Goal: Task Accomplishment & Management: Manage account settings

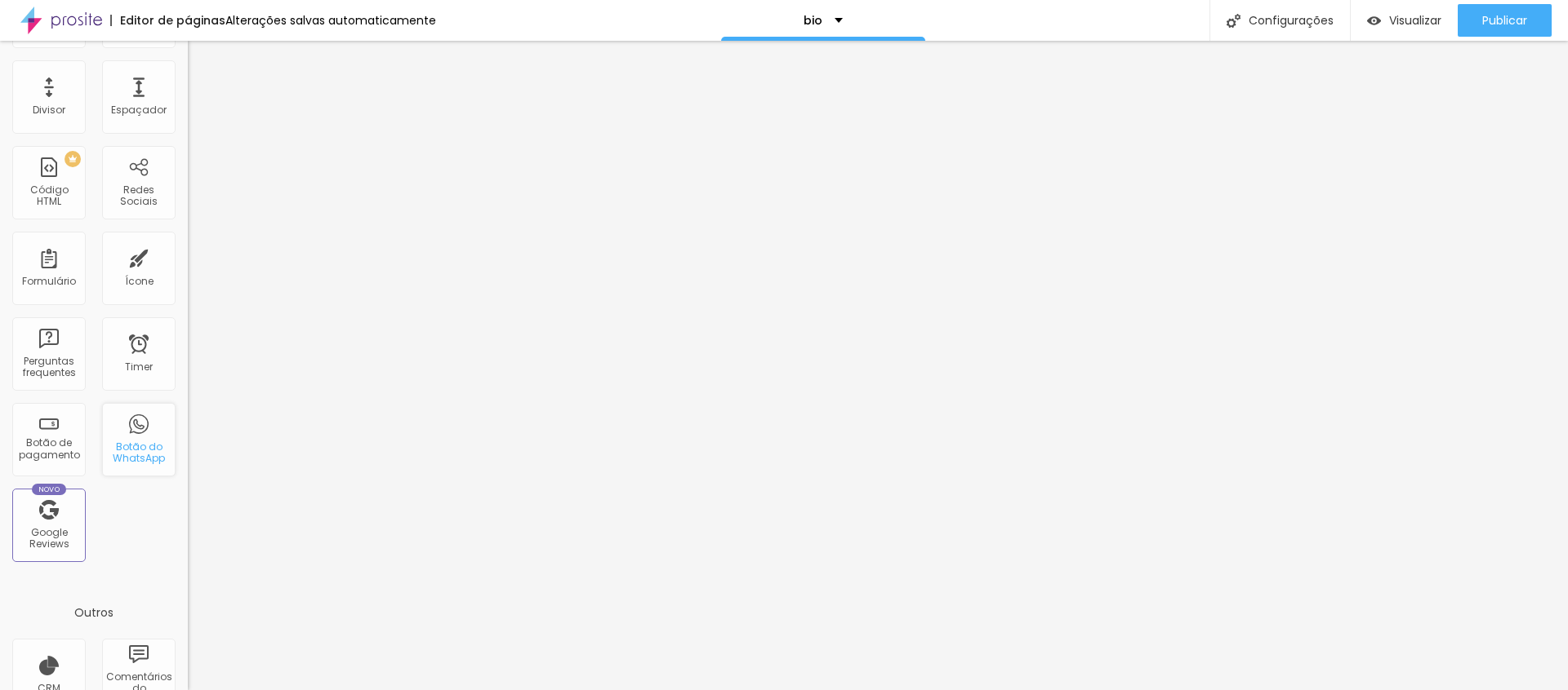
scroll to position [291, 0]
click at [140, 443] on div "Botão do WhatsApp" at bounding box center [138, 453] width 65 height 24
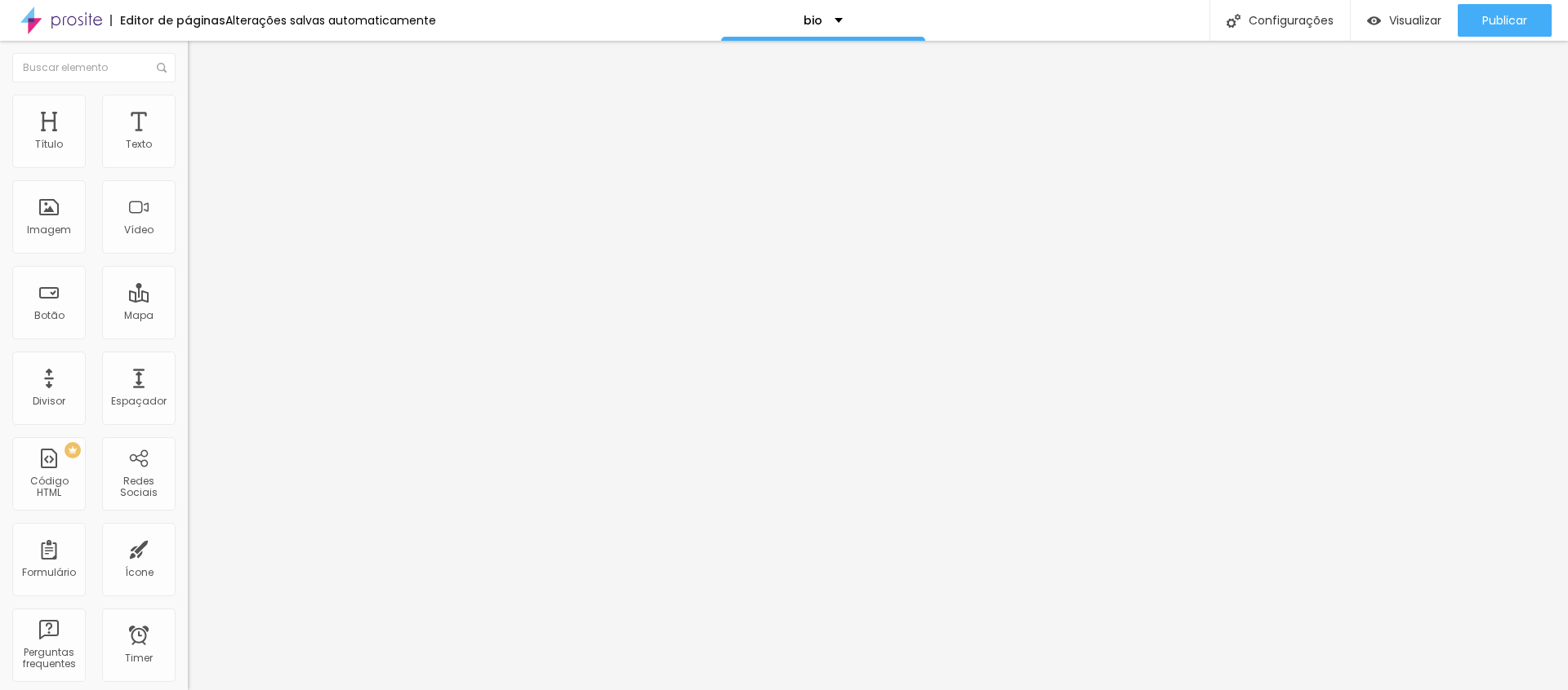
click at [188, 329] on div "WhatsApp" at bounding box center [282, 334] width 188 height 10
click at [188, 167] on input "text" at bounding box center [285, 159] width 196 height 16
type input "(61)99912-6037"
click at [203, 126] on span "Estilo" at bounding box center [215, 119] width 26 height 14
click at [194, 270] on img at bounding box center [199, 275] width 10 height 10
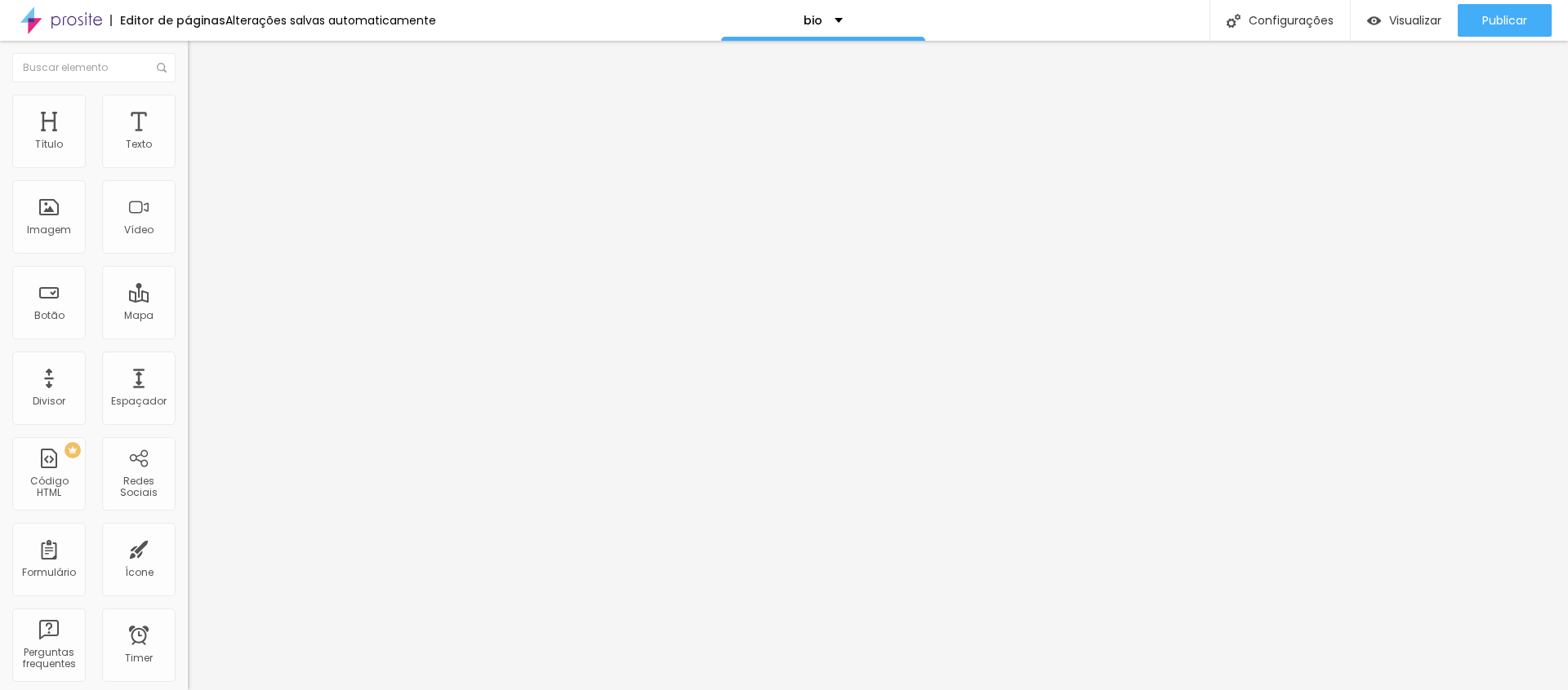
radio input "false"
click at [194, 270] on img at bounding box center [199, 275] width 10 height 10
radio input "false"
radio input "true"
click at [194, 162] on img at bounding box center [199, 157] width 10 height 10
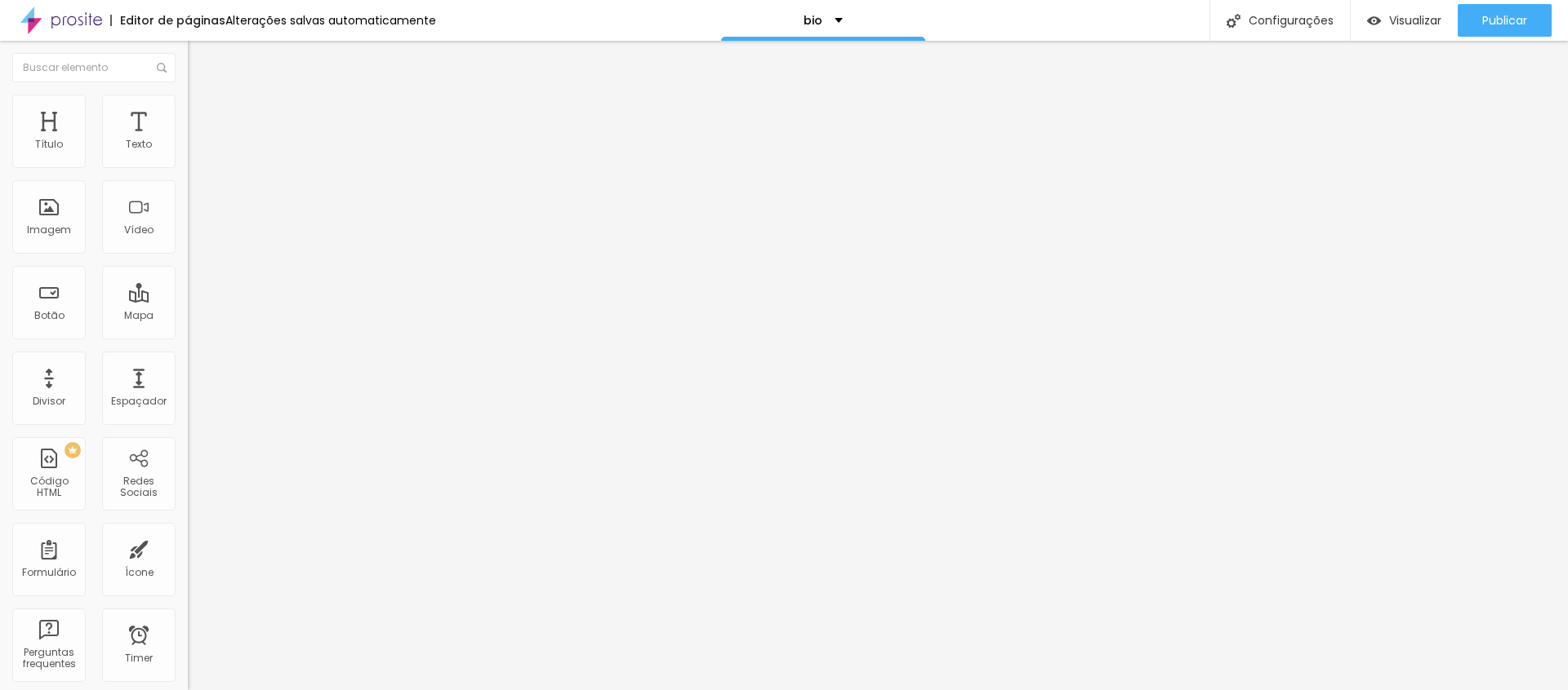
radio input "true"
radio input "false"
type input "15"
type input "16"
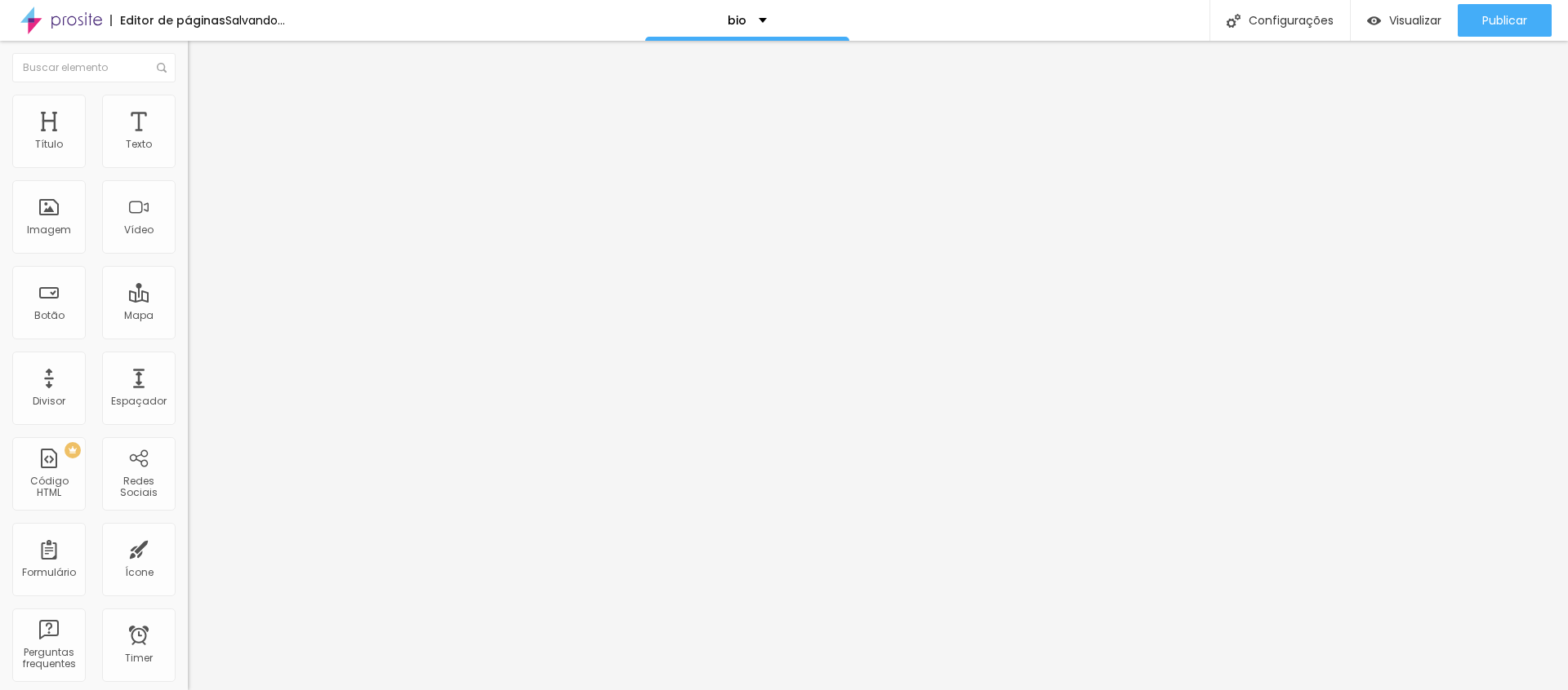
type input "16"
drag, startPoint x: 64, startPoint y: 258, endPoint x: 114, endPoint y: 262, distance: 50.2
type input "16"
click at [188, 486] on input "range" at bounding box center [240, 492] width 105 height 13
click at [188, 535] on span "Verde claro" at bounding box center [216, 542] width 57 height 14
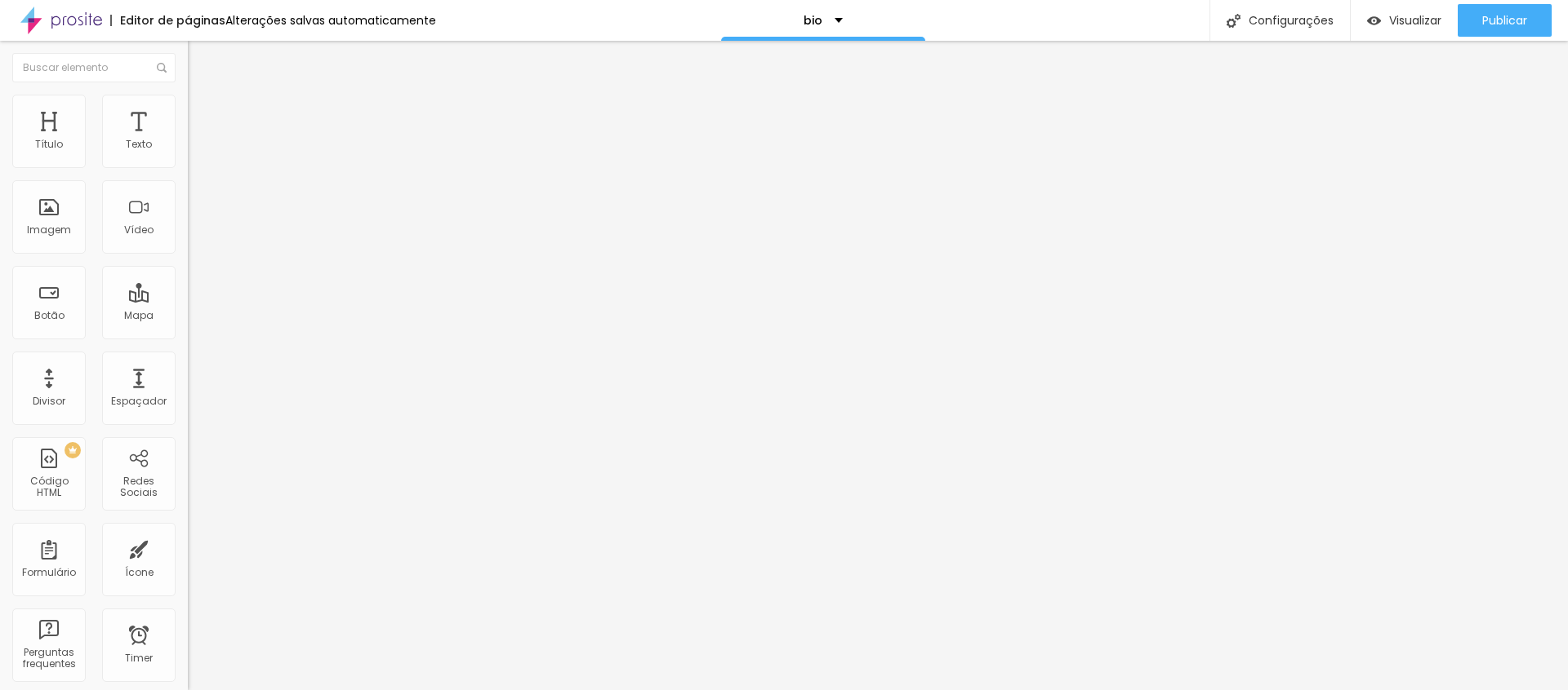
click at [188, 563] on div "Verde escuro" at bounding box center [282, 568] width 188 height 10
click at [188, 580] on span "Arredondada" at bounding box center [222, 587] width 68 height 14
click at [188, 600] on span "Curvada" at bounding box center [211, 607] width 46 height 14
click at [188, 590] on span "Reta" at bounding box center [199, 597] width 23 height 14
click at [188, 606] on span "Curvada" at bounding box center [211, 613] width 46 height 14
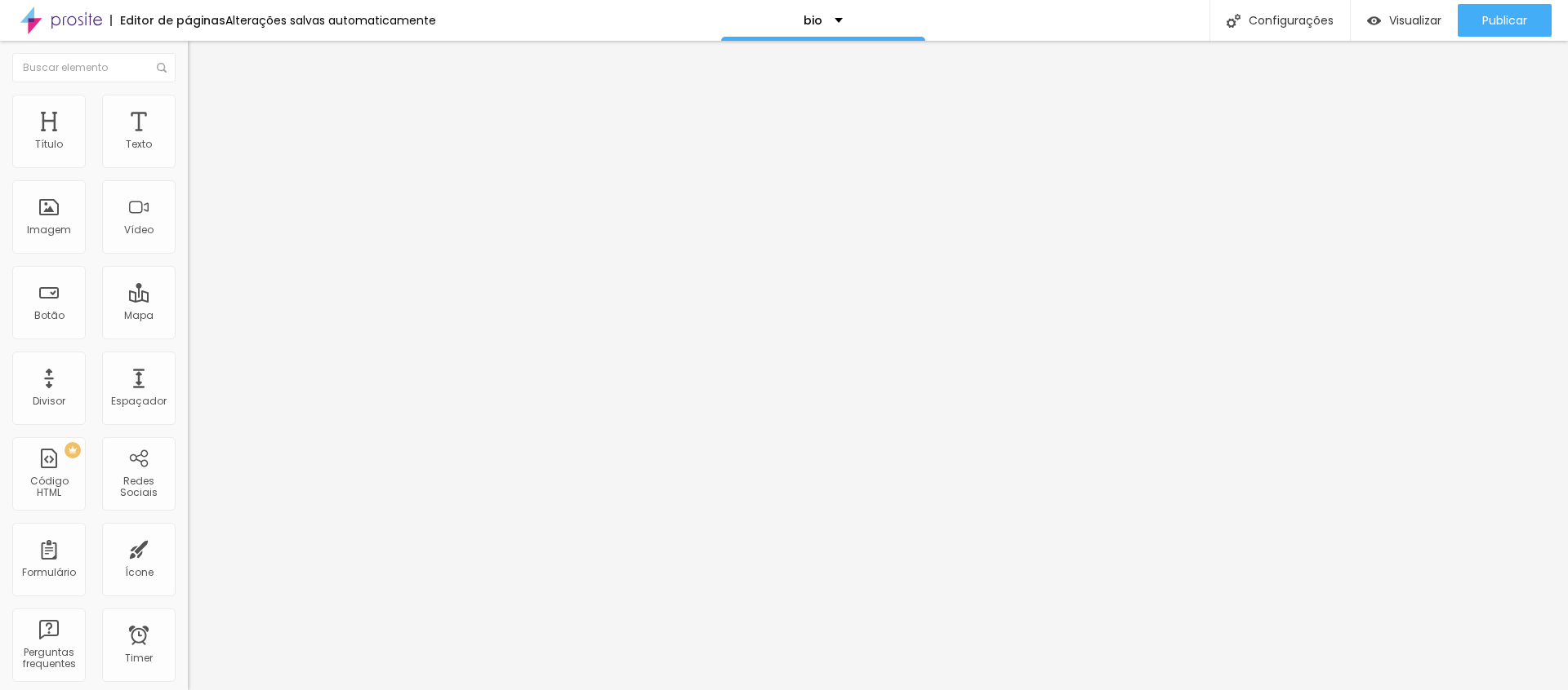
click at [203, 109] on span "Conteúdo" at bounding box center [228, 103] width 51 height 14
drag, startPoint x: 26, startPoint y: 241, endPoint x: 144, endPoint y: 239, distance: 118.0
click at [188, 517] on input "Conversar no WhatsApp" at bounding box center [285, 525] width 196 height 16
type input "Vamos conversar sobre o seu ensaio?"
click at [188, 339] on img at bounding box center [193, 345] width 12 height 12
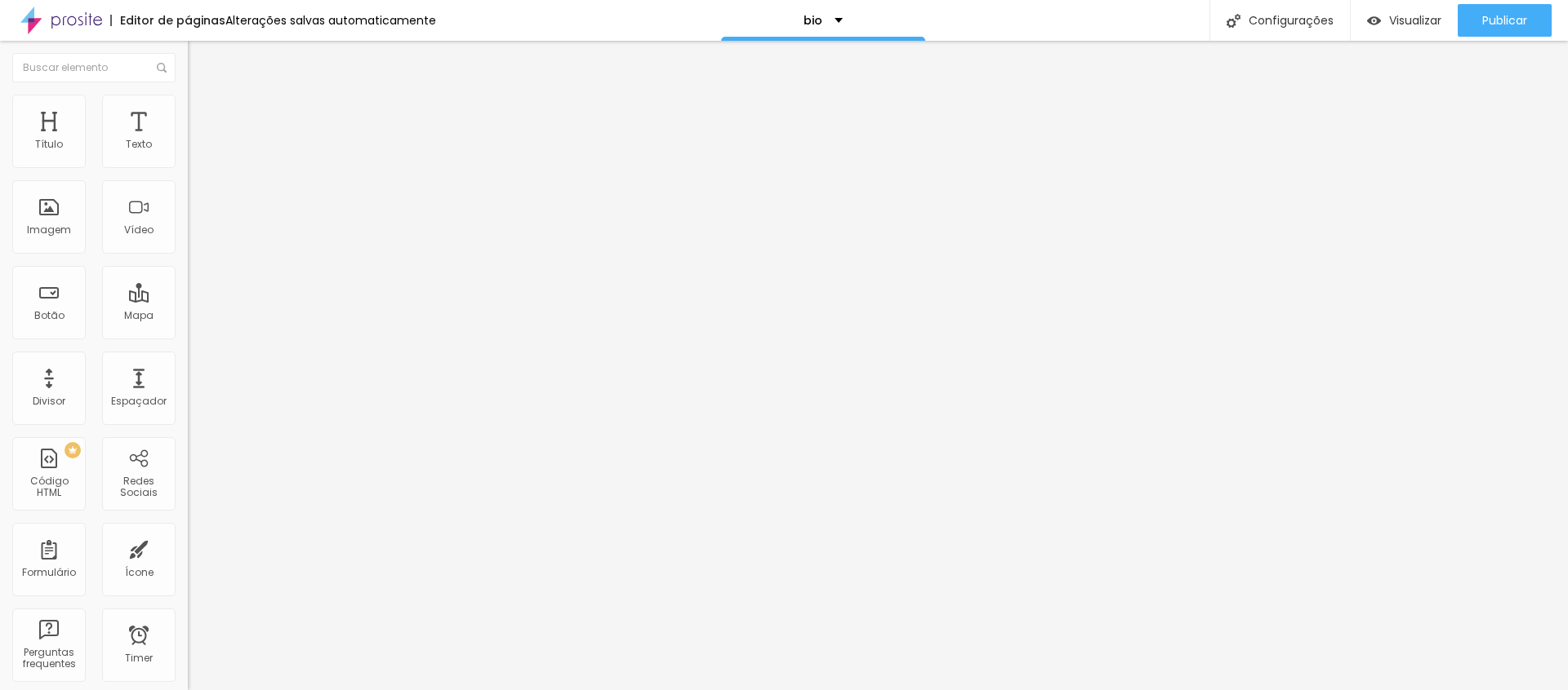
type input "https://www.instagram.com/anamartafotografia/"
type input "https://www.facebook.com/anamartafotografia"
type input "https://br.pinterest.com/anamartafotografia/"
type input "https://www.tiktok.com/@anamartafotografia"
type input "https://www.youtube.com/@anamartafotografia"
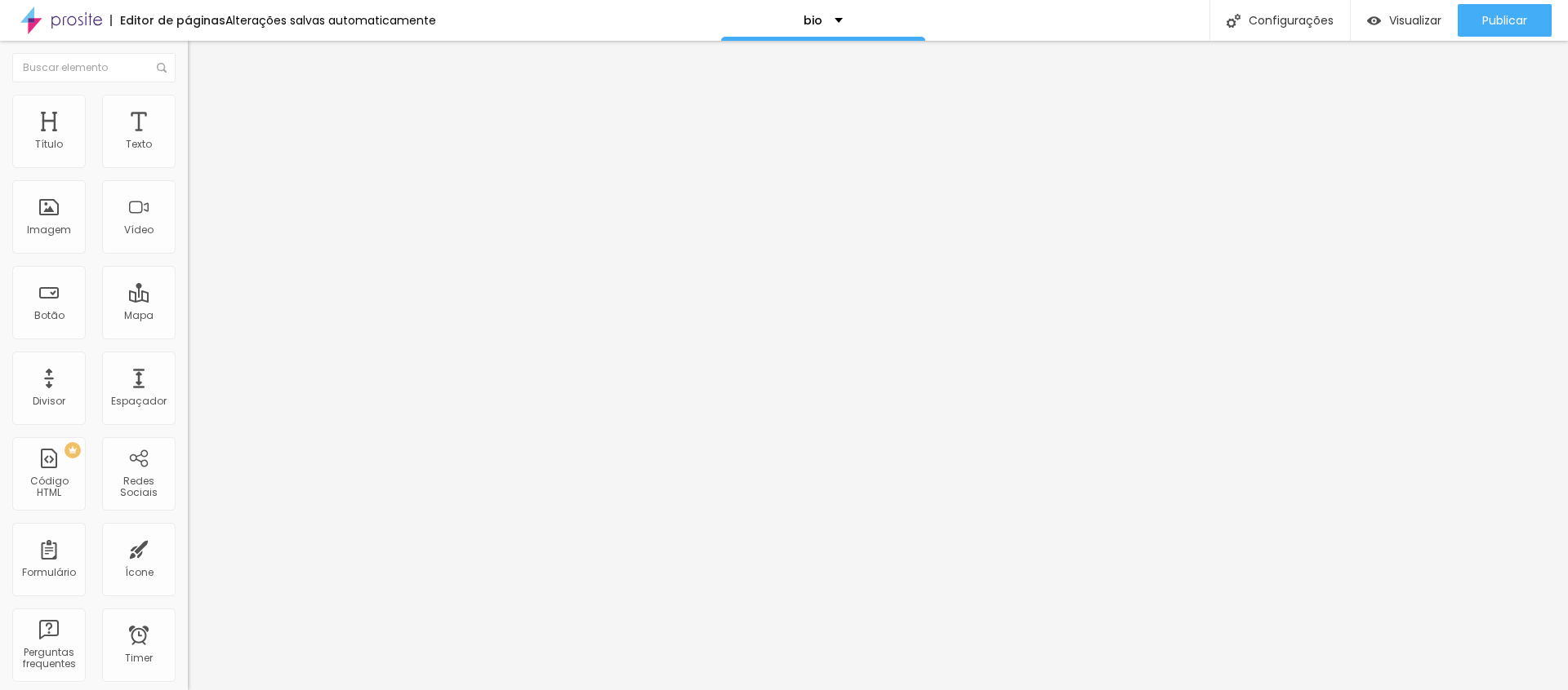
click at [188, 108] on li "Estilo" at bounding box center [282, 103] width 188 height 16
type input "19"
type input "20"
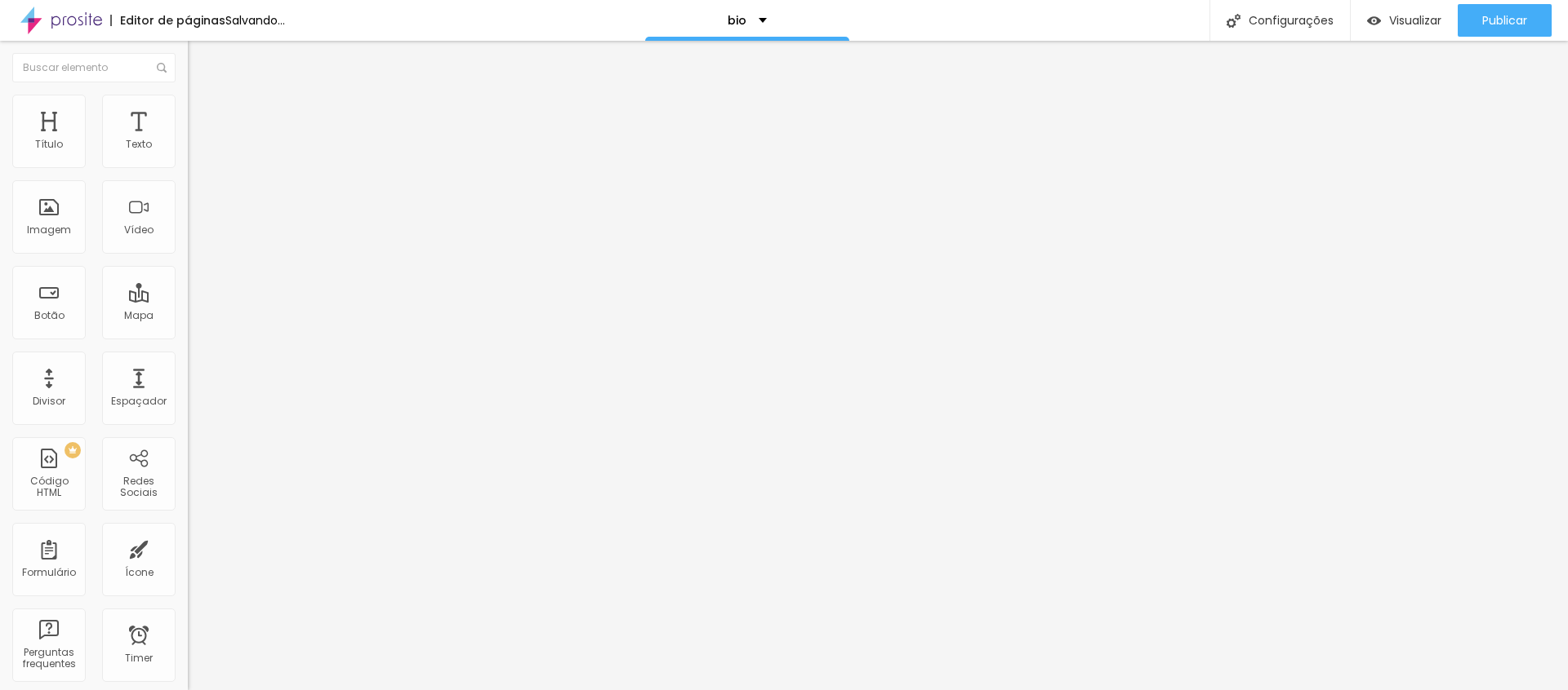
type input "21"
drag, startPoint x: 46, startPoint y: 182, endPoint x: 59, endPoint y: 183, distance: 13.0
type input "21"
click at [188, 167] on input "range" at bounding box center [240, 160] width 105 height 13
type input "7"
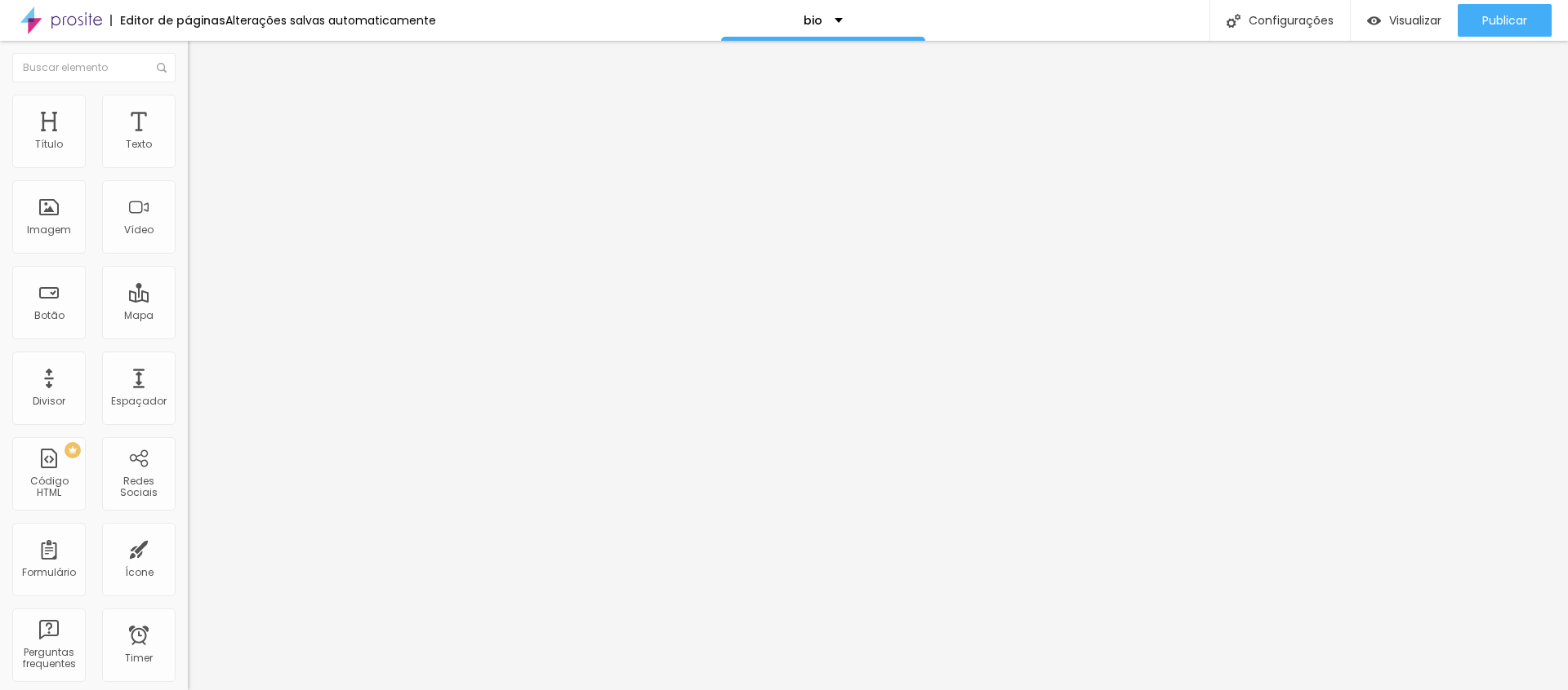
type input "7"
type input "8"
type input "9"
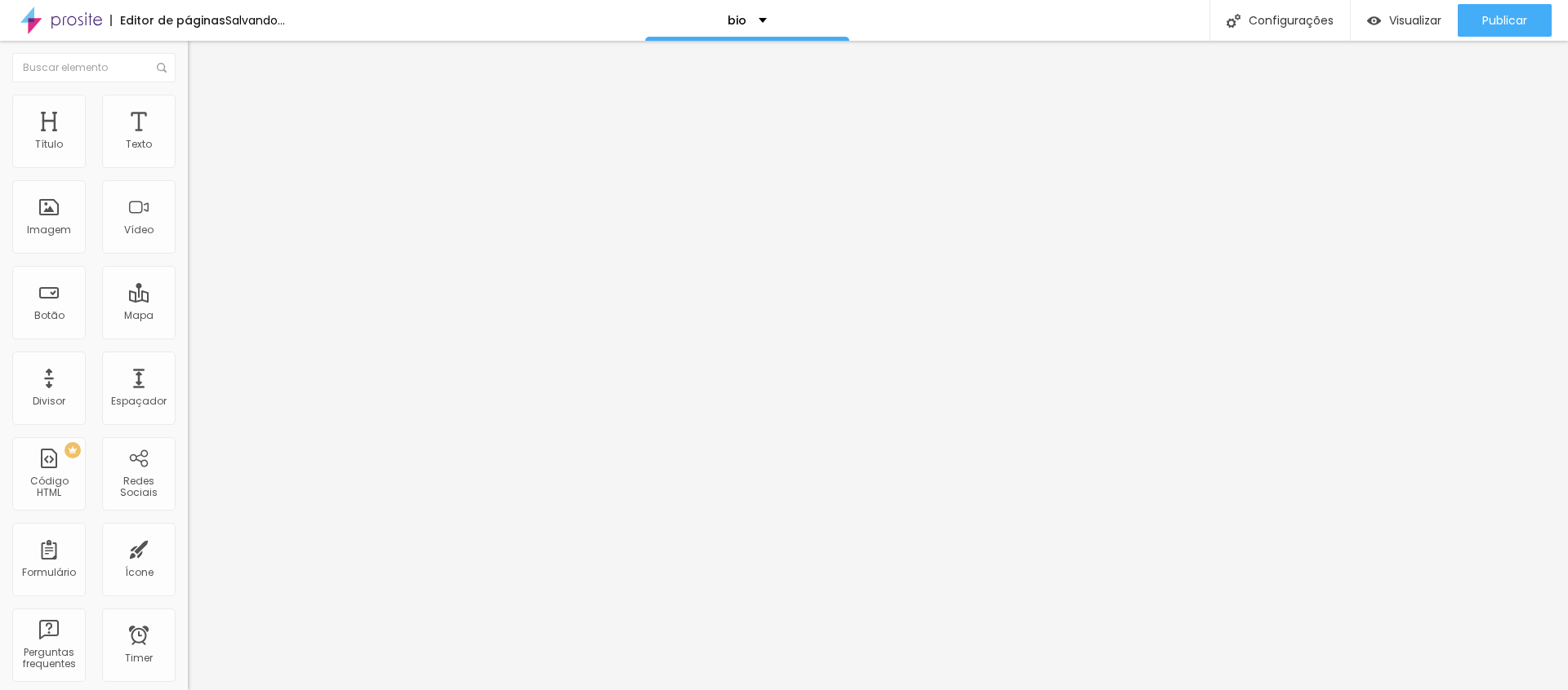
type input "10"
type input "11"
type input "10"
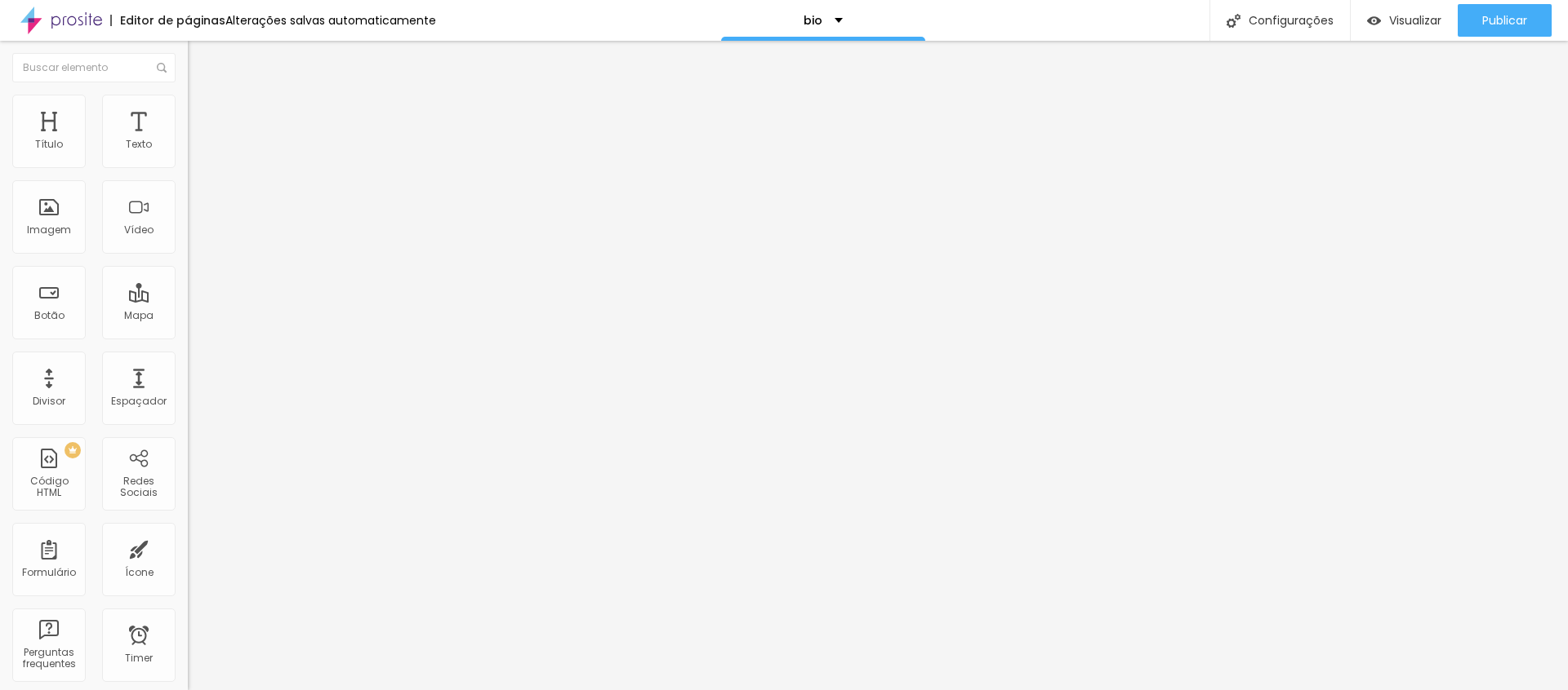
type input "10"
type input "9"
type input "10"
drag, startPoint x: 36, startPoint y: 230, endPoint x: 57, endPoint y: 234, distance: 21.4
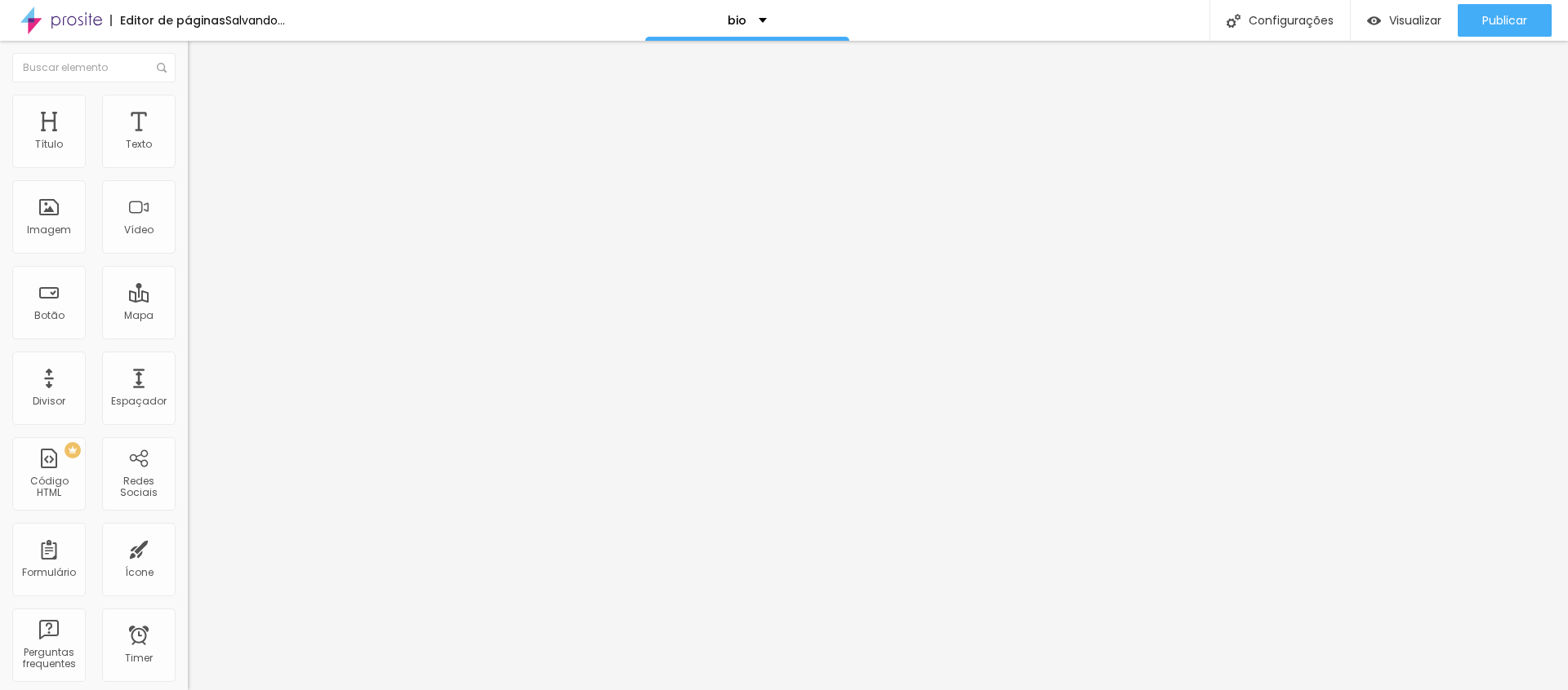
type input "10"
click at [188, 209] on input "range" at bounding box center [240, 202] width 105 height 13
type input "11"
type input "12"
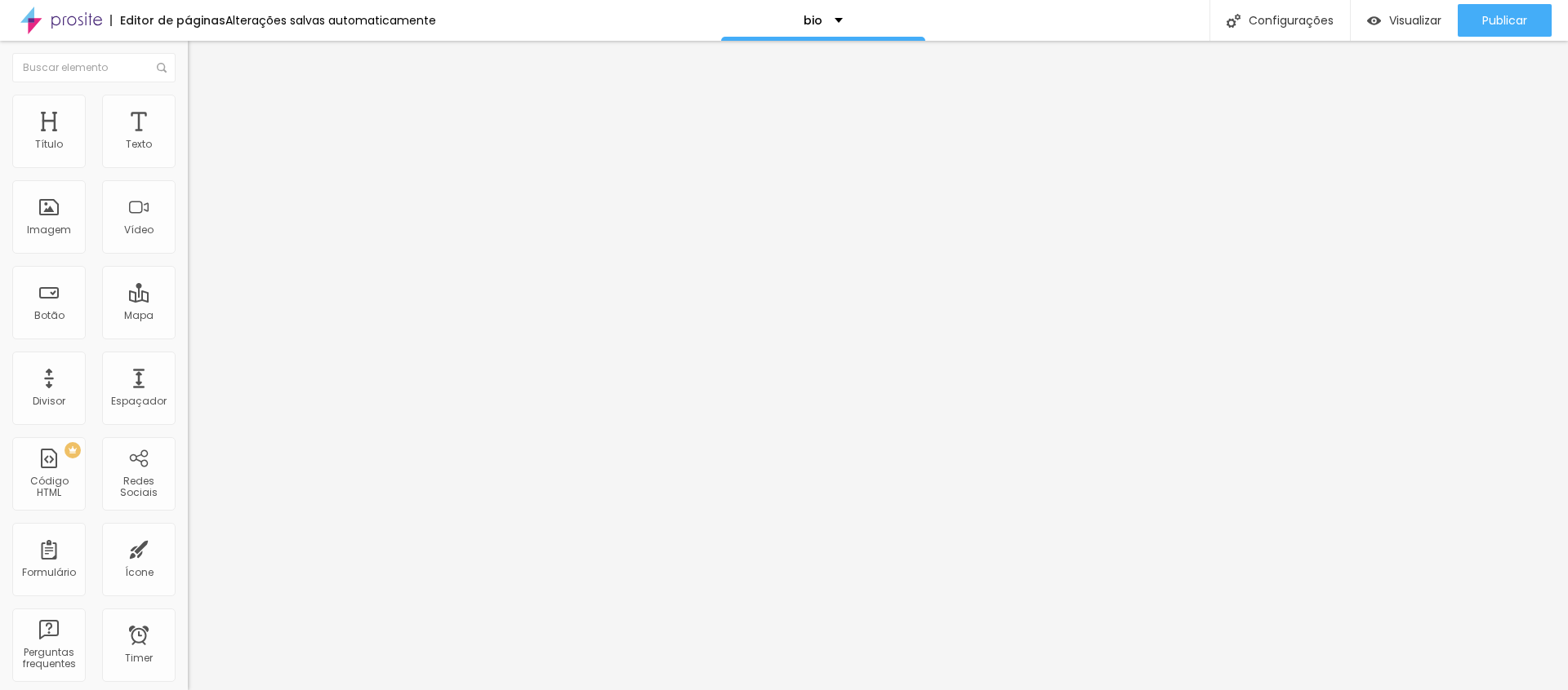
type input "12"
type input "13"
type input "14"
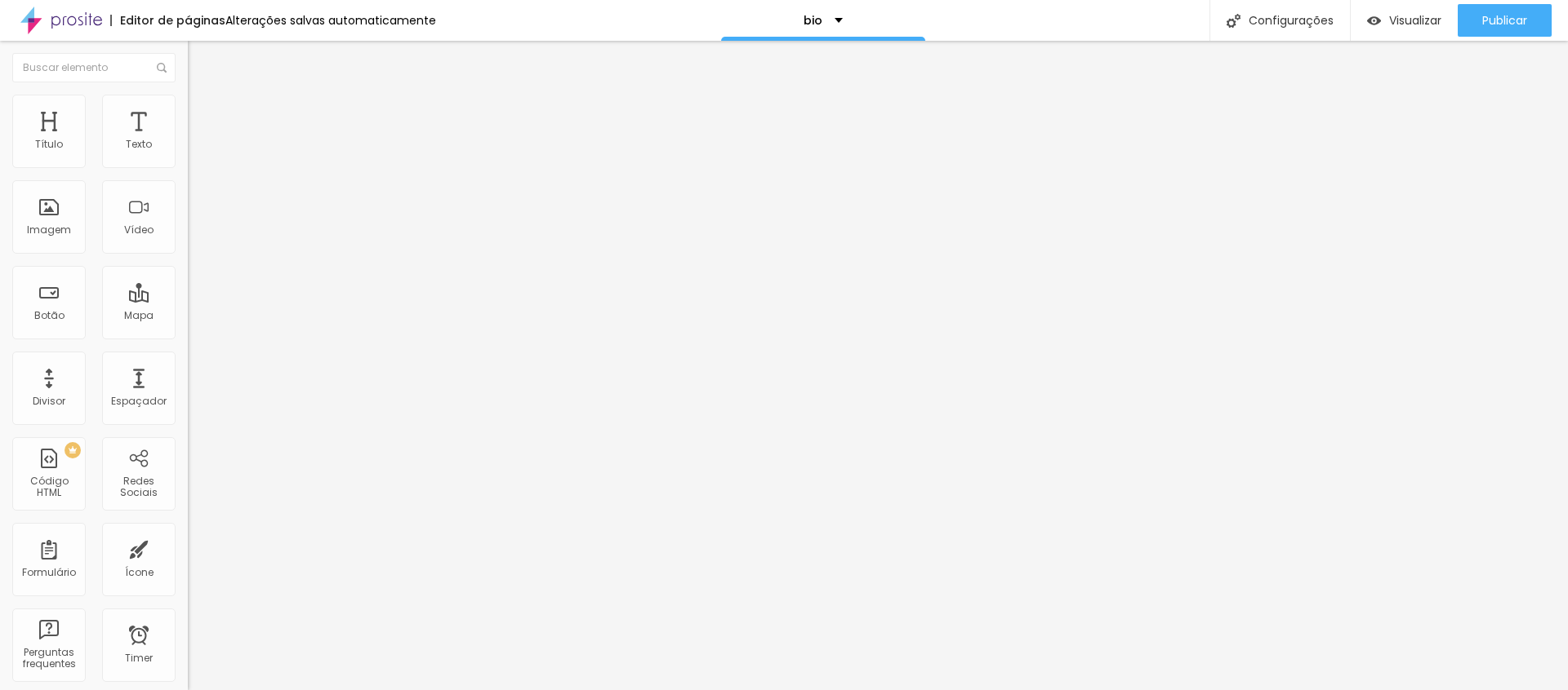
type input "15"
type input "16"
type input "17"
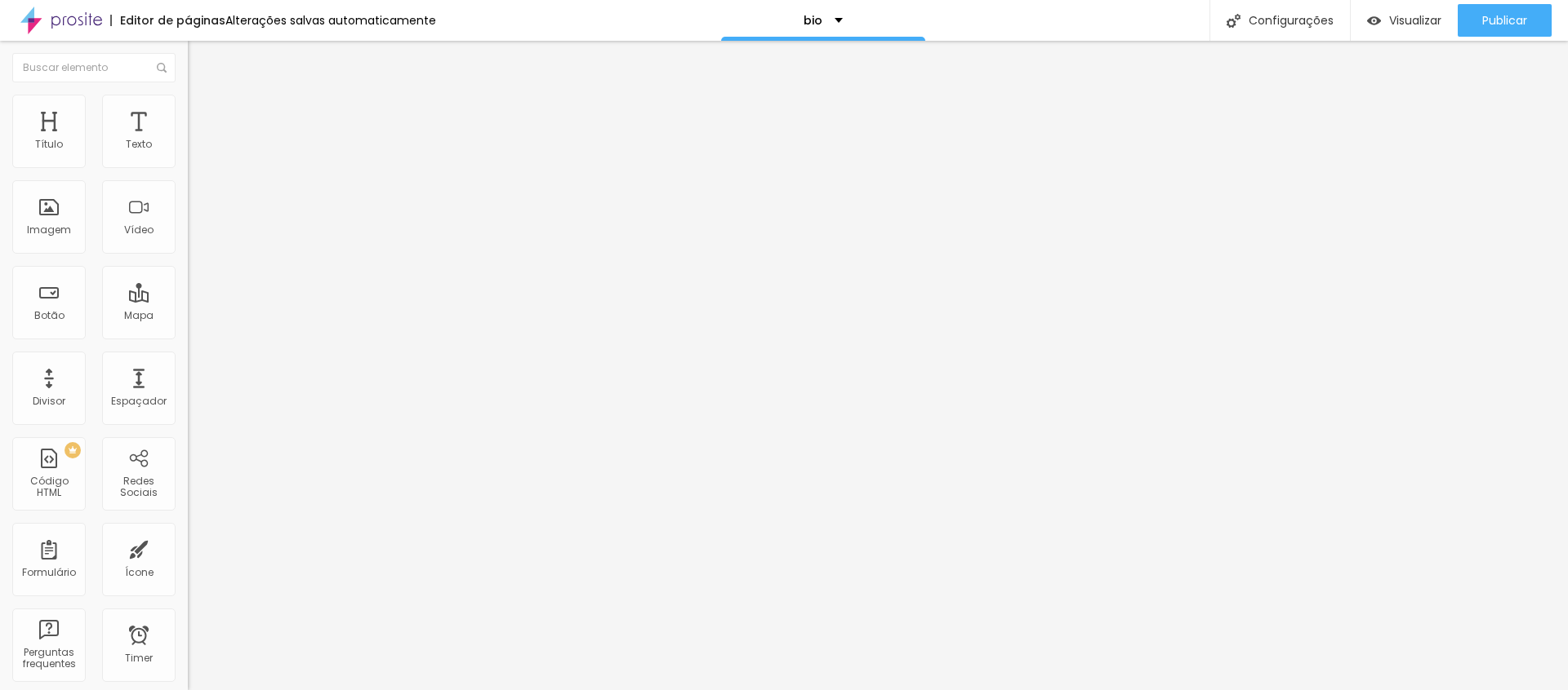
type input "17"
type input "18"
type input "19"
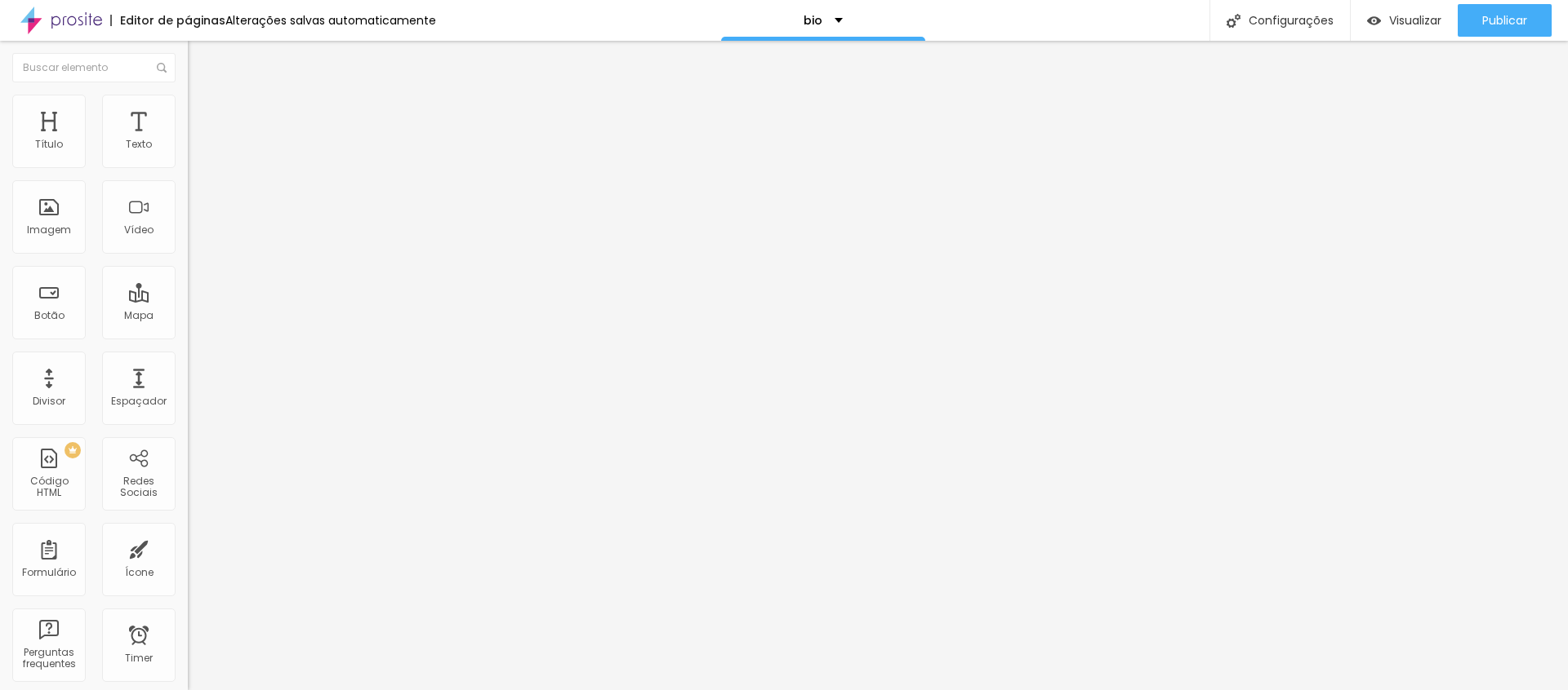
type input "18"
drag, startPoint x: 70, startPoint y: 277, endPoint x: 111, endPoint y: 287, distance: 42.2
type input "18"
click at [188, 251] on input "range" at bounding box center [240, 244] width 105 height 13
click at [188, 298] on button "button" at bounding box center [199, 289] width 23 height 17
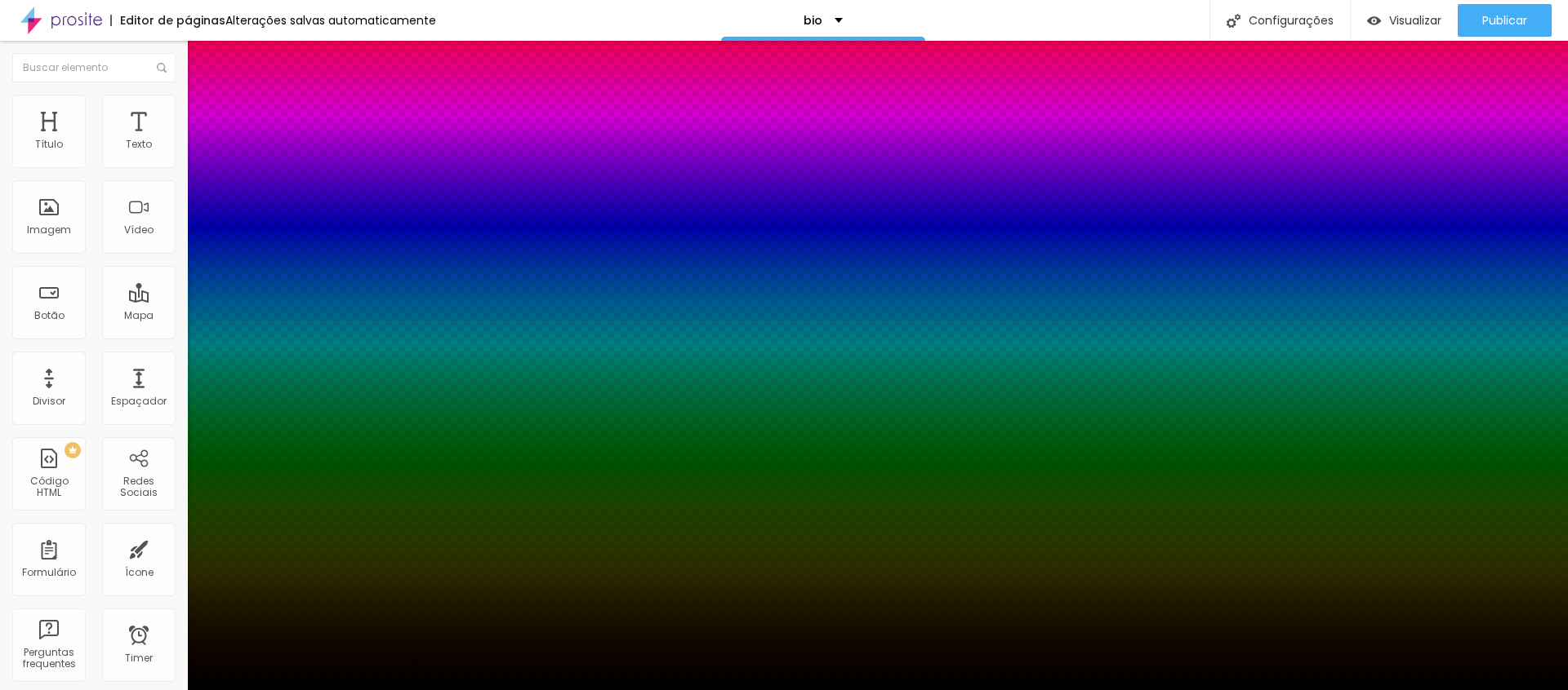
type input "1"
type input "2"
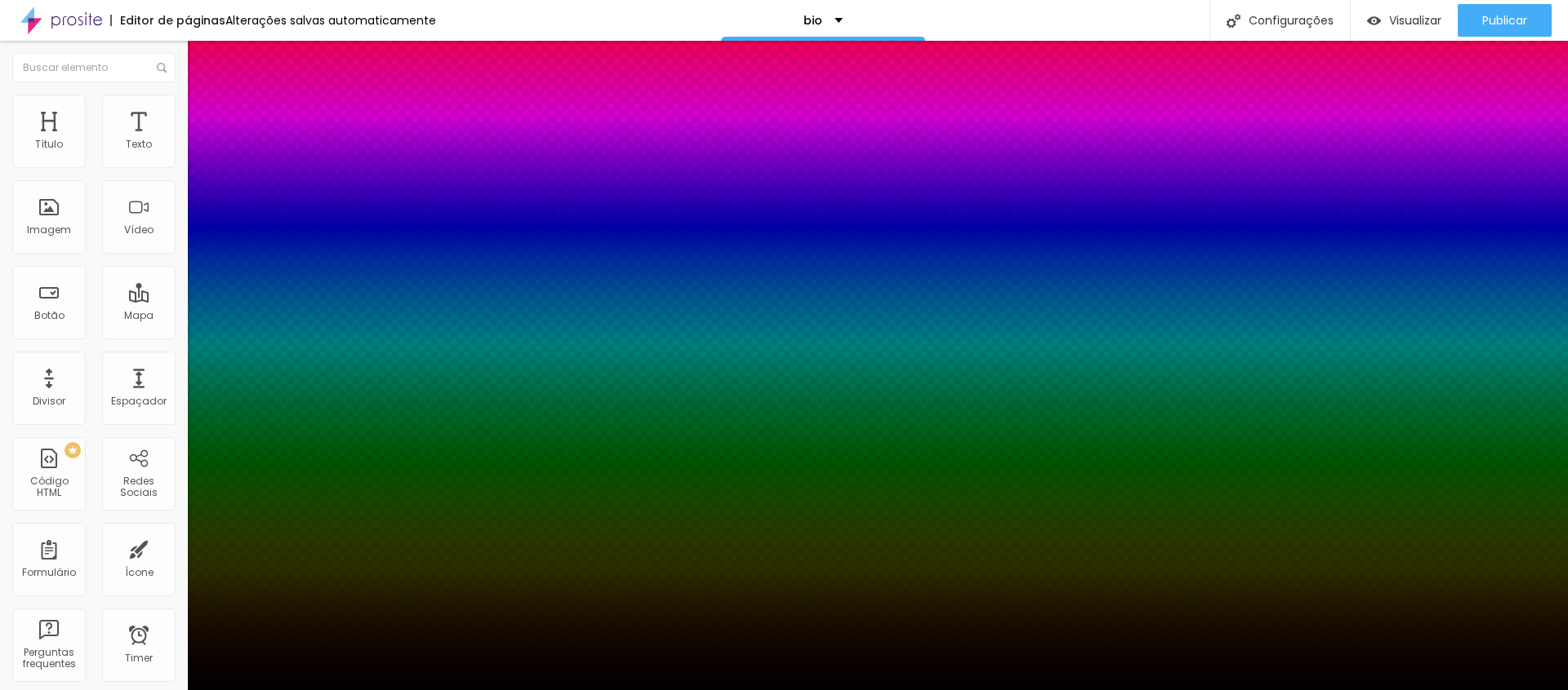
type input "3"
type input "4"
type input "5"
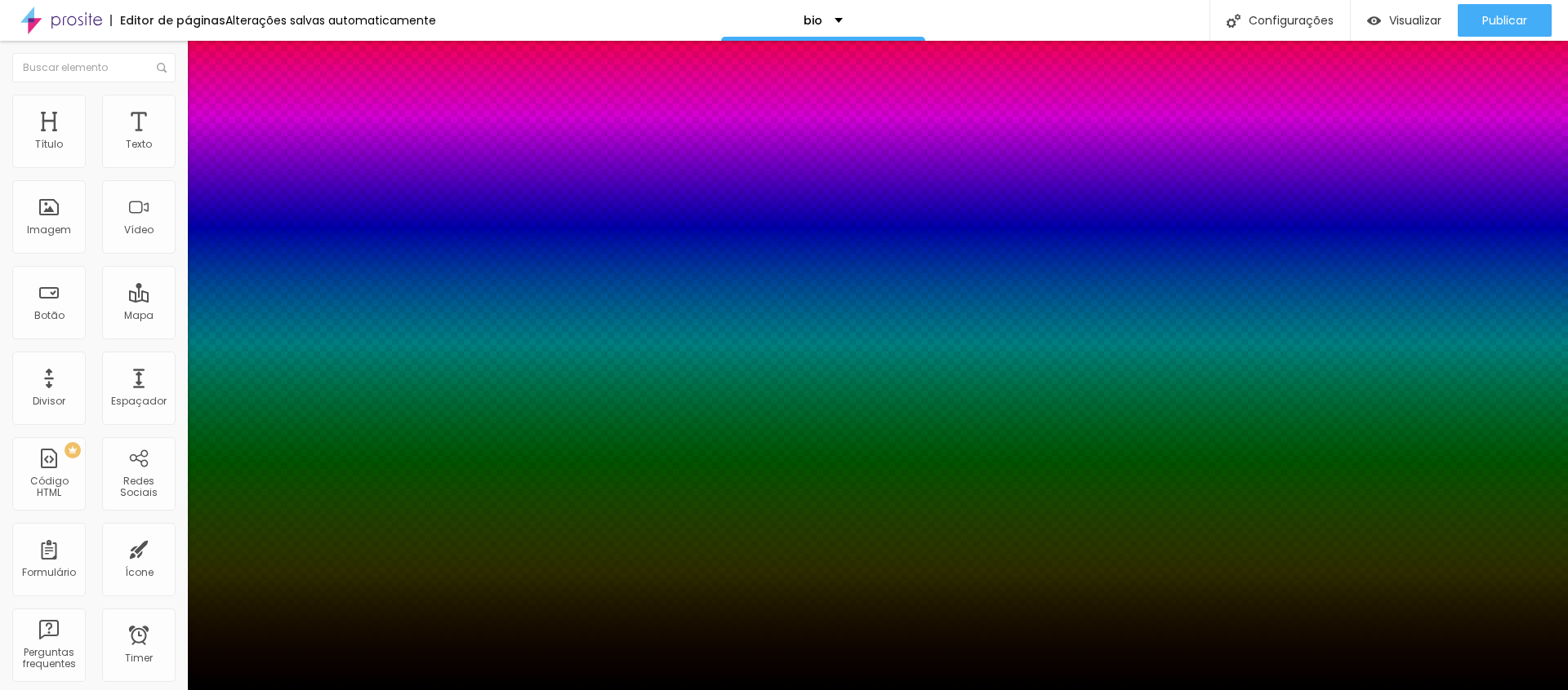
type input "5"
type input "6"
type input "7"
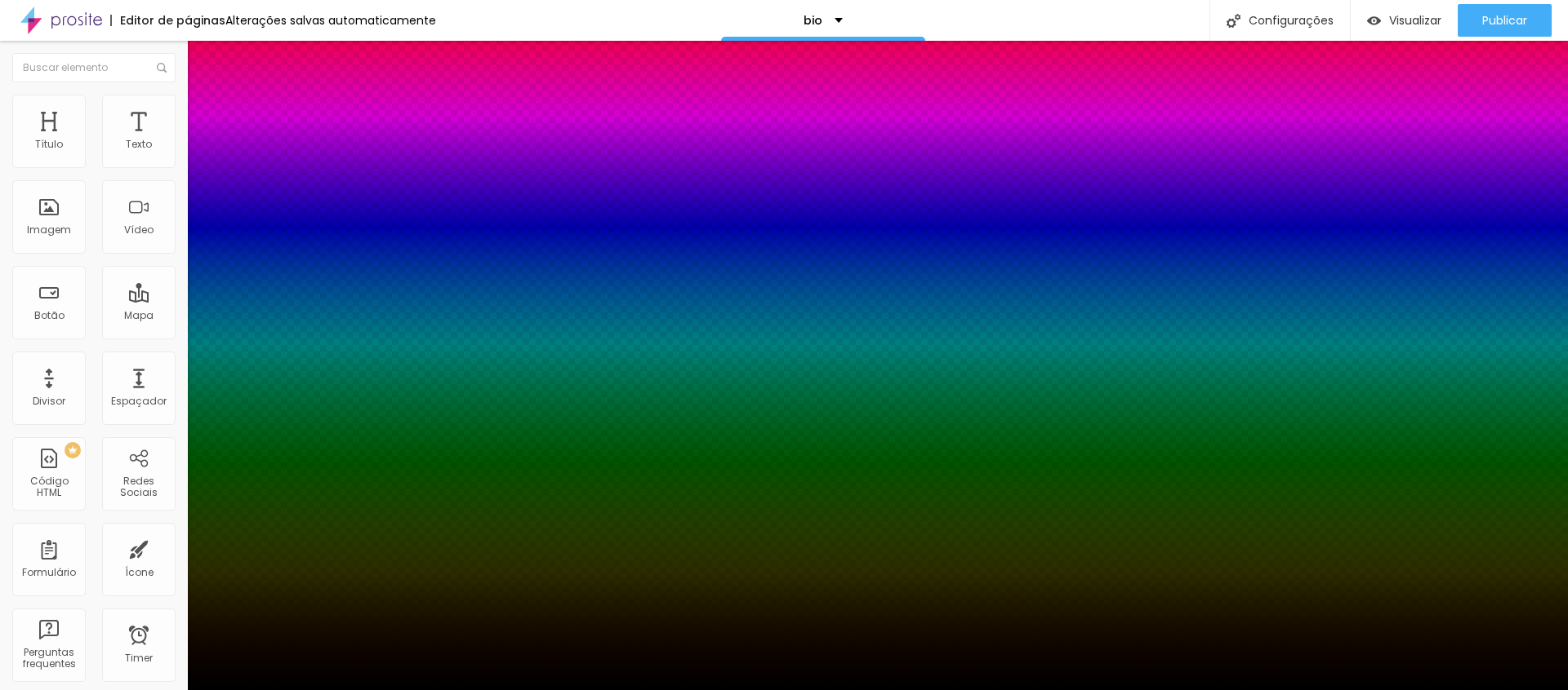
type input "6"
type input "7"
type input "6"
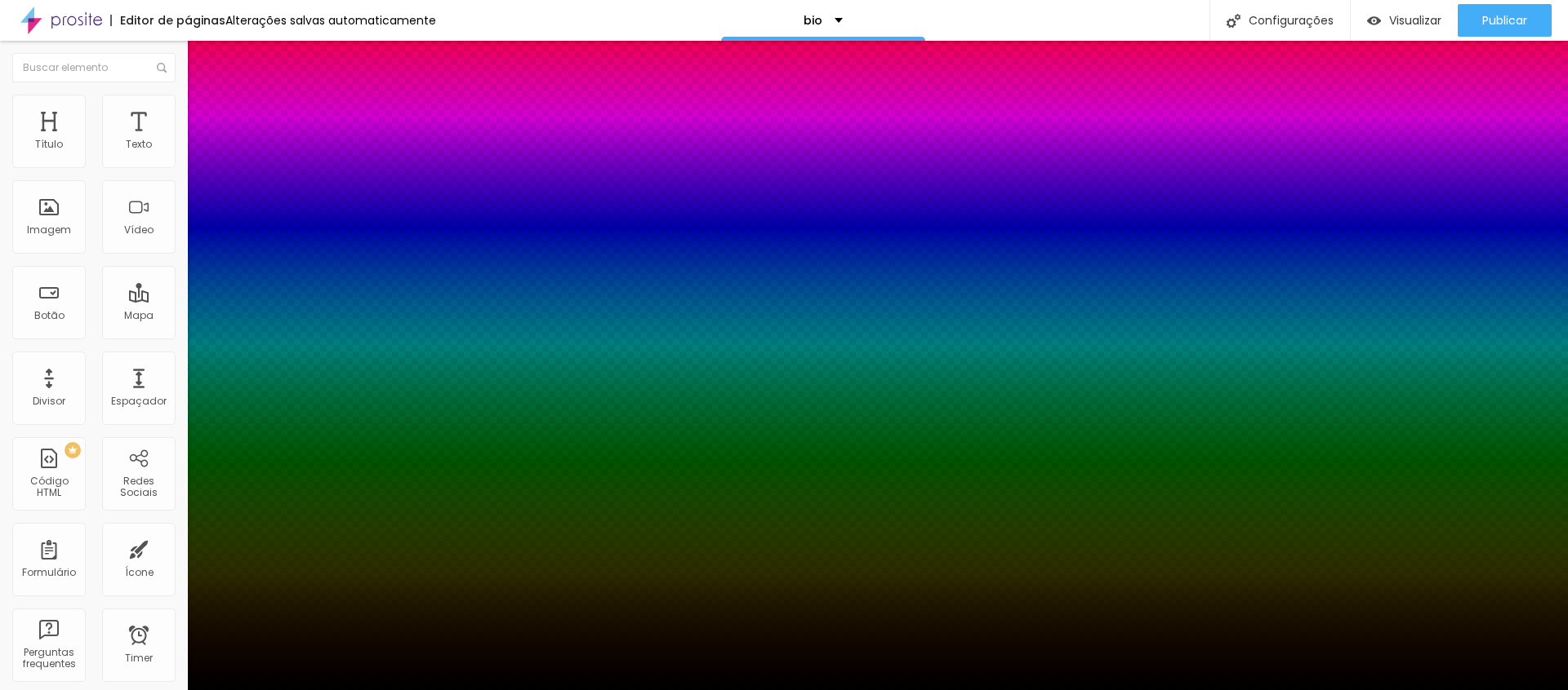
drag, startPoint x: 172, startPoint y: 379, endPoint x: 219, endPoint y: 387, distance: 47.7
type input "6"
type input "1"
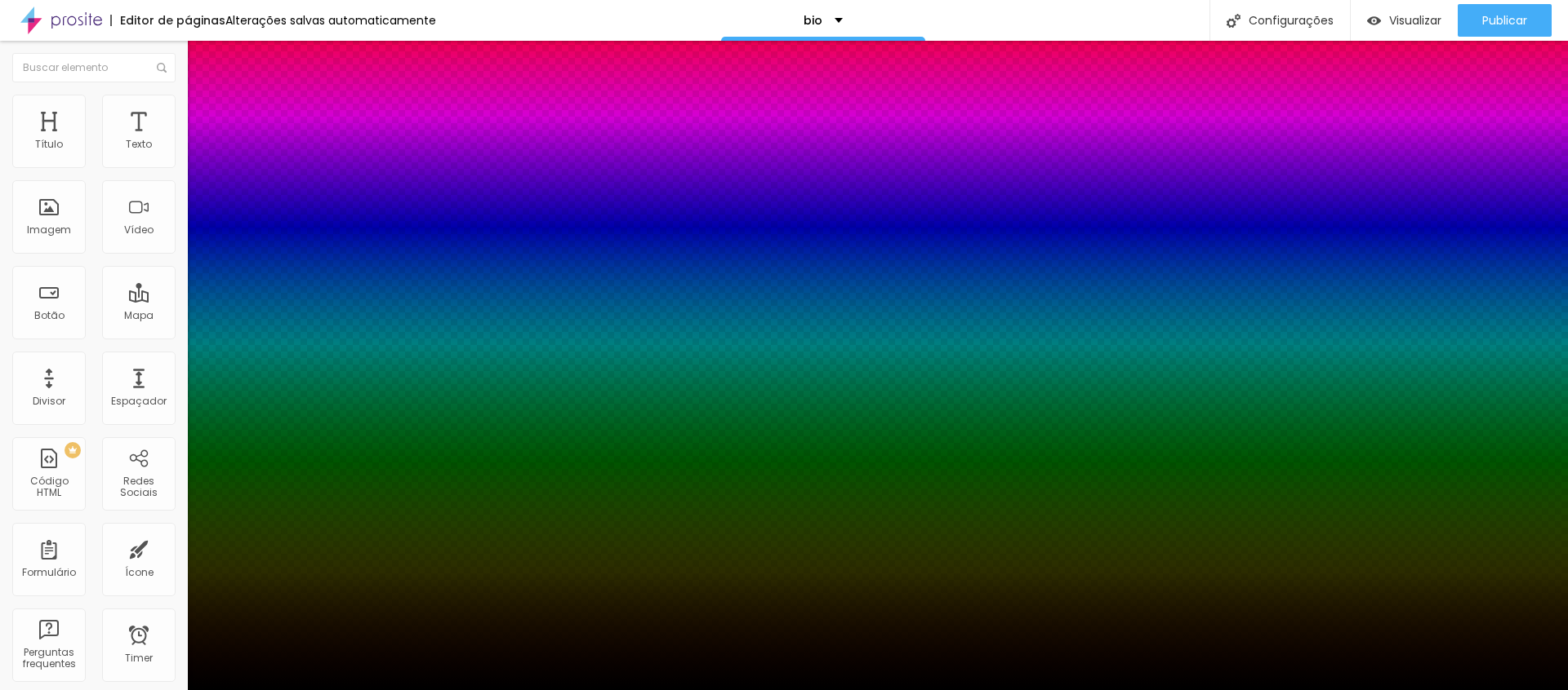
type input "0"
drag, startPoint x: 178, startPoint y: 429, endPoint x: 143, endPoint y: 430, distance: 35.0
click at [143, 431] on body "Editor de páginas Alterações salvas automaticamente bio Configurações Configura…" at bounding box center [784, 345] width 1568 height 690
drag, startPoint x: 59, startPoint y: 380, endPoint x: 69, endPoint y: 376, distance: 10.8
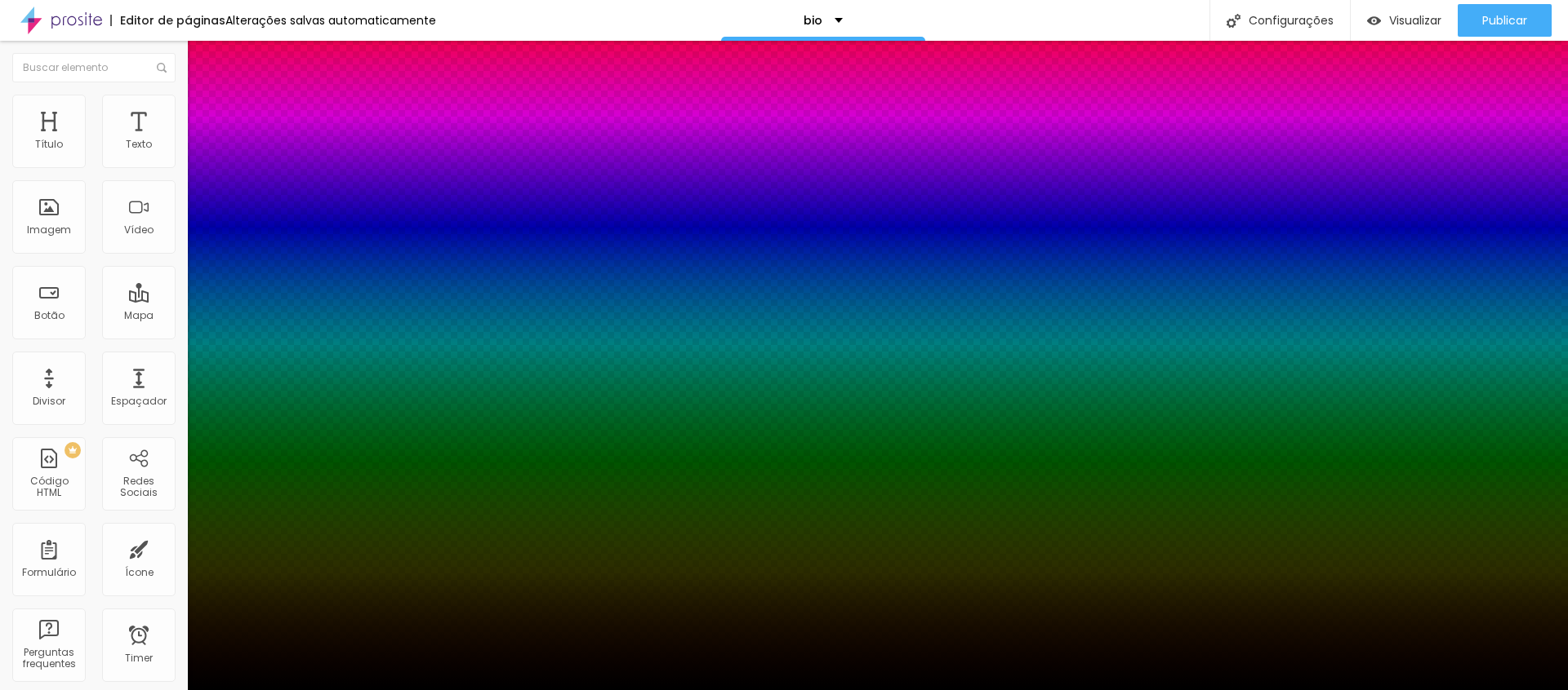
click at [59, 690] on div at bounding box center [784, 690] width 1568 height 0
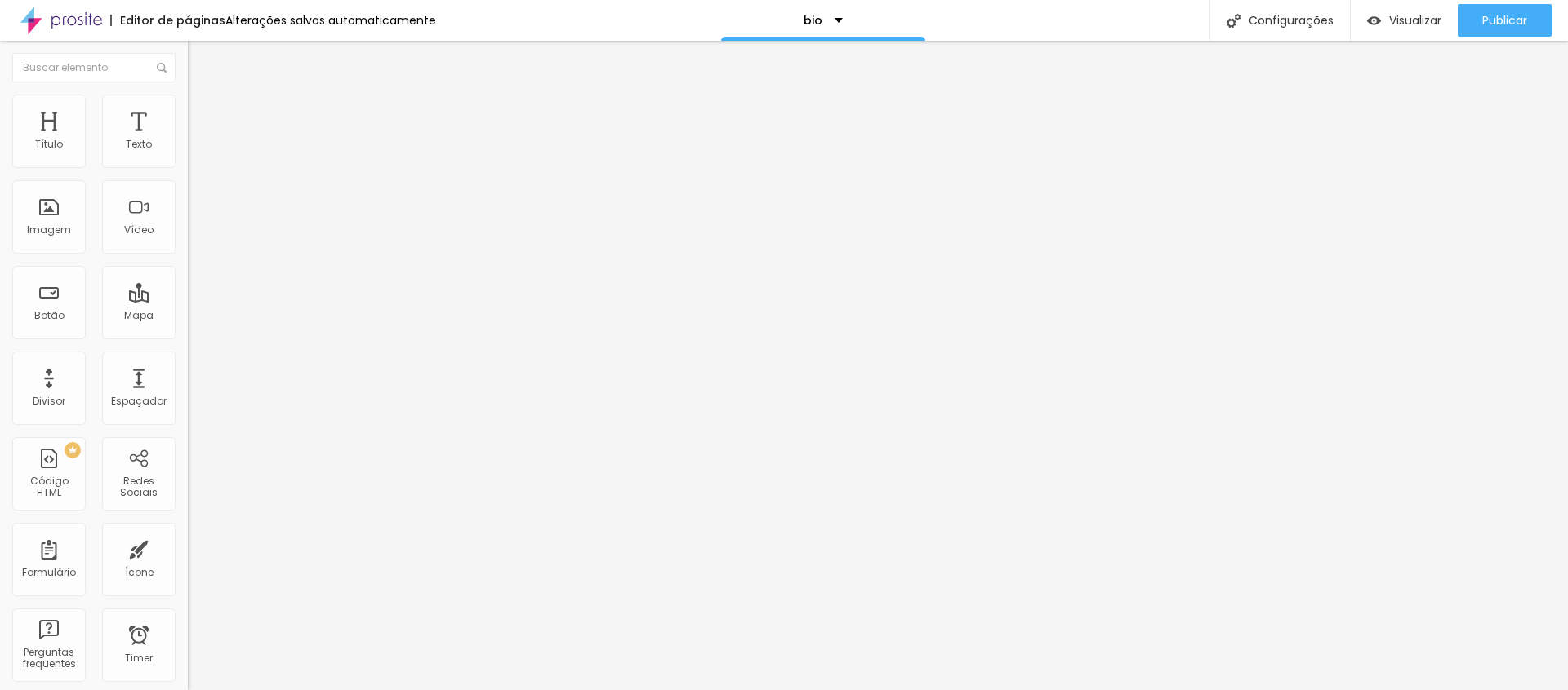
click at [203, 115] on span "Avançado" at bounding box center [230, 122] width 54 height 14
type input "7"
type input "8"
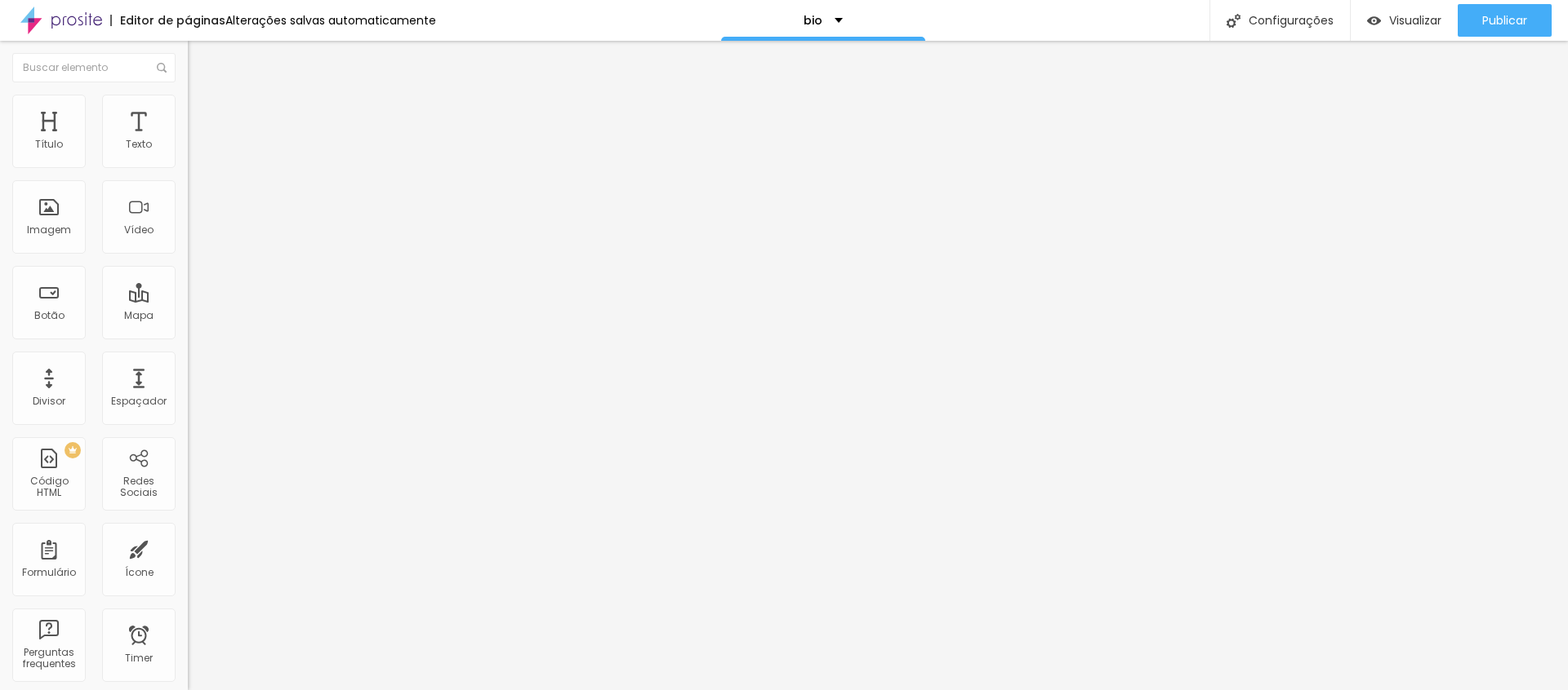
type input "9"
type input "10"
type input "12"
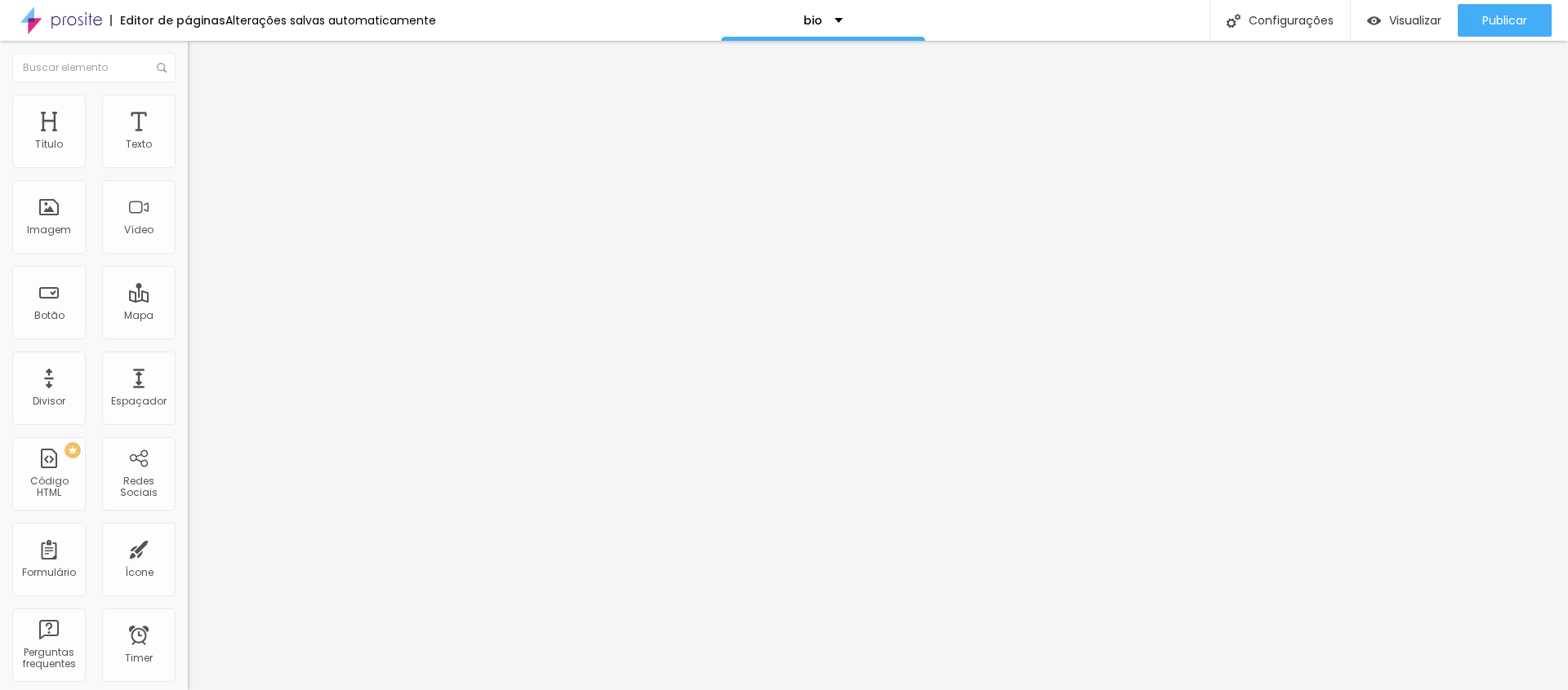
type input "12"
type input "14"
type input "16"
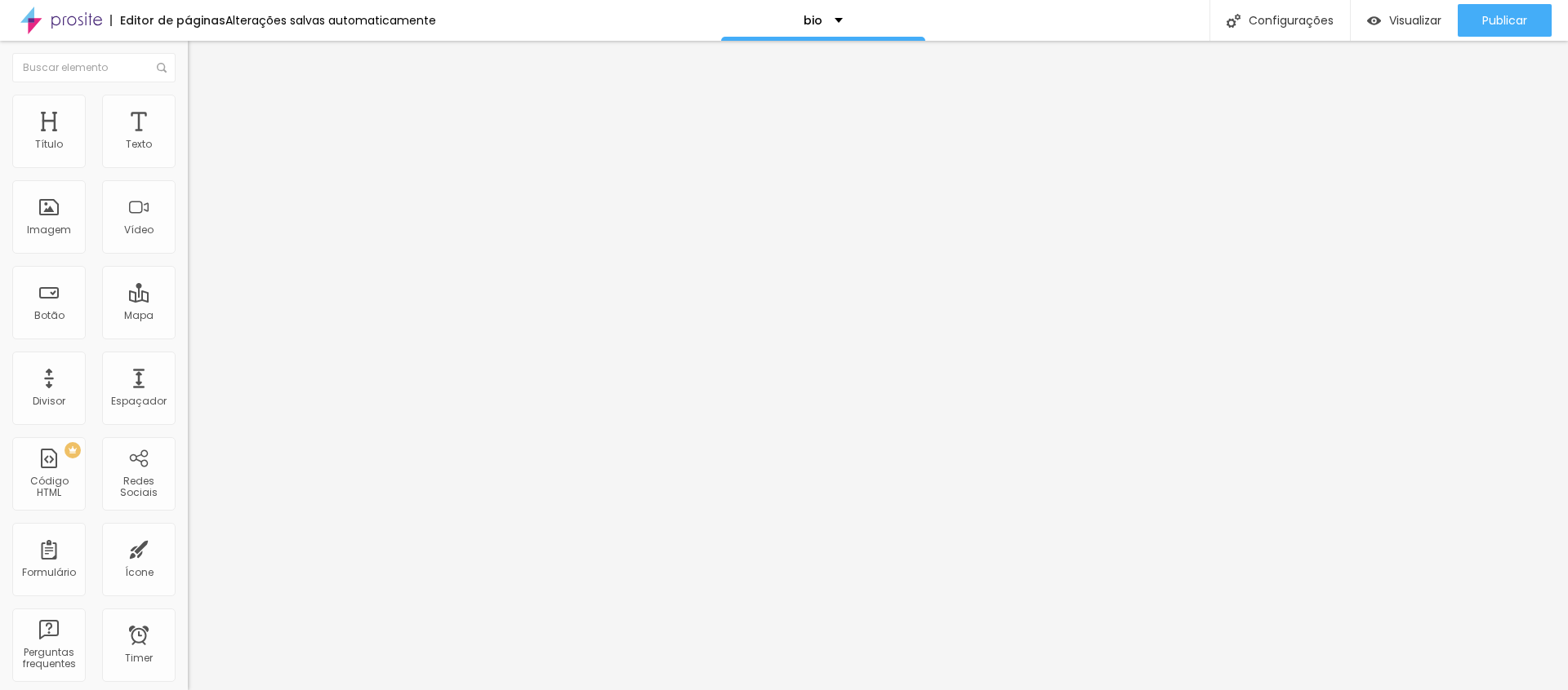
type input "17"
type input "16"
type input "15"
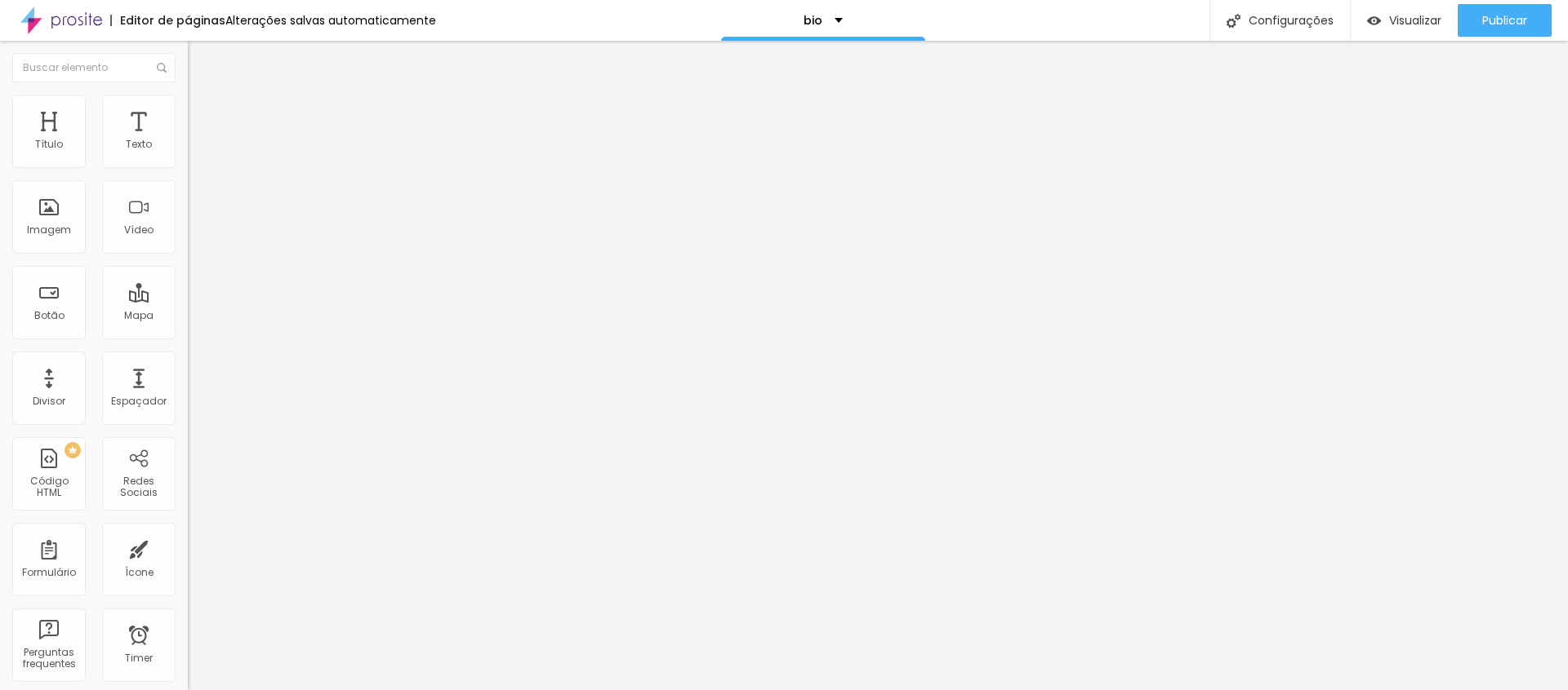
type input "15"
type input "14"
type input "13"
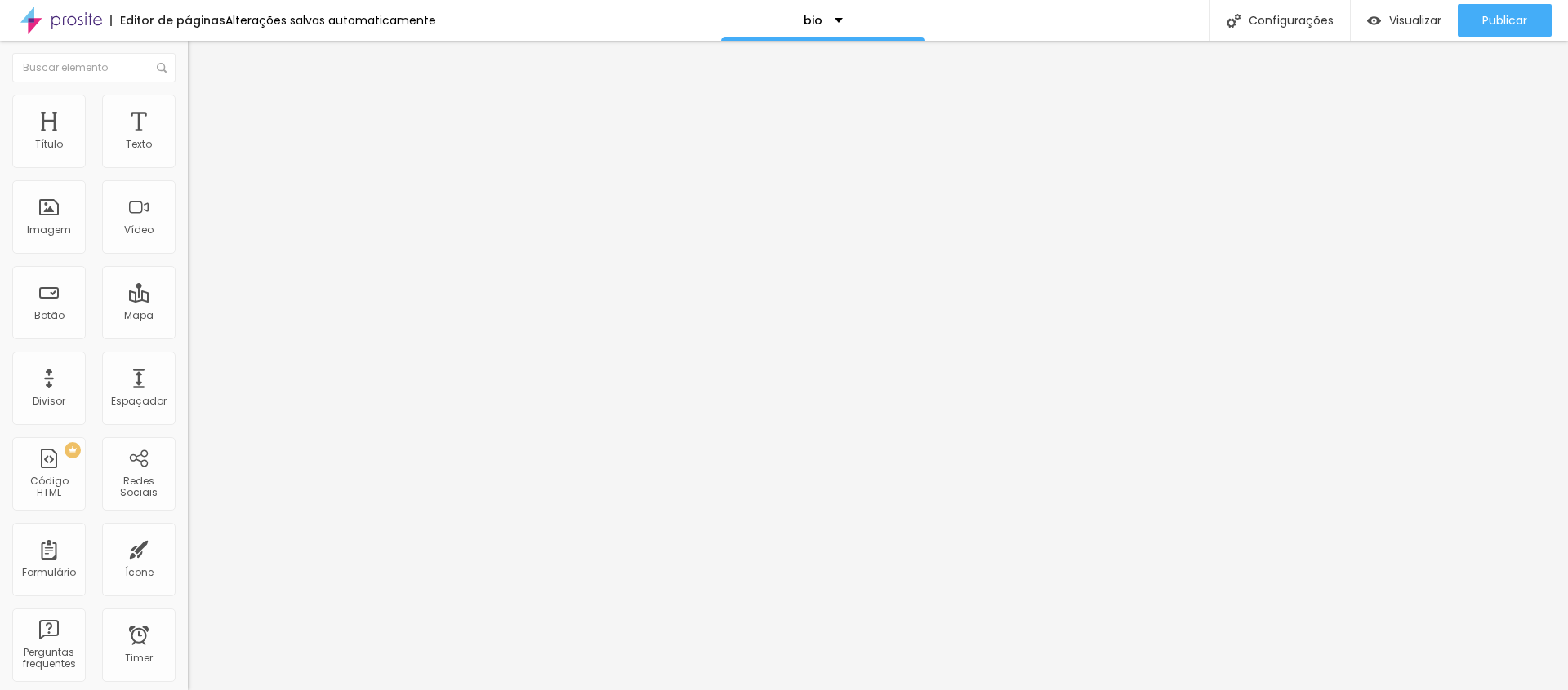
type input "12"
type input "11"
type input "12"
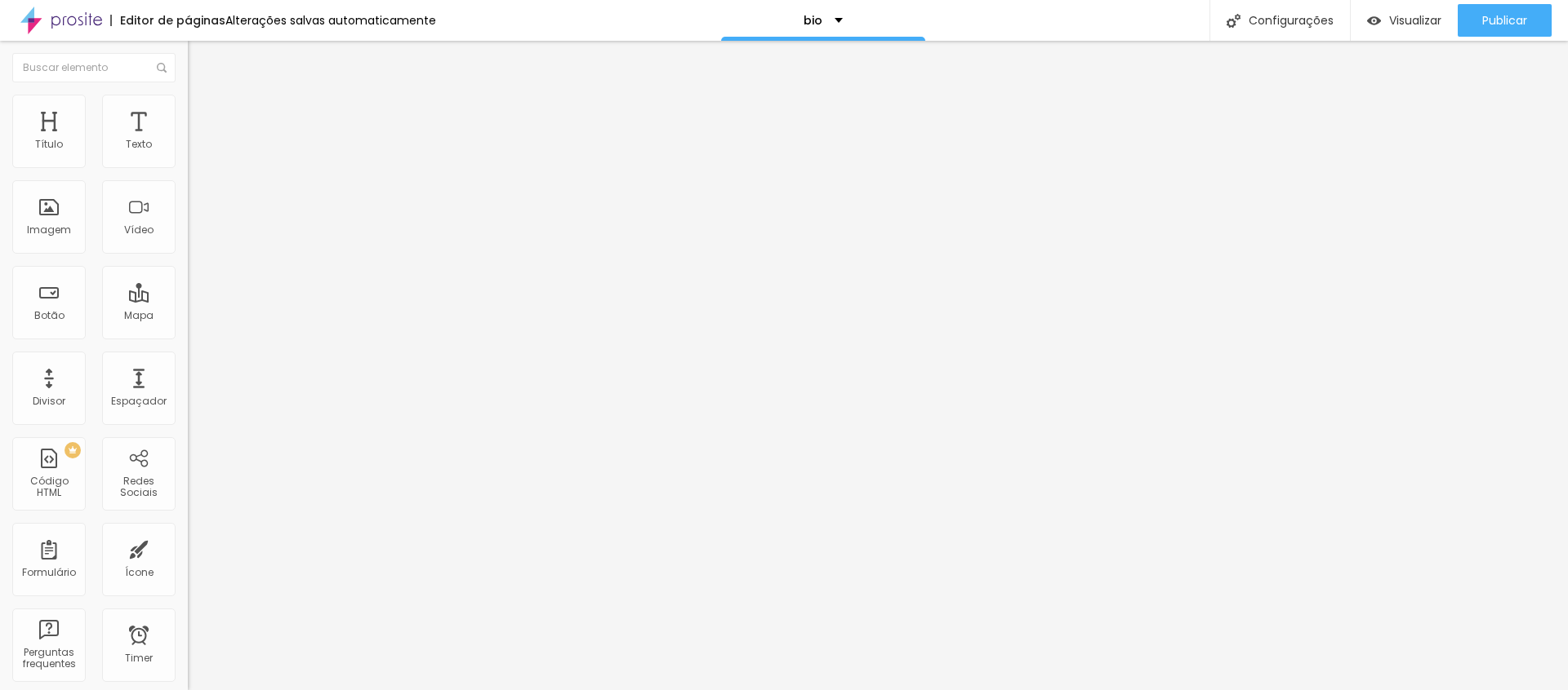
type input "12"
type input "13"
type input "12"
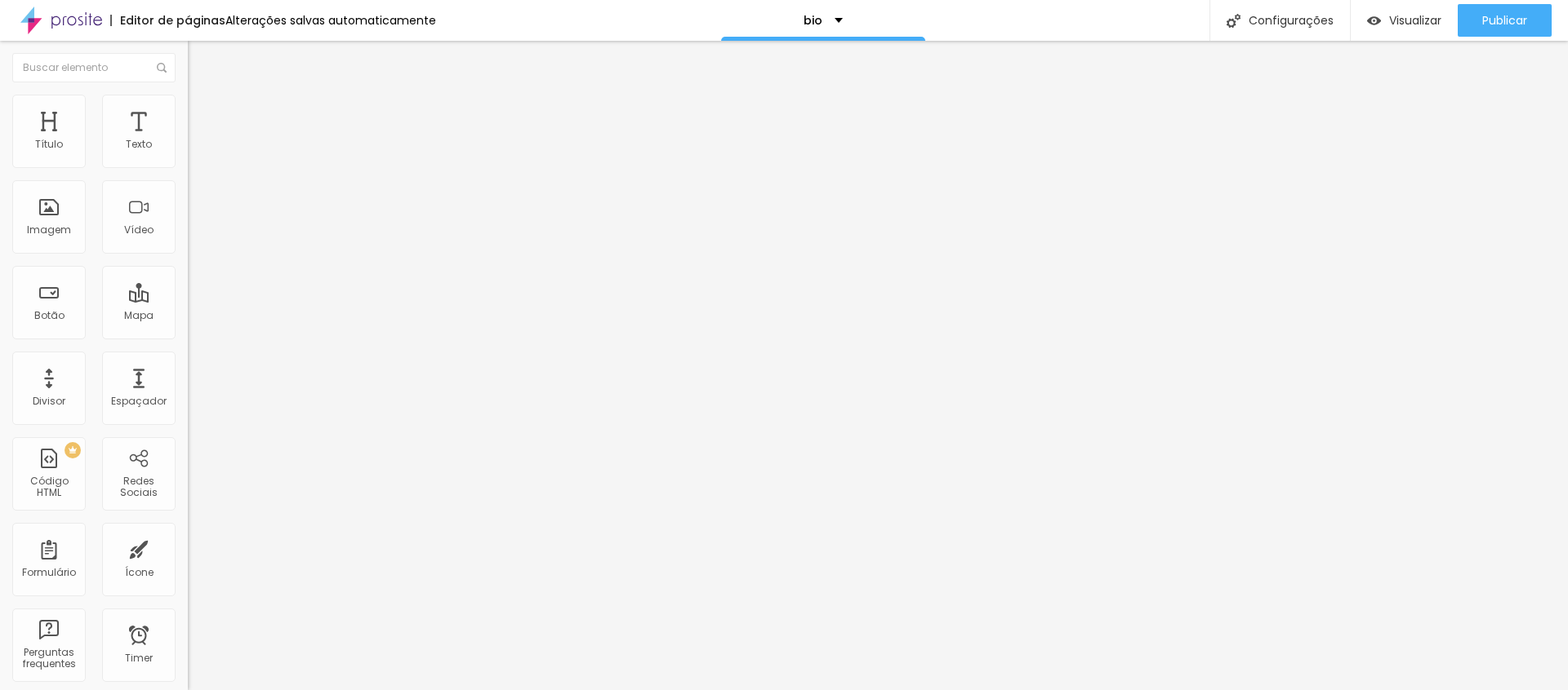
type input "11"
drag, startPoint x: 46, startPoint y: 162, endPoint x: 58, endPoint y: 165, distance: 12.4
type input "11"
click at [188, 316] on input "range" at bounding box center [240, 322] width 105 height 13
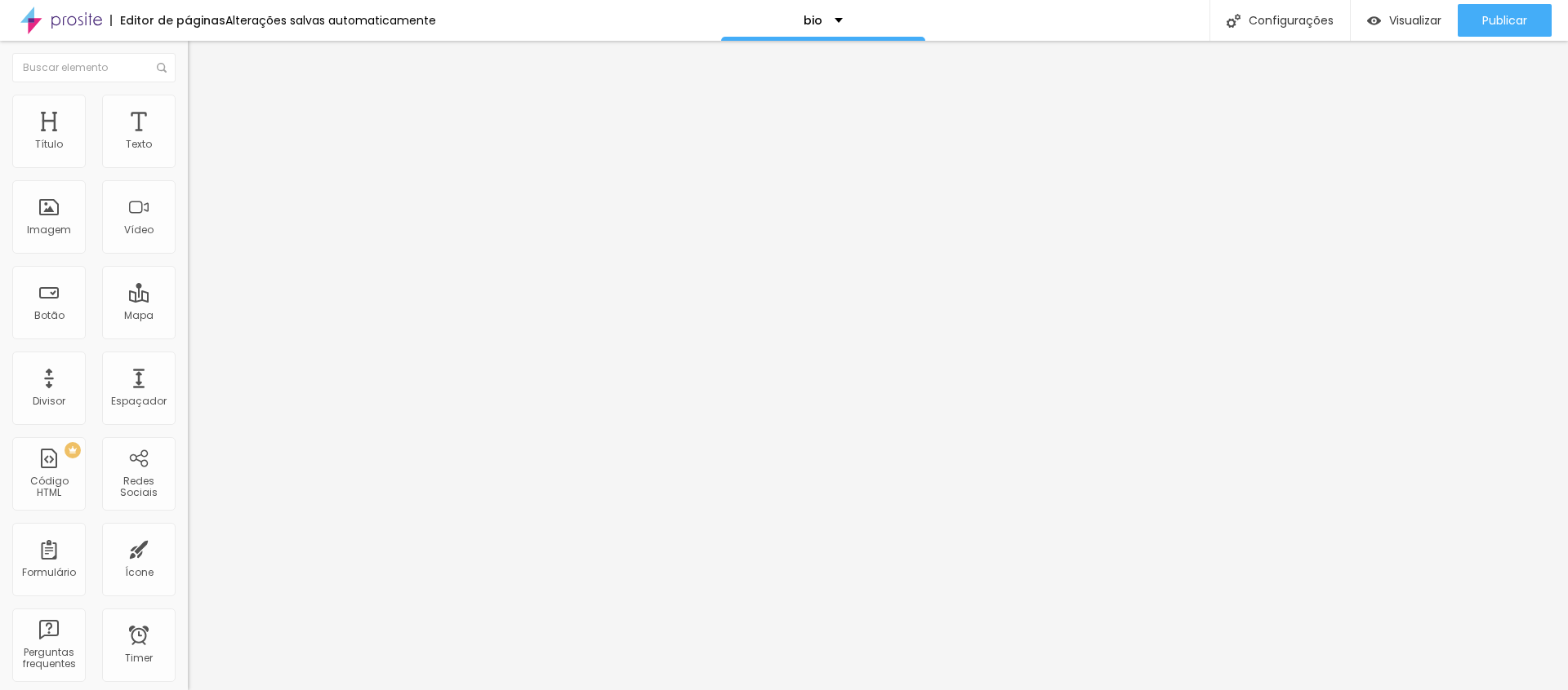
click at [203, 97] on span "Conteúdo" at bounding box center [228, 89] width 51 height 14
click at [1413, 17] on span "Visualizar" at bounding box center [1415, 20] width 52 height 13
click at [188, 149] on span "Encaixotado" at bounding box center [220, 142] width 64 height 14
click at [188, 174] on span "Completo" at bounding box center [213, 167] width 50 height 14
click at [188, 159] on span "Encaixotado" at bounding box center [220, 151] width 64 height 14
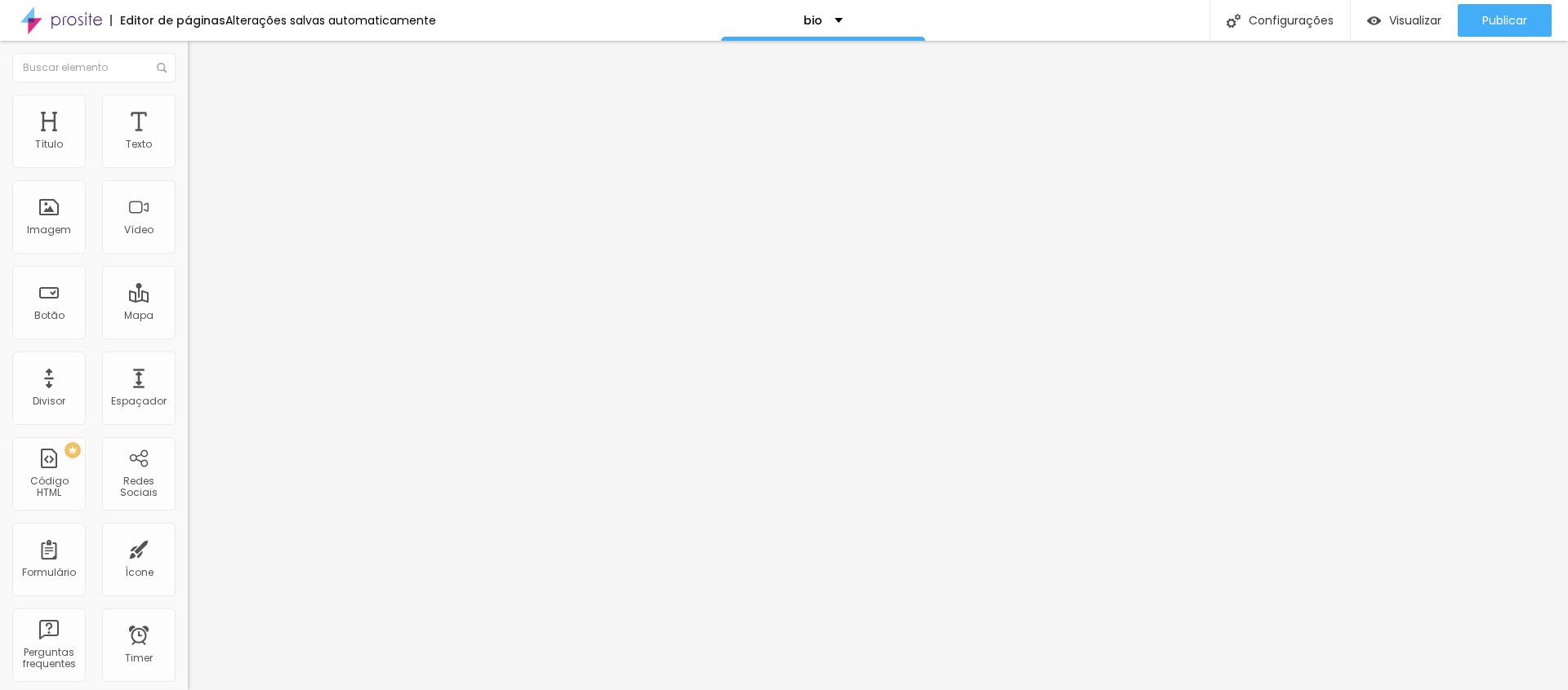
click at [203, 115] on span "Avançado" at bounding box center [230, 122] width 54 height 14
type input "15"
type input "10"
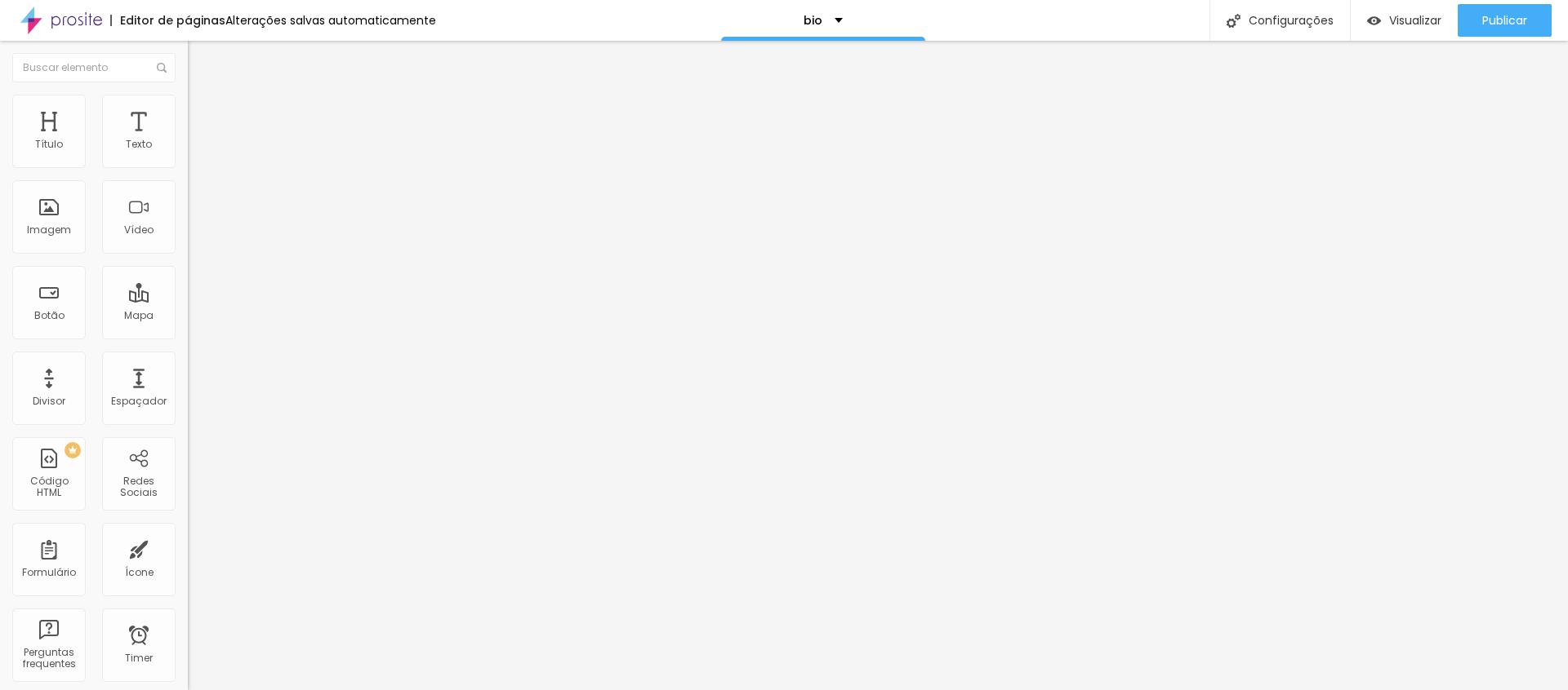
type input "5"
type input "0"
drag, startPoint x: 108, startPoint y: 163, endPoint x: 21, endPoint y: 172, distance: 87.5
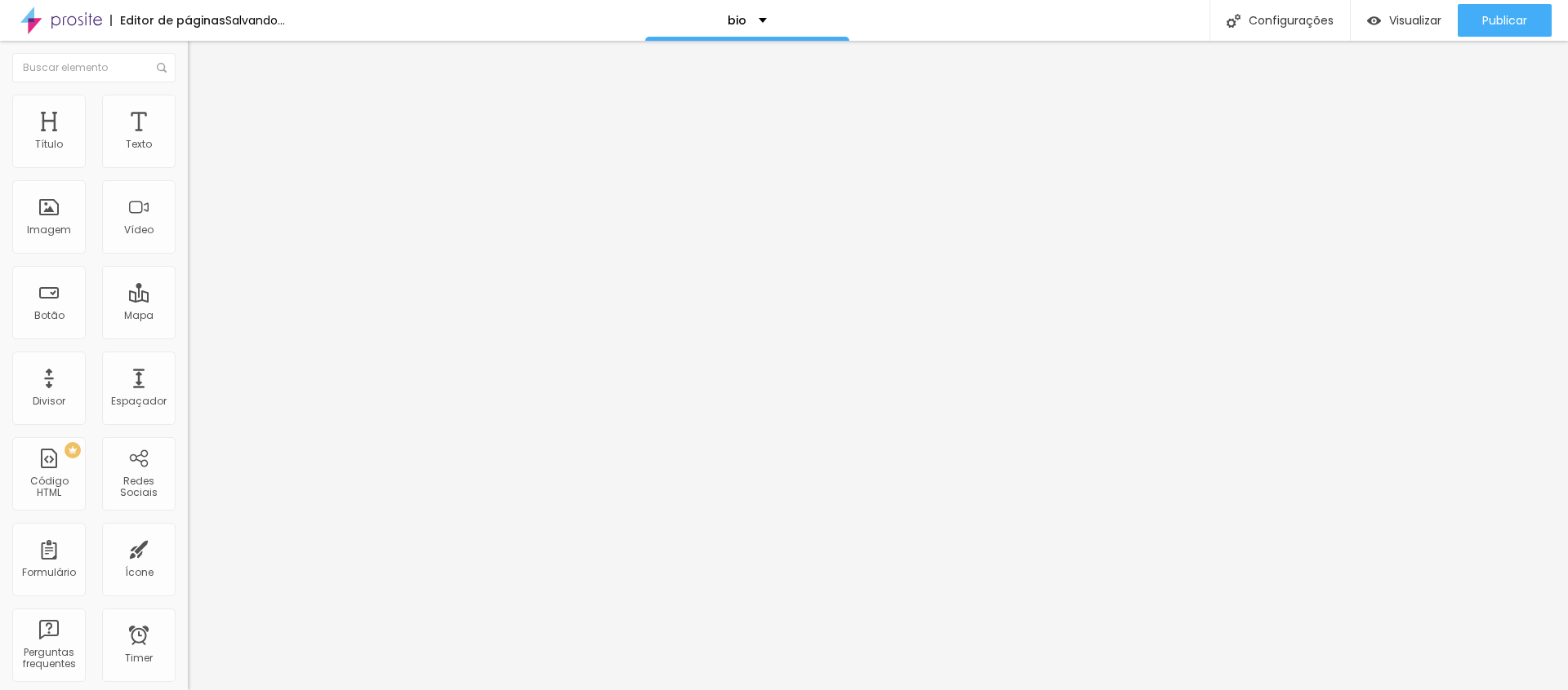
type input "0"
click at [188, 169] on div "0 Espaçamento entre colunas" at bounding box center [282, 243] width 188 height 231
type input "28"
type input "34"
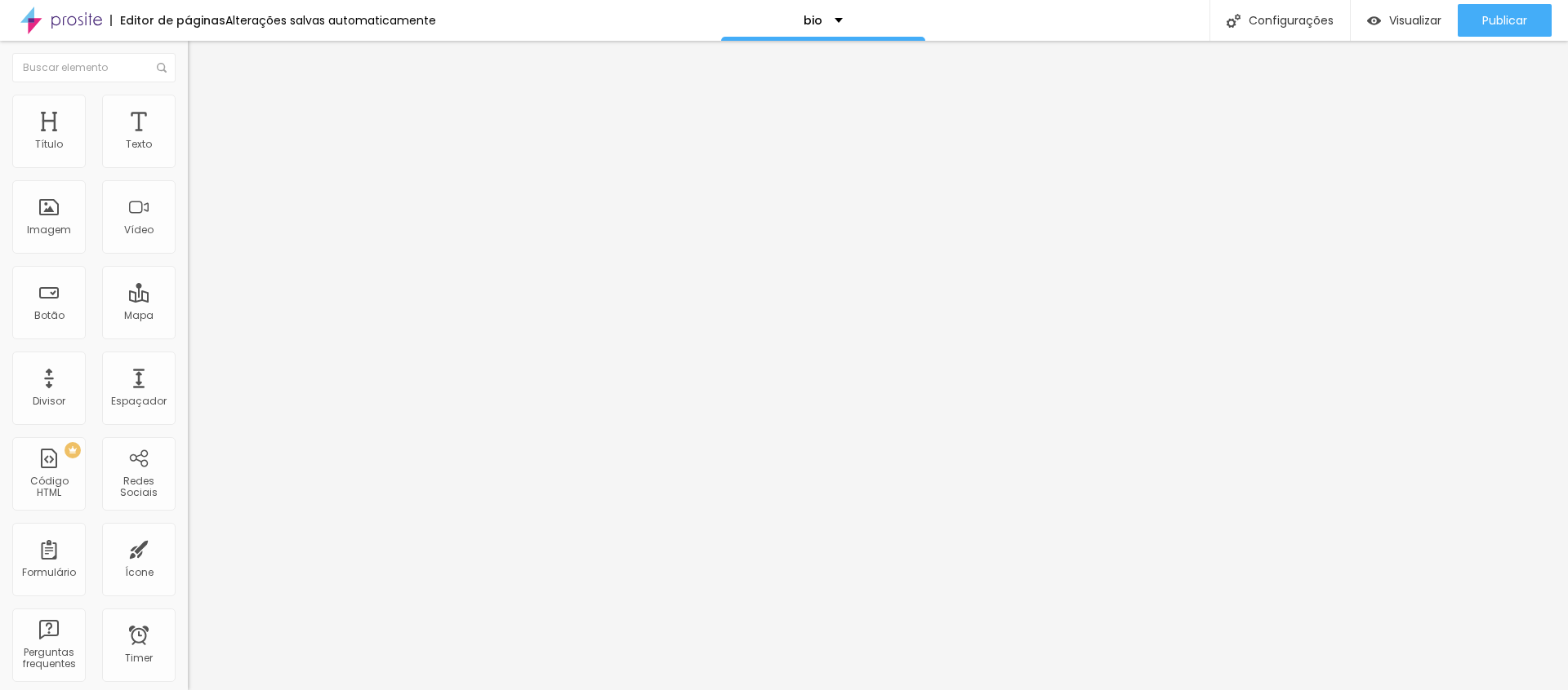
type input "34"
type input "39"
type input "44"
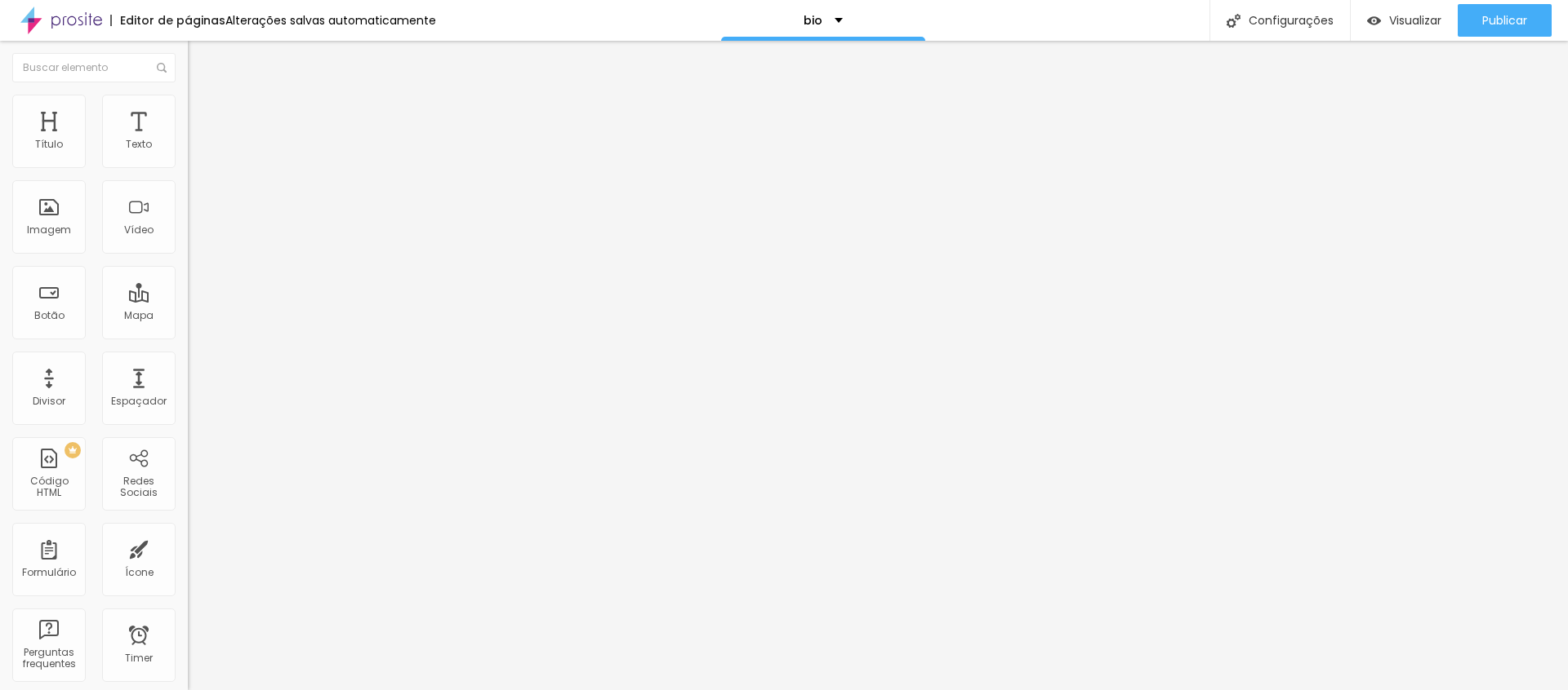
type input "55"
type input "65"
type input "76"
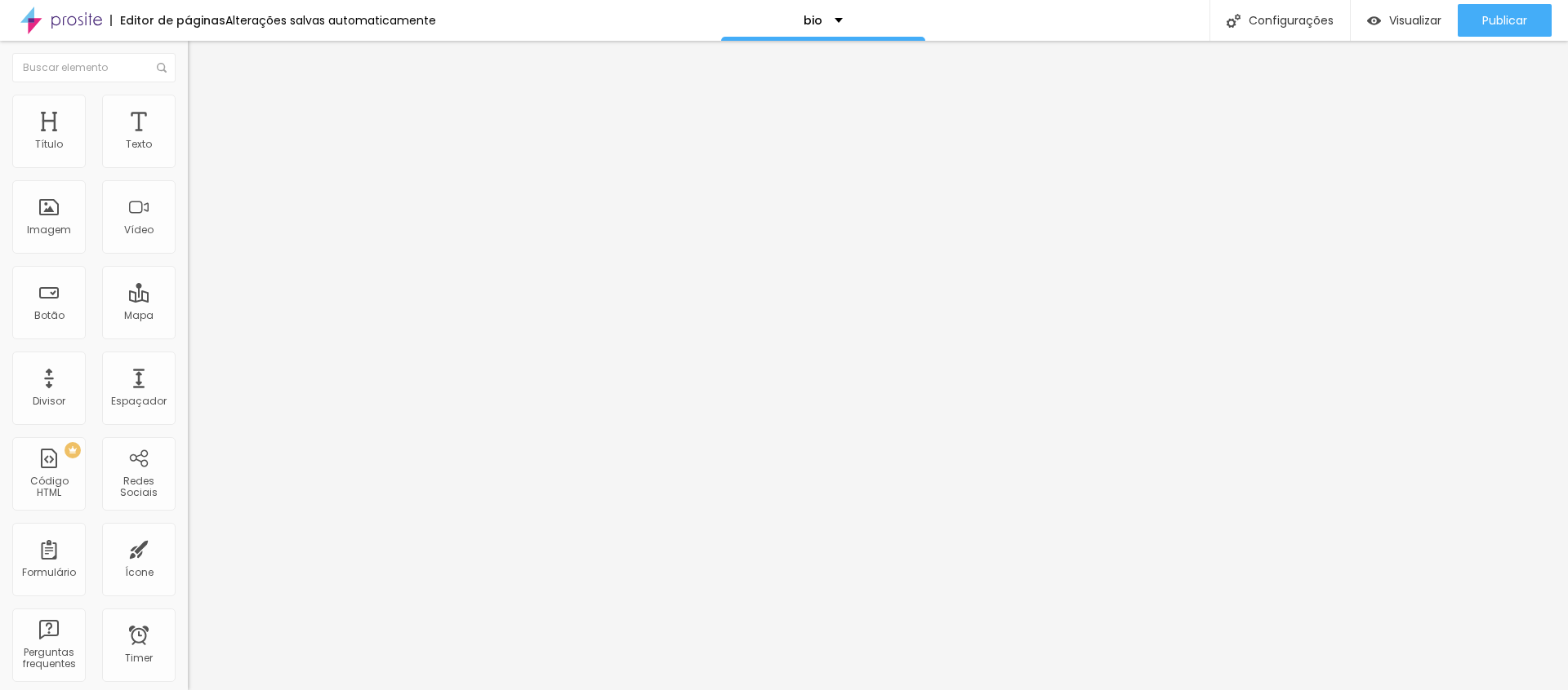
type input "76"
type input "86"
type input "118"
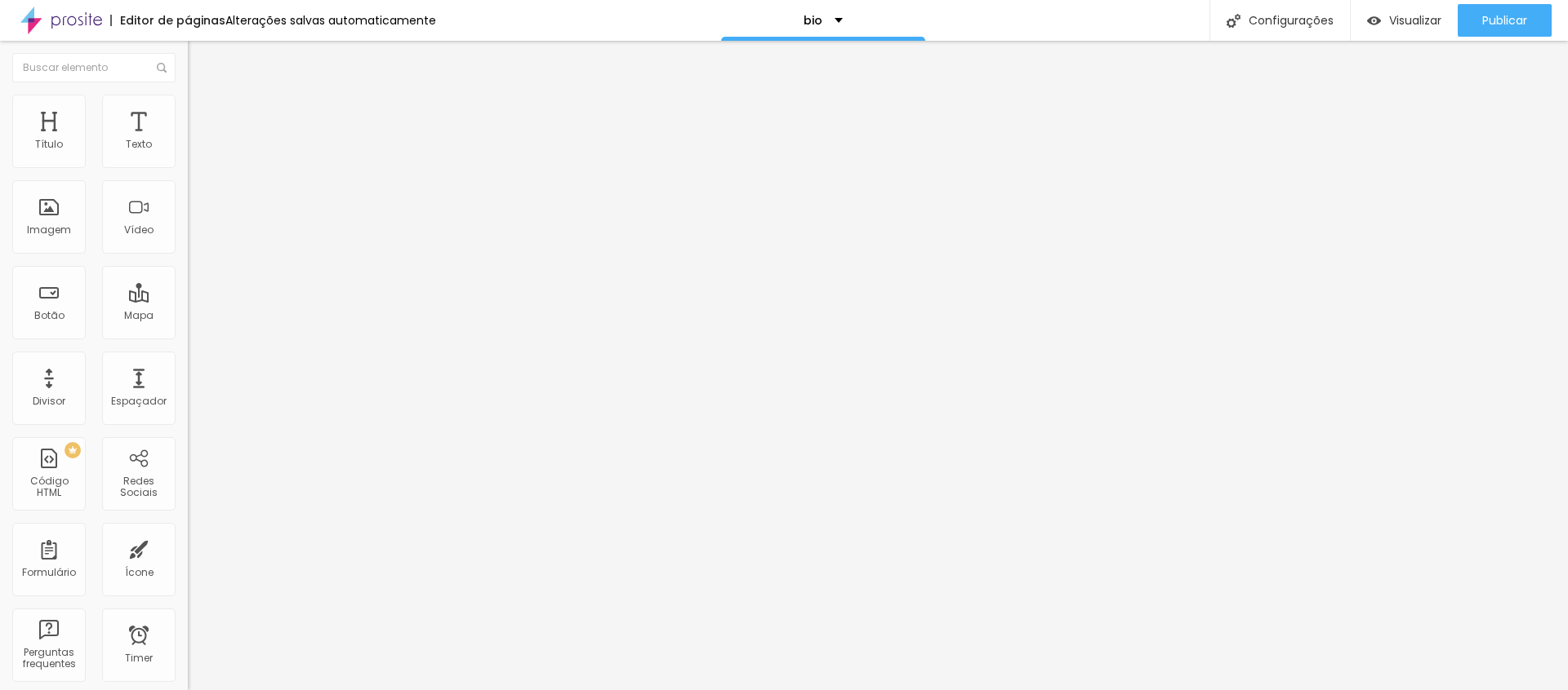
type input "139"
type input "176"
type input "213"
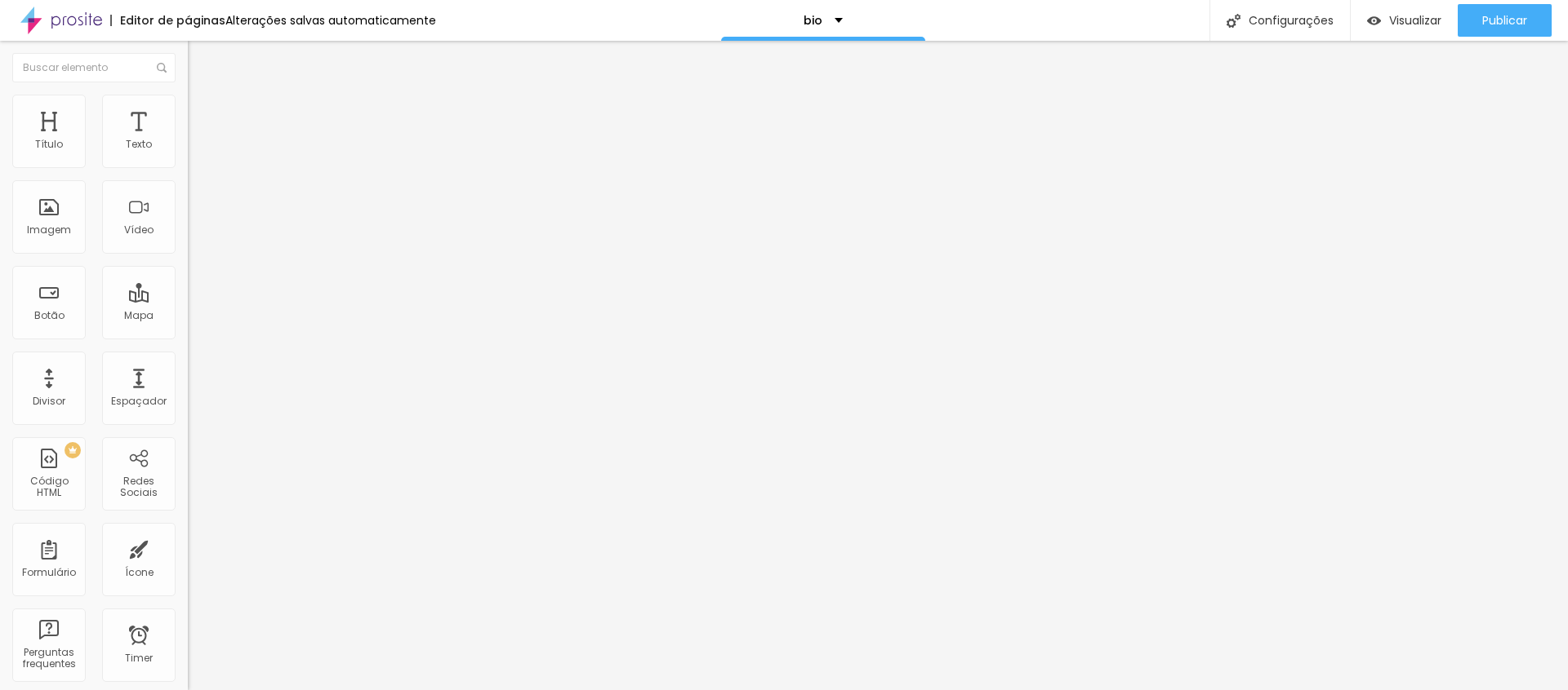
type input "213"
type input "229"
type input "245"
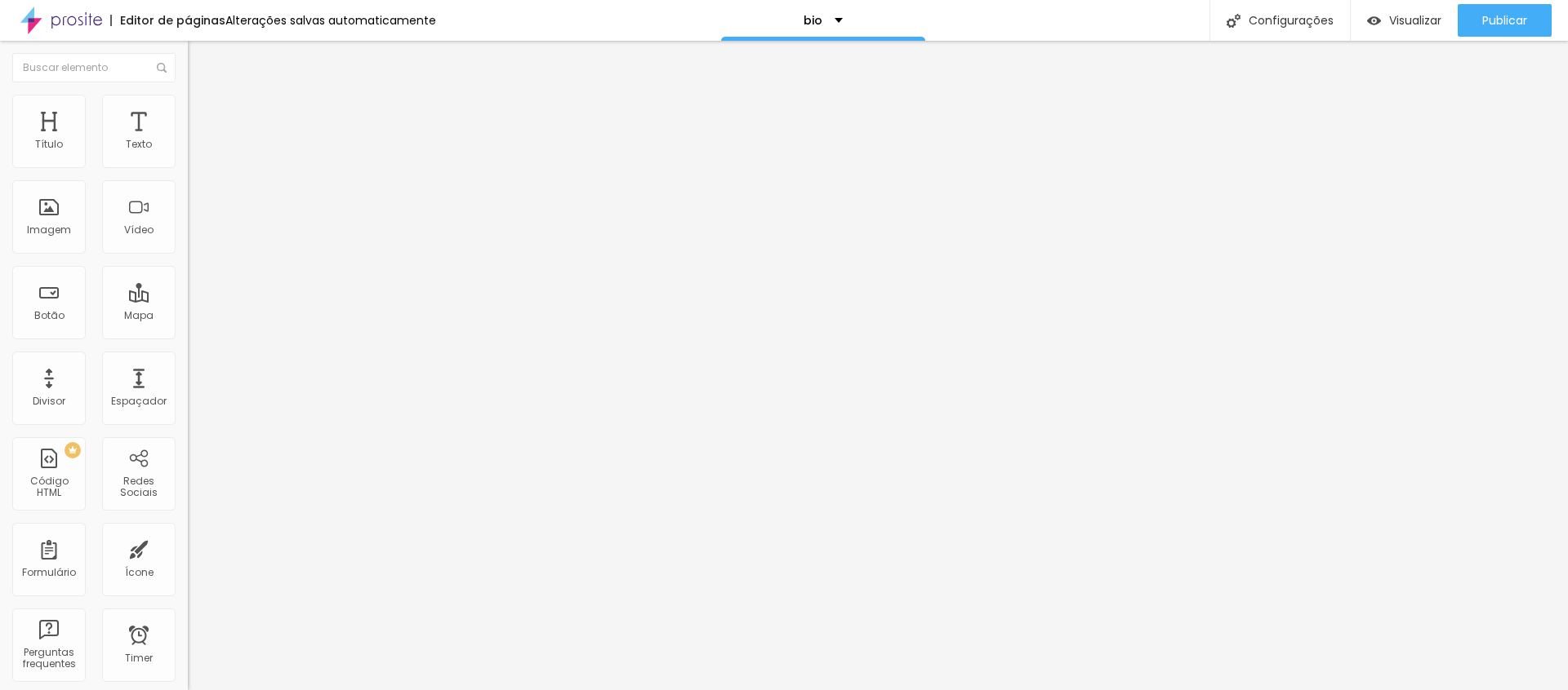
type input "250"
type input "255"
type input "260"
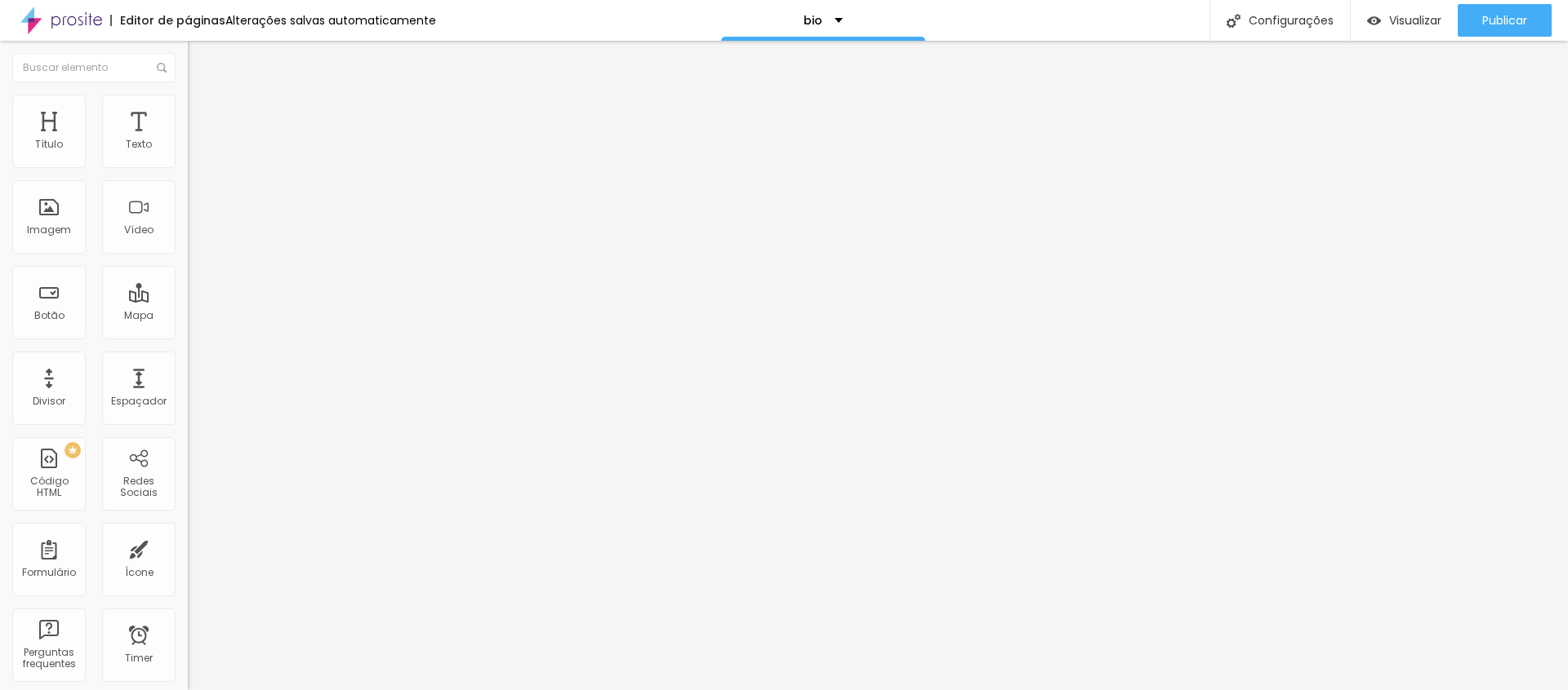
type input "260"
type input "255"
type input "250"
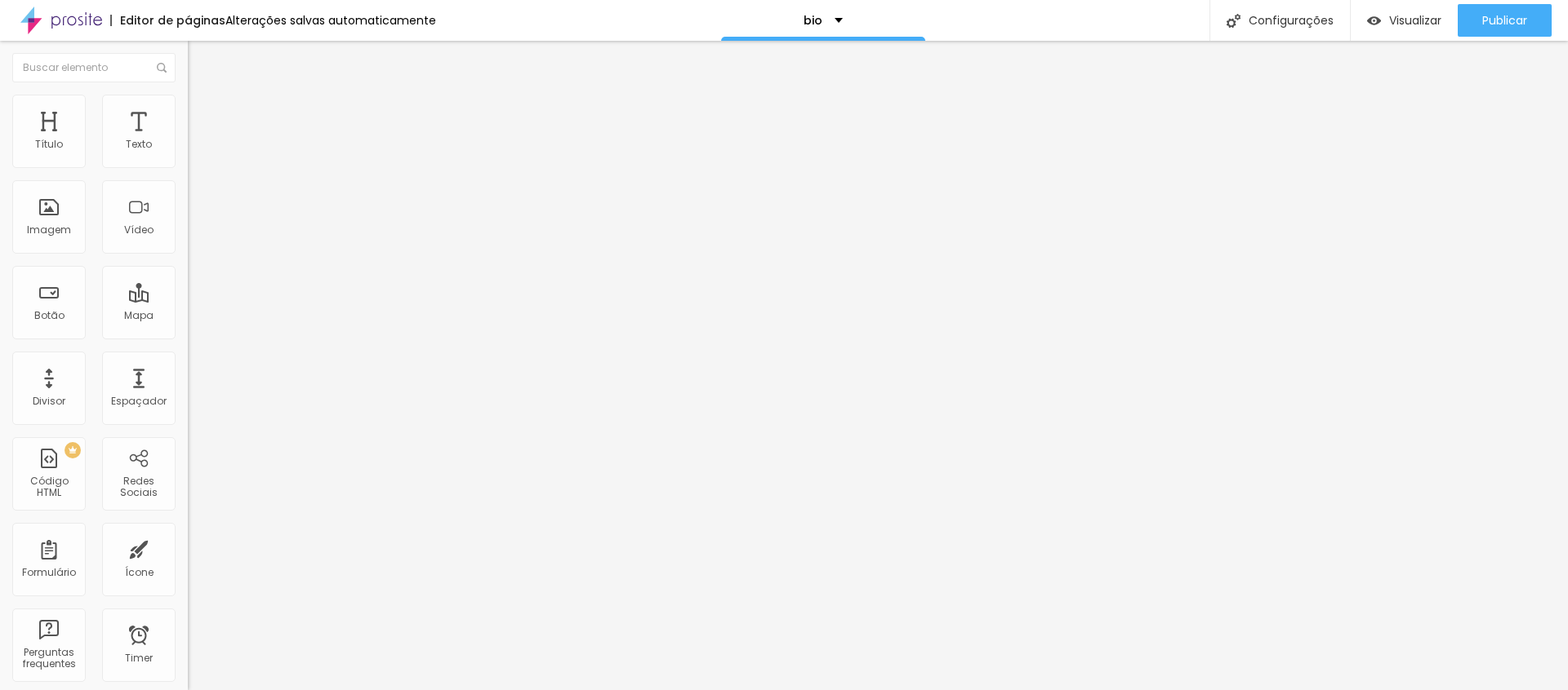
type input "245"
type input "239"
type input "234"
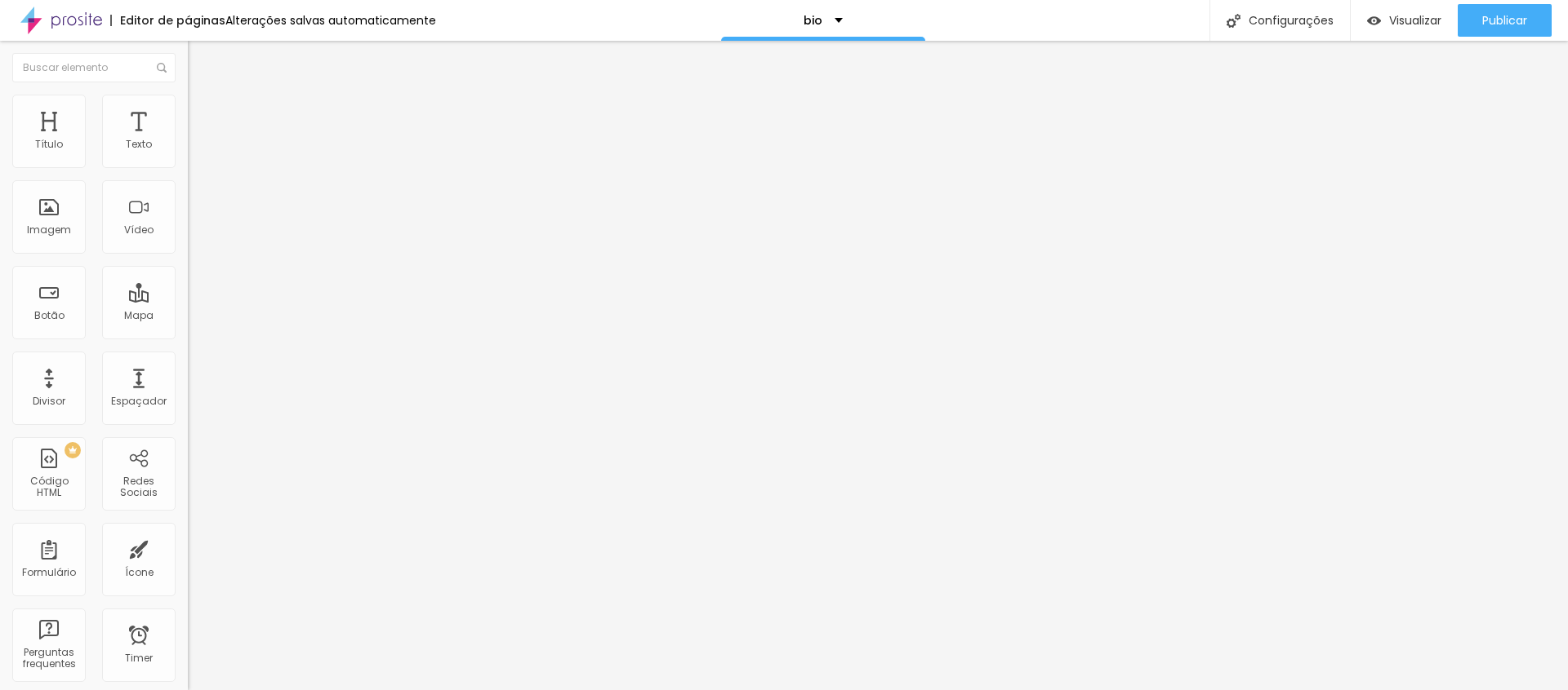
type input "234"
type input "229"
type input "223"
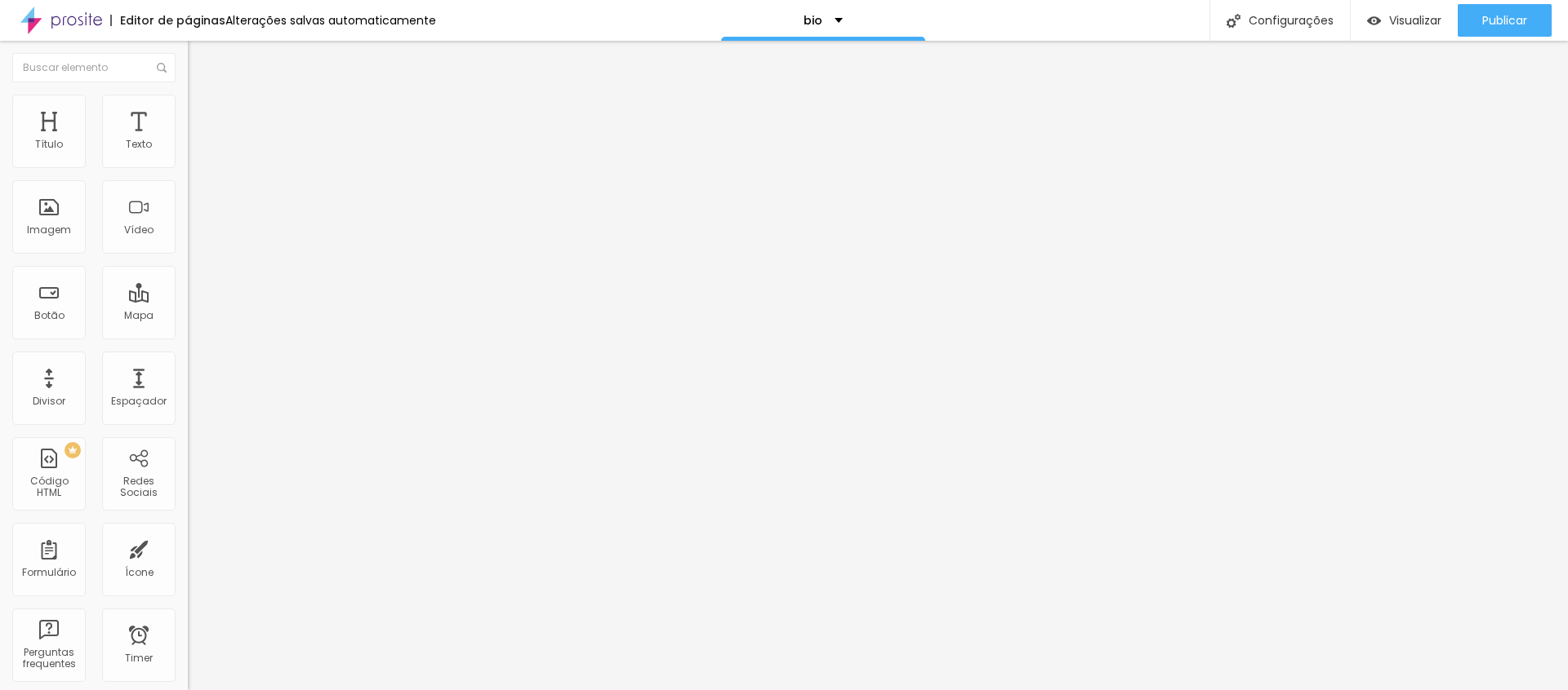
type input "192"
type input "187"
type input "171"
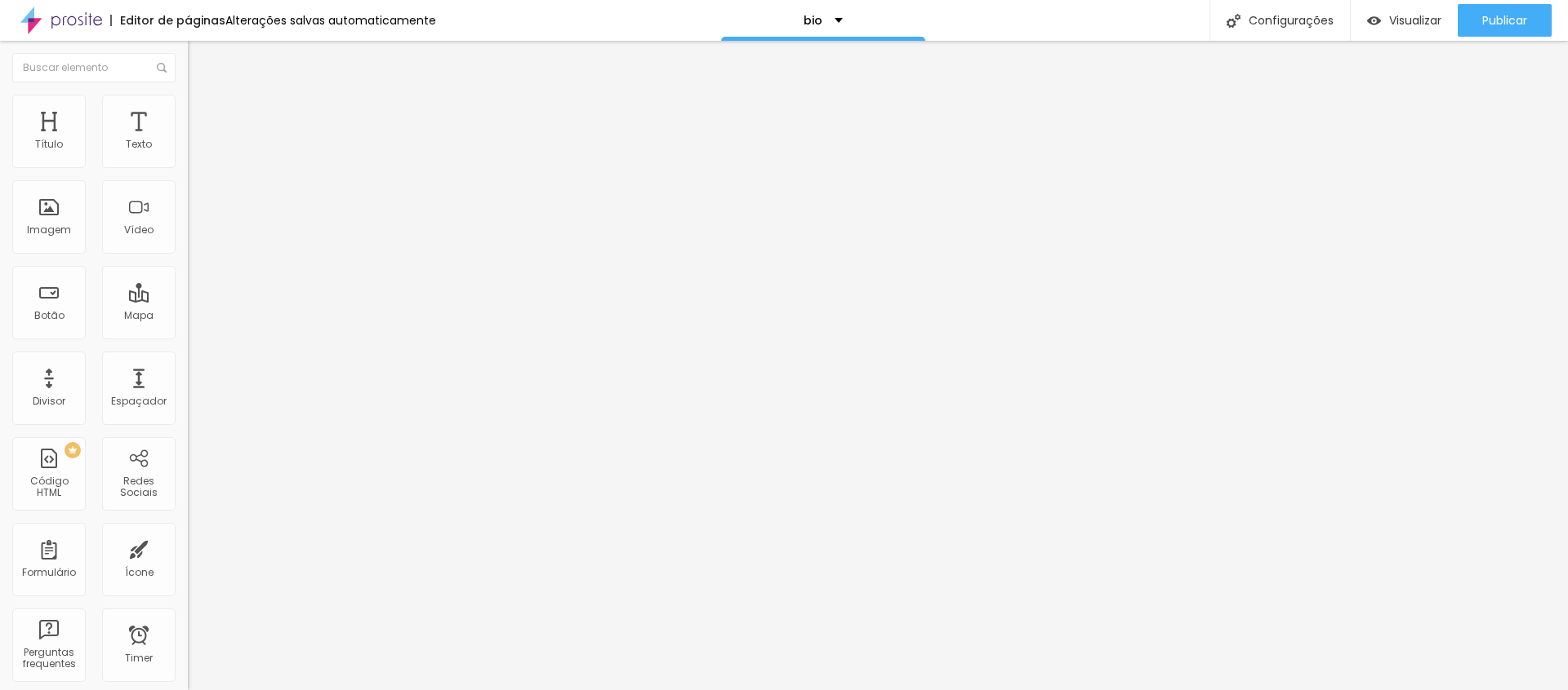
type input "171"
type input "160"
type input "144"
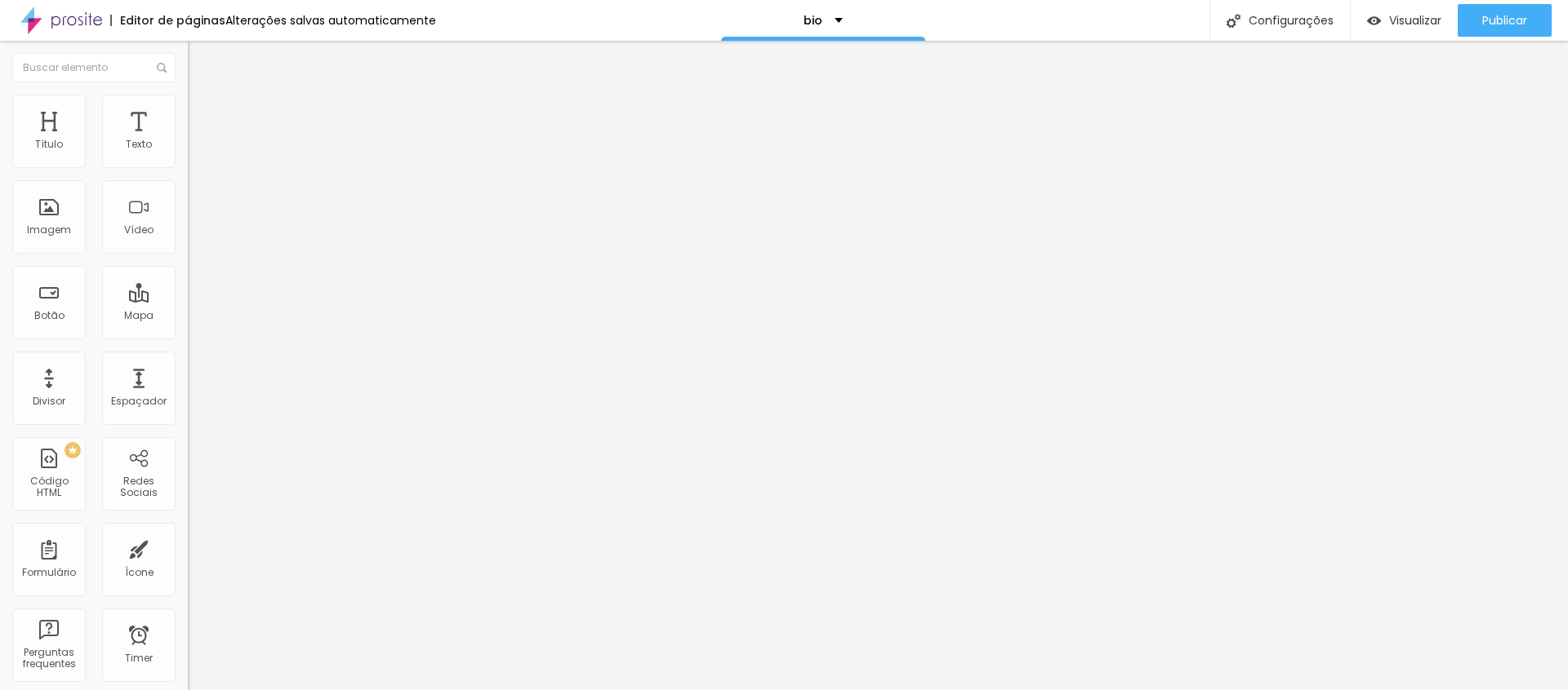
type input "134"
type input "118"
type input "102"
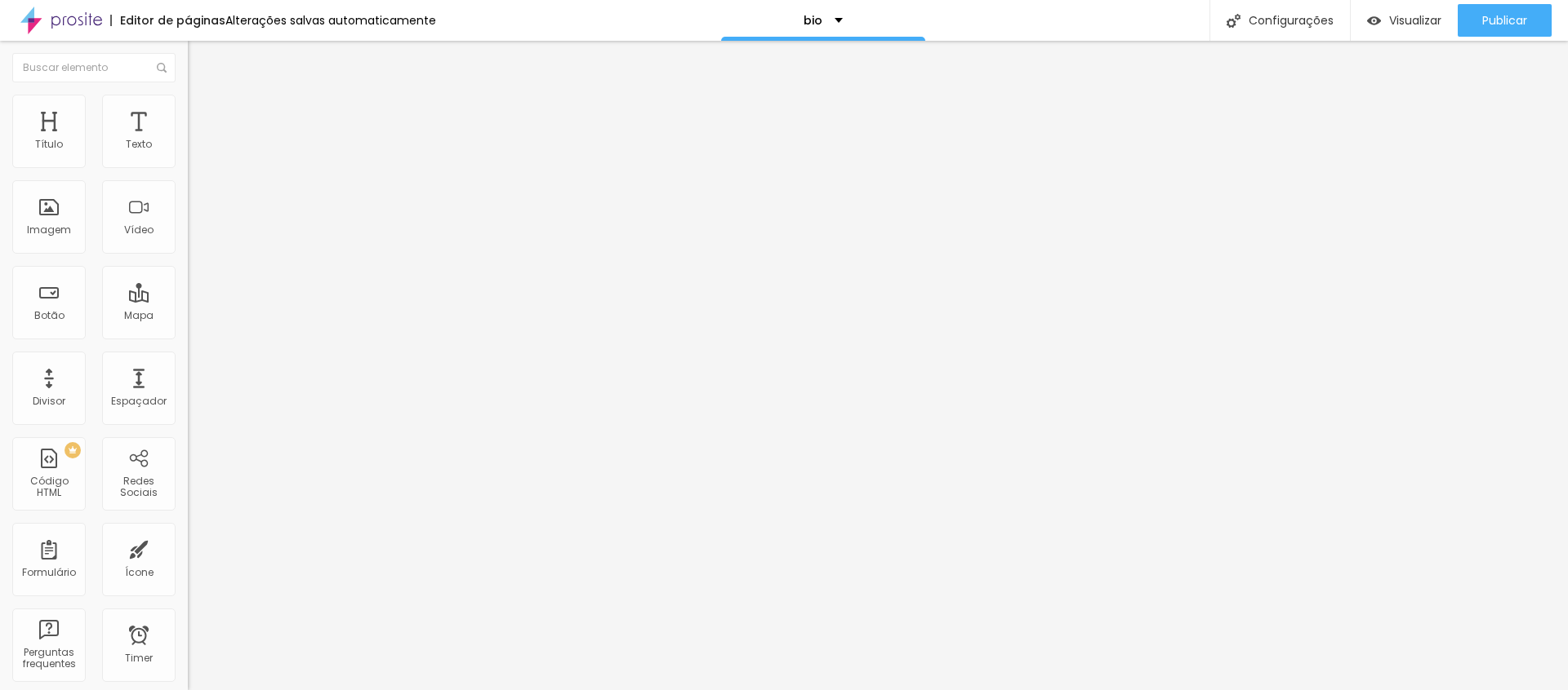
type input "102"
type input "97"
type input "92"
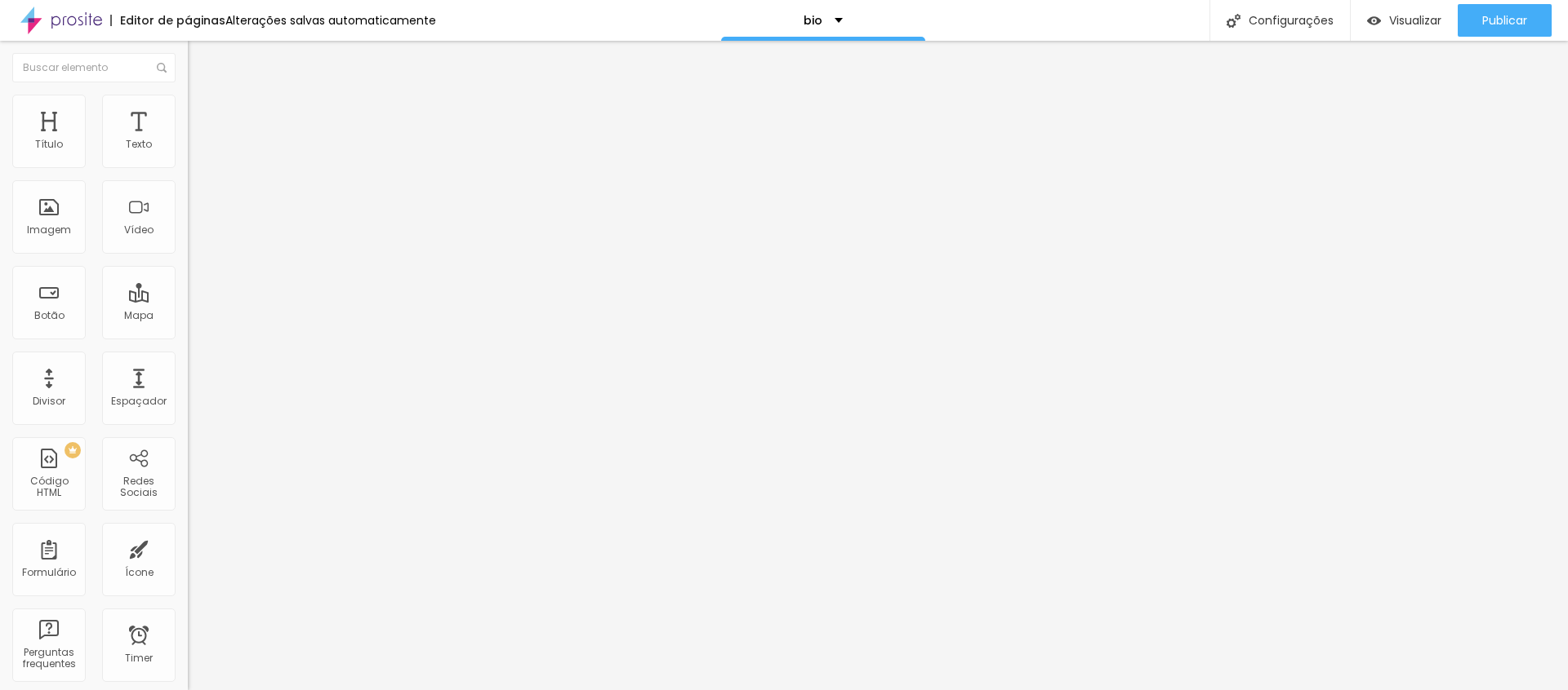
type input "86"
type input "76"
drag, startPoint x: 42, startPoint y: 198, endPoint x: 1, endPoint y: 216, distance: 44.8
click at [188, 213] on div "0 Espaçamento entre colunas 0 px Espaçamento vertical ID Html Classes Html Visí…" at bounding box center [282, 470] width 188 height 686
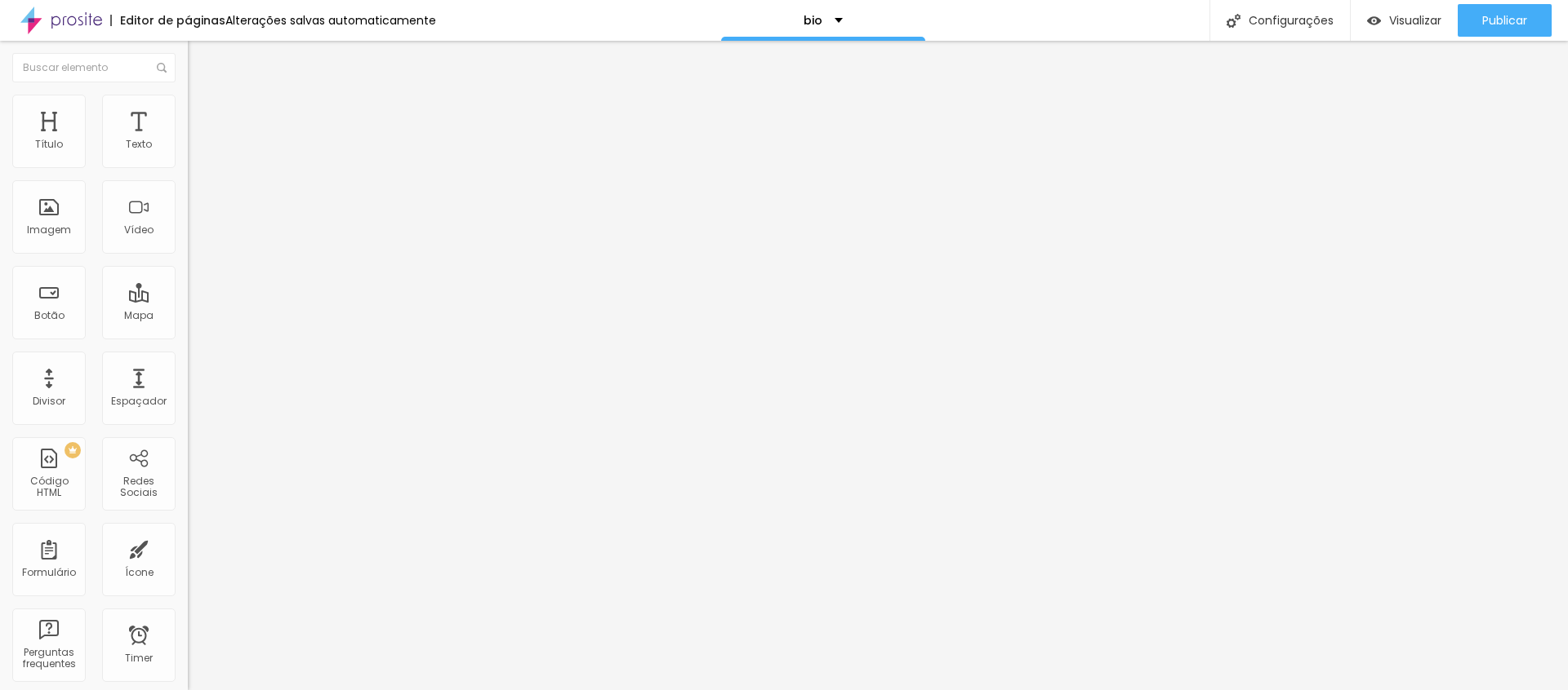
click at [188, 149] on span "Encaixotado" at bounding box center [220, 142] width 64 height 14
click at [188, 174] on span "Completo" at bounding box center [213, 167] width 50 height 14
click at [188, 157] on div "Encaixotado" at bounding box center [282, 151] width 188 height 10
click at [203, 112] on span "Estilo" at bounding box center [215, 105] width 26 height 14
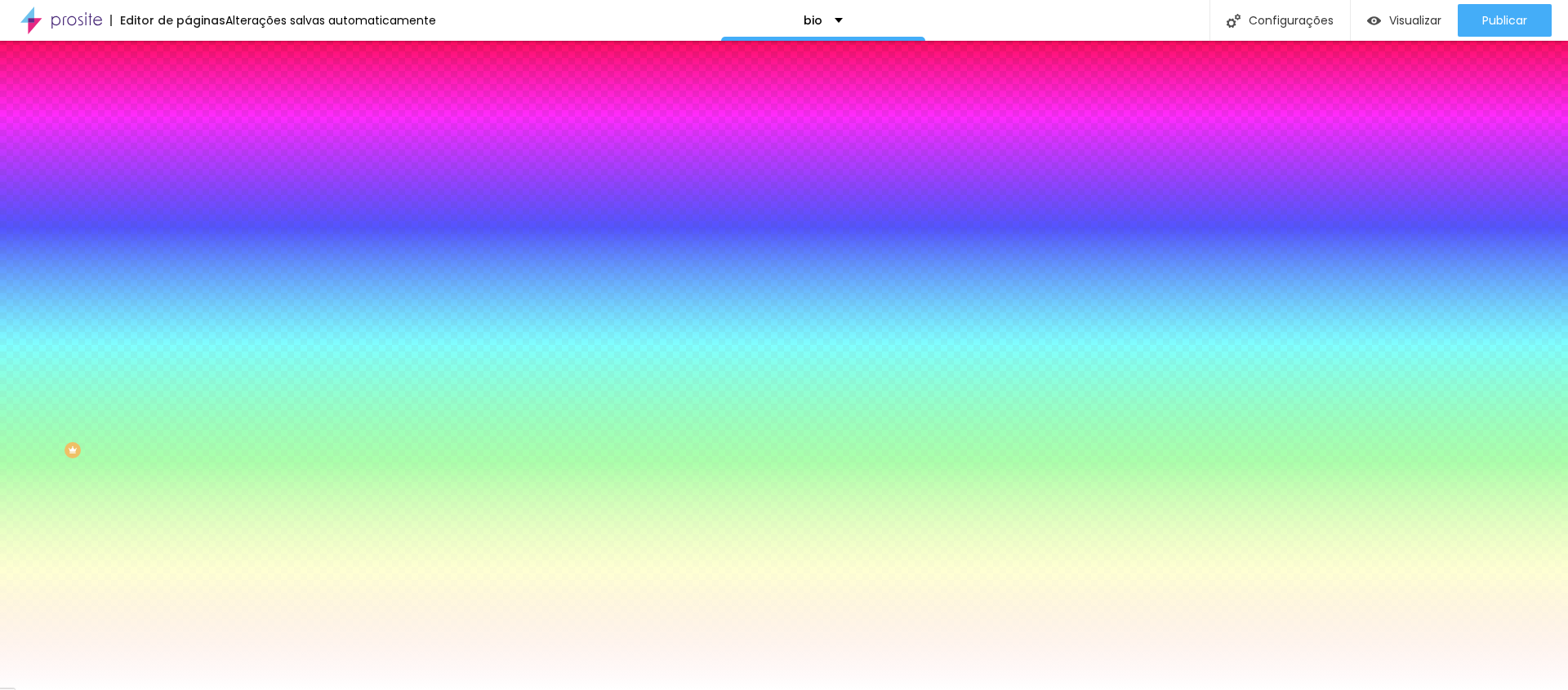
click at [188, 170] on span "Parallax" at bounding box center [207, 163] width 40 height 14
click at [188, 180] on span "Nenhum" at bounding box center [209, 173] width 43 height 14
click at [188, 170] on span "Nenhum" at bounding box center [209, 163] width 43 height 14
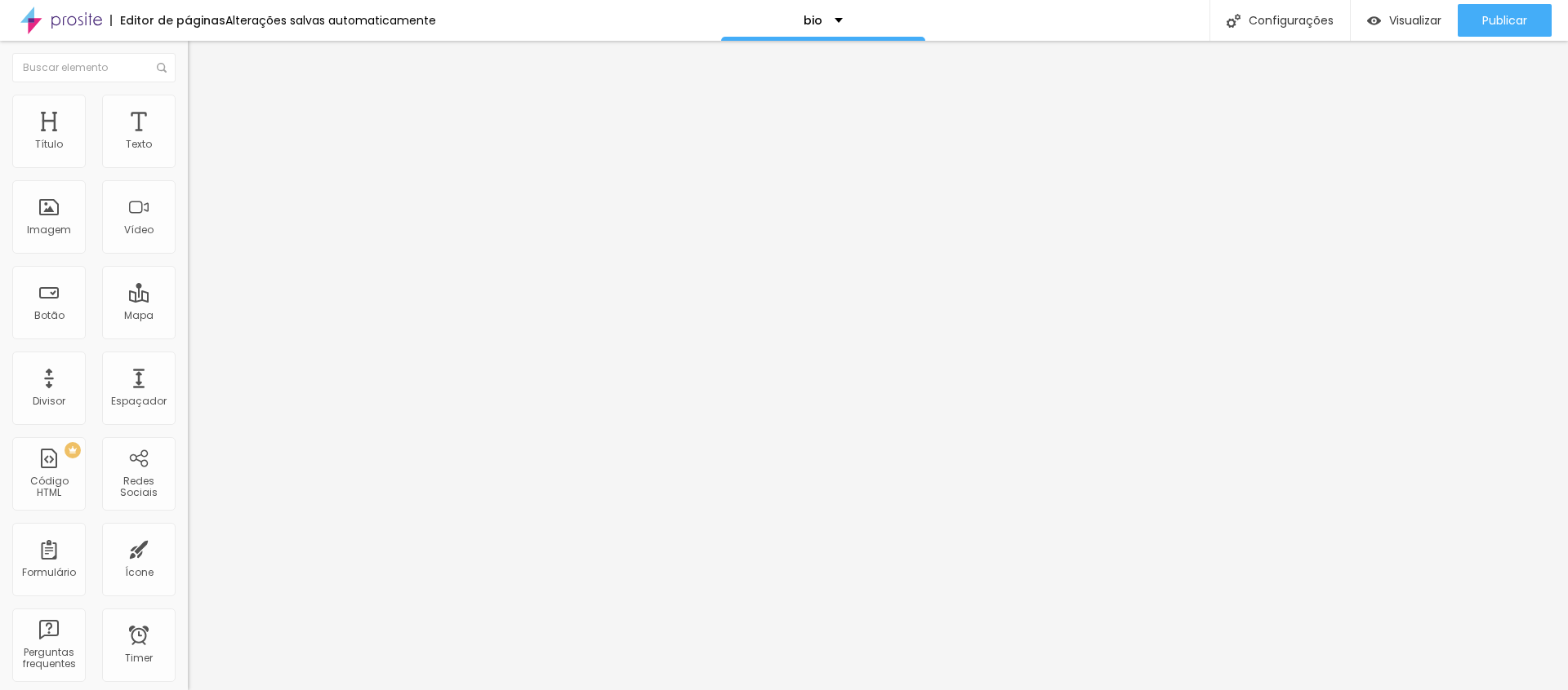
click at [188, 105] on li "Estilo" at bounding box center [282, 103] width 188 height 16
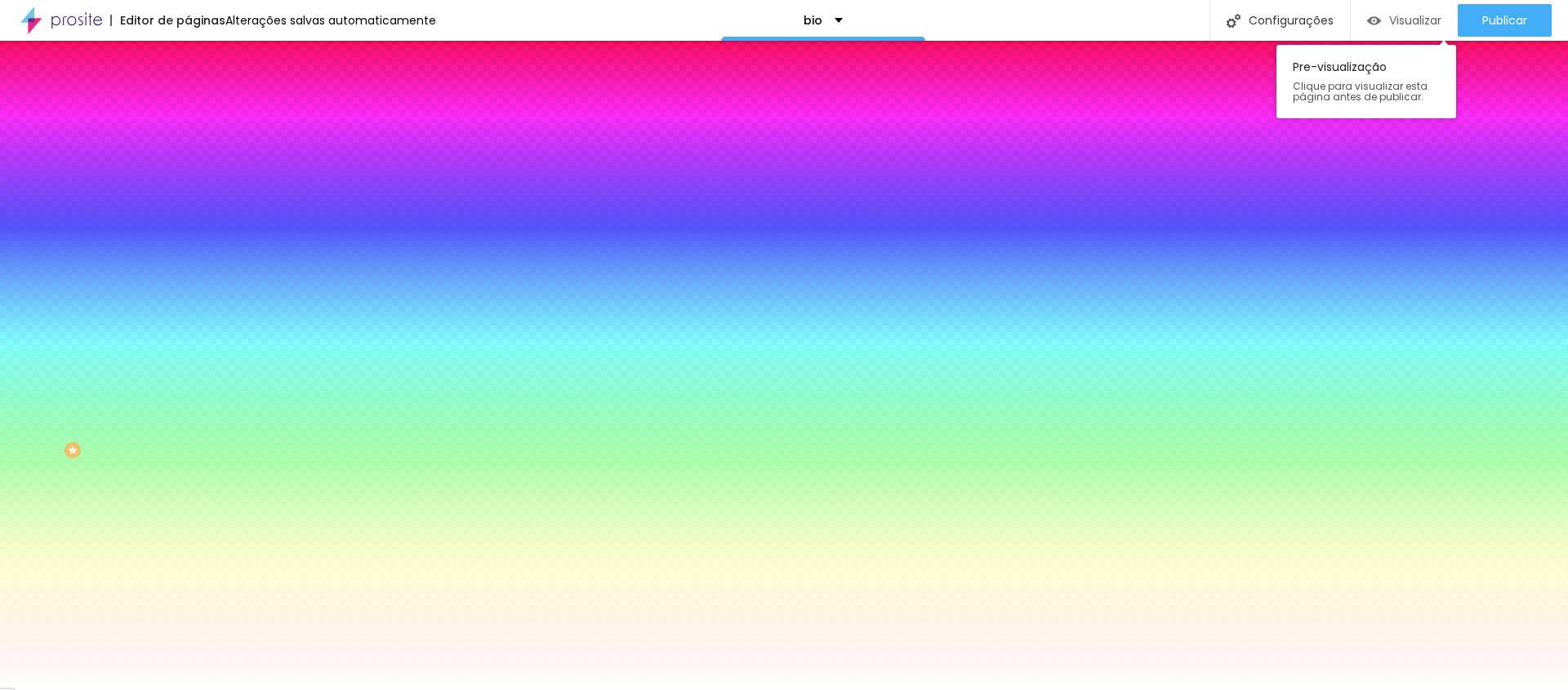
click at [1423, 19] on span "Visualizar" at bounding box center [1415, 20] width 52 height 13
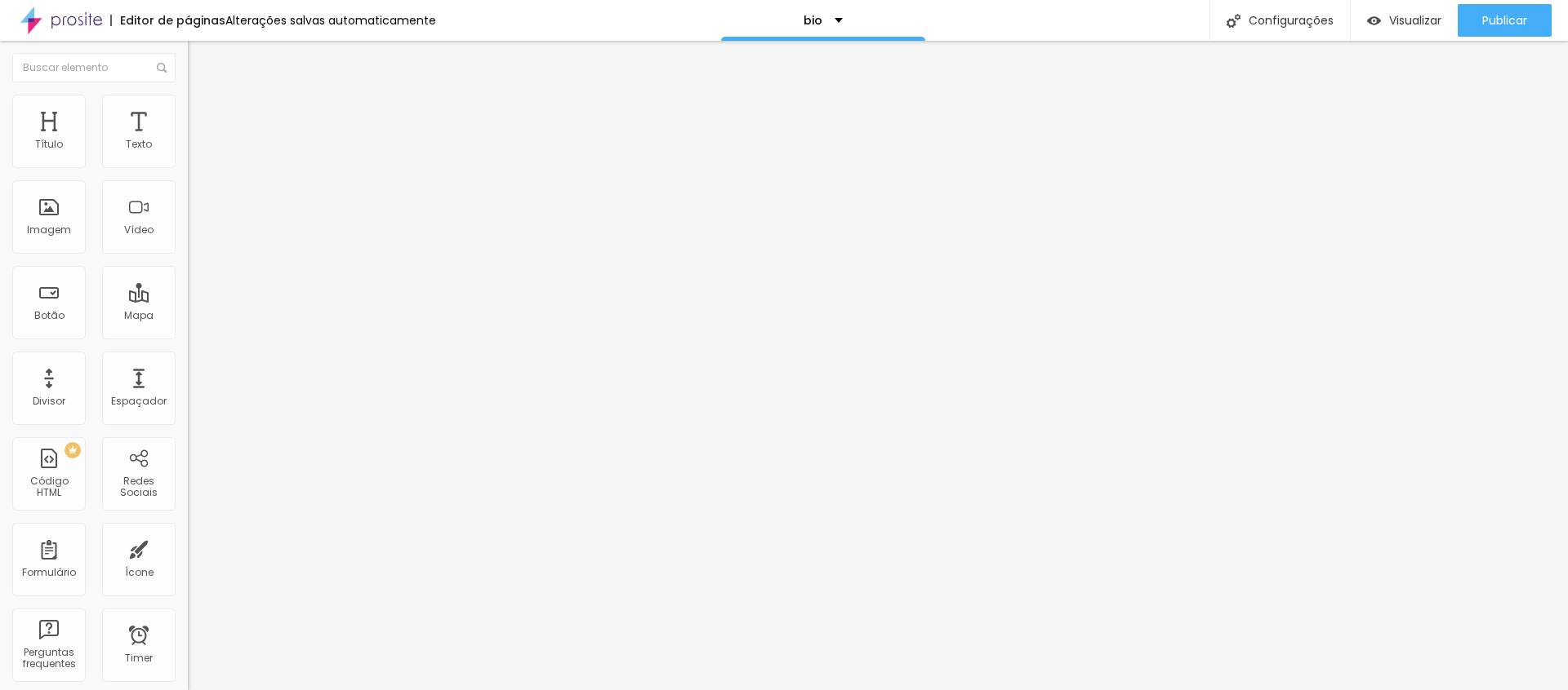
click at [188, 112] on ul "Conteúdo Estilo Avançado" at bounding box center [282, 102] width 188 height 49
click at [188, 100] on img at bounding box center [195, 102] width 15 height 15
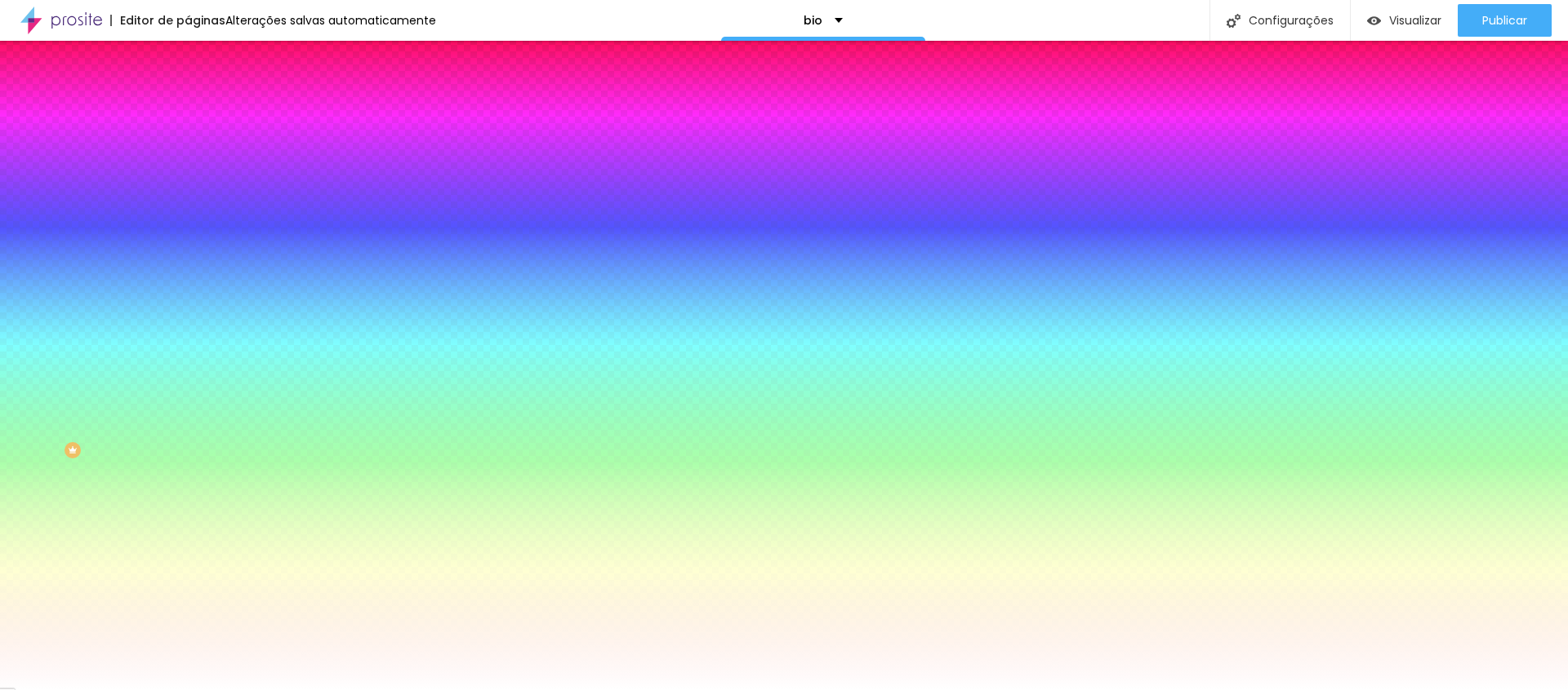
click at [188, 238] on input "#FFFFFF" at bounding box center [285, 230] width 196 height 16
paste input "6F3F1"
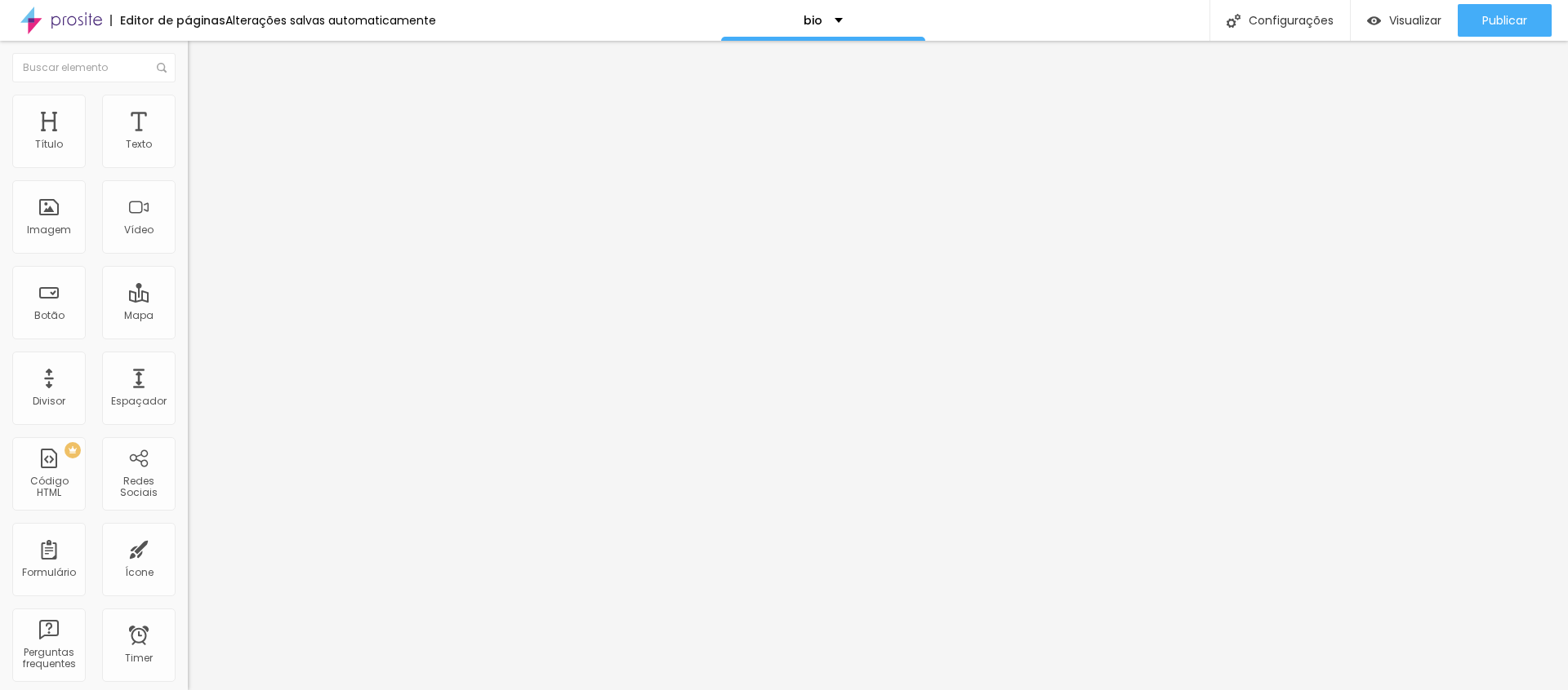
click at [188, 107] on li "Estilo" at bounding box center [282, 103] width 188 height 16
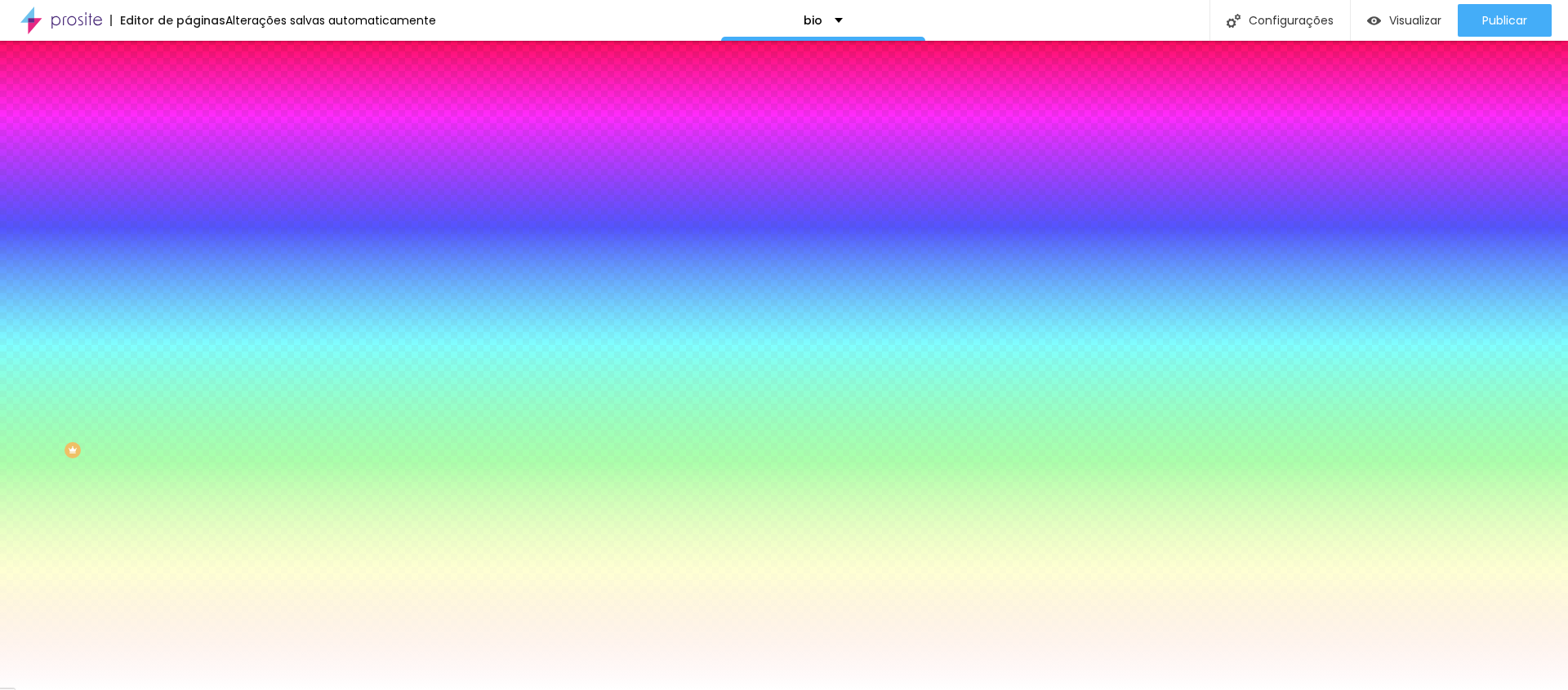
drag, startPoint x: 140, startPoint y: 298, endPoint x: 182, endPoint y: 296, distance: 42.0
click at [188, 296] on div "Imagem de fundo Adicionar imagem Efeito da Imagem Nenhum Nenhum Parallax Cor de…" at bounding box center [282, 233] width 188 height 212
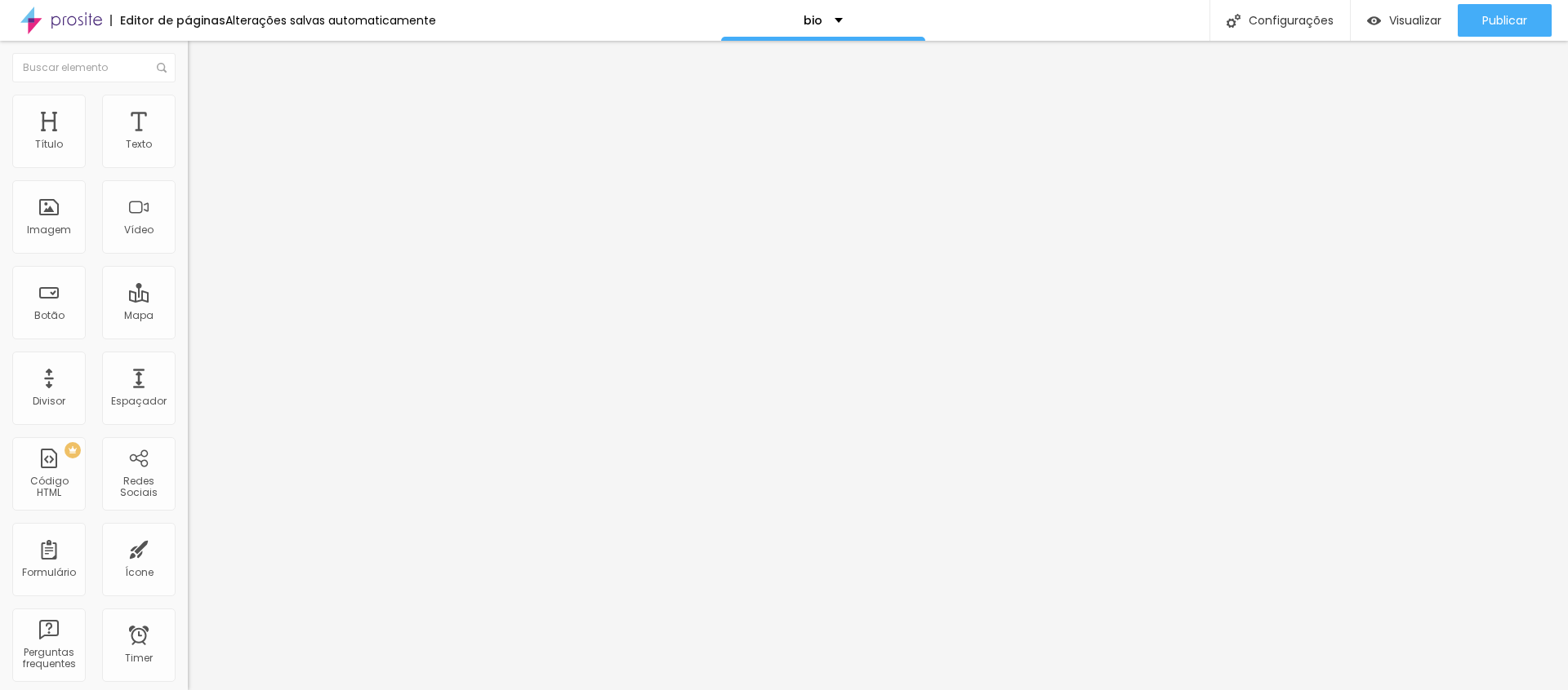
click at [203, 112] on span "Estilo" at bounding box center [215, 105] width 26 height 14
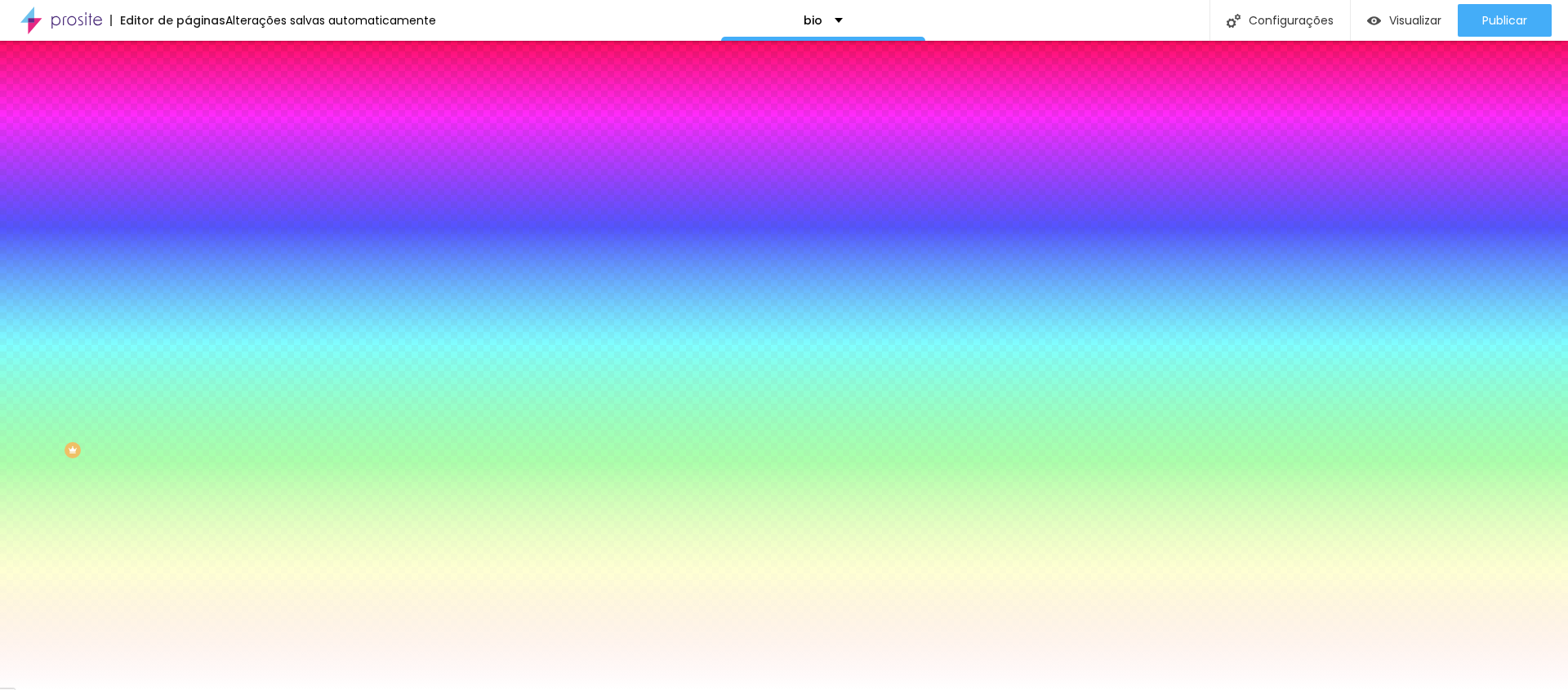
click at [188, 156] on div at bounding box center [282, 156] width 188 height 0
drag, startPoint x: 34, startPoint y: 188, endPoint x: 1, endPoint y: 181, distance: 33.7
click at [188, 181] on div "Cor de fundo Voltar ao padrão #FFFFFF Tipografia Voltar ao padrão Borda Voltar …" at bounding box center [282, 394] width 188 height 534
click at [188, 93] on img at bounding box center [195, 85] width 15 height 15
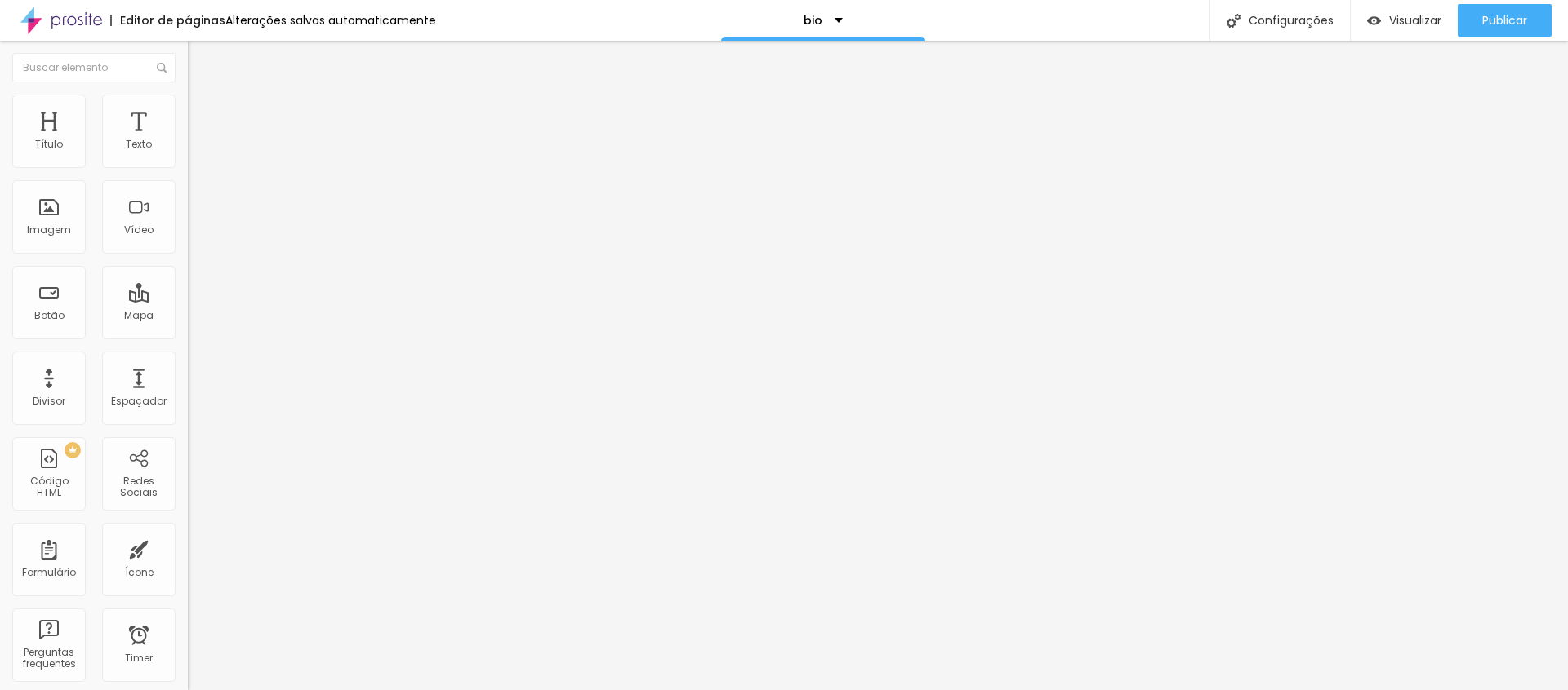
drag, startPoint x: 96, startPoint y: 183, endPoint x: 1, endPoint y: 190, distance: 95.3
click at [188, 190] on div "Texto ver trabalho Alinhamento Tamanho Normal Pequeno Normal Grande Link URL ht…" at bounding box center [282, 251] width 188 height 247
click at [188, 208] on img at bounding box center [193, 202] width 12 height 12
click at [188, 257] on span "Normal" at bounding box center [206, 251] width 36 height 14
click at [188, 265] on div "Pequeno" at bounding box center [282, 260] width 188 height 10
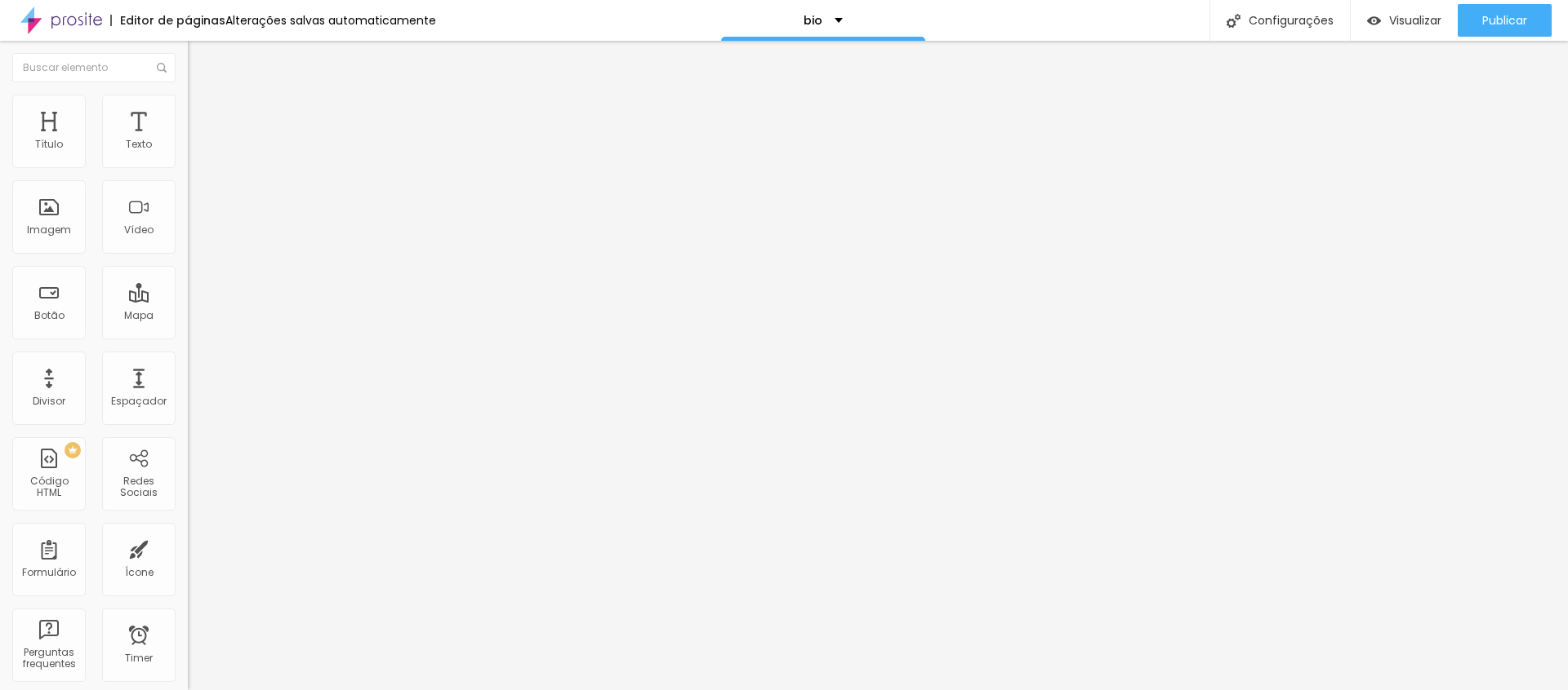
click at [188, 255] on span "Pequeno" at bounding box center [209, 251] width 43 height 14
click at [188, 257] on span "Pequeno" at bounding box center [209, 251] width 43 height 14
click at [188, 291] on div "Grande" at bounding box center [282, 285] width 188 height 10
click at [188, 276] on span "Normal" at bounding box center [206, 270] width 36 height 14
click at [188, 257] on span "Normal" at bounding box center [206, 251] width 36 height 14
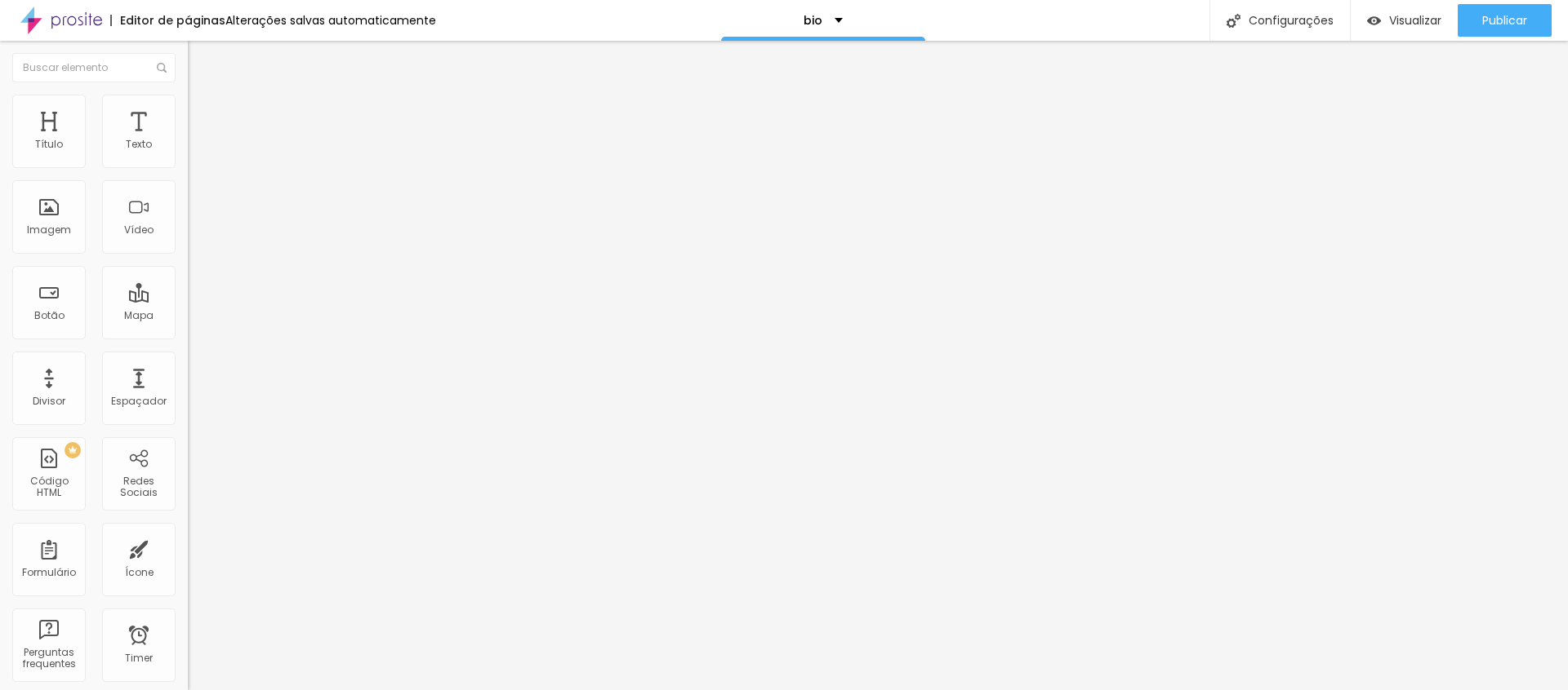
click at [188, 292] on img at bounding box center [191, 295] width 6 height 6
click at [203, 112] on span "Estilo" at bounding box center [215, 105] width 26 height 14
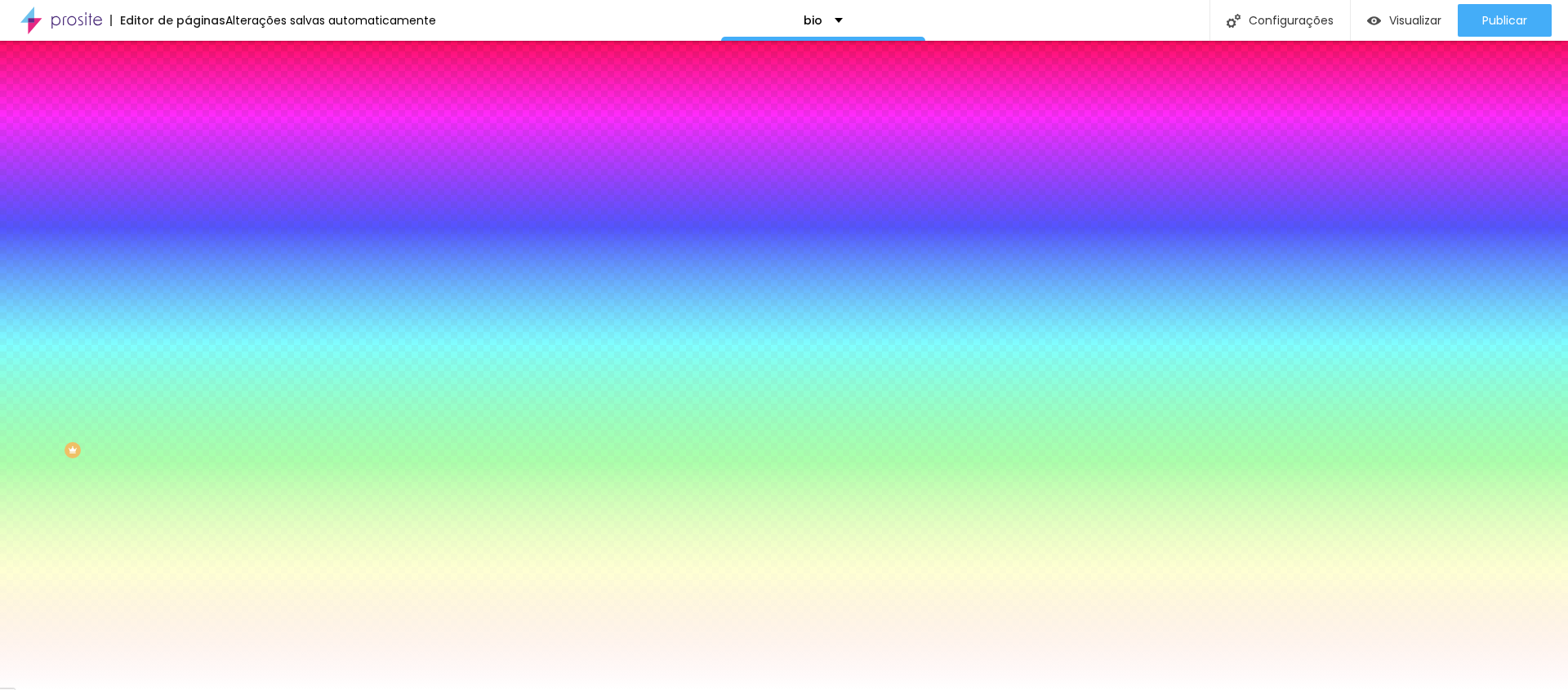
click at [188, 161] on input "#FFFFFF" at bounding box center [285, 164] width 196 height 16
paste input "C8AC90"
click at [188, 600] on input "#FFFFFF" at bounding box center [285, 608] width 196 height 16
click at [188, 93] on img at bounding box center [195, 85] width 15 height 15
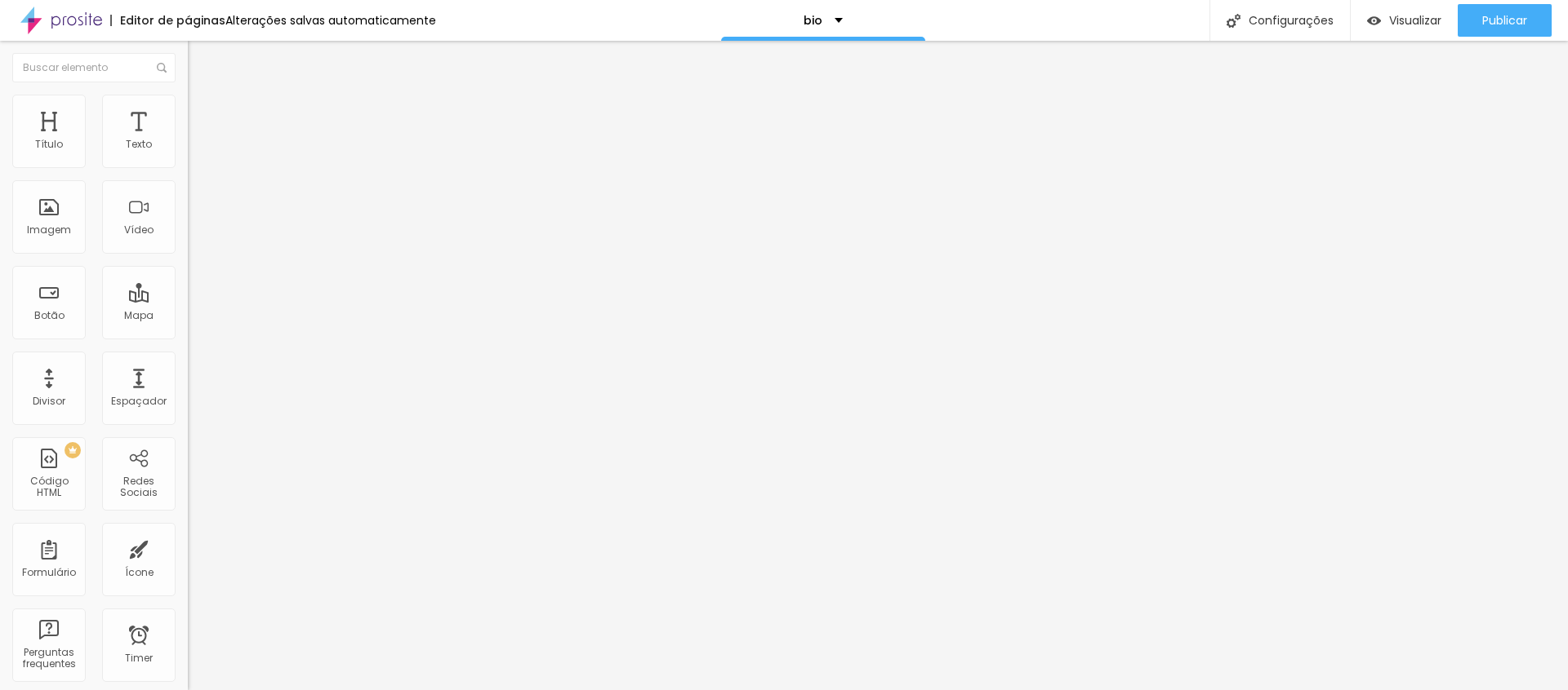
click at [188, 291] on div "Link" at bounding box center [282, 300] width 188 height 19
click at [203, 111] on span "Estilo" at bounding box center [215, 105] width 26 height 14
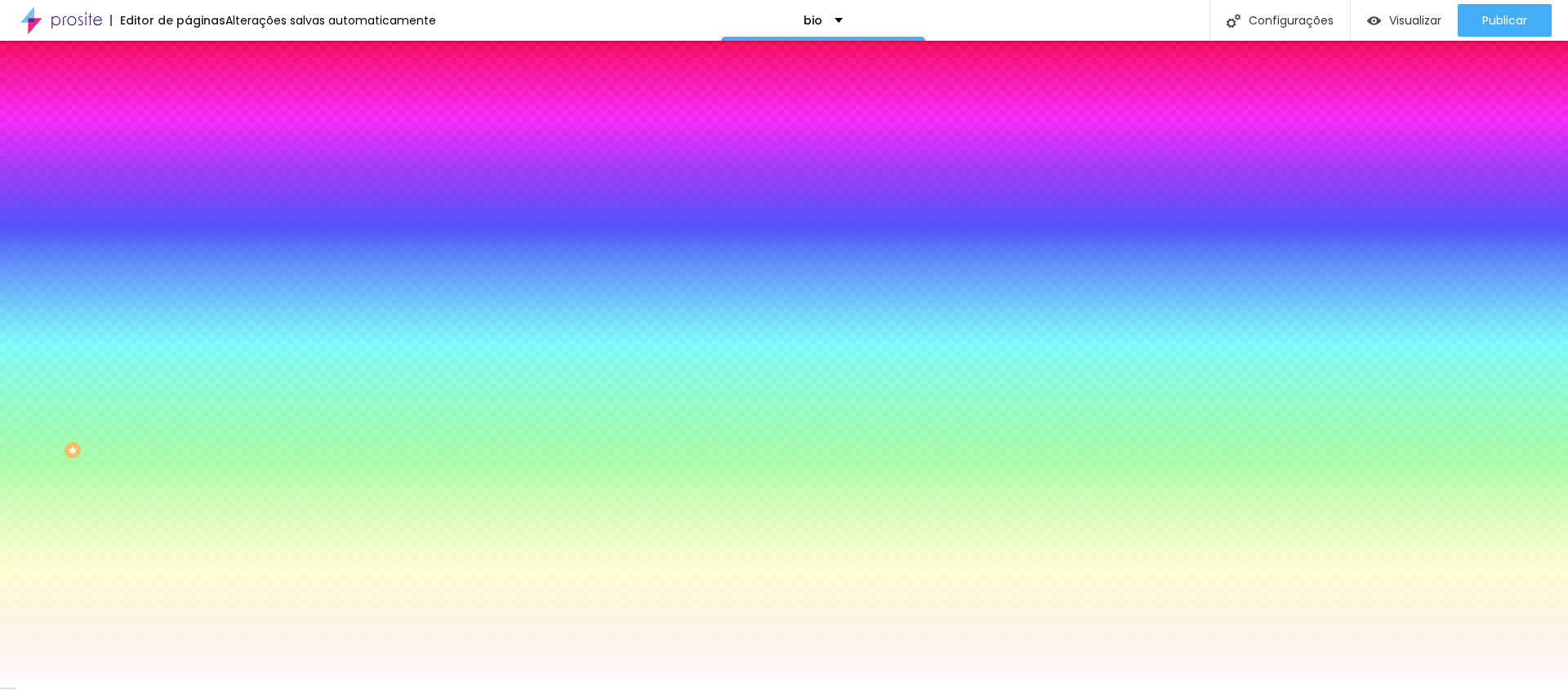
click at [194, 206] on icon "button" at bounding box center [199, 207] width 10 height 10
paste input "F6F3F1"
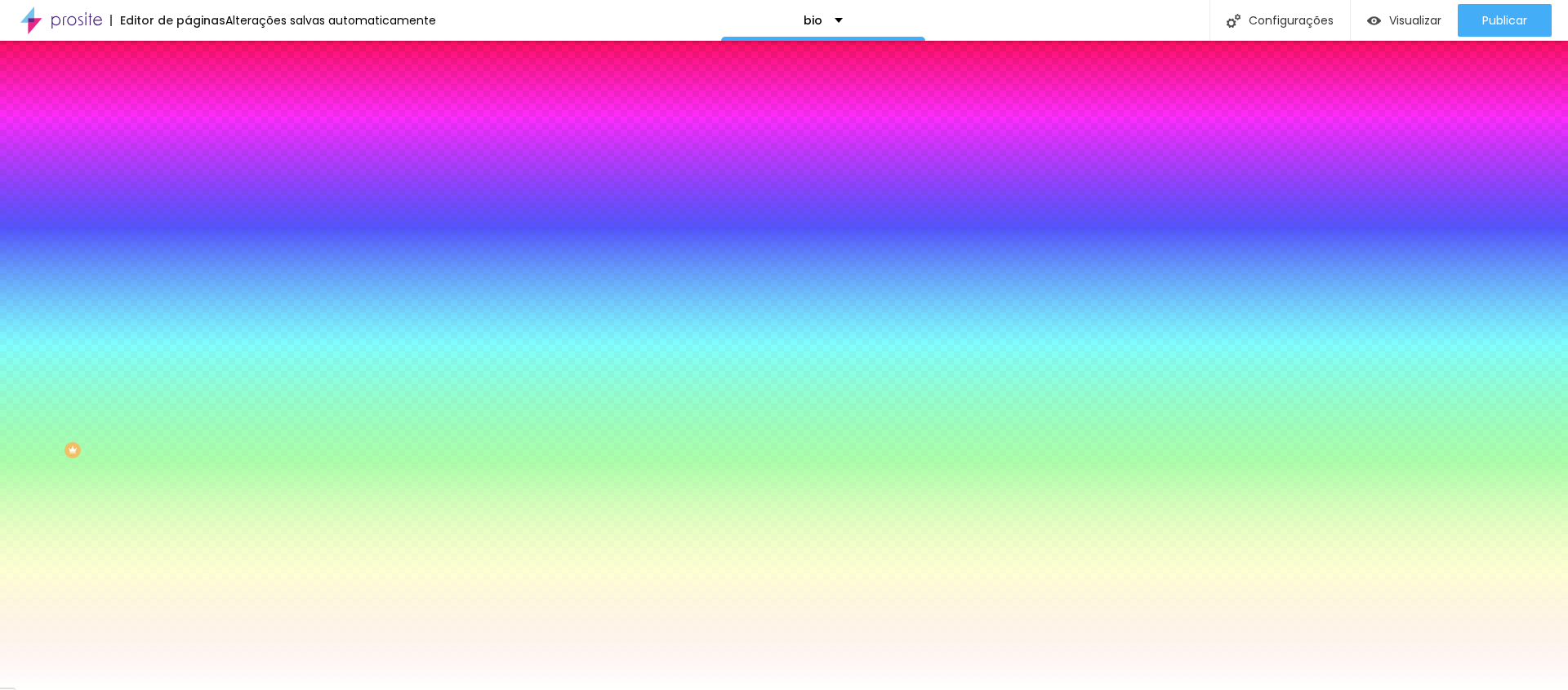
click at [119, 690] on div at bounding box center [784, 690] width 1568 height 0
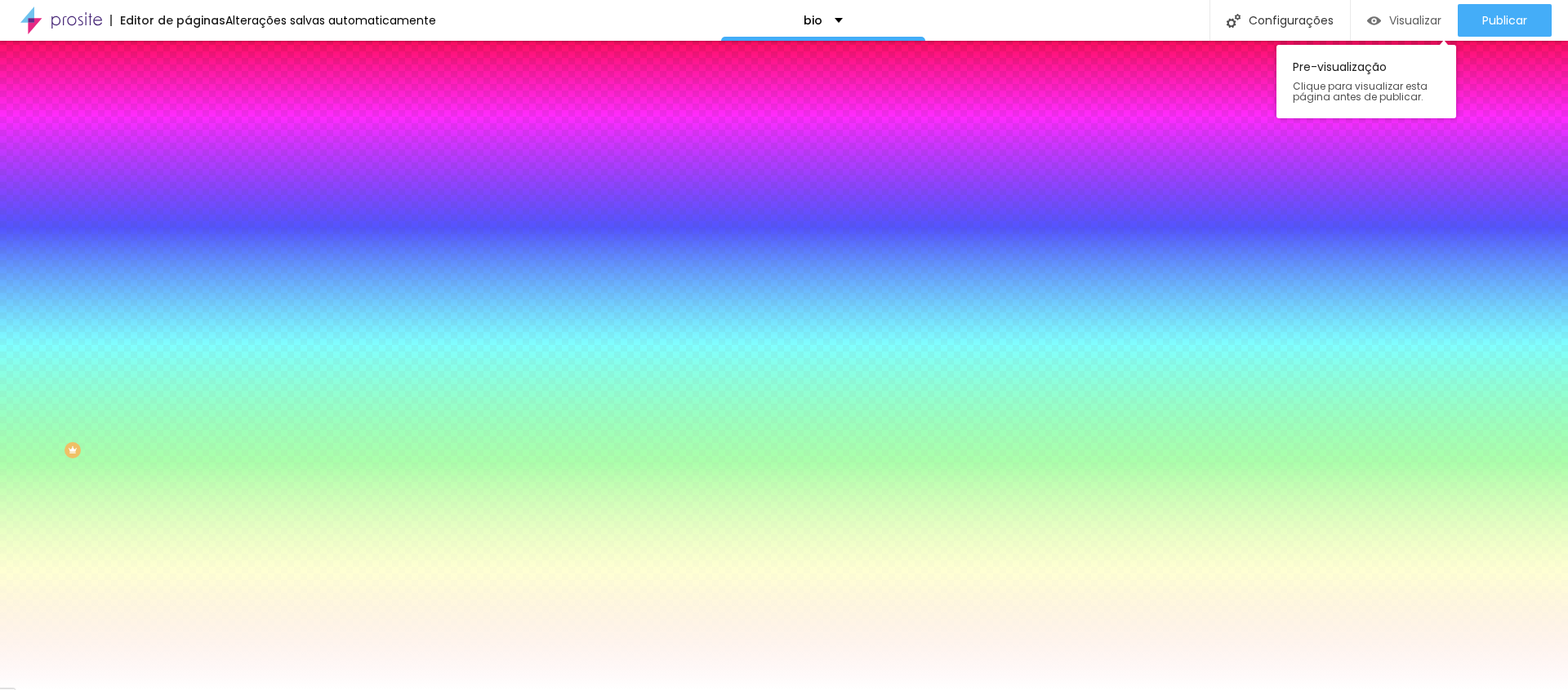
click at [1428, 27] on span "Visualizar" at bounding box center [1415, 20] width 52 height 13
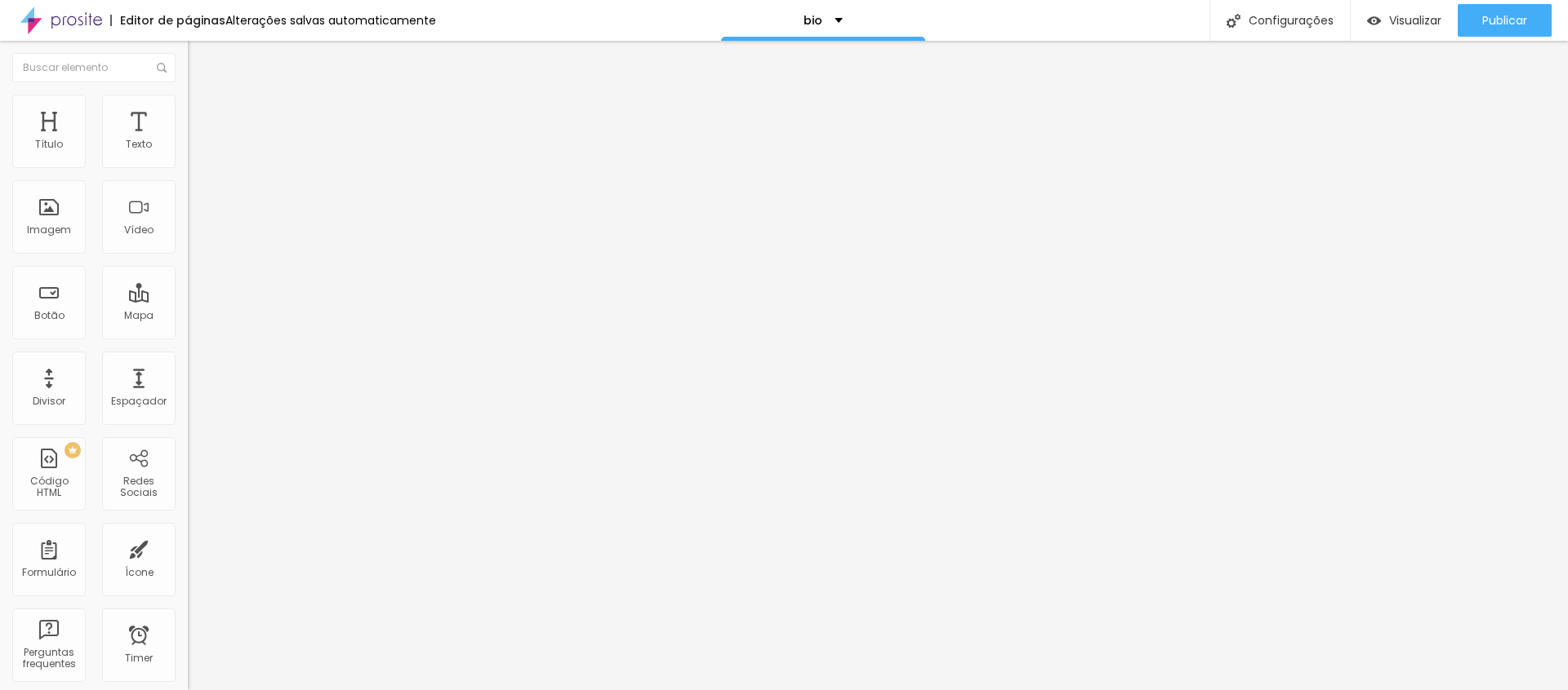
click at [203, 109] on span "Avançado" at bounding box center [230, 105] width 54 height 14
click at [203, 97] on span "Estilo" at bounding box center [215, 89] width 26 height 14
click at [188, 107] on li "Avançado" at bounding box center [282, 103] width 188 height 16
click at [203, 112] on span "Avançado" at bounding box center [230, 105] width 54 height 14
click at [188, 111] on li "Avançado" at bounding box center [282, 103] width 188 height 16
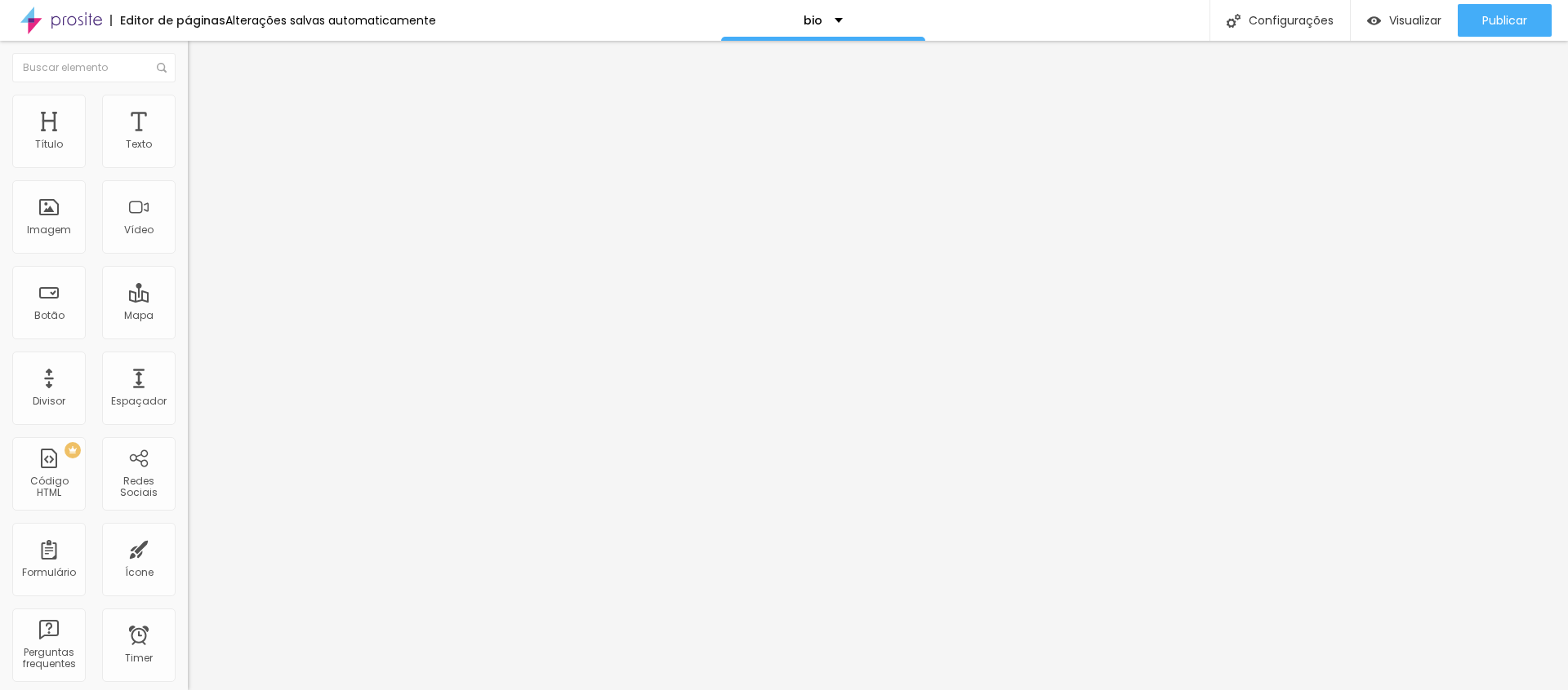
click at [188, 149] on span "Encaixotado" at bounding box center [220, 142] width 64 height 14
click at [188, 174] on span "Completo" at bounding box center [213, 167] width 50 height 14
click at [188, 159] on span "Encaixotado" at bounding box center [220, 151] width 64 height 14
click at [188, 140] on span "Trocar imagem" at bounding box center [232, 134] width 89 height 14
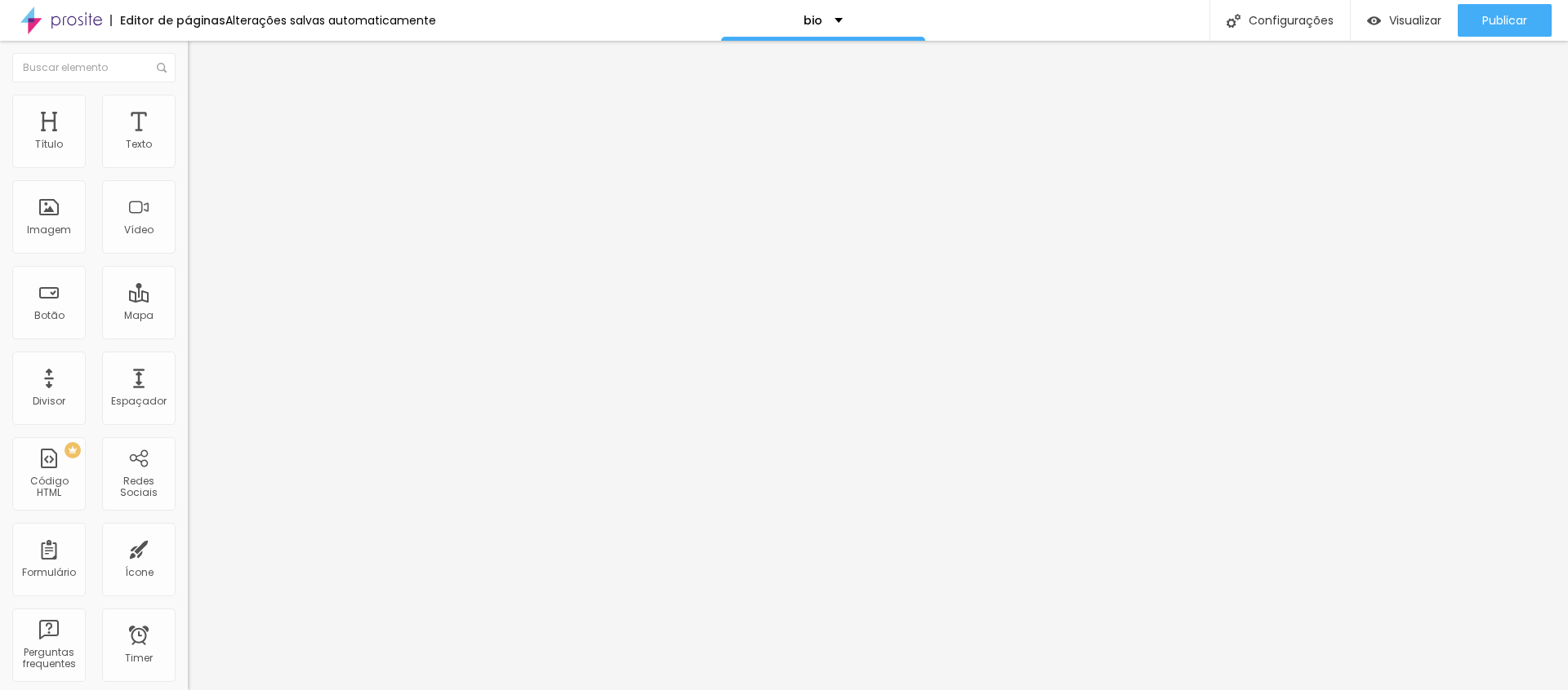
click at [188, 255] on span "1:1 Quadrado" at bounding box center [220, 249] width 65 height 14
click at [188, 275] on span "Padrão" at bounding box center [206, 268] width 36 height 14
click at [188, 291] on span "Quadrado" at bounding box center [215, 283] width 53 height 14
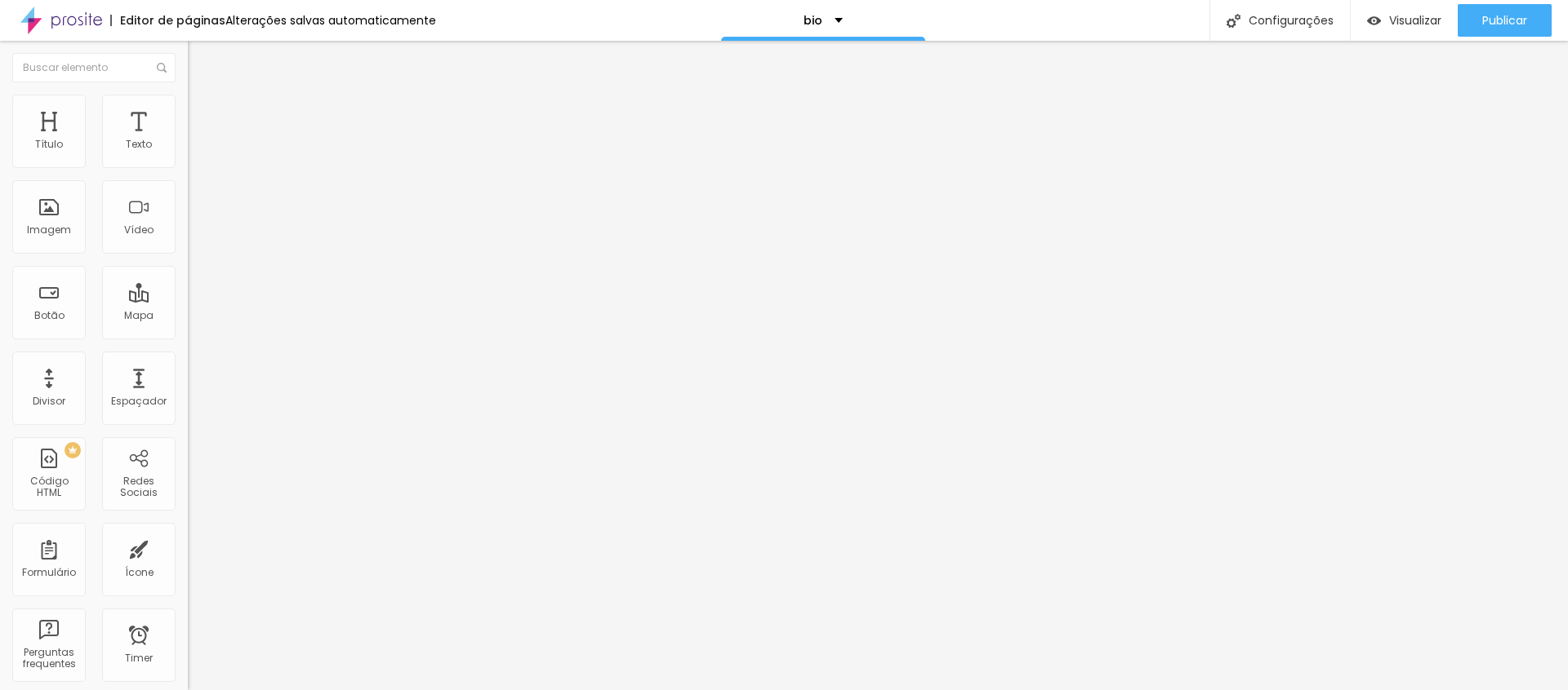
click at [188, 300] on span "Original" at bounding box center [207, 293] width 39 height 14
click at [188, 285] on span "Quadrado" at bounding box center [215, 278] width 53 height 14
click at [203, 112] on span "Estilo" at bounding box center [215, 105] width 26 height 14
click at [188, 140] on span "Trocar imagem" at bounding box center [232, 134] width 89 height 14
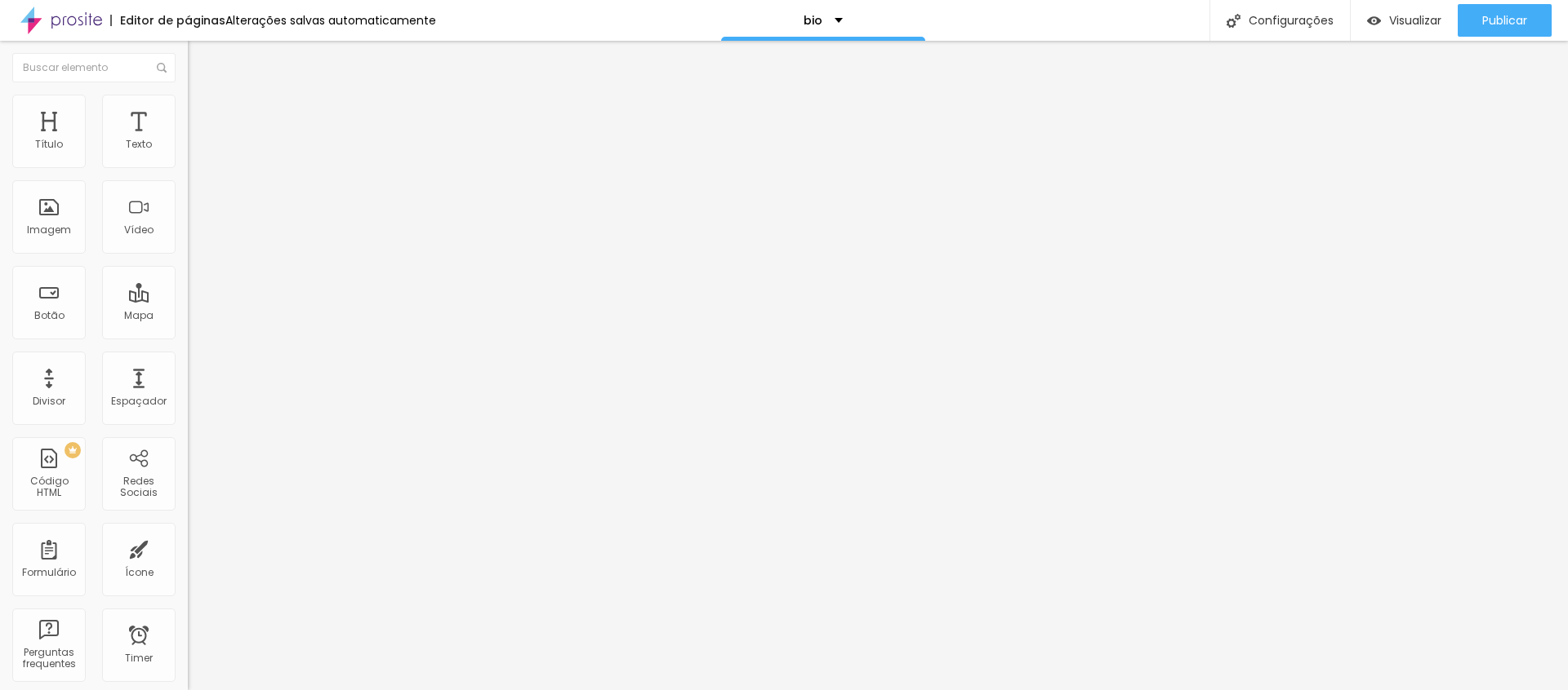
click at [188, 140] on span "Trocar imagem" at bounding box center [232, 134] width 89 height 14
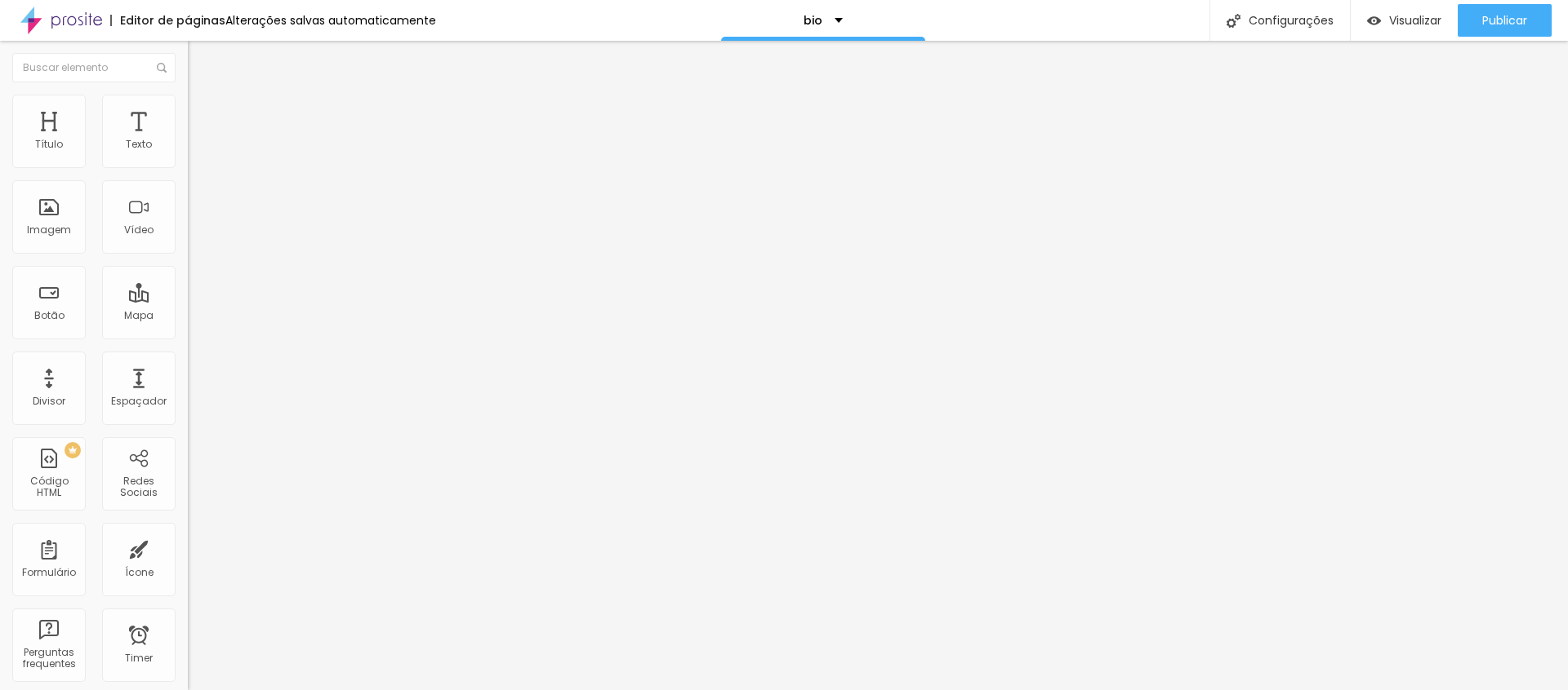
click at [188, 154] on span "Titulo 2" at bounding box center [215, 143] width 53 height 20
click at [188, 169] on span "Titulo 3" at bounding box center [211, 159] width 46 height 19
click at [188, 182] on span "Titulo 4" at bounding box center [209, 174] width 43 height 16
click at [202, 182] on span "Titulo 4" at bounding box center [223, 174] width 43 height 16
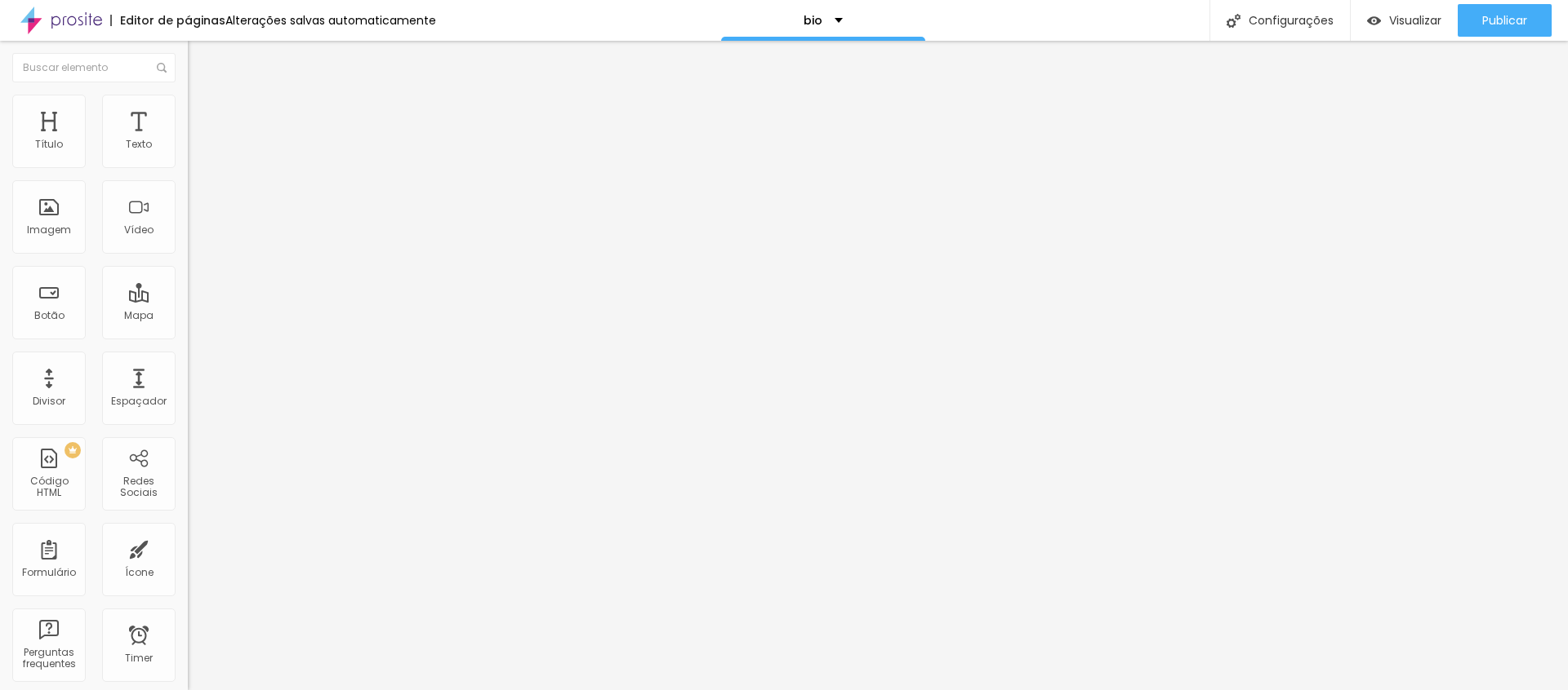
click at [188, 154] on span "Titulo 2" at bounding box center [215, 143] width 53 height 20
drag, startPoint x: 90, startPoint y: 419, endPoint x: 85, endPoint y: 426, distance: 8.6
drag, startPoint x: 41, startPoint y: 381, endPoint x: 32, endPoint y: 371, distance: 13.5
click at [188, 429] on div "0 Espaço entre letras" at bounding box center [282, 544] width 188 height 231
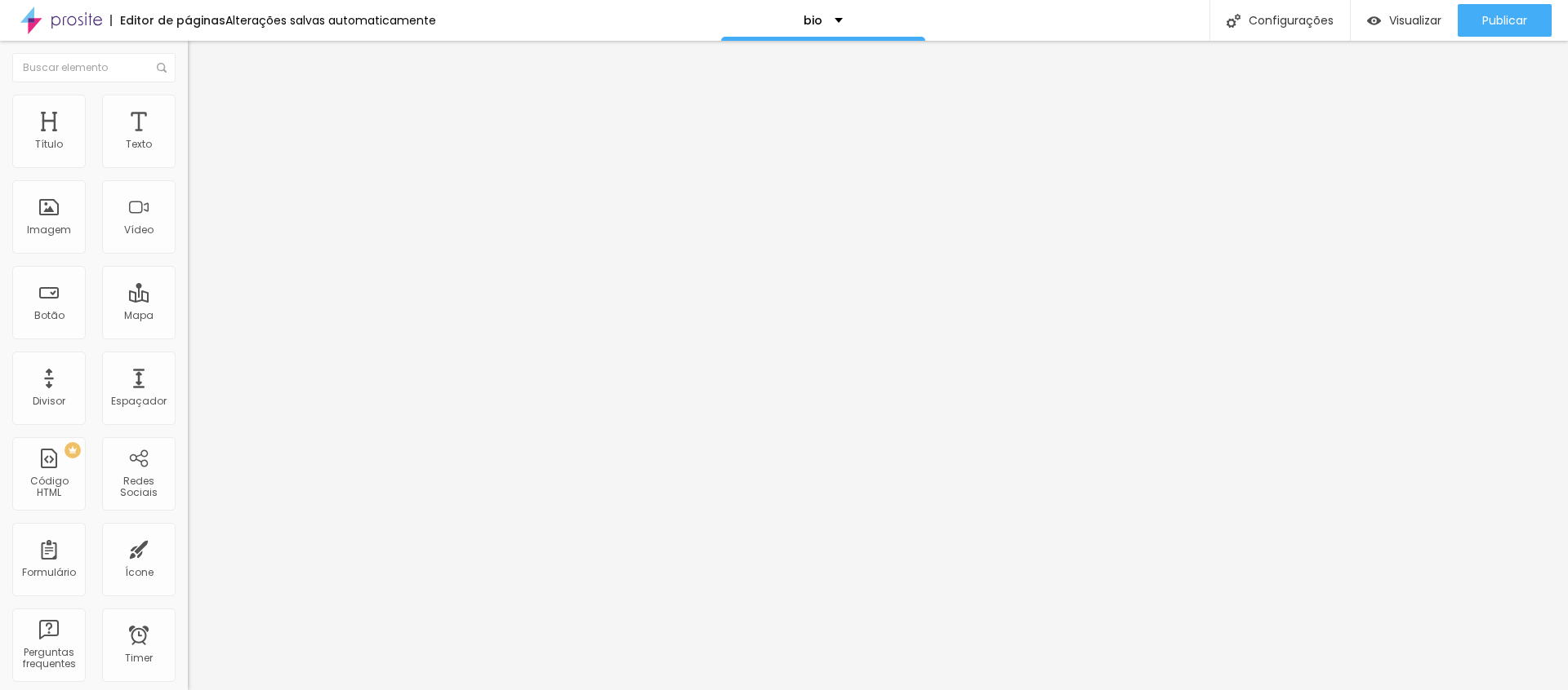
click at [188, 109] on li "Avançado" at bounding box center [282, 103] width 188 height 16
drag, startPoint x: 50, startPoint y: 163, endPoint x: 27, endPoint y: 167, distance: 23.3
click at [188, 167] on div "0 Espaço de cima" at bounding box center [282, 226] width 188 height 231
drag, startPoint x: 43, startPoint y: 198, endPoint x: 4, endPoint y: 199, distance: 39.0
click at [188, 199] on div "0 Espaço de cima 0 Espaço de baixo ID Html Classes Html Visível nos dispositivo…" at bounding box center [282, 454] width 188 height 686
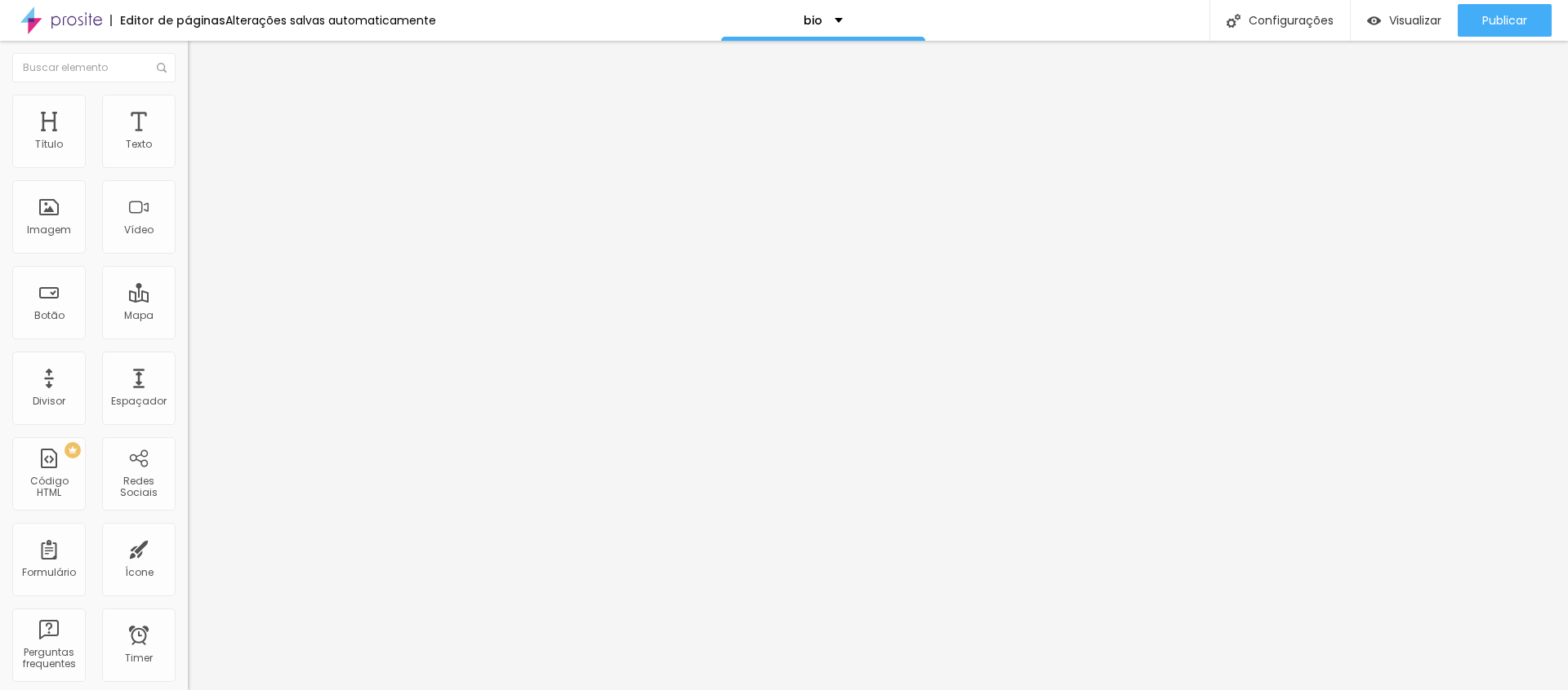
click at [203, 112] on span "Avançado" at bounding box center [230, 105] width 54 height 14
drag, startPoint x: 41, startPoint y: 159, endPoint x: 42, endPoint y: 200, distance: 41.0
click at [188, 171] on div "0 Espaço de cima 10 Espaço de baixo ID Html Classes Html Visível nos dispositiv…" at bounding box center [282, 454] width 188 height 686
drag, startPoint x: 43, startPoint y: 199, endPoint x: 4, endPoint y: 213, distance: 41.4
click at [188, 211] on div "0 Espaço de cima 0 Espaço de baixo ID Html Classes Html Visível nos dispositivo…" at bounding box center [282, 454] width 188 height 686
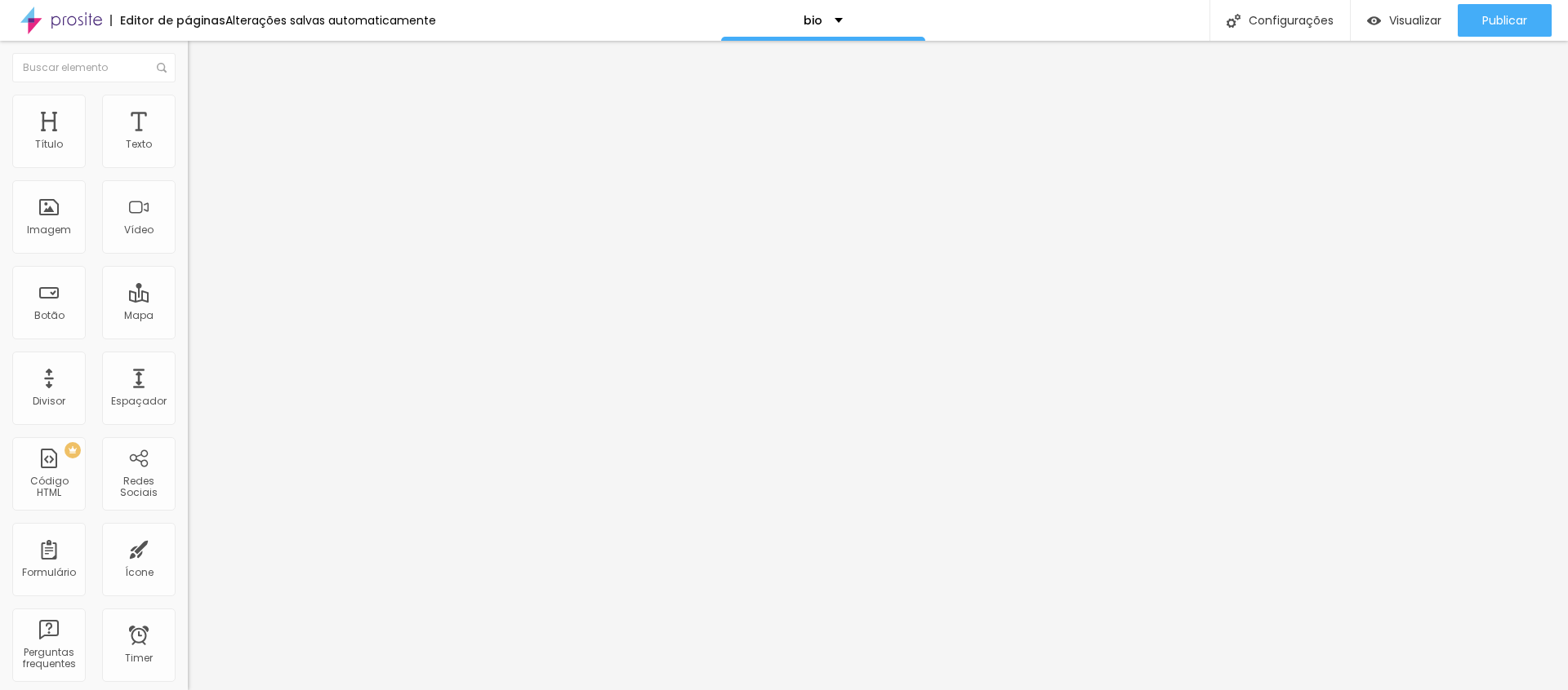
click at [203, 112] on span "Avançado" at bounding box center [230, 105] width 54 height 14
drag, startPoint x: 43, startPoint y: 161, endPoint x: 35, endPoint y: 209, distance: 48.7
click at [188, 173] on div "0 Espaço de cima" at bounding box center [282, 226] width 188 height 231
drag, startPoint x: 42, startPoint y: 197, endPoint x: 1, endPoint y: 205, distance: 41.8
click at [188, 205] on div "0 Espaço de cima 0 Espaço de baixo ID Html Classes Html Visível nos dispositivo…" at bounding box center [282, 454] width 188 height 686
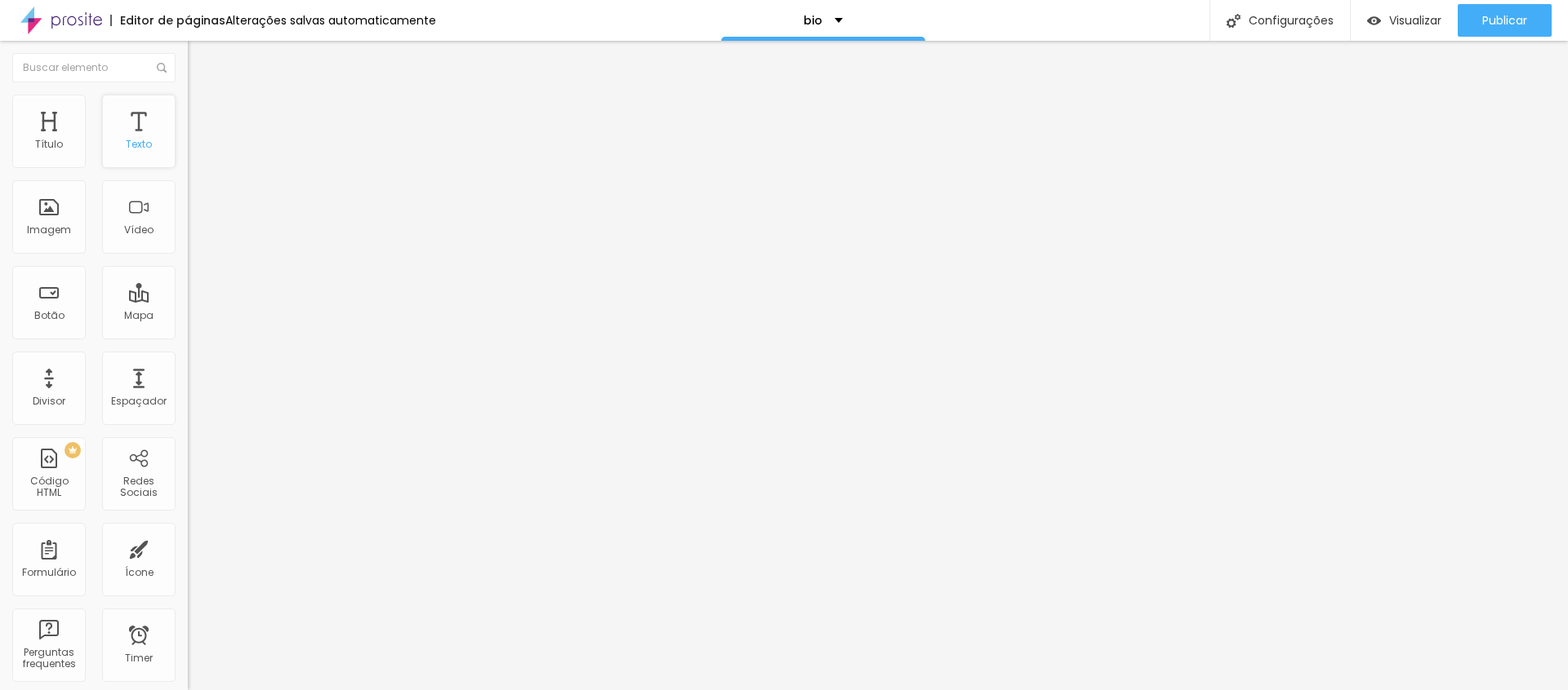
drag, startPoint x: 129, startPoint y: 140, endPoint x: 138, endPoint y: 146, distance: 10.8
click at [129, 140] on div "Texto" at bounding box center [138, 131] width 74 height 74
click at [188, 157] on button "button" at bounding box center [199, 148] width 23 height 17
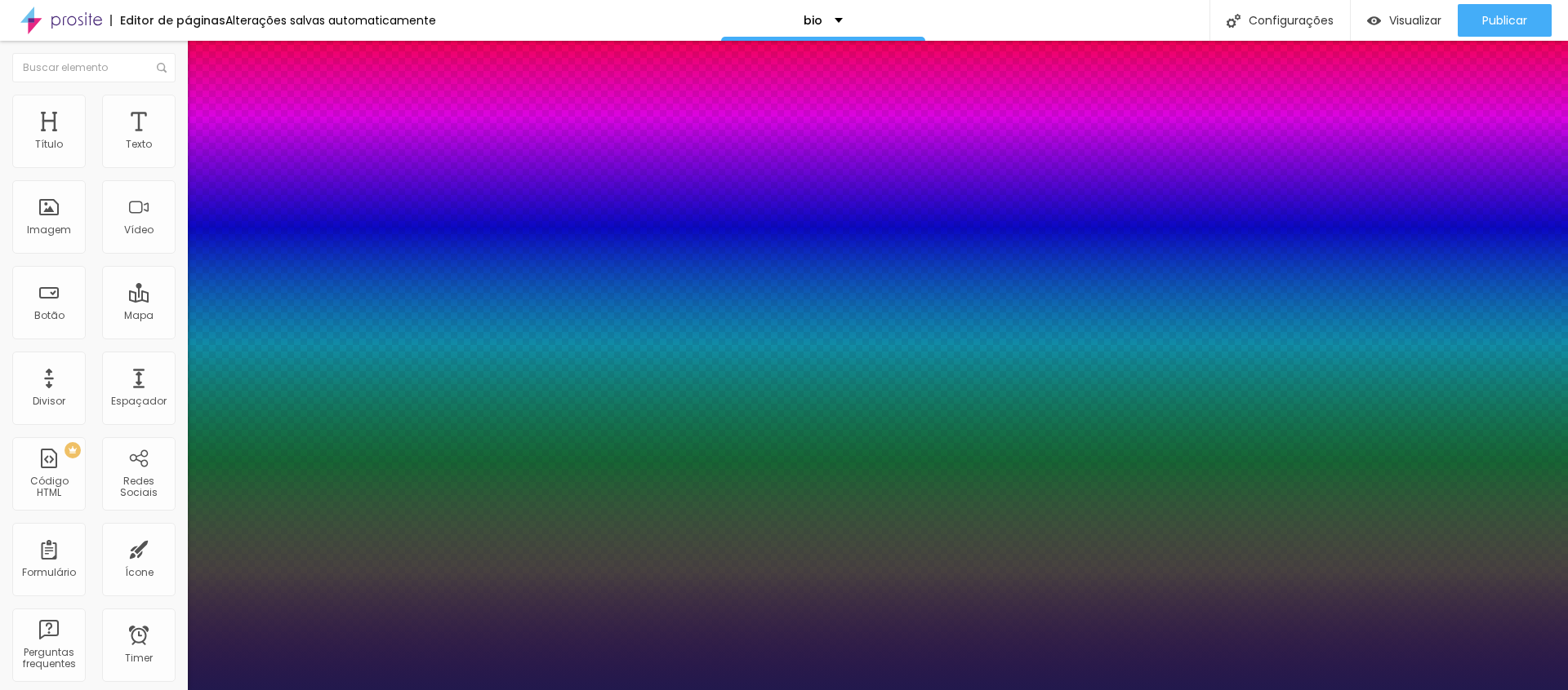
drag, startPoint x: 222, startPoint y: 272, endPoint x: 234, endPoint y: 275, distance: 12.4
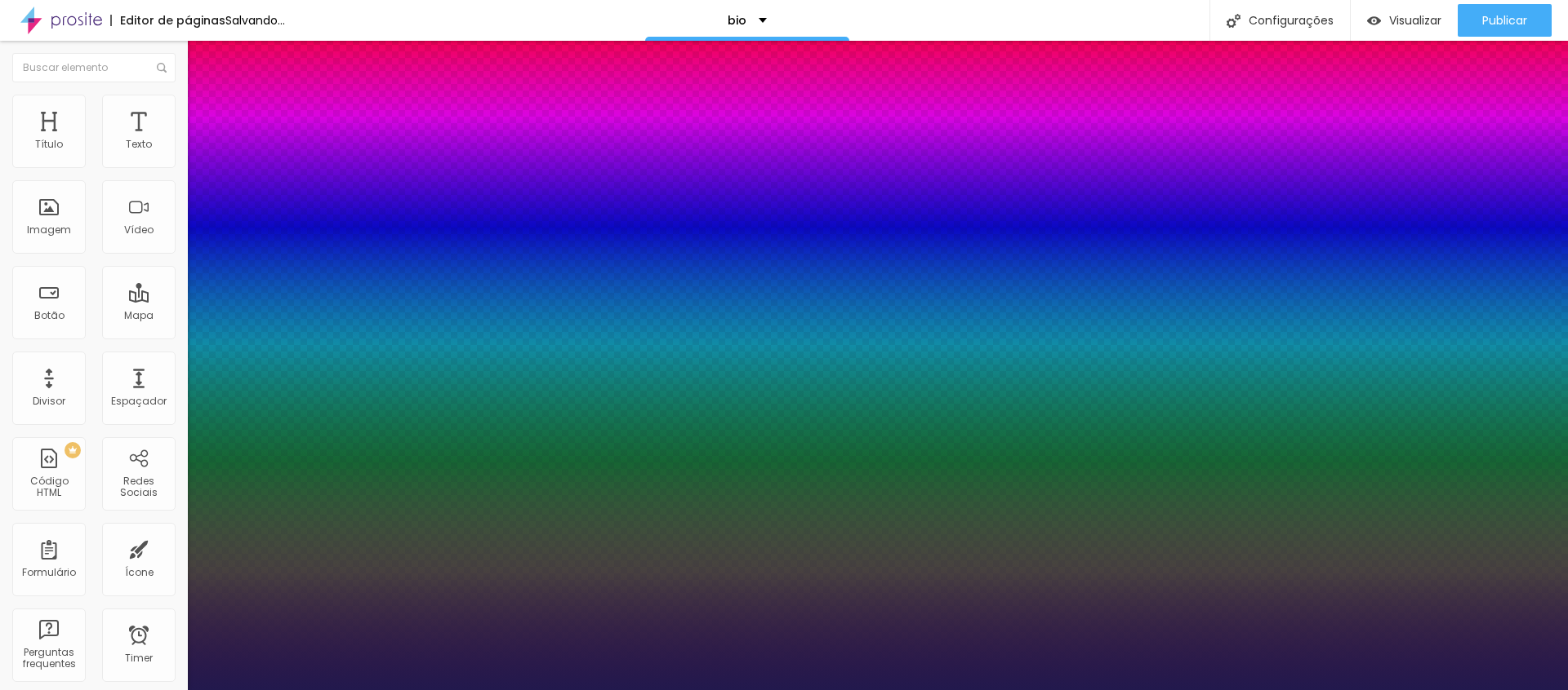
click at [295, 690] on div at bounding box center [784, 690] width 1568 height 0
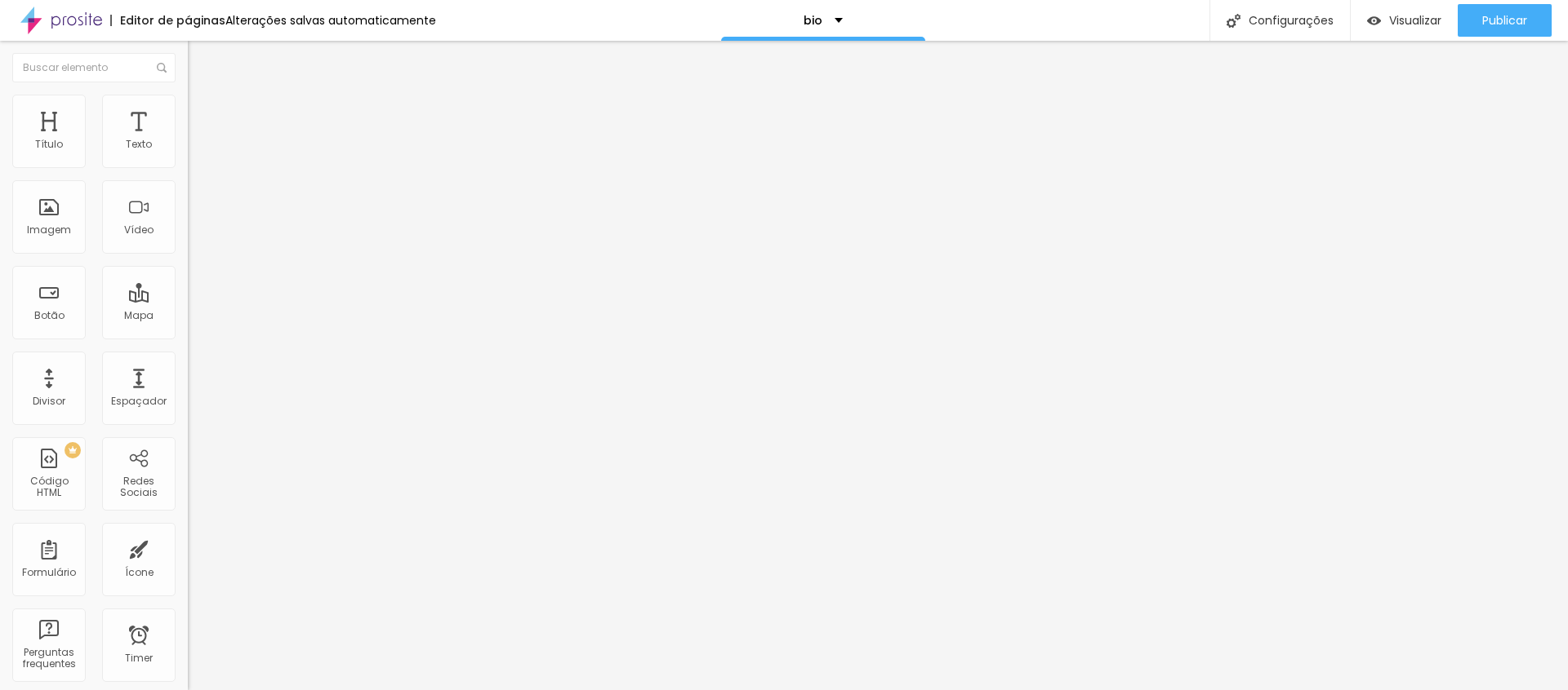
click at [196, 151] on icon "button" at bounding box center [199, 146] width 6 height 6
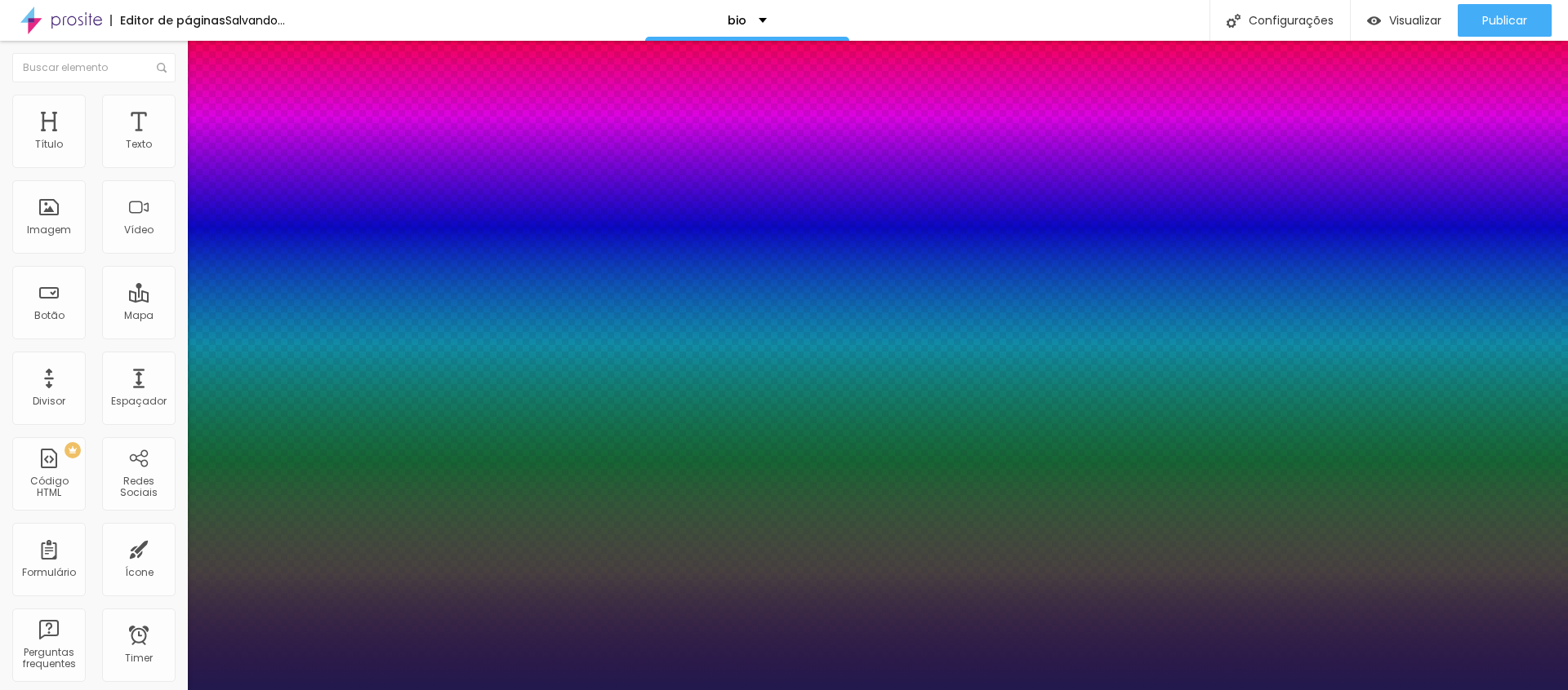
drag, startPoint x: 230, startPoint y: 273, endPoint x: 240, endPoint y: 281, distance: 12.8
click at [885, 690] on div at bounding box center [784, 690] width 1568 height 0
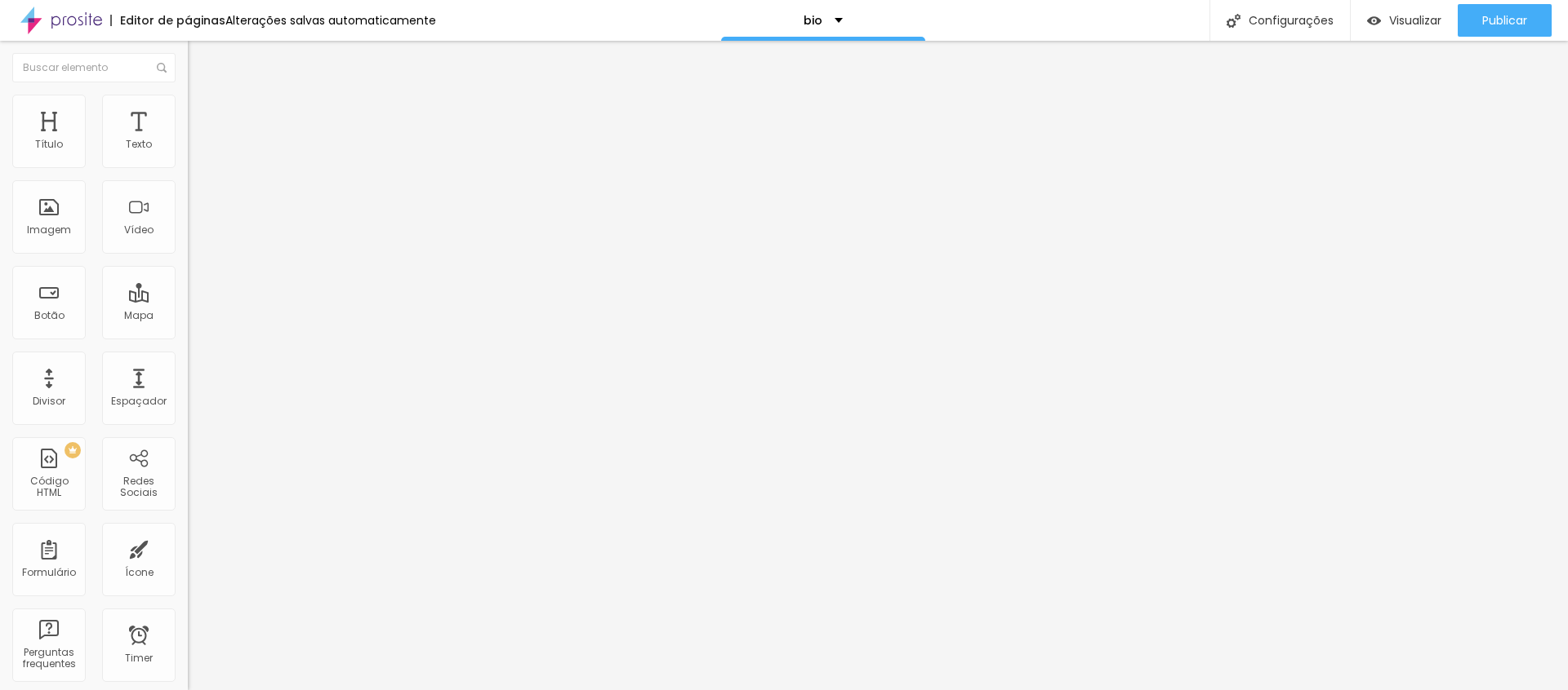
click at [196, 151] on icon "button" at bounding box center [199, 146] width 6 height 6
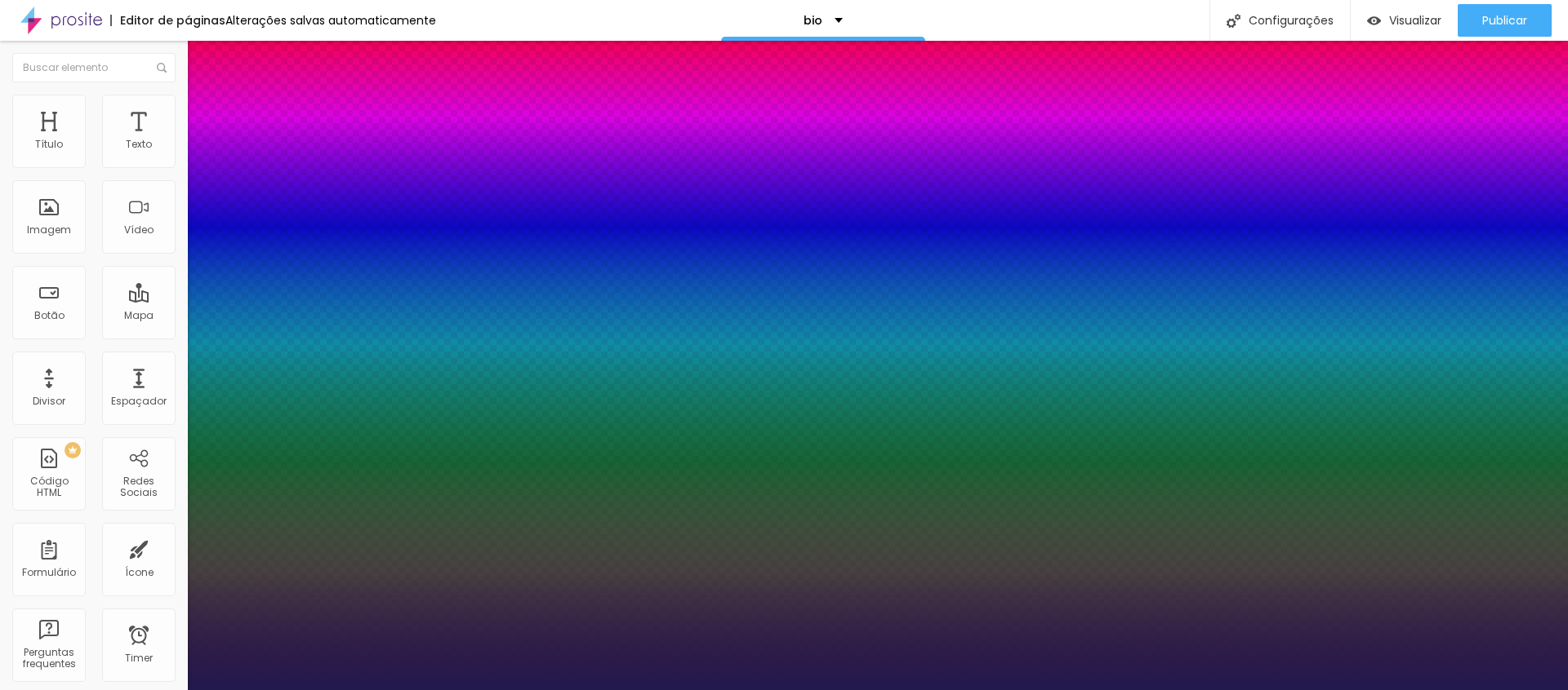
click at [368, 690] on div at bounding box center [784, 690] width 1568 height 0
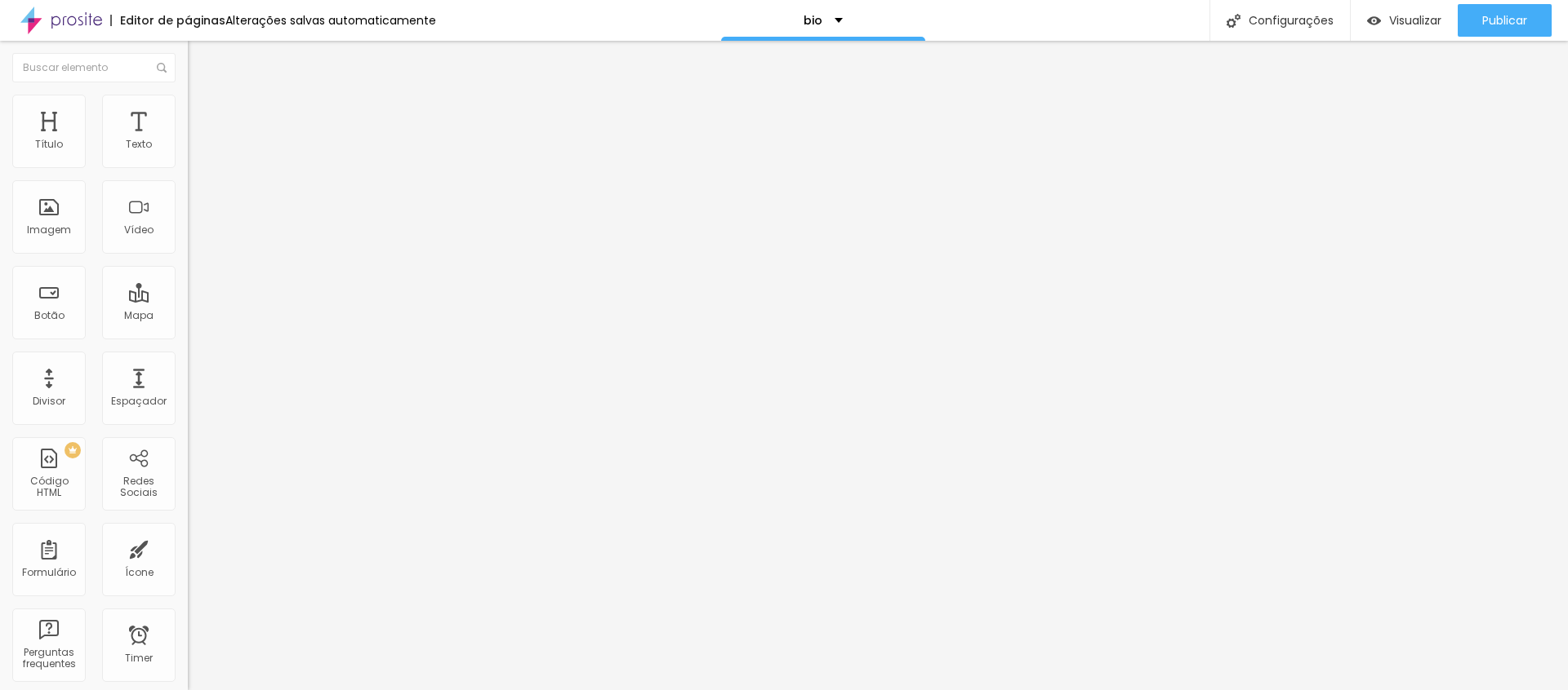
click at [200, 62] on img "button" at bounding box center [207, 59] width 13 height 13
click at [194, 151] on icon "button" at bounding box center [199, 146] width 10 height 10
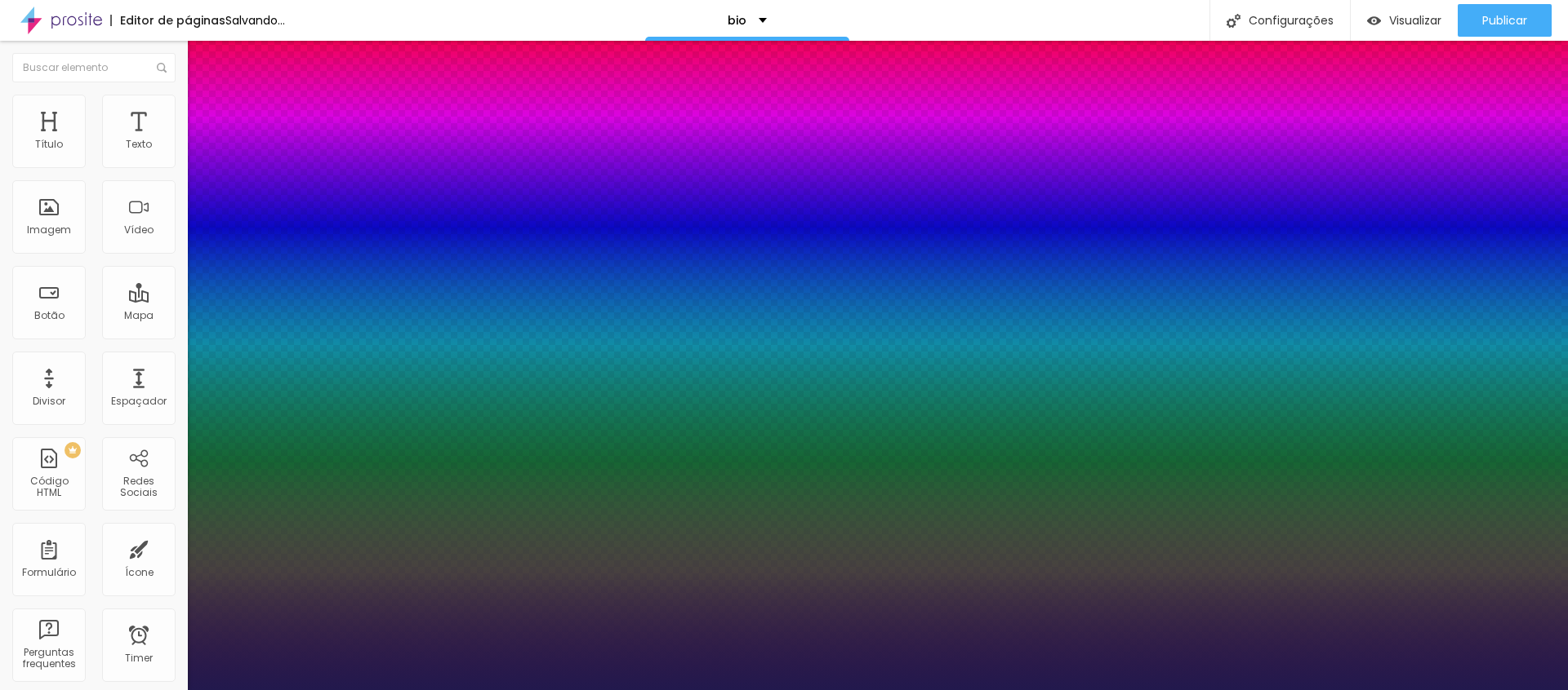
drag, startPoint x: 221, startPoint y: 275, endPoint x: 241, endPoint y: 275, distance: 20.0
click at [689, 690] on div at bounding box center [784, 690] width 1568 height 0
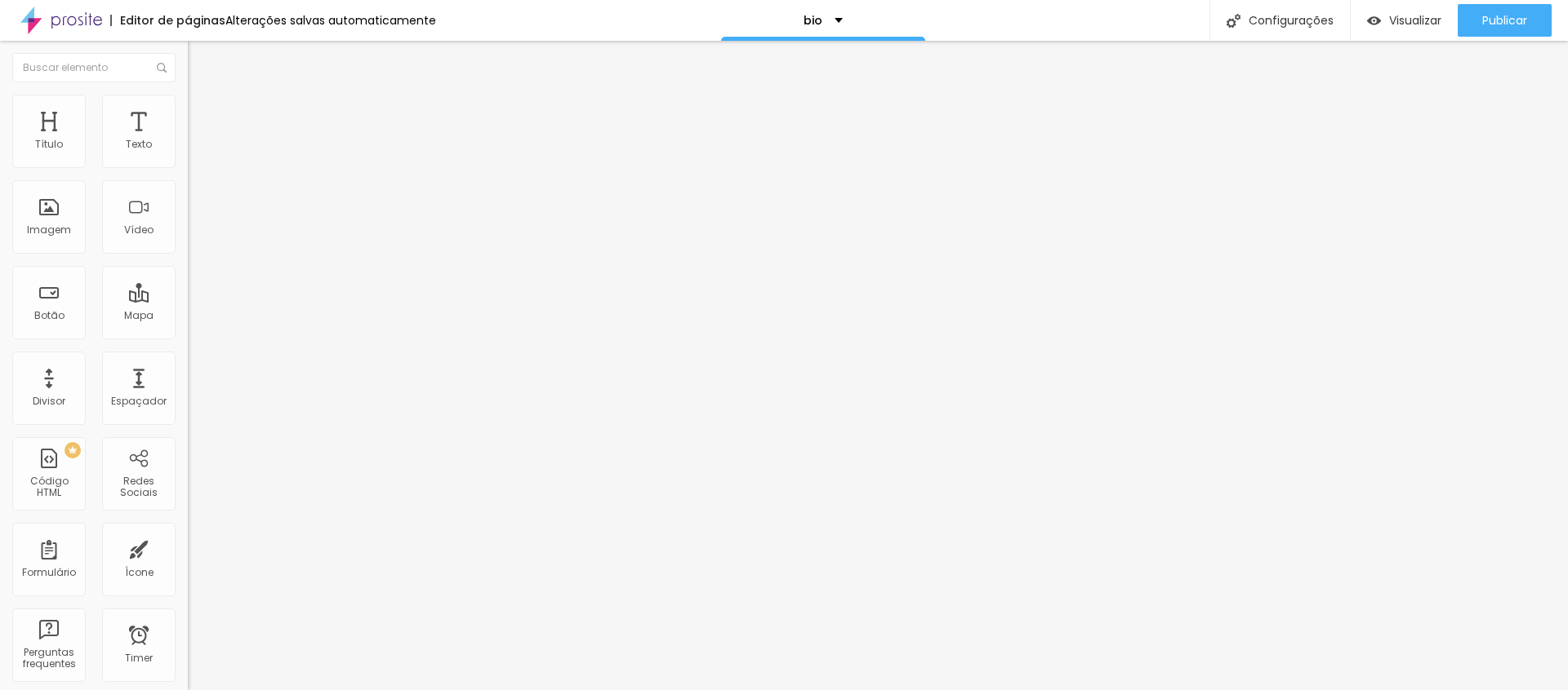
click at [194, 151] on icon "button" at bounding box center [199, 146] width 10 height 10
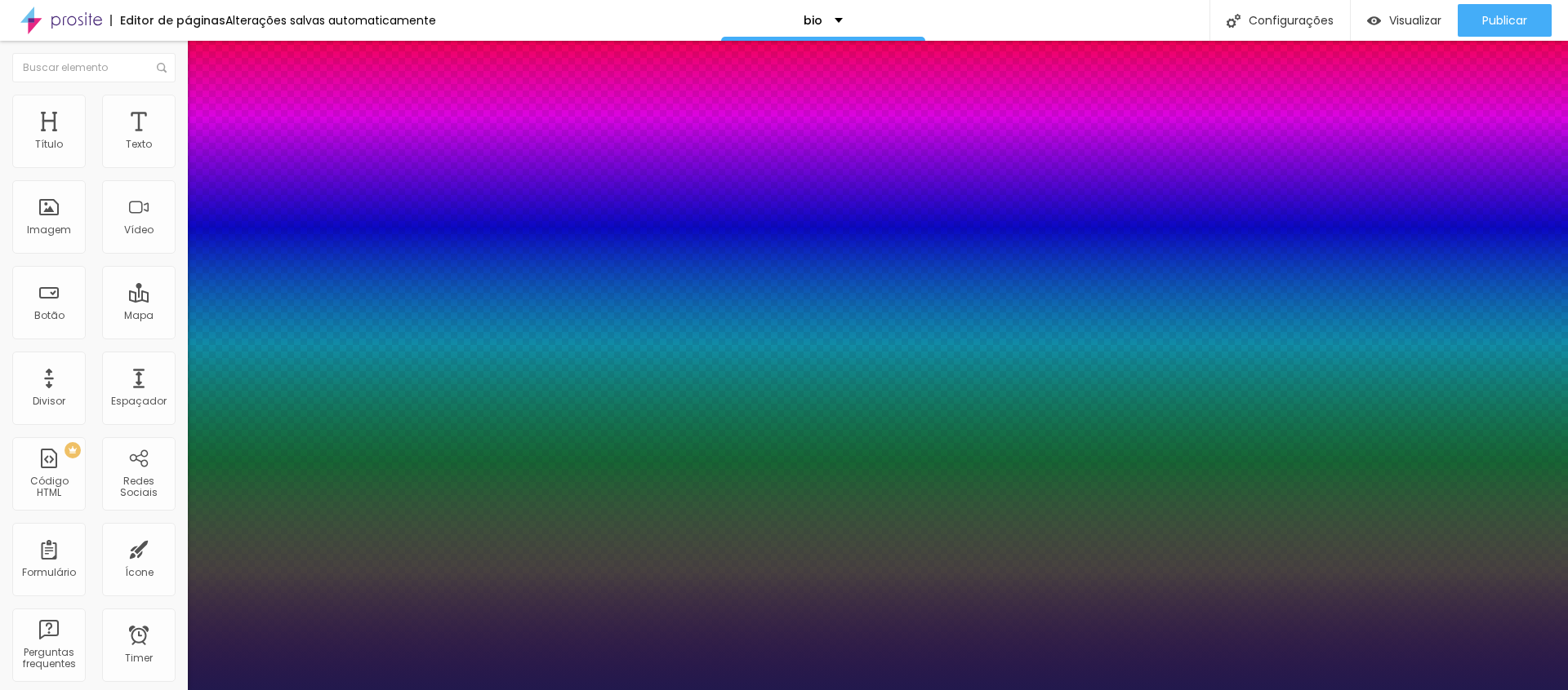
click at [551, 690] on div at bounding box center [784, 690] width 1568 height 0
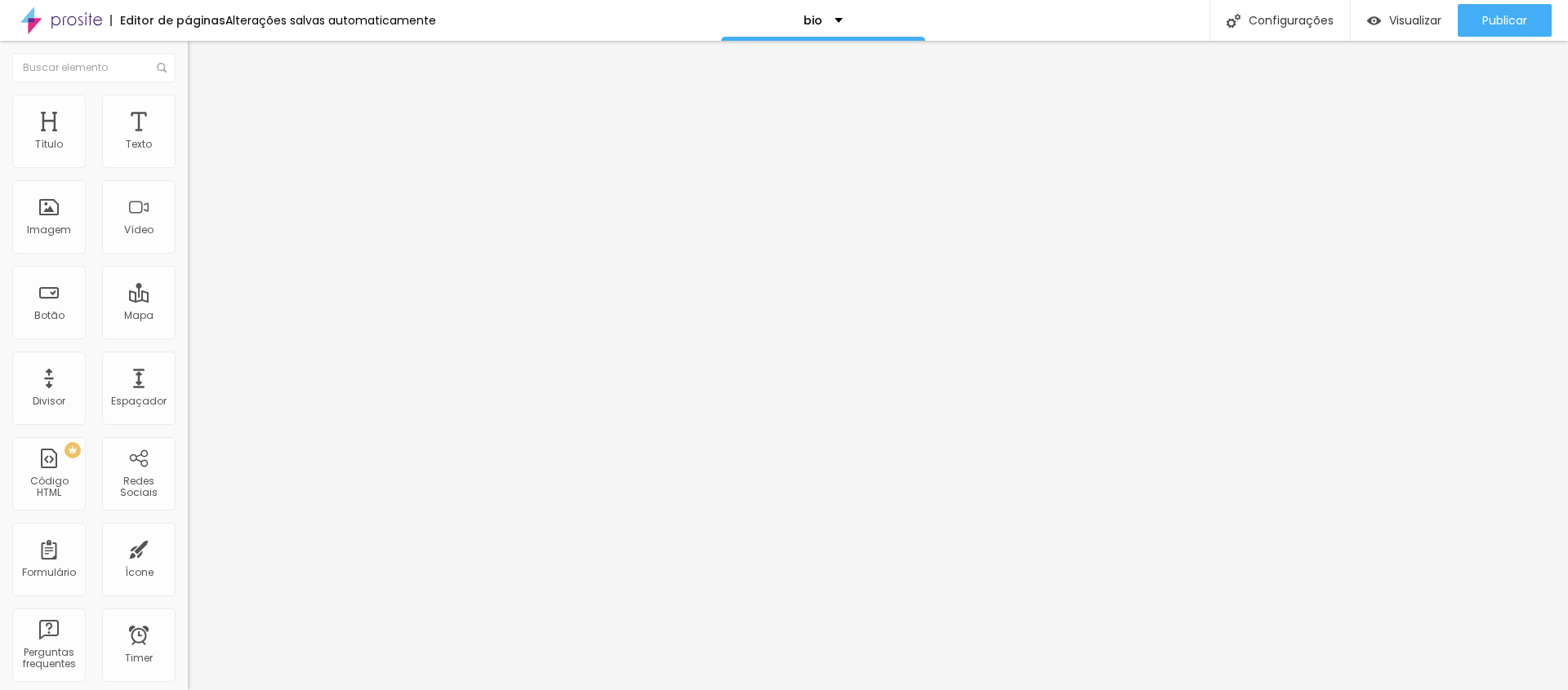
click at [194, 151] on icon "button" at bounding box center [196, 151] width 4 height 4
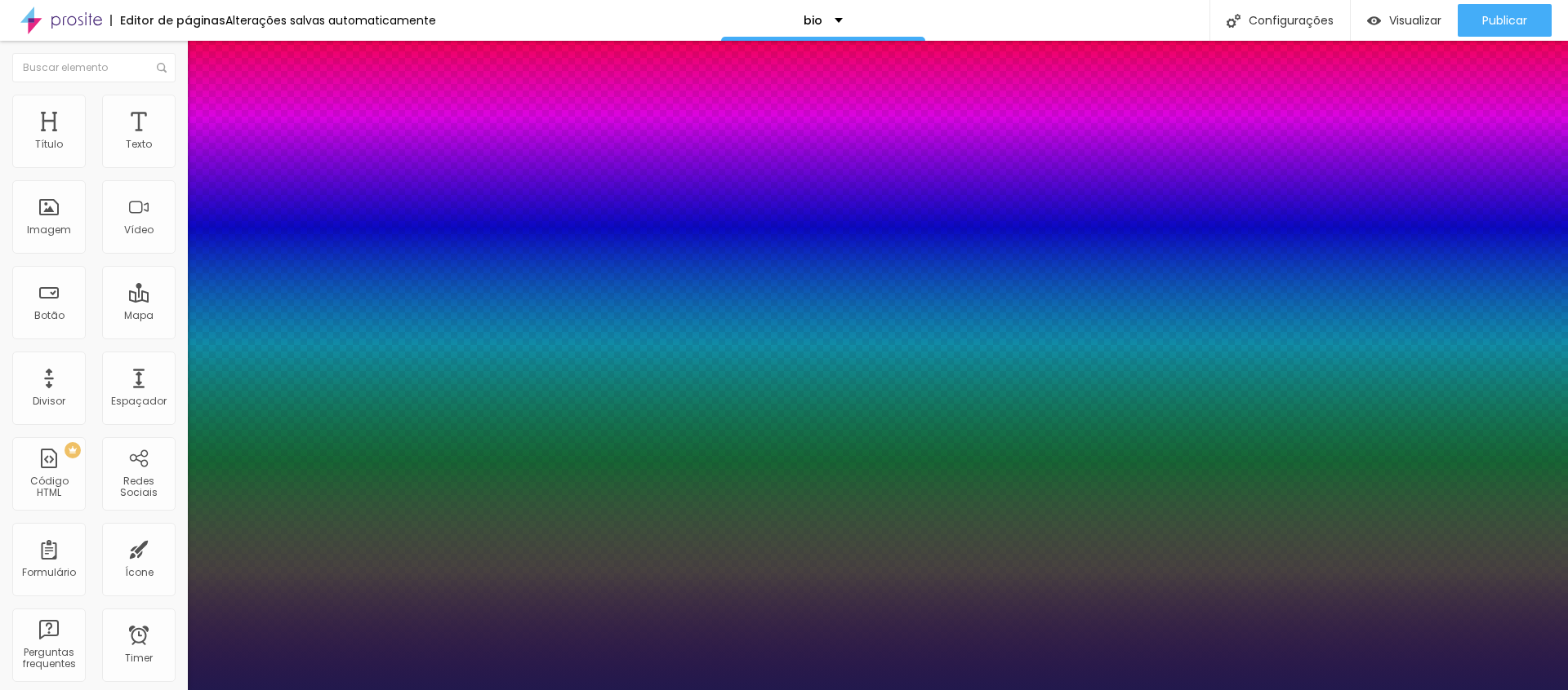
click at [826, 690] on div at bounding box center [784, 690] width 1568 height 0
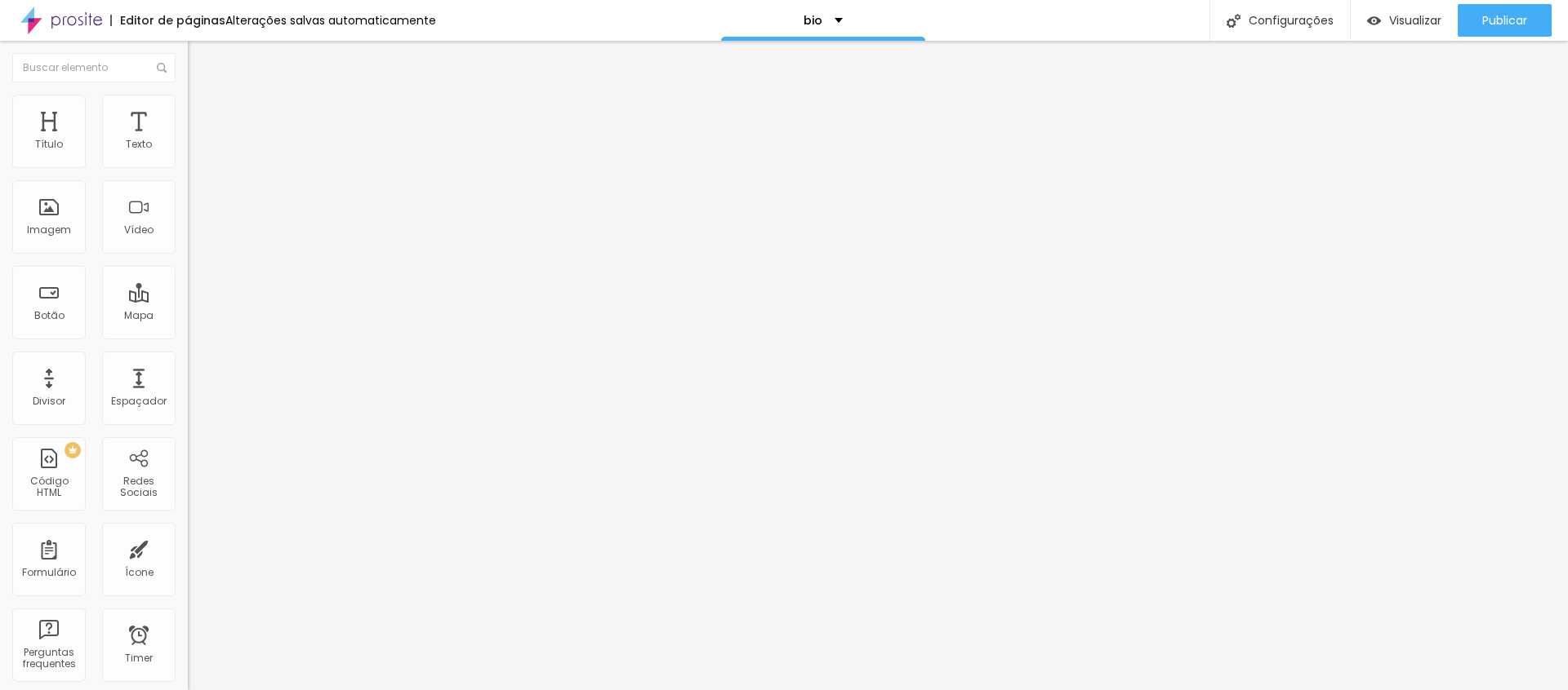
click at [194, 151] on icon "button" at bounding box center [199, 146] width 10 height 10
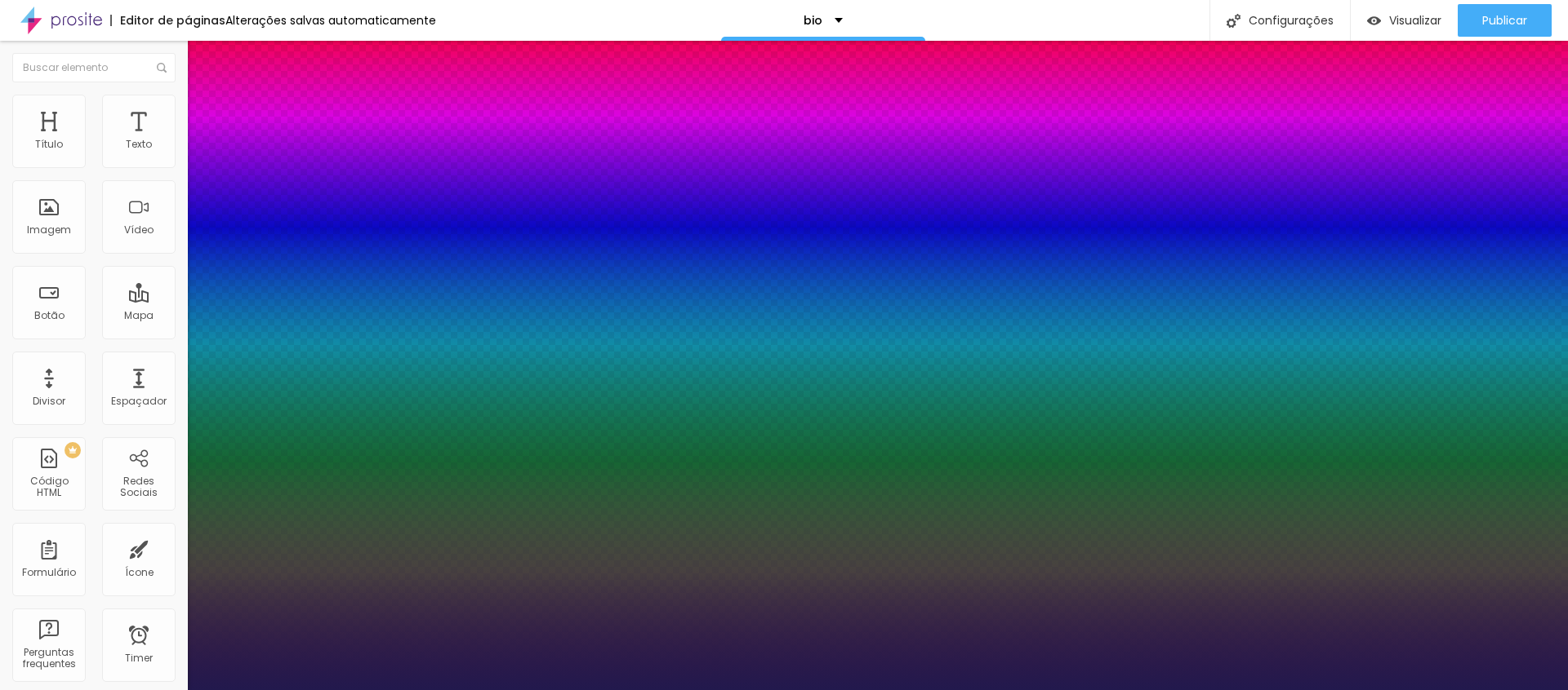
click at [1118, 690] on div at bounding box center [784, 690] width 1568 height 0
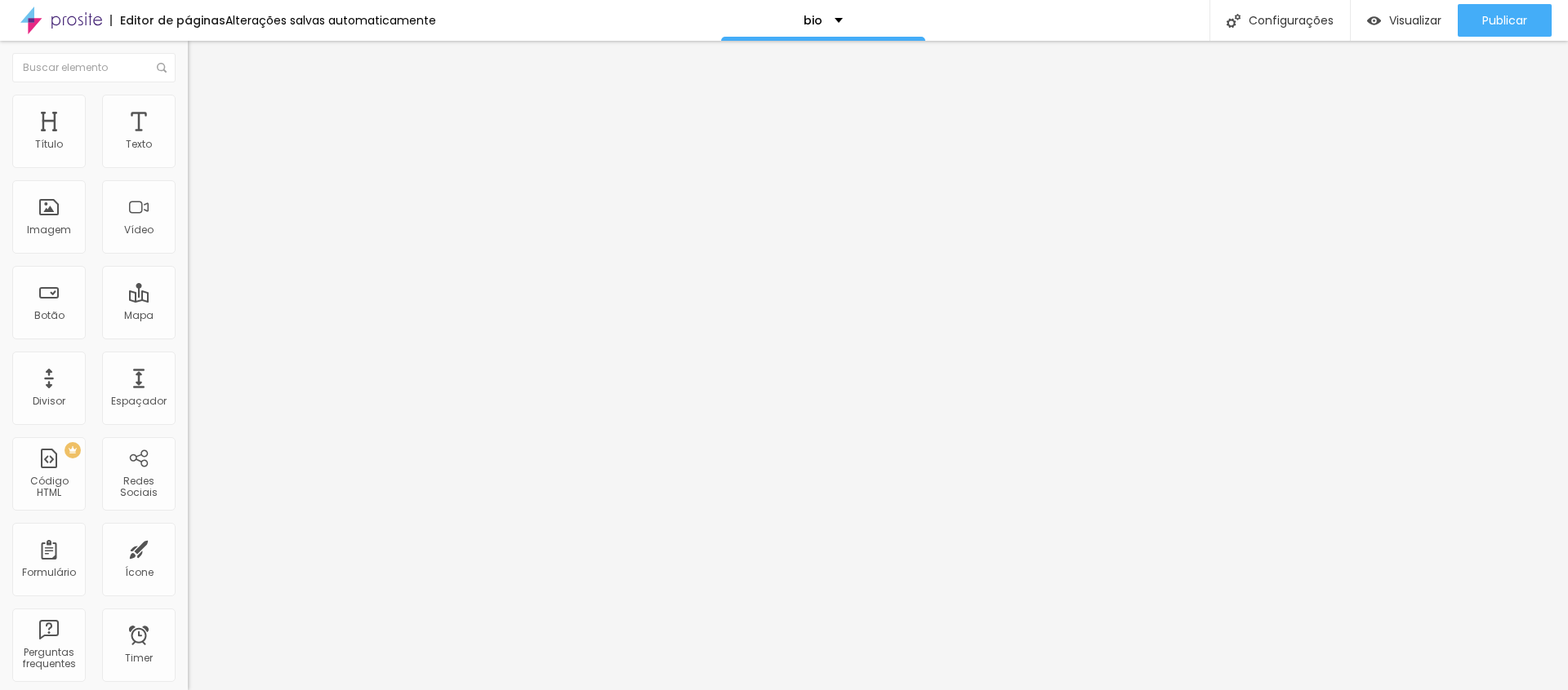
click at [194, 151] on icon "button" at bounding box center [199, 146] width 10 height 10
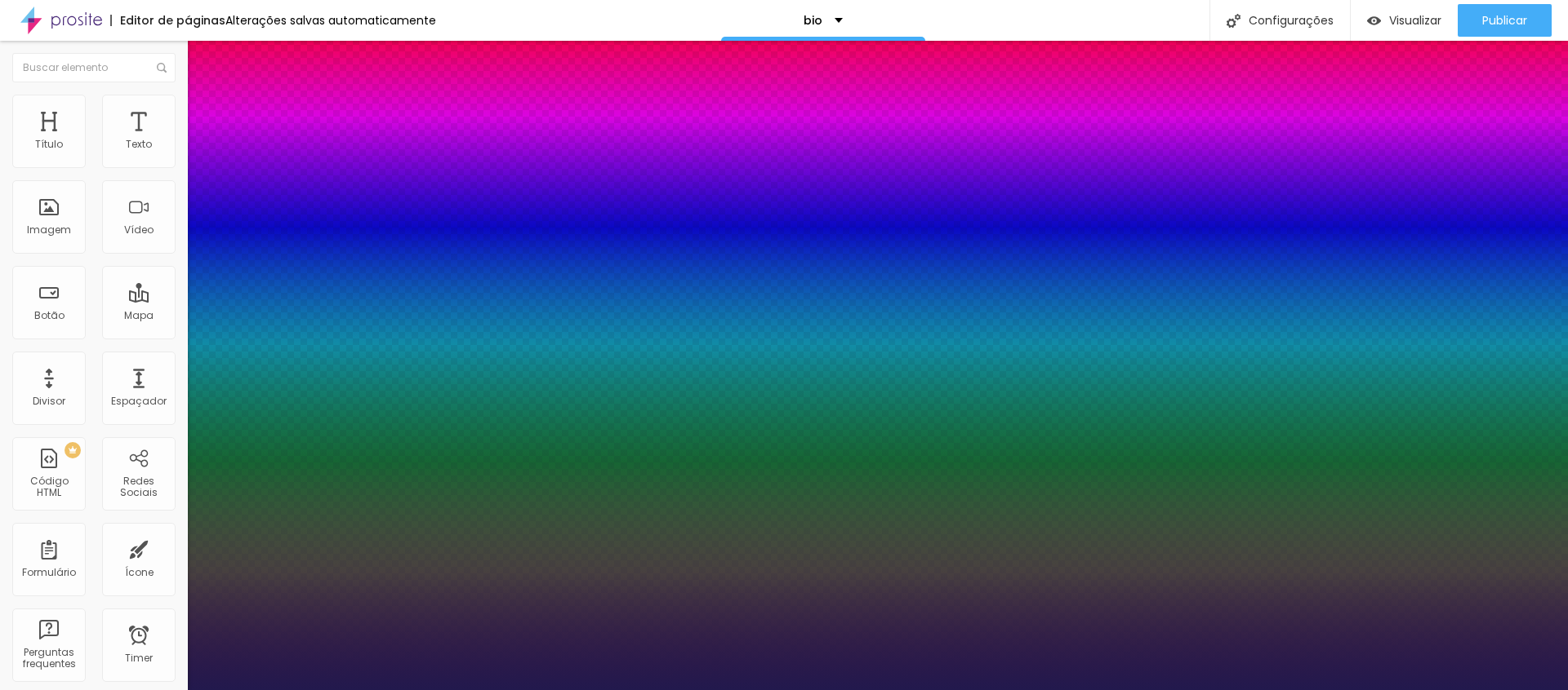
click at [418, 690] on div at bounding box center [784, 690] width 1568 height 0
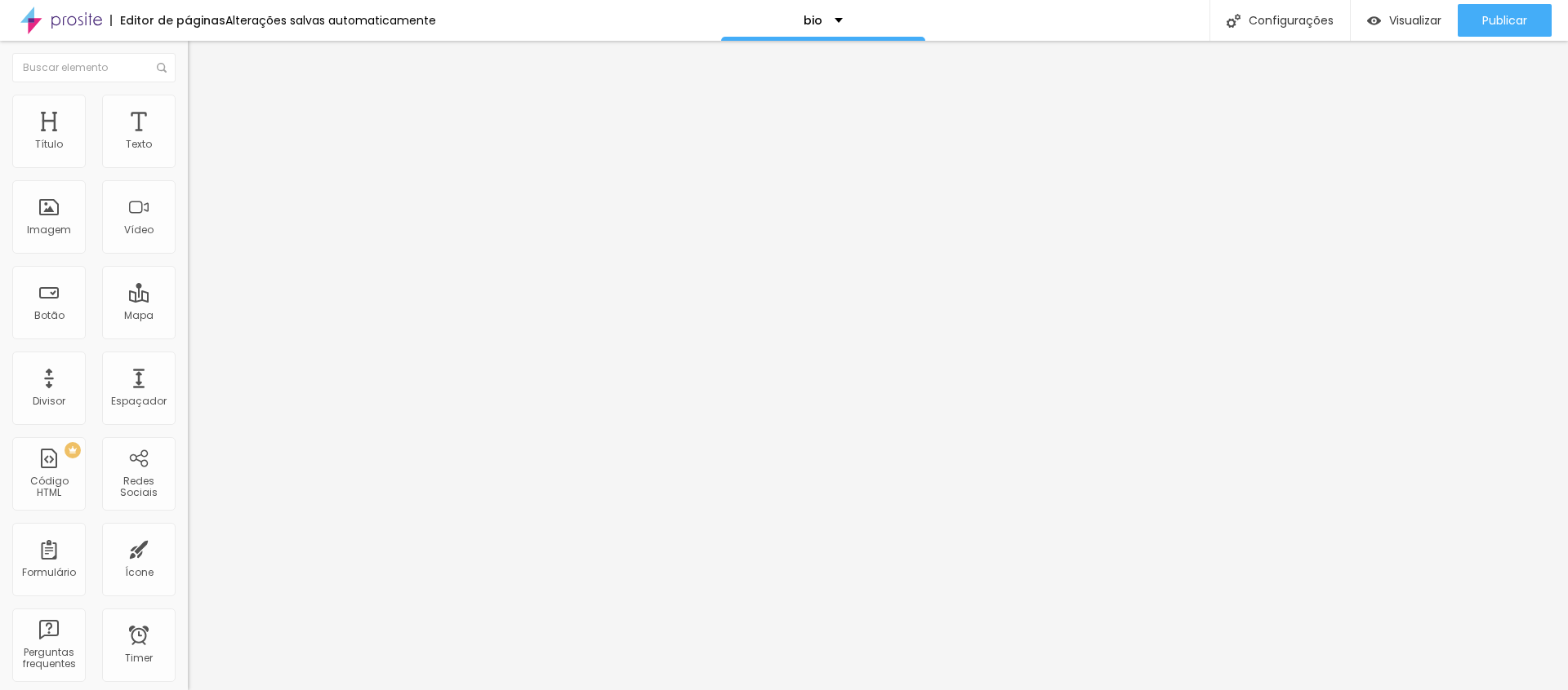
click at [188, 149] on span "Encaixotado" at bounding box center [220, 142] width 64 height 14
click at [188, 174] on span "Completo" at bounding box center [213, 167] width 50 height 14
click at [188, 159] on span "Encaixotado" at bounding box center [220, 151] width 64 height 14
click at [188, 109] on li "Estilo" at bounding box center [282, 103] width 188 height 16
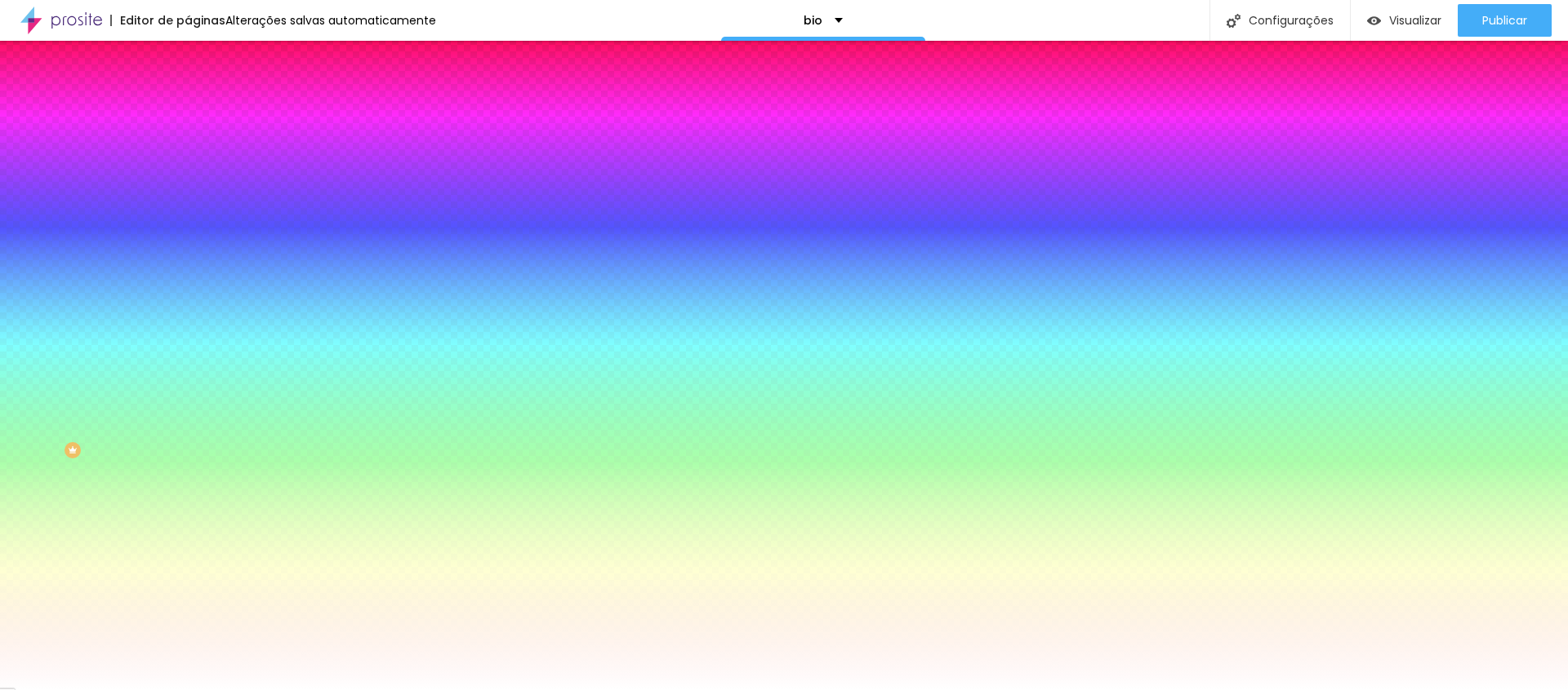
click at [203, 115] on span "Avançado" at bounding box center [230, 122] width 54 height 14
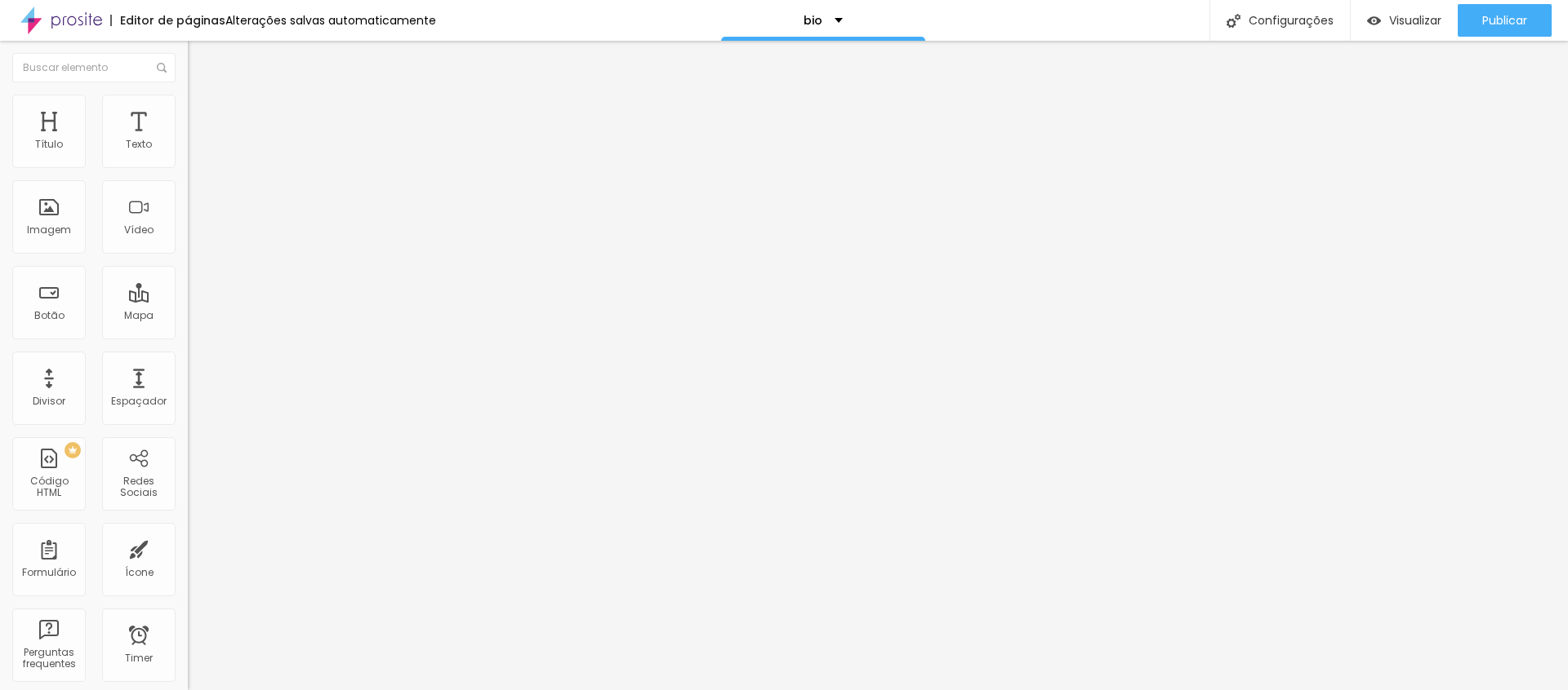
drag, startPoint x: 103, startPoint y: 161, endPoint x: 1, endPoint y: 208, distance: 112.3
click at [188, 192] on div "0 Espaçamento entre colunas 20 px Espaçamento vertical ID Html Classes Html Vis…" at bounding box center [282, 470] width 188 height 686
drag, startPoint x: 36, startPoint y: 198, endPoint x: 1, endPoint y: 213, distance: 38.1
click at [188, 205] on div "0 Espaçamento entre colunas 0 px Espaçamento vertical ID Html Classes Html Visí…" at bounding box center [282, 470] width 188 height 686
click at [188, 149] on span "Encaixotado" at bounding box center [220, 142] width 64 height 14
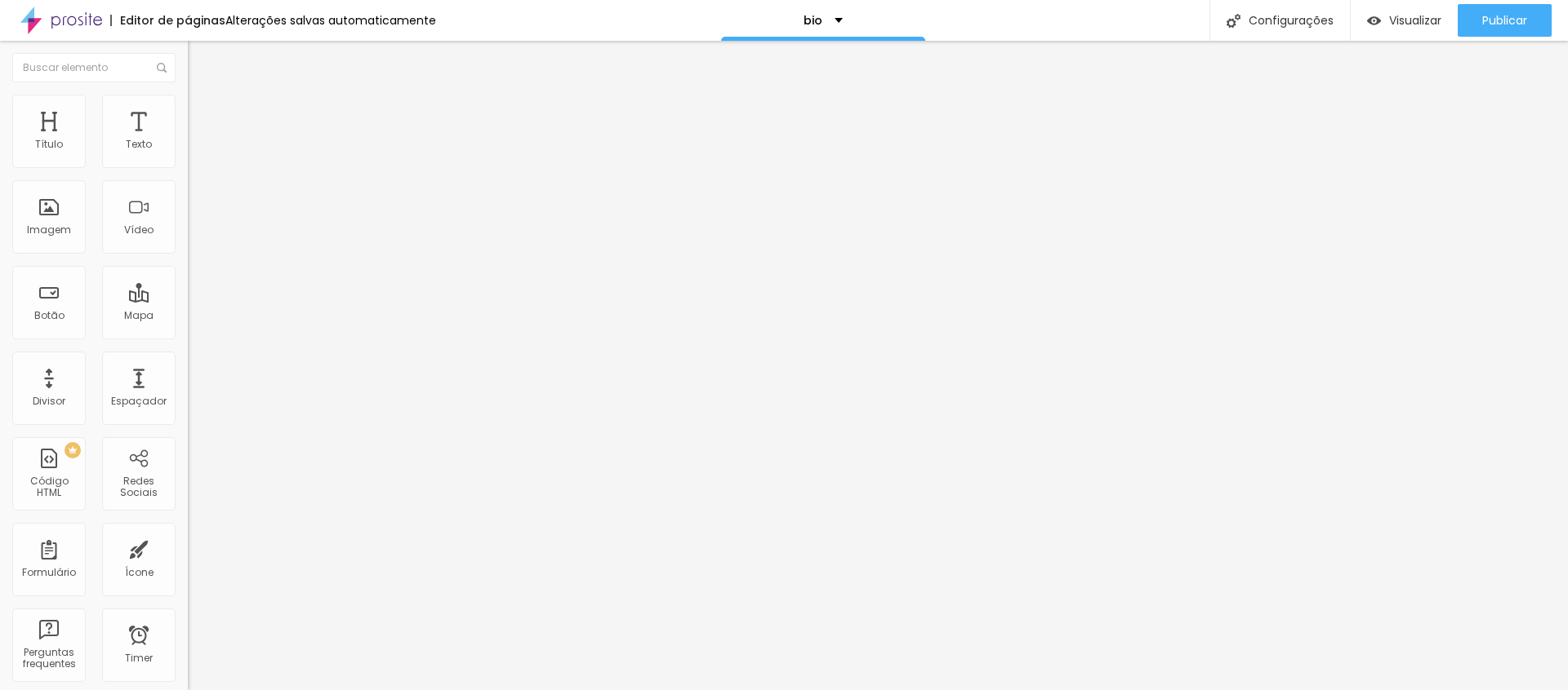
click at [188, 172] on div "Completo" at bounding box center [282, 167] width 188 height 10
click at [203, 112] on span "Estilo" at bounding box center [215, 105] width 26 height 14
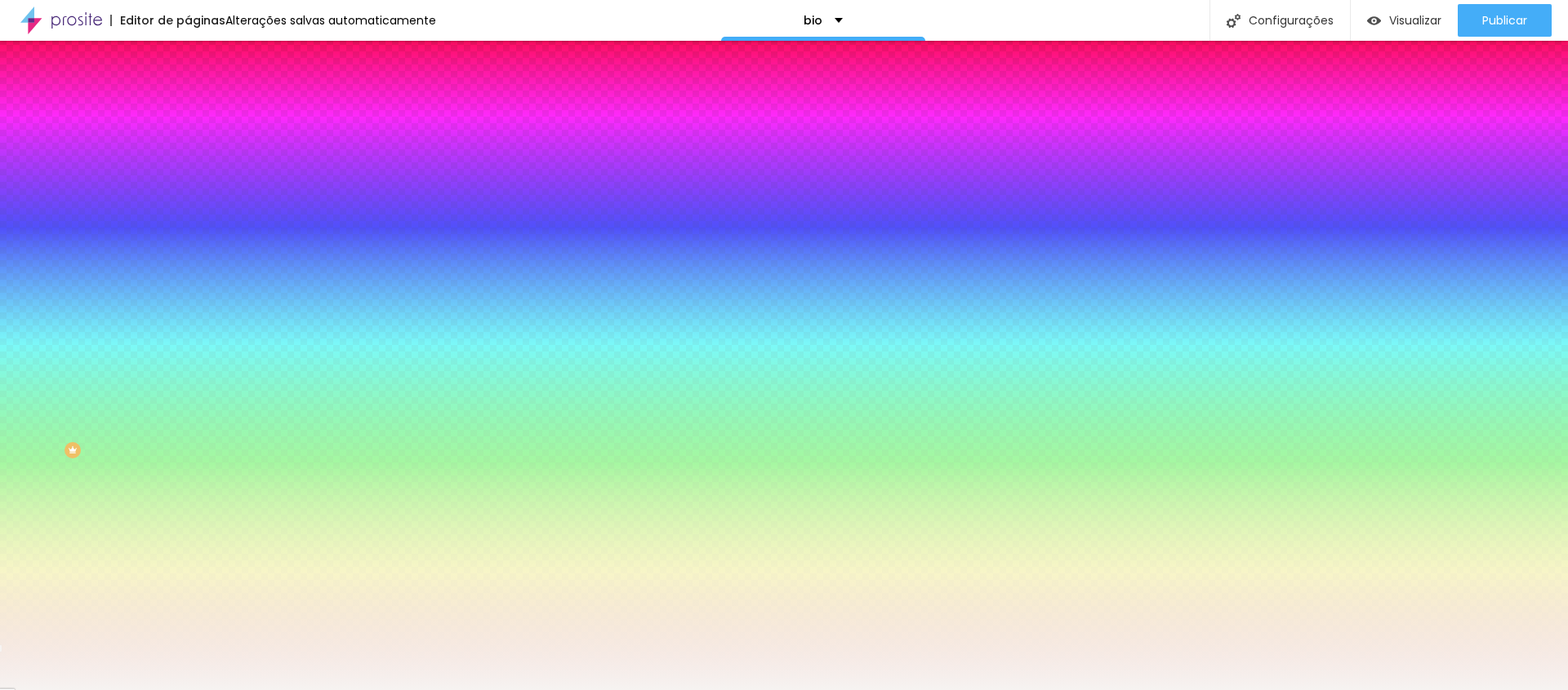
click at [203, 115] on span "Avançado" at bounding box center [230, 122] width 54 height 14
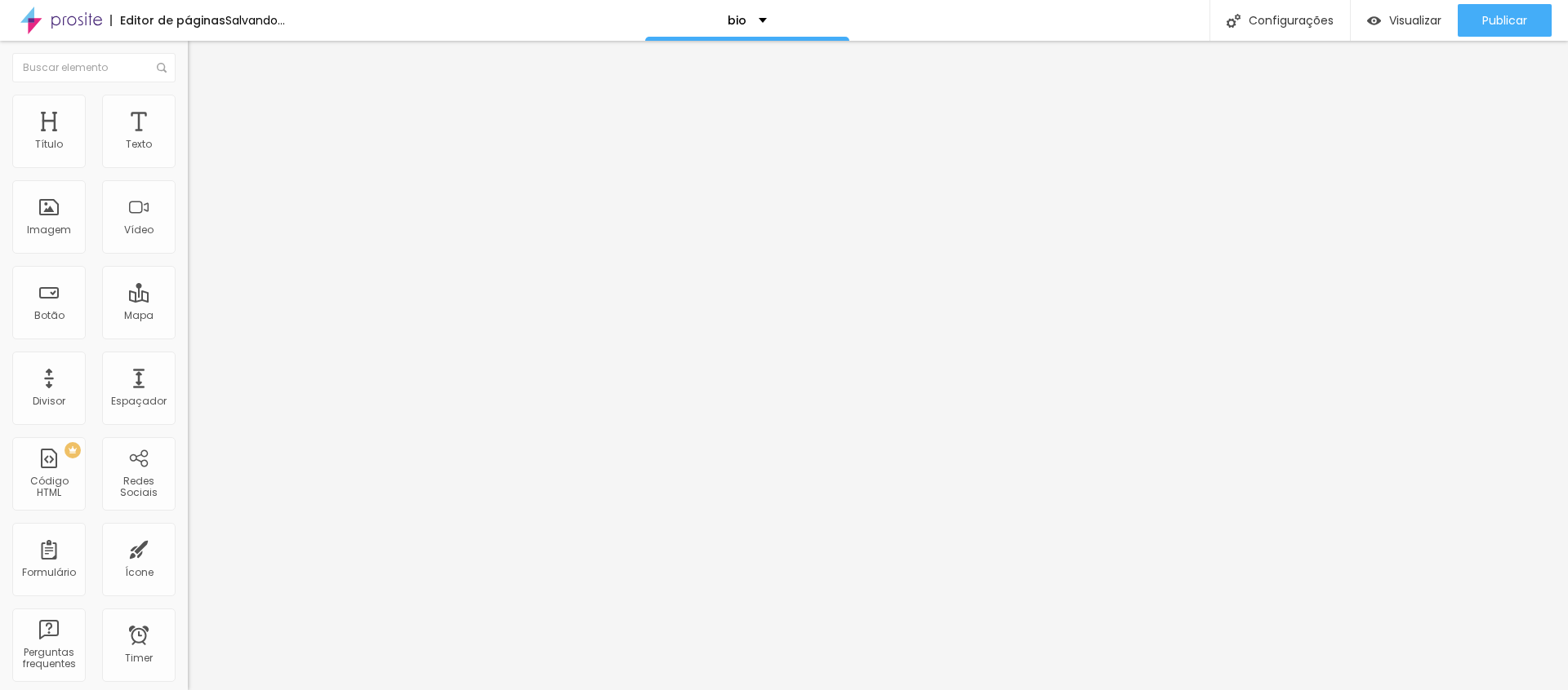
drag, startPoint x: 105, startPoint y: 164, endPoint x: 1, endPoint y: 196, distance: 108.8
click at [188, 187] on div "0 Espaçamento entre colunas 0 px Espaçamento vertical ID Html Classes Html Visí…" at bounding box center [282, 470] width 188 height 686
drag, startPoint x: 36, startPoint y: 198, endPoint x: 1, endPoint y: 221, distance: 41.9
click at [188, 224] on div "0 Espaçamento entre colunas 0 px Espaçamento vertical ID Html Classes Html Visí…" at bounding box center [282, 470] width 188 height 686
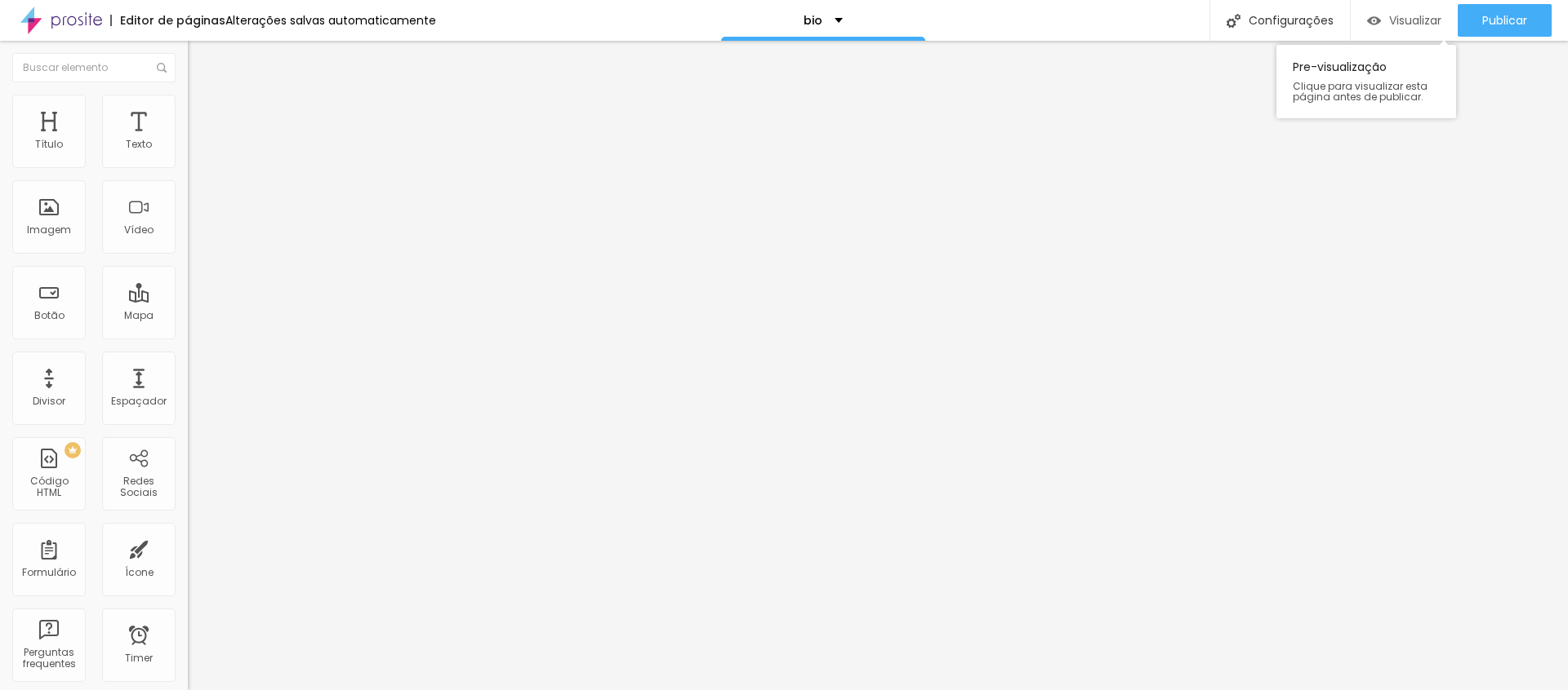
click at [1392, 20] on span "Visualizar" at bounding box center [1415, 20] width 52 height 13
drag, startPoint x: 143, startPoint y: 99, endPoint x: 143, endPoint y: 109, distance: 10.0
click at [188, 100] on li "Avançado" at bounding box center [282, 103] width 188 height 16
drag, startPoint x: 47, startPoint y: 161, endPoint x: 1, endPoint y: 183, distance: 51.0
click at [188, 176] on div "0 Espaço de cima 10 Espaço de baixo ID Html Classes Html Visível nos dispositiv…" at bounding box center [282, 454] width 188 height 686
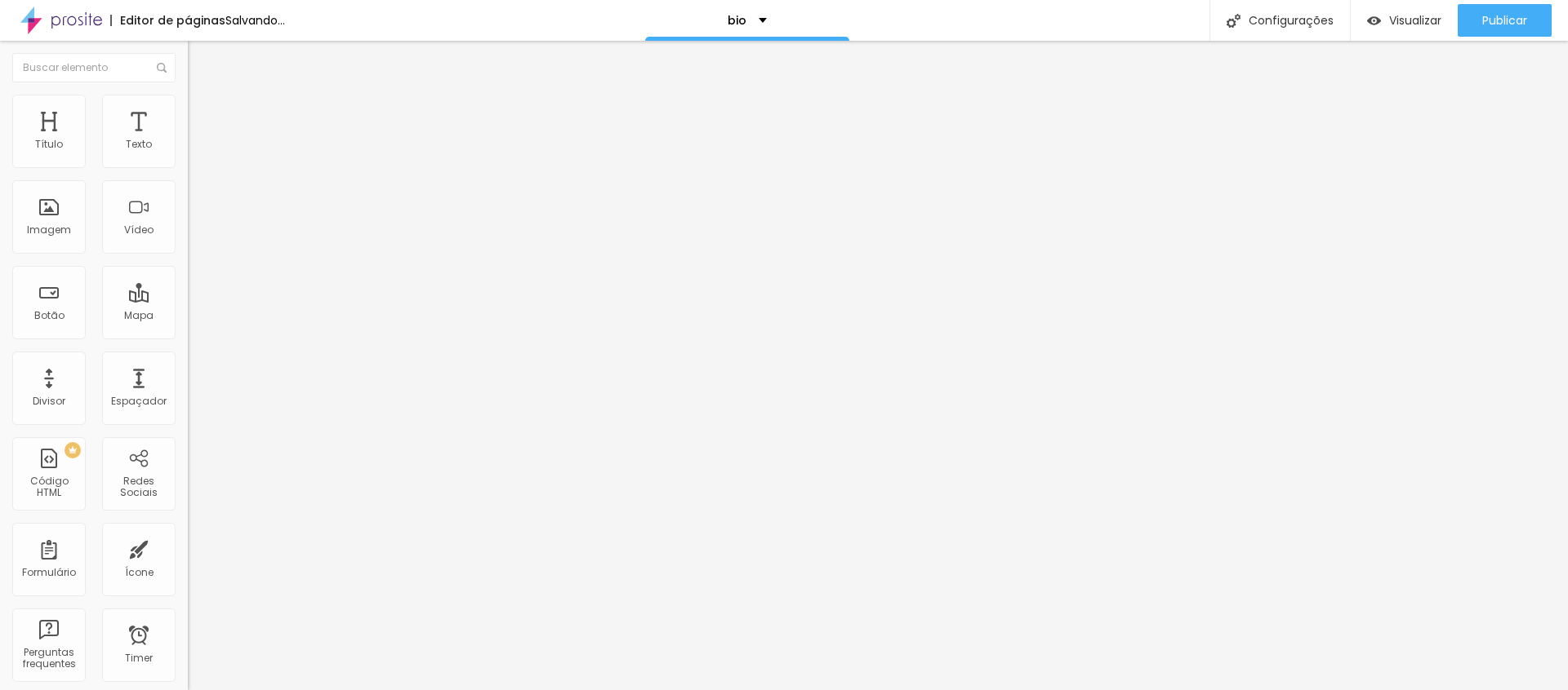
drag, startPoint x: 46, startPoint y: 198, endPoint x: 11, endPoint y: 190, distance: 35.9
click at [188, 196] on div "0 Espaço de cima 0 Espaço de baixo ID Html Classes Html Visível nos dispositivo…" at bounding box center [282, 454] width 188 height 686
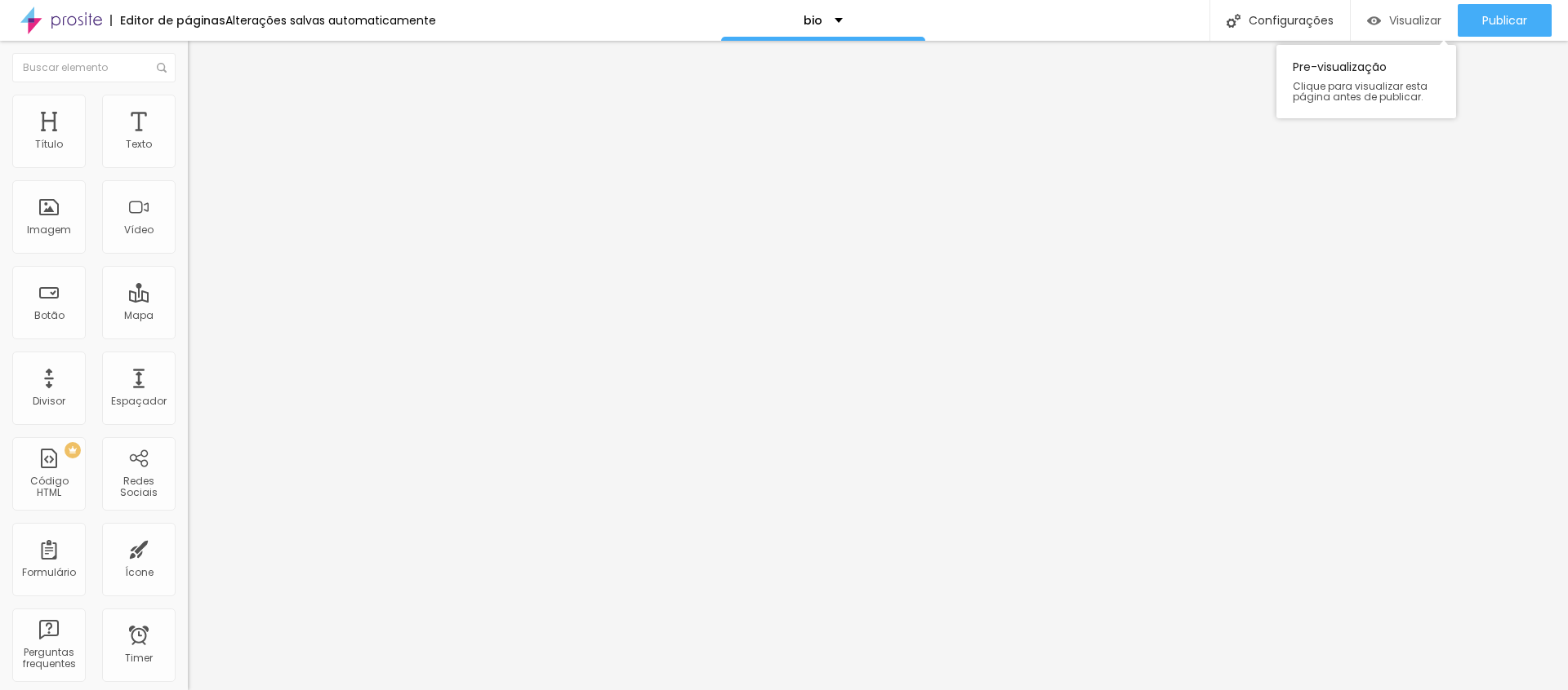
click at [1403, 25] on span "Visualizar" at bounding box center [1415, 20] width 52 height 13
drag, startPoint x: 40, startPoint y: 161, endPoint x: 149, endPoint y: 153, distance: 109.3
click at [188, 300] on input "range" at bounding box center [240, 306] width 105 height 13
click at [1391, 16] on span "Visualizar" at bounding box center [1415, 20] width 52 height 13
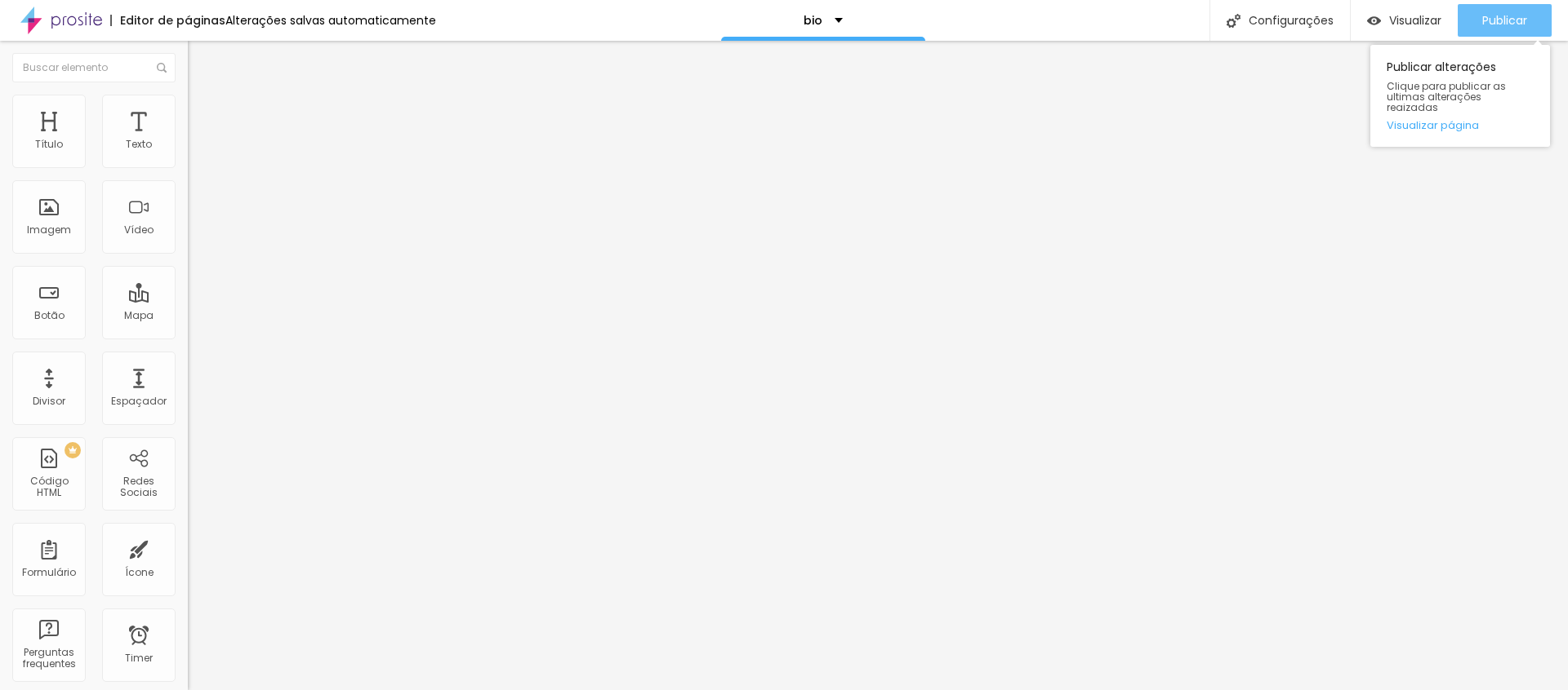
click at [1511, 22] on span "Publicar" at bounding box center [1504, 20] width 45 height 13
click at [188, 157] on button "button" at bounding box center [199, 148] width 23 height 17
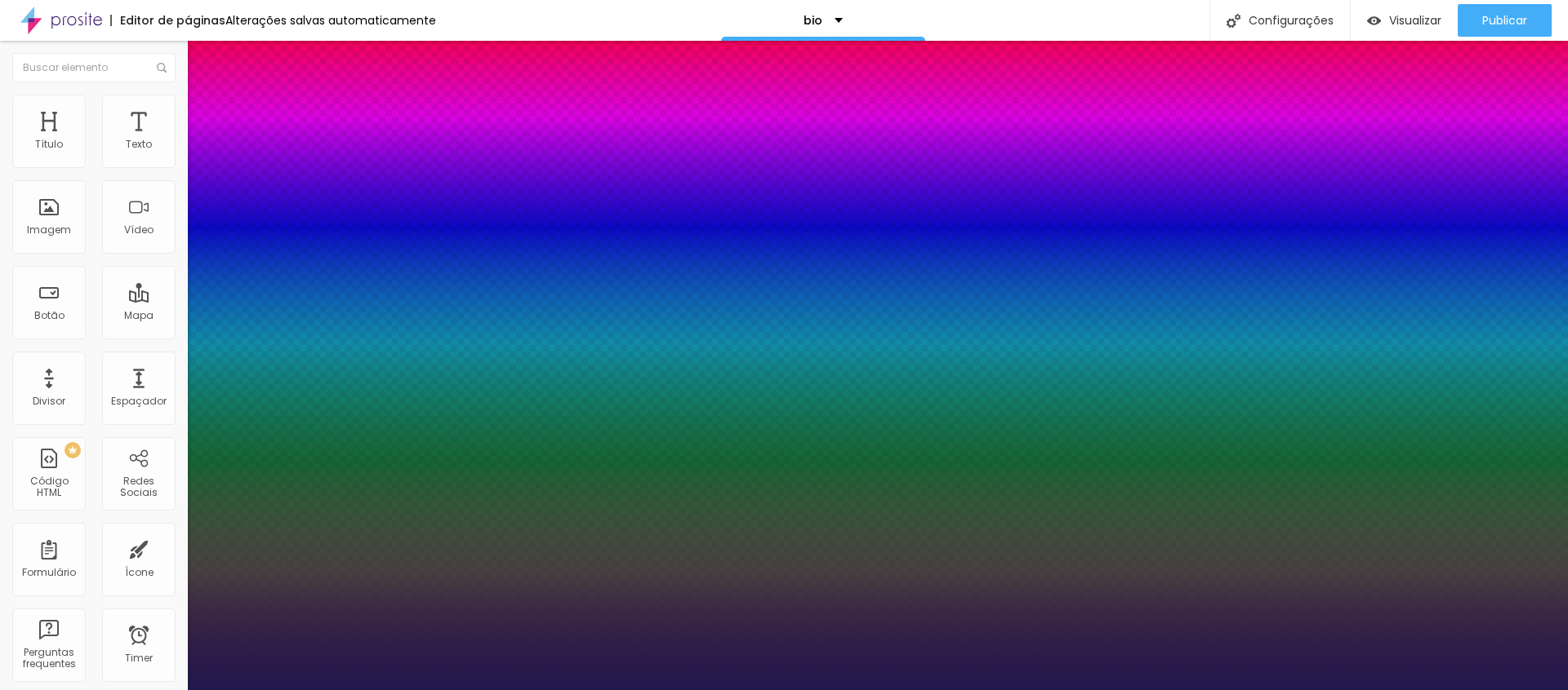
drag, startPoint x: 228, startPoint y: 274, endPoint x: 245, endPoint y: 275, distance: 17.0
click at [951, 690] on div at bounding box center [784, 690] width 1568 height 0
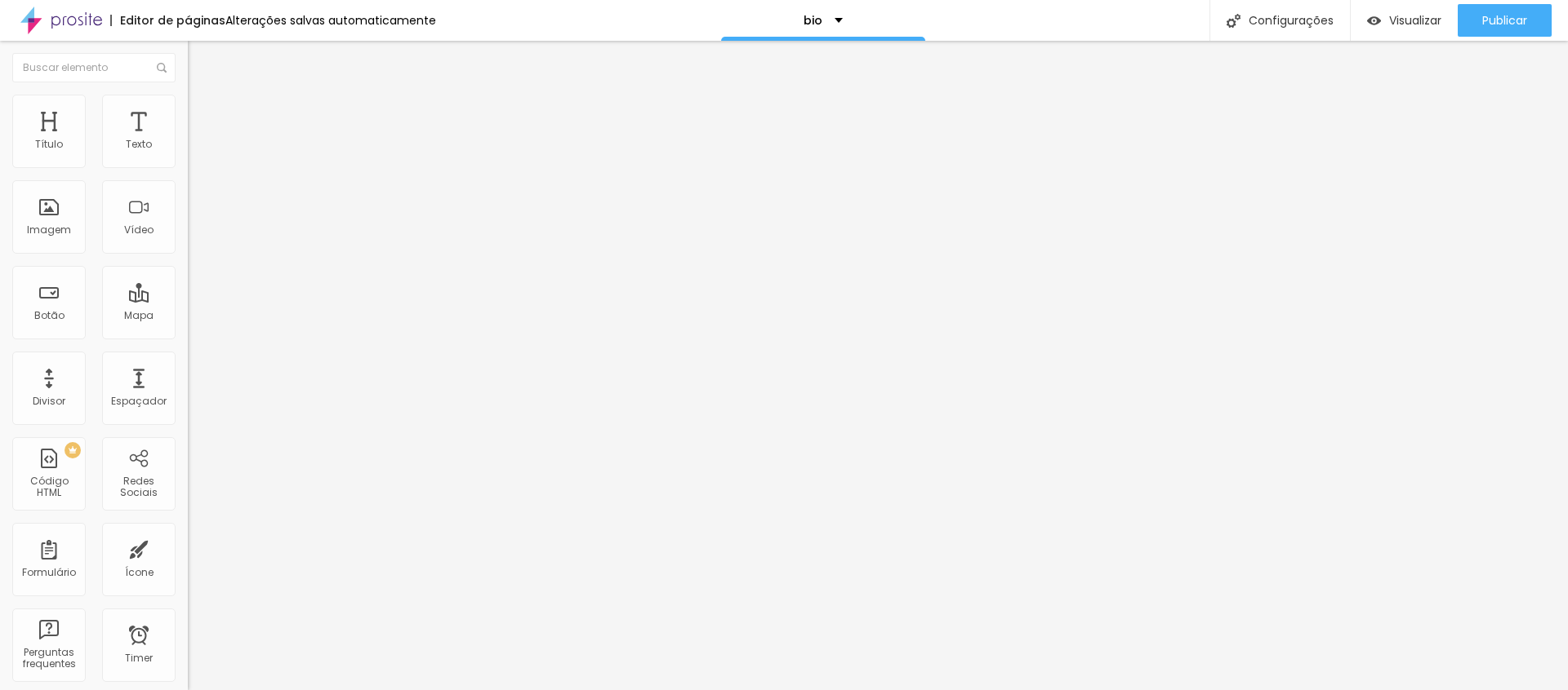
click at [188, 157] on button "button" at bounding box center [199, 148] width 23 height 17
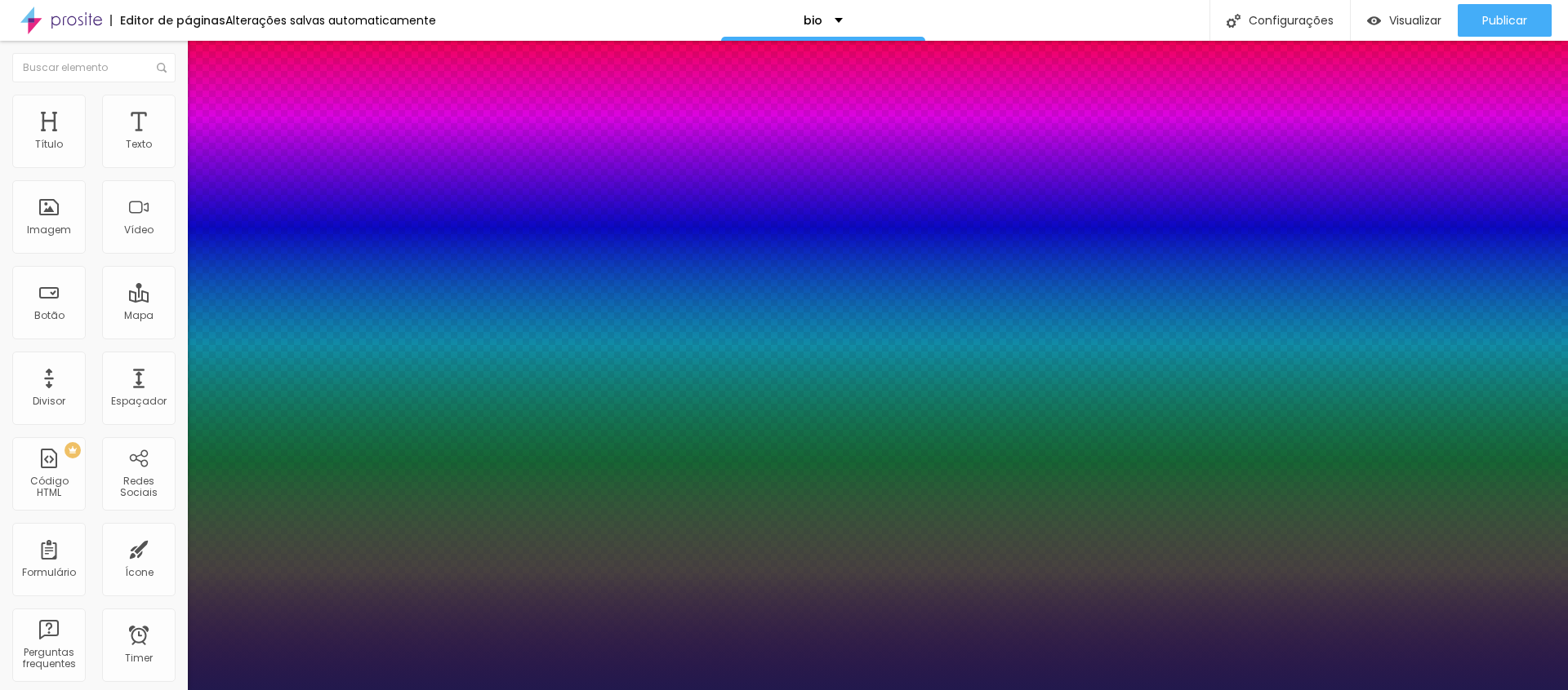
click at [1403, 690] on div at bounding box center [784, 690] width 1568 height 0
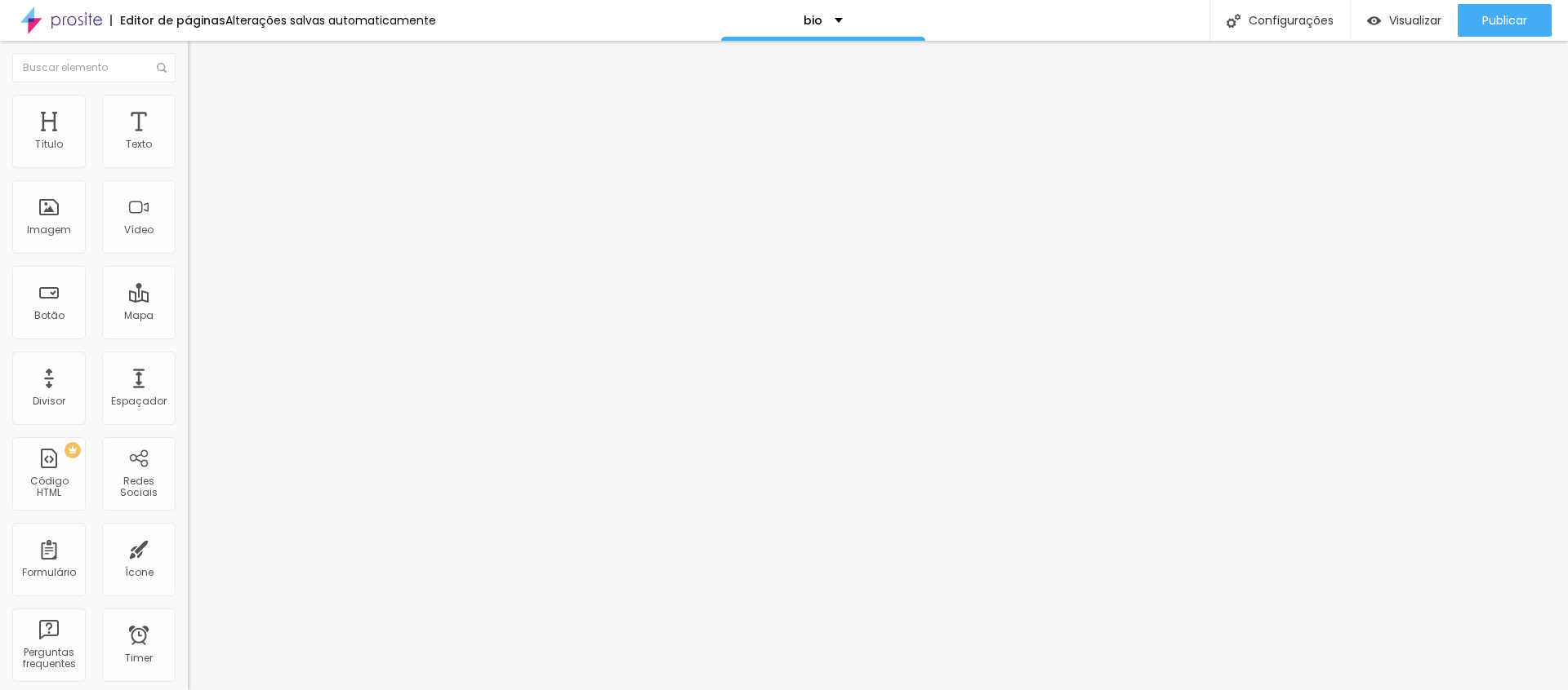
click at [194, 151] on icon "button" at bounding box center [199, 146] width 10 height 10
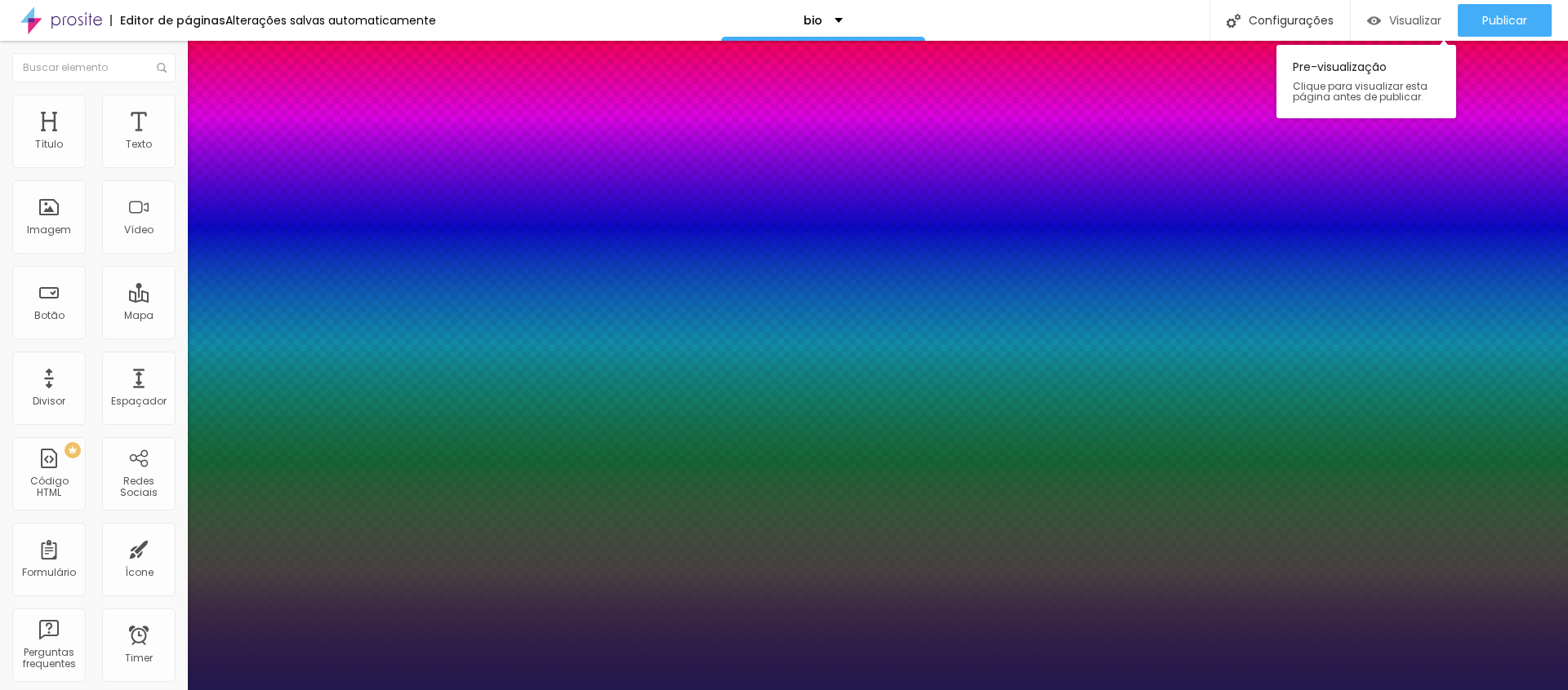
click at [1418, 690] on div at bounding box center [784, 690] width 1568 height 0
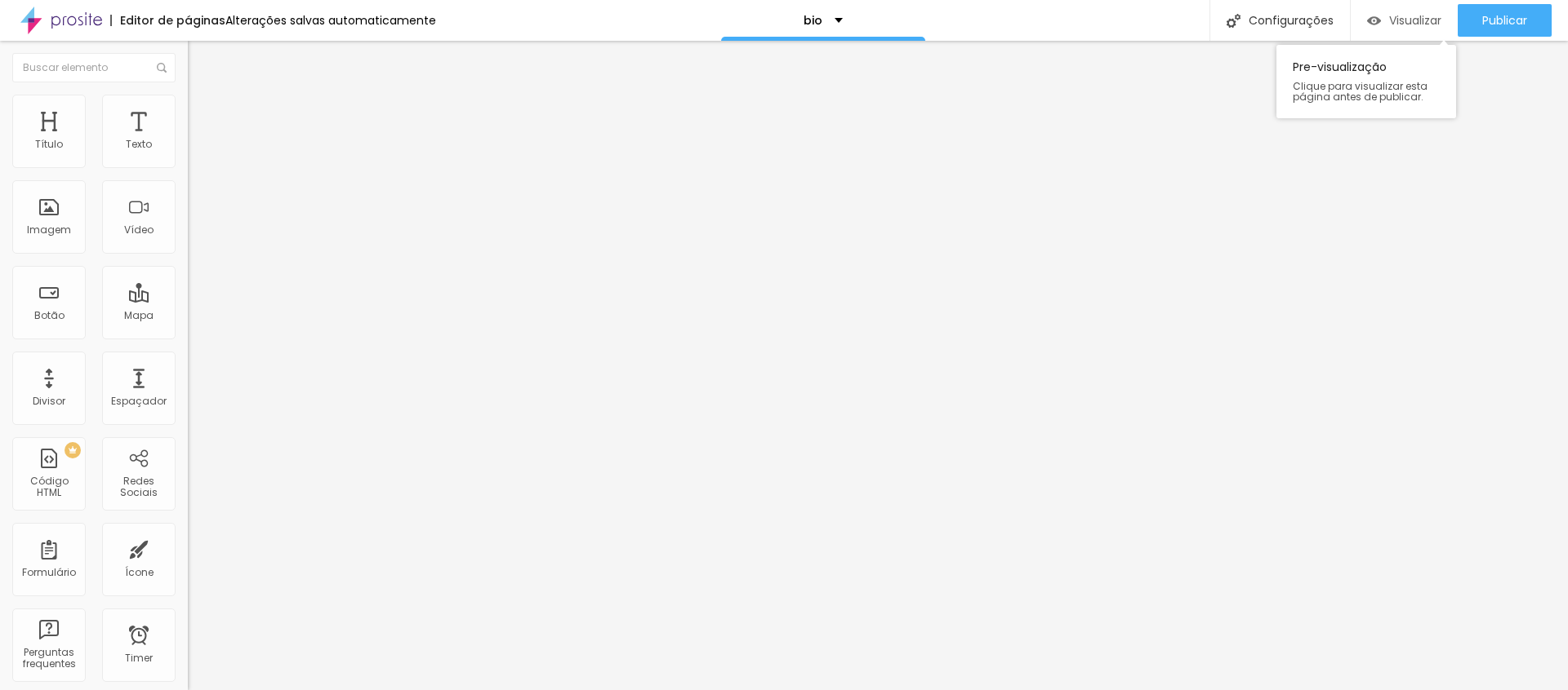
click at [1416, 22] on span "Visualizar" at bounding box center [1415, 20] width 52 height 13
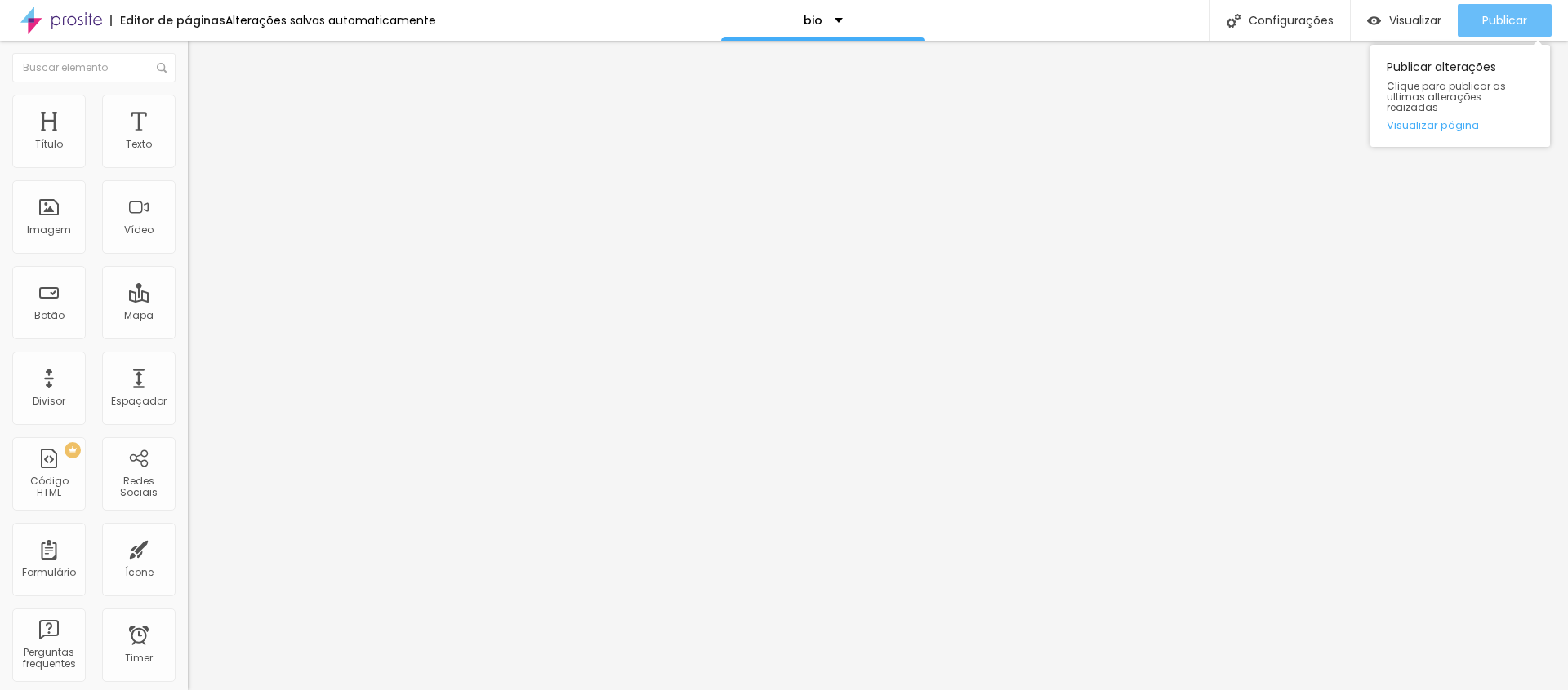
click at [1499, 19] on span "Publicar" at bounding box center [1504, 20] width 45 height 13
click at [188, 149] on img at bounding box center [193, 143] width 12 height 12
click at [188, 161] on img at bounding box center [193, 156] width 12 height 12
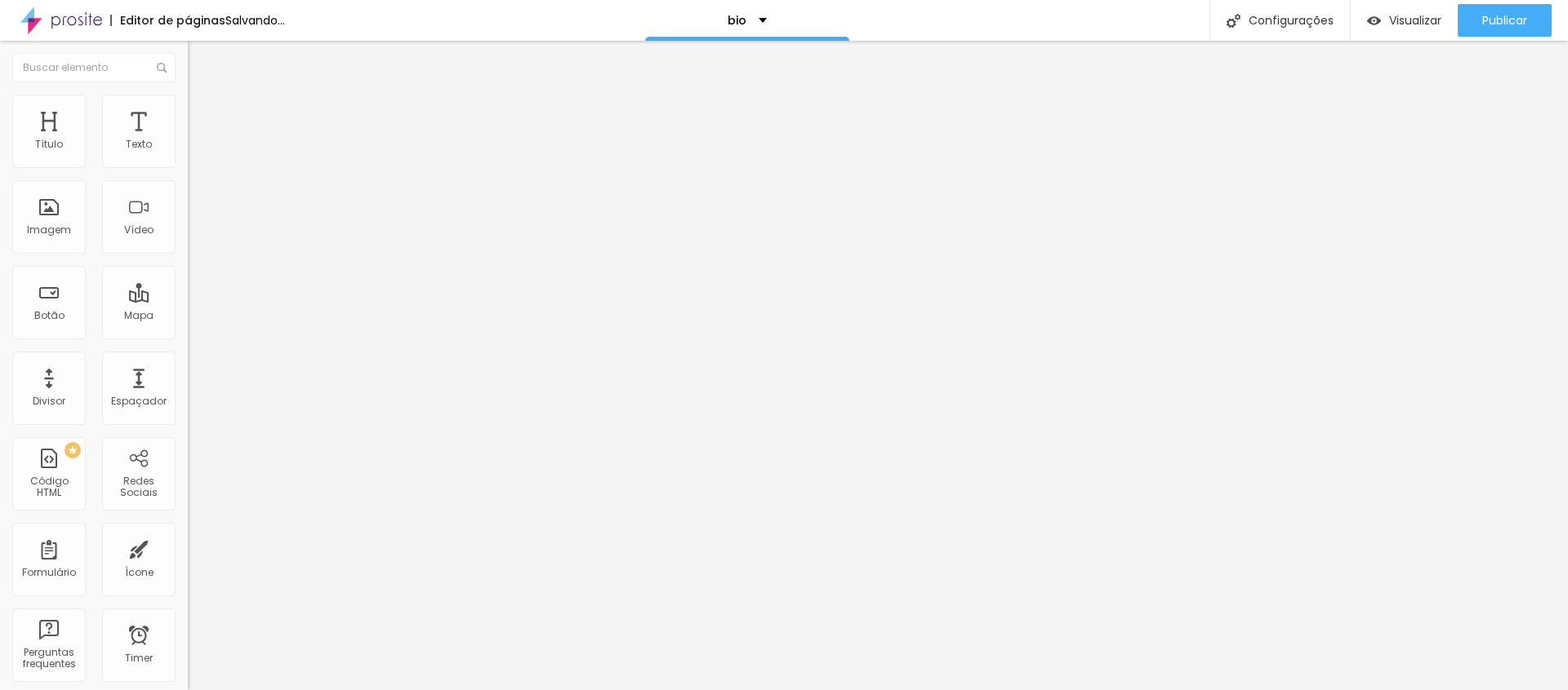
click at [188, 149] on img at bounding box center [193, 143] width 12 height 12
click at [188, 105] on li "Estilo" at bounding box center [282, 103] width 188 height 16
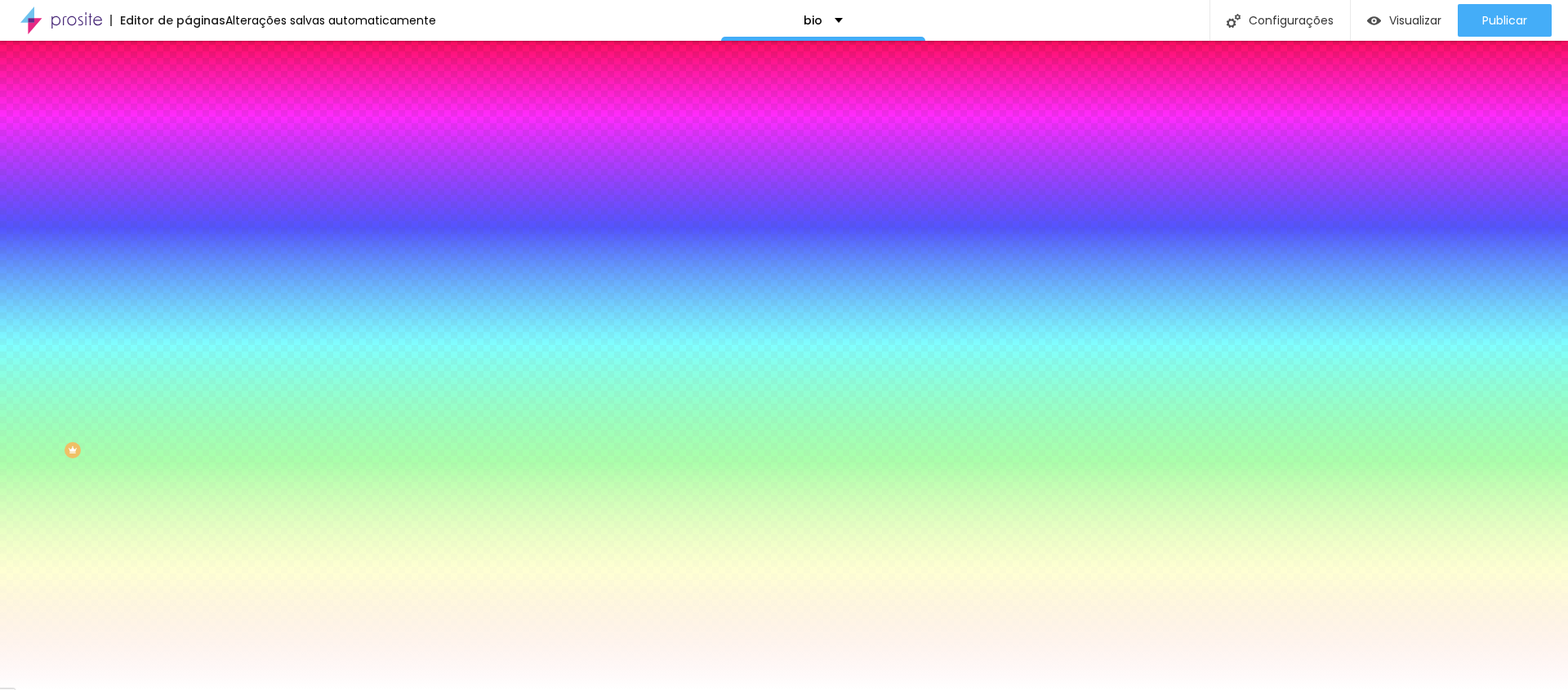
click at [203, 120] on span "Avançado" at bounding box center [230, 122] width 54 height 14
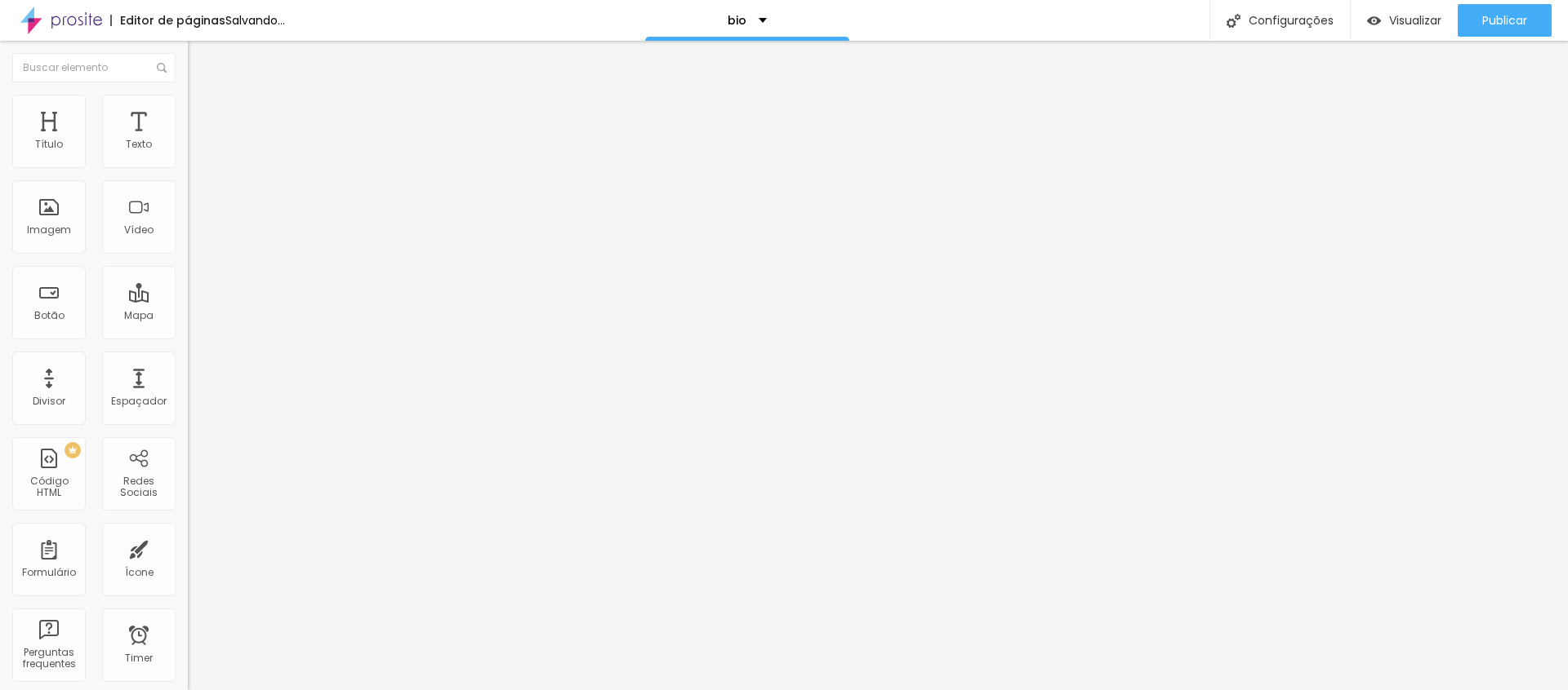
drag, startPoint x: 67, startPoint y: 165, endPoint x: 20, endPoint y: 175, distance: 48.1
click at [188, 175] on div "0 px Espaçamento Interno" at bounding box center [282, 243] width 188 height 231
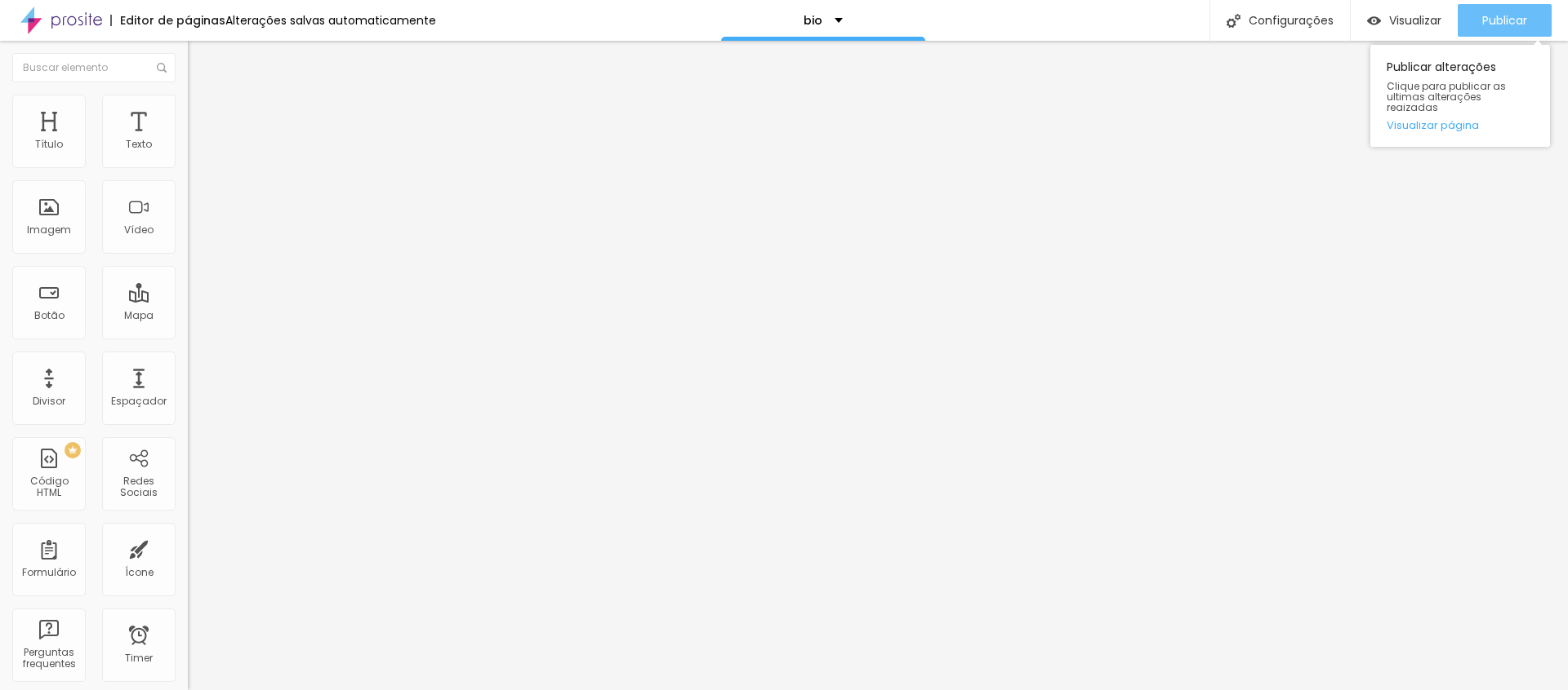
click at [1484, 23] on span "Publicar" at bounding box center [1504, 20] width 45 height 13
drag, startPoint x: 37, startPoint y: 161, endPoint x: 66, endPoint y: 164, distance: 29.2
click at [188, 316] on input "range" at bounding box center [240, 322] width 105 height 13
click at [203, 115] on span "Avançado" at bounding box center [230, 122] width 54 height 14
click at [188, 111] on img at bounding box center [195, 118] width 15 height 15
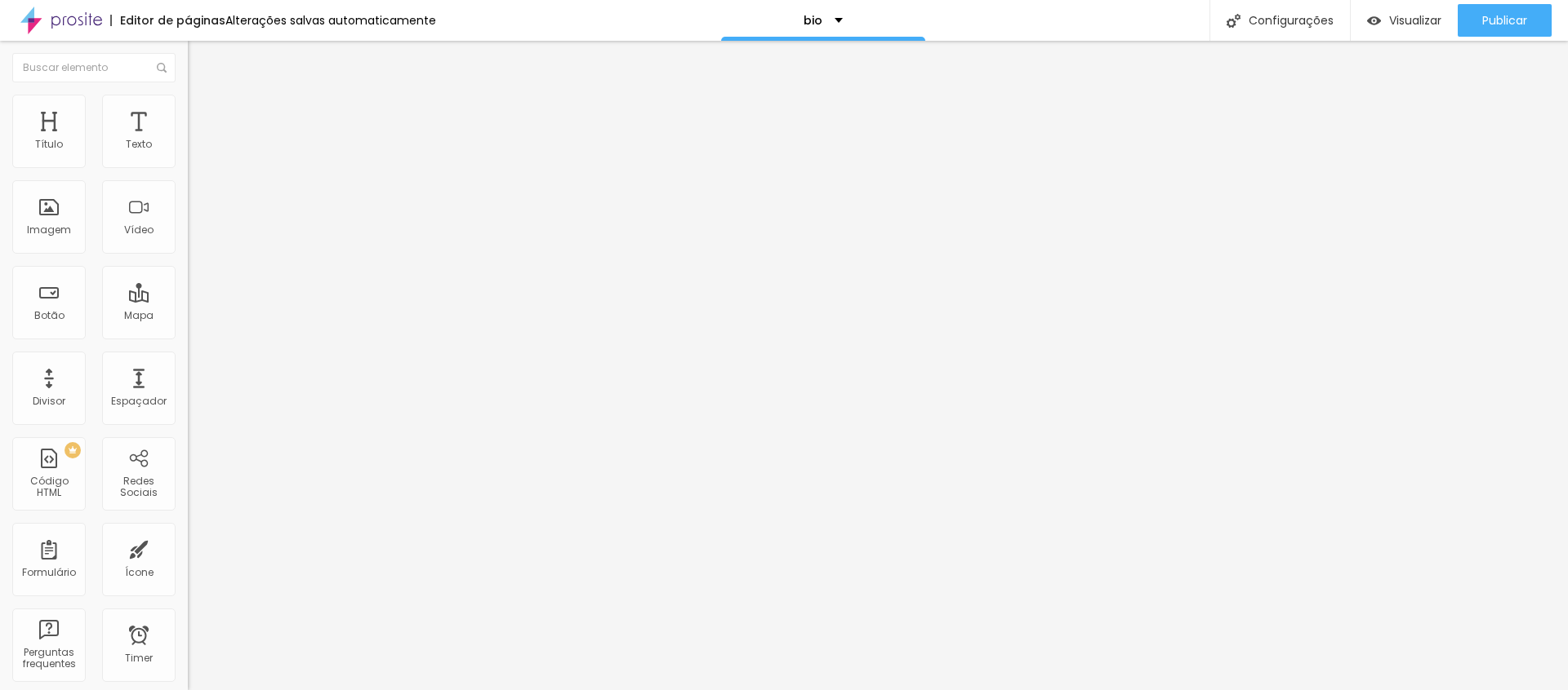
click at [203, 115] on span "Avançado" at bounding box center [230, 122] width 54 height 14
click at [188, 331] on input "10" at bounding box center [218, 339] width 61 height 17
click at [203, 112] on span "Estilo" at bounding box center [215, 105] width 26 height 14
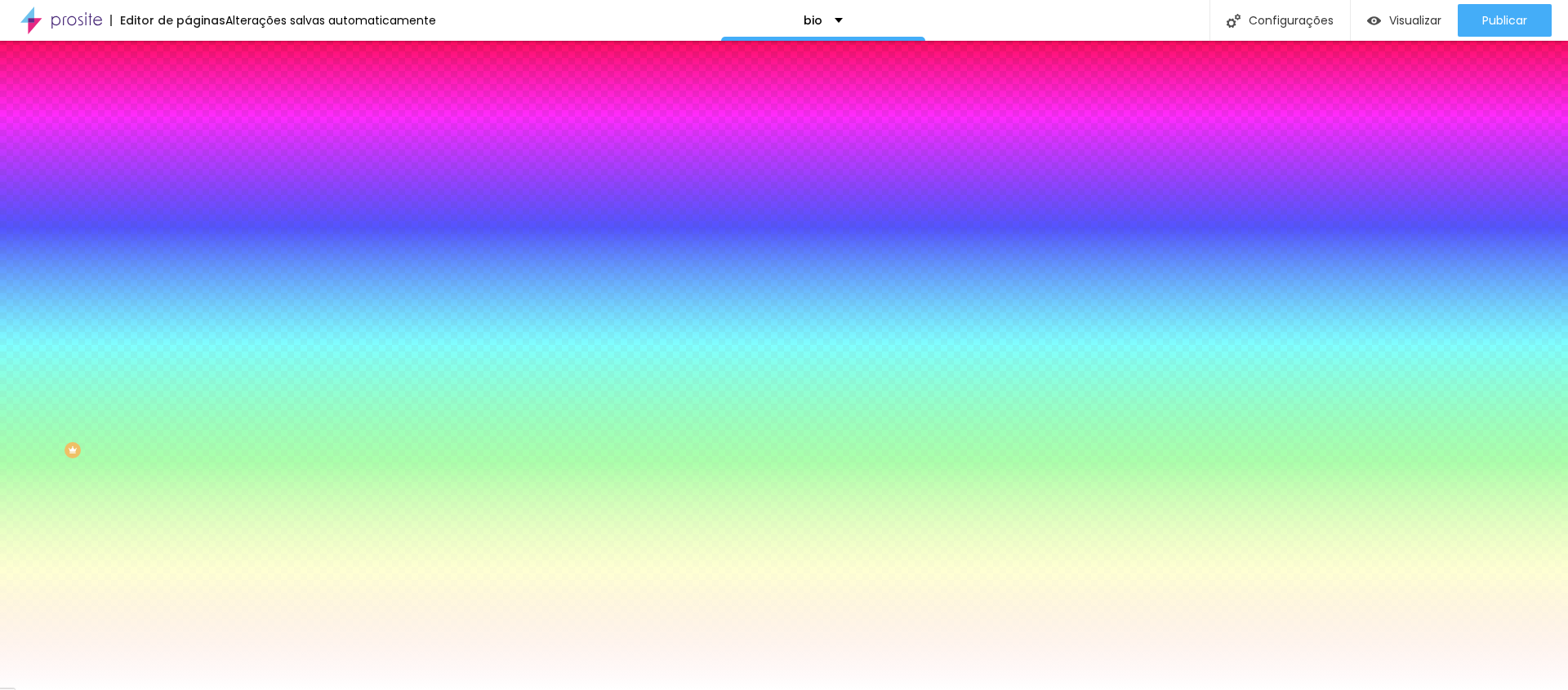
click at [203, 97] on span "Conteúdo" at bounding box center [228, 89] width 51 height 14
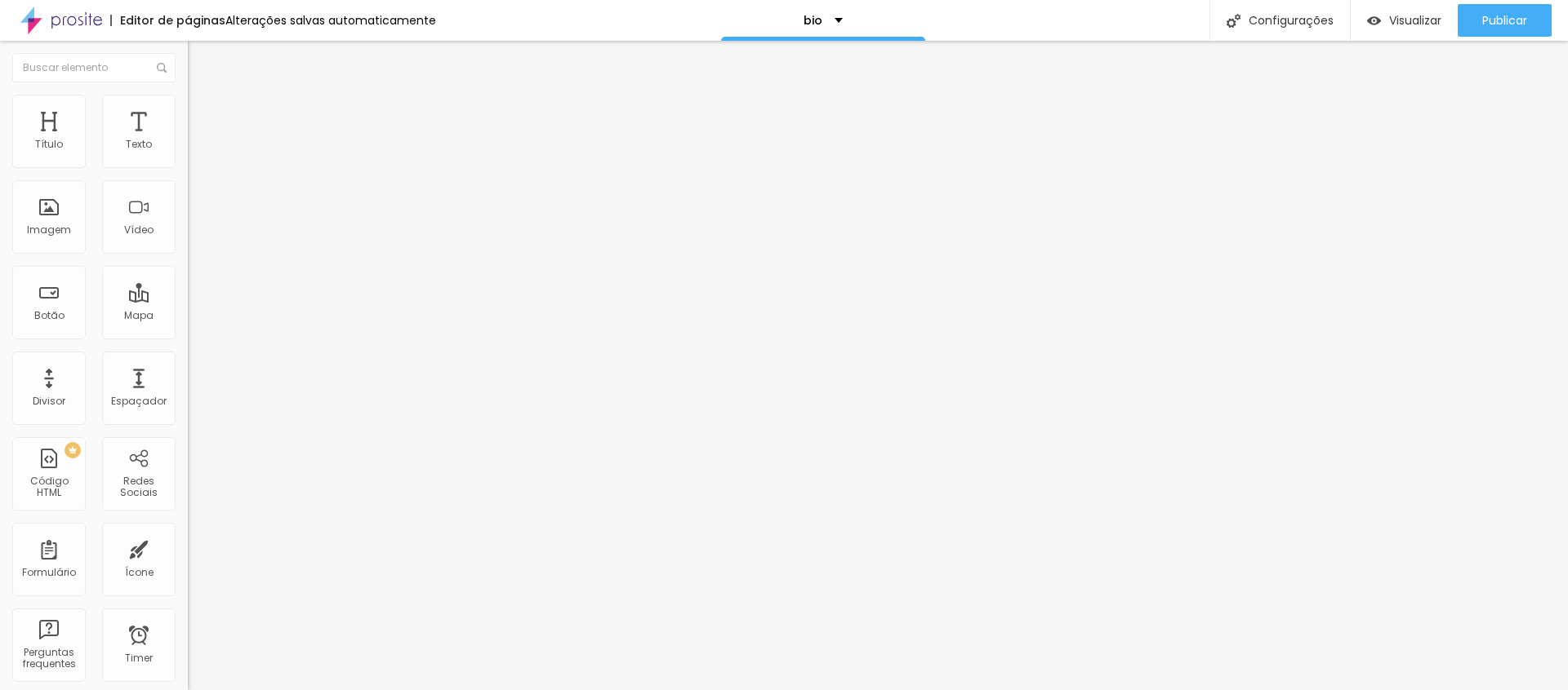
click at [188, 161] on img at bounding box center [193, 156] width 12 height 12
click at [188, 149] on img at bounding box center [193, 143] width 12 height 12
click at [203, 112] on span "Avançado" at bounding box center [230, 105] width 54 height 14
drag, startPoint x: 45, startPoint y: 163, endPoint x: 23, endPoint y: 174, distance: 24.6
click at [188, 164] on div "0 Espaço de cima" at bounding box center [282, 226] width 188 height 231
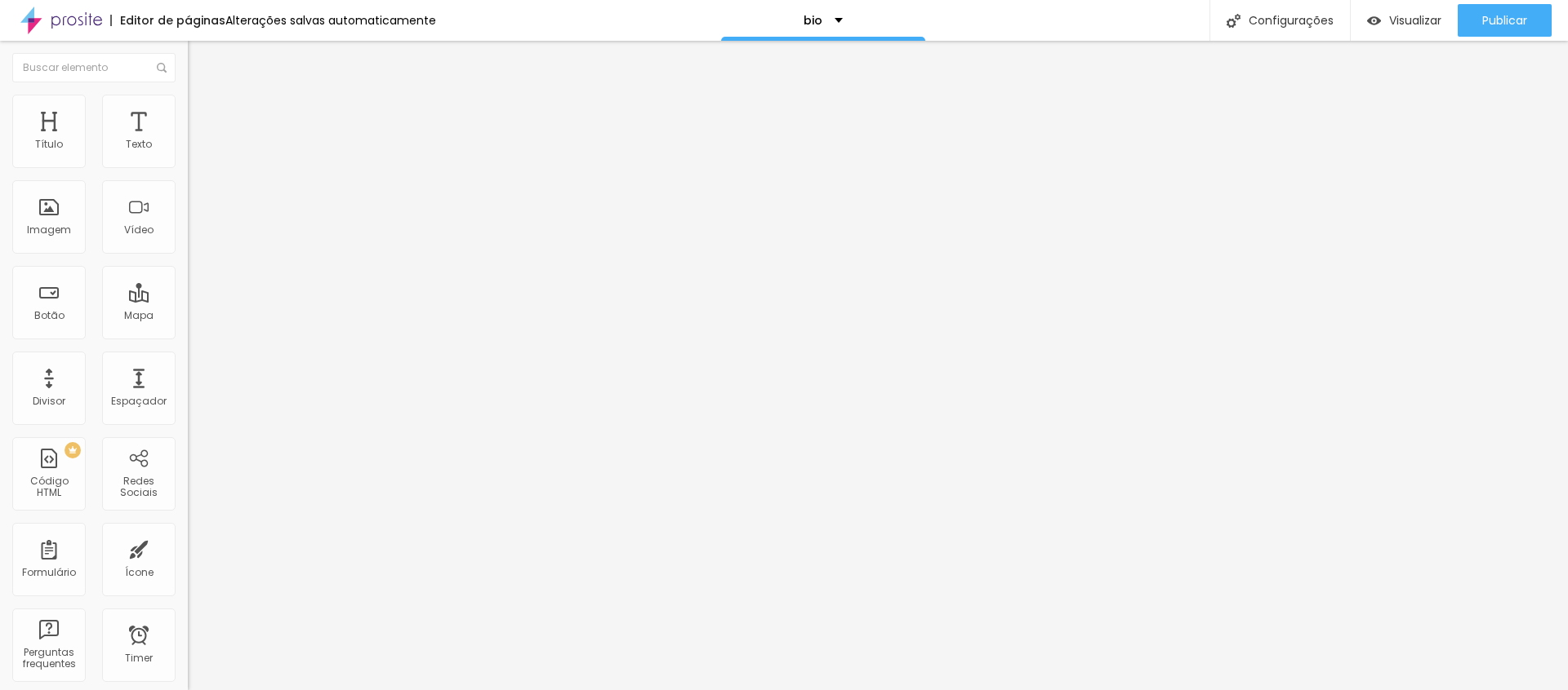
drag, startPoint x: 44, startPoint y: 200, endPoint x: 18, endPoint y: 240, distance: 47.7
click at [188, 205] on div "0 Espaço de cima 0 Espaço de baixo ID Html Classes Html Visível nos dispositivo…" at bounding box center [282, 454] width 188 height 686
click at [1496, 20] on span "Publicar" at bounding box center [1504, 20] width 45 height 13
click at [203, 110] on span "Avançado" at bounding box center [230, 105] width 54 height 14
drag, startPoint x: 43, startPoint y: 163, endPoint x: 51, endPoint y: 167, distance: 8.9
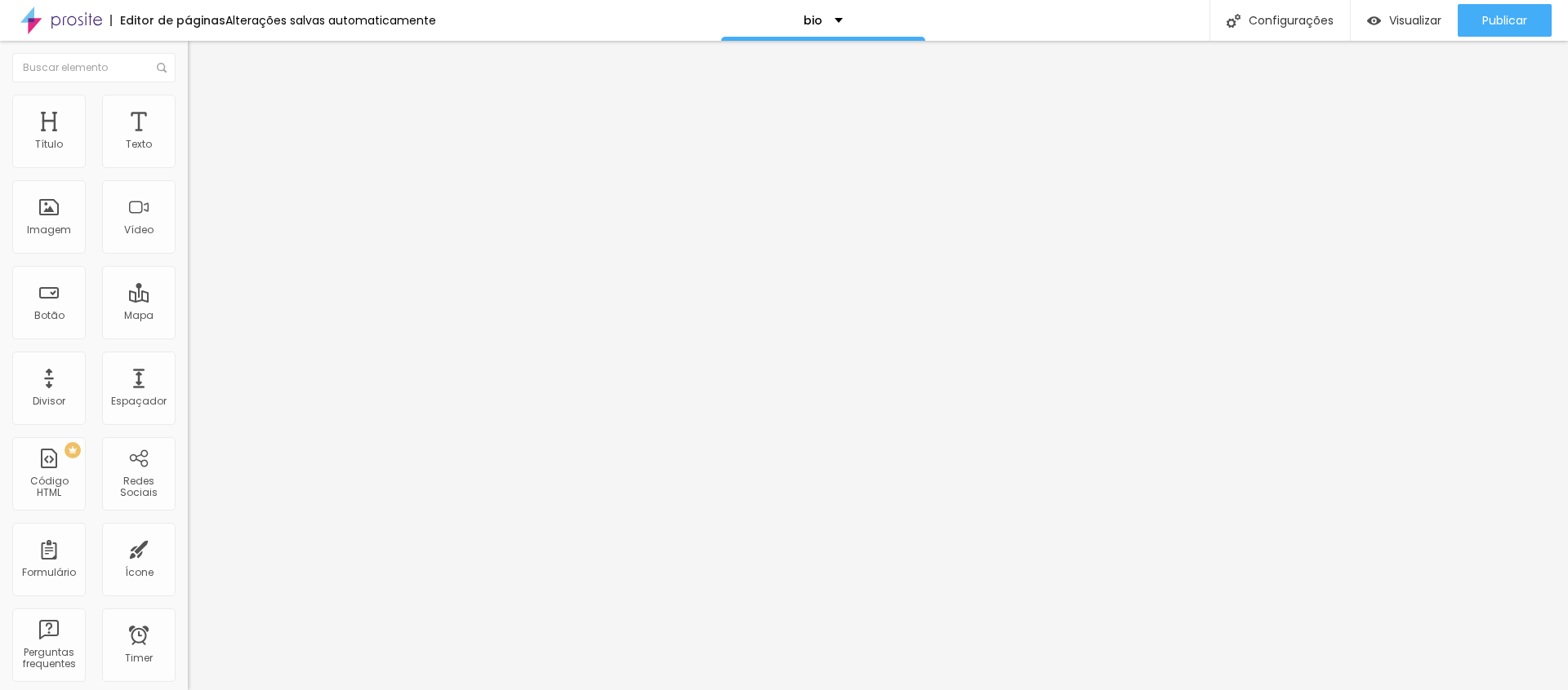
click at [188, 300] on input "range" at bounding box center [240, 306] width 105 height 13
click at [1477, 26] on button "Publicar" at bounding box center [1505, 20] width 94 height 33
click at [188, 111] on li "Avançado" at bounding box center [282, 103] width 188 height 16
click at [188, 300] on input "range" at bounding box center [240, 306] width 105 height 13
click at [188, 315] on input "13" at bounding box center [222, 323] width 70 height 17
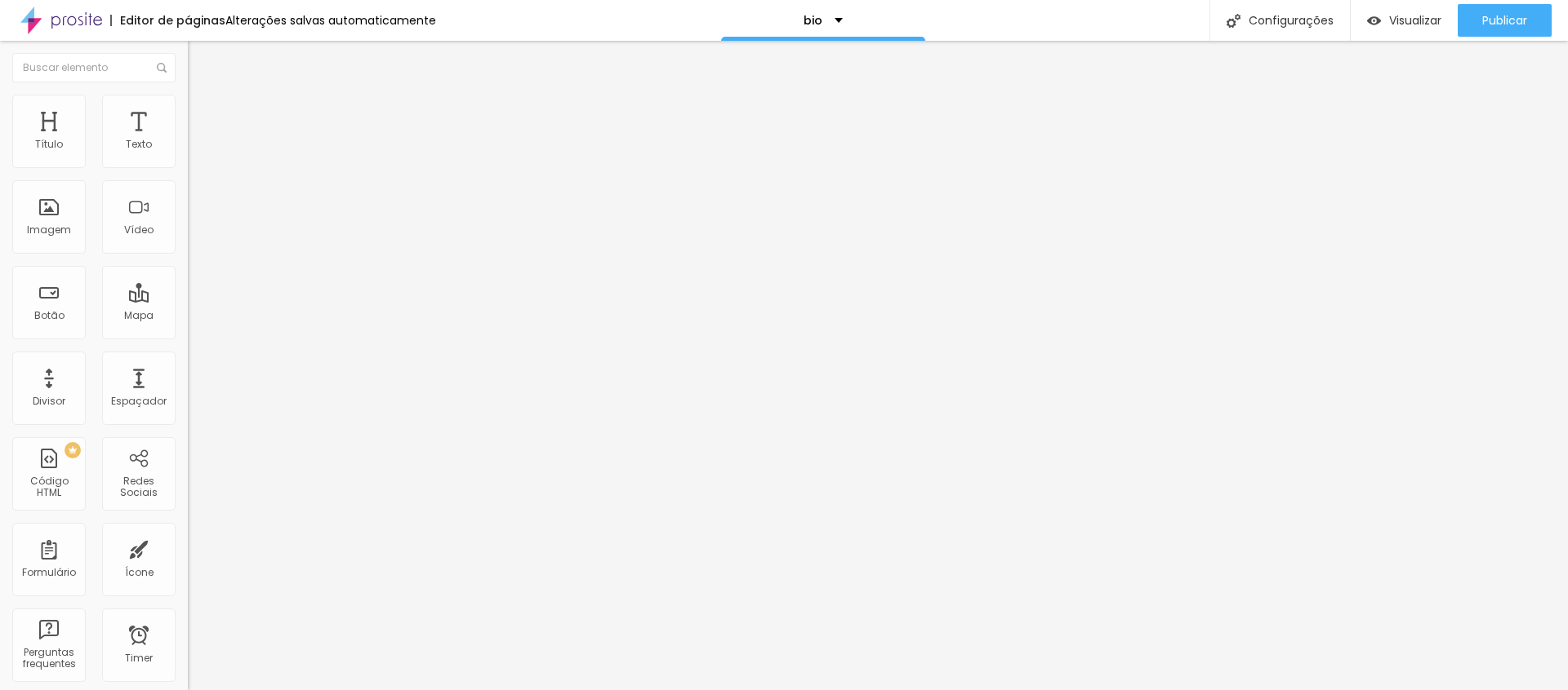
drag, startPoint x: 51, startPoint y: 199, endPoint x: 3, endPoint y: 206, distance: 48.5
click at [188, 205] on div "12 Espaço de cima 0 Espaço de baixo ID Html Classes Html Visível nos dispositiv…" at bounding box center [282, 454] width 188 height 686
drag, startPoint x: 124, startPoint y: 116, endPoint x: 132, endPoint y: 121, distance: 9.4
click at [203, 112] on span "Avançado" at bounding box center [230, 105] width 54 height 14
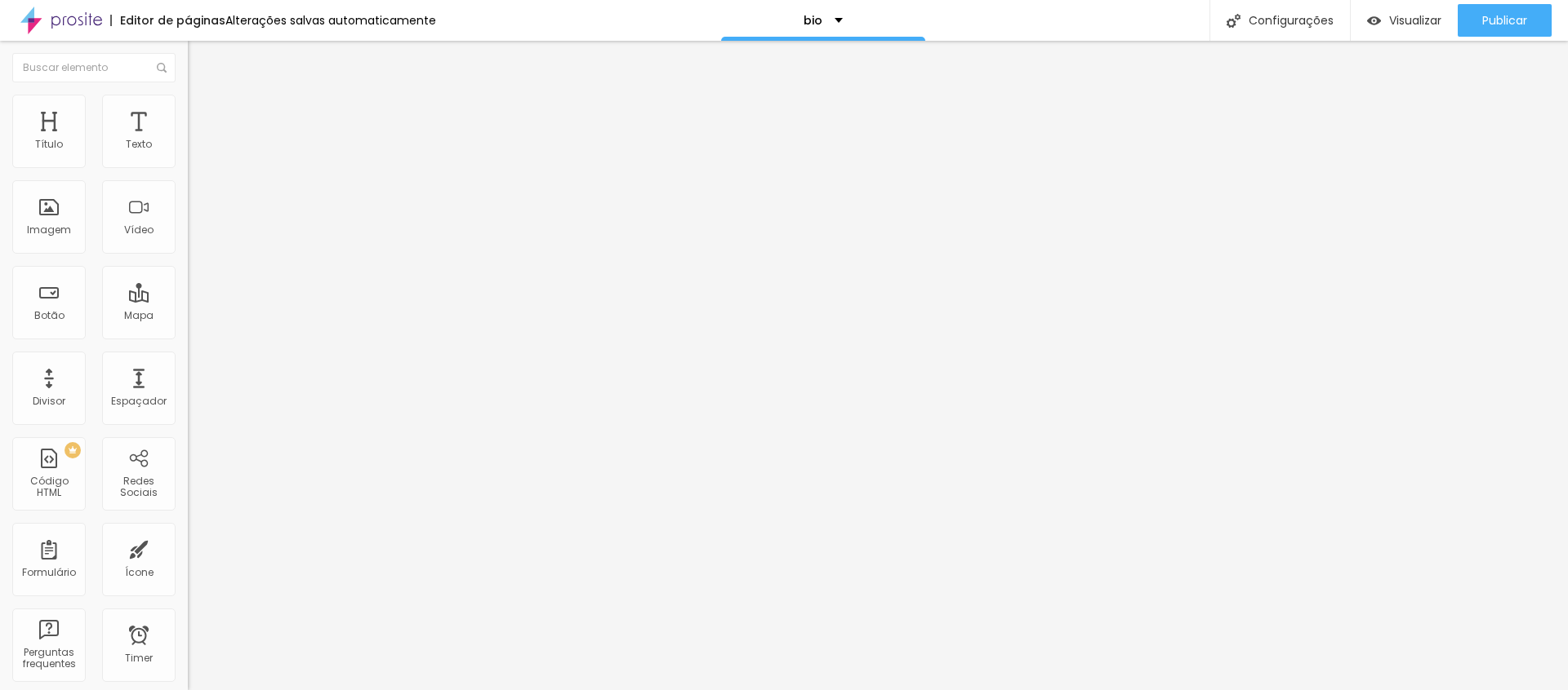
click at [188, 300] on input "range" at bounding box center [240, 306] width 105 height 13
drag, startPoint x: 45, startPoint y: 197, endPoint x: 19, endPoint y: 205, distance: 27.2
click at [188, 342] on div "0 Espaço de baixo" at bounding box center [282, 457] width 188 height 231
click at [1527, 27] on button "Publicar" at bounding box center [1505, 20] width 94 height 33
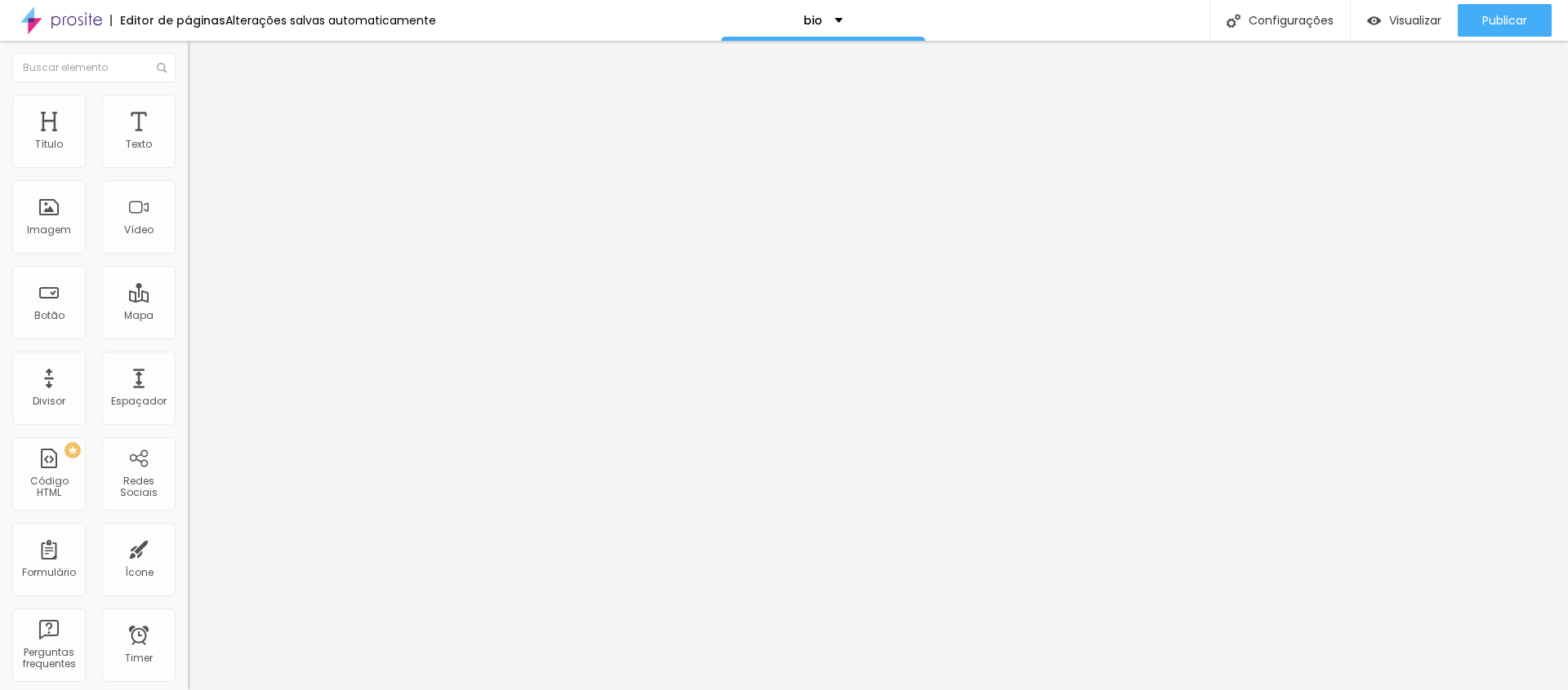
click at [188, 101] on img at bounding box center [195, 102] width 15 height 15
drag, startPoint x: 41, startPoint y: 198, endPoint x: 23, endPoint y: 183, distance: 23.4
click at [188, 342] on div "0 Espaço de baixo" at bounding box center [282, 457] width 188 height 231
click at [188, 300] on input "range" at bounding box center [240, 306] width 105 height 13
click at [1471, 31] on button "Publicar" at bounding box center [1505, 20] width 94 height 33
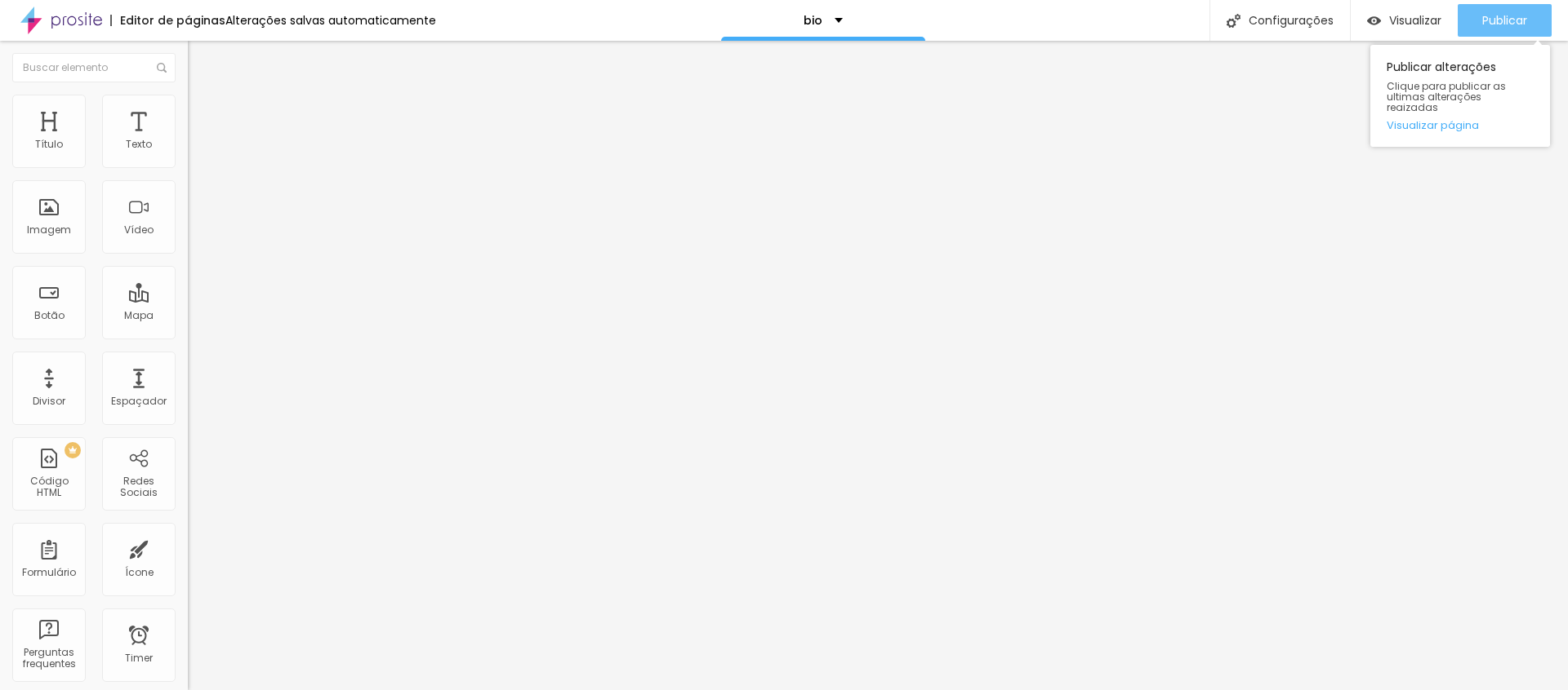
click at [1509, 20] on span "Publicar" at bounding box center [1504, 20] width 45 height 13
drag, startPoint x: 76, startPoint y: 161, endPoint x: 90, endPoint y: 167, distance: 15.2
click at [188, 300] on input "range" at bounding box center [240, 306] width 105 height 13
drag, startPoint x: 1492, startPoint y: 22, endPoint x: 1501, endPoint y: 26, distance: 9.8
click at [1492, 22] on span "Publicar" at bounding box center [1504, 20] width 45 height 13
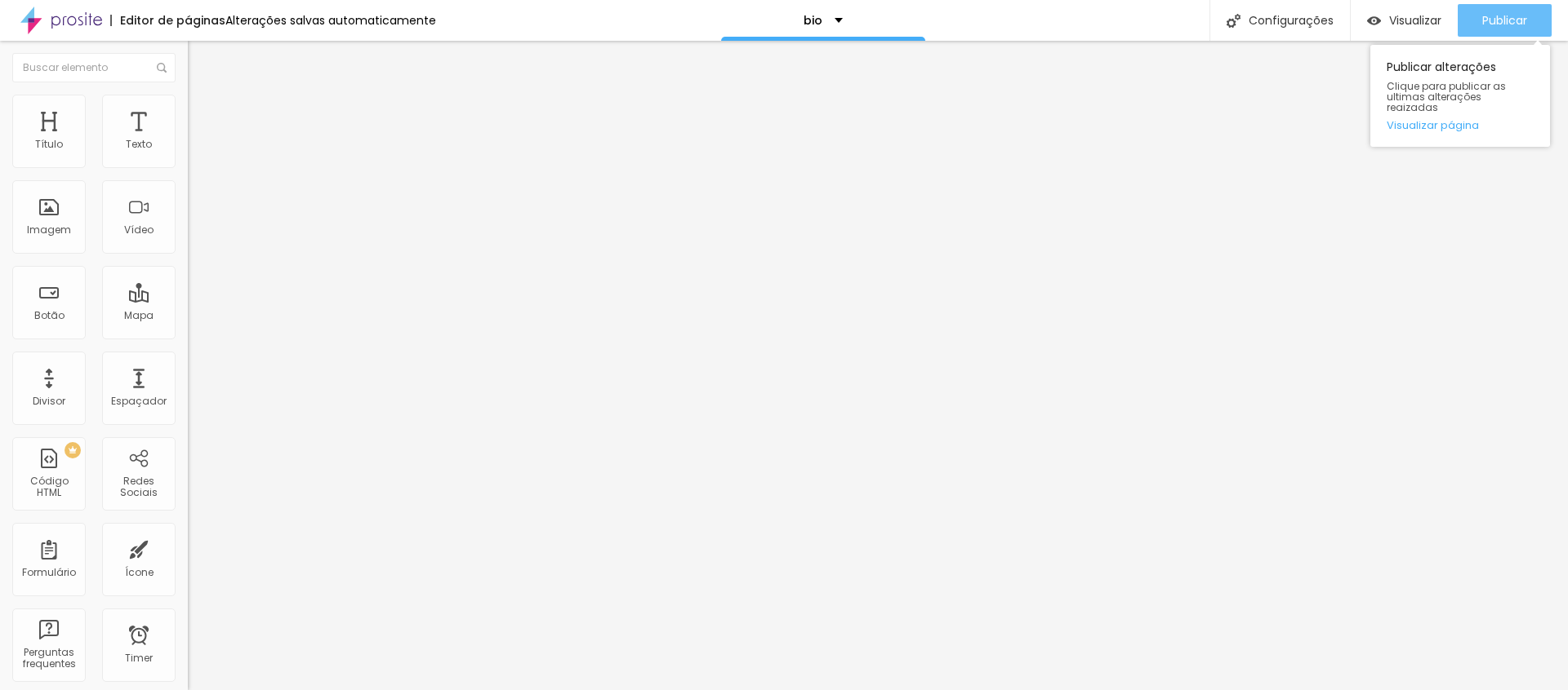
click at [1478, 25] on button "Publicar" at bounding box center [1505, 20] width 94 height 33
click at [200, 58] on div "Editar Texto" at bounding box center [246, 59] width 93 height 13
click at [200, 61] on img "button" at bounding box center [207, 59] width 13 height 13
click at [200, 57] on img "button" at bounding box center [207, 59] width 13 height 13
click at [200, 65] on div "Editar Texto" at bounding box center [246, 59] width 93 height 13
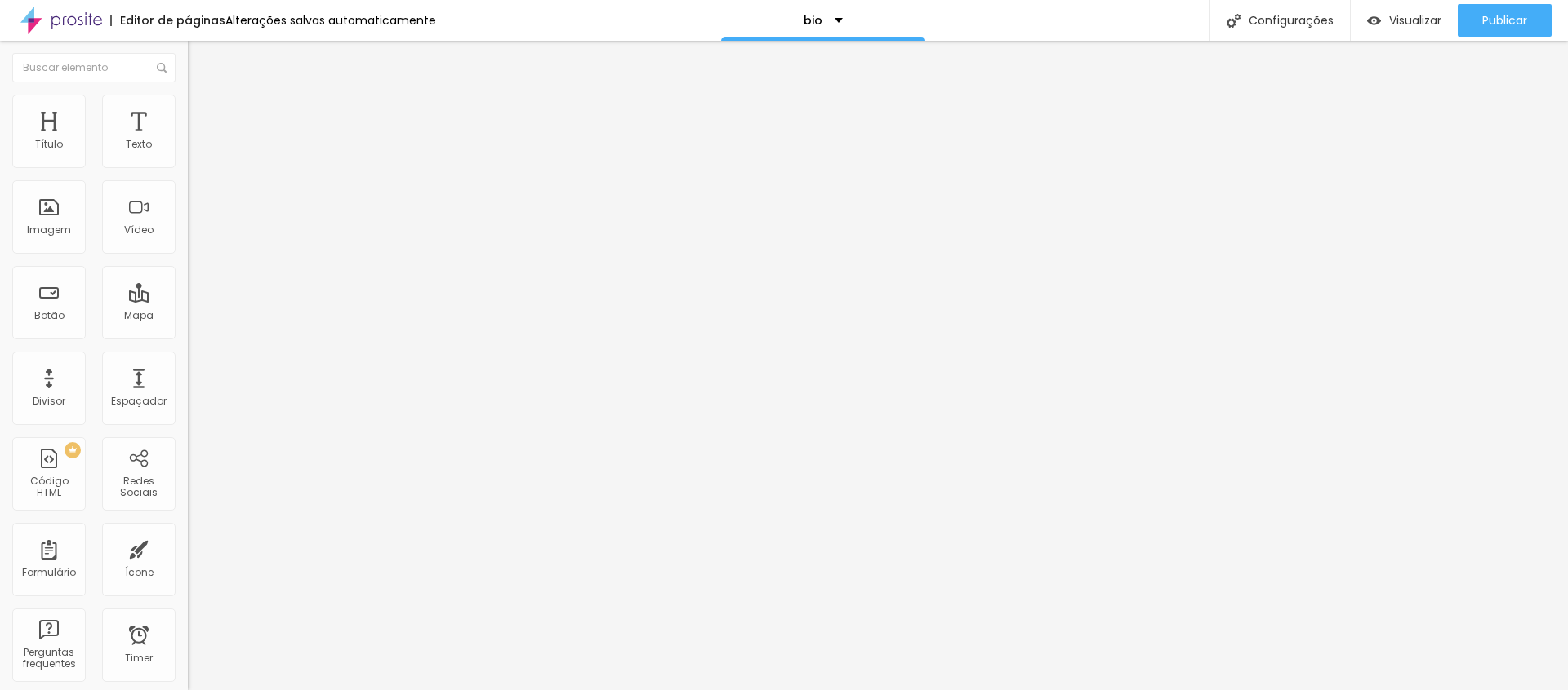
click at [200, 57] on div "Editar Texto" at bounding box center [246, 59] width 93 height 13
click at [200, 62] on img "button" at bounding box center [207, 59] width 13 height 13
click at [200, 61] on div "Editar Texto" at bounding box center [246, 59] width 93 height 13
click at [200, 61] on img "button" at bounding box center [207, 59] width 13 height 13
click at [200, 62] on img "button" at bounding box center [207, 59] width 13 height 13
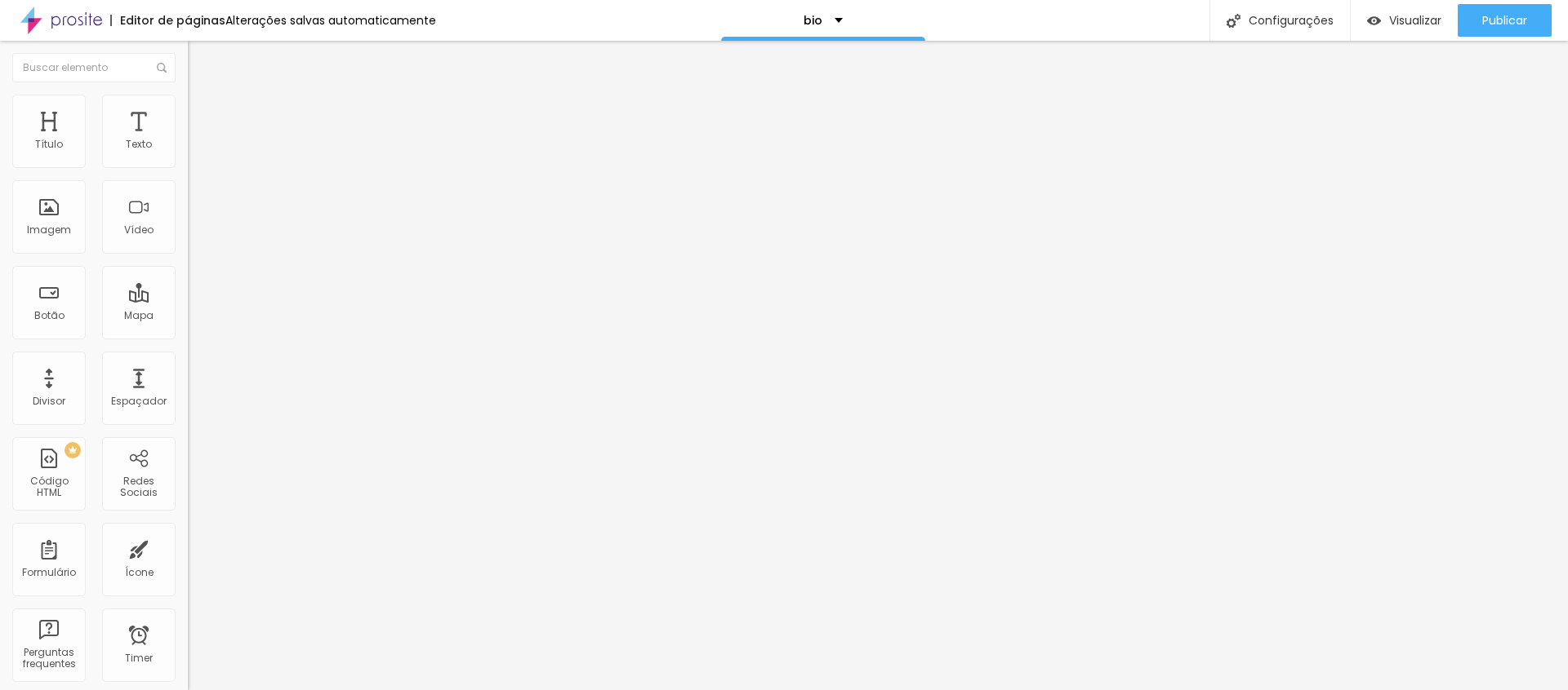
drag, startPoint x: 21, startPoint y: 61, endPoint x: 35, endPoint y: 68, distance: 15.7
click at [200, 63] on img "button" at bounding box center [207, 59] width 13 height 13
click at [203, 112] on span "Avançado" at bounding box center [230, 105] width 54 height 14
click at [188, 108] on li "Avançado" at bounding box center [282, 103] width 188 height 16
click at [196, 151] on icon "button" at bounding box center [199, 146] width 6 height 6
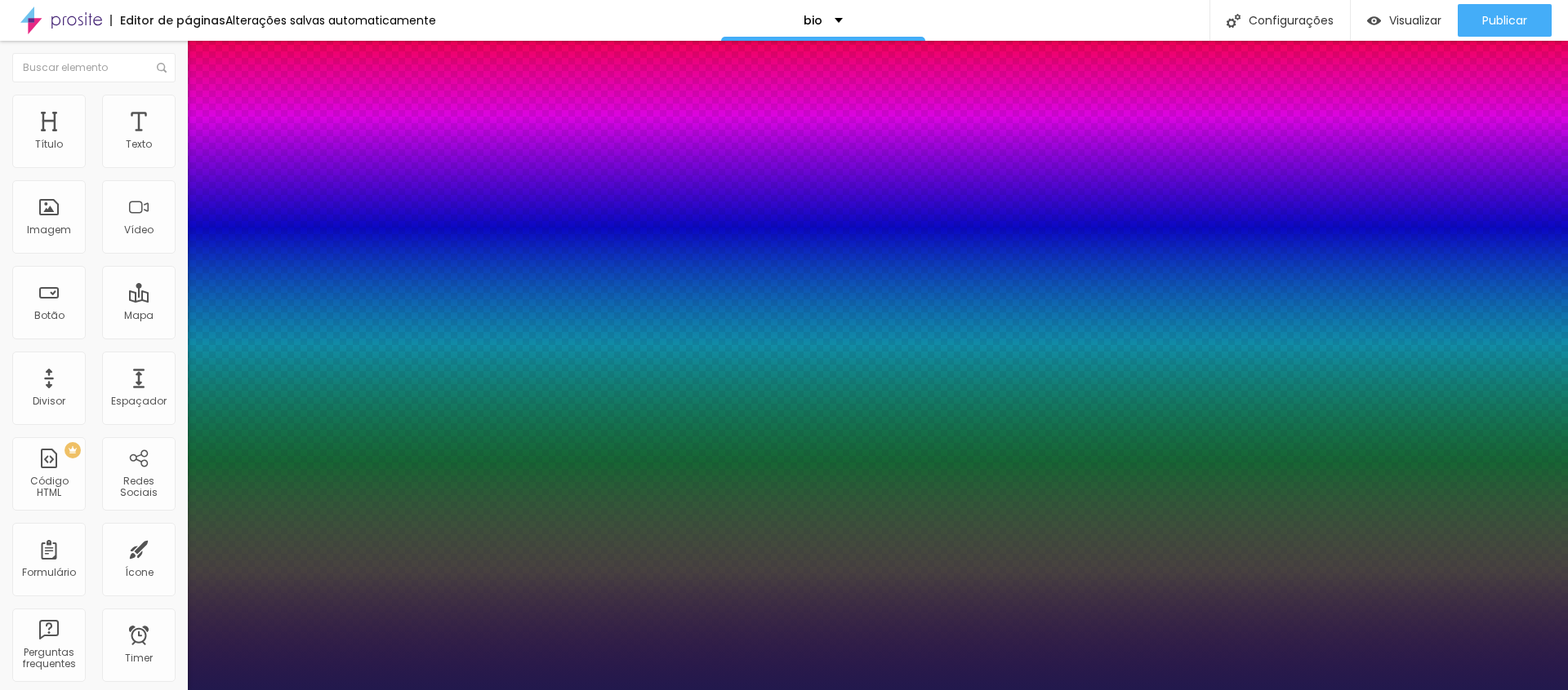
drag, startPoint x: 217, startPoint y: 271, endPoint x: 225, endPoint y: 273, distance: 8.2
click at [541, 690] on div at bounding box center [784, 690] width 1568 height 0
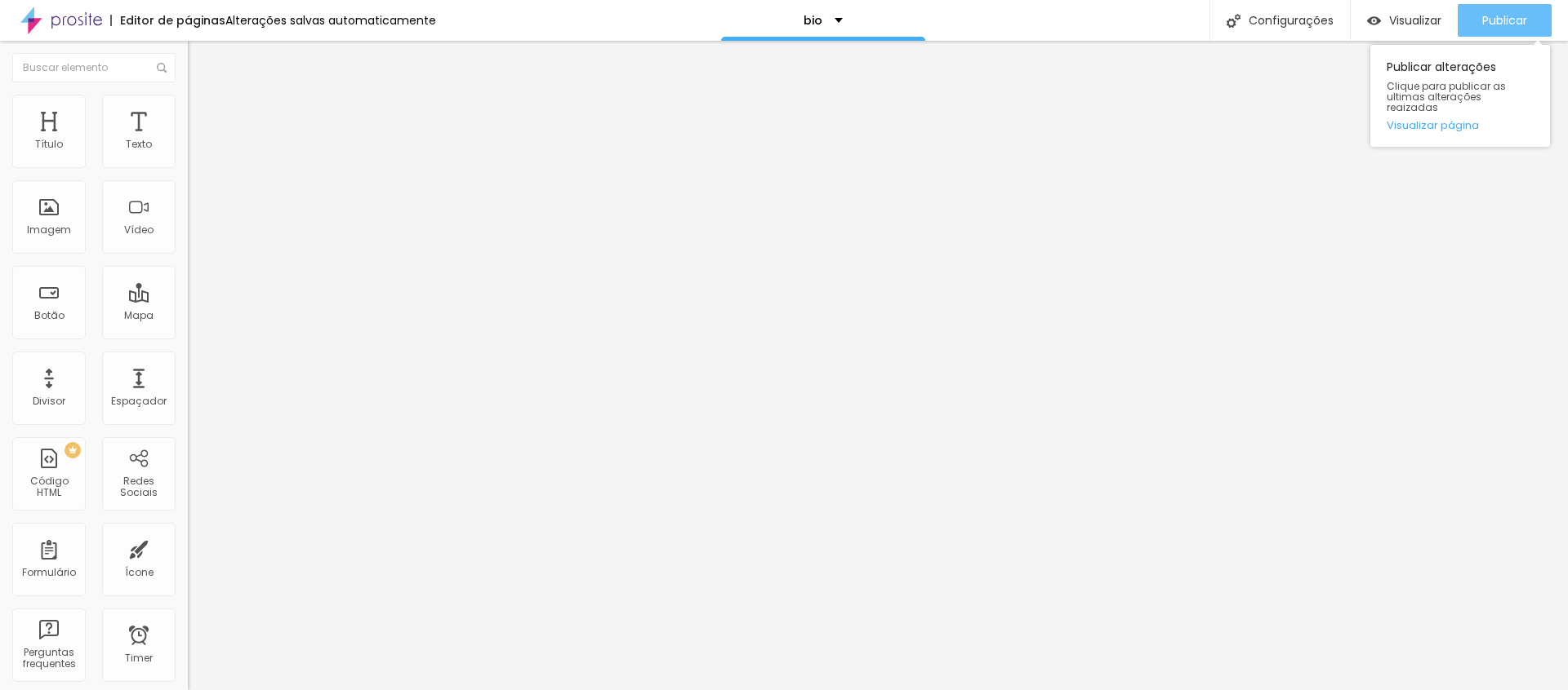
click at [1480, 19] on button "Publicar" at bounding box center [1505, 20] width 94 height 33
click at [194, 151] on icon "button" at bounding box center [199, 146] width 10 height 10
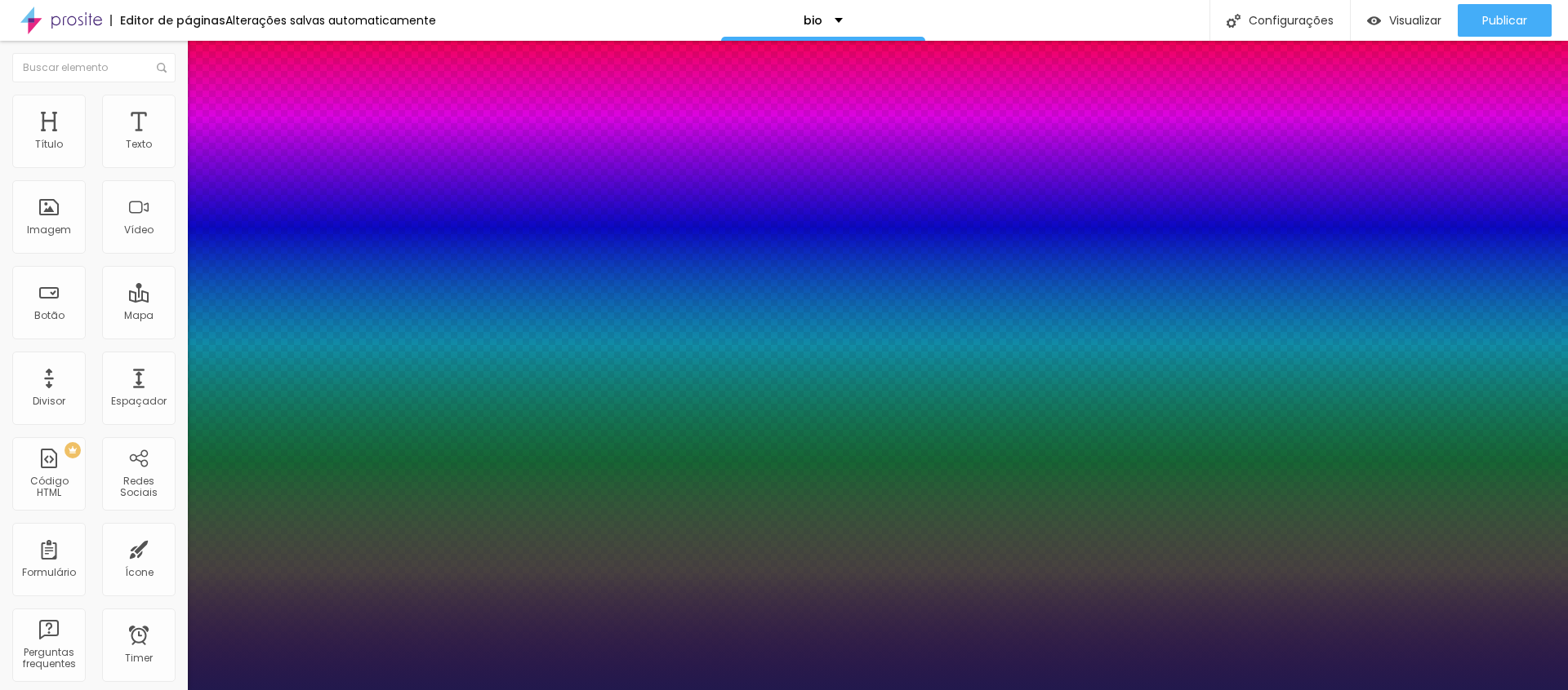
drag, startPoint x: 263, startPoint y: 392, endPoint x: 282, endPoint y: 389, distance: 19.2
click at [1190, 690] on div at bounding box center [784, 690] width 1568 height 0
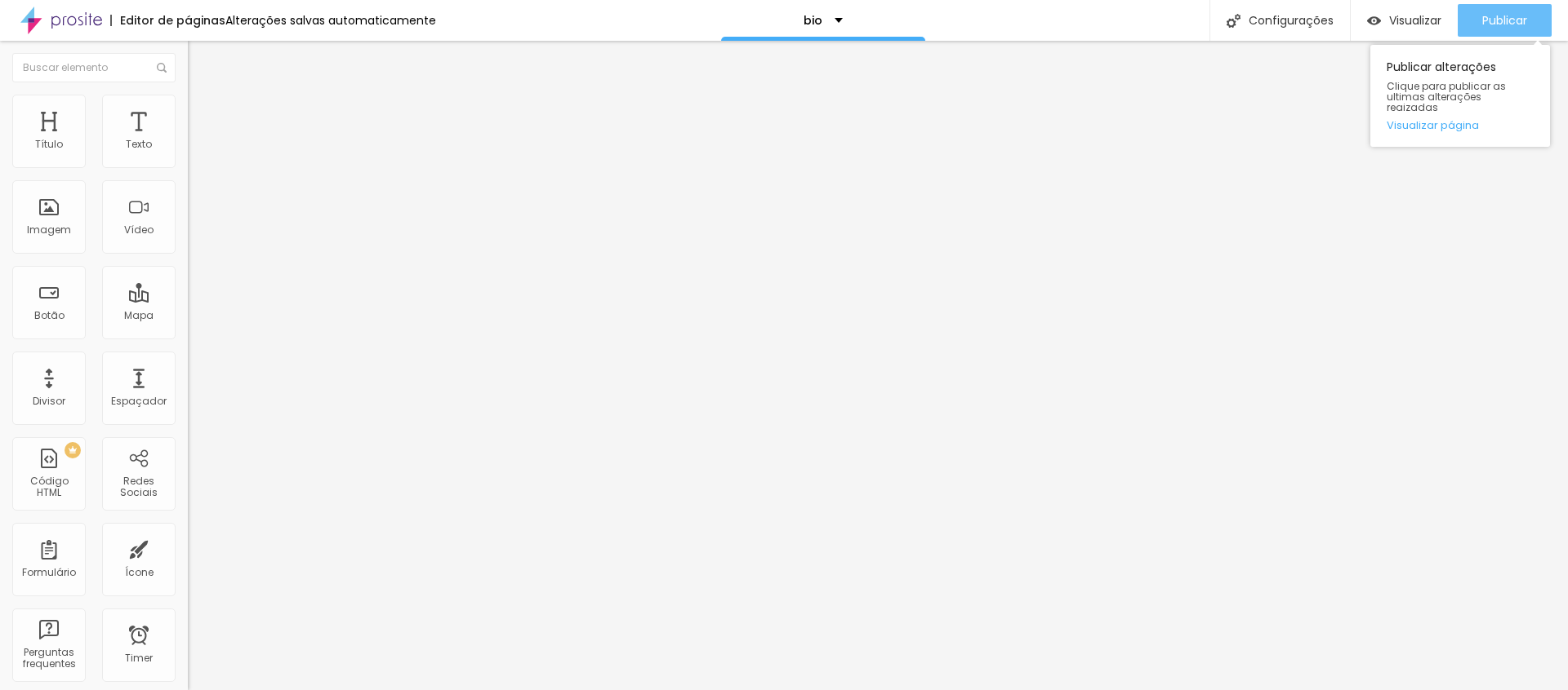
click at [1461, 22] on button "Publicar" at bounding box center [1505, 20] width 94 height 33
click at [1502, 22] on span "Publicar" at bounding box center [1504, 20] width 45 height 13
click at [188, 335] on input "https://www.anamartafotografia.com.br/portfolio/feminino/1408036-amanda-oliveira" at bounding box center [285, 326] width 196 height 16
paste input "https://www.anamartafotografia.com.br/portfolio/corporativo/1420453-laura-pires"
click at [188, 106] on li "Avançado" at bounding box center [282, 103] width 188 height 16
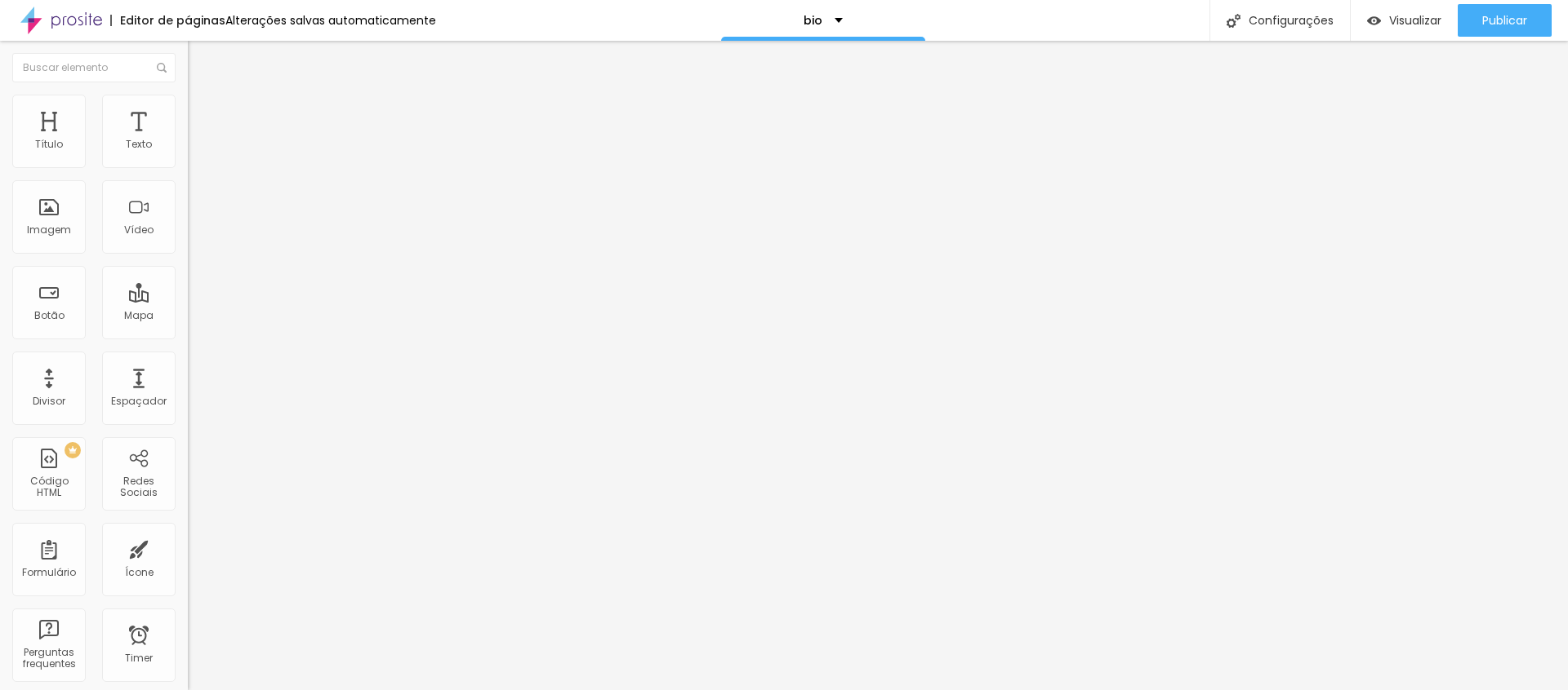
click at [188, 95] on li "Estilo" at bounding box center [282, 86] width 188 height 16
click at [194, 151] on icon "button" at bounding box center [199, 146] width 10 height 10
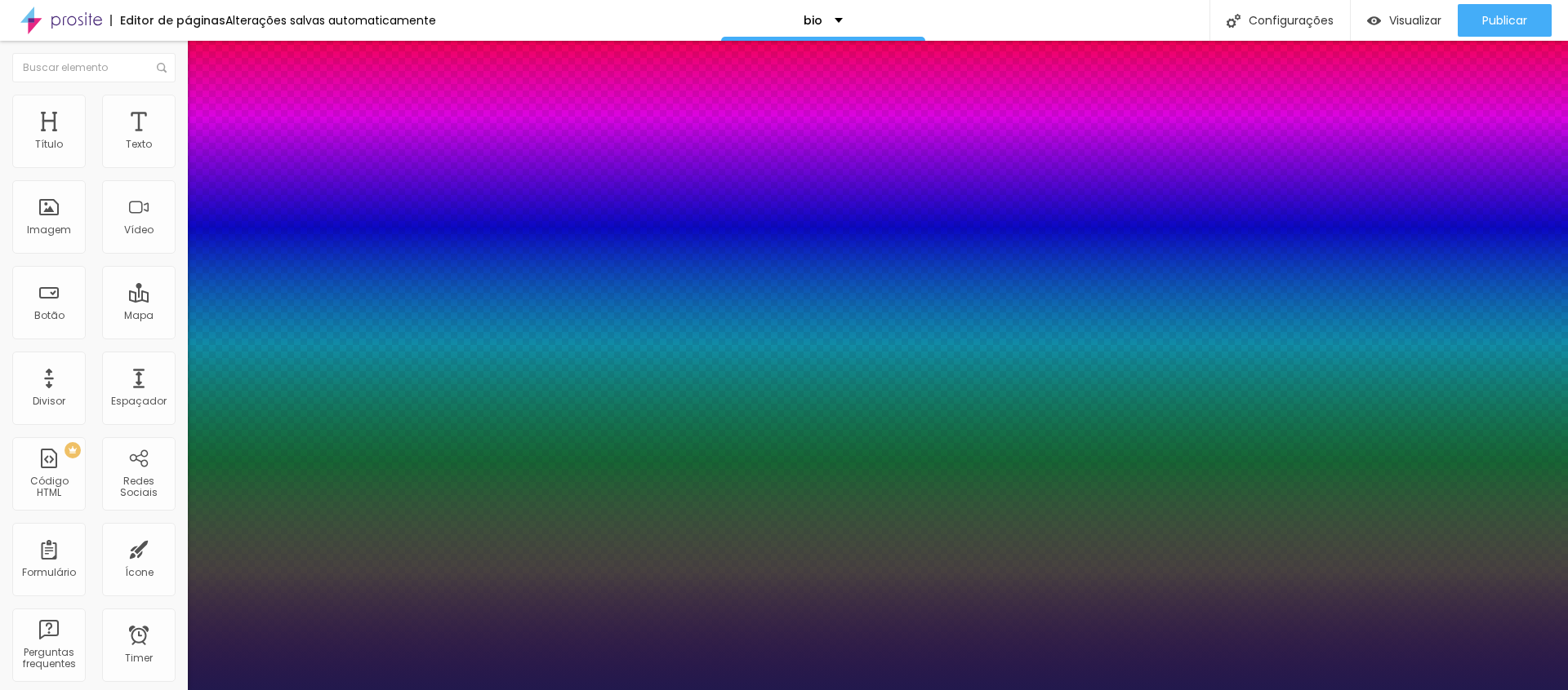
click at [166, 690] on div at bounding box center [784, 690] width 1568 height 0
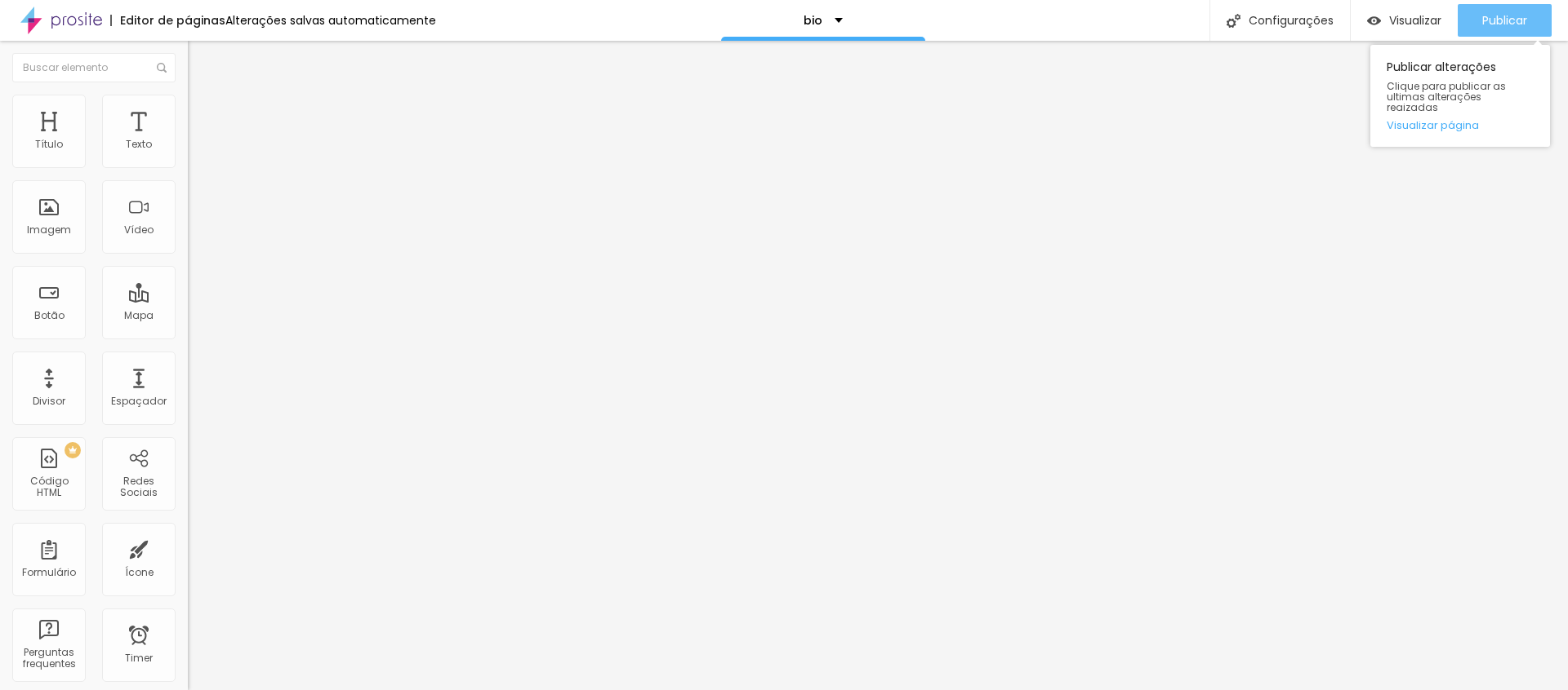
click at [1487, 24] on span "Publicar" at bounding box center [1504, 20] width 45 height 13
click at [1491, 27] on span "Publicar" at bounding box center [1504, 20] width 45 height 13
click at [188, 140] on span "Trocar imagem" at bounding box center [232, 134] width 89 height 14
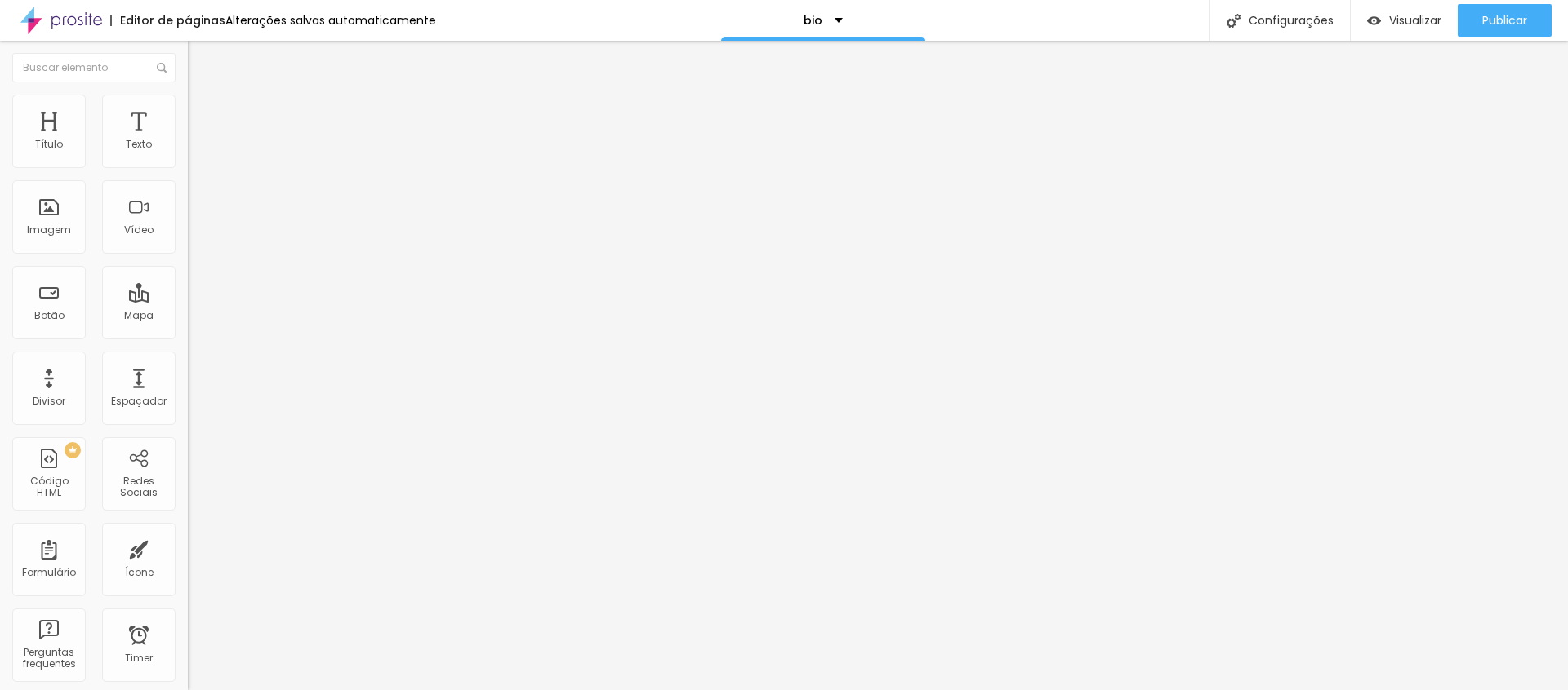
click at [188, 335] on input "https://www.anamartafotografia.com.br/portfolio/corporativo/1420453-laura-pires" at bounding box center [285, 326] width 196 height 16
paste input "https://www.anamartafotografia.com.br/portfolio/gestante/1407988-adriana-alves"
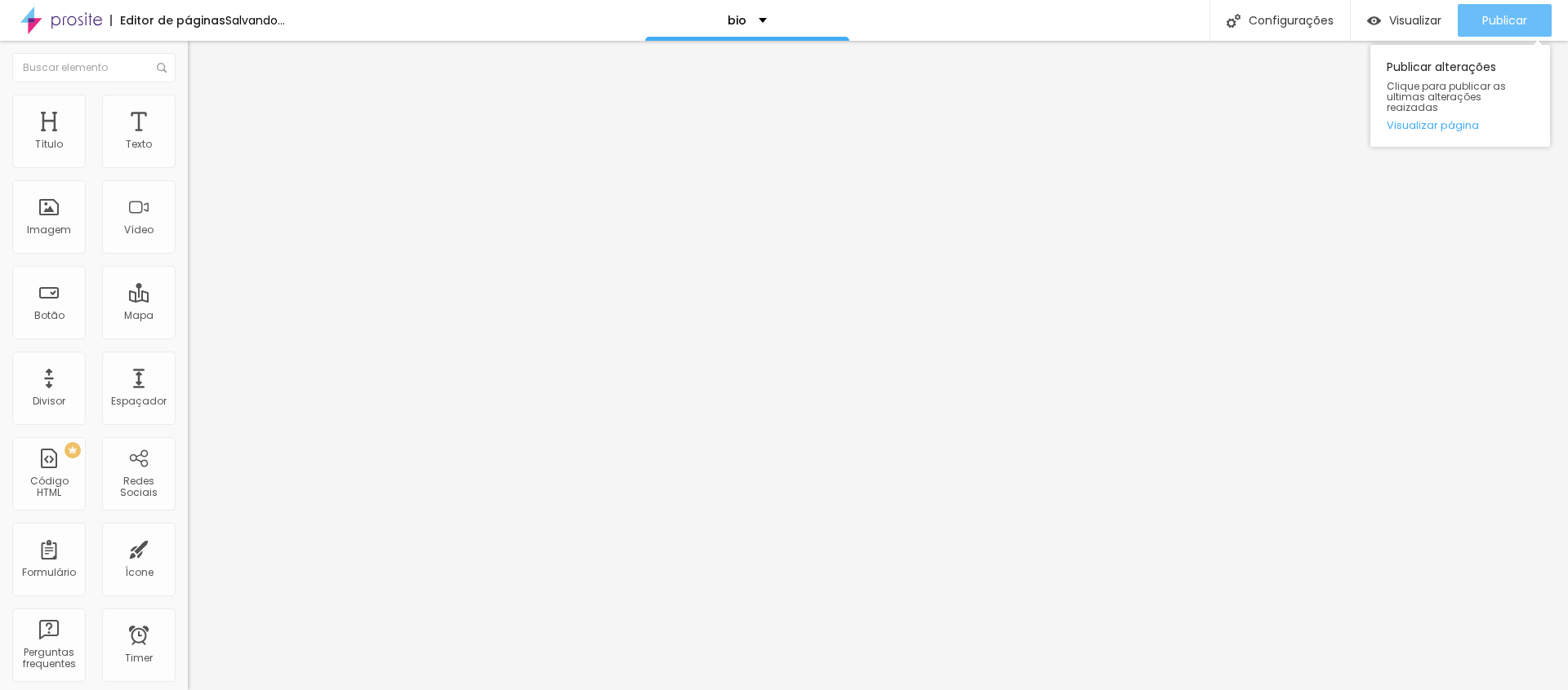
click at [1478, 29] on button "Publicar" at bounding box center [1505, 20] width 94 height 33
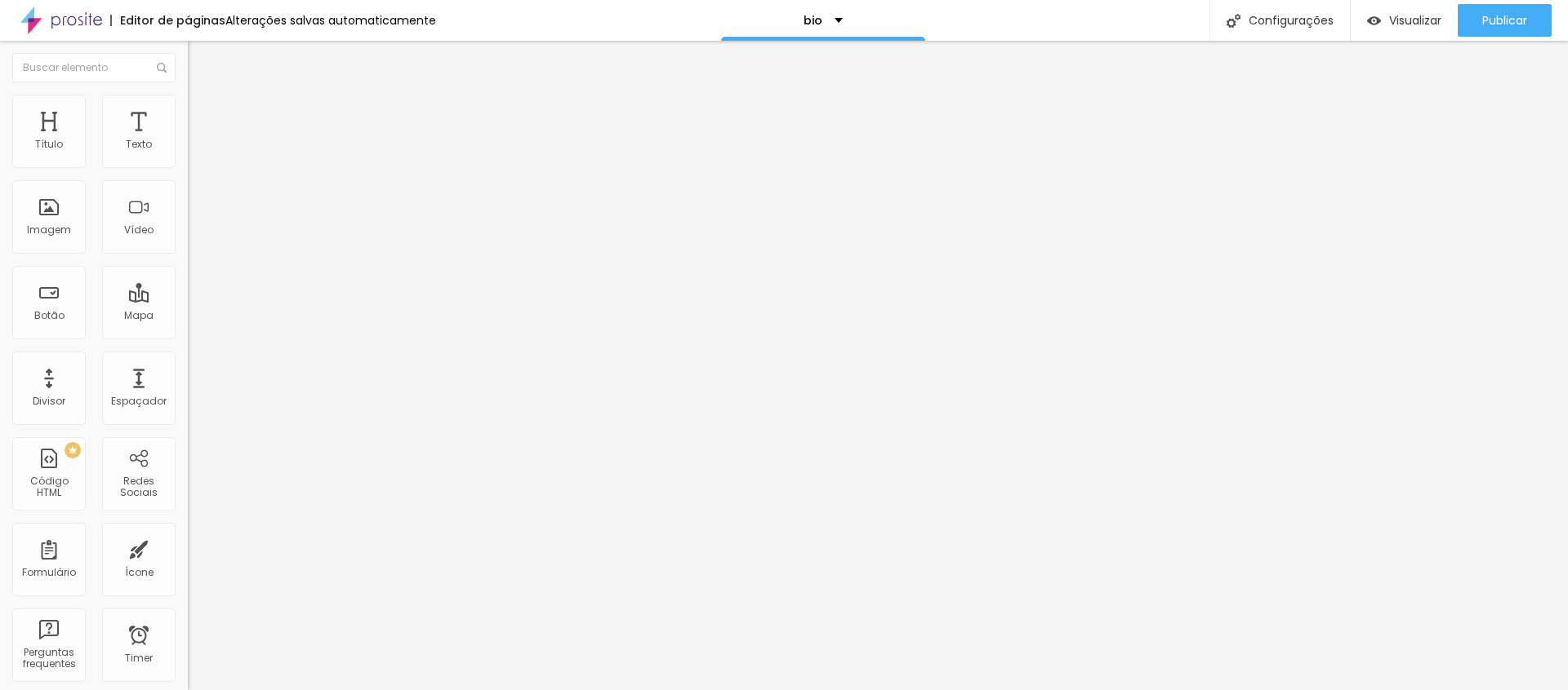
click at [188, 120] on ul "Conteúdo Estilo Avançado" at bounding box center [282, 115] width 188 height 49
click at [188, 124] on ul "Conteúdo Estilo Avançado" at bounding box center [282, 115] width 188 height 49
click at [203, 126] on span "Estilo" at bounding box center [215, 119] width 26 height 14
drag, startPoint x: 35, startPoint y: 127, endPoint x: 50, endPoint y: 133, distance: 16.2
click at [203, 109] on span "Conteúdo" at bounding box center [228, 103] width 51 height 14
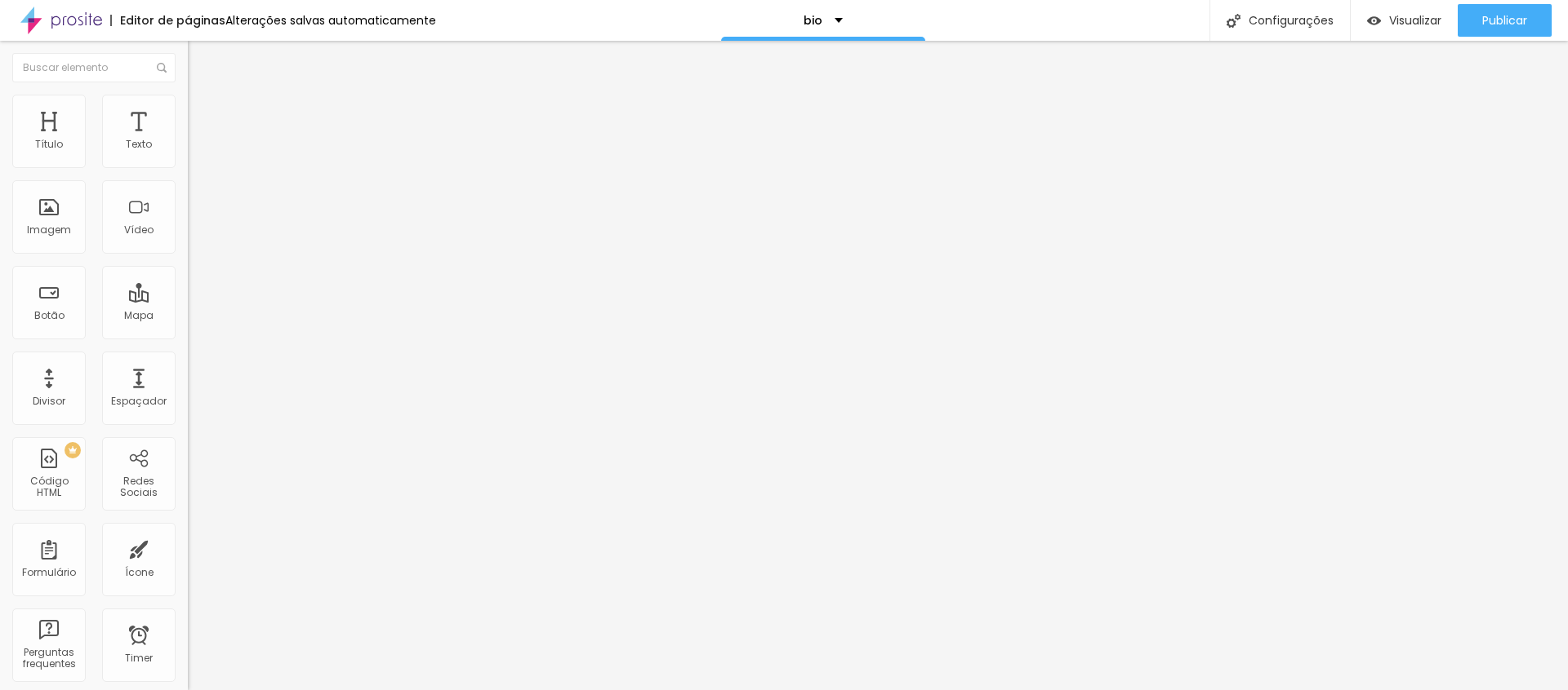
click at [188, 517] on input "Vamos conversar sobre o seu ensaio?" at bounding box center [285, 525] width 196 height 16
click at [196, 151] on icon "button" at bounding box center [199, 146] width 6 height 6
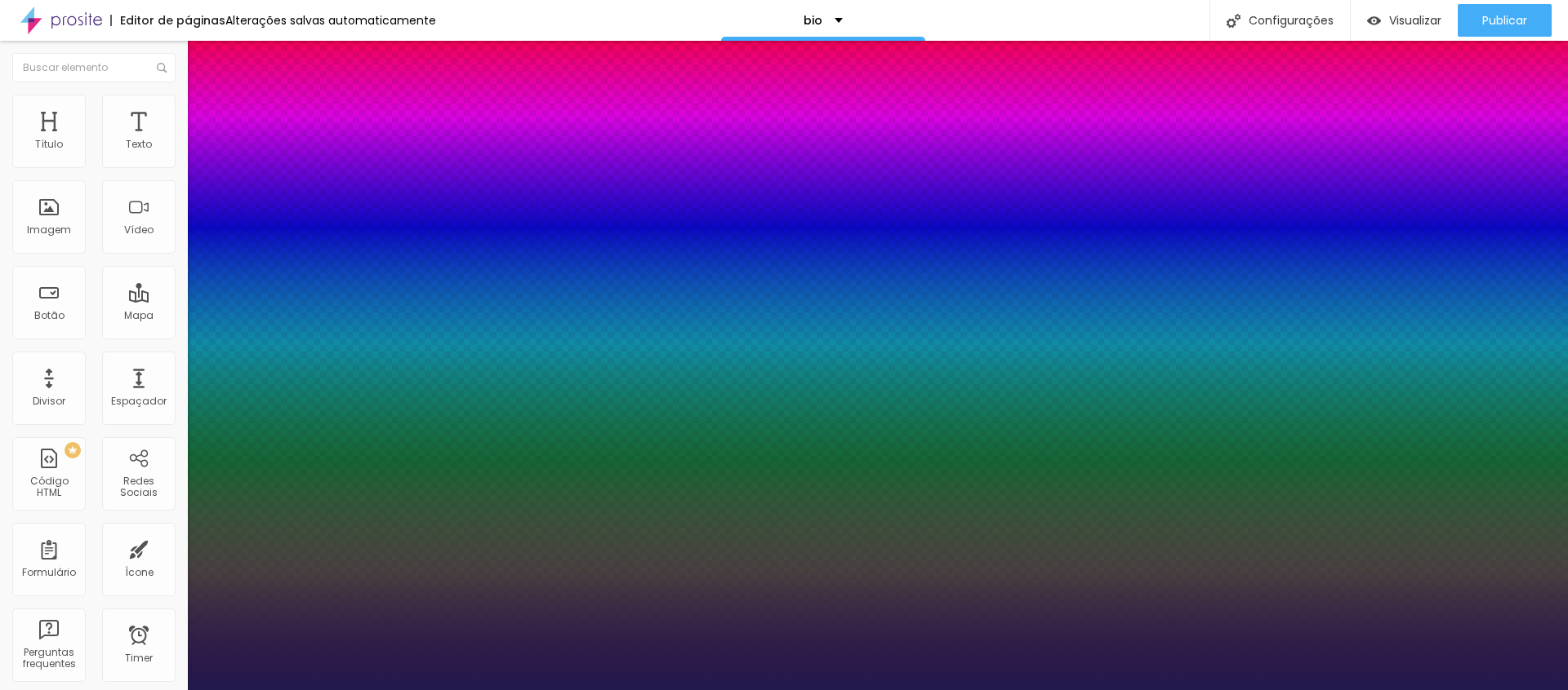
click at [860, 690] on div at bounding box center [784, 690] width 1568 height 0
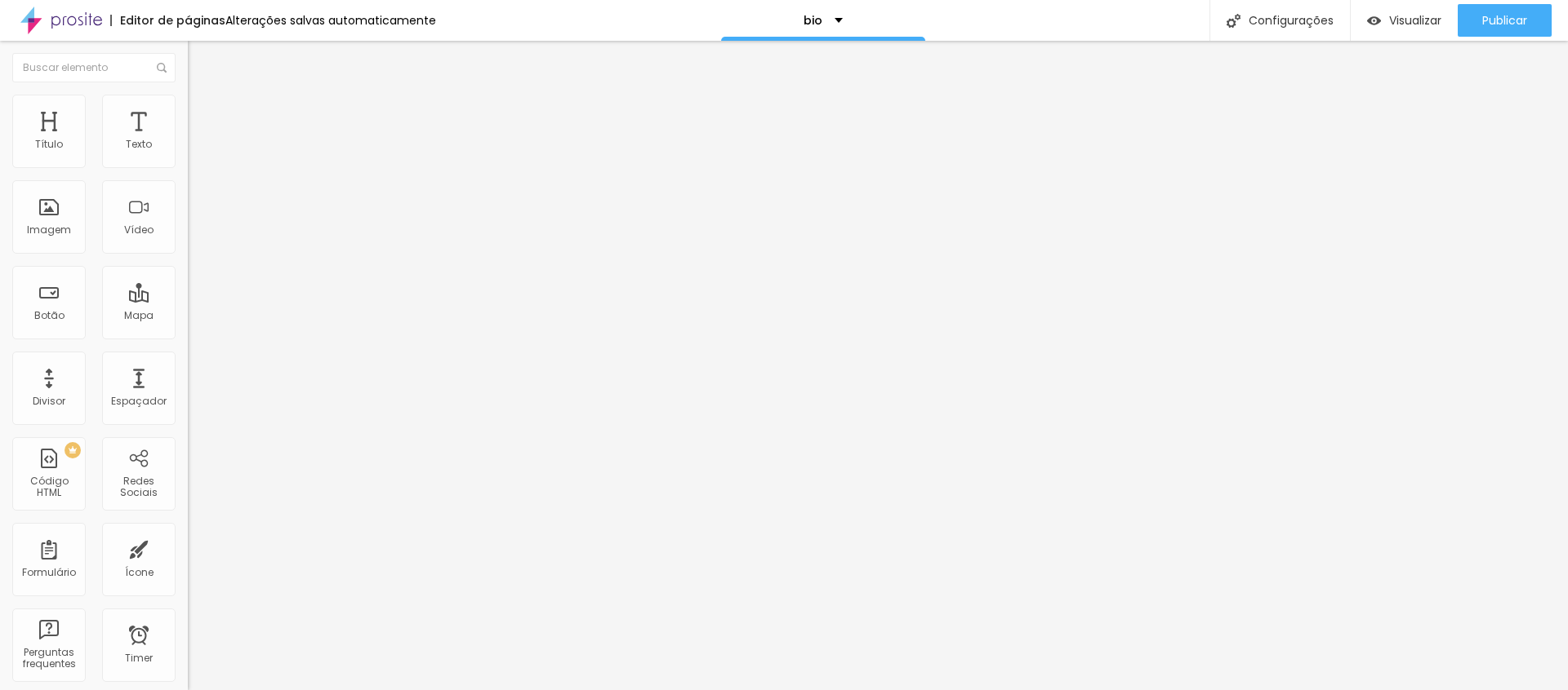
click at [188, 157] on button "button" at bounding box center [199, 148] width 23 height 17
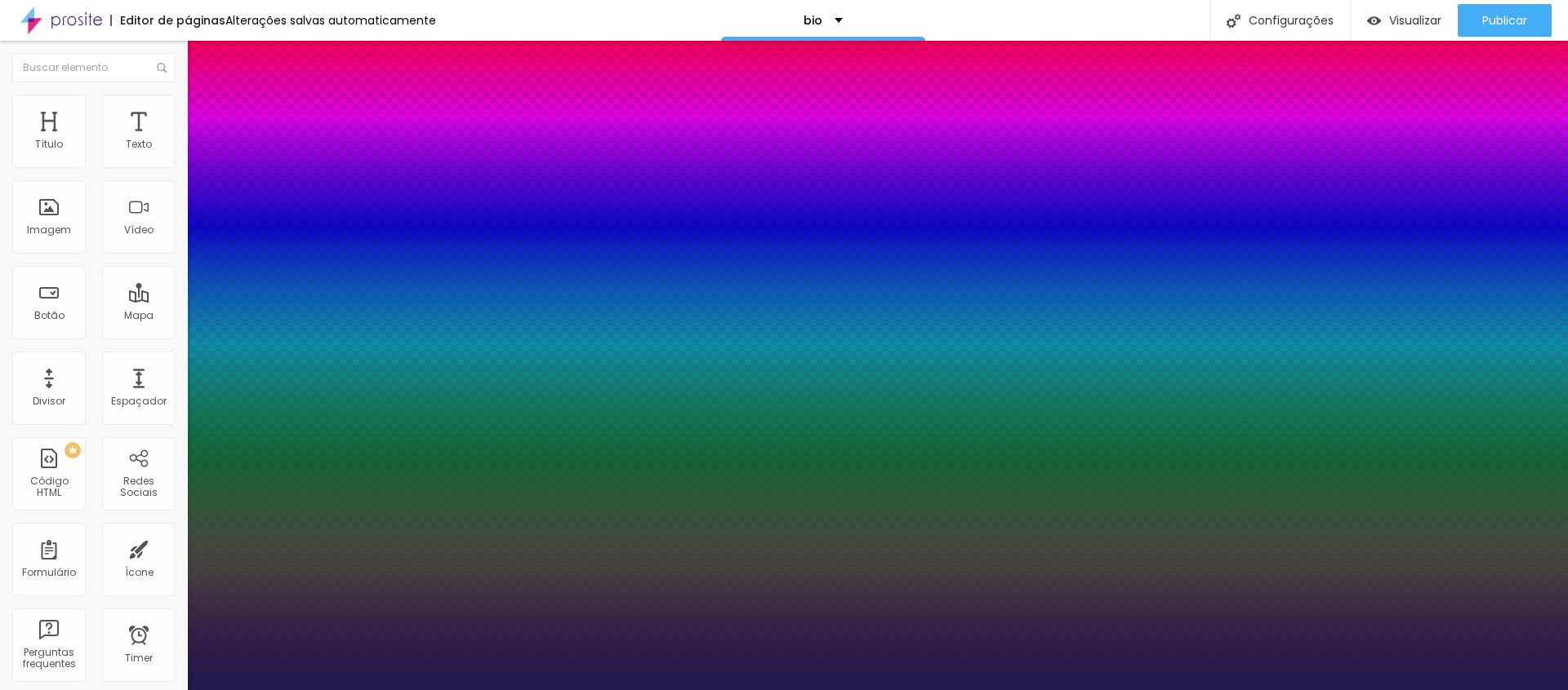
click at [899, 690] on div at bounding box center [784, 690] width 1568 height 0
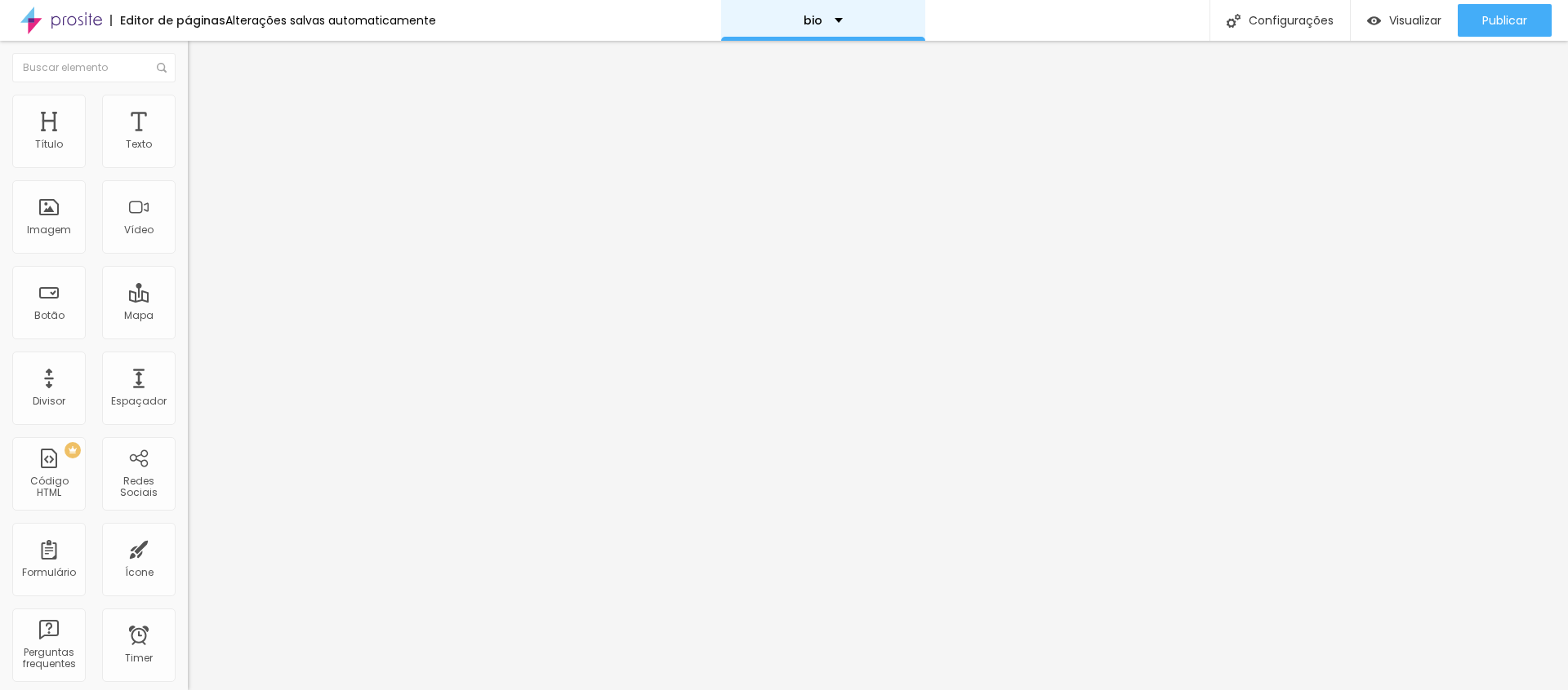
click at [839, 19] on div "bio" at bounding box center [823, 20] width 204 height 41
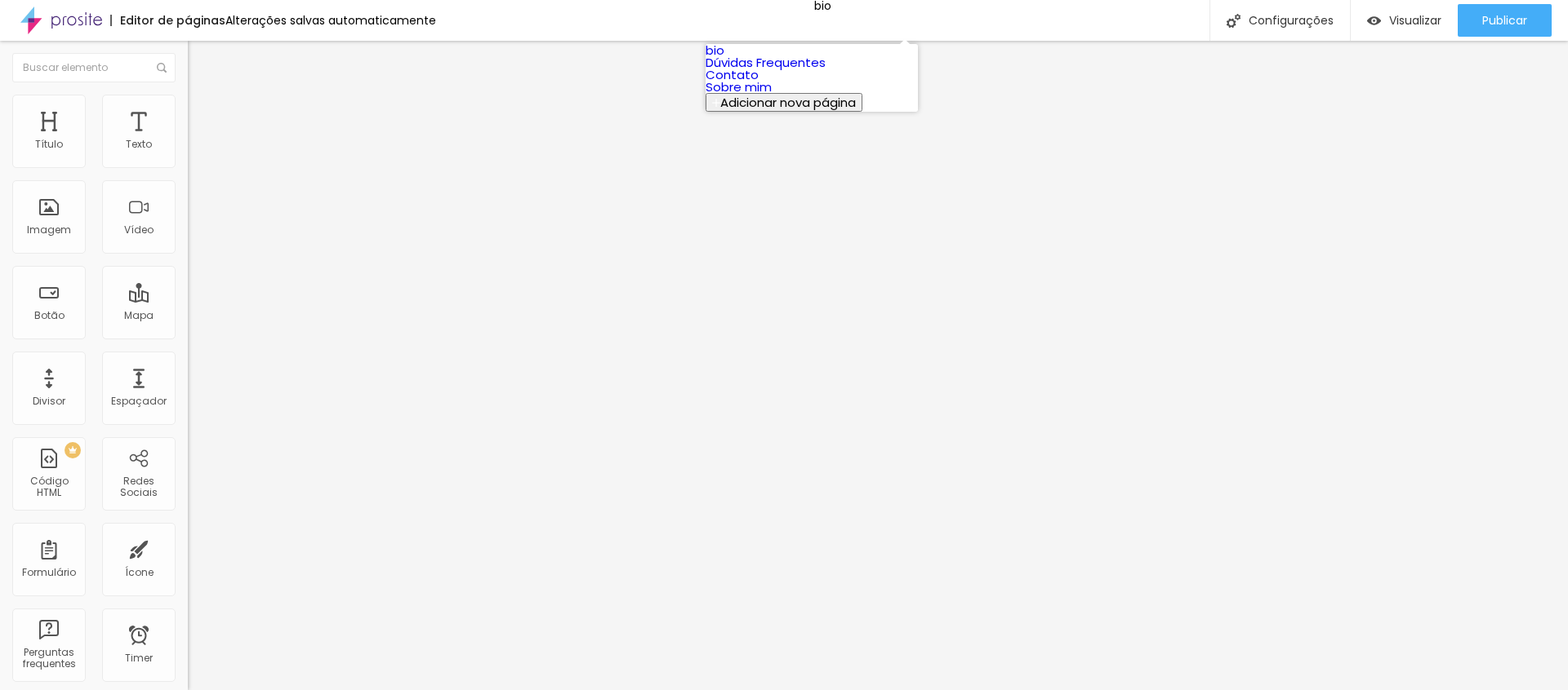
click at [741, 96] on link "Sobre mim" at bounding box center [738, 86] width 66 height 17
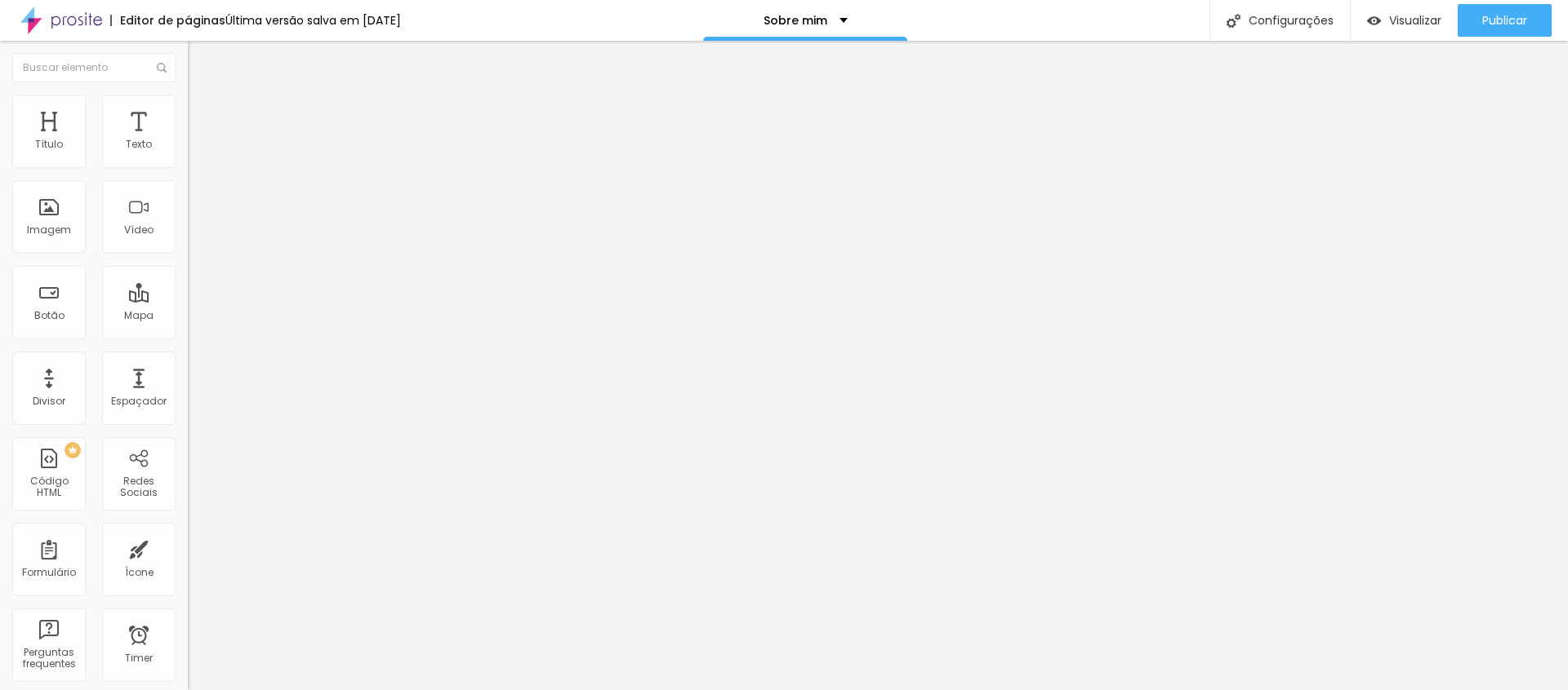
click at [188, 149] on span "Encaixotado" at bounding box center [220, 142] width 64 height 14
click at [188, 98] on img at bounding box center [195, 102] width 15 height 15
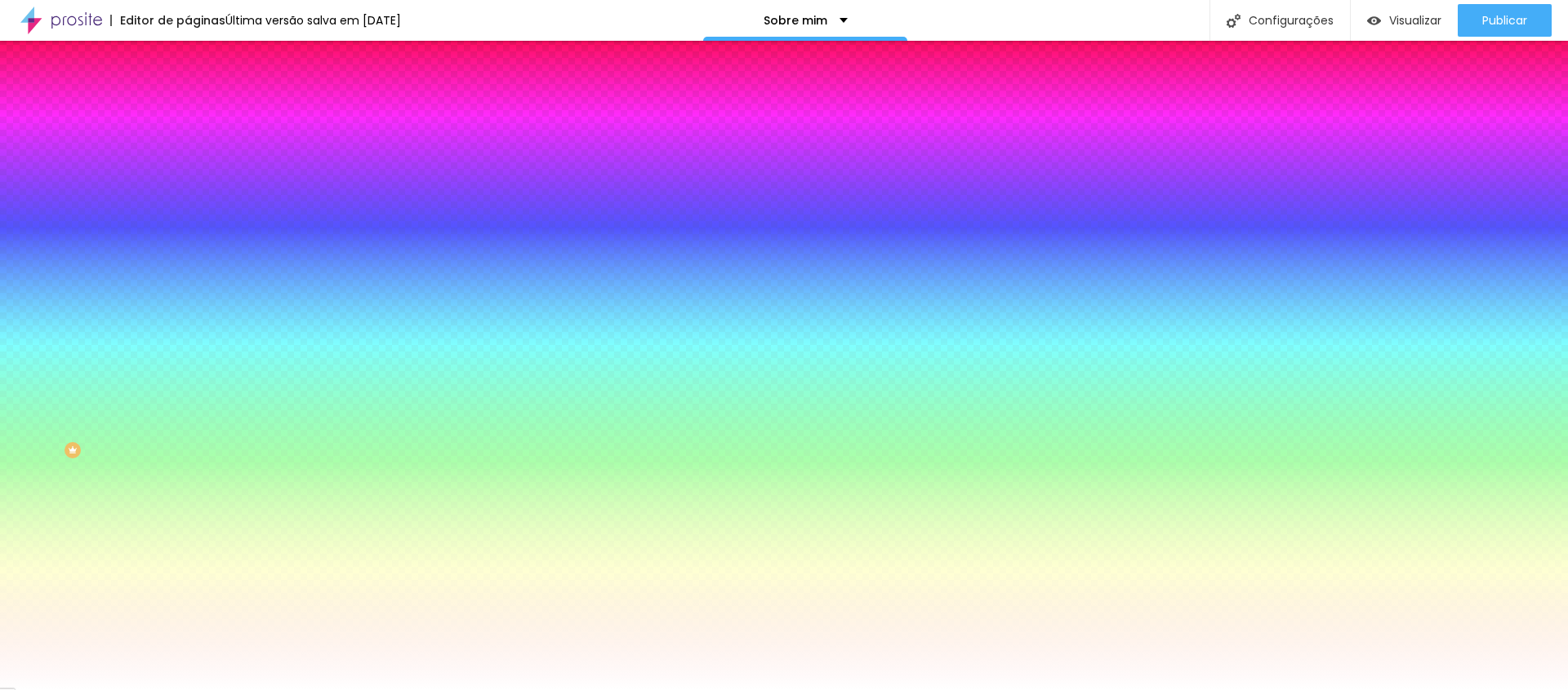
click at [188, 203] on div "Cor de fundo" at bounding box center [282, 198] width 188 height 10
click at [90, 18] on img at bounding box center [61, 20] width 82 height 41
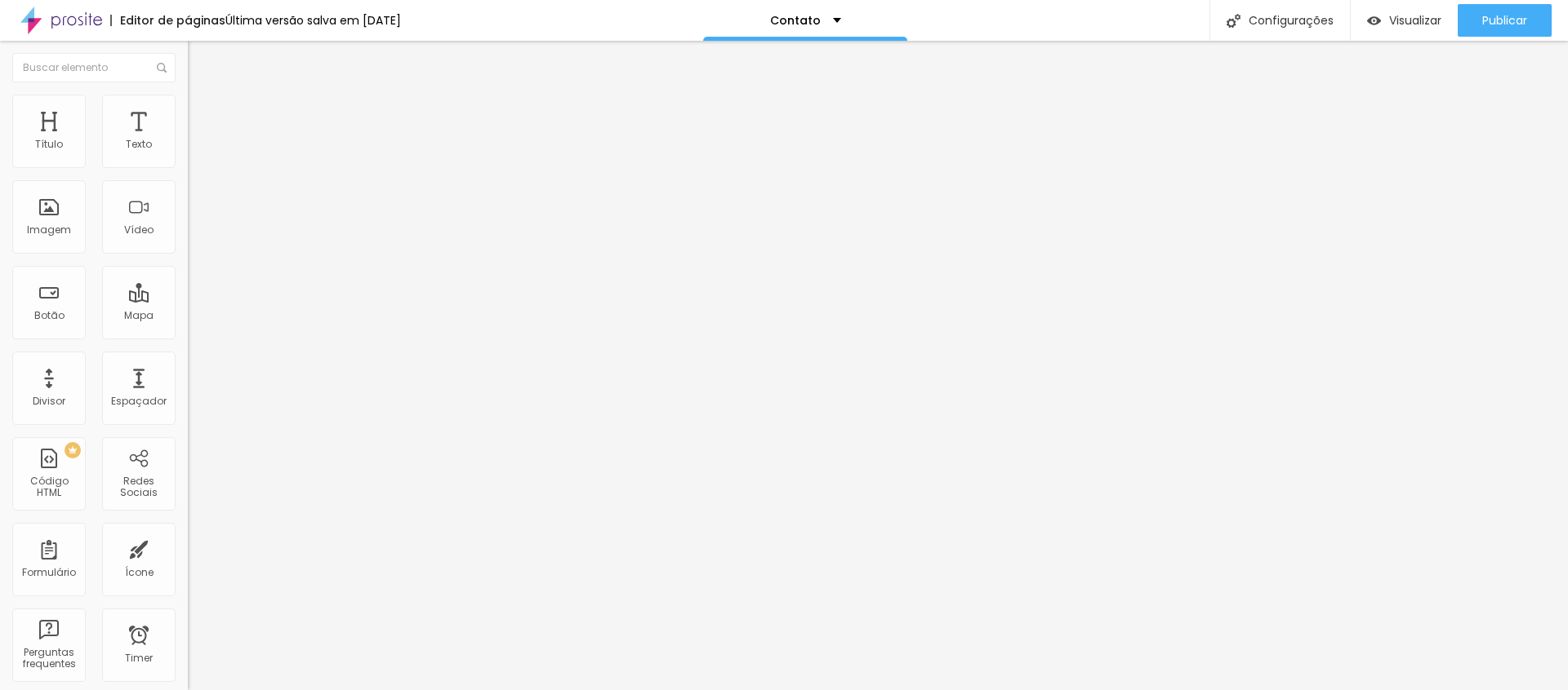
click at [203, 112] on span "Estilo" at bounding box center [215, 105] width 26 height 14
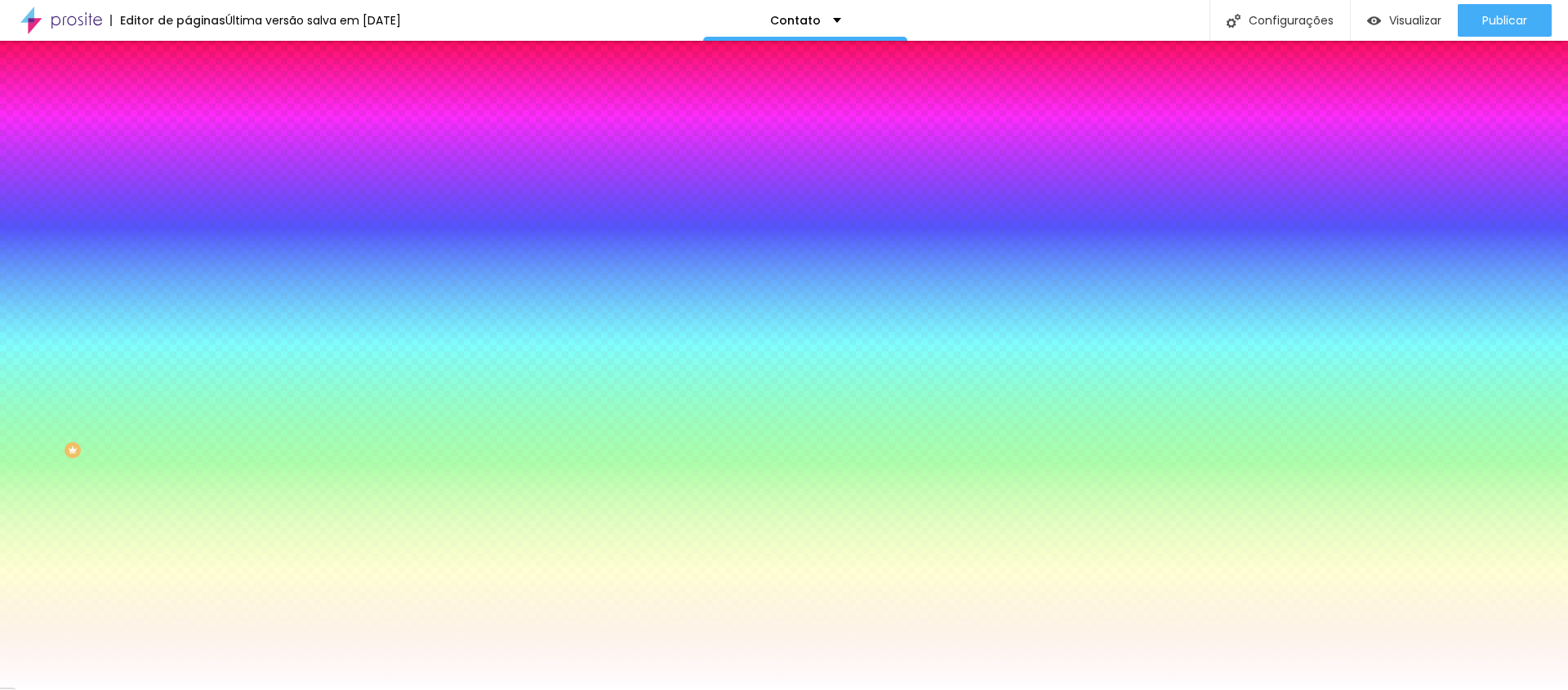
click at [203, 115] on span "Avançado" at bounding box center [230, 122] width 54 height 14
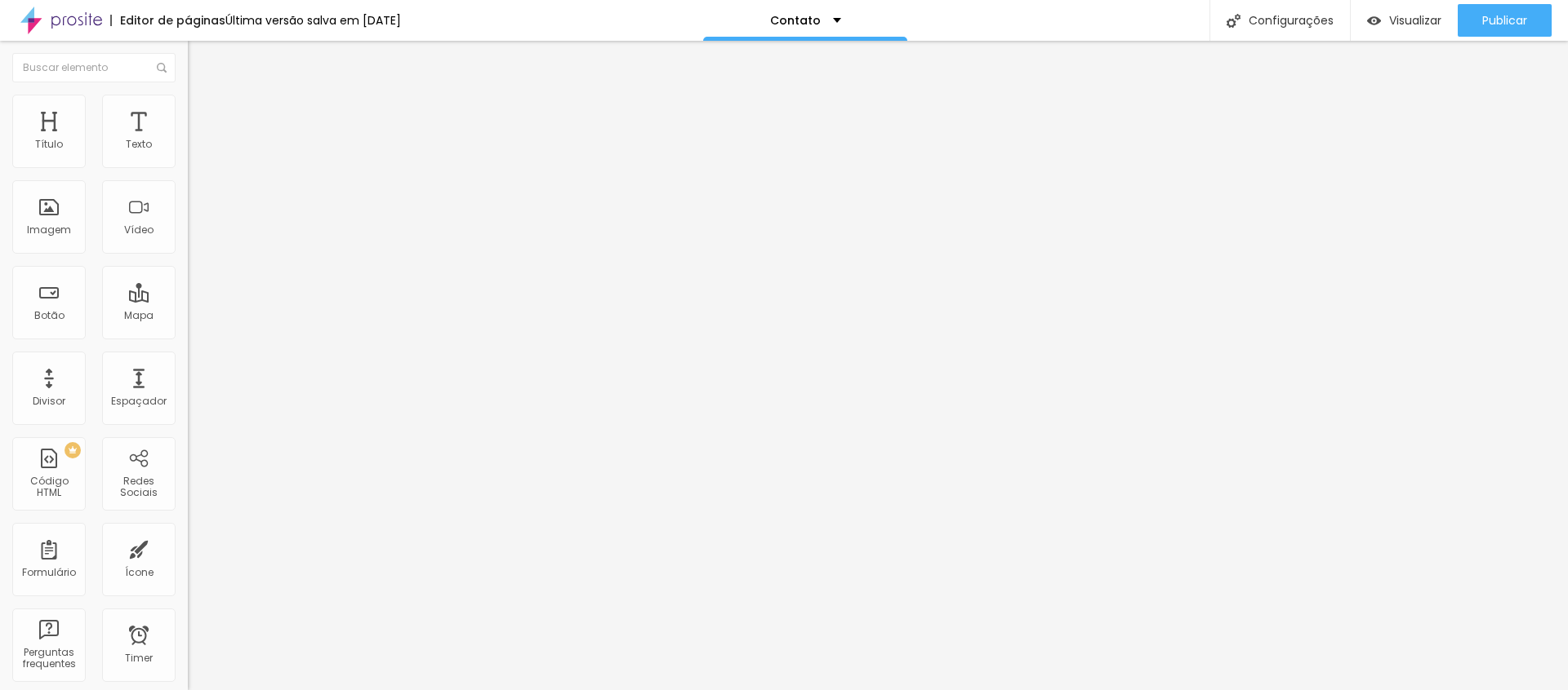
click at [188, 95] on li "Conteúdo" at bounding box center [282, 86] width 188 height 16
click at [188, 140] on span "Trocar imagem" at bounding box center [232, 134] width 89 height 14
click at [202, 140] on span "Titulo 1" at bounding box center [229, 129] width 53 height 23
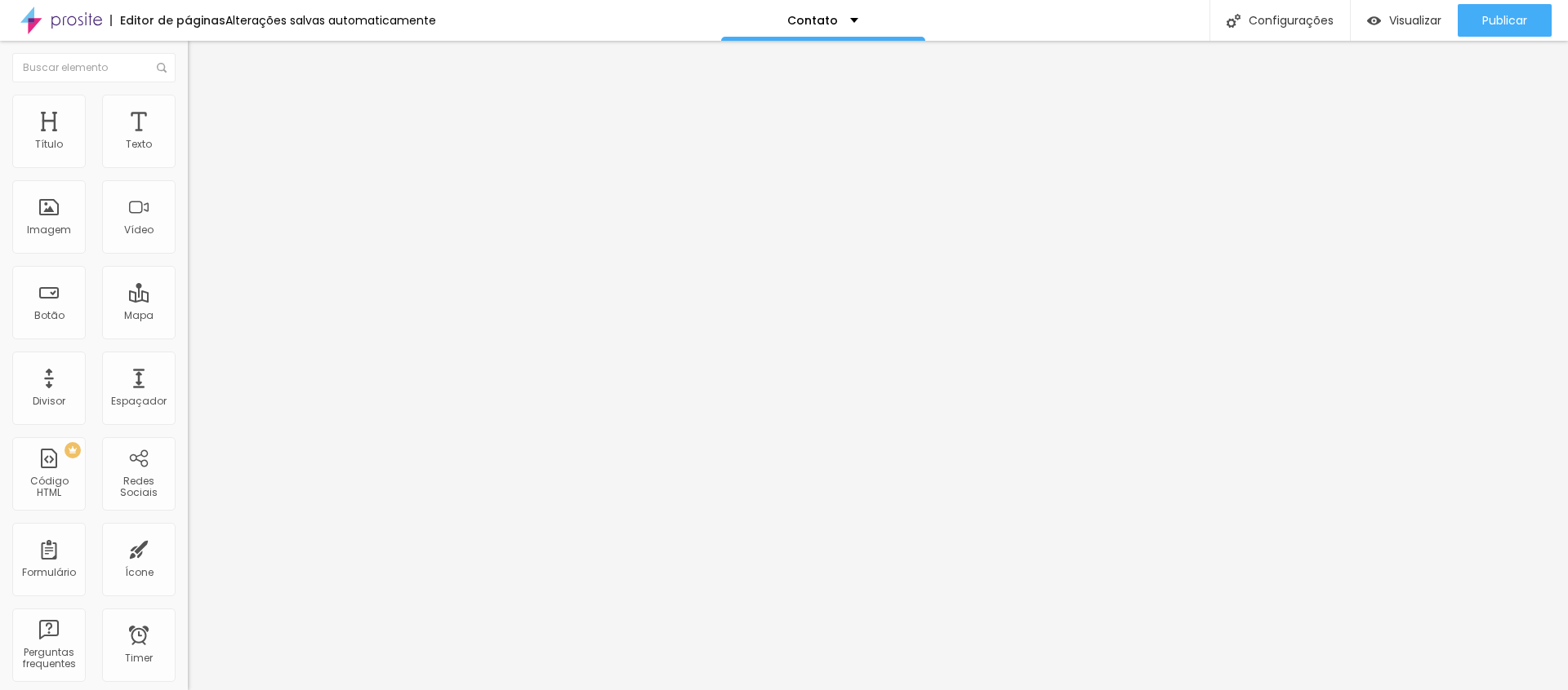
click at [194, 236] on icon "button" at bounding box center [199, 231] width 10 height 10
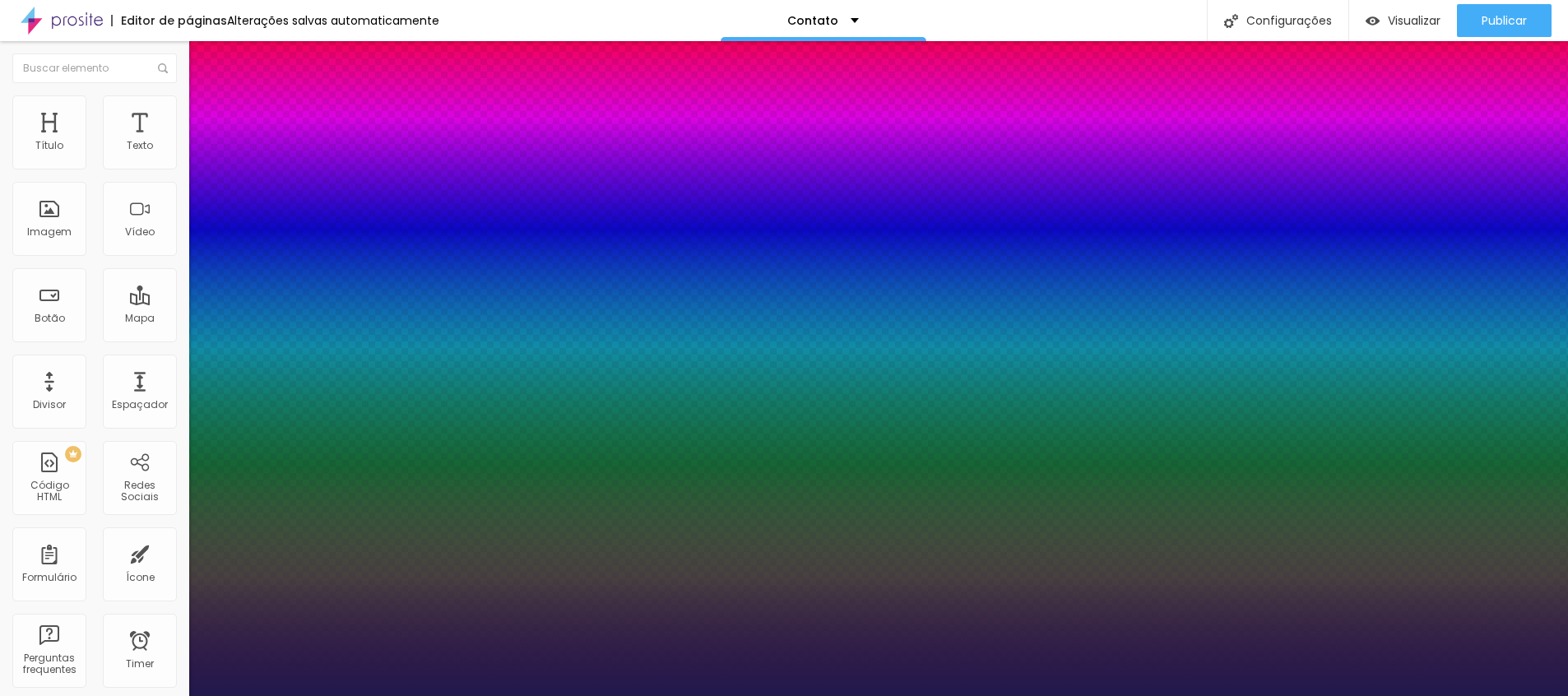
type input "1"
type input "17"
type input "1"
type input "18"
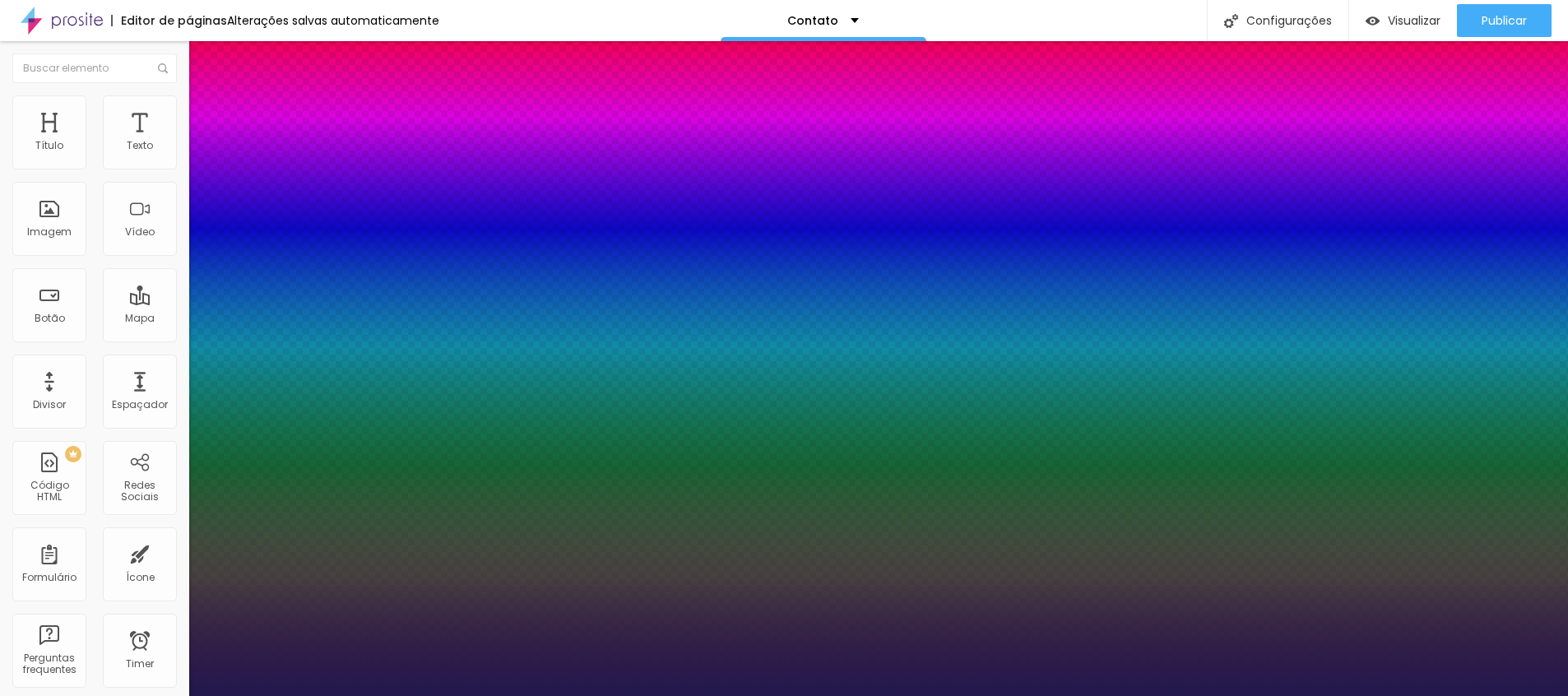
type input "18"
type input "1"
type input "19"
type input "1"
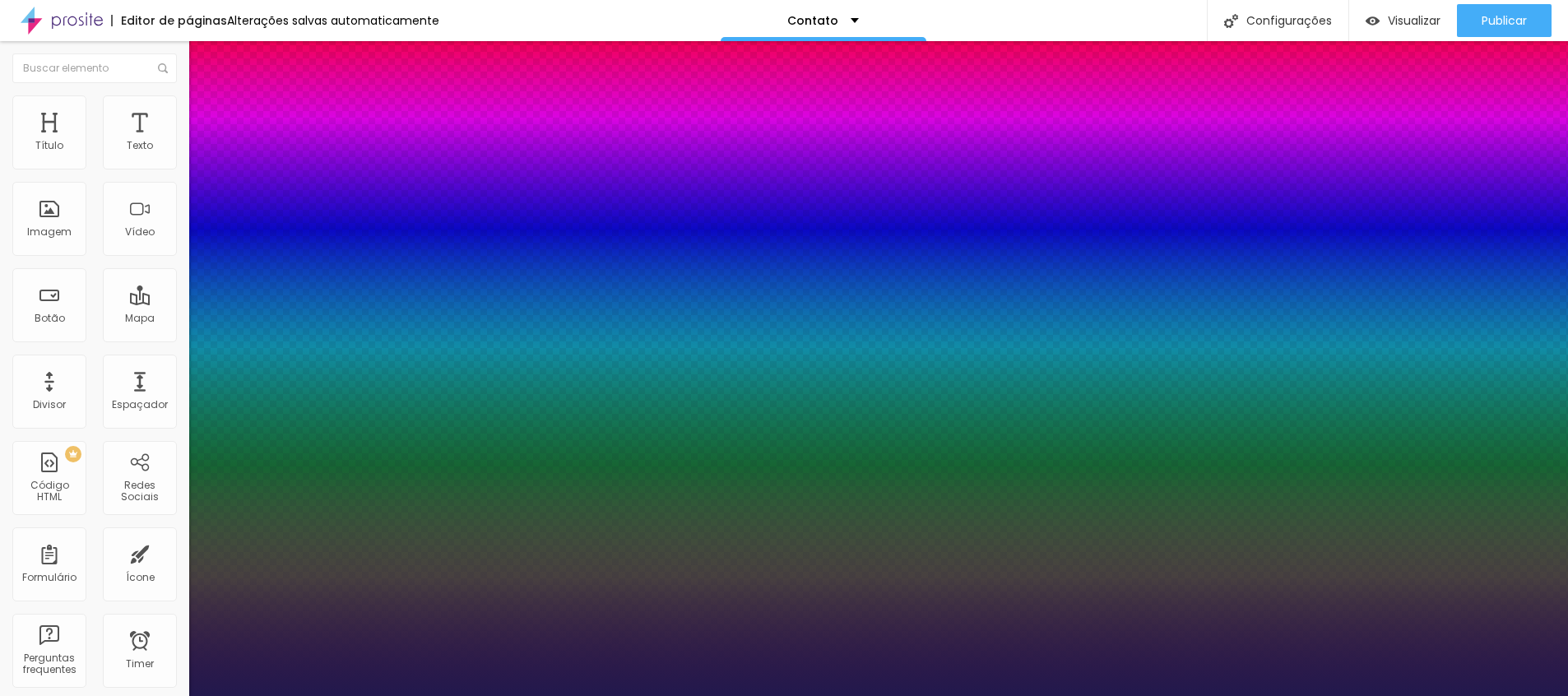
type input "20"
type input "1"
type input "21"
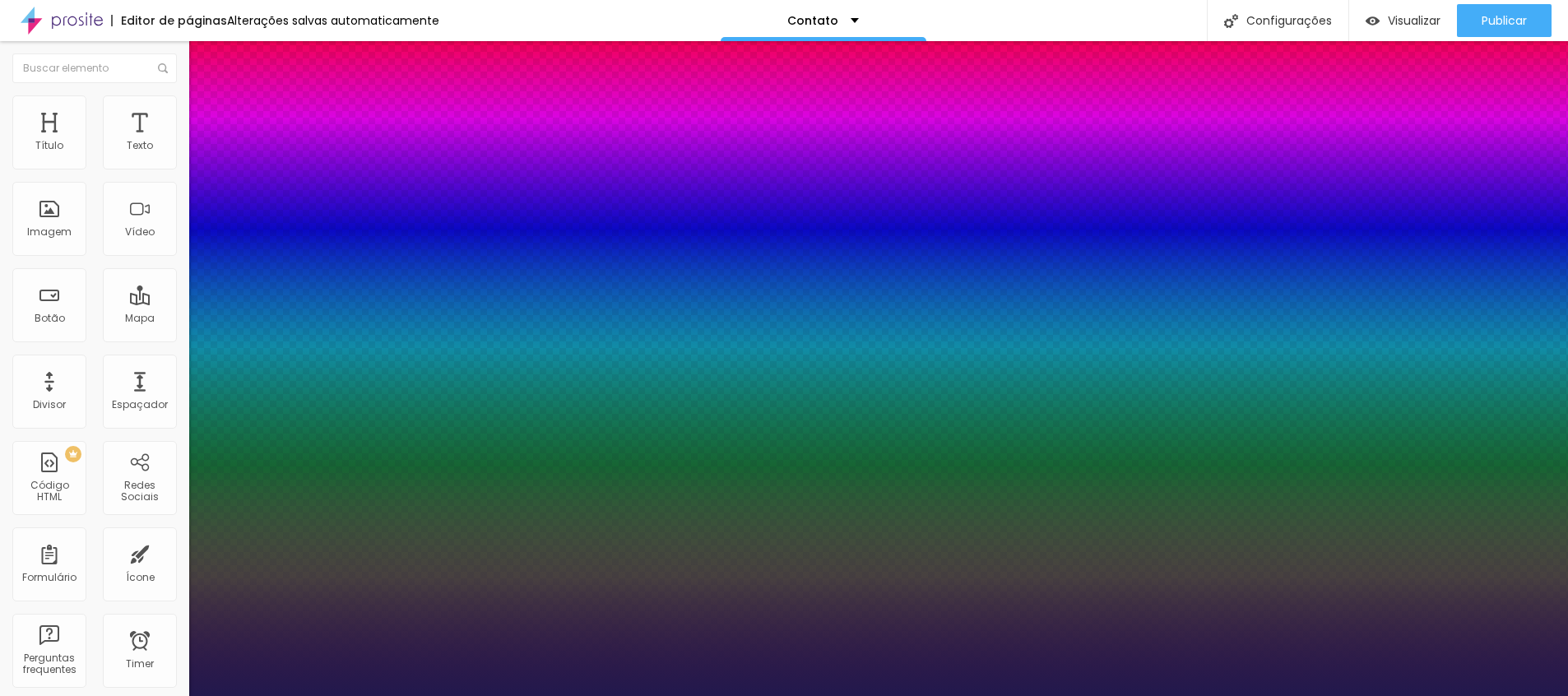
type input "1"
type input "22"
type input "1"
type input "23"
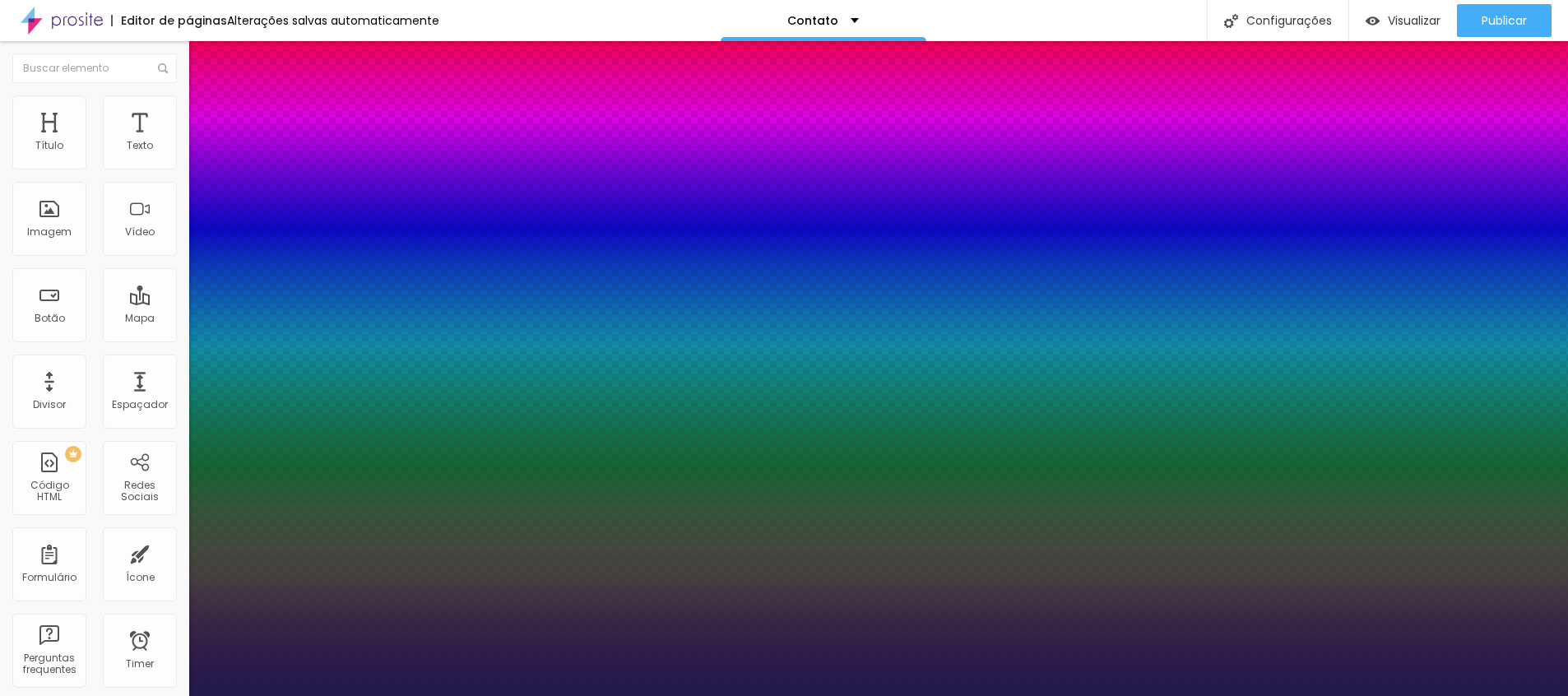
type input "23"
type input "1"
type input "24"
type input "1"
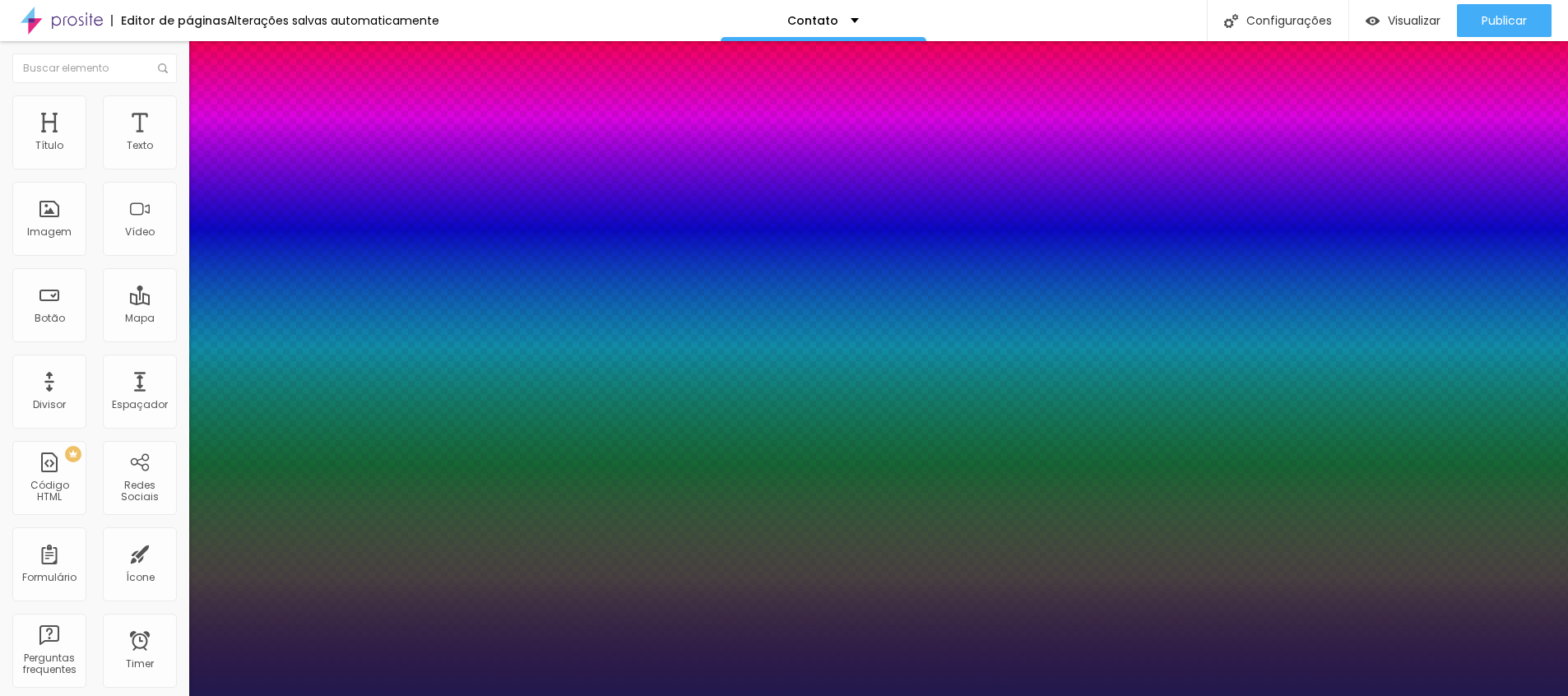
type input "25"
type input "1"
type input "26"
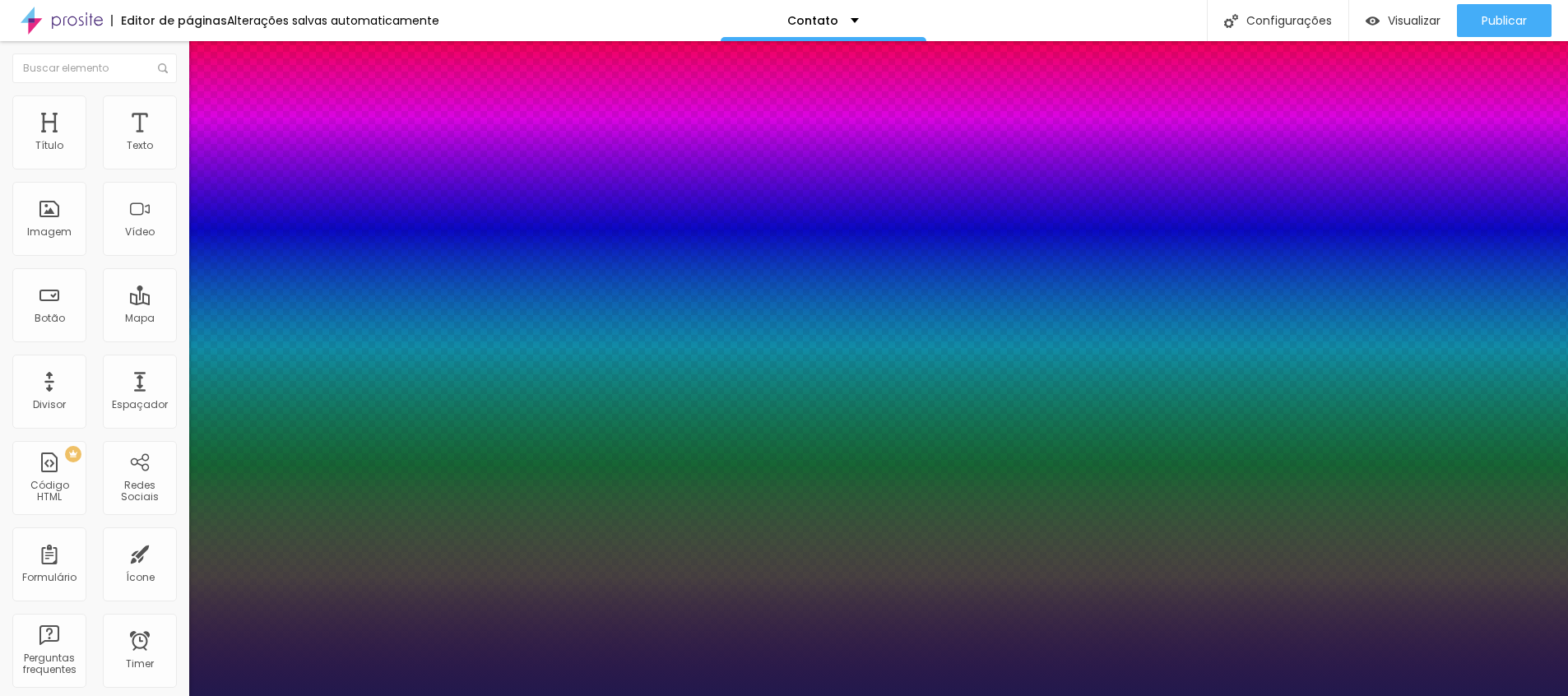
type input "1"
type input "27"
type input "1"
type input "28"
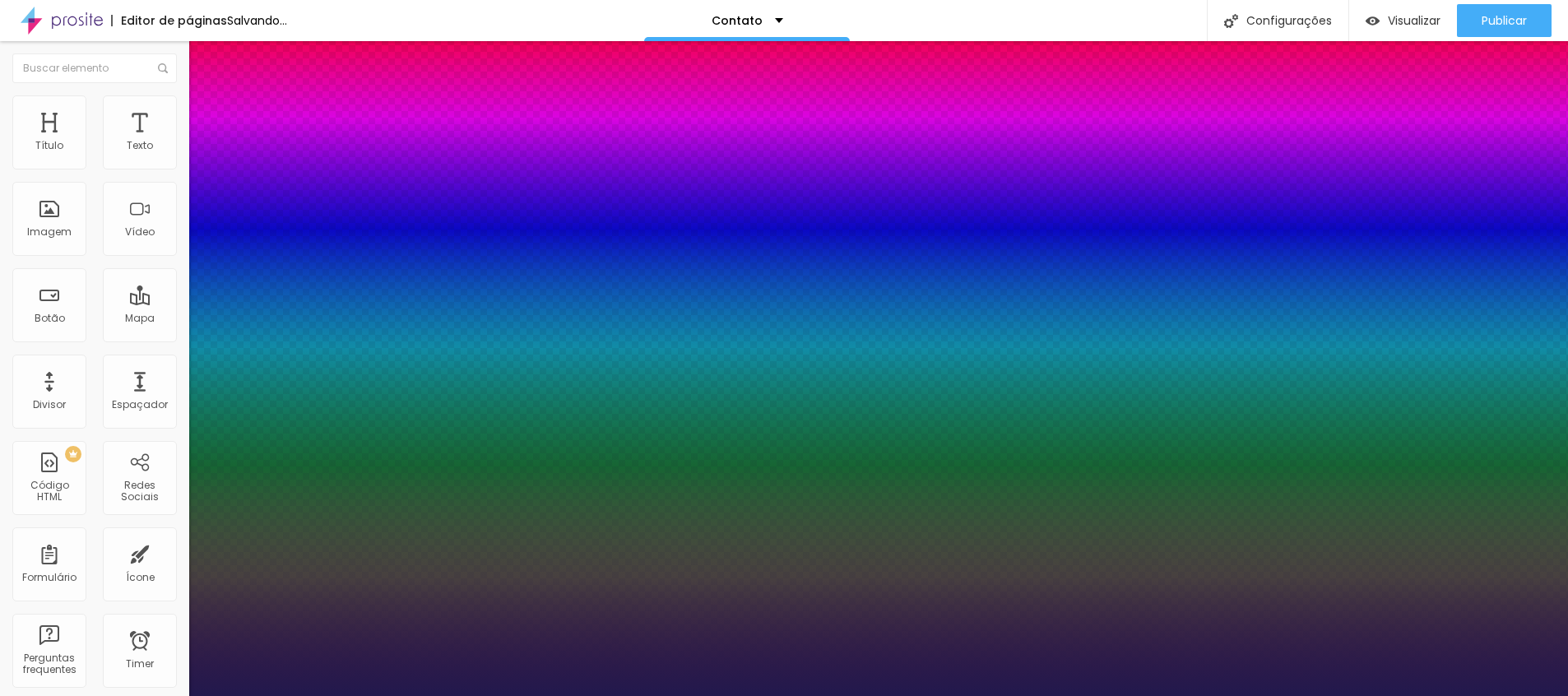
type input "28"
type input "1"
type input "29"
type input "1"
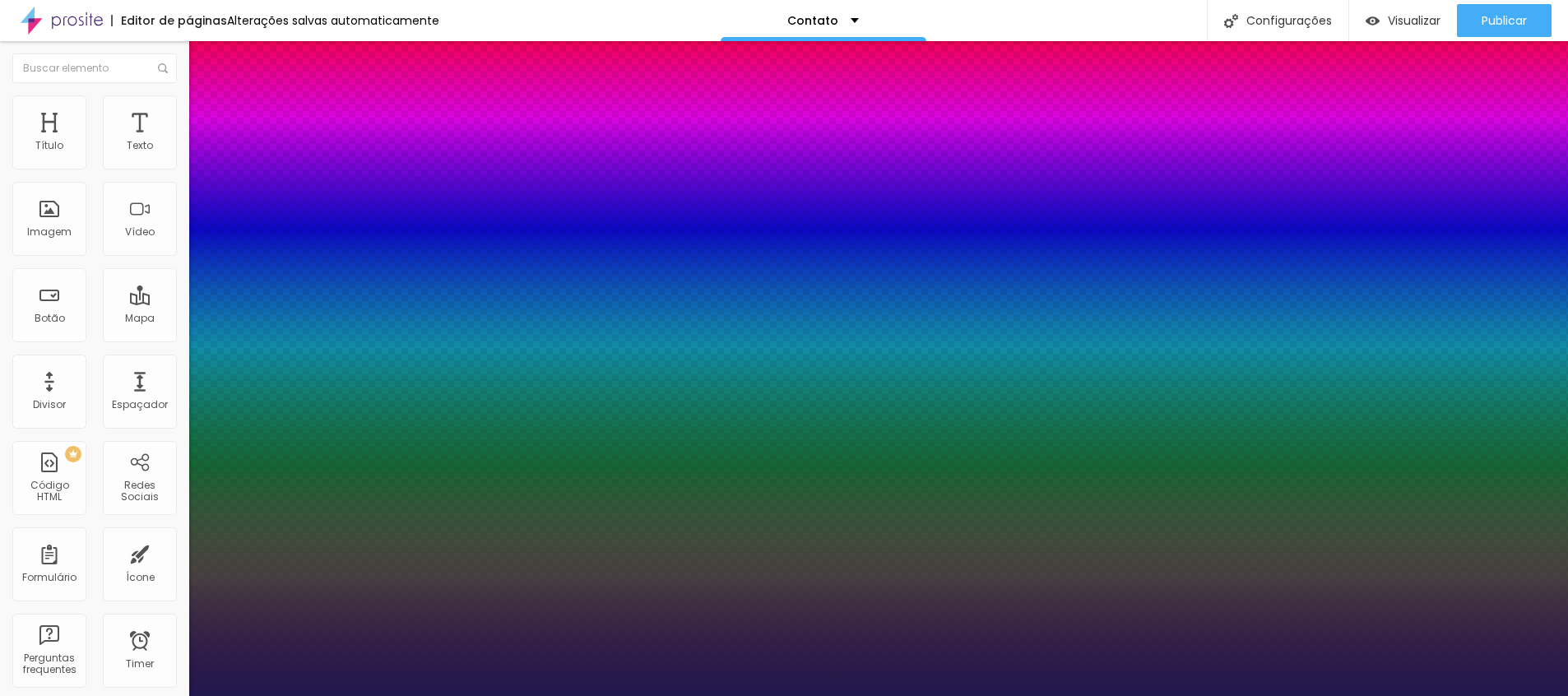
type input "30"
type input "1"
drag, startPoint x: 222, startPoint y: 462, endPoint x: 239, endPoint y: 466, distance: 17.5
type input "30"
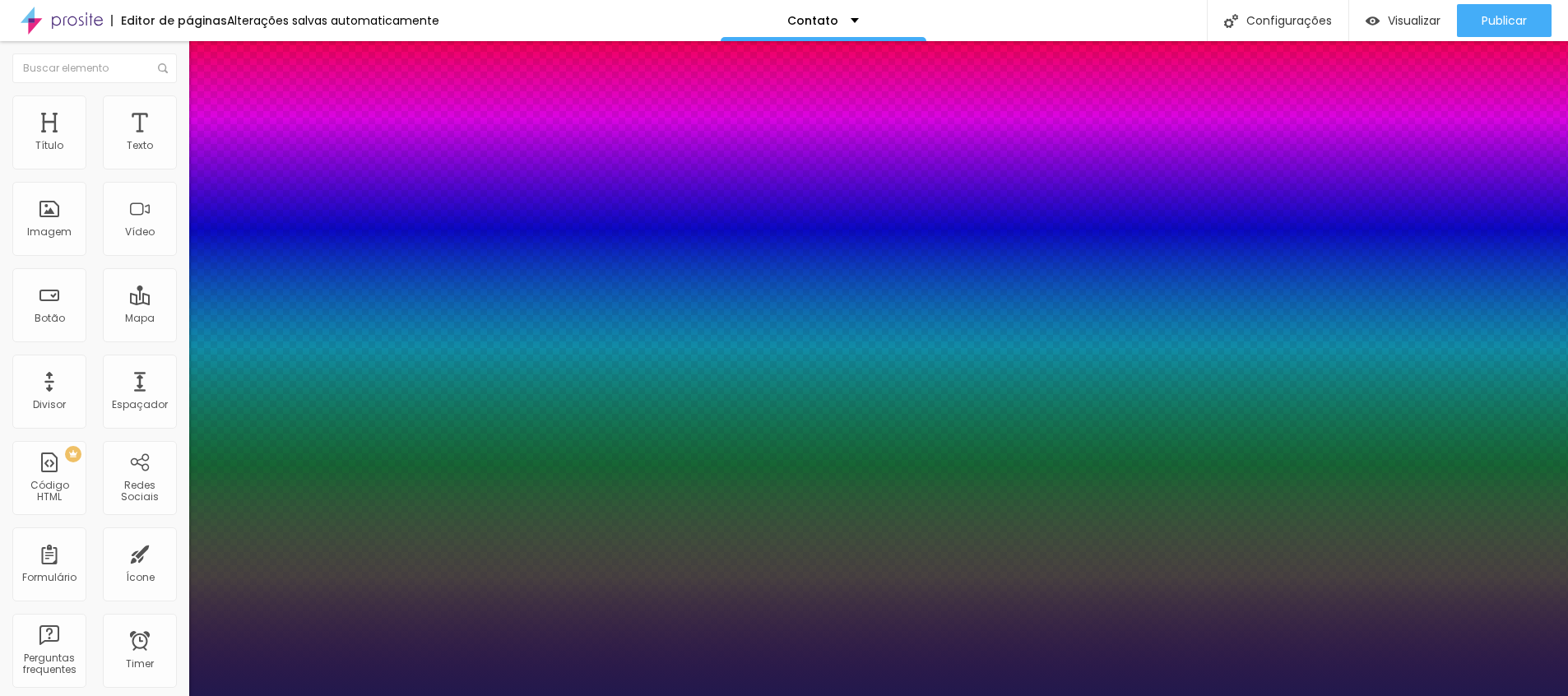
click at [1010, 696] on div at bounding box center [784, 696] width 1568 height 0
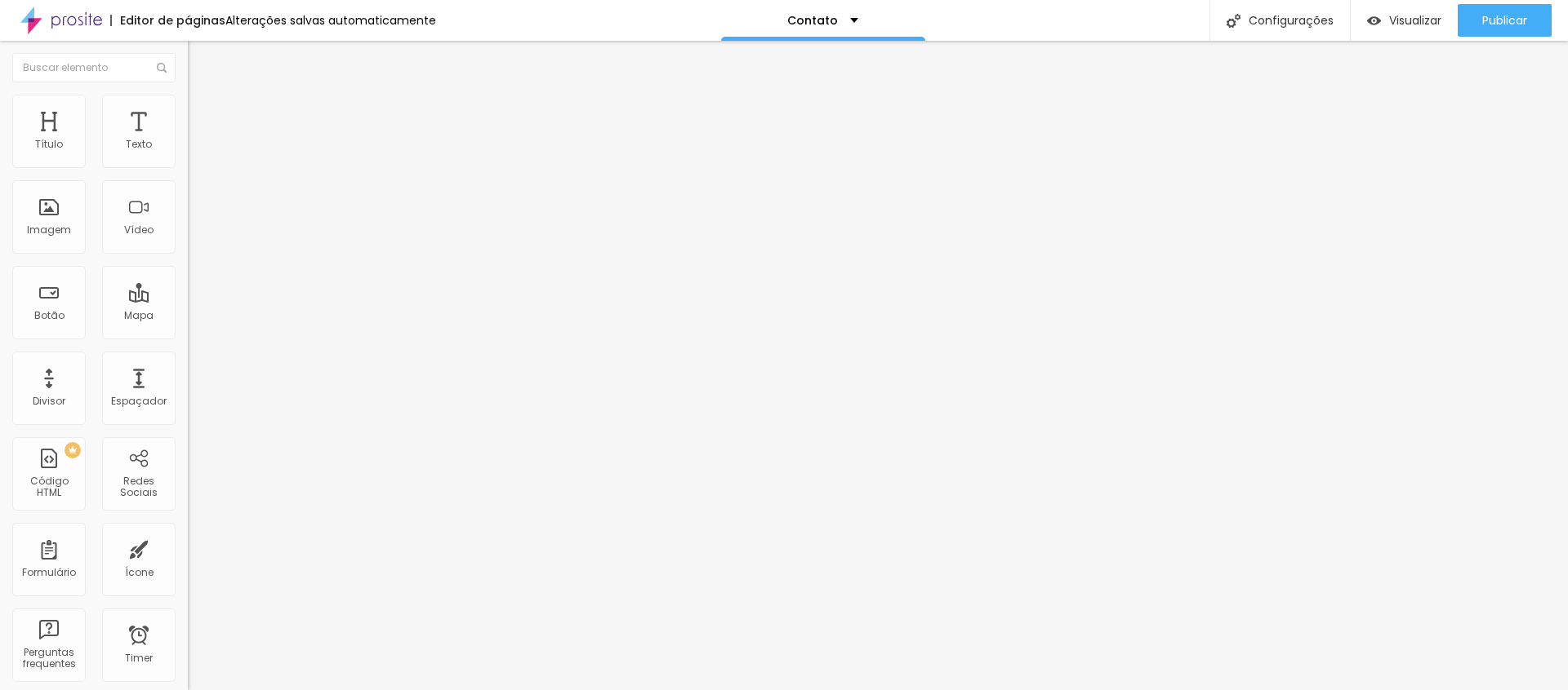
click at [199, 159] on div "Contato" at bounding box center [282, 151] width 167 height 15
click at [188, 255] on span "Original" at bounding box center [207, 249] width 39 height 14
click at [202, 300] on span "Original" at bounding box center [222, 293] width 39 height 14
click at [188, 167] on input "text" at bounding box center [285, 159] width 196 height 16
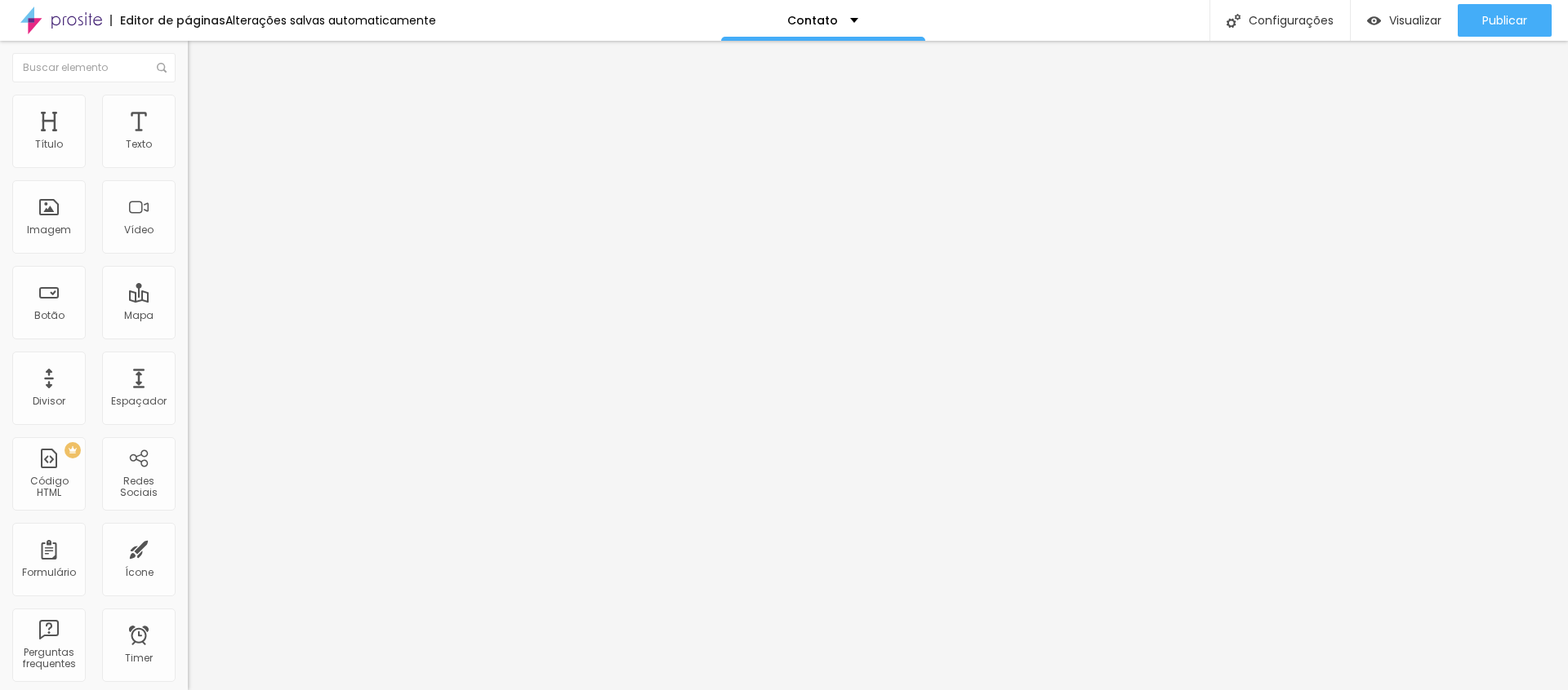
type input "(61)99912-6037"
drag, startPoint x: 98, startPoint y: 124, endPoint x: 102, endPoint y: 136, distance: 12.6
click at [203, 124] on span "Estilo" at bounding box center [215, 119] width 26 height 14
click at [194, 270] on img at bounding box center [199, 275] width 10 height 10
radio input "false"
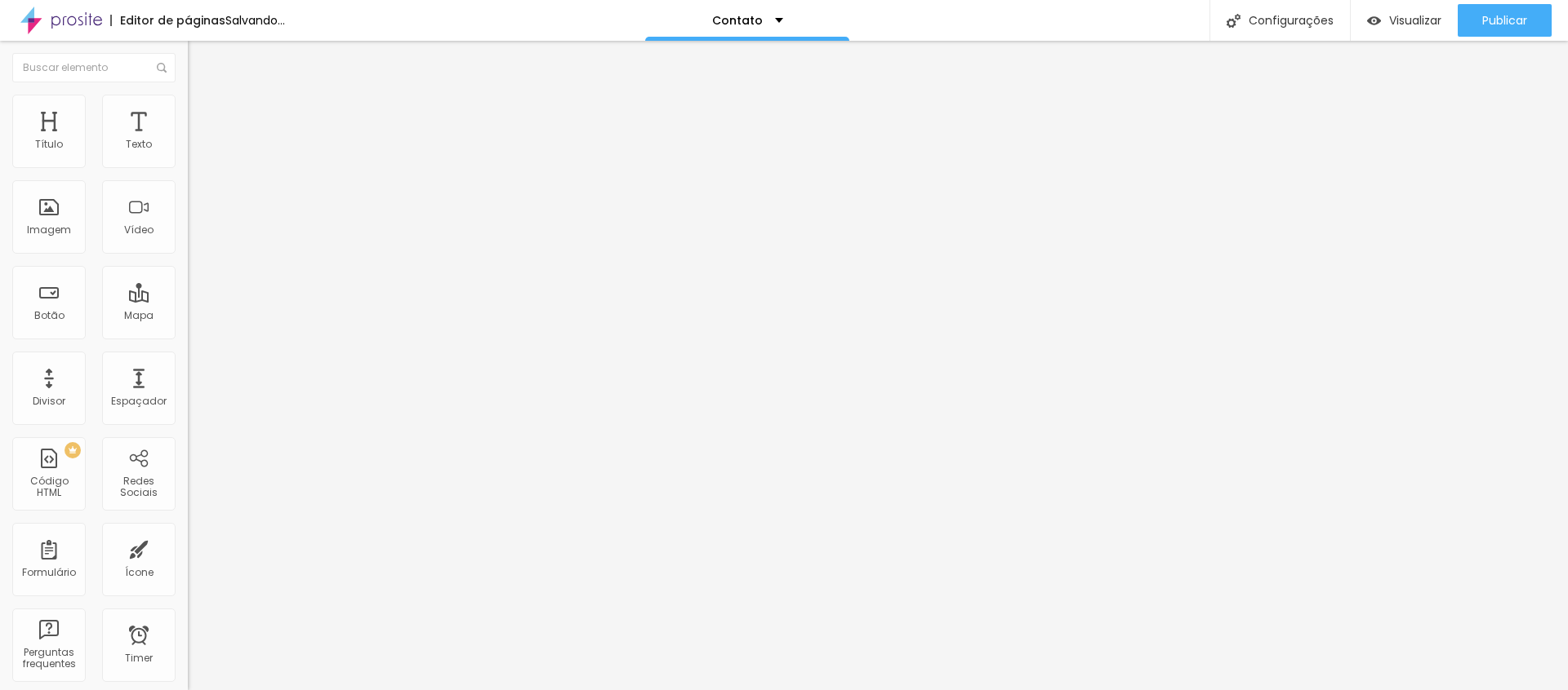
click at [194, 270] on img at bounding box center [199, 275] width 10 height 10
radio input "false"
radio input "true"
click at [194, 270] on img at bounding box center [199, 275] width 10 height 10
radio input "true"
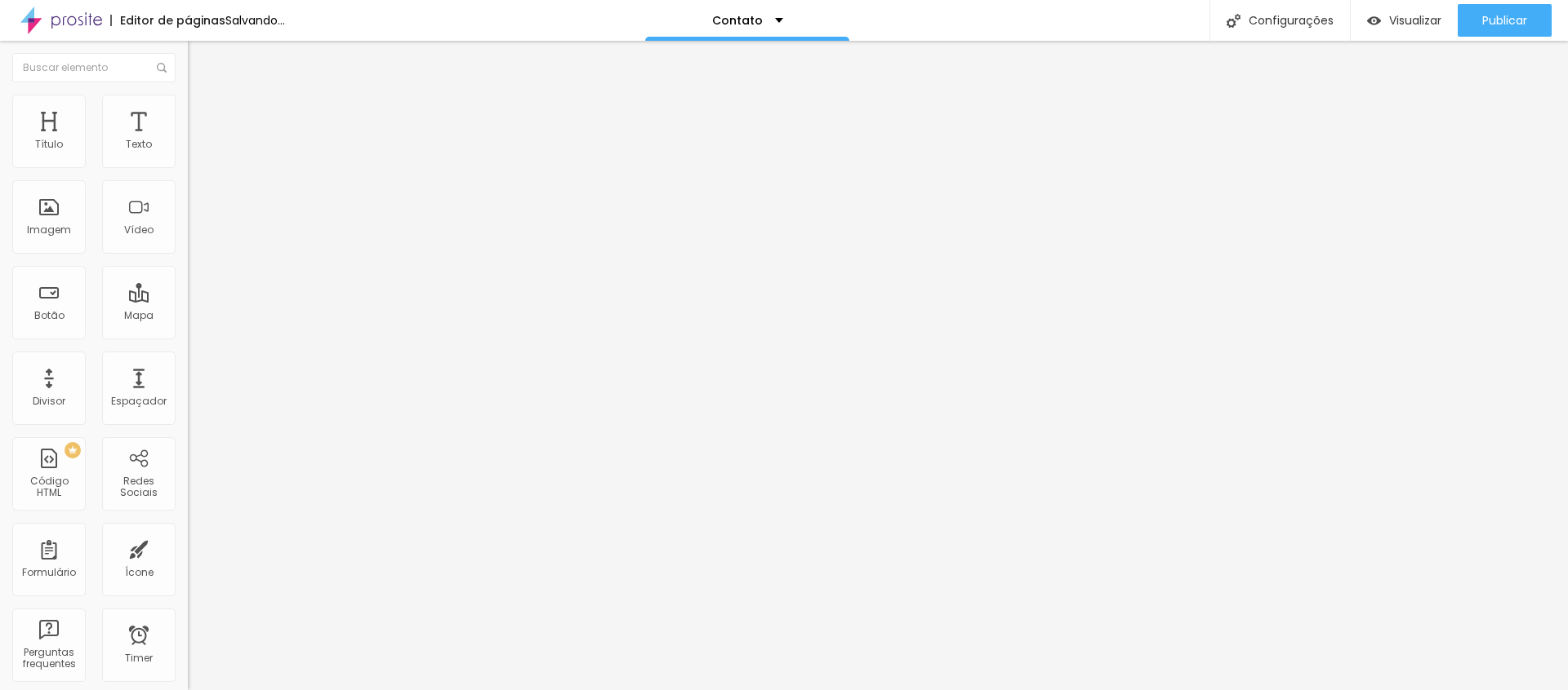
radio input "false"
click at [194, 270] on img at bounding box center [199, 275] width 10 height 10
radio input "false"
radio input "true"
click at [188, 535] on span "Verde claro" at bounding box center [216, 542] width 57 height 14
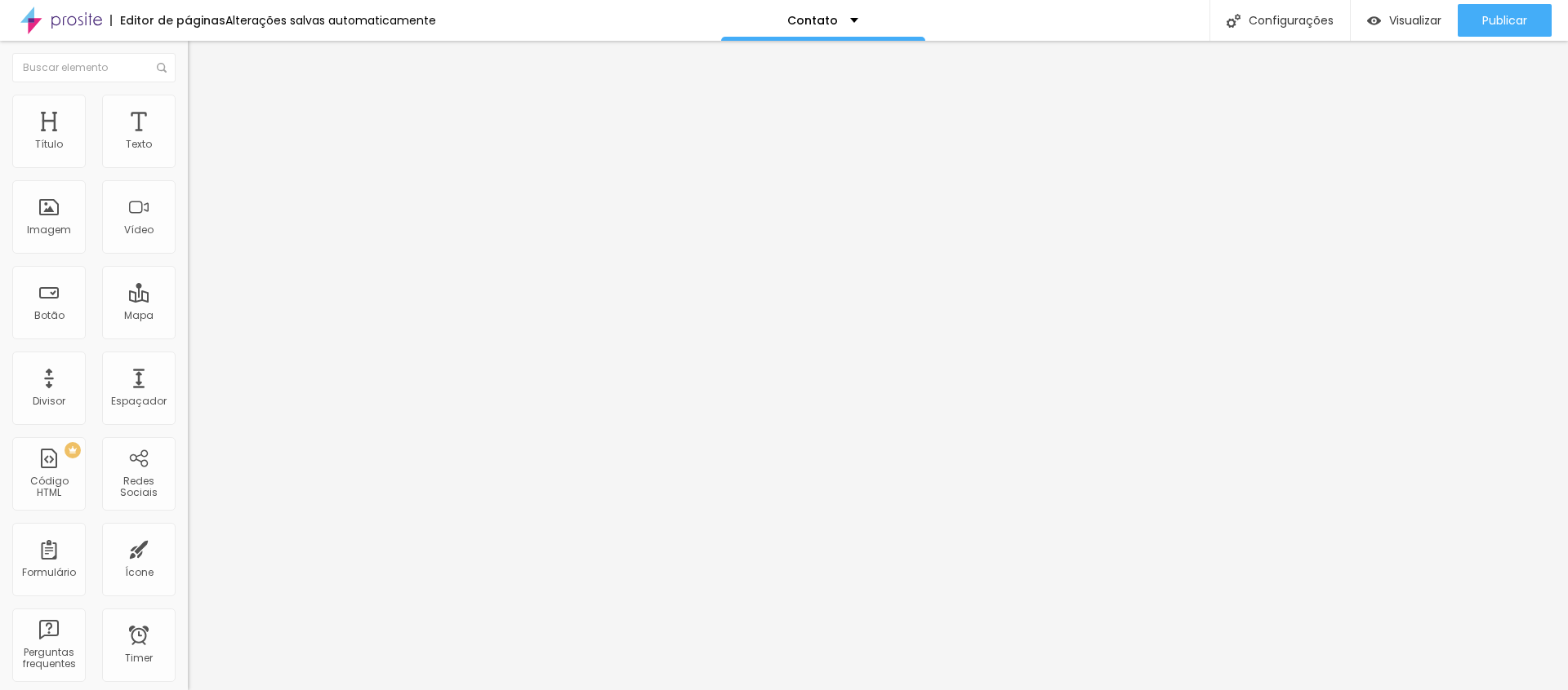
click at [188, 563] on div "Verde escuro" at bounding box center [282, 568] width 188 height 10
click at [188, 547] on div "Verde claro Verde escuro" at bounding box center [282, 560] width 188 height 26
click at [188, 501] on input "14" at bounding box center [218, 509] width 61 height 17
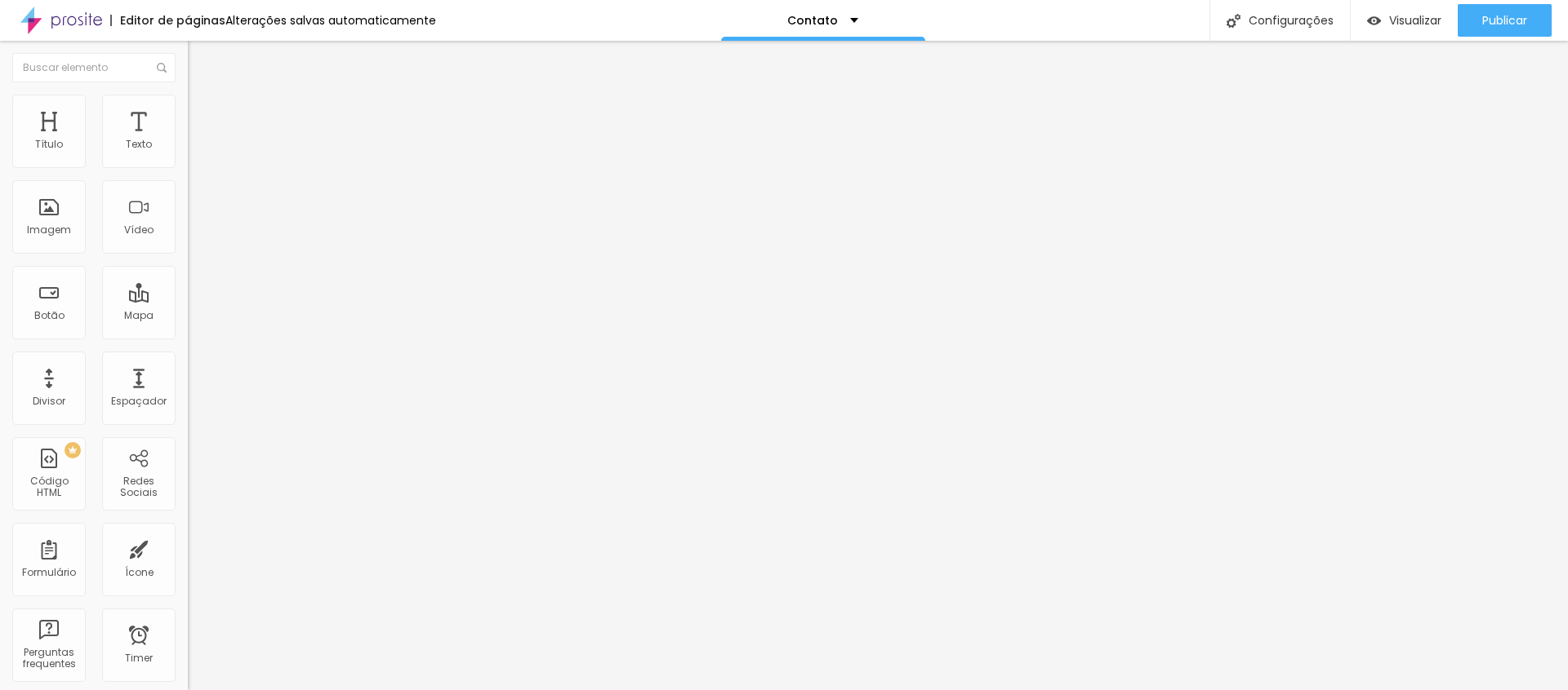
type input "16"
click at [188, 580] on span "Arredondada" at bounding box center [222, 587] width 68 height 14
click at [188, 600] on span "Curvada" at bounding box center [211, 607] width 46 height 14
click at [188, 106] on img at bounding box center [195, 98] width 15 height 15
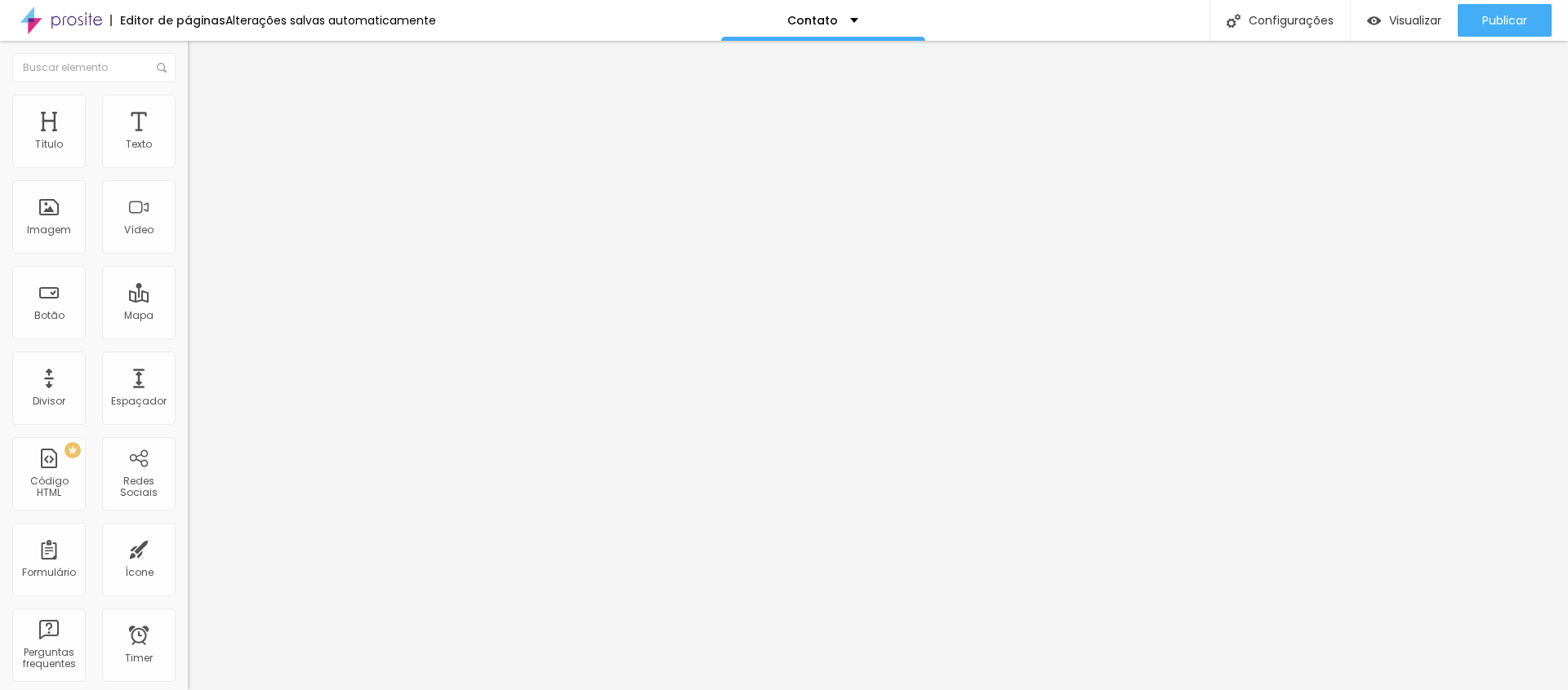
click at [188, 517] on input "Conversar no WhatsApp" at bounding box center [285, 525] width 196 height 16
paste input "Vamos conversar sobre o seu ensaio?"
type input "Vamos conversar sobre o seu ensaio?"
click at [1404, 18] on span "Visualizar" at bounding box center [1415, 20] width 52 height 13
click at [194, 151] on icon "button" at bounding box center [199, 146] width 10 height 10
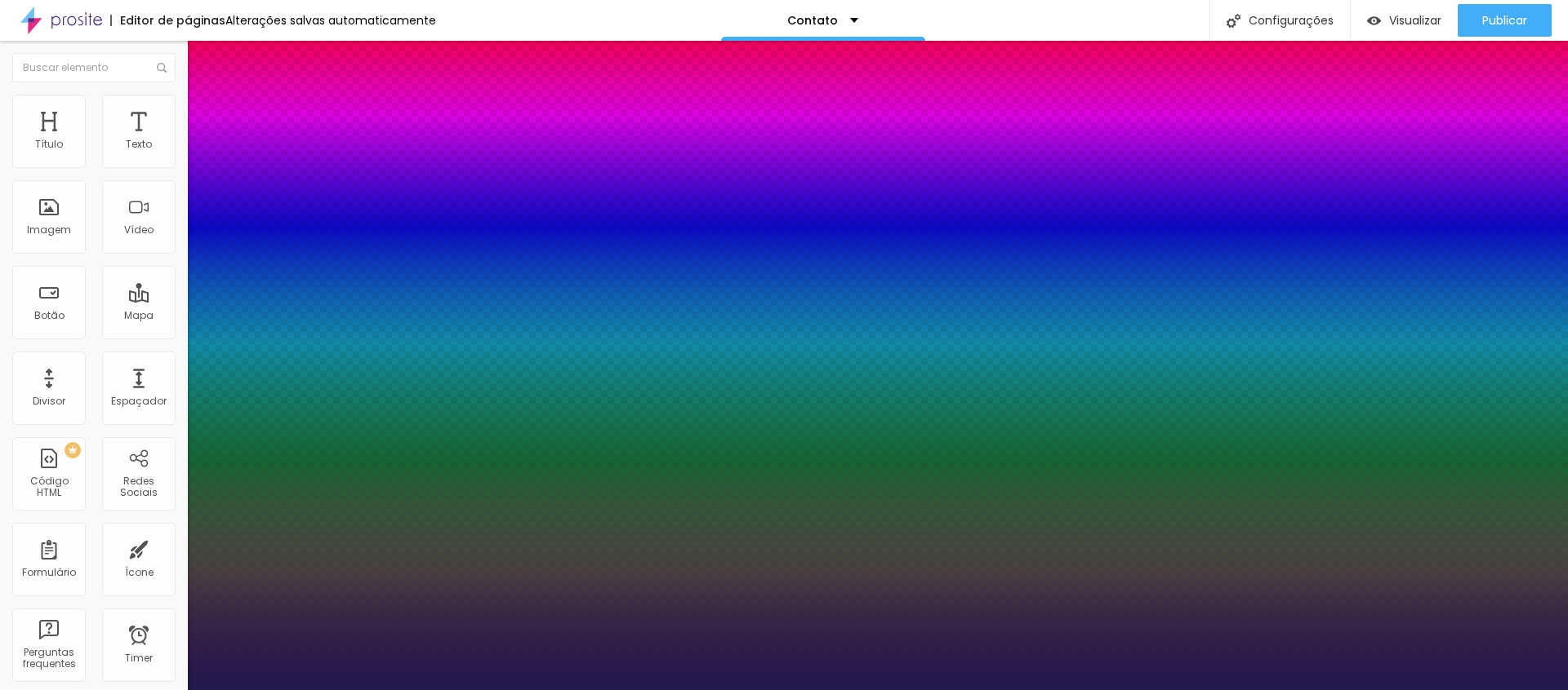
type input "1"
type input "15"
type input "1"
type input "14"
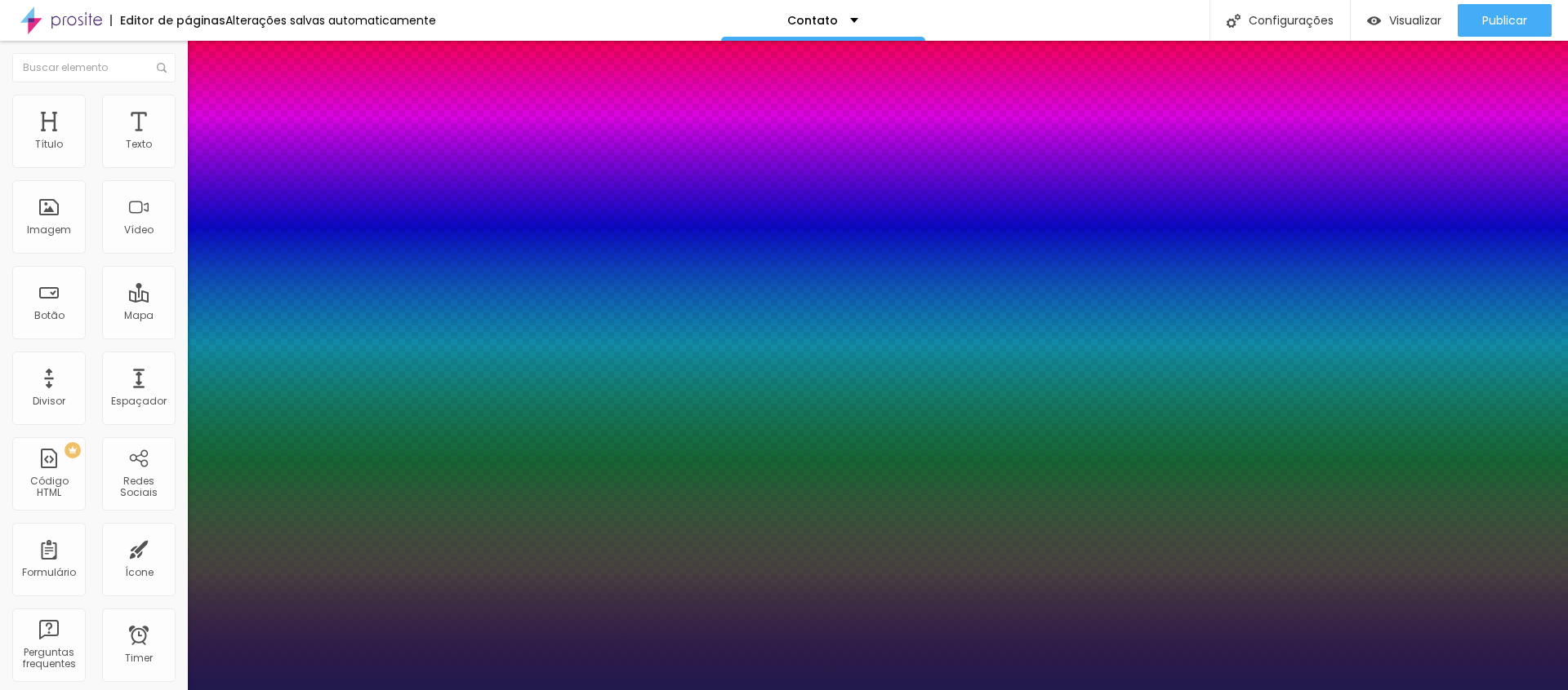
type input "14"
type input "1"
type input "13"
type input "1"
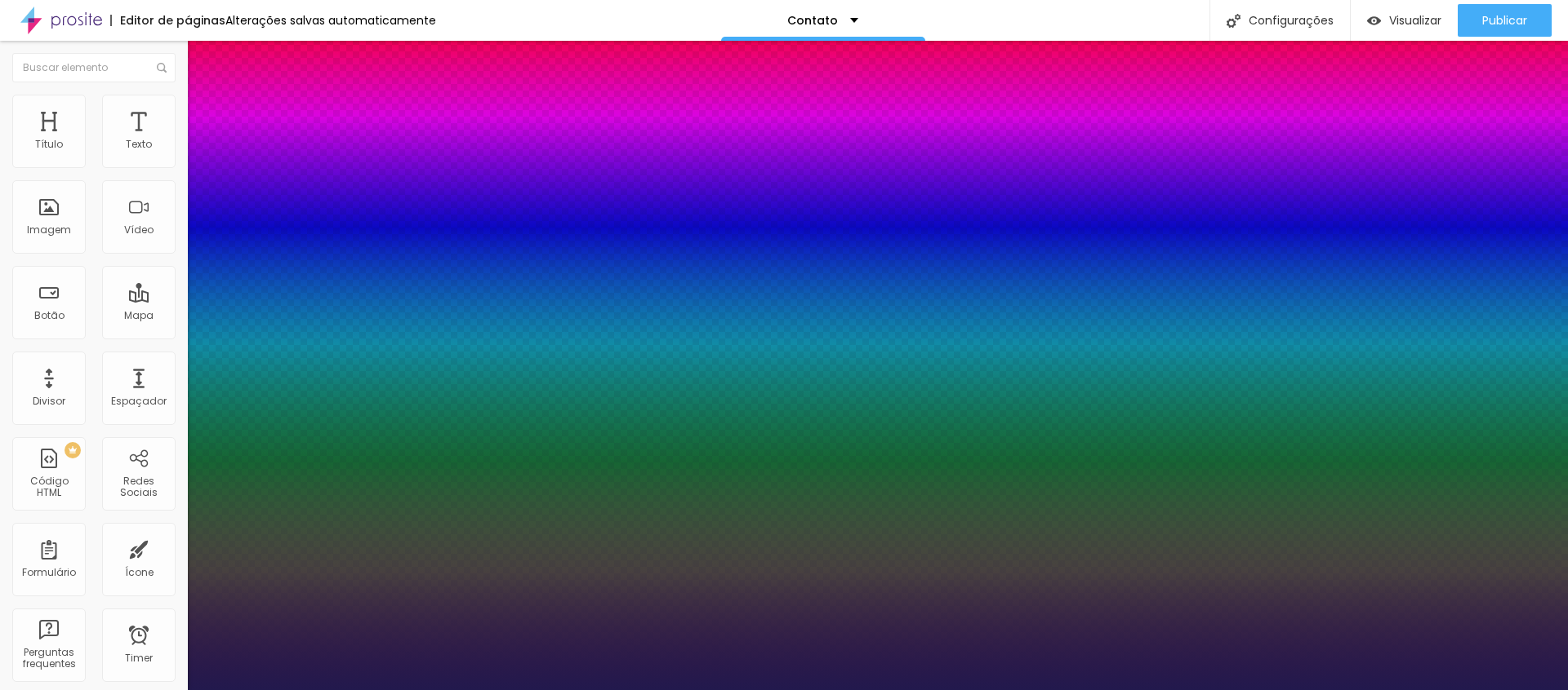
type input "12"
type input "1"
type input "12"
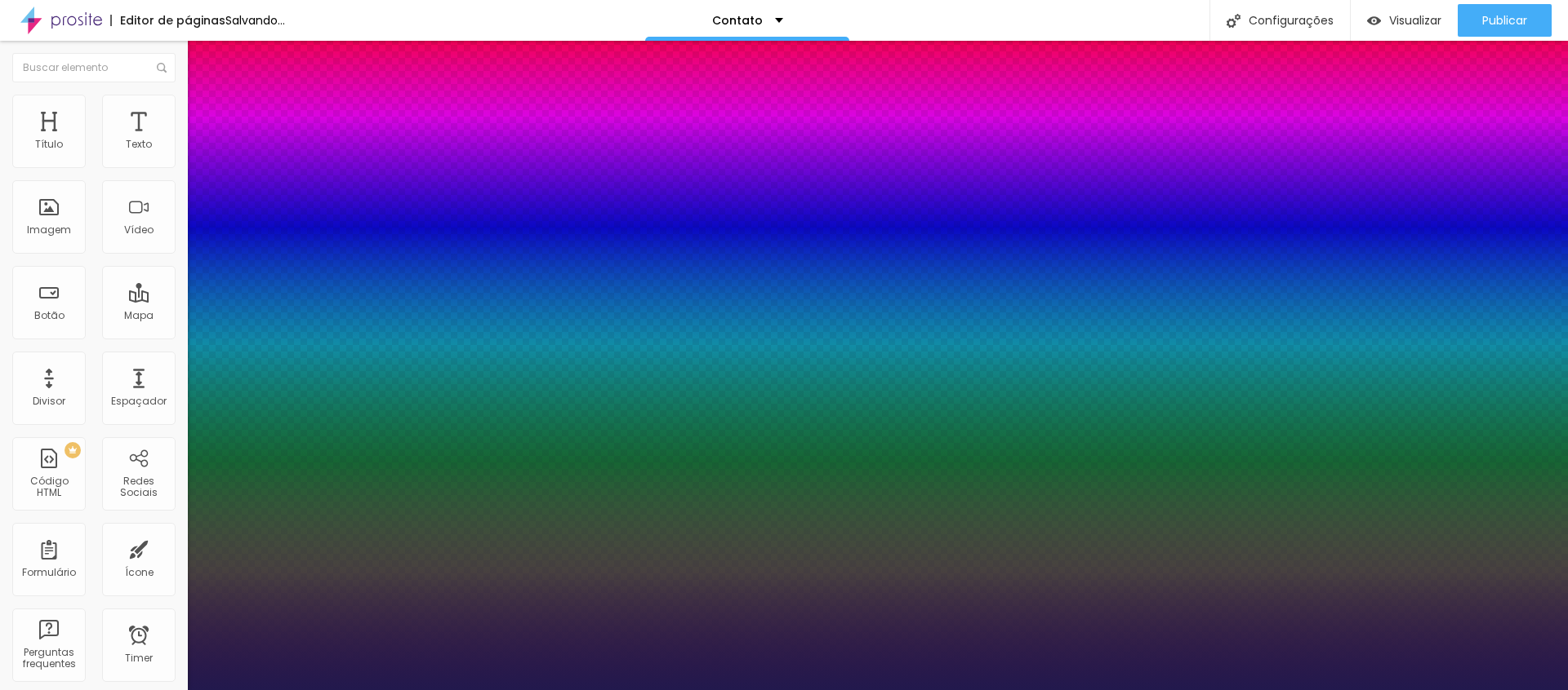
type input "1"
type input "10"
type input "1"
type input "11"
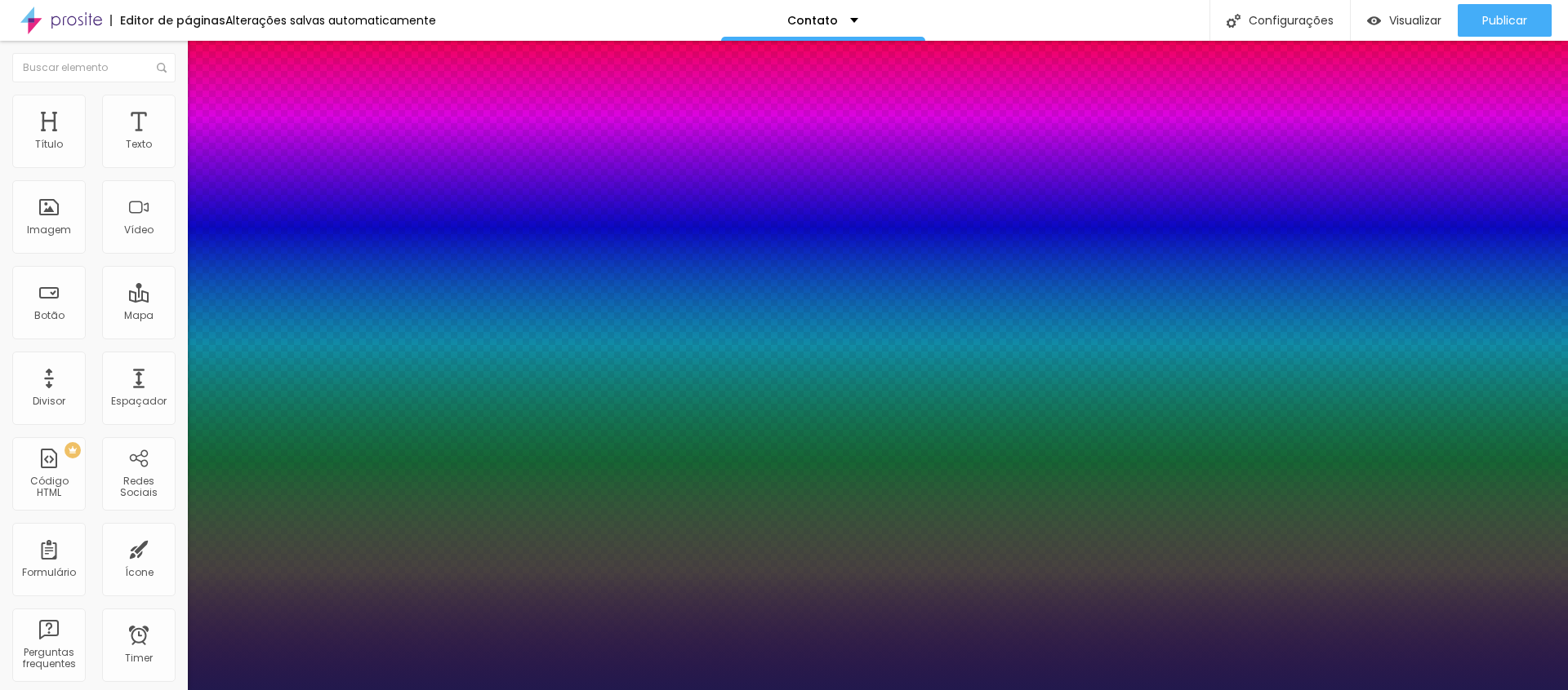
type input "11"
type input "1"
type input "12"
type input "1"
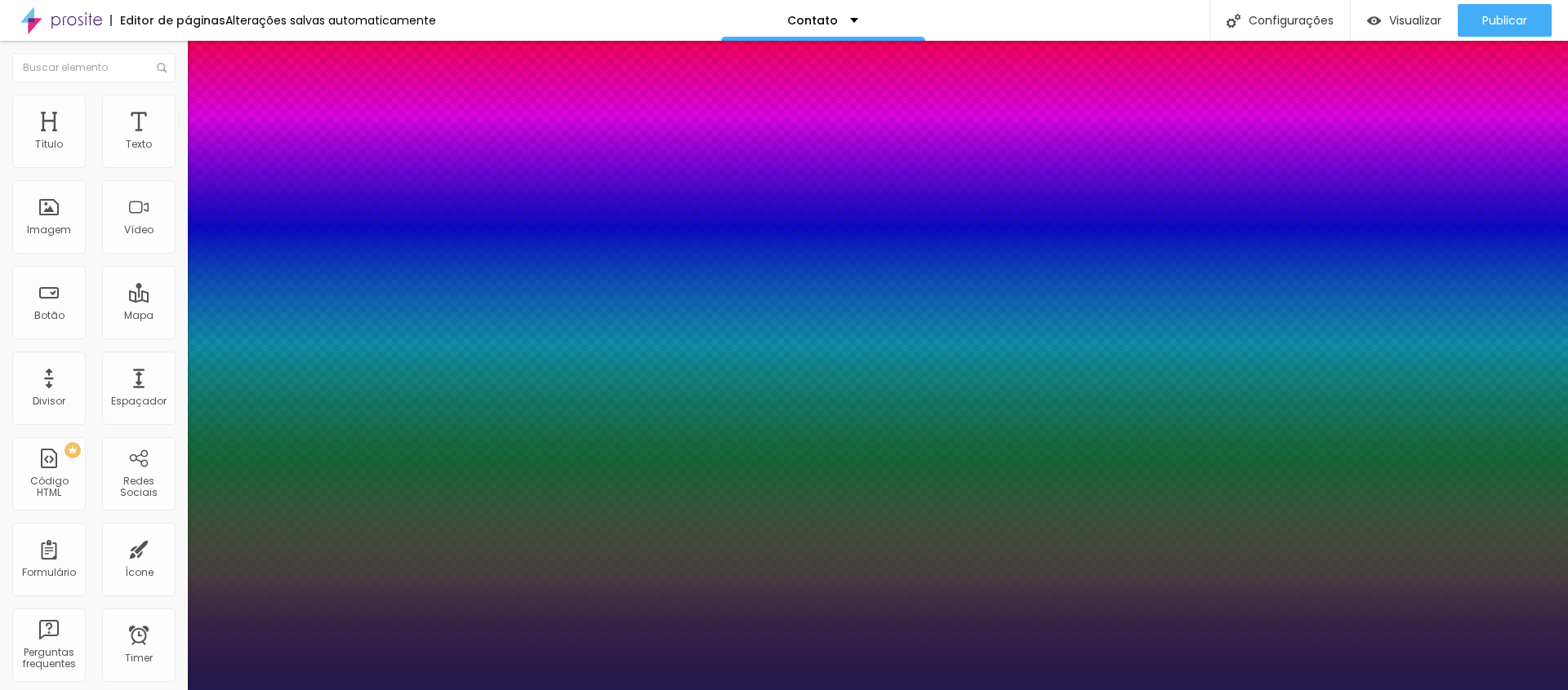
type input "13"
type input "1"
type input "14"
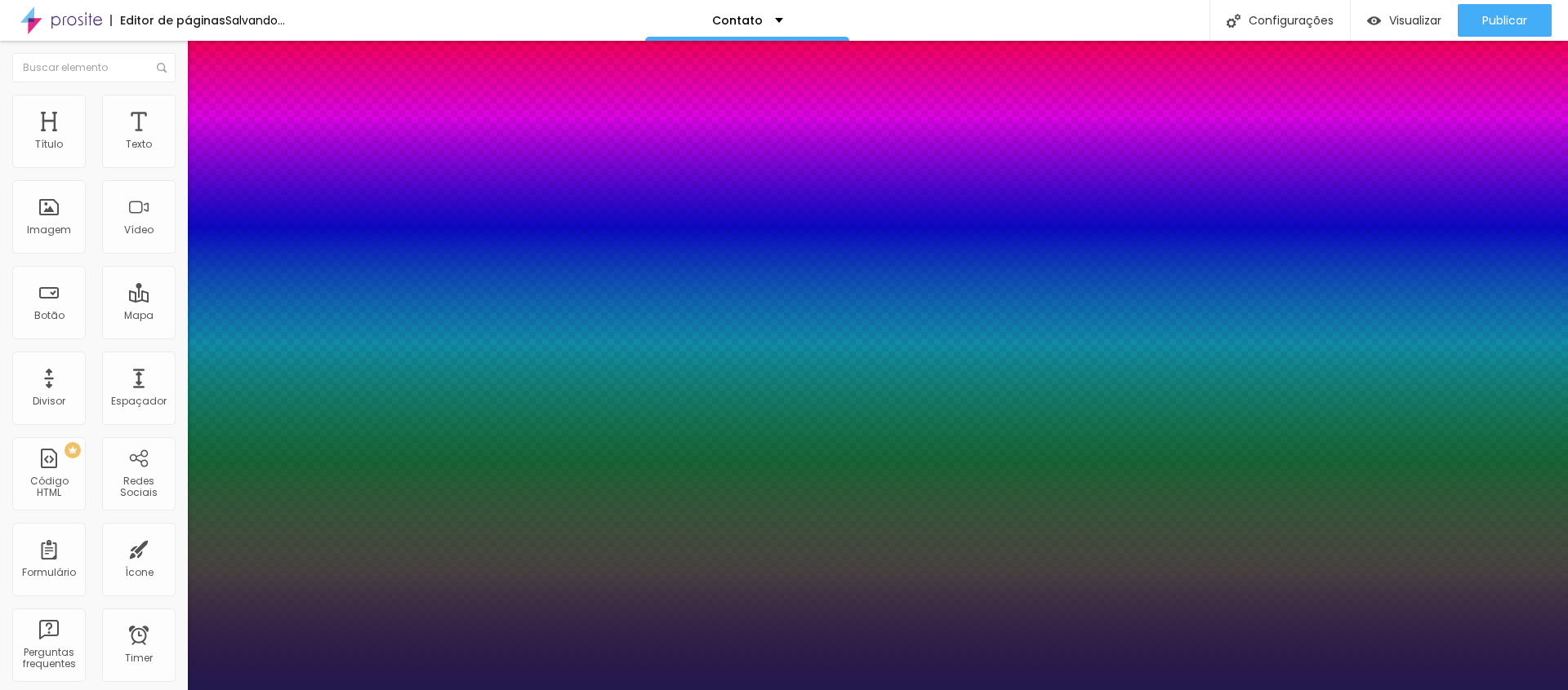
type input "1"
drag, startPoint x: 213, startPoint y: 273, endPoint x: 228, endPoint y: 275, distance: 15.1
type input "14"
click at [1451, 690] on div at bounding box center [784, 690] width 1568 height 0
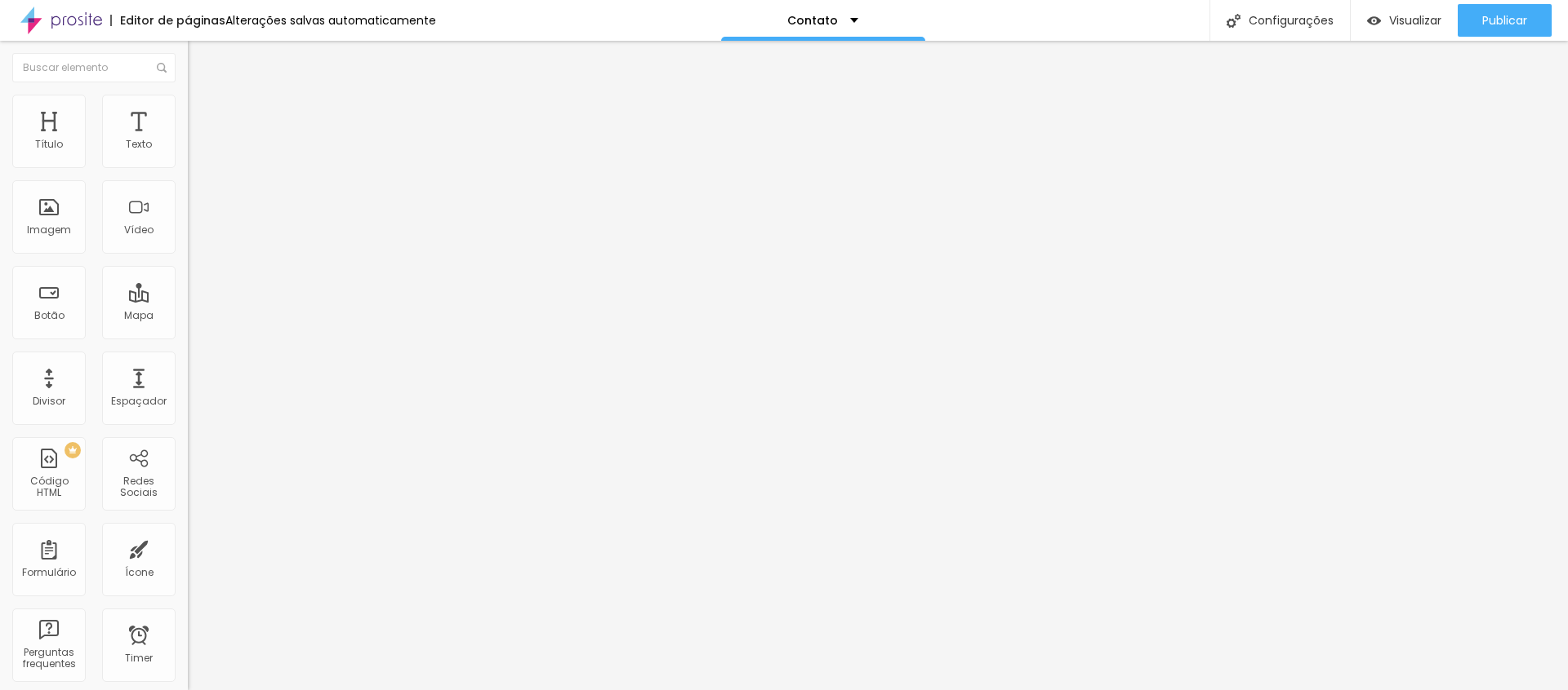
click at [196, 235] on icon "button" at bounding box center [199, 231] width 6 height 6
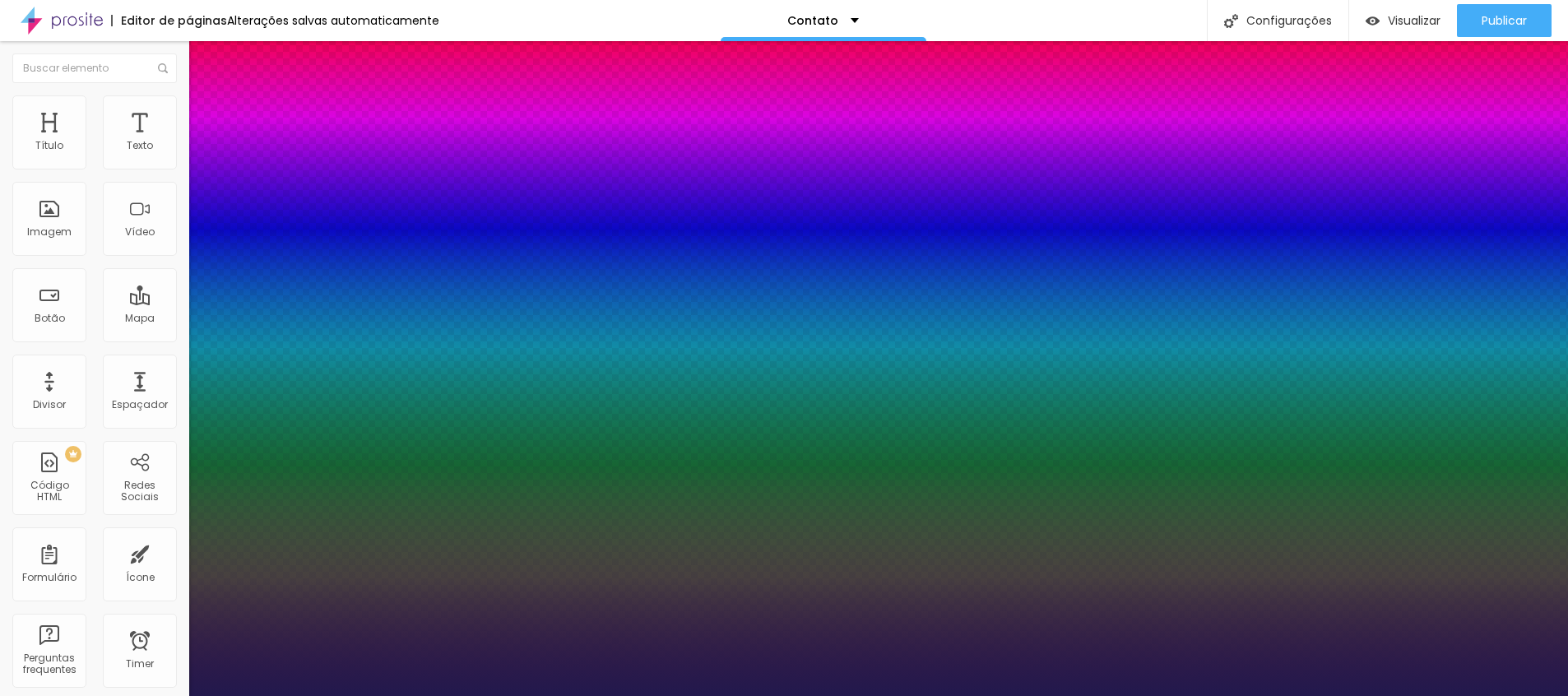
type input "1"
type input "31"
type input "1"
type input "32"
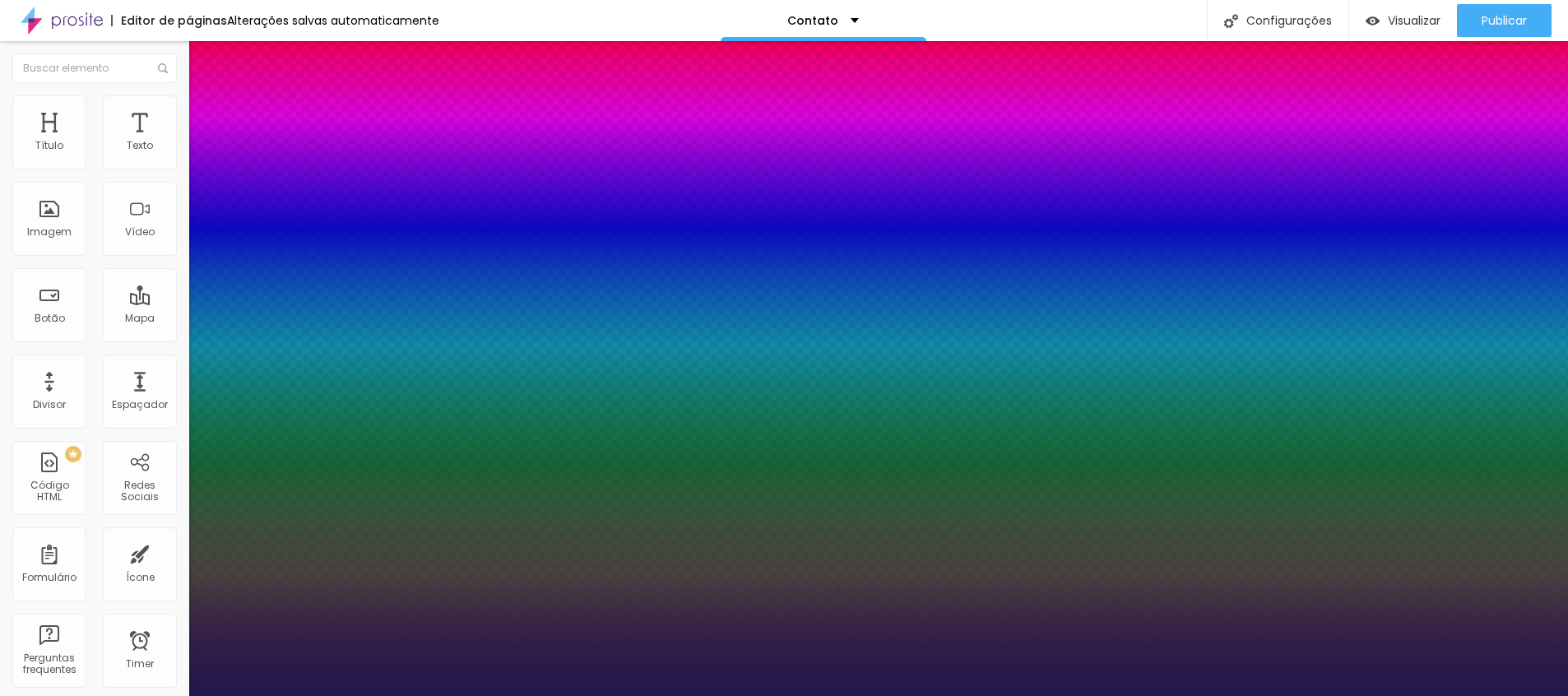
type input "32"
type input "1"
type input "33"
type input "1"
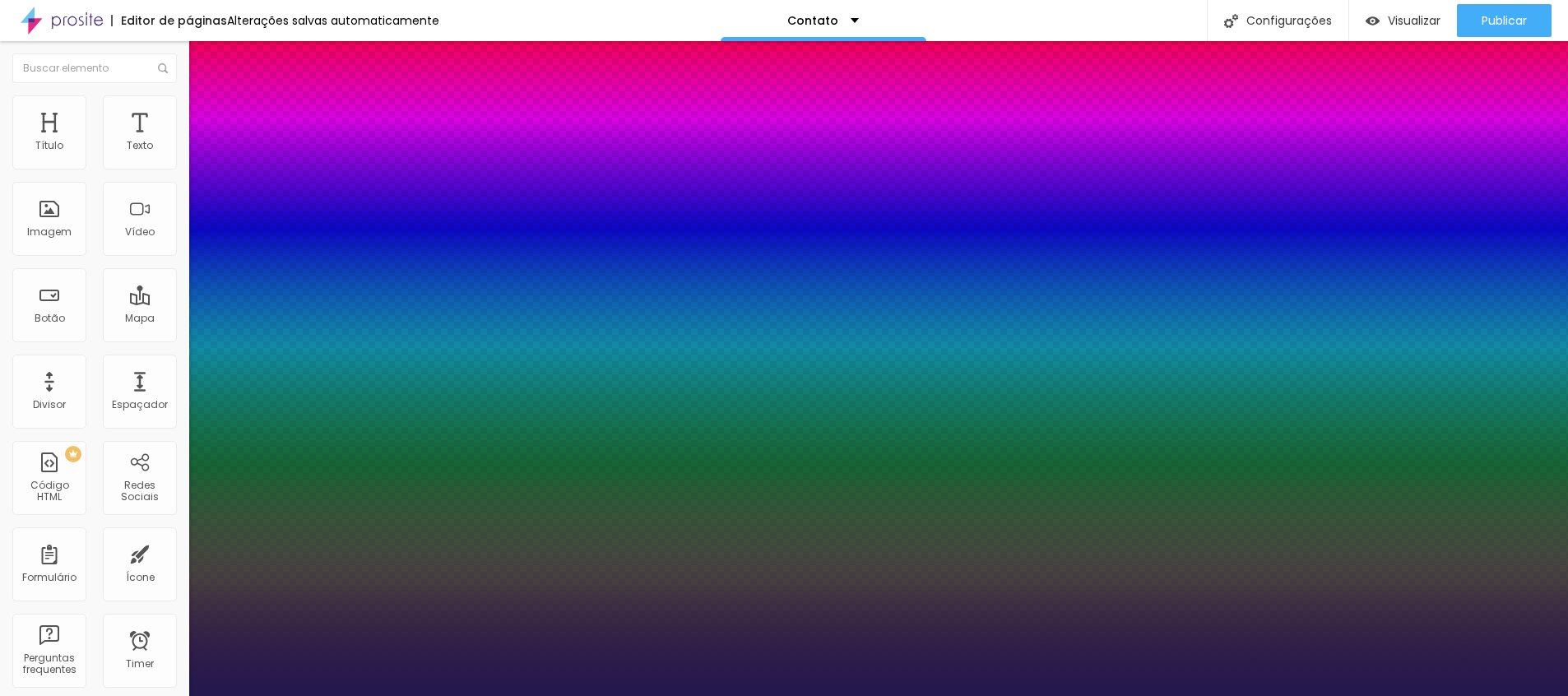
type input "34"
type input "1"
type input "35"
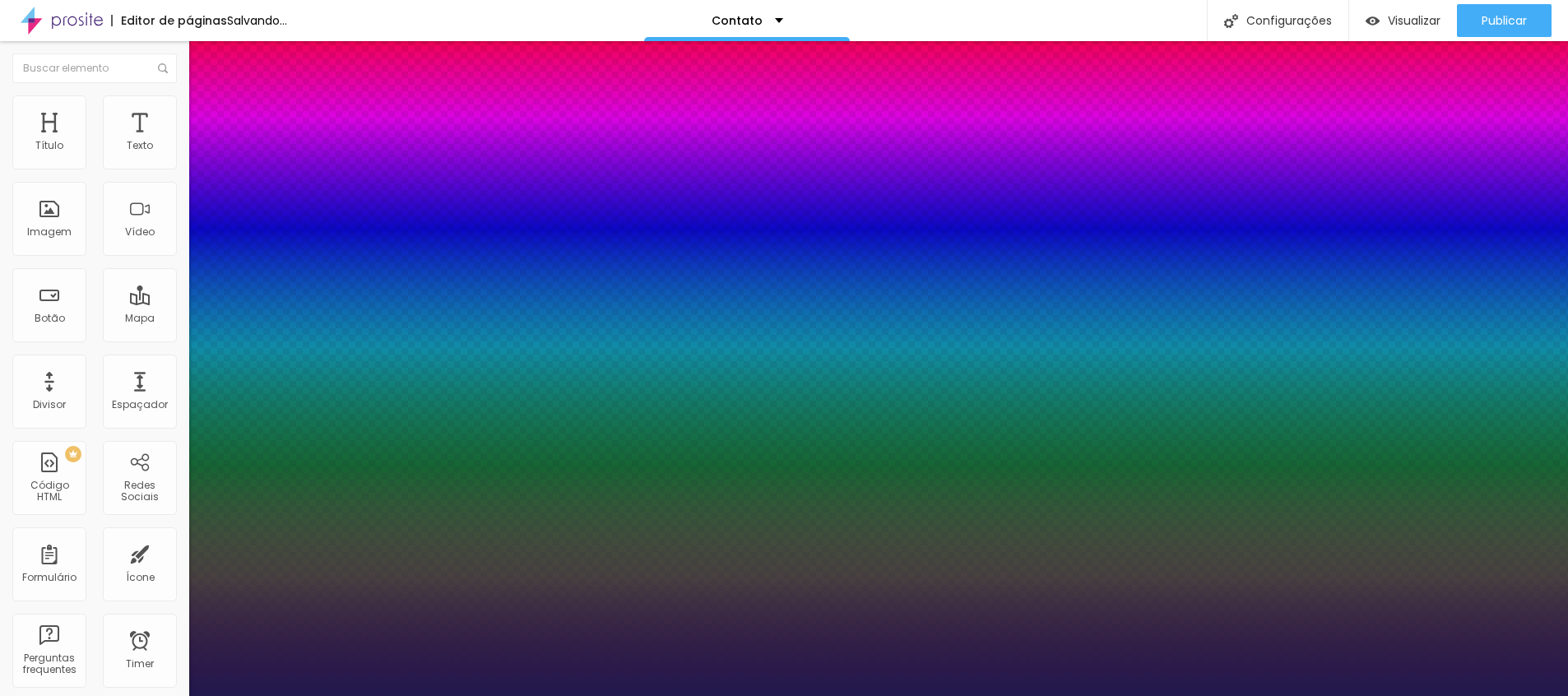
type input "1"
type input "34"
type input "1"
type input "34"
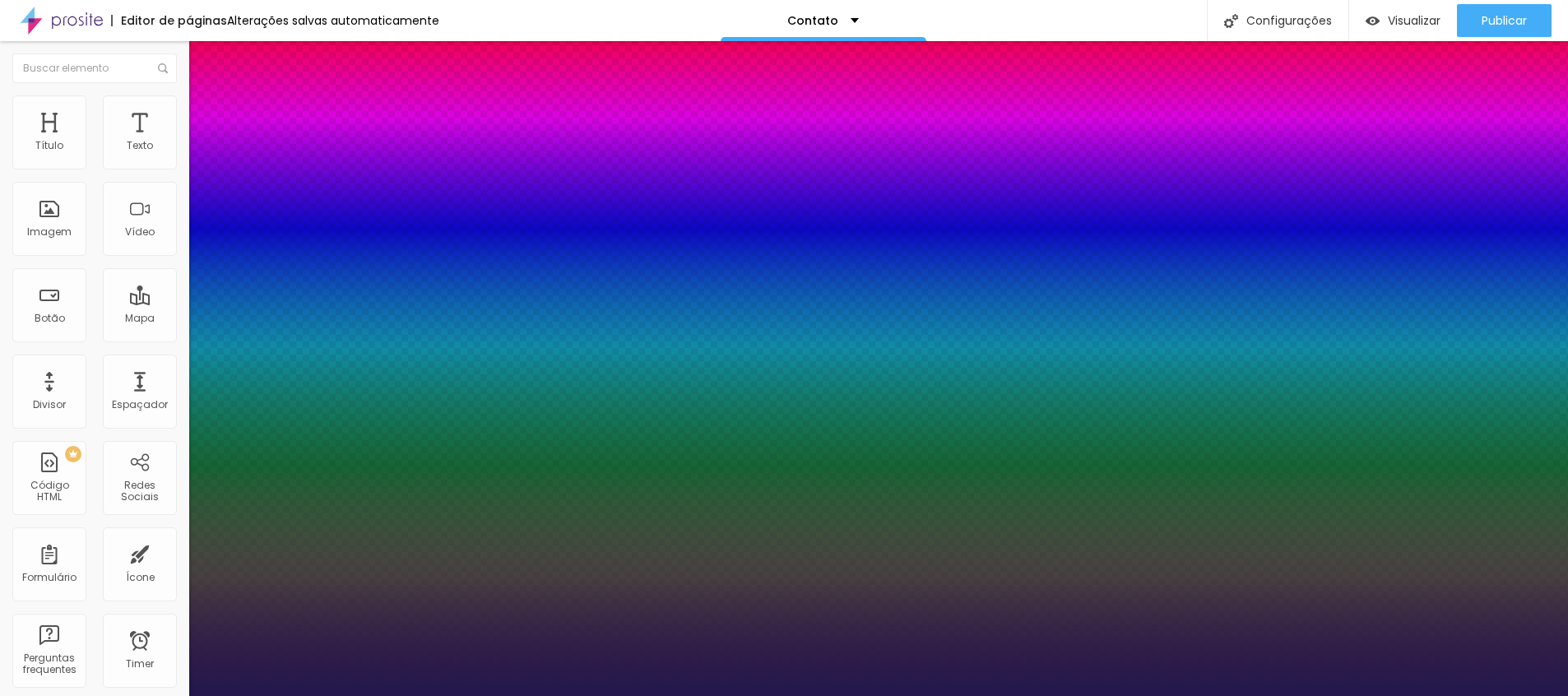
click at [1387, 696] on div at bounding box center [784, 696] width 1568 height 0
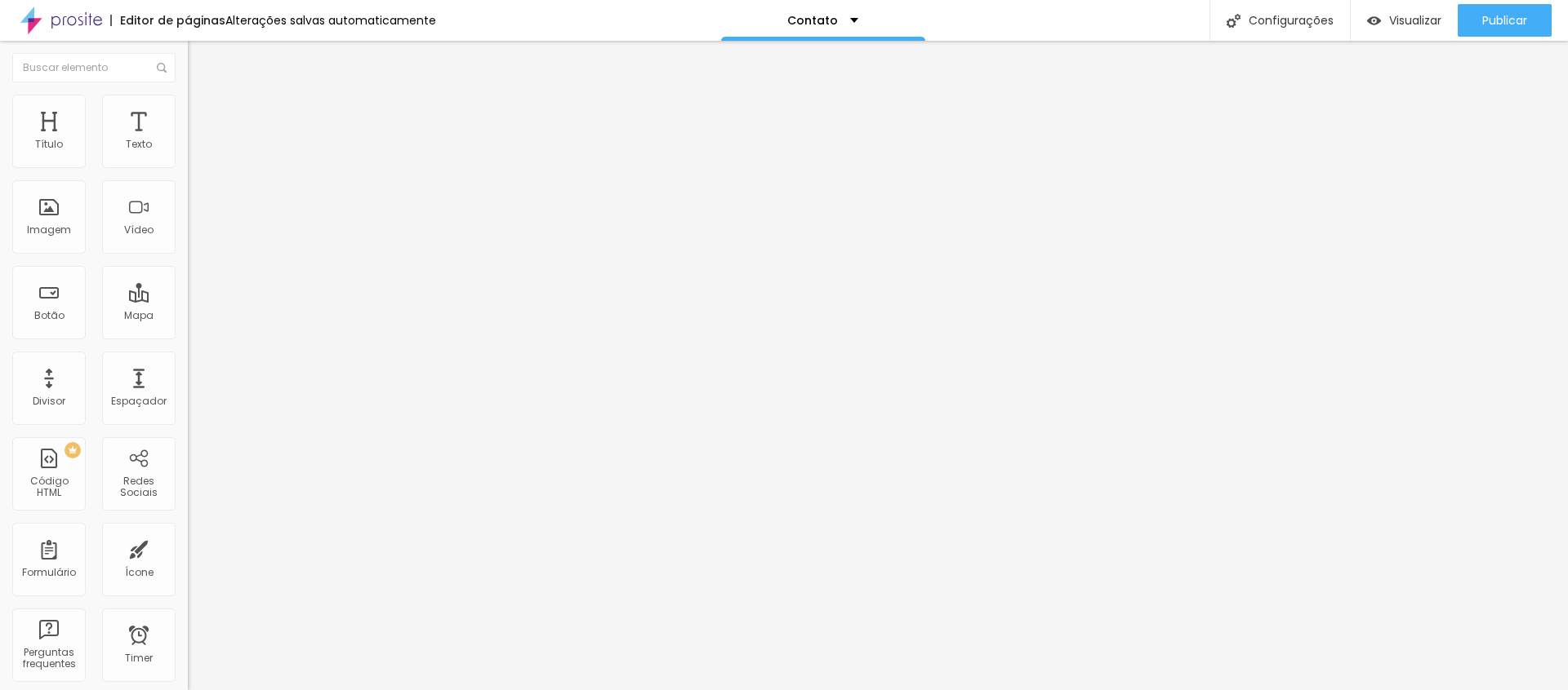
click at [203, 112] on span "Avançado" at bounding box center [230, 105] width 54 height 14
type input "8"
type input "7"
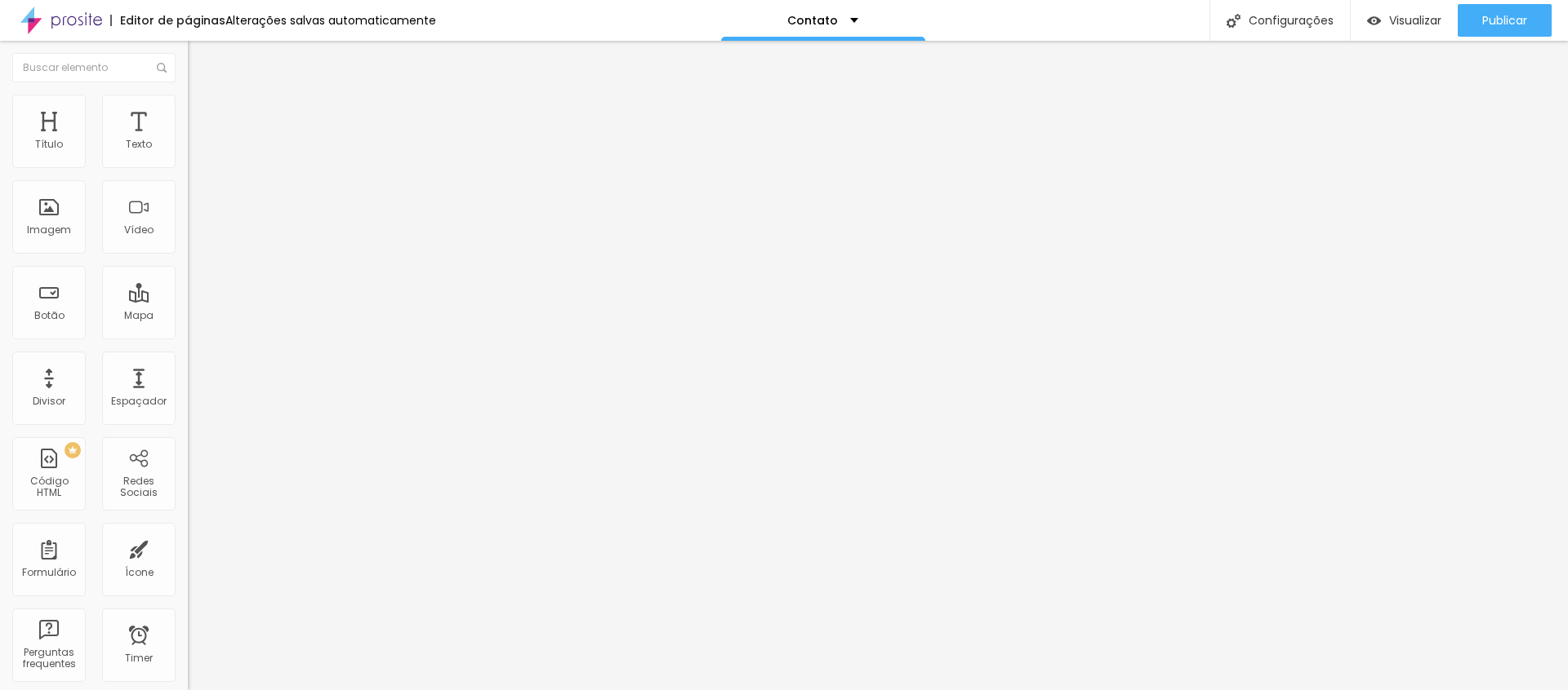
type input "6"
type input "3"
type input "0"
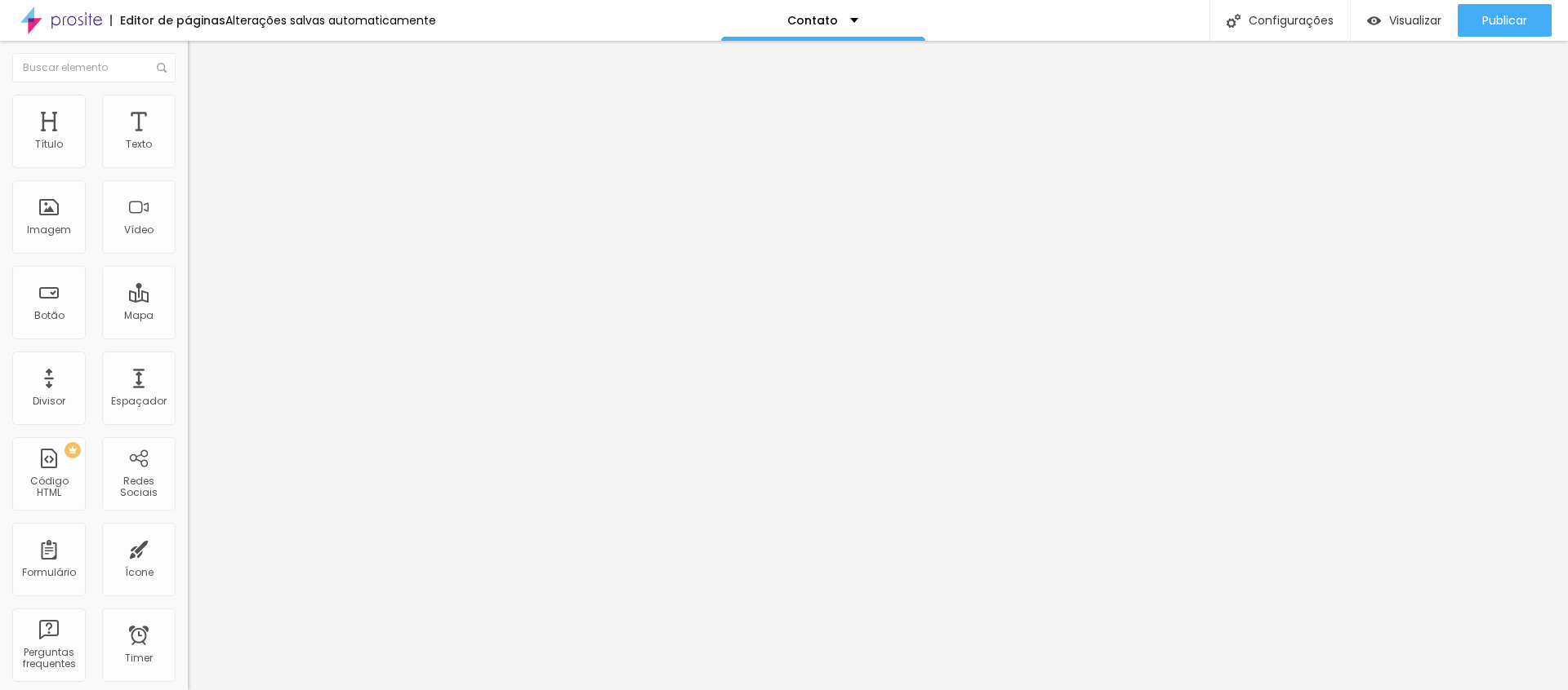
type input "0"
drag, startPoint x: 47, startPoint y: 162, endPoint x: 25, endPoint y: 169, distance: 23.1
type input "0"
click at [188, 166] on div "0 Espaço de cima" at bounding box center [282, 226] width 188 height 231
type input "9"
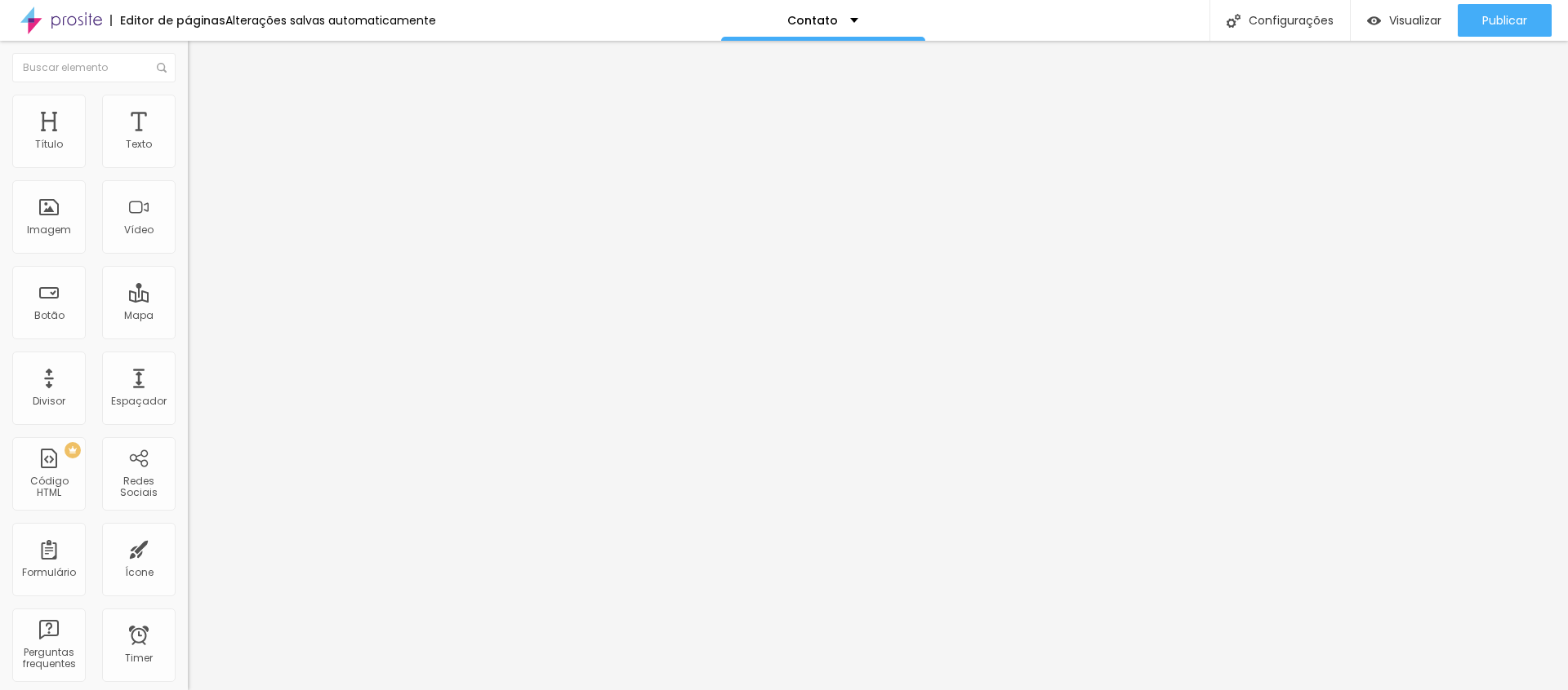
type input "9"
type input "8"
type input "7"
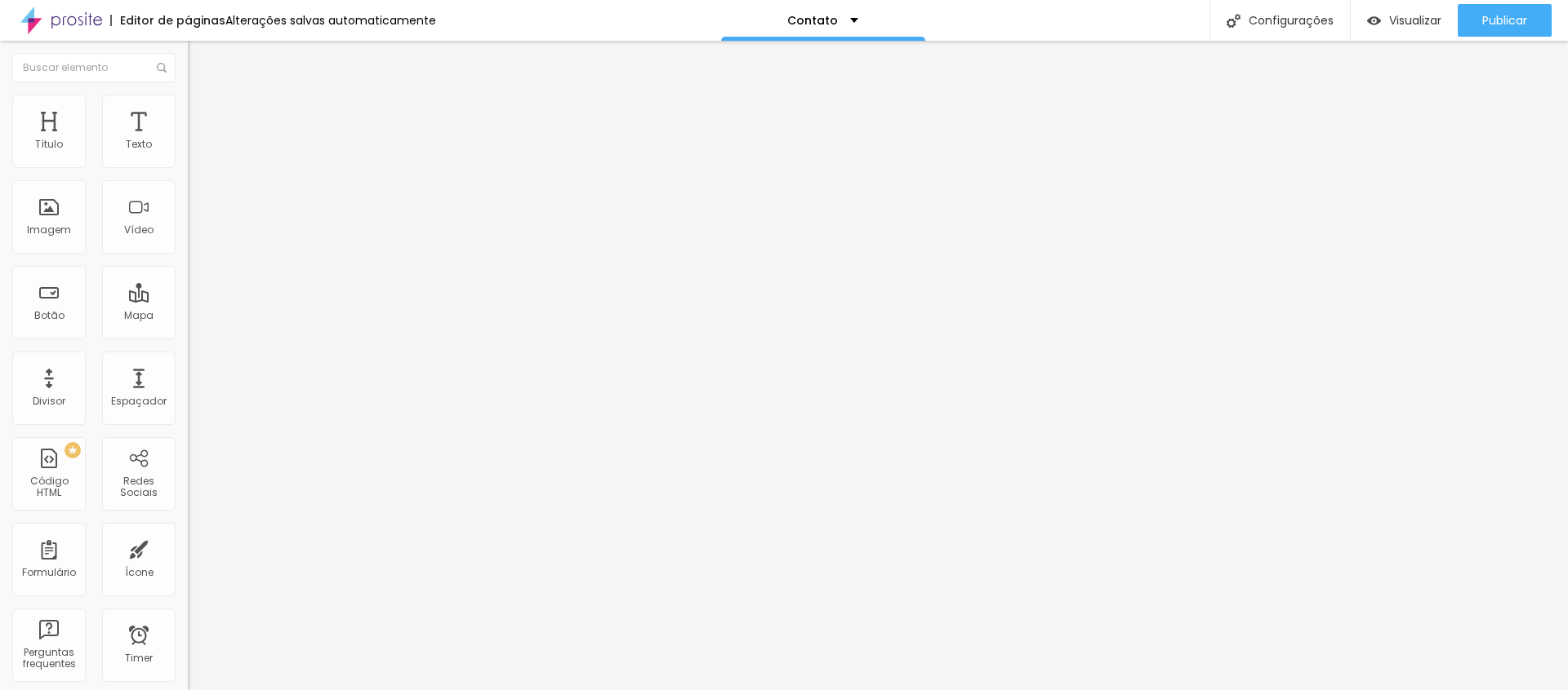
type input "5"
type input "4"
type input "1"
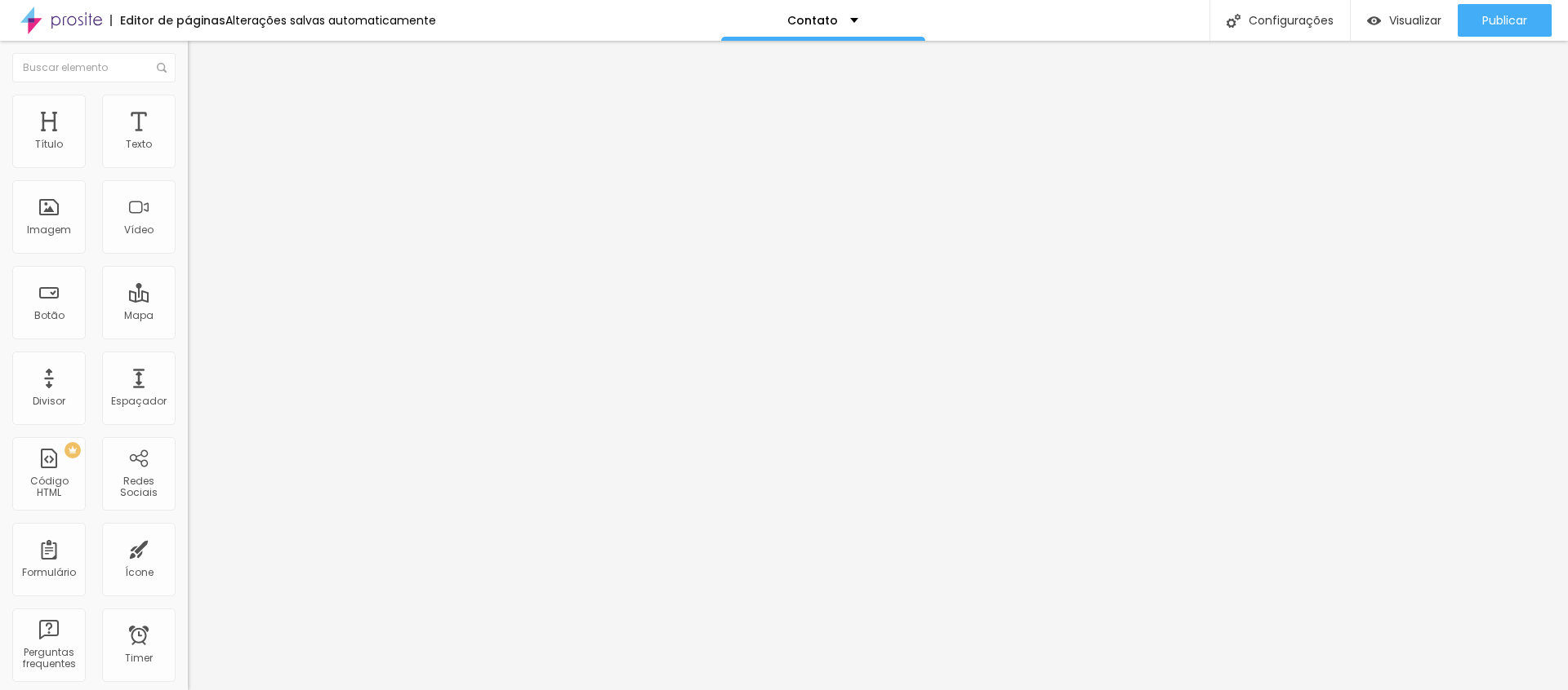
type input "1"
type input "0"
drag, startPoint x: 47, startPoint y: 198, endPoint x: 32, endPoint y: 200, distance: 15.1
type input "0"
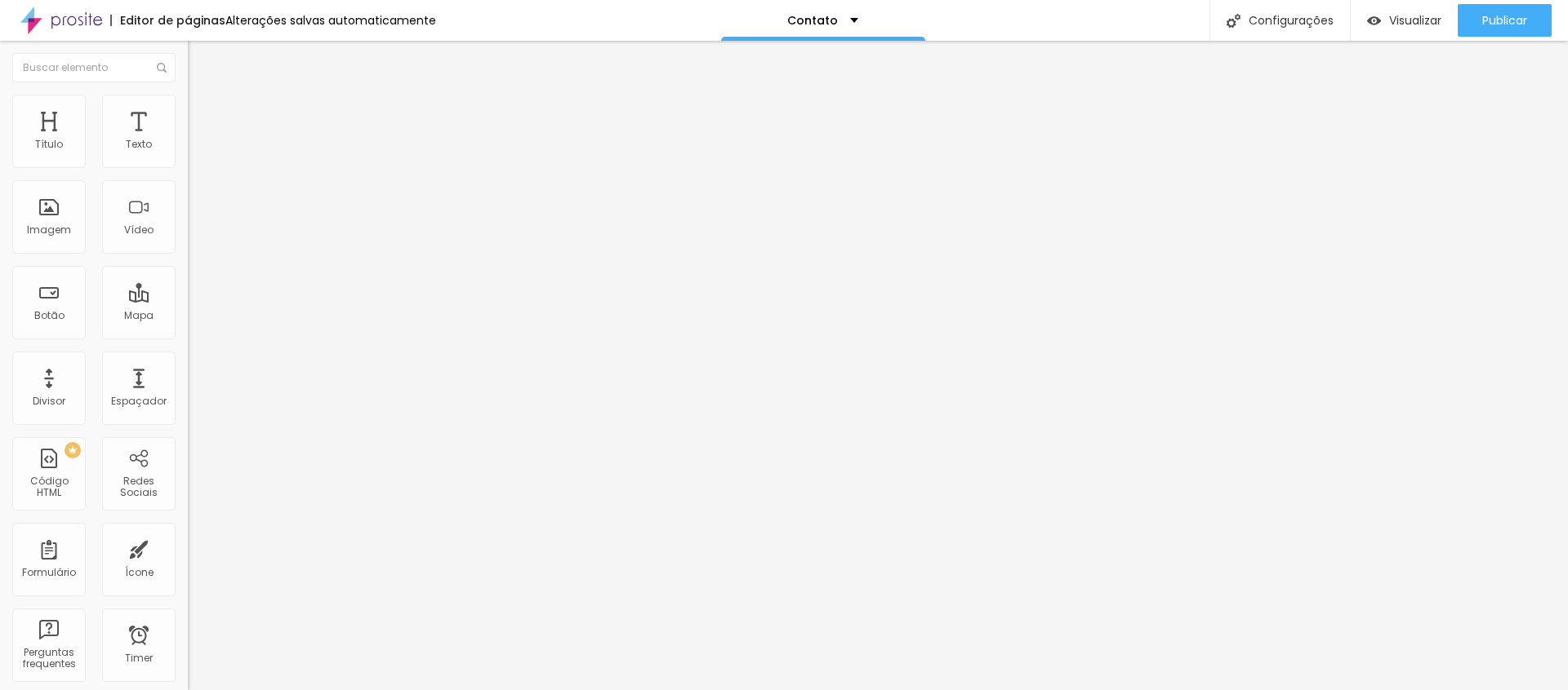
click at [188, 342] on div "0 Espaço de baixo" at bounding box center [282, 457] width 188 height 231
click at [203, 112] on span "Avançado" at bounding box center [230, 105] width 54 height 14
type input "14"
type input "11"
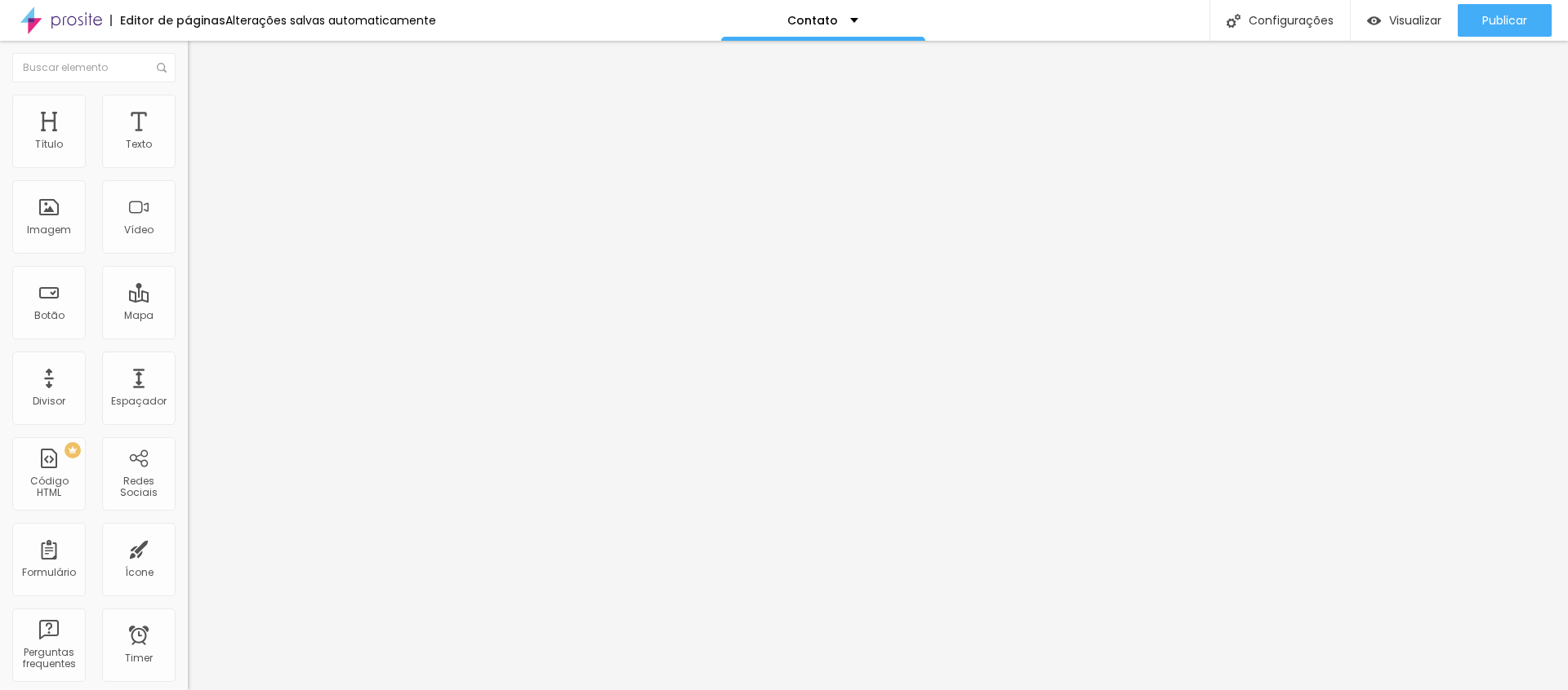
type input "11"
type input "10"
type input "7"
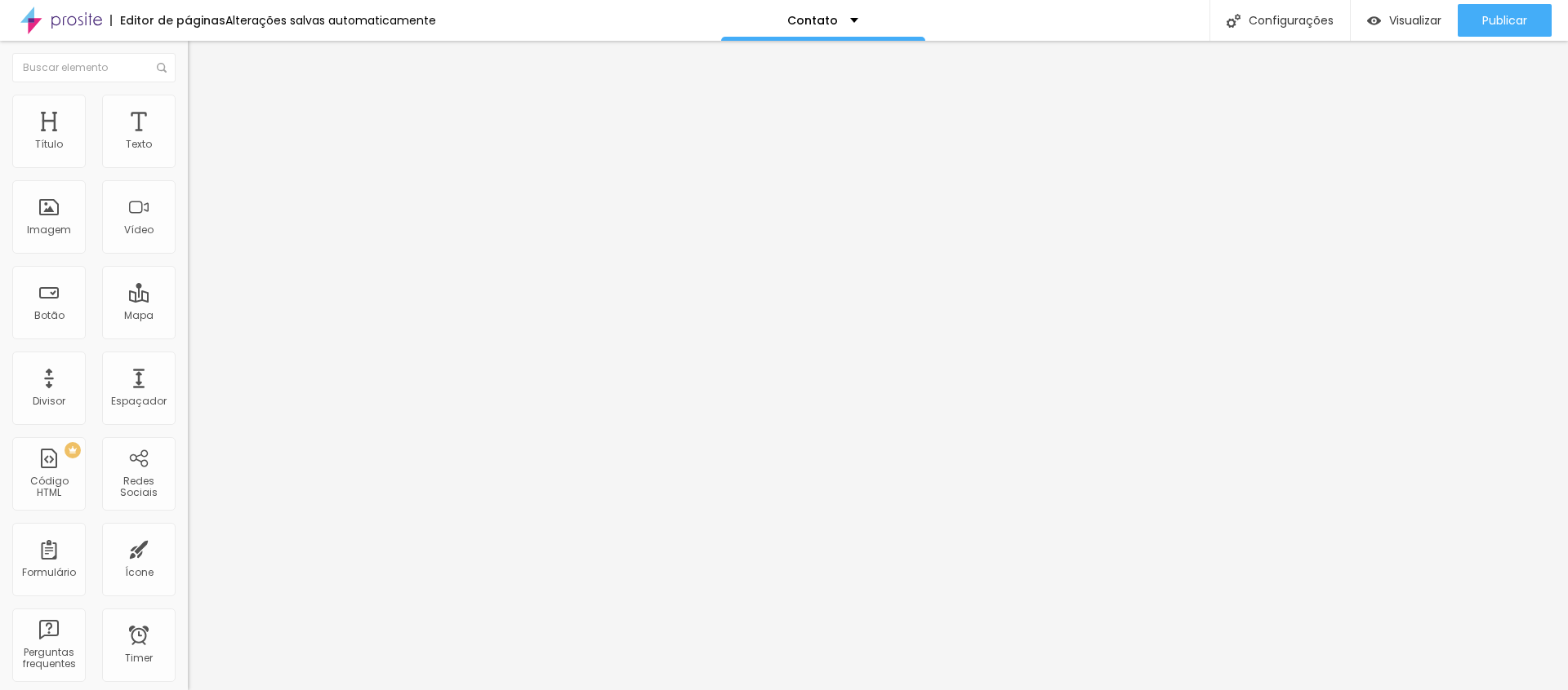
type input "5"
type input "0"
drag, startPoint x: 52, startPoint y: 164, endPoint x: 8, endPoint y: 174, distance: 45.1
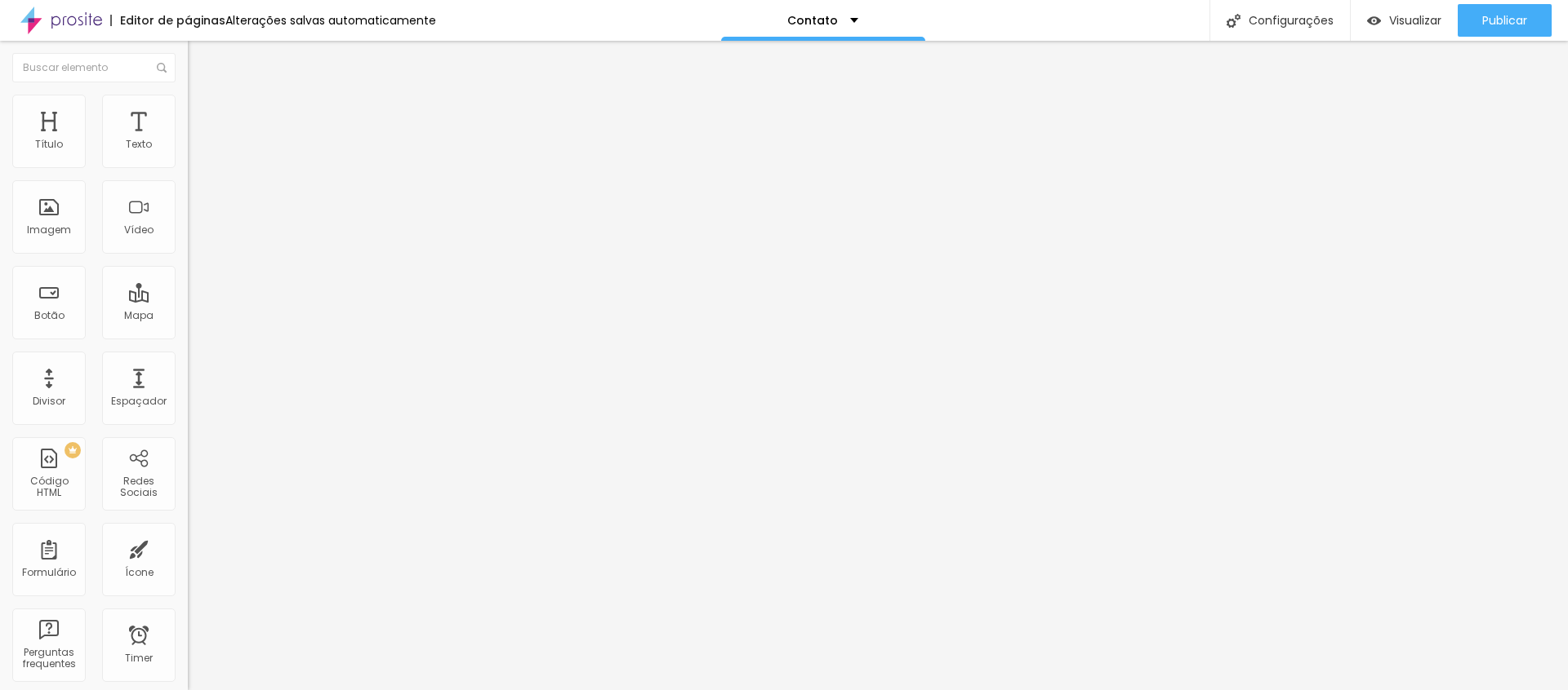
type input "0"
click at [188, 173] on div "0 Espaço de cima" at bounding box center [282, 226] width 188 height 231
type input "3"
type input "0"
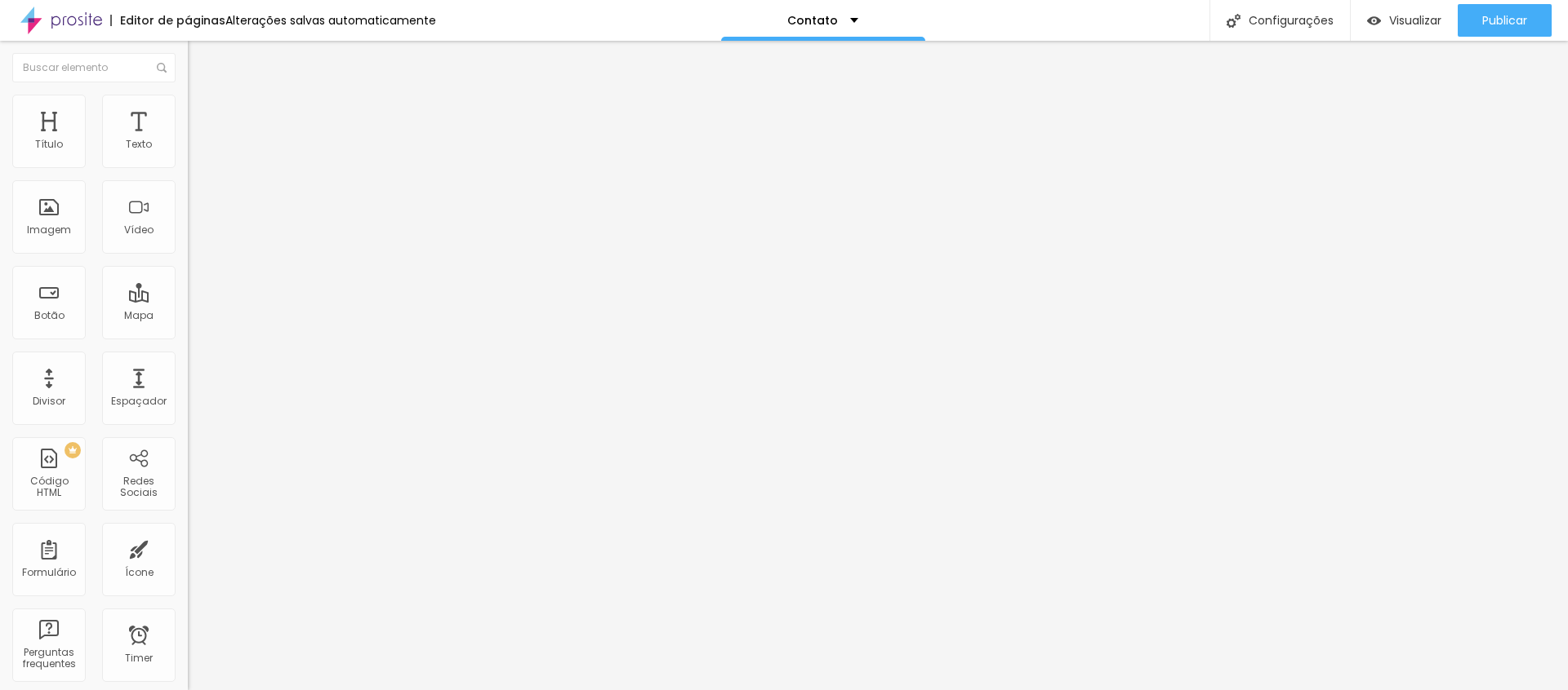
type input "0"
drag, startPoint x: 42, startPoint y: 198, endPoint x: 10, endPoint y: 202, distance: 32.2
type input "0"
click at [188, 342] on div "0 Espaço de baixo" at bounding box center [282, 457] width 188 height 231
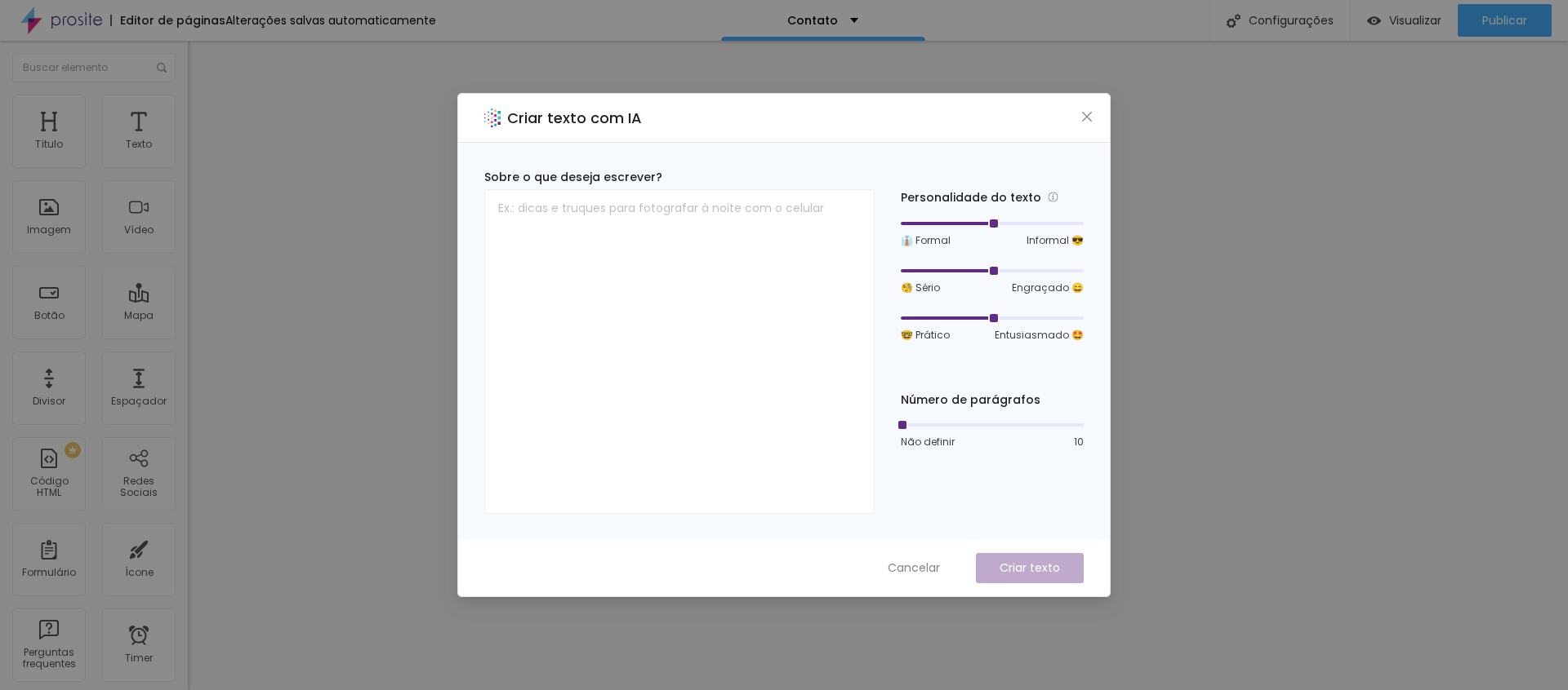
click at [1081, 118] on span "Close" at bounding box center [1087, 116] width 17 height 13
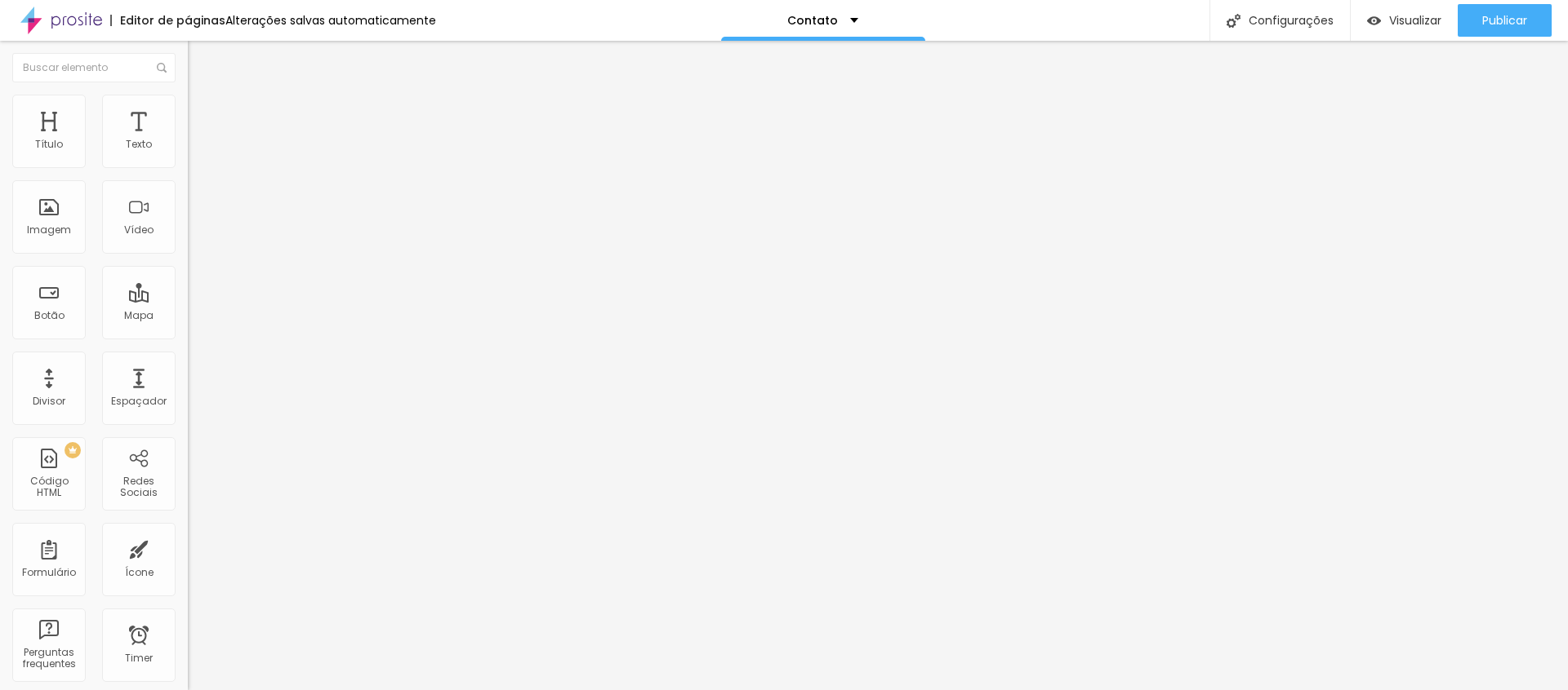
click at [194, 151] on icon "button" at bounding box center [199, 146] width 10 height 10
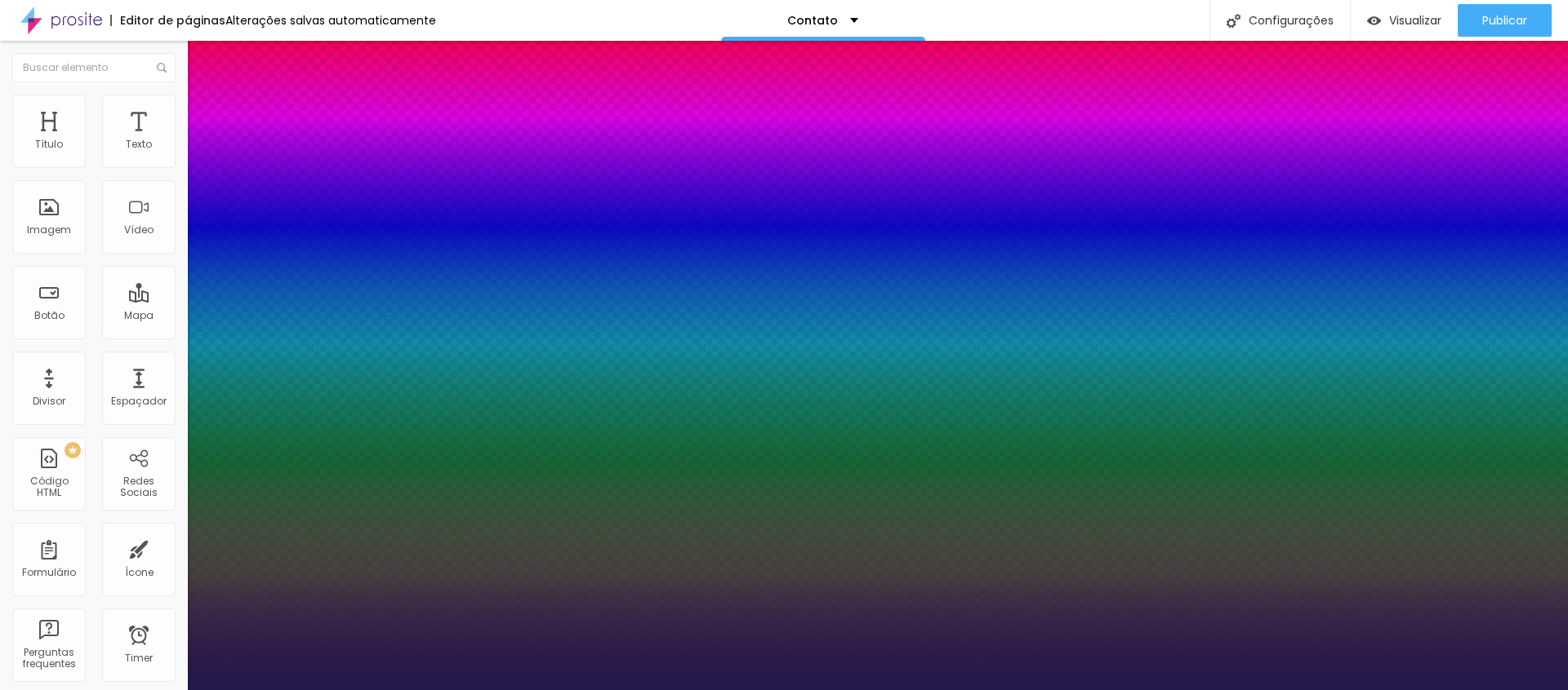
type input "1"
type input "14"
type input "1"
type input "14"
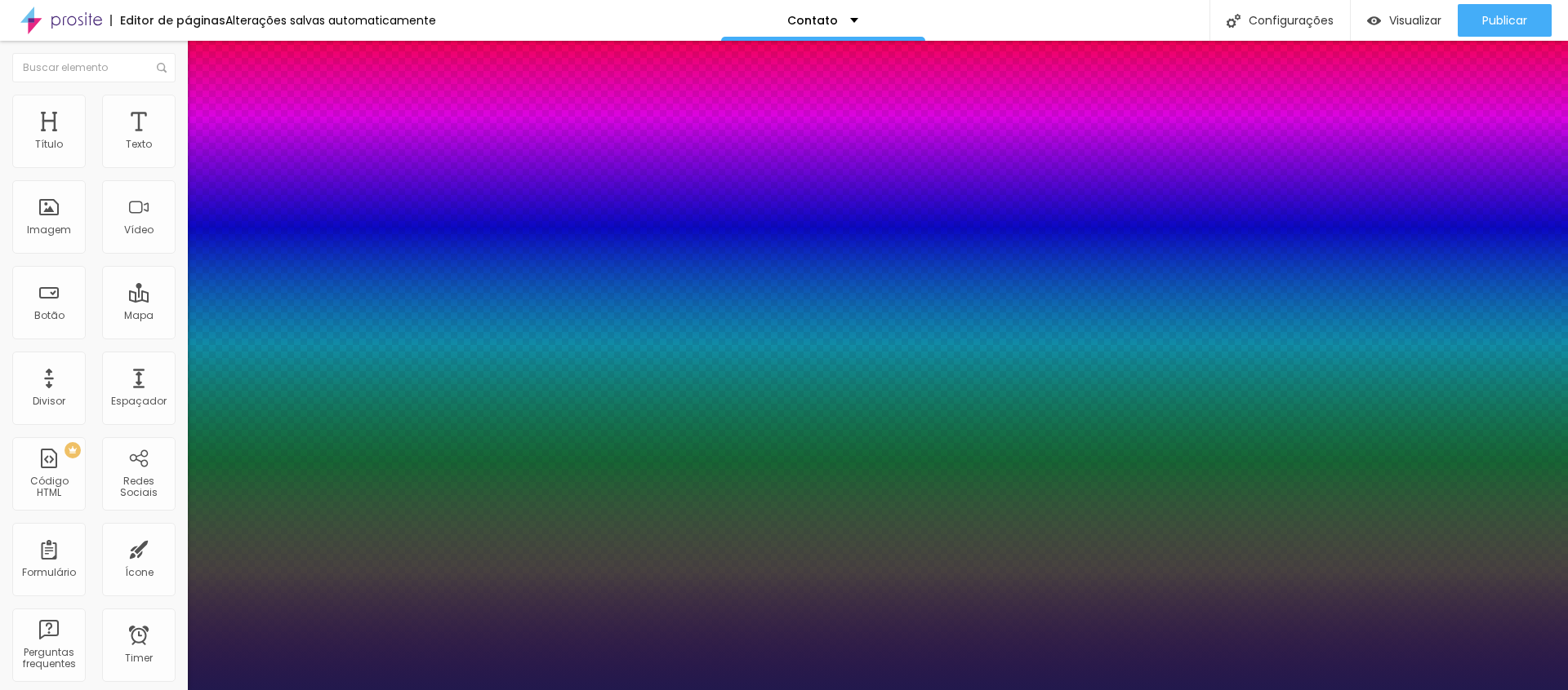
type input "1"
click at [939, 690] on div at bounding box center [784, 690] width 1568 height 0
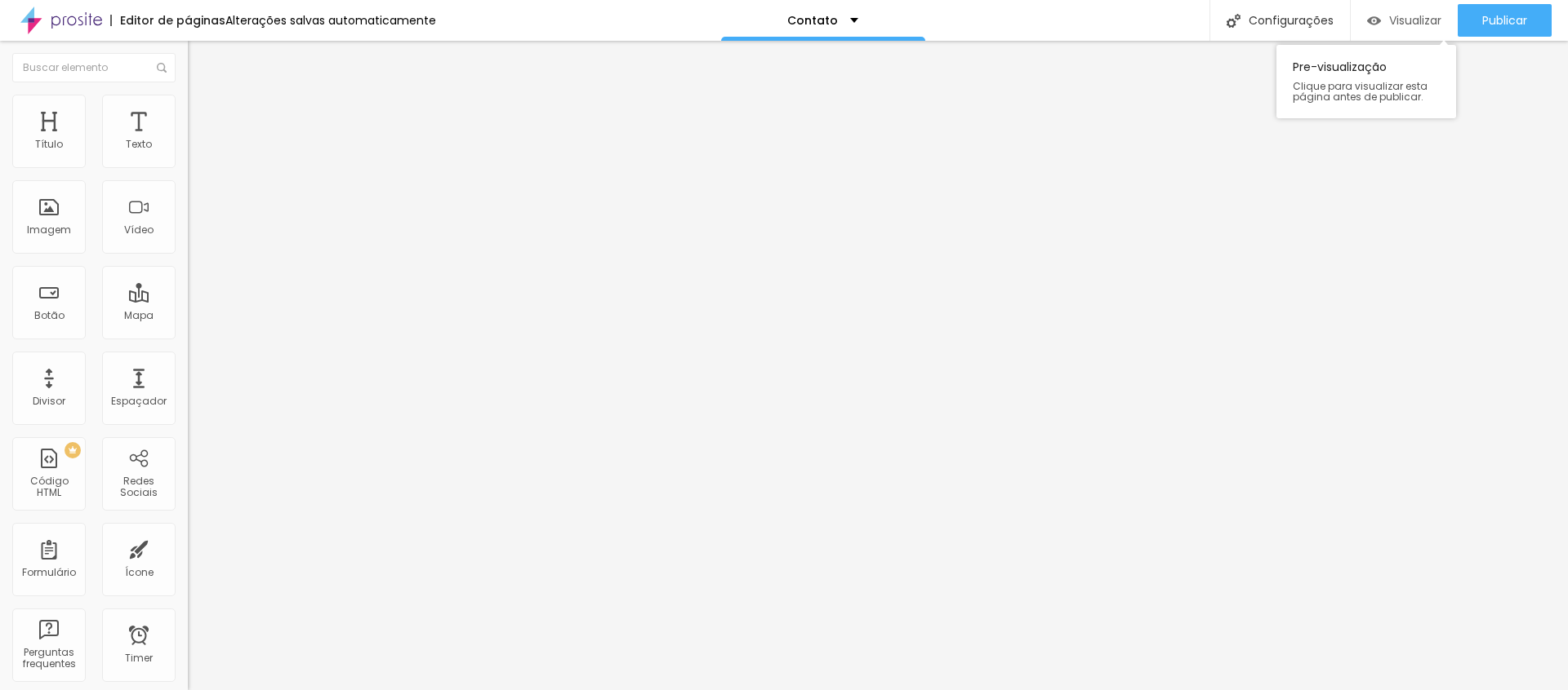
click at [1389, 19] on span "Visualizar" at bounding box center [1415, 20] width 52 height 13
drag, startPoint x: 147, startPoint y: 120, endPoint x: 149, endPoint y: 131, distance: 11.2
click at [188, 124] on li "Avançado" at bounding box center [282, 132] width 188 height 16
type input "8"
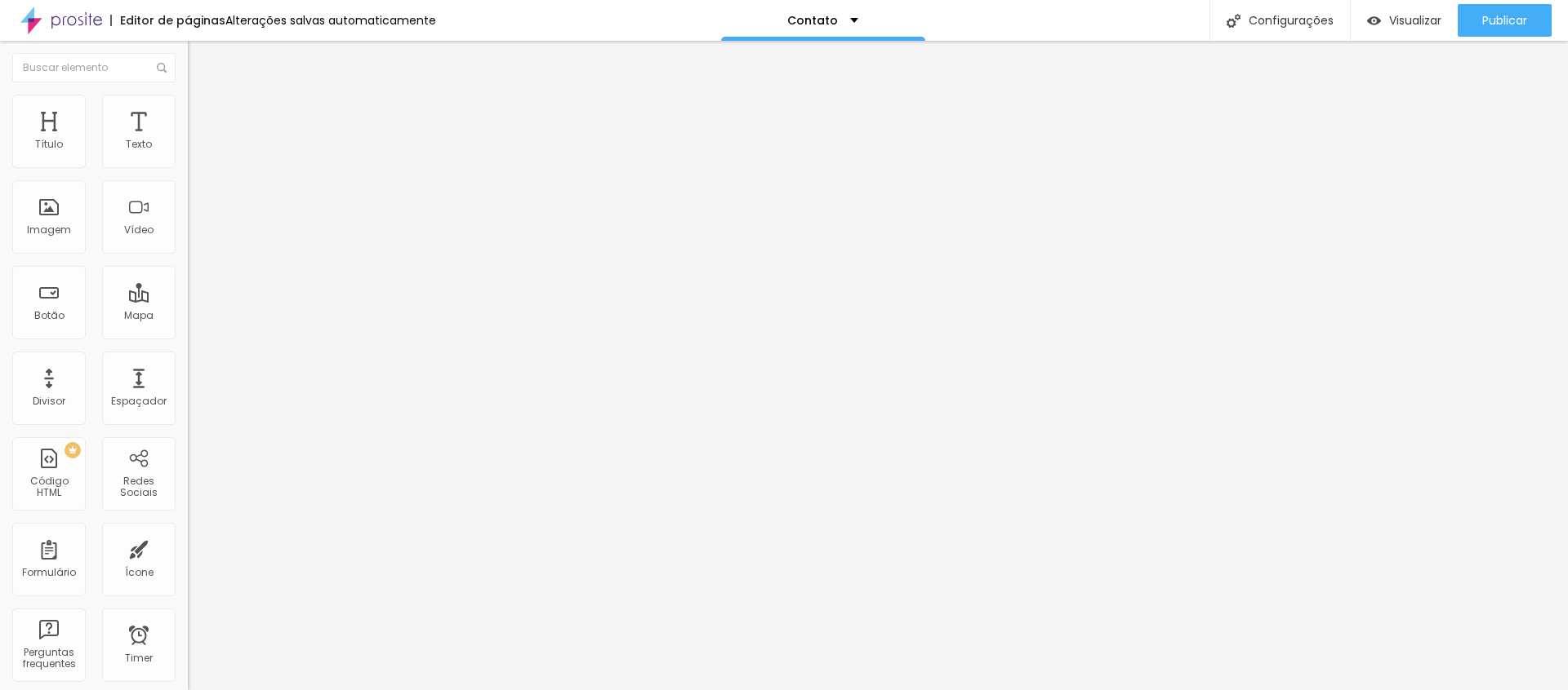
type input "7"
type input "5"
type input "2"
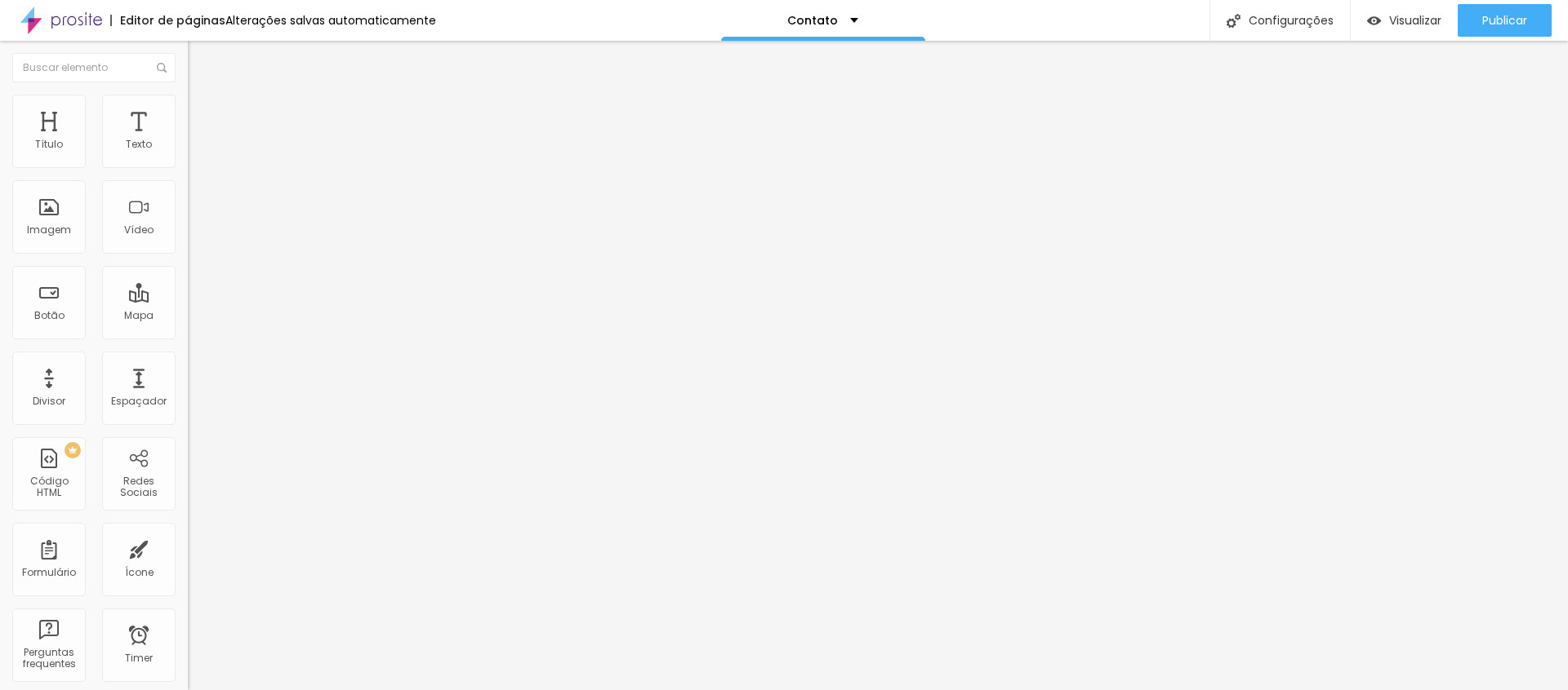
type input "2"
type input "0"
drag, startPoint x: 47, startPoint y: 177, endPoint x: 4, endPoint y: 191, distance: 45.2
type input "0"
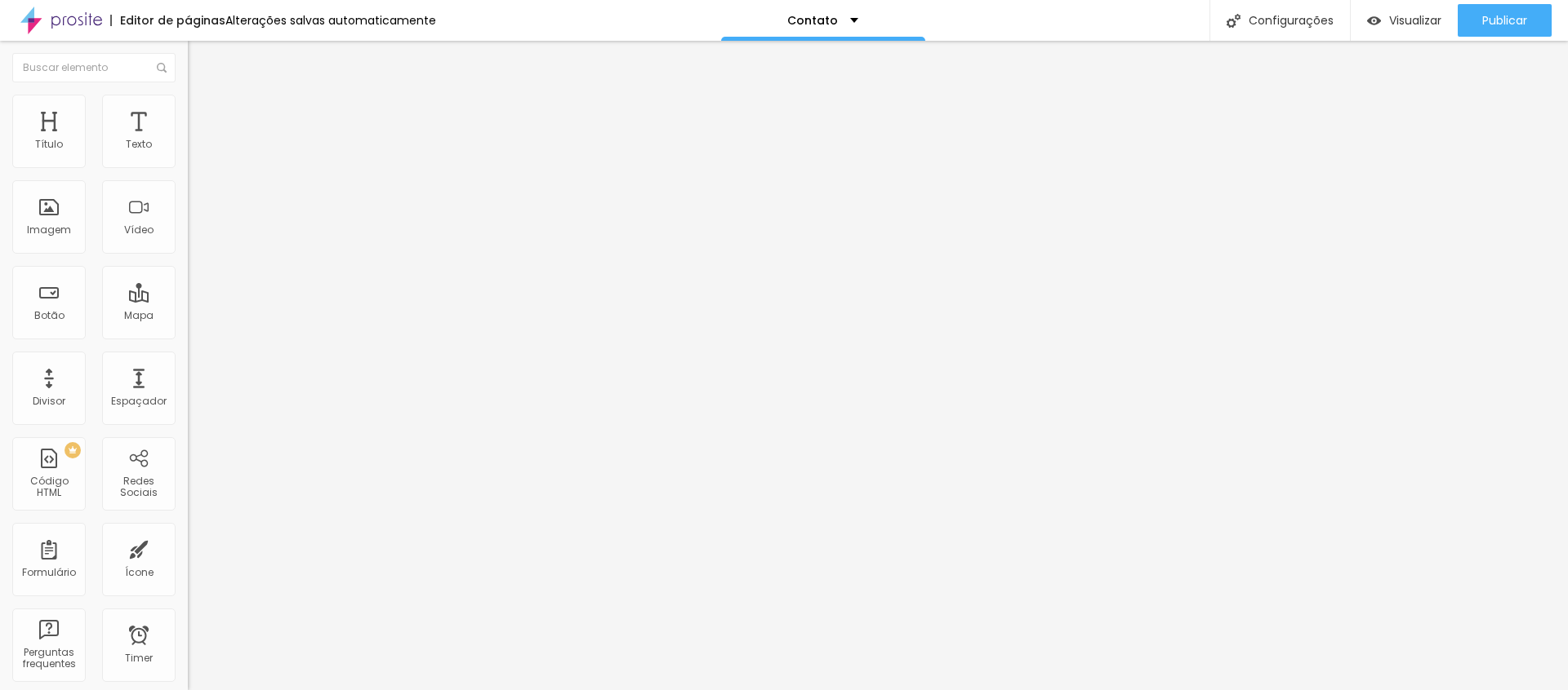
click at [188, 187] on div "0 Espaço de cima" at bounding box center [282, 255] width 188 height 231
type input "4"
type input "3"
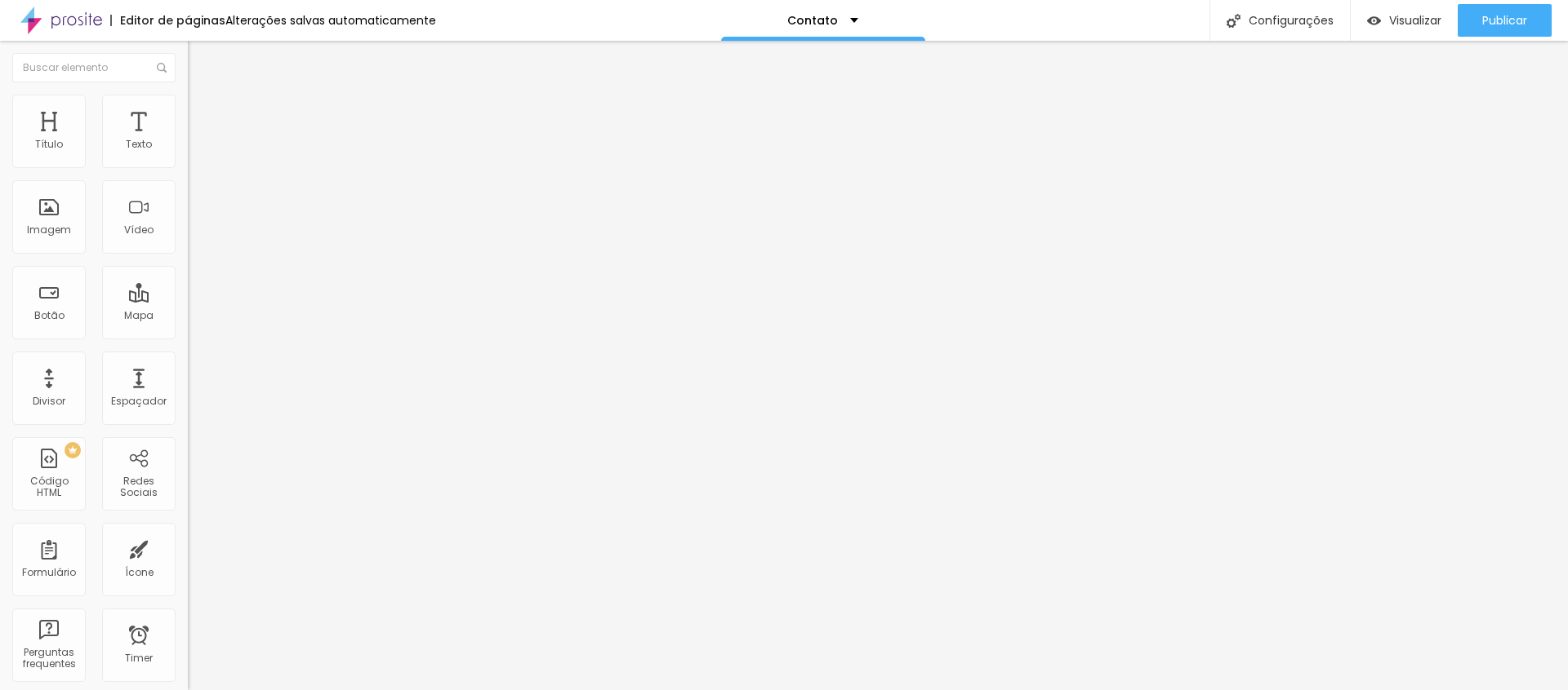
type input "2"
type input "0"
drag, startPoint x: 43, startPoint y: 212, endPoint x: 6, endPoint y: 230, distance: 41.1
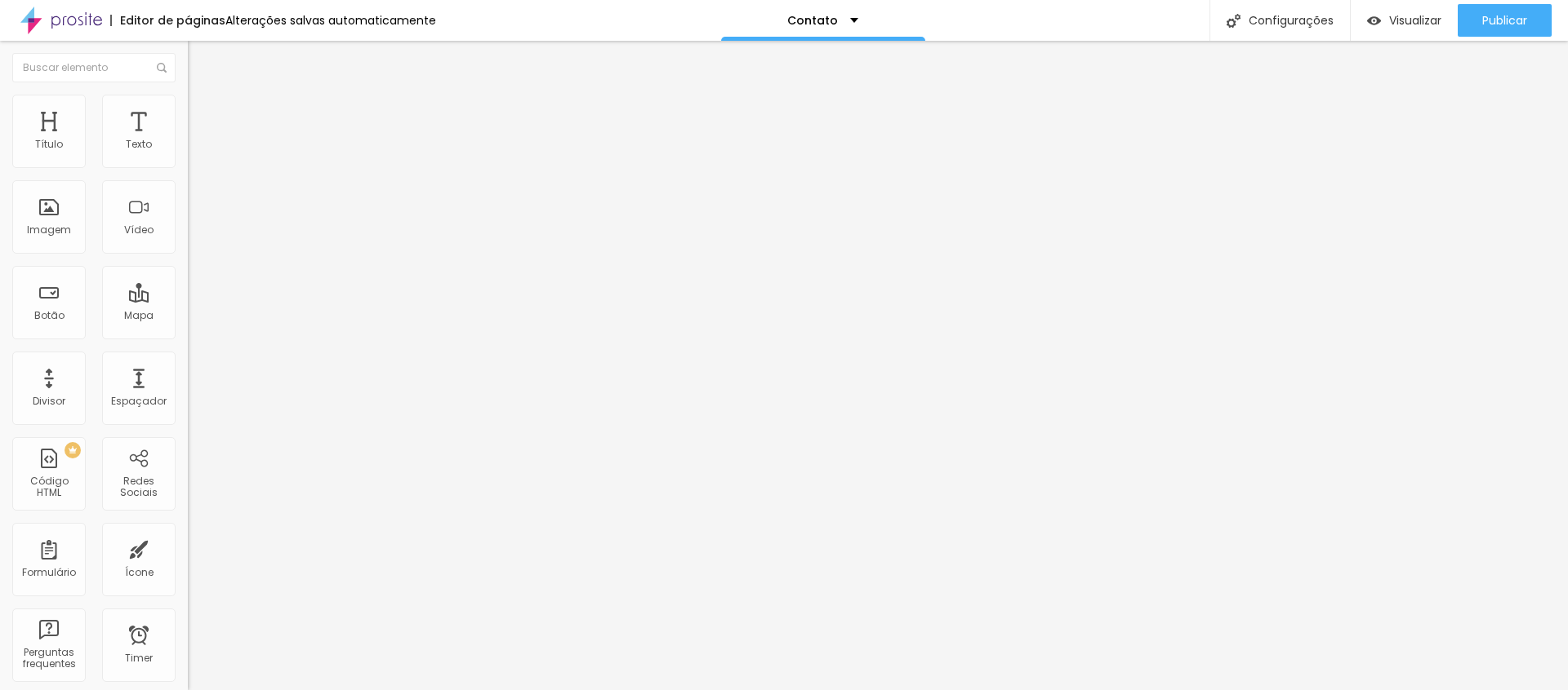
type input "0"
click at [188, 220] on div "0 Espaço de cima 0 Espaço de baixo ID Html Classes Html Visível nos dispositivo…" at bounding box center [282, 483] width 188 height 686
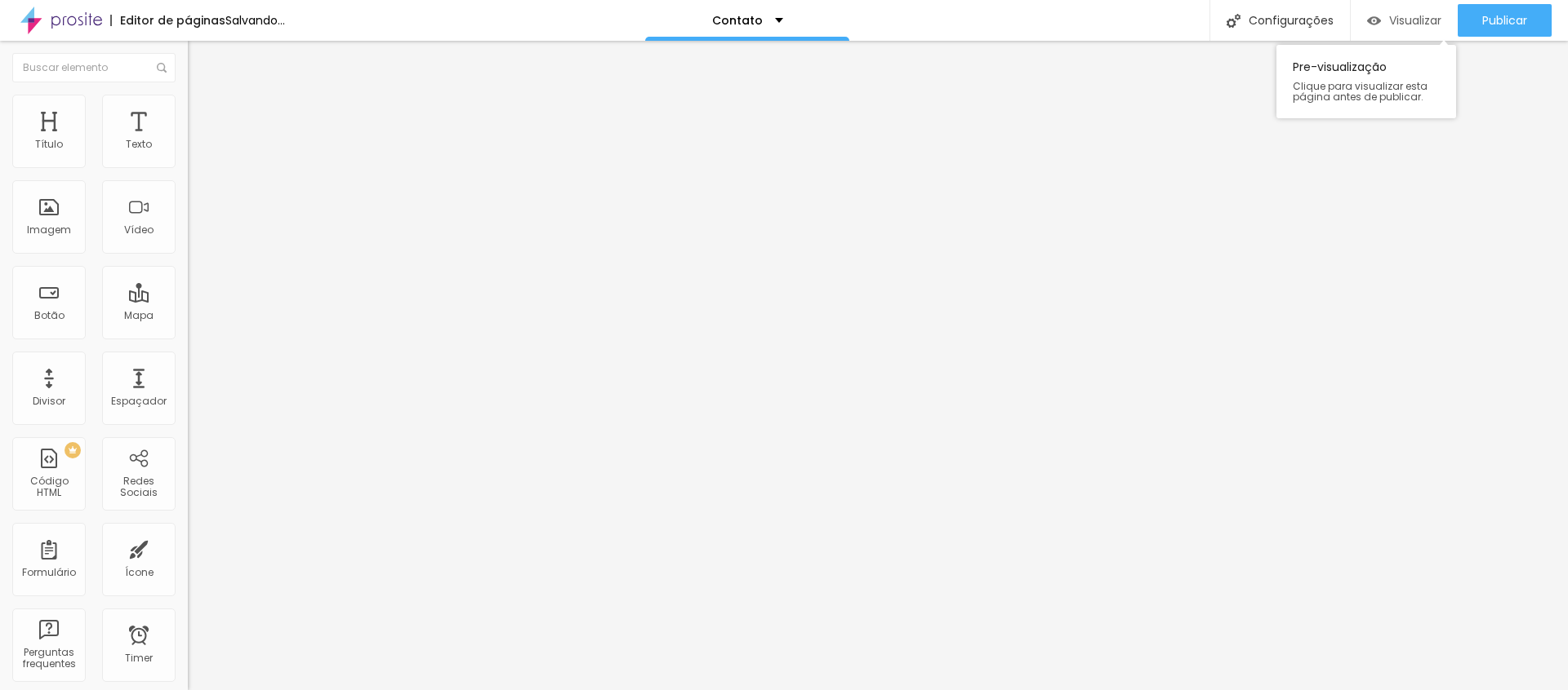
click at [1409, 26] on span "Visualizar" at bounding box center [1415, 20] width 52 height 13
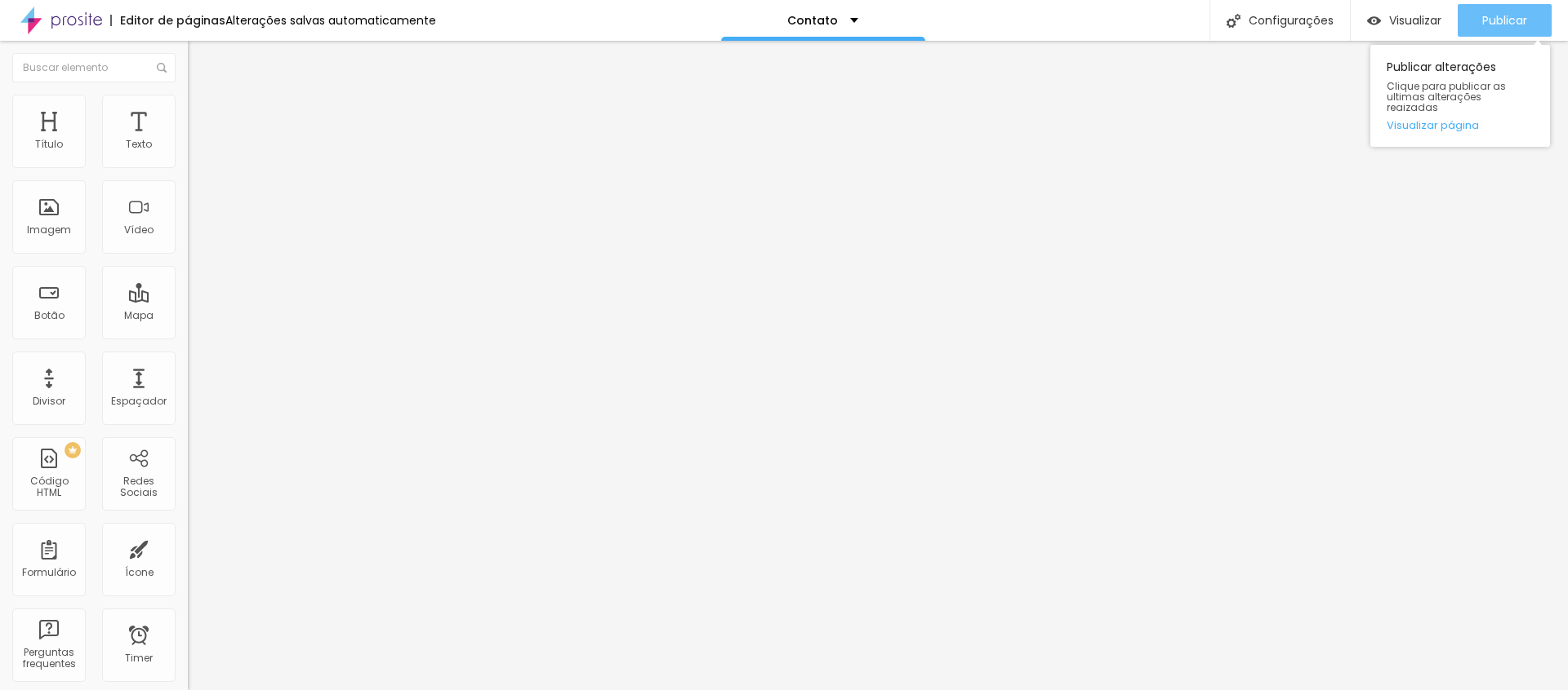
click at [1506, 20] on span "Publicar" at bounding box center [1504, 20] width 45 height 13
click at [188, 118] on ul "Conteúdo Estilo Avançado" at bounding box center [282, 102] width 188 height 49
click at [188, 110] on ul "Conteúdo Estilo Avançado" at bounding box center [282, 102] width 188 height 49
click at [203, 115] on span "Avançado" at bounding box center [230, 122] width 54 height 14
type input "15"
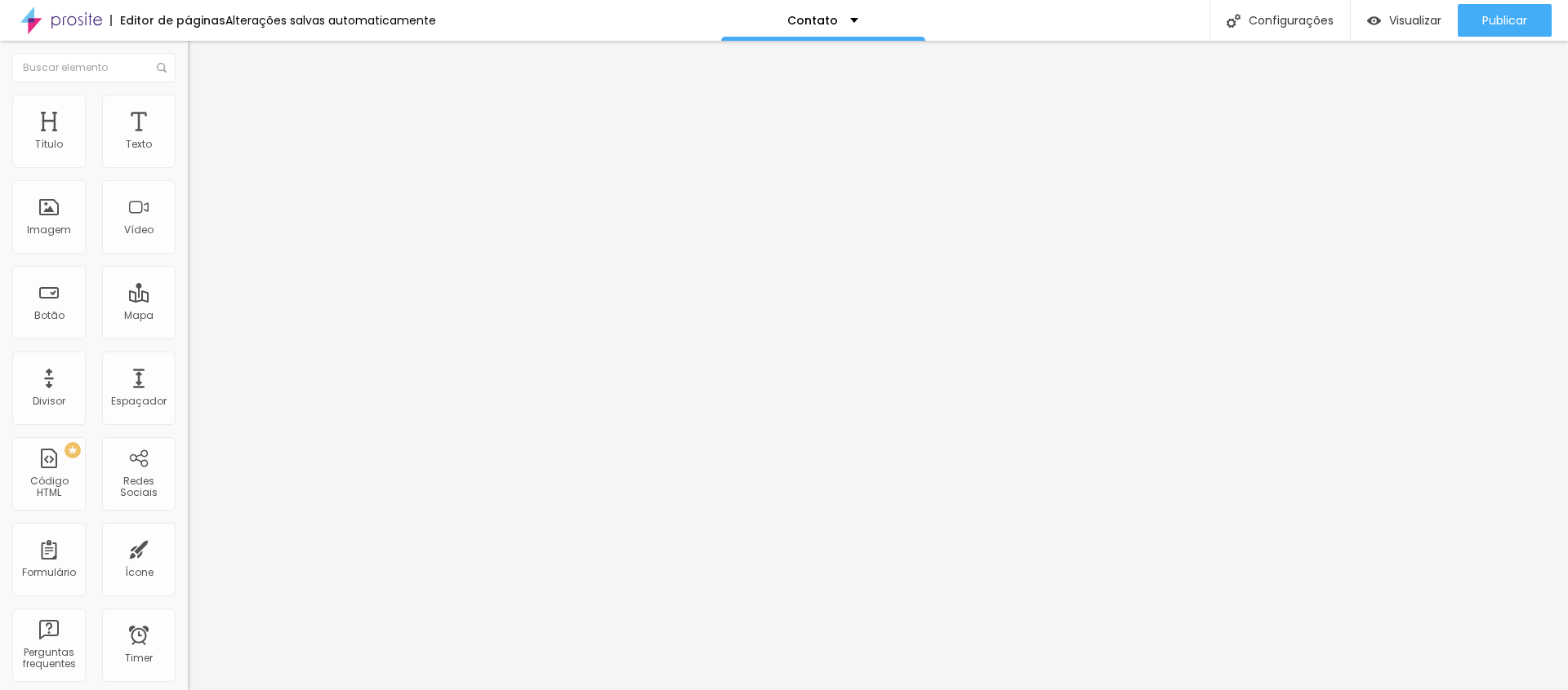
type input "15"
type input "10"
type input "5"
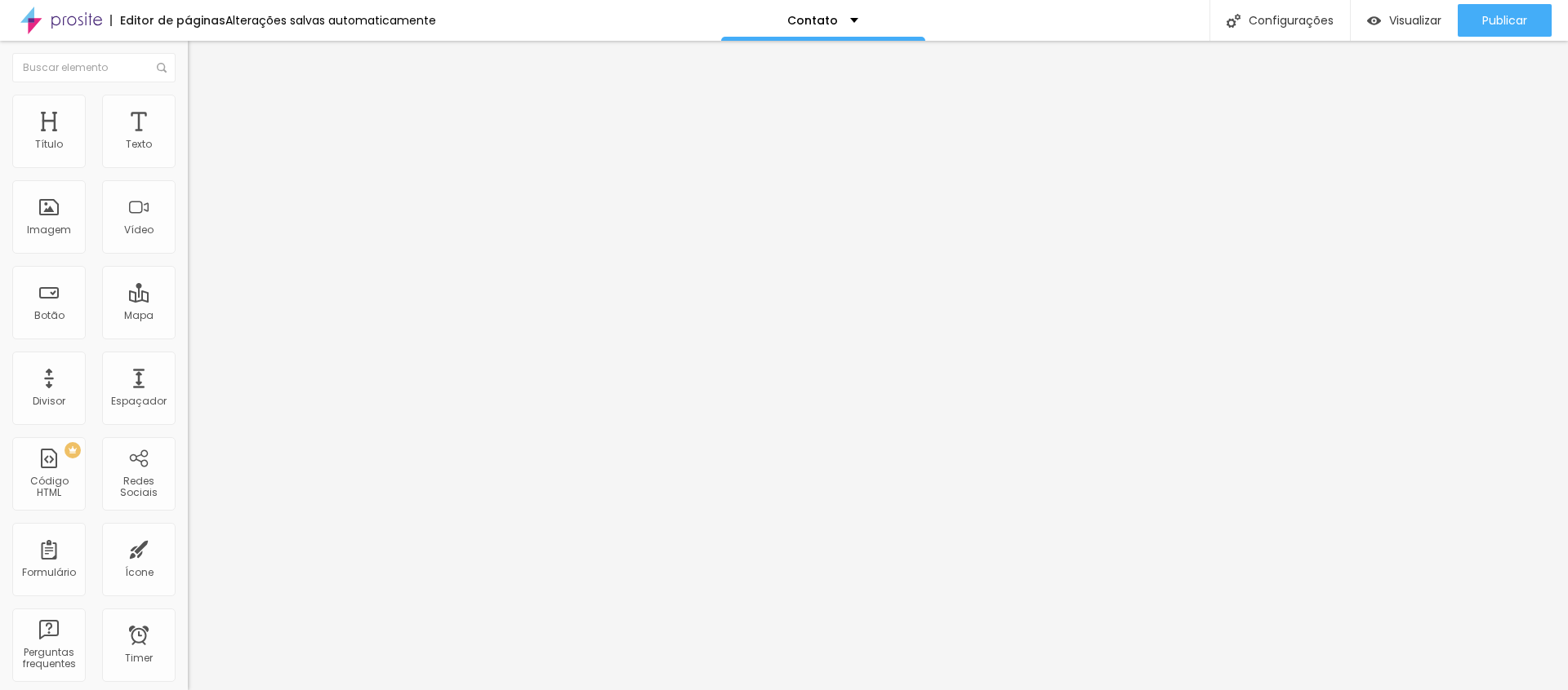
type input "0"
drag, startPoint x: 66, startPoint y: 161, endPoint x: 22, endPoint y: 171, distance: 45.1
type input "0"
click at [188, 171] on div "0 px Espaçamento Interno" at bounding box center [282, 243] width 188 height 231
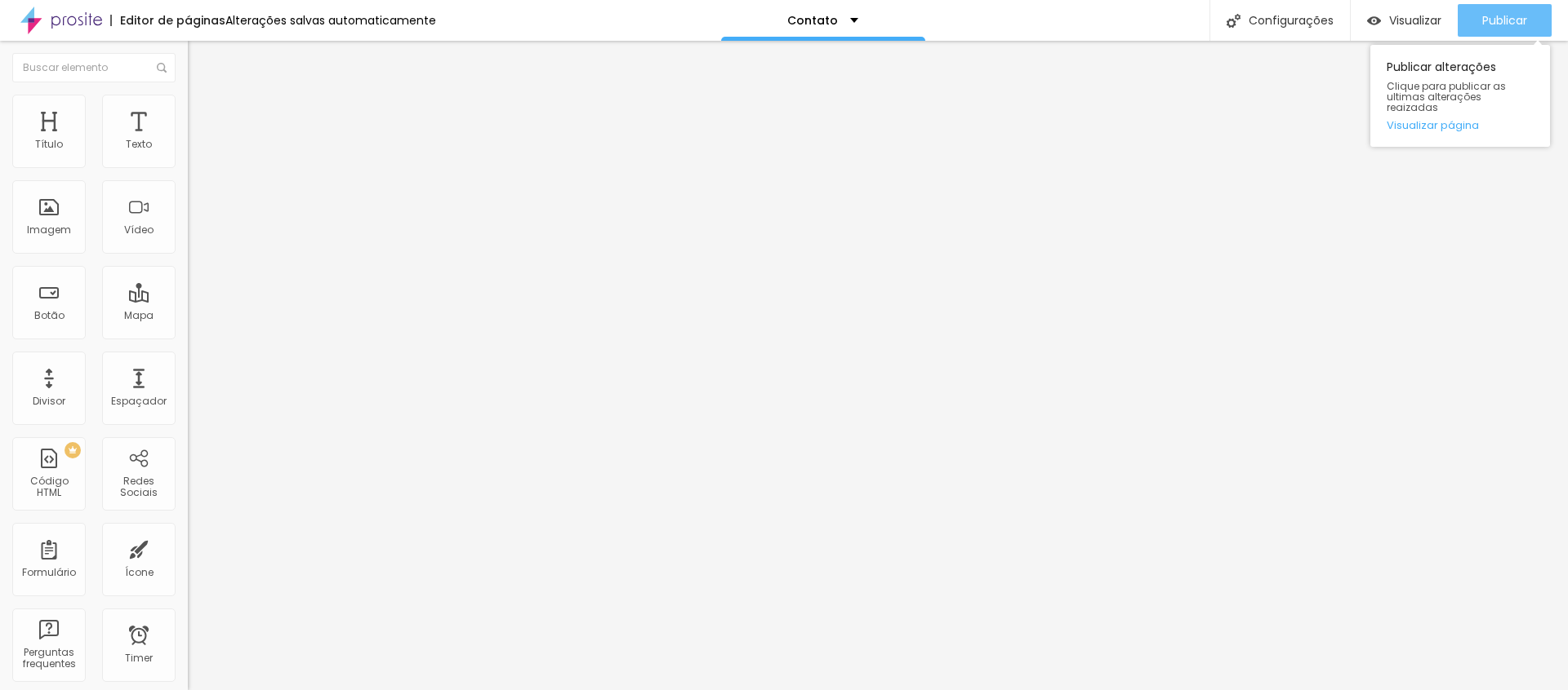
click at [1502, 20] on span "Publicar" at bounding box center [1504, 20] width 45 height 13
click at [188, 161] on img at bounding box center [193, 156] width 12 height 12
click at [1494, 25] on span "Publicar" at bounding box center [1504, 20] width 45 height 13
click at [203, 115] on span "Avançado" at bounding box center [230, 122] width 54 height 14
type input "25"
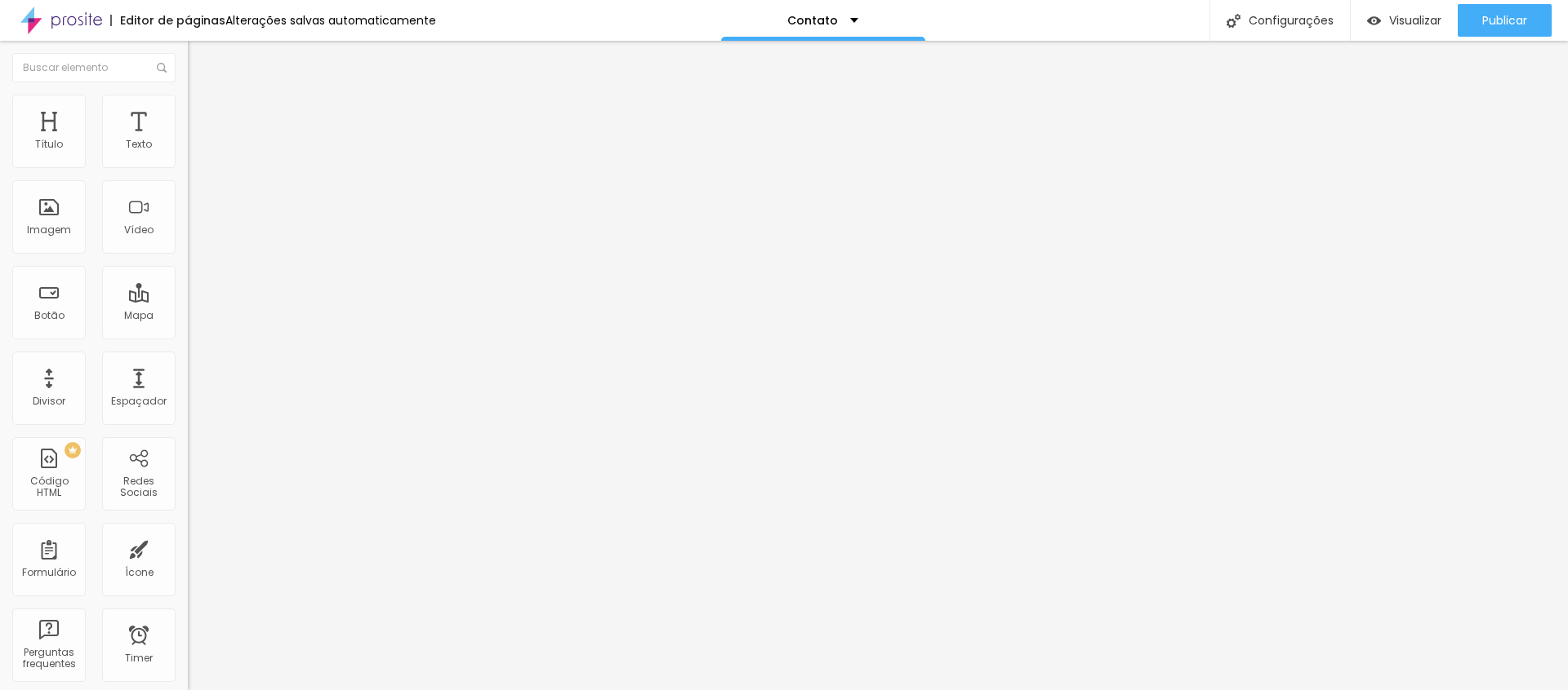
type input "25"
type input "30"
type input "35"
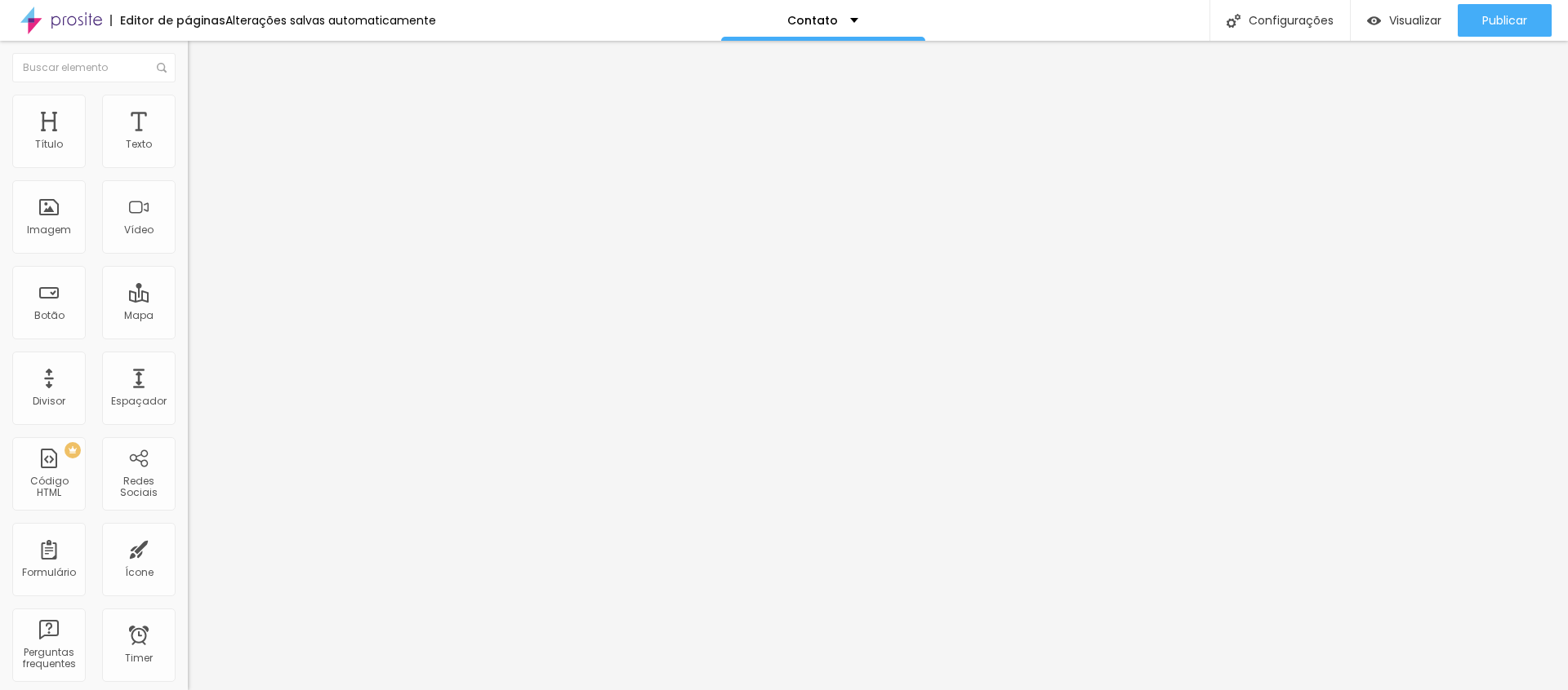
type input "30"
type input "25"
type input "20"
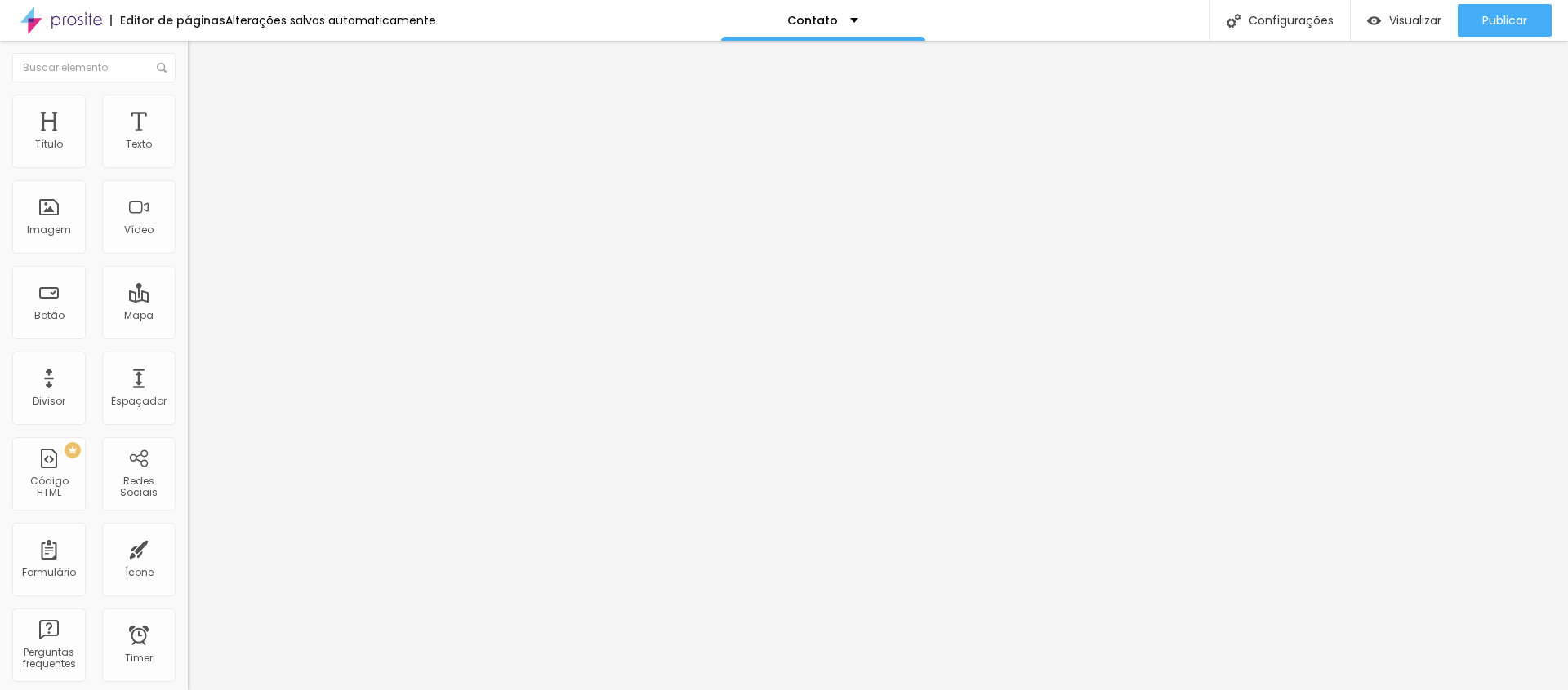
type input "20"
type input "15"
type input "10"
drag, startPoint x: 66, startPoint y: 164, endPoint x: 72, endPoint y: 175, distance: 12.5
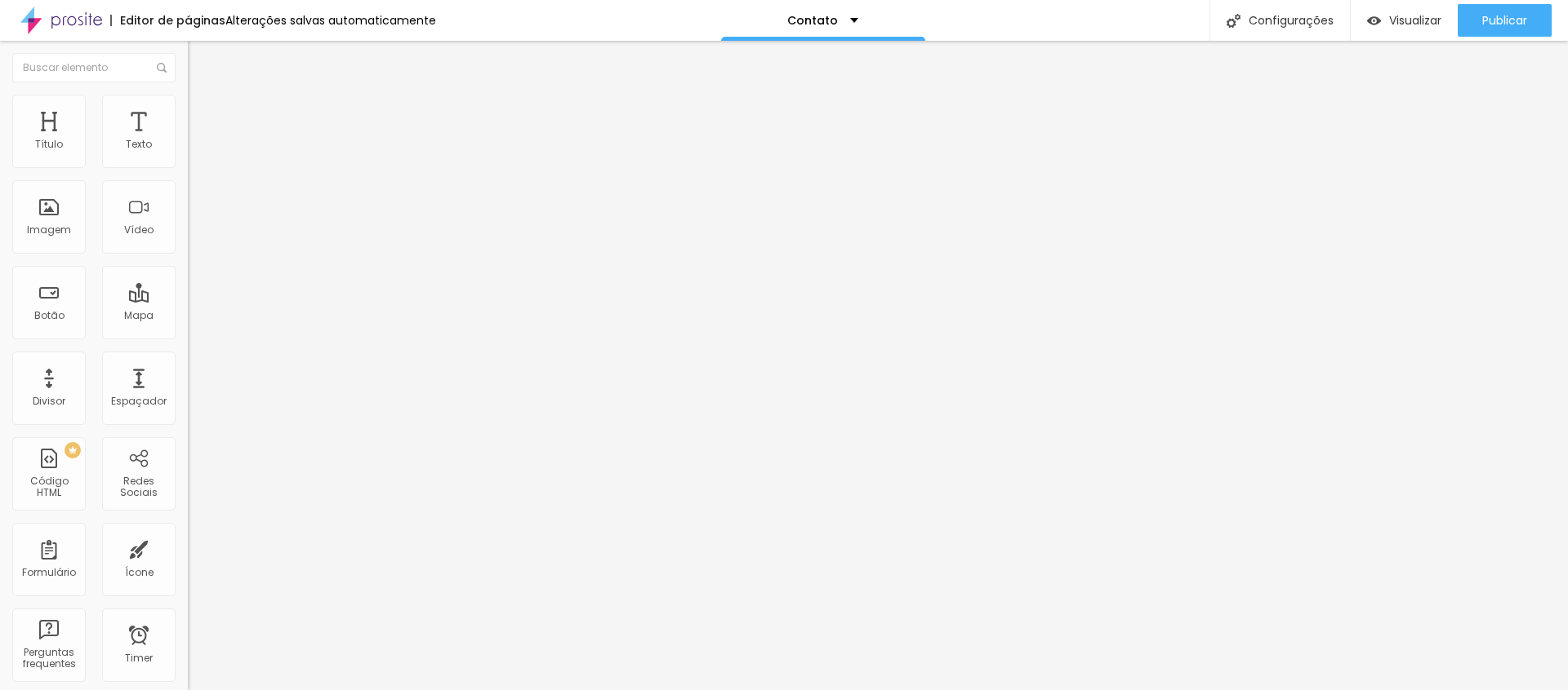
click at [188, 173] on div "20 px Espaçamento Interno" at bounding box center [282, 243] width 188 height 231
click at [1499, 13] on div "Publicar" at bounding box center [1504, 20] width 45 height 33
click at [837, 16] on div "Contato" at bounding box center [823, 20] width 71 height 12
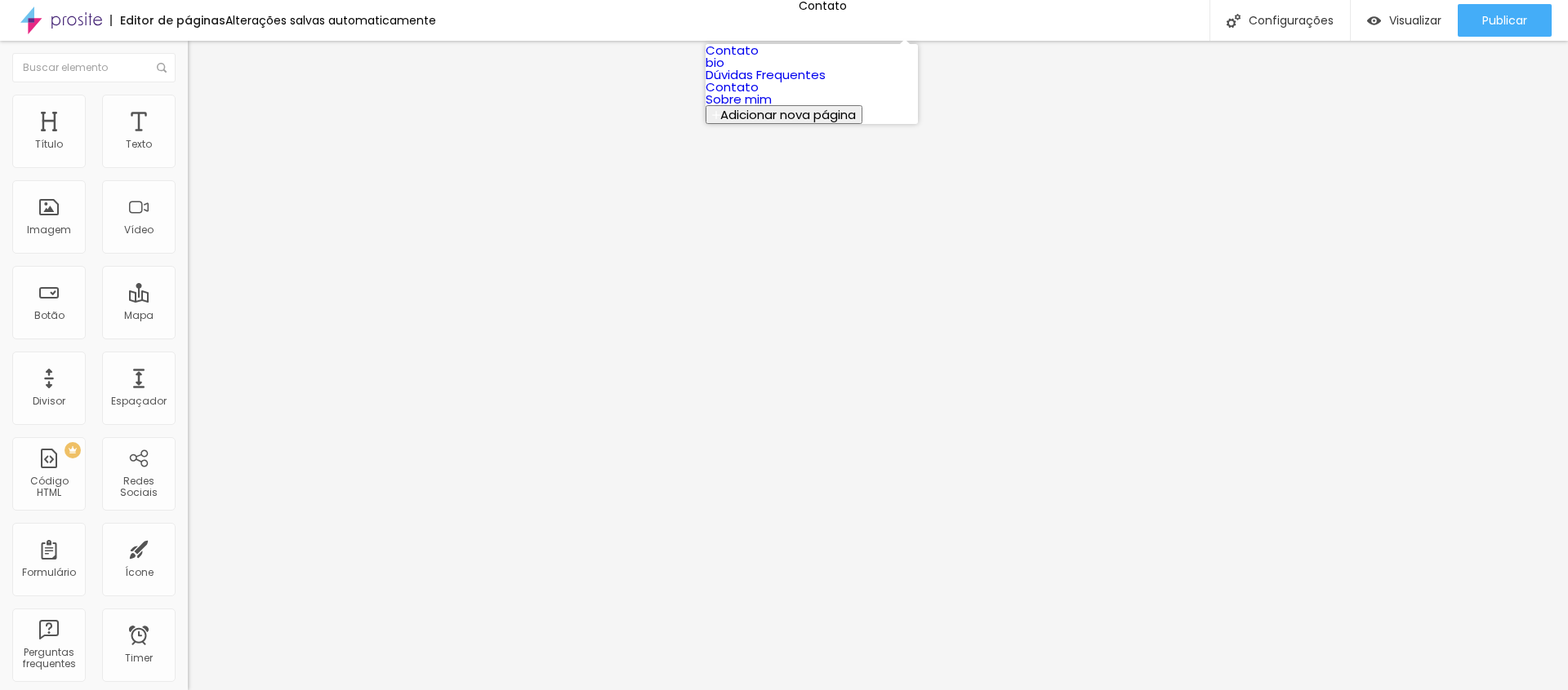
click at [772, 108] on link "Sobre mim" at bounding box center [738, 98] width 66 height 17
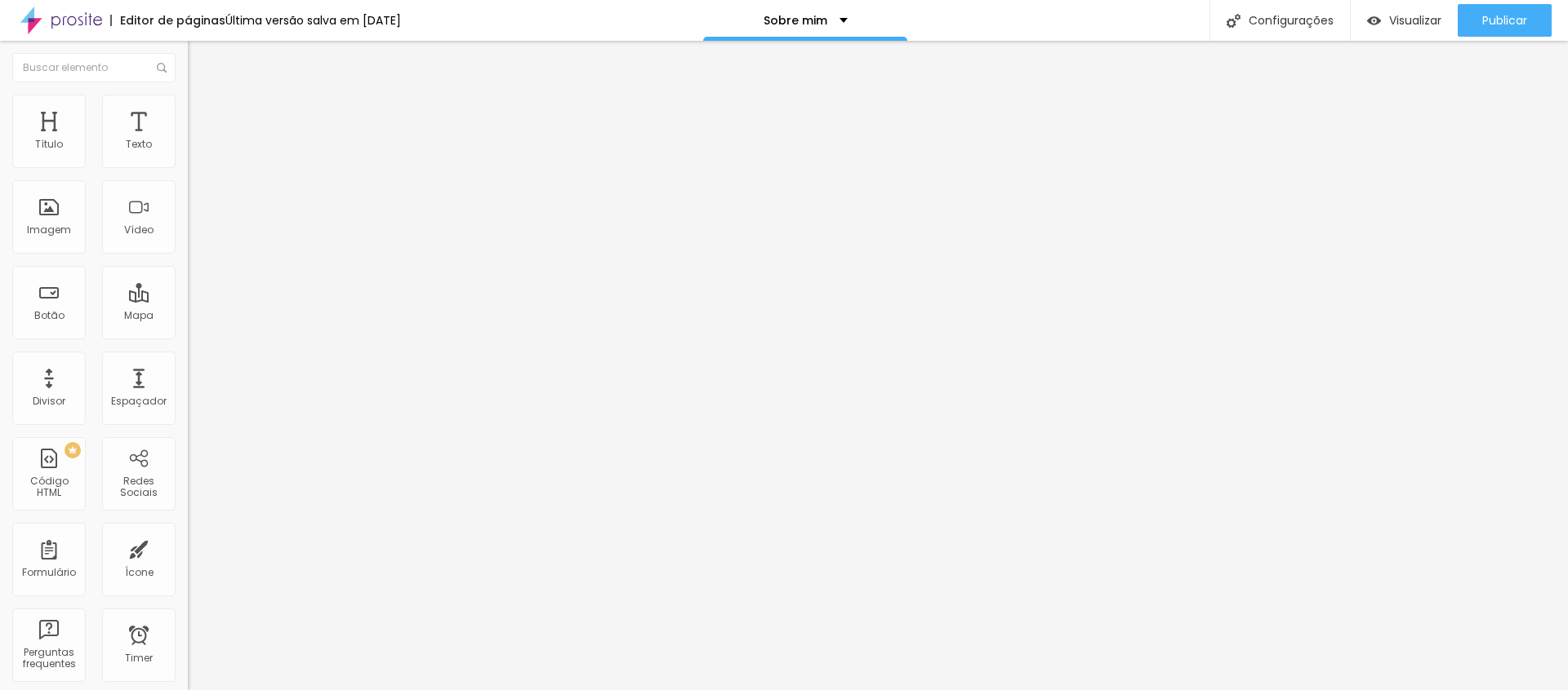
click at [188, 111] on li "Avançado" at bounding box center [282, 119] width 188 height 16
type input "15"
type input "10"
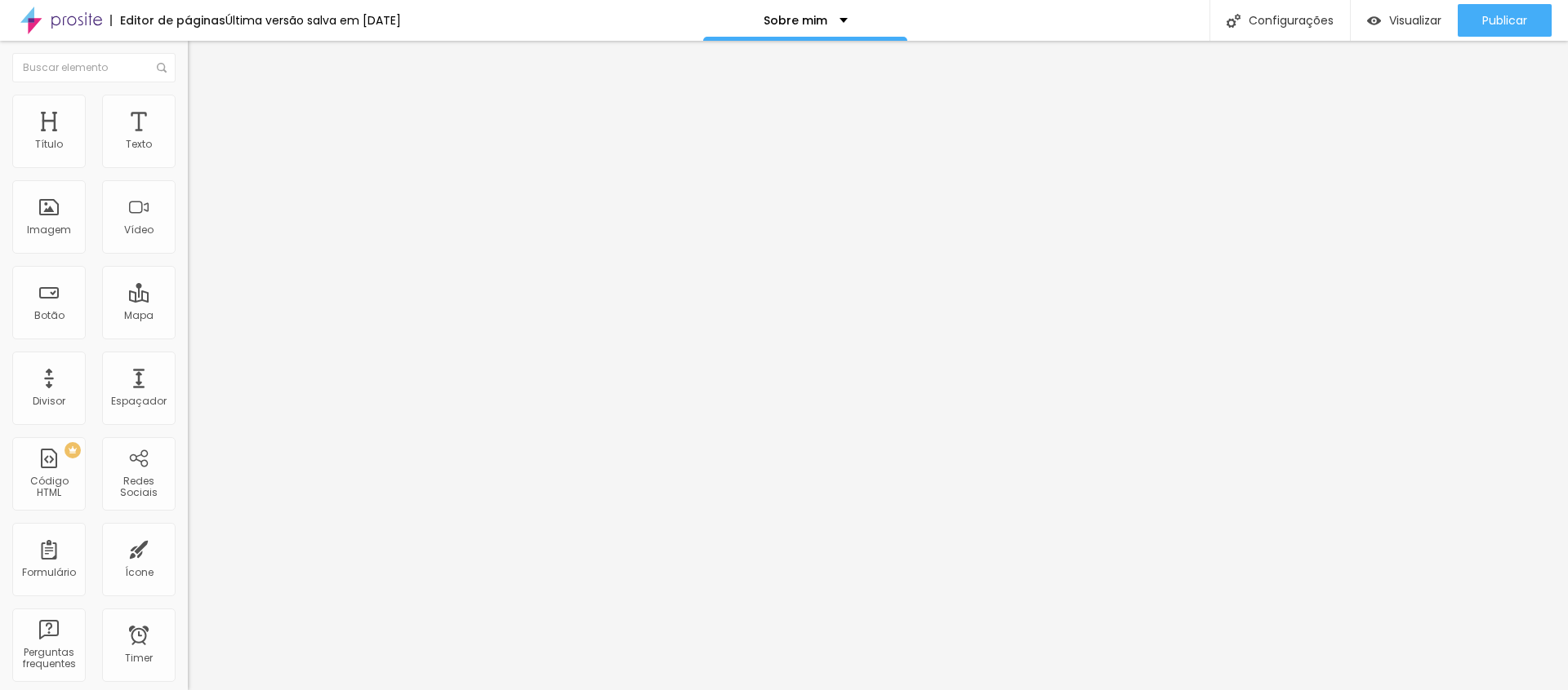
type input "0"
drag, startPoint x: 66, startPoint y: 162, endPoint x: 1, endPoint y: 166, distance: 65.1
type input "0"
click at [188, 168] on div "0 px Espaçamento Interno ID Html Classes Html Visível nos dispositivos Celular …" at bounding box center [282, 355] width 188 height 456
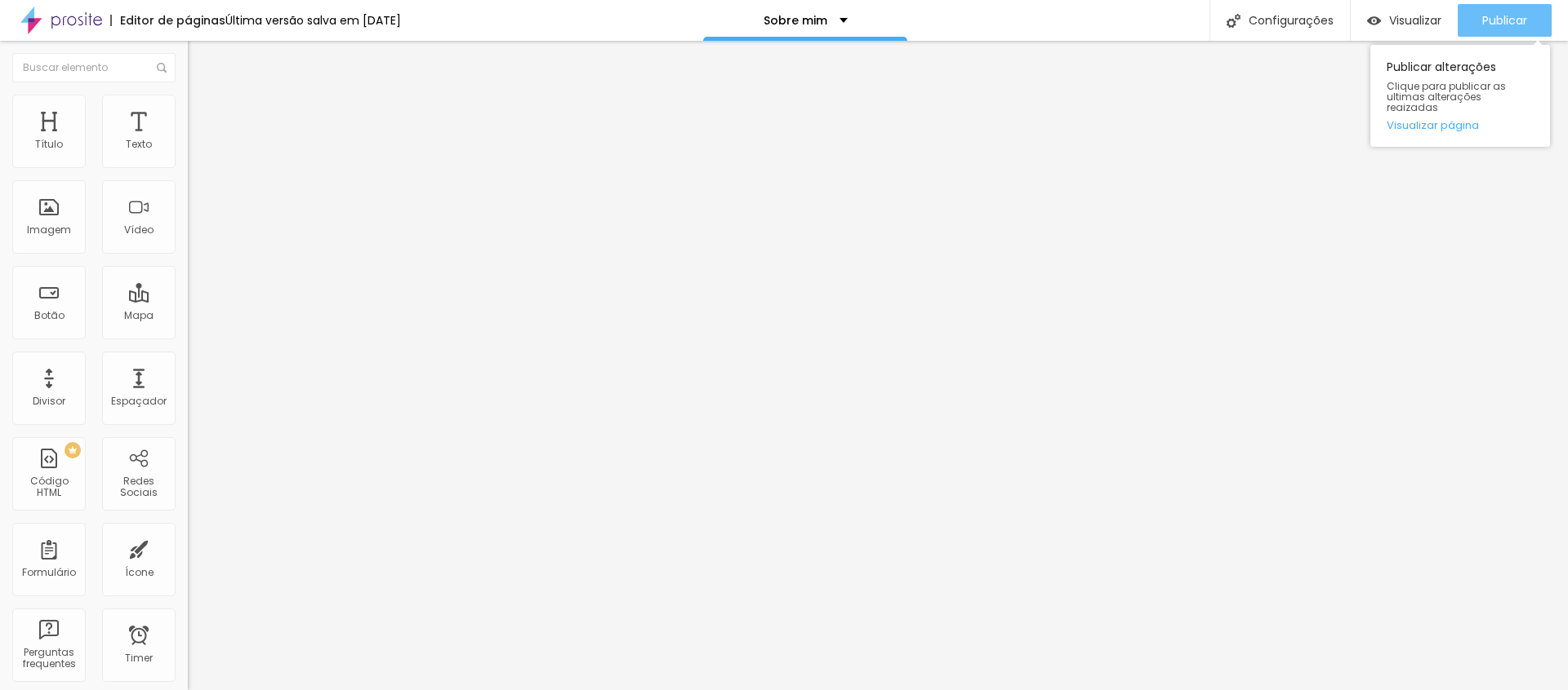
drag, startPoint x: 1507, startPoint y: 16, endPoint x: 1494, endPoint y: 26, distance: 16.4
click at [1509, 17] on span "Publicar" at bounding box center [1504, 20] width 45 height 13
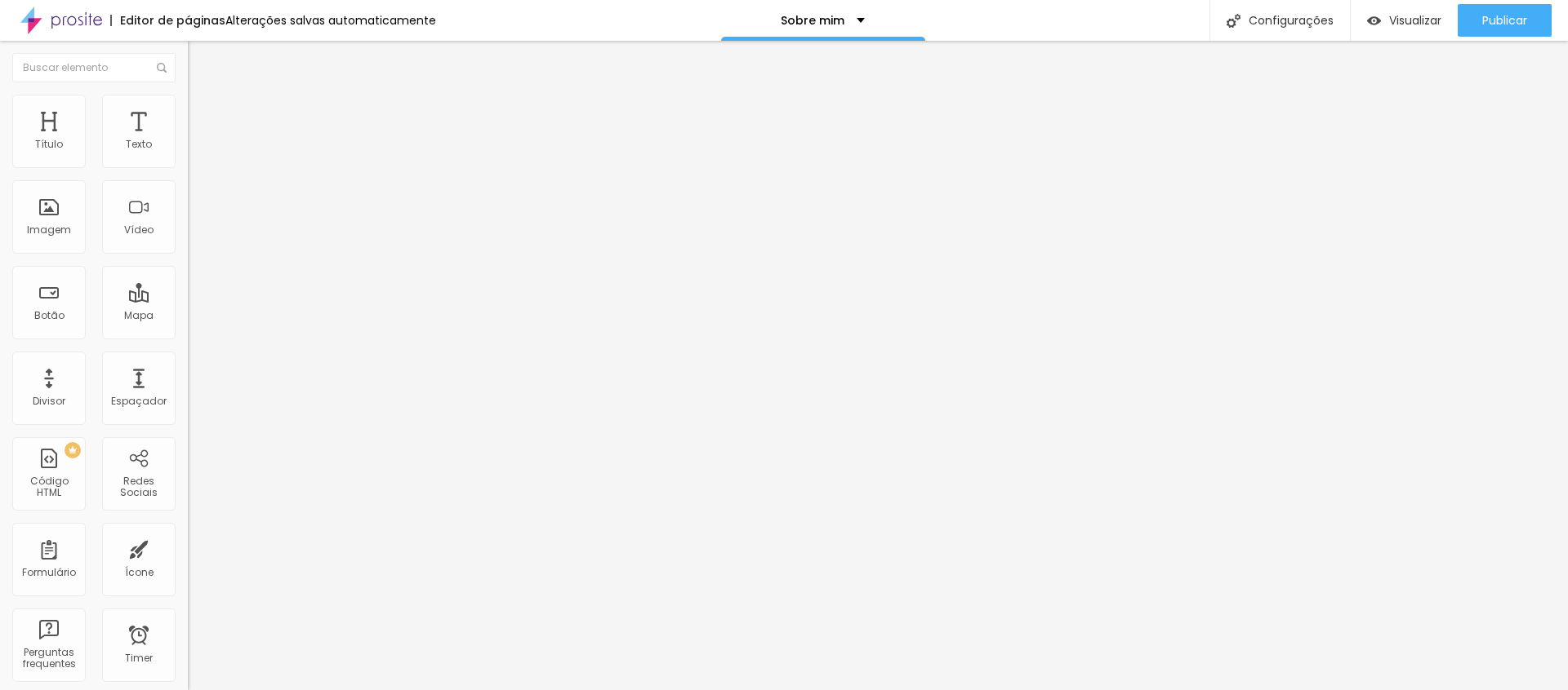
click at [188, 157] on button "button" at bounding box center [199, 148] width 23 height 17
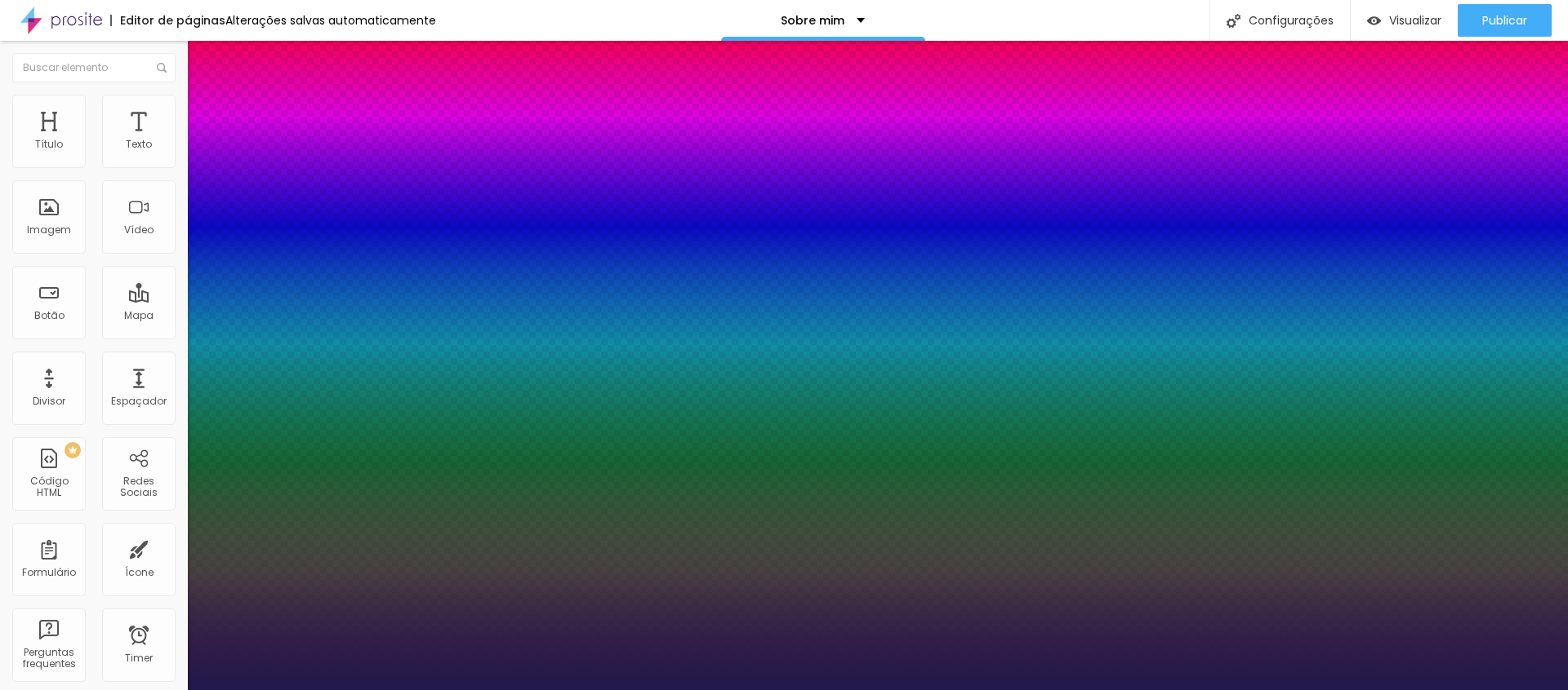
type input "1"
type input "18"
type input "1"
type input "19"
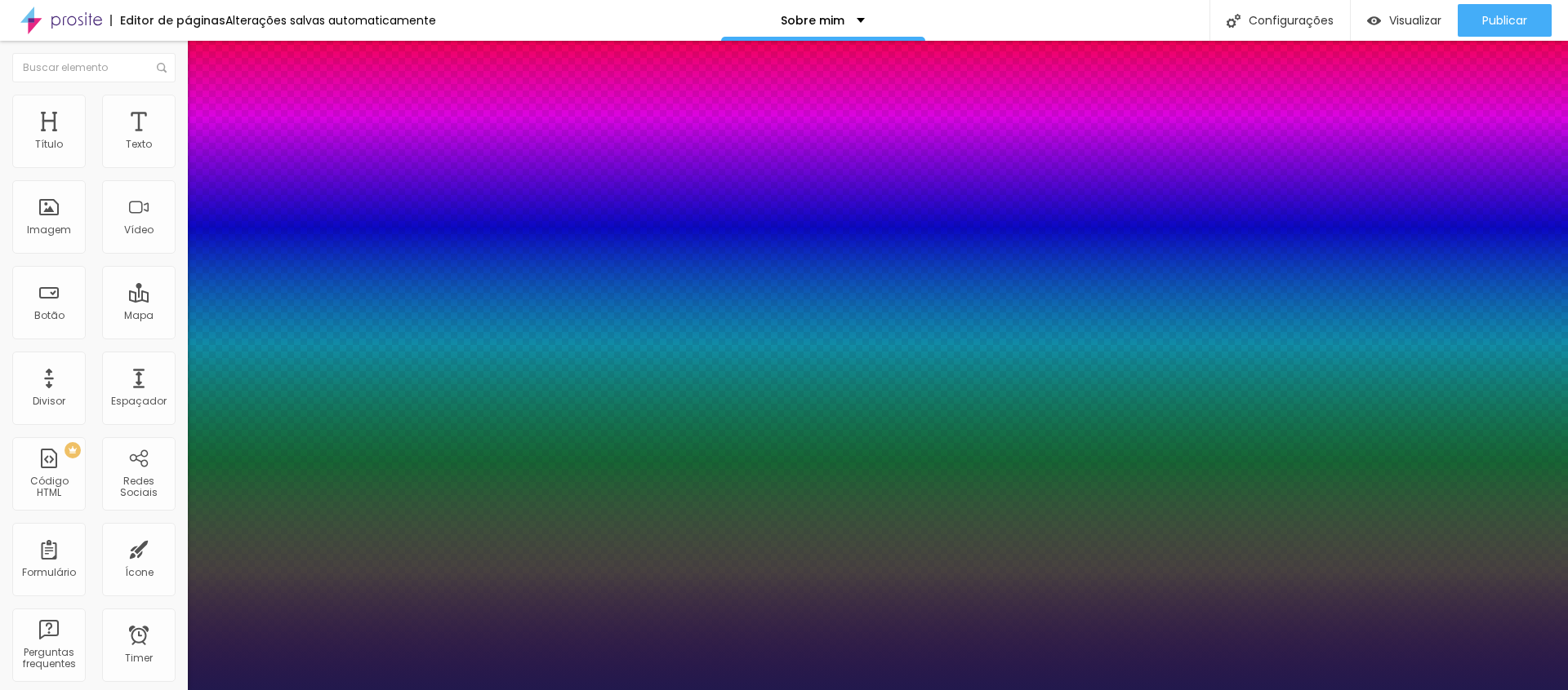
type input "19"
type input "1"
type input "20"
type input "1"
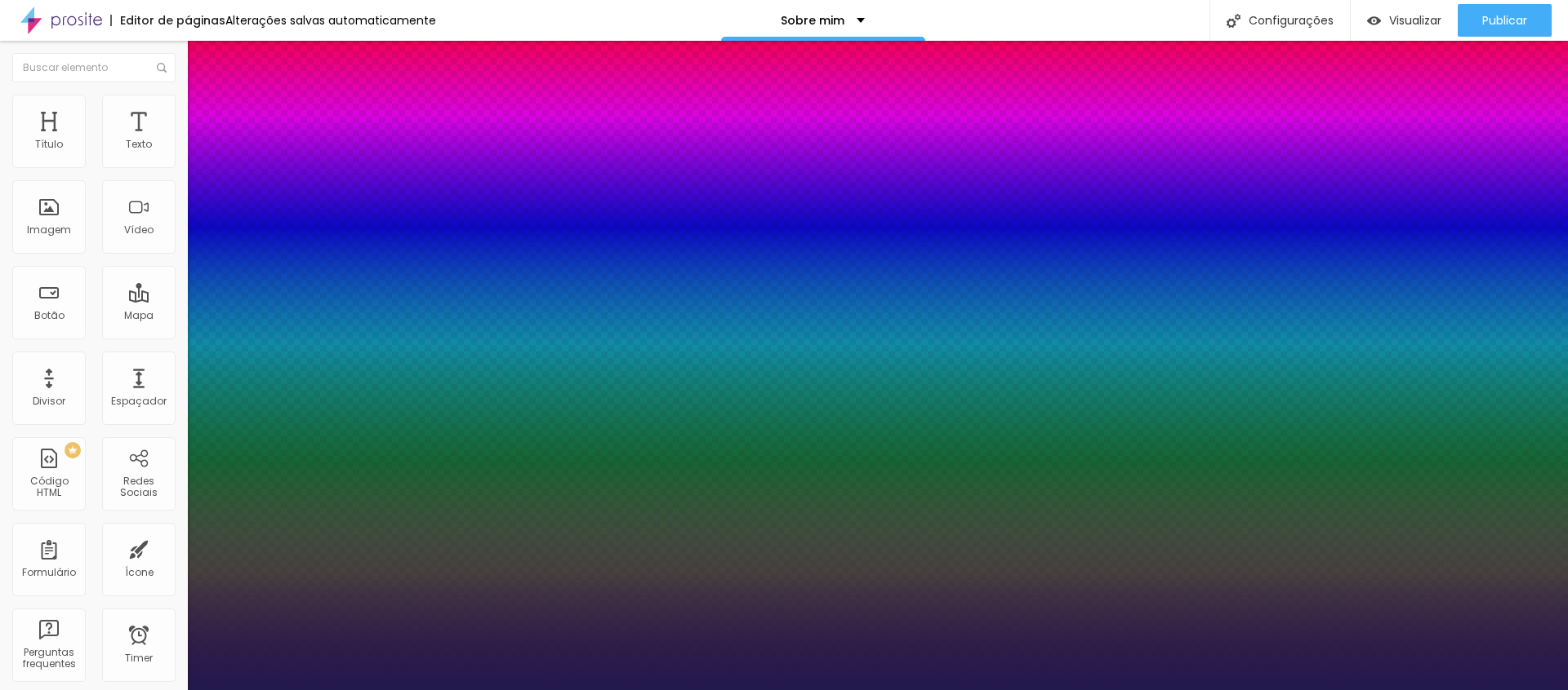
type input "20"
click at [953, 690] on div at bounding box center [784, 690] width 1568 height 0
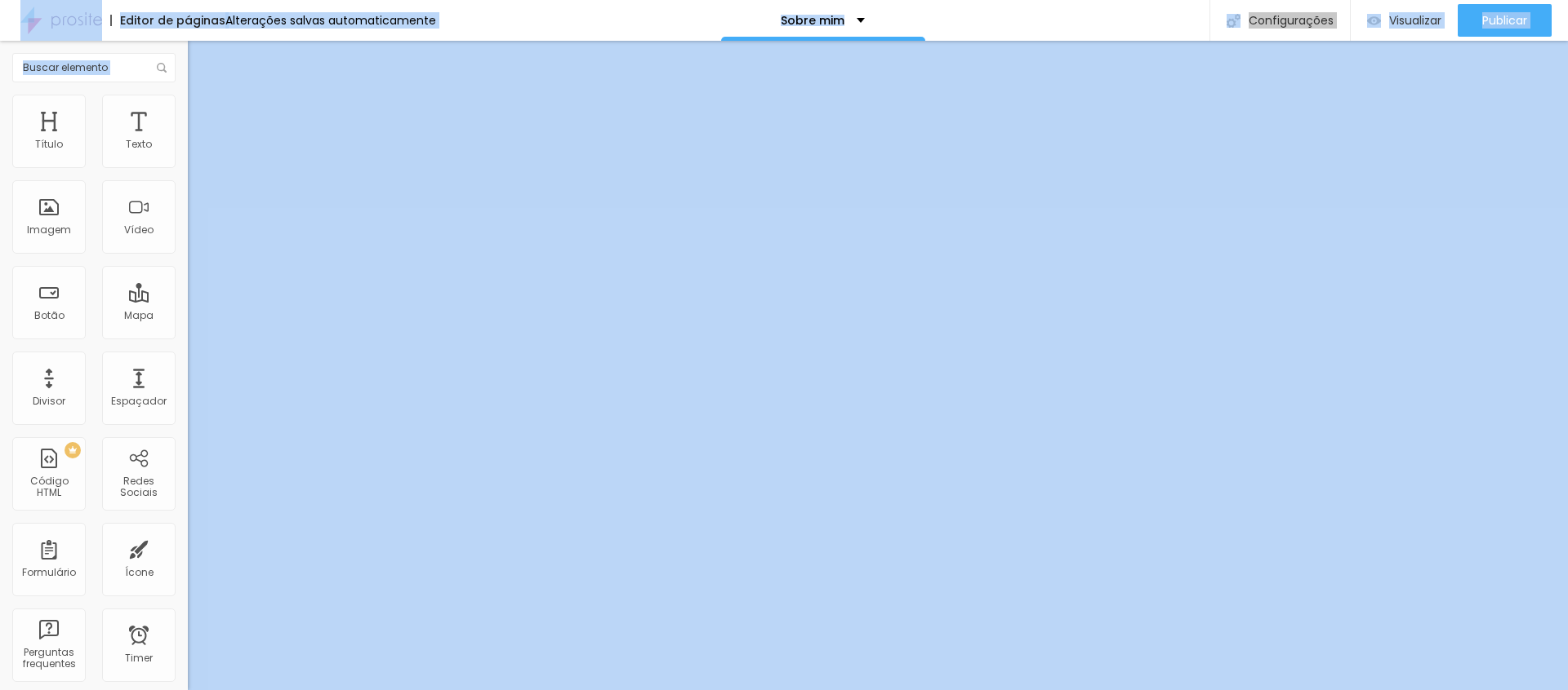
click at [1126, 31] on div "Editor de páginas Alterações salvas automaticamente Sobre mim Configurações Con…" at bounding box center [784, 20] width 1568 height 41
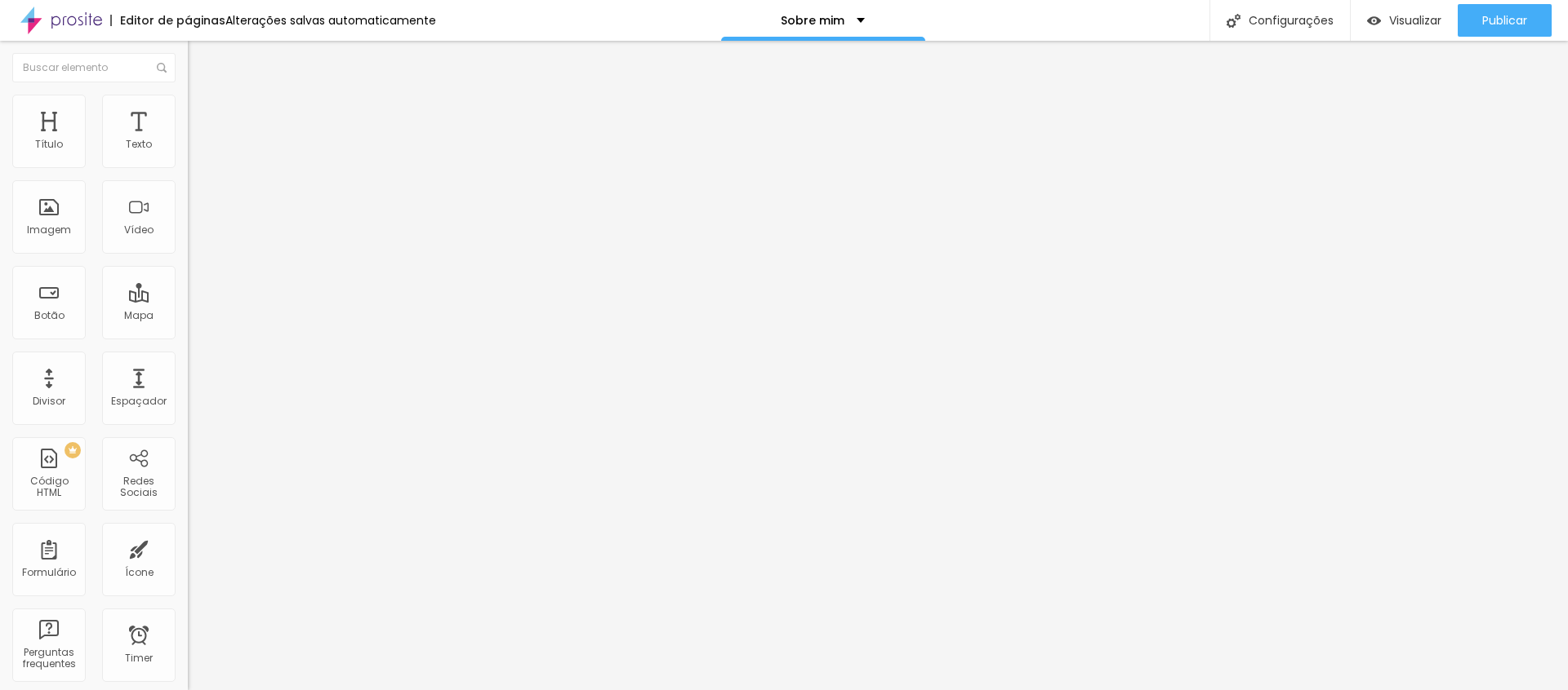
click at [196, 151] on icon "button" at bounding box center [199, 146] width 6 height 6
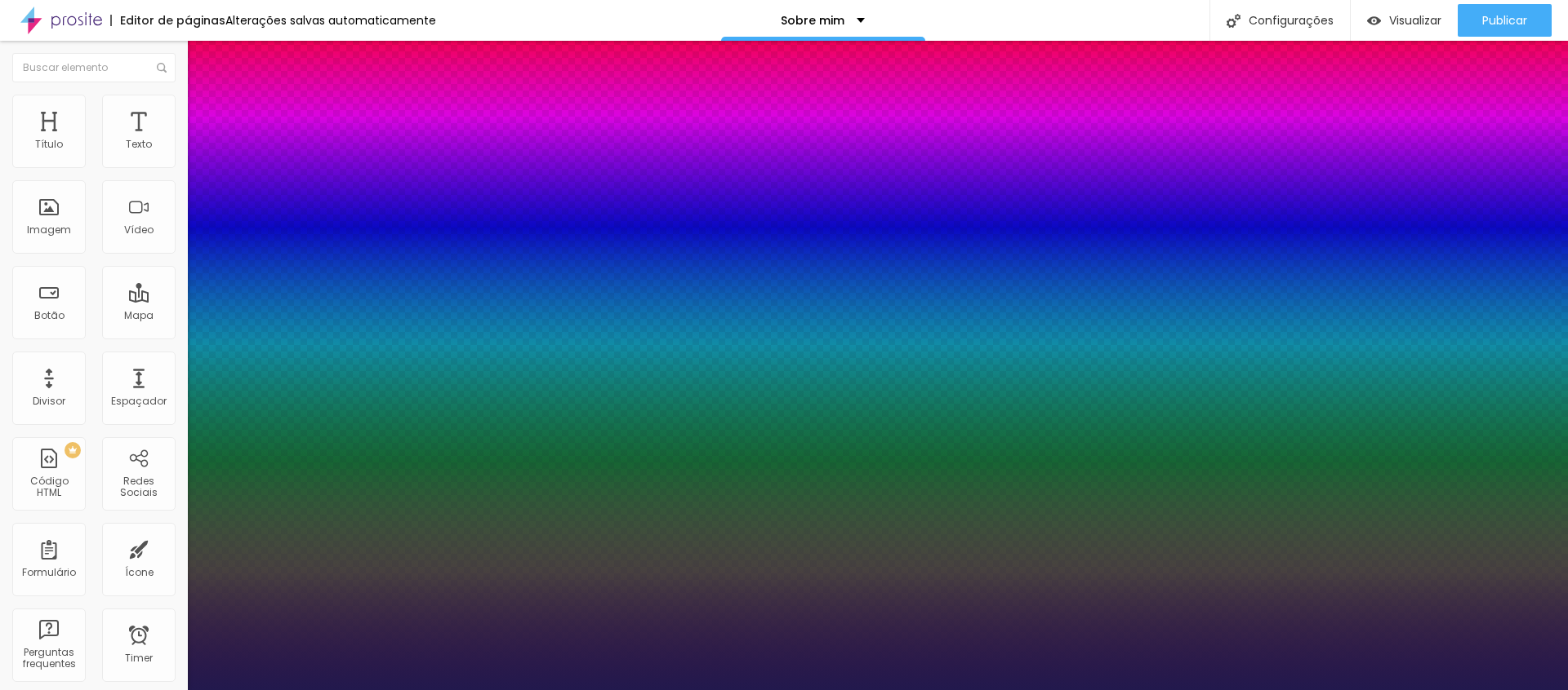
type input "1"
type input "1.4"
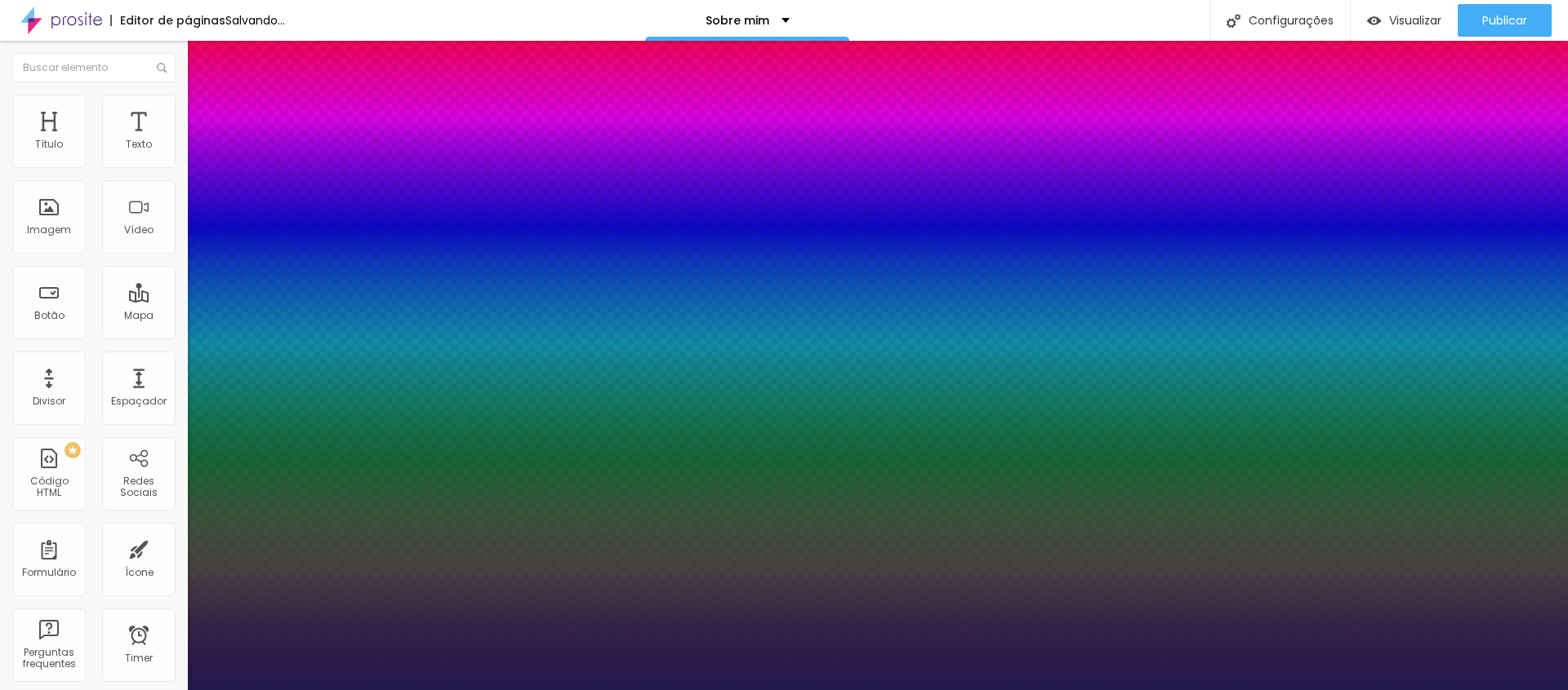
type input "1"
click at [1110, 690] on div at bounding box center [784, 690] width 1568 height 0
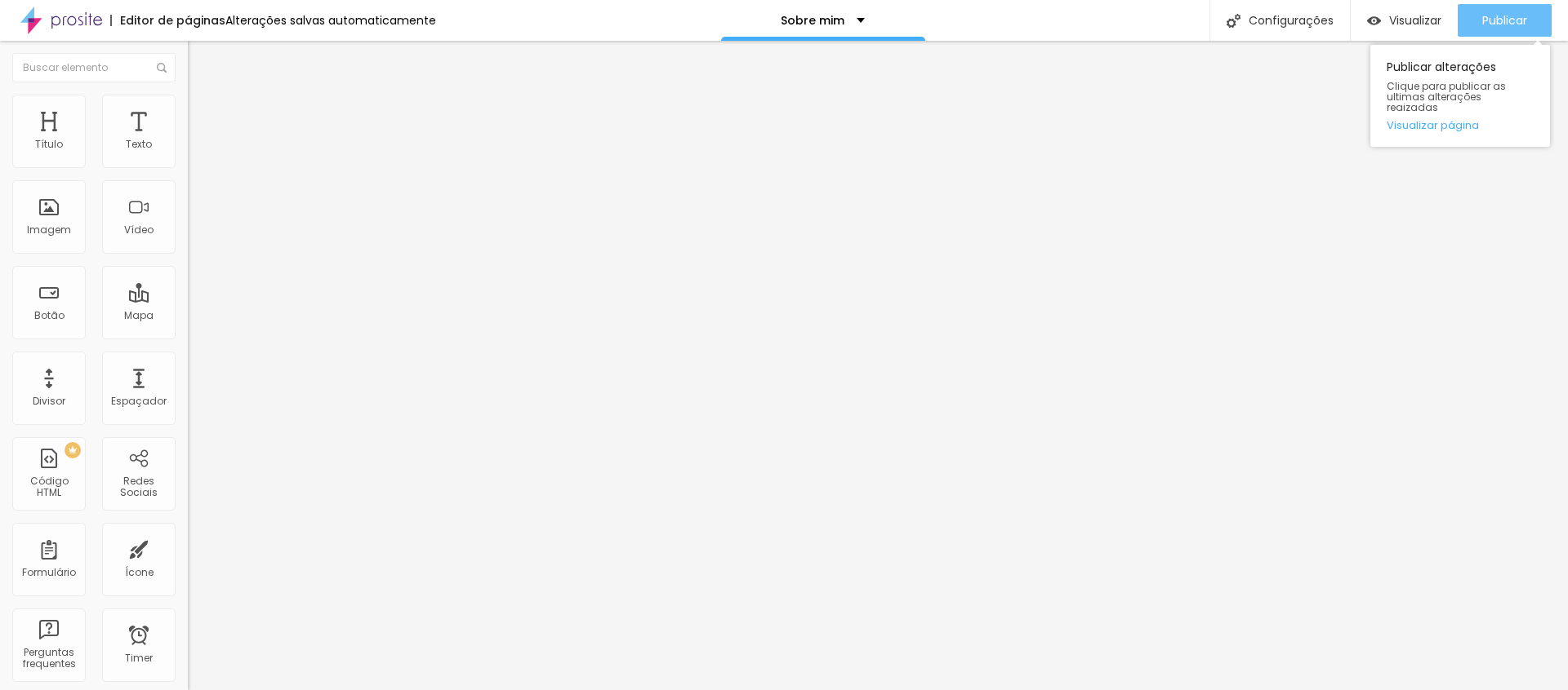
click at [1482, 23] on span "Publicar" at bounding box center [1504, 20] width 45 height 13
click at [188, 255] on span "Original" at bounding box center [207, 249] width 39 height 14
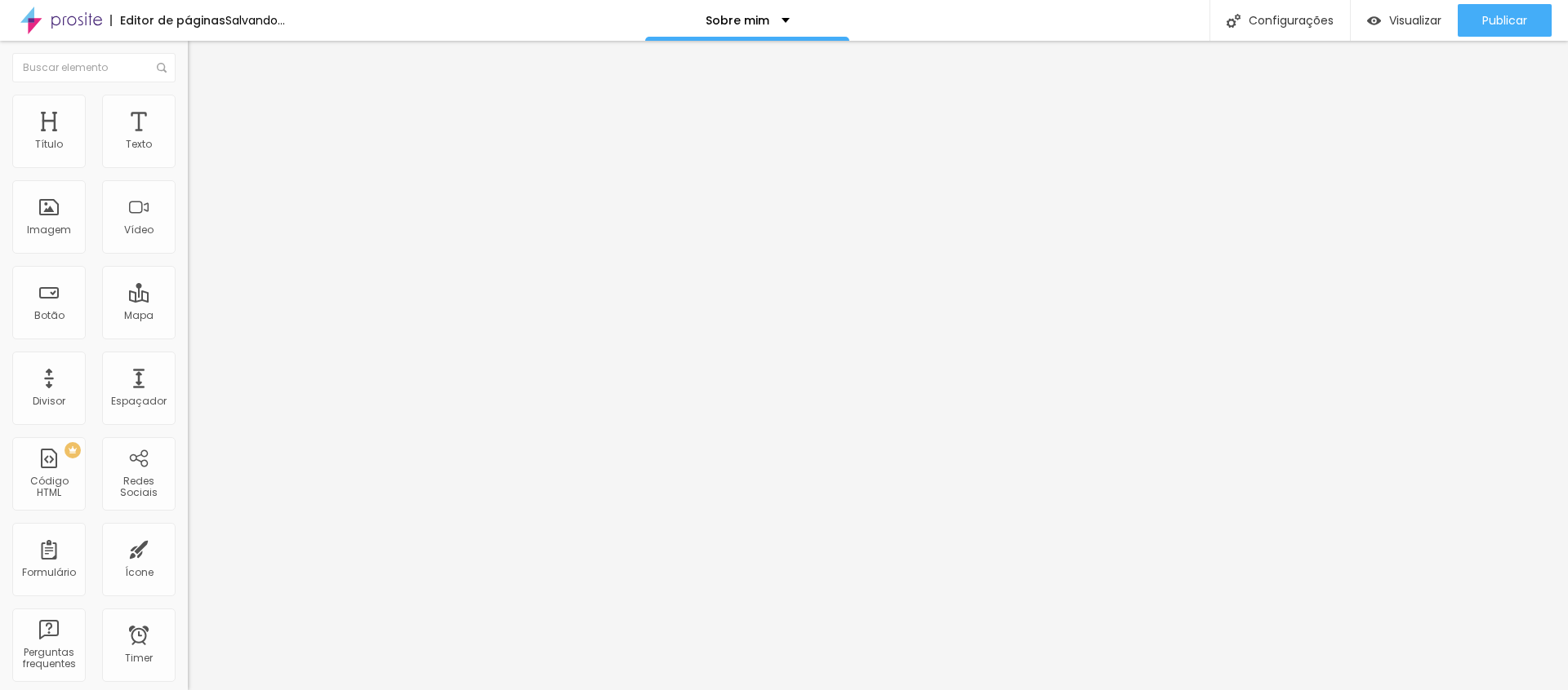
click at [202, 300] on span "Original" at bounding box center [222, 293] width 39 height 14
click at [203, 111] on span "Estilo" at bounding box center [215, 105] width 26 height 14
click at [203, 115] on span "Avançado" at bounding box center [230, 122] width 54 height 14
type input "9"
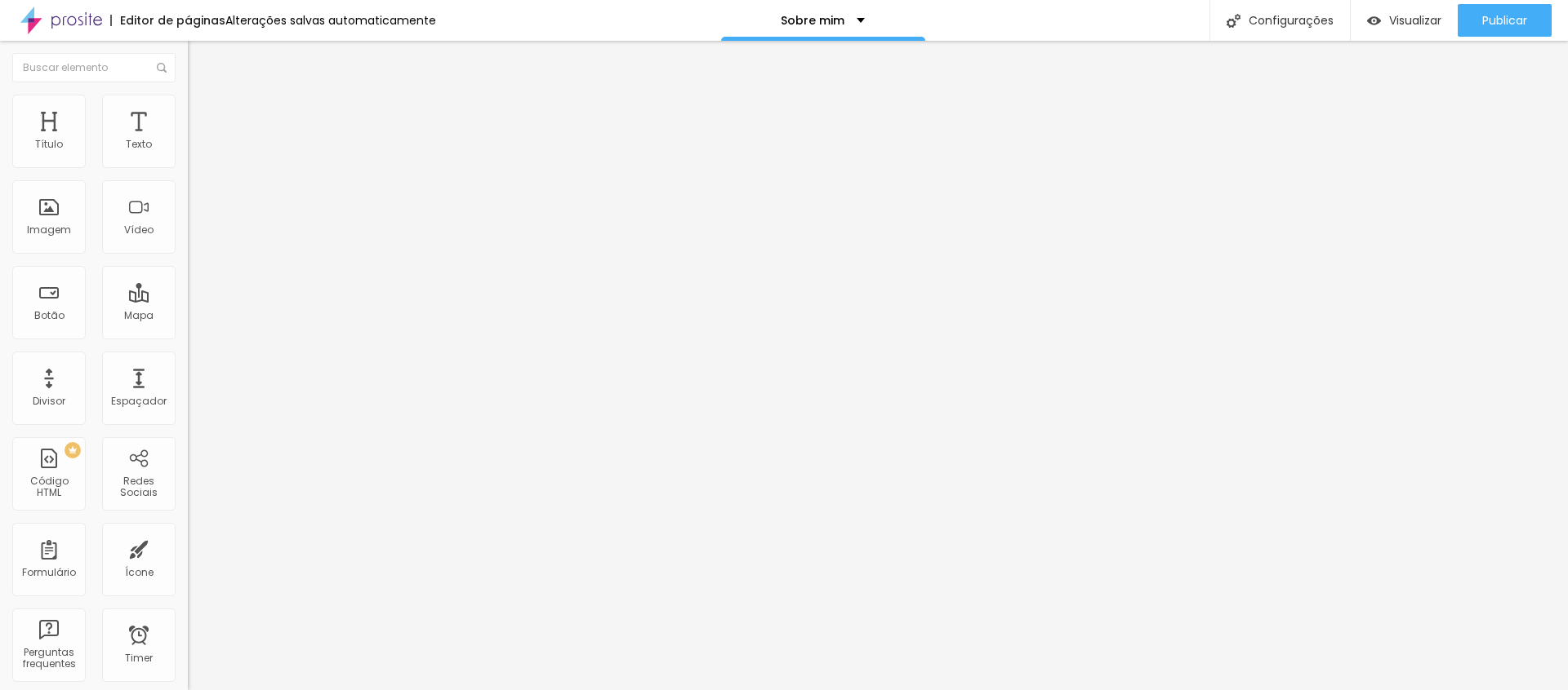
type input "10"
type input "11"
type input "12"
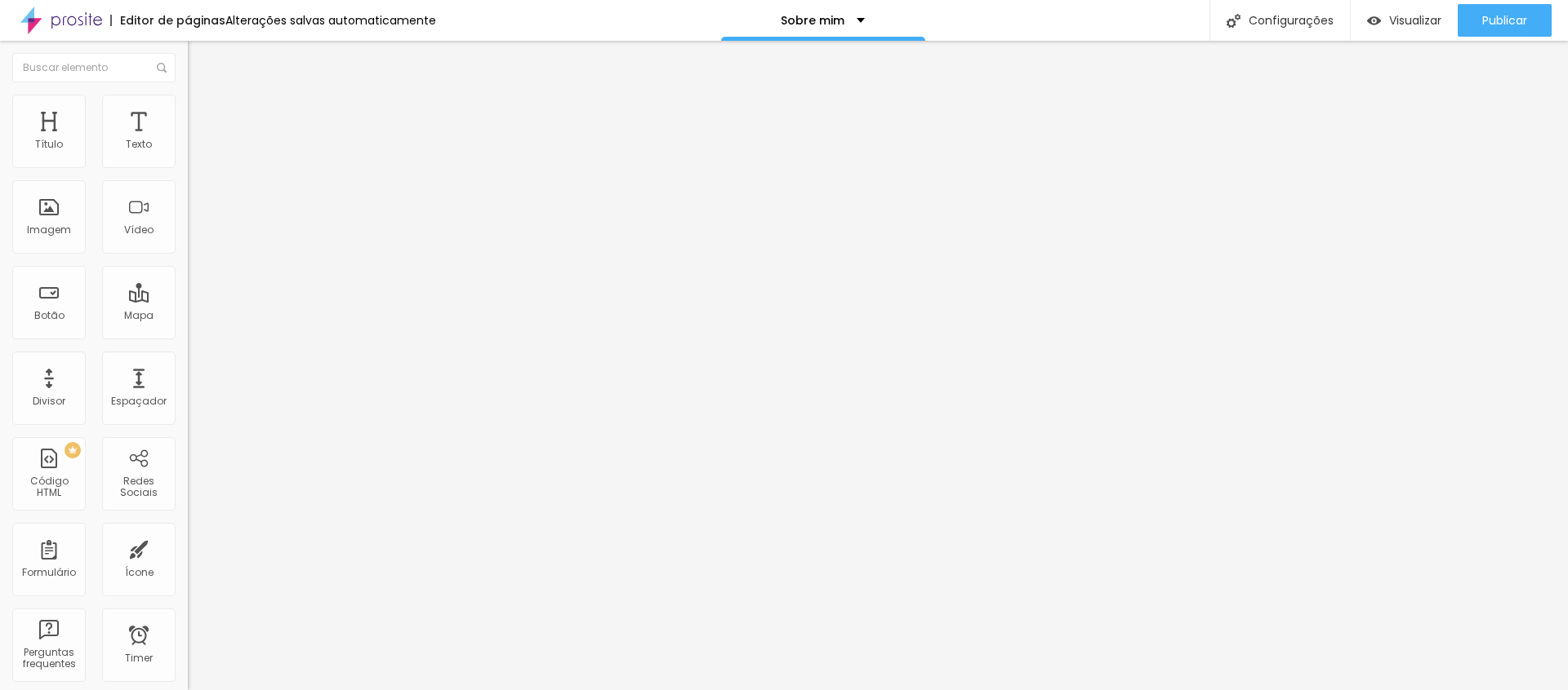
type input "12"
type input "13"
type input "14"
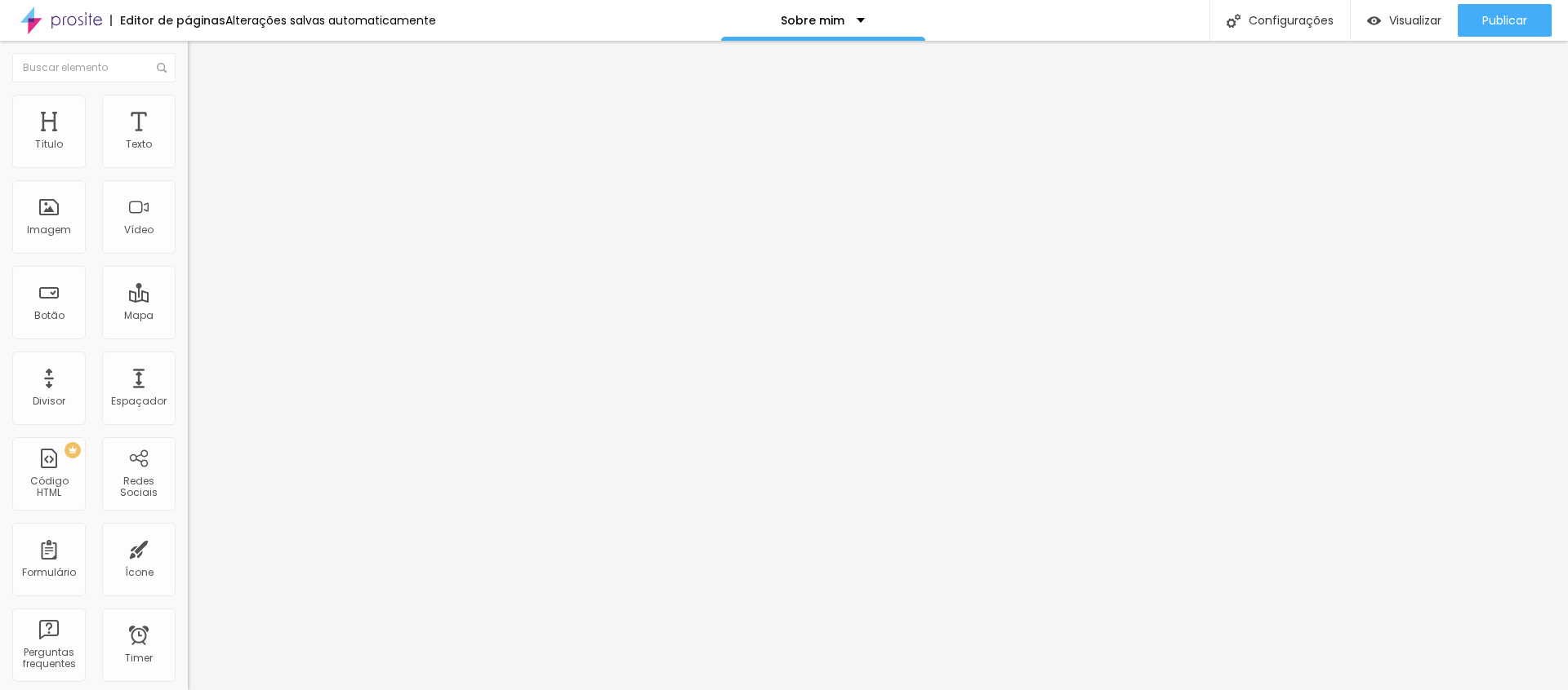
type input "15"
type input "16"
type input "17"
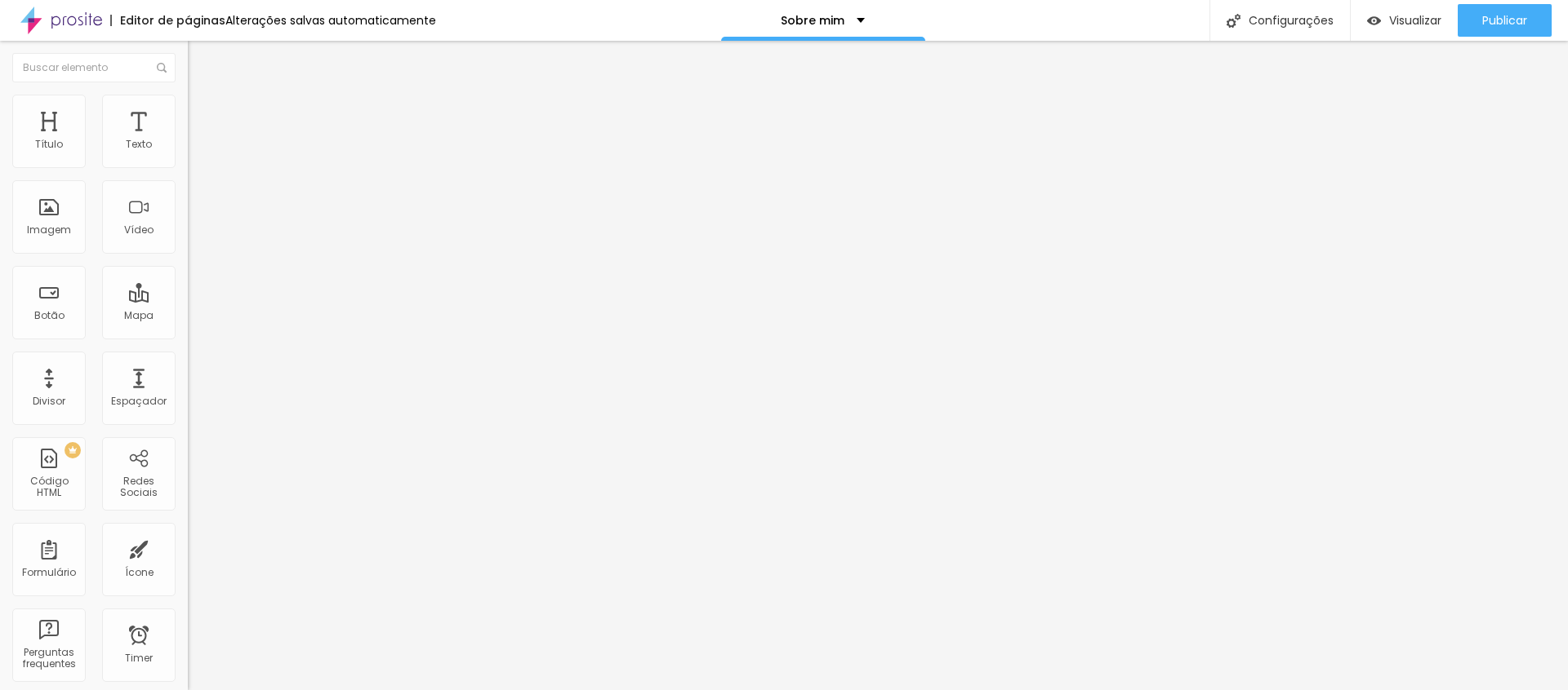
type input "17"
type input "18"
type input "19"
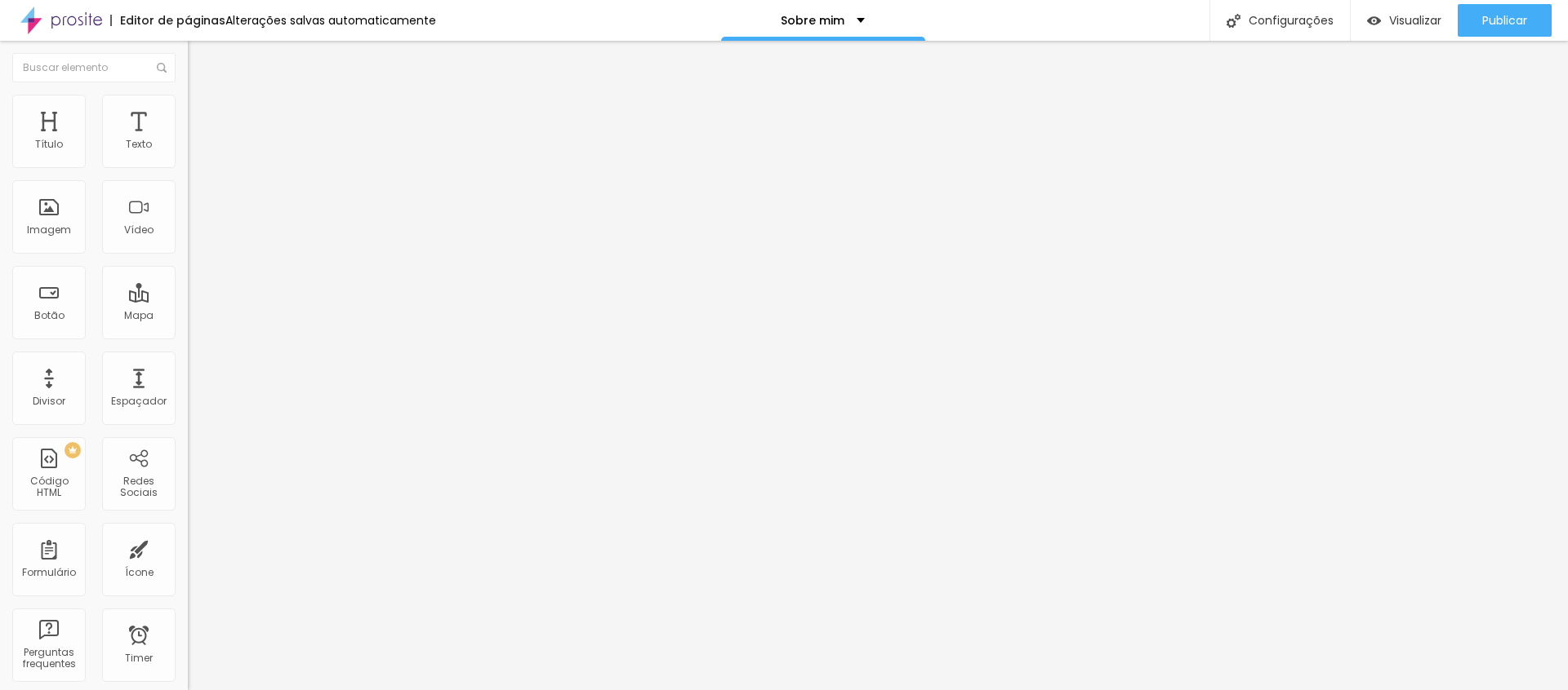
type input "20"
type input "21"
type input "22"
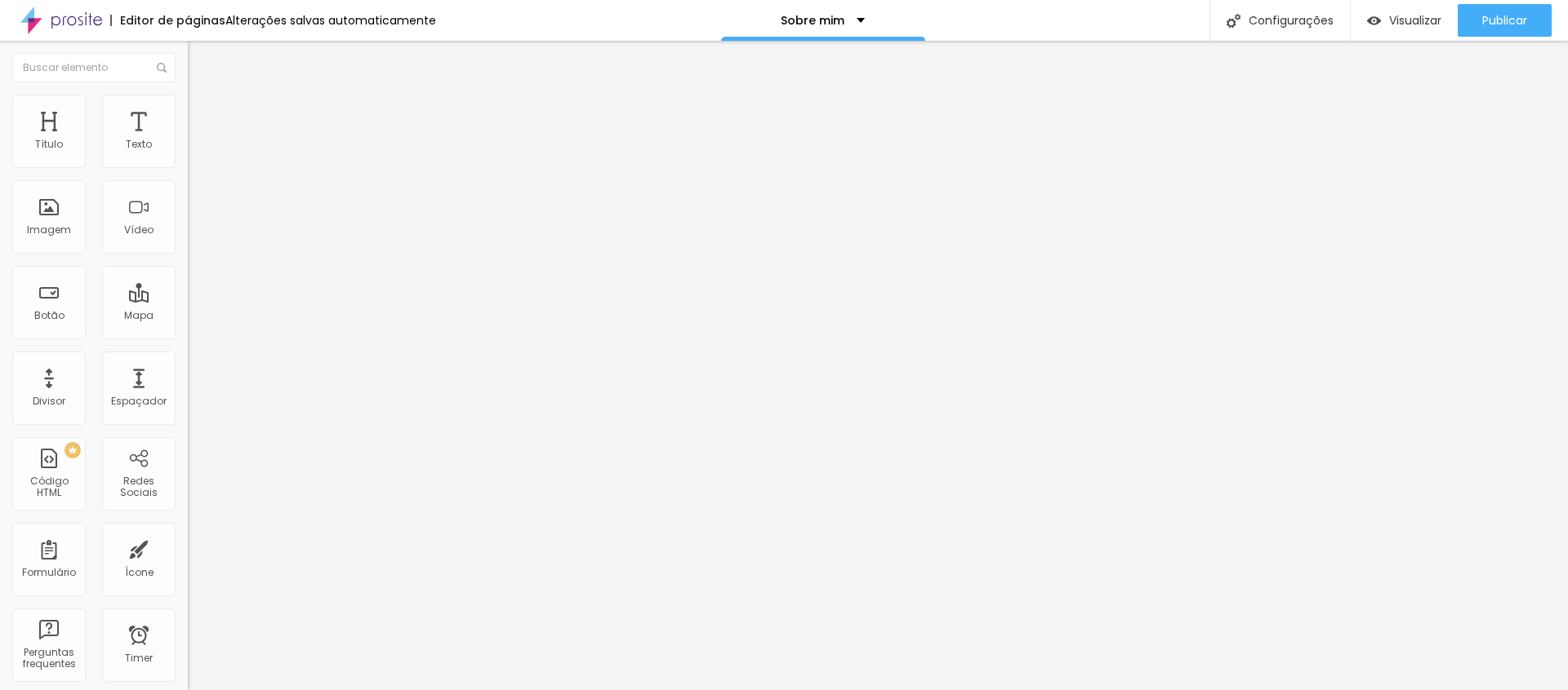
type input "22"
type input "23"
type input "24"
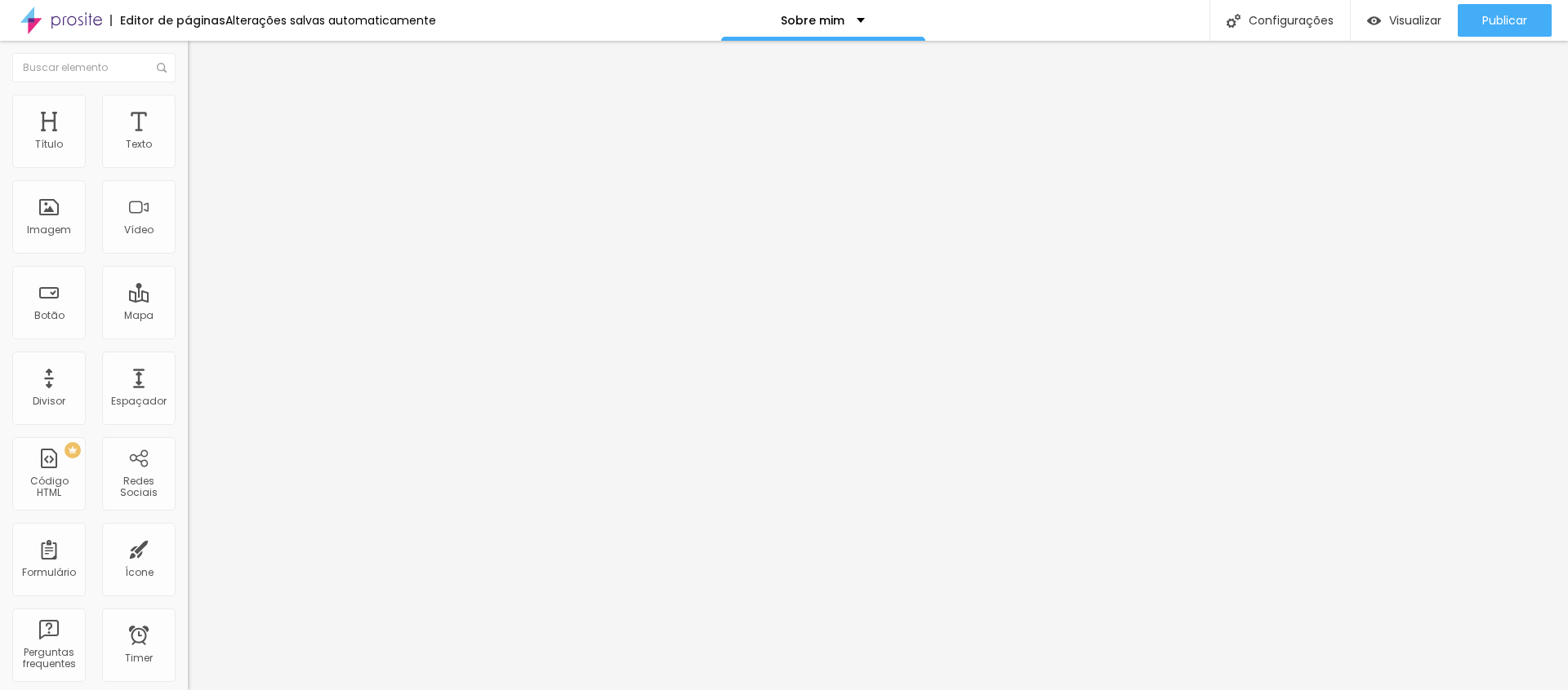
type input "25"
type input "27"
type input "28"
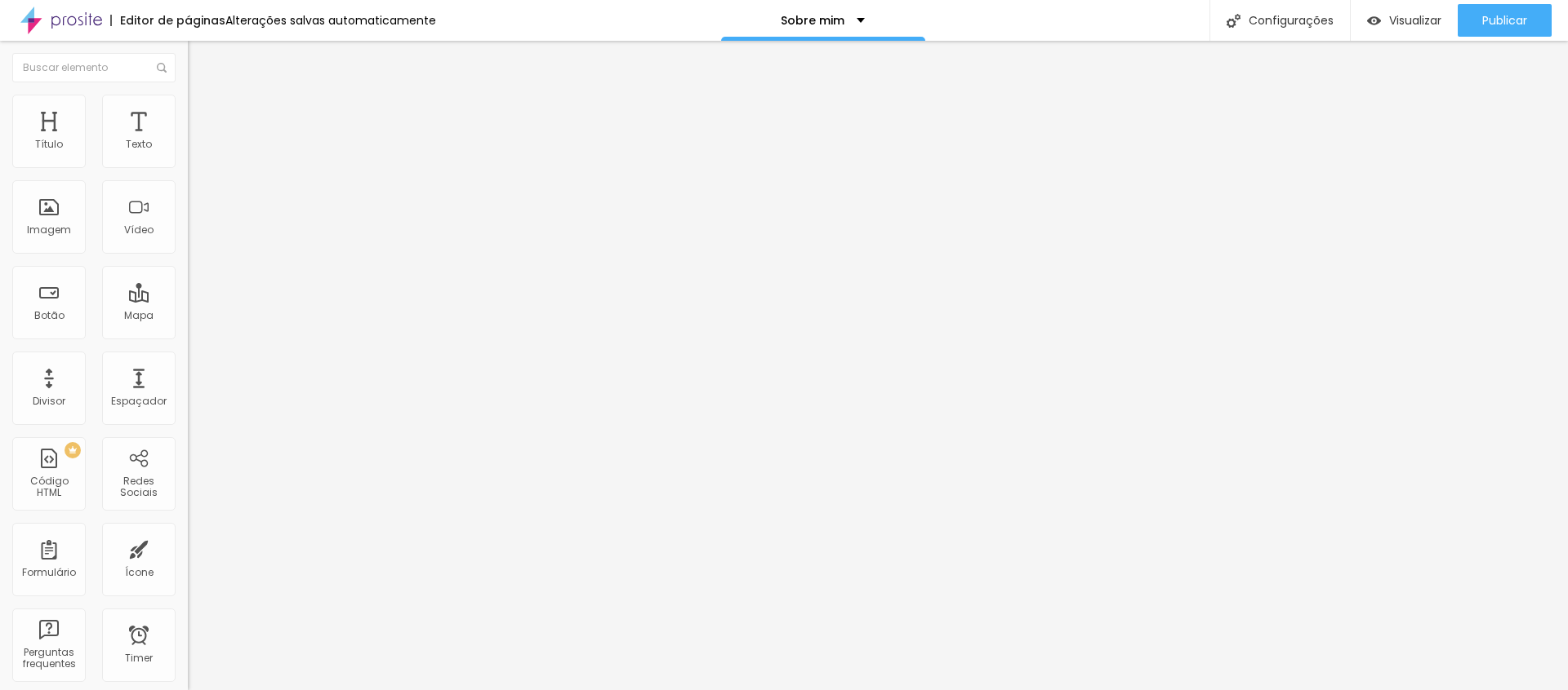
type input "28"
type input "29"
type input "30"
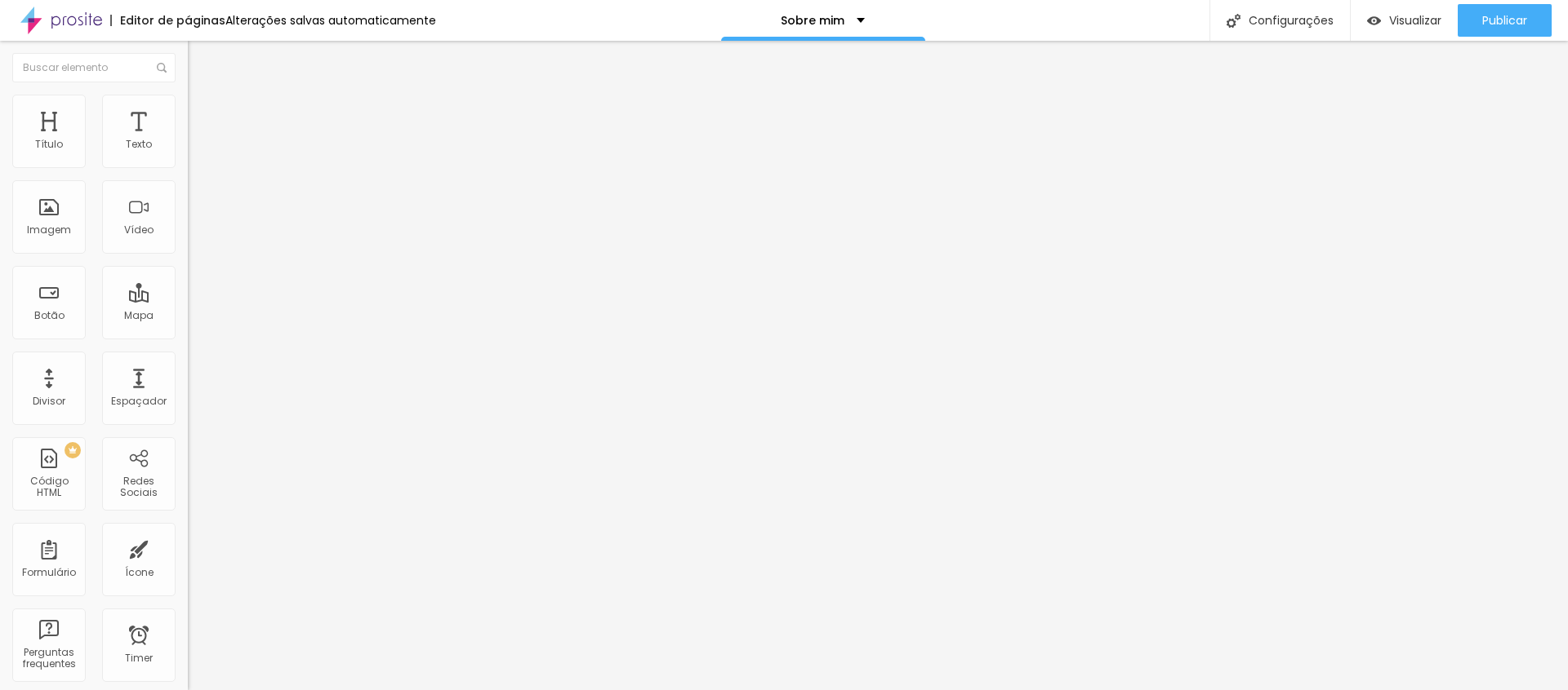
type input "31"
type input "32"
type input "33"
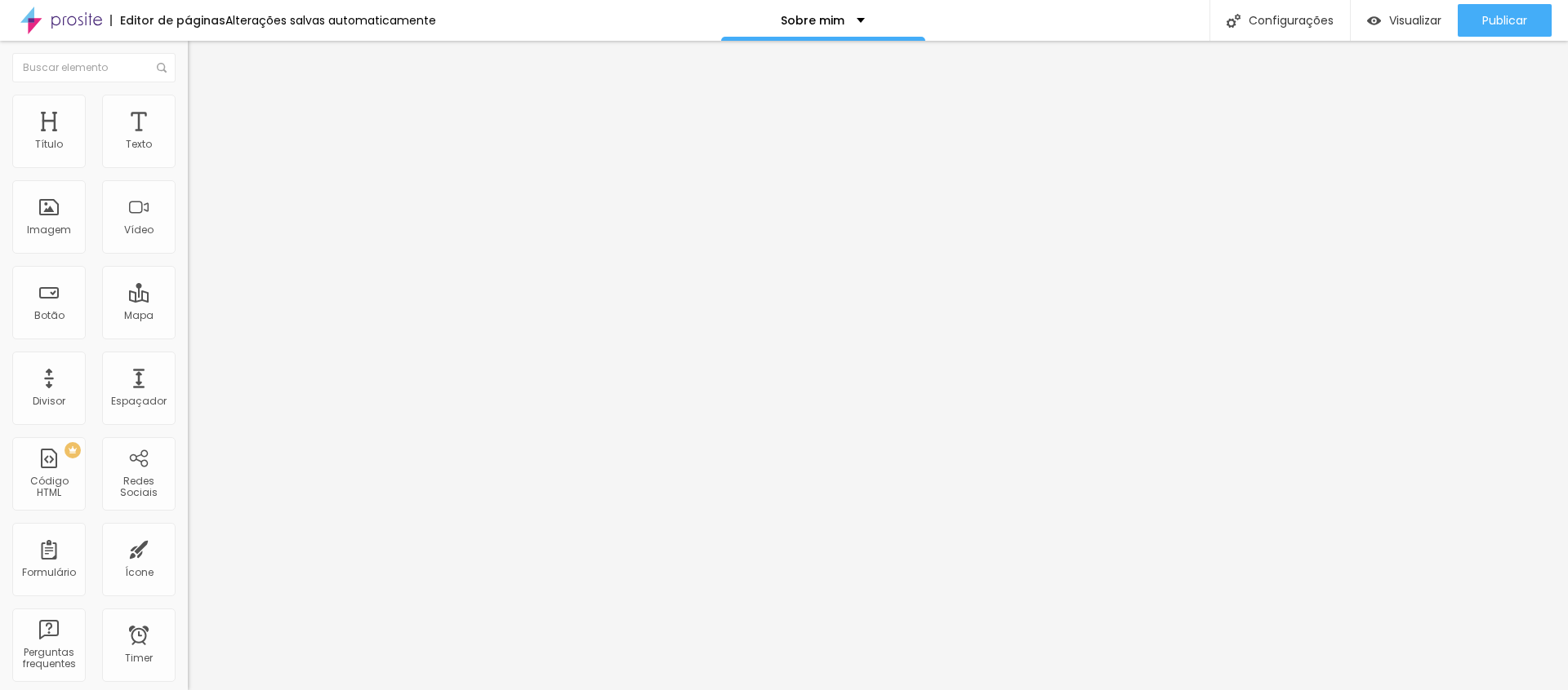
type input "33"
type input "34"
type input "35"
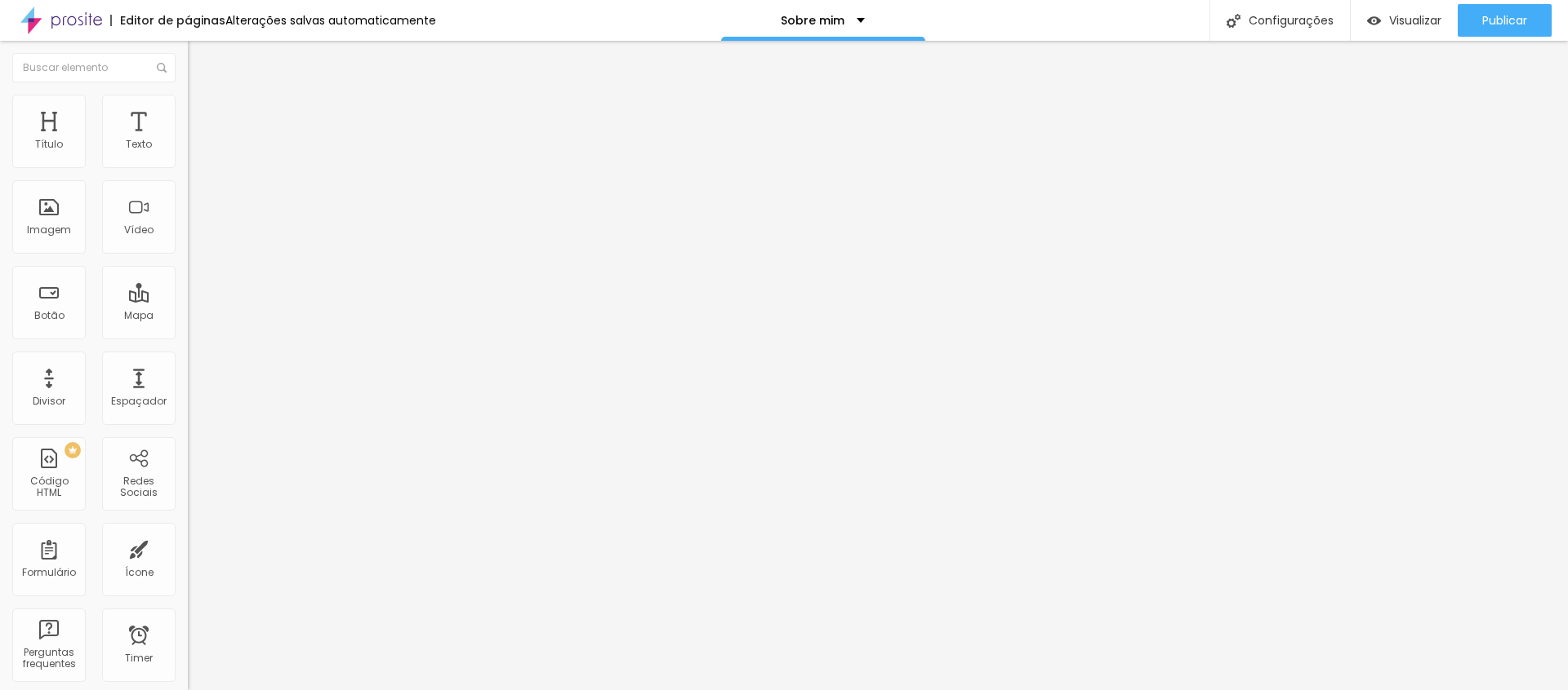
type input "36"
type input "37"
type input "38"
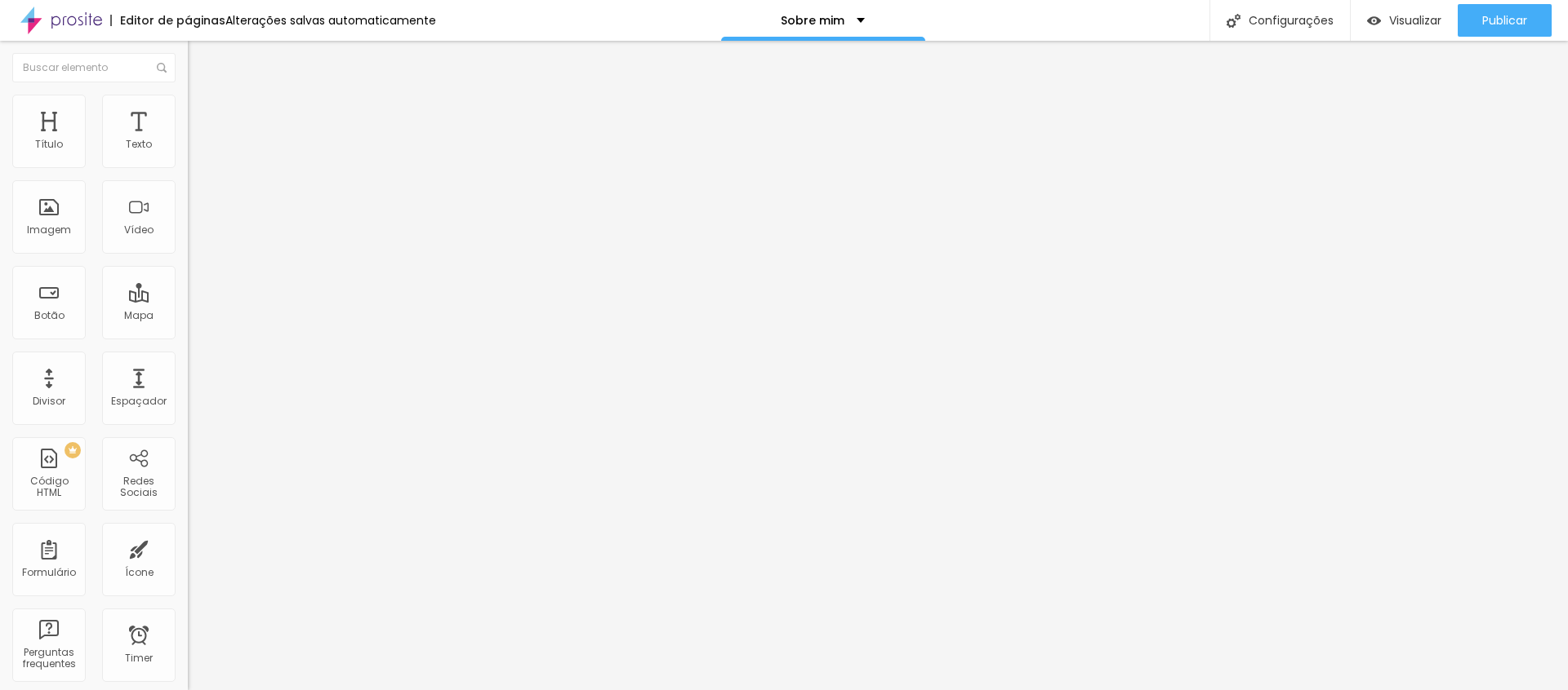
type input "38"
type input "39"
type input "40"
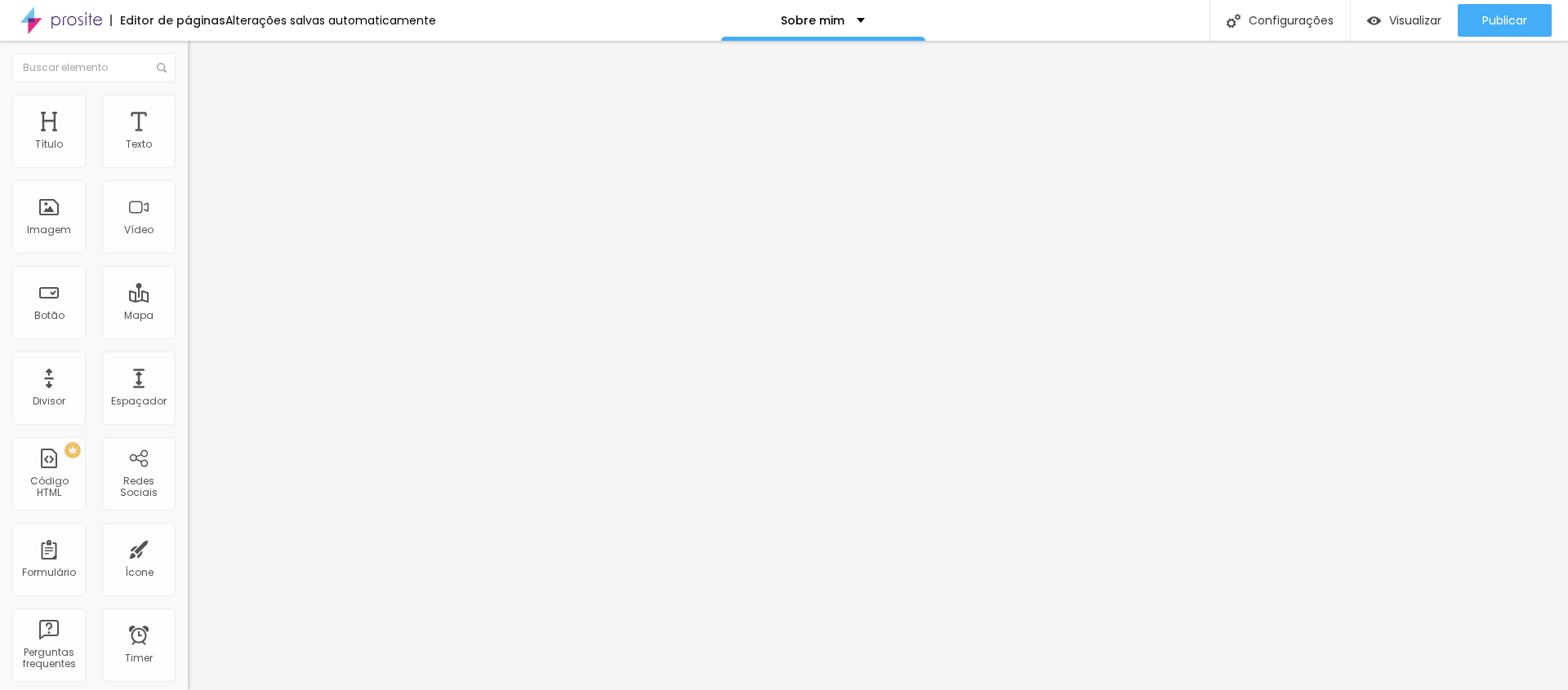
type input "41"
type input "42"
type input "43"
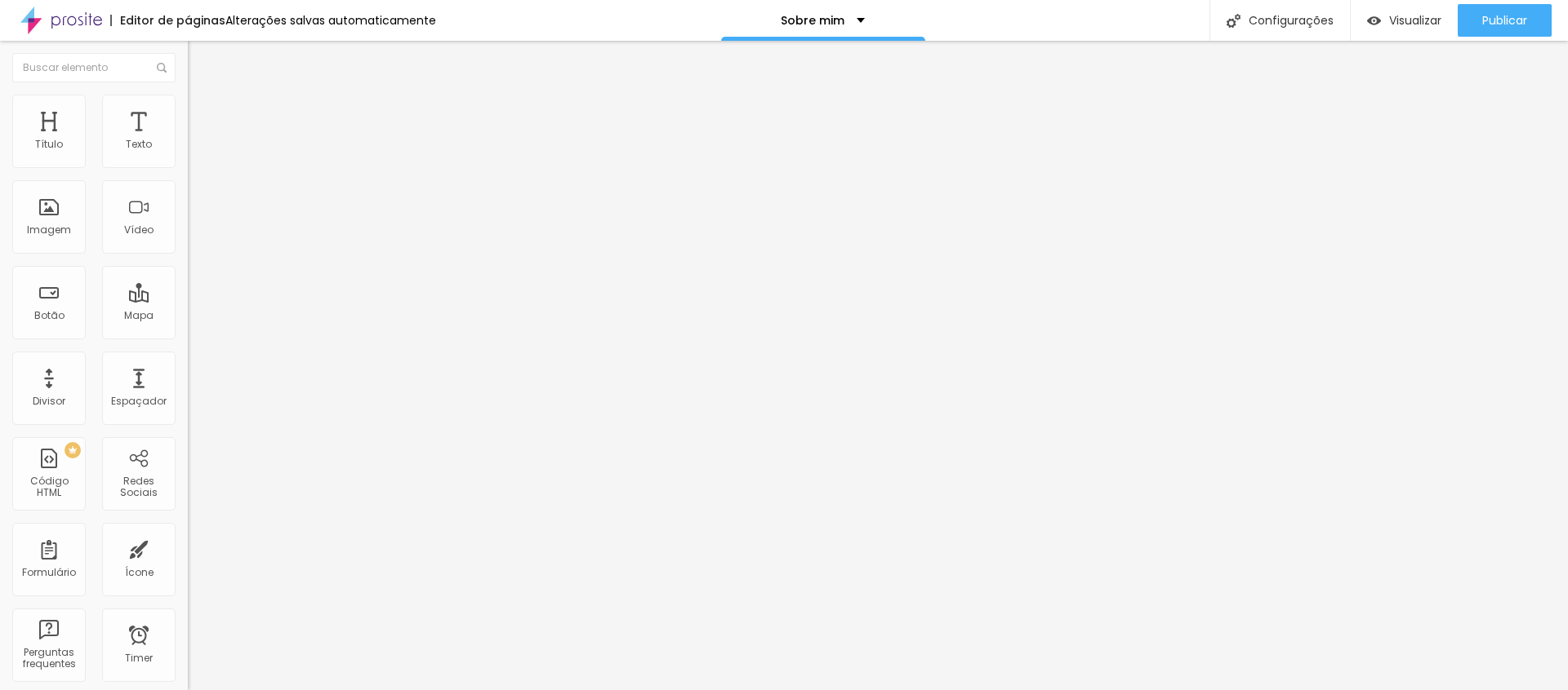
type input "43"
type input "42"
drag, startPoint x: 47, startPoint y: 163, endPoint x: 80, endPoint y: 154, distance: 34.2
click at [188, 316] on div at bounding box center [282, 323] width 188 height 15
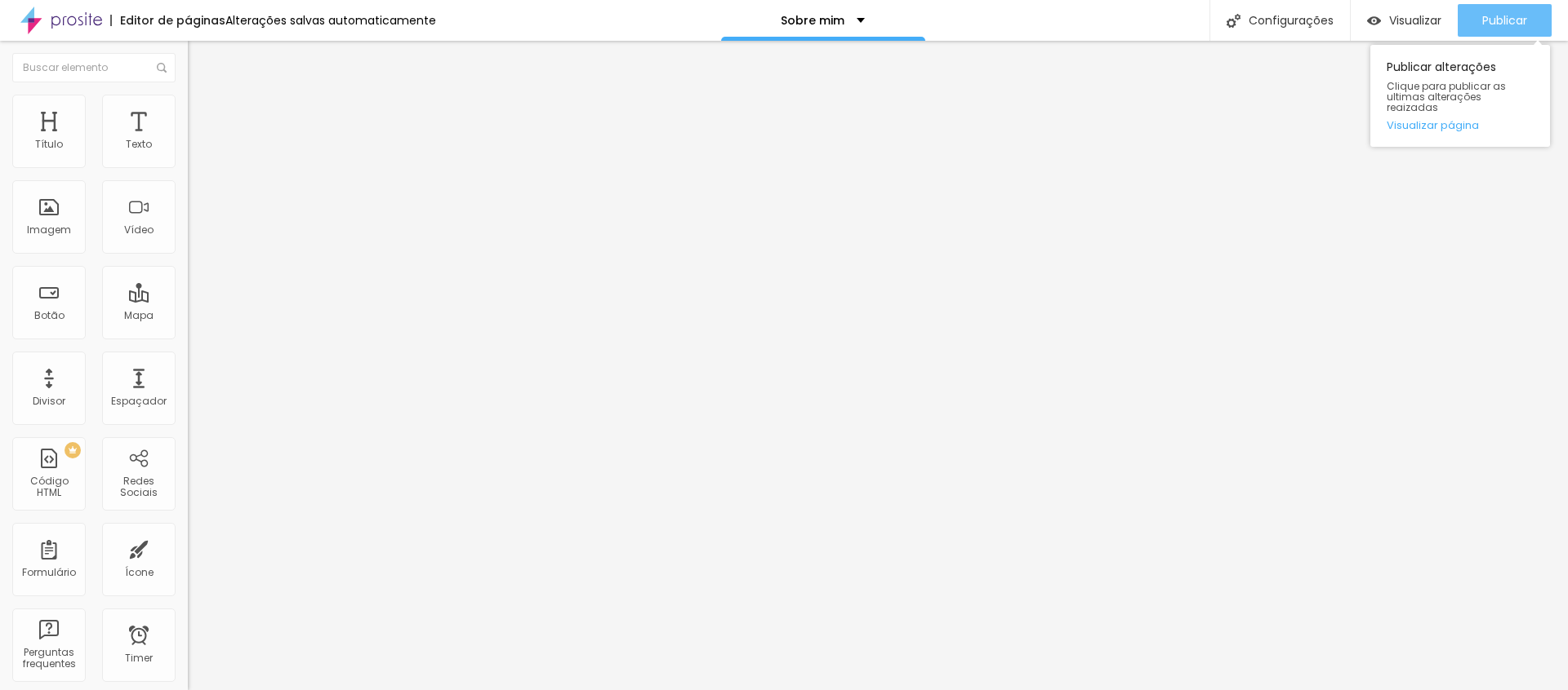
click at [1516, 28] on div "Publicar" at bounding box center [1504, 20] width 45 height 33
type input "44"
type input "43"
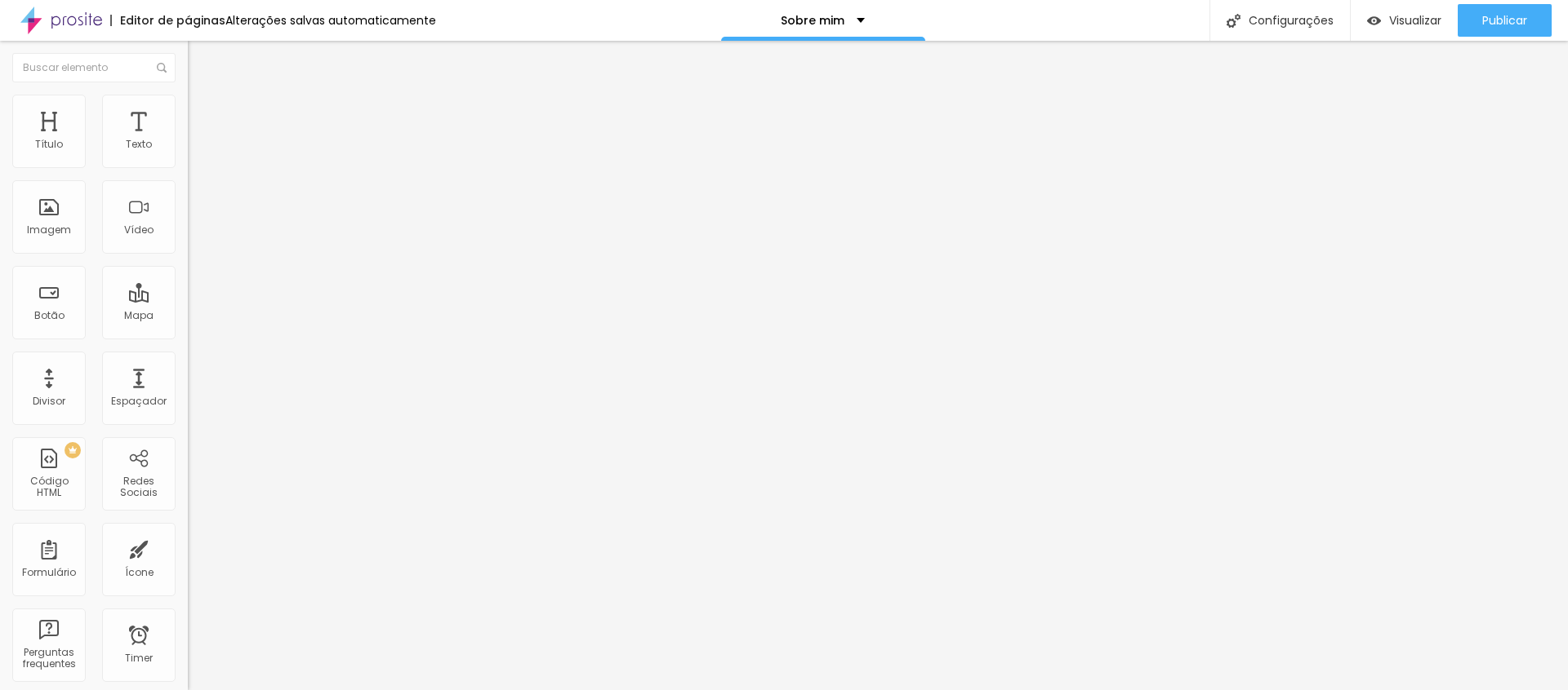
type input "42"
type input "41"
type input "40"
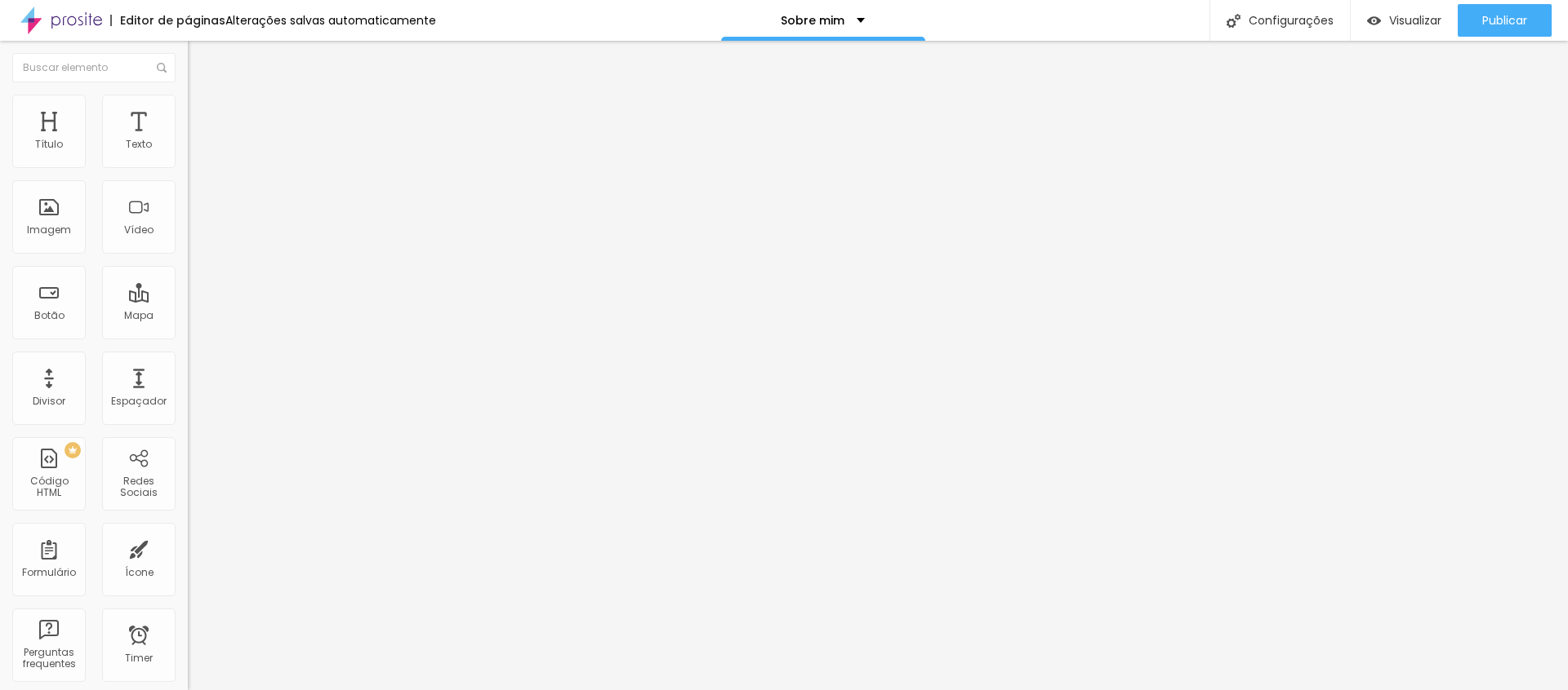
type input "40"
type input "39"
type input "38"
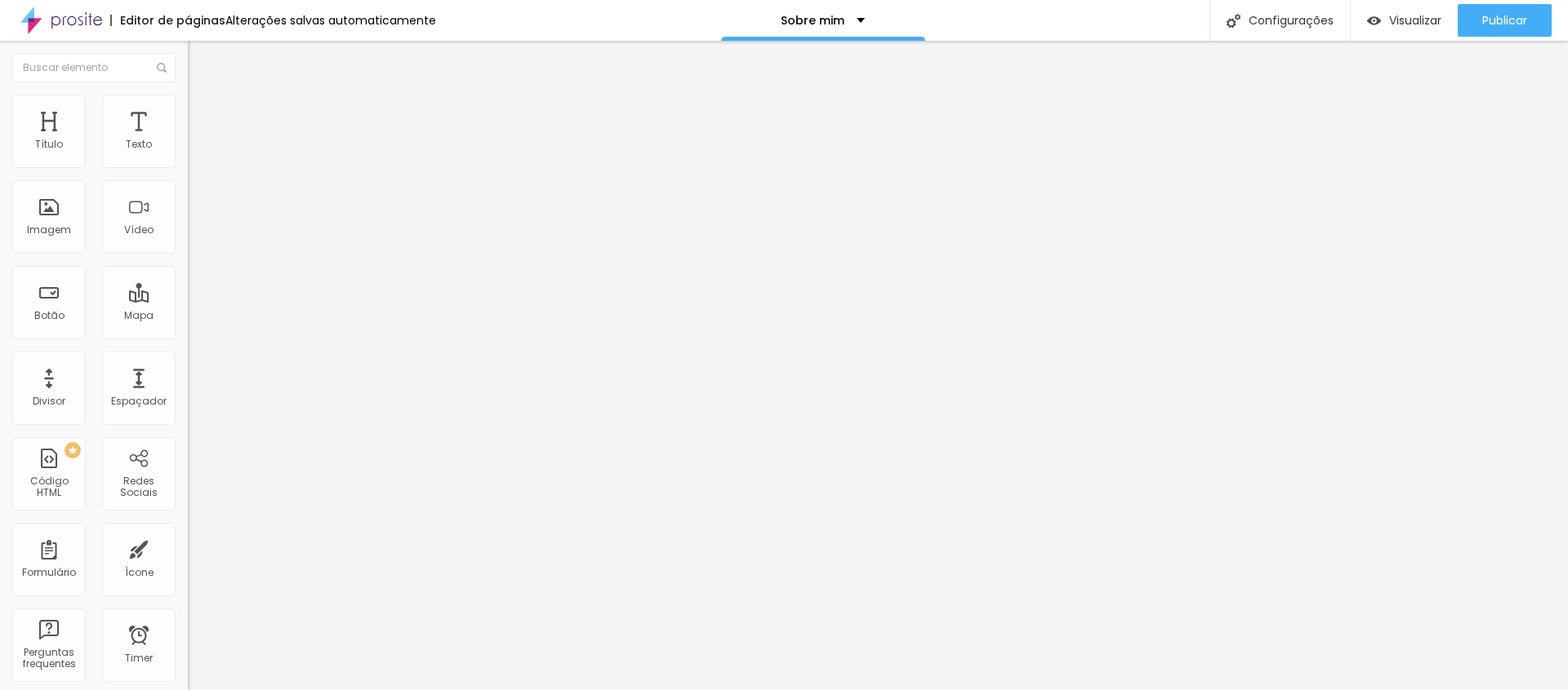
type input "37"
type input "36"
type input "35"
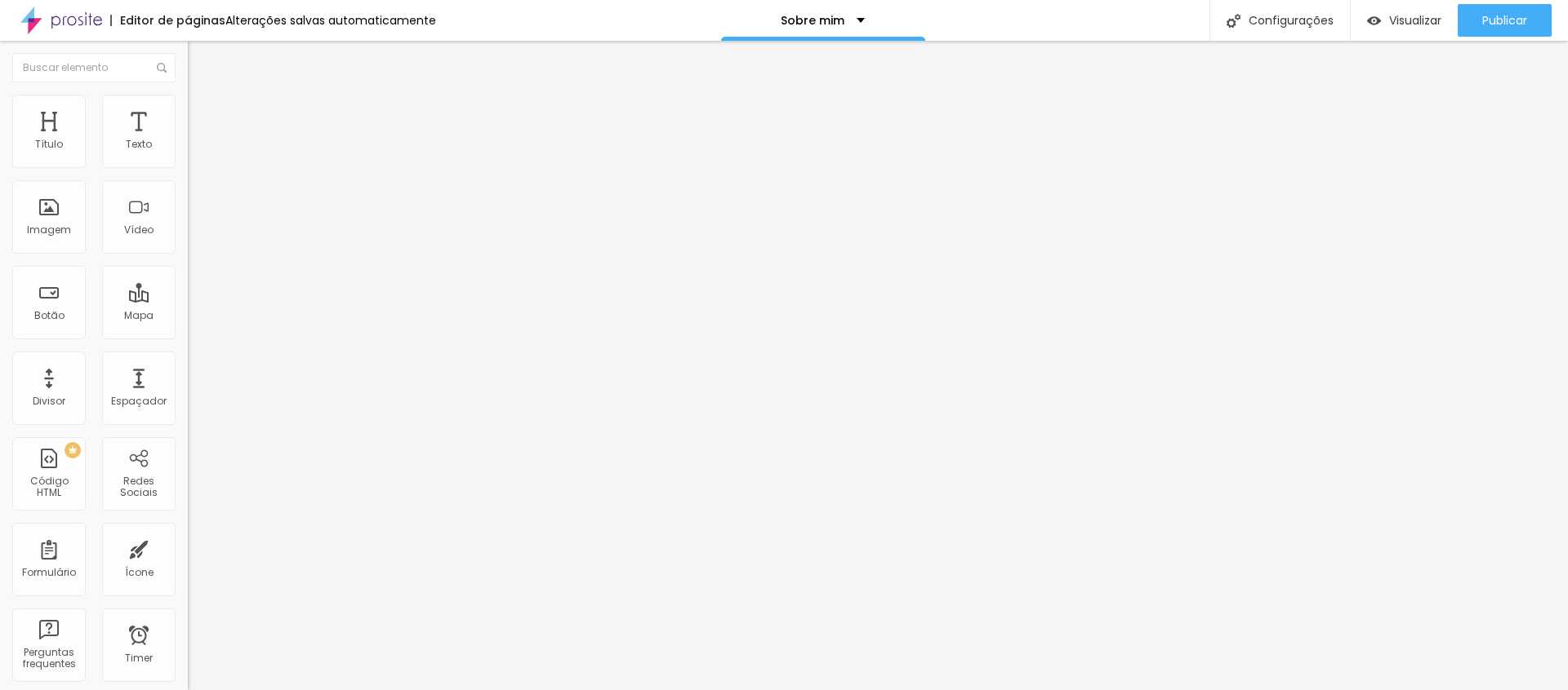
type input "35"
type input "34"
type input "33"
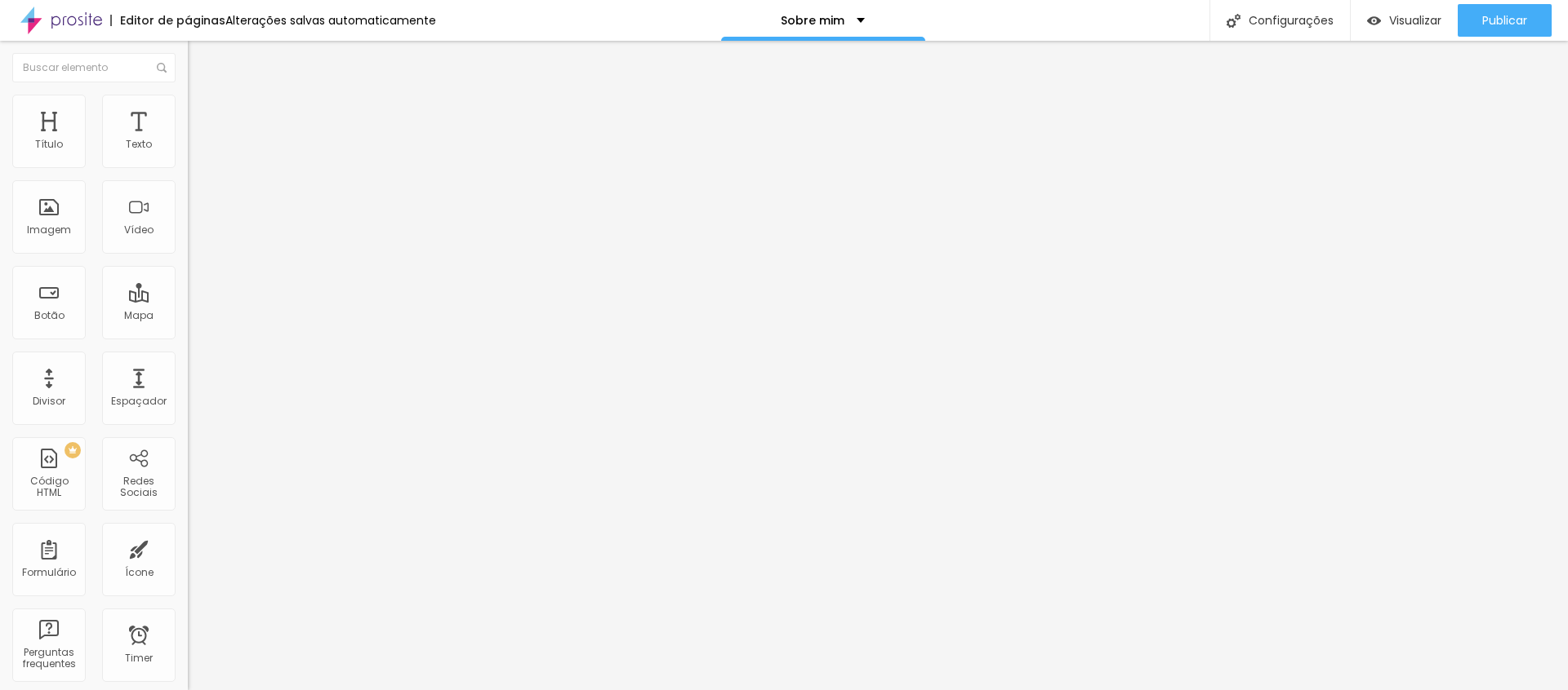
type input "32"
type input "31"
type input "30"
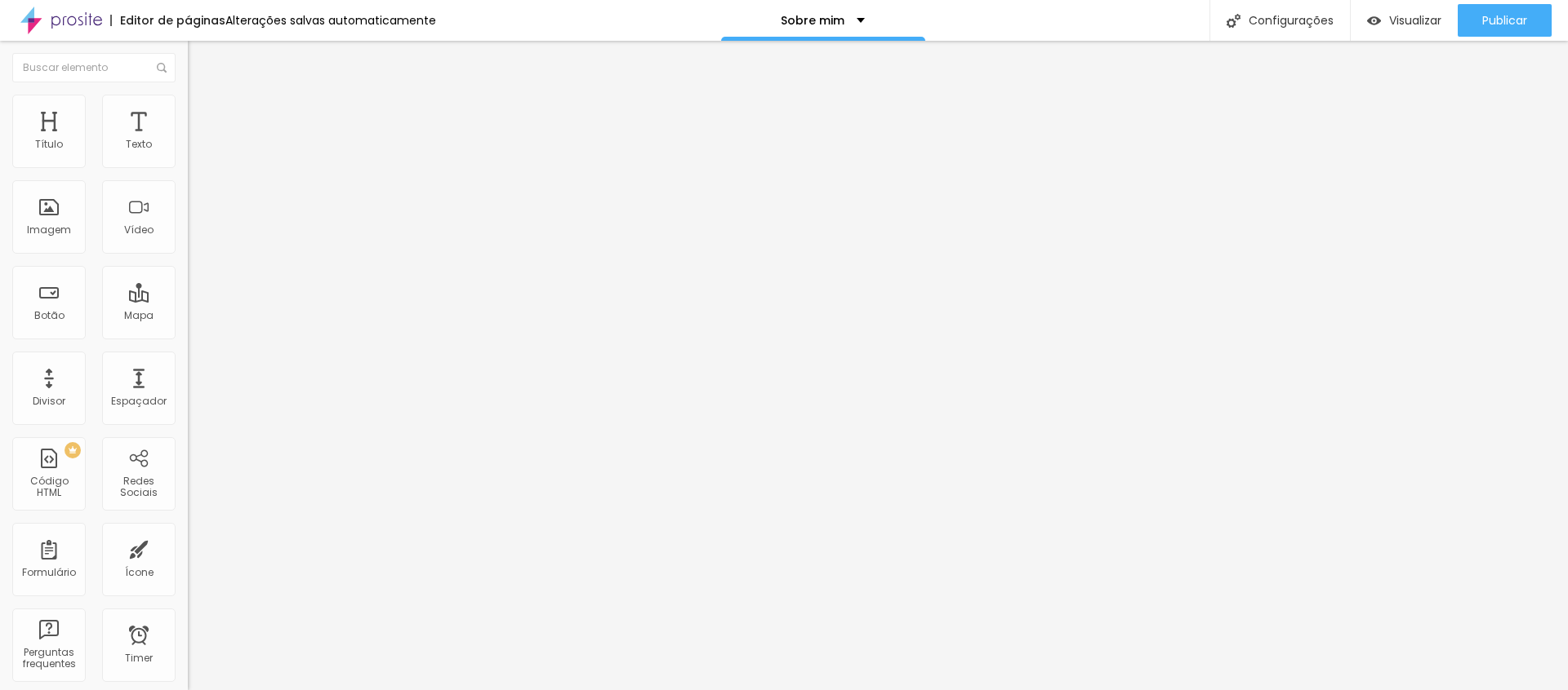
type input "30"
type input "29"
type input "28"
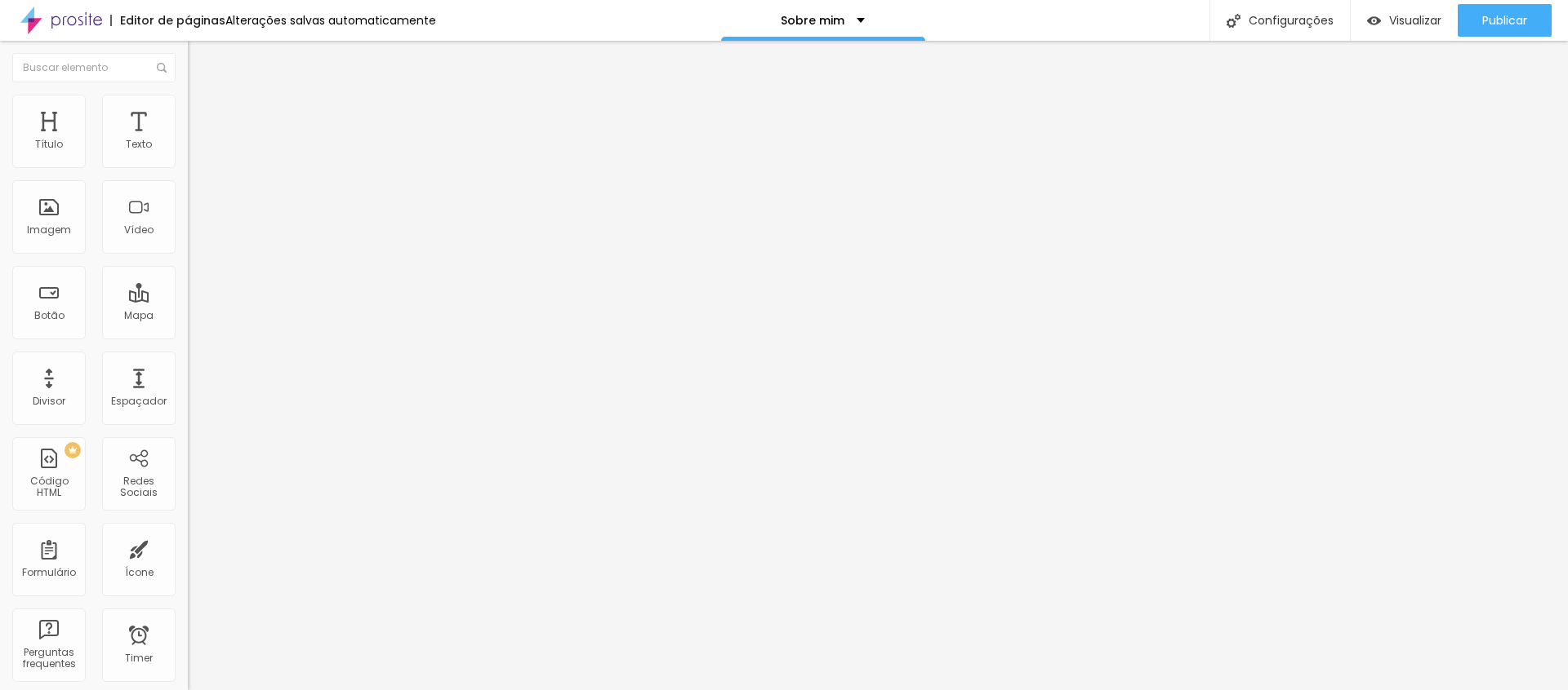
type input "27"
type input "26"
type input "25"
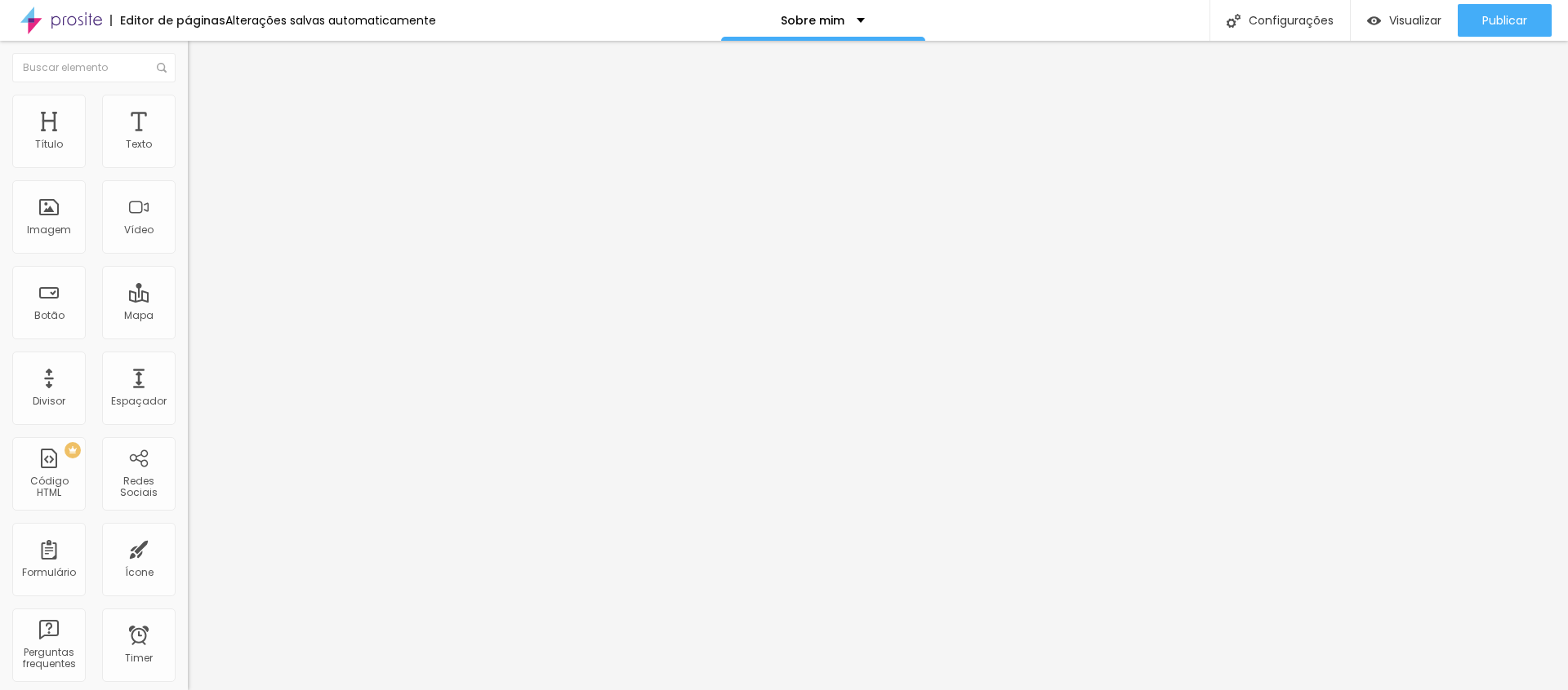
type input "25"
type input "24"
type input "22"
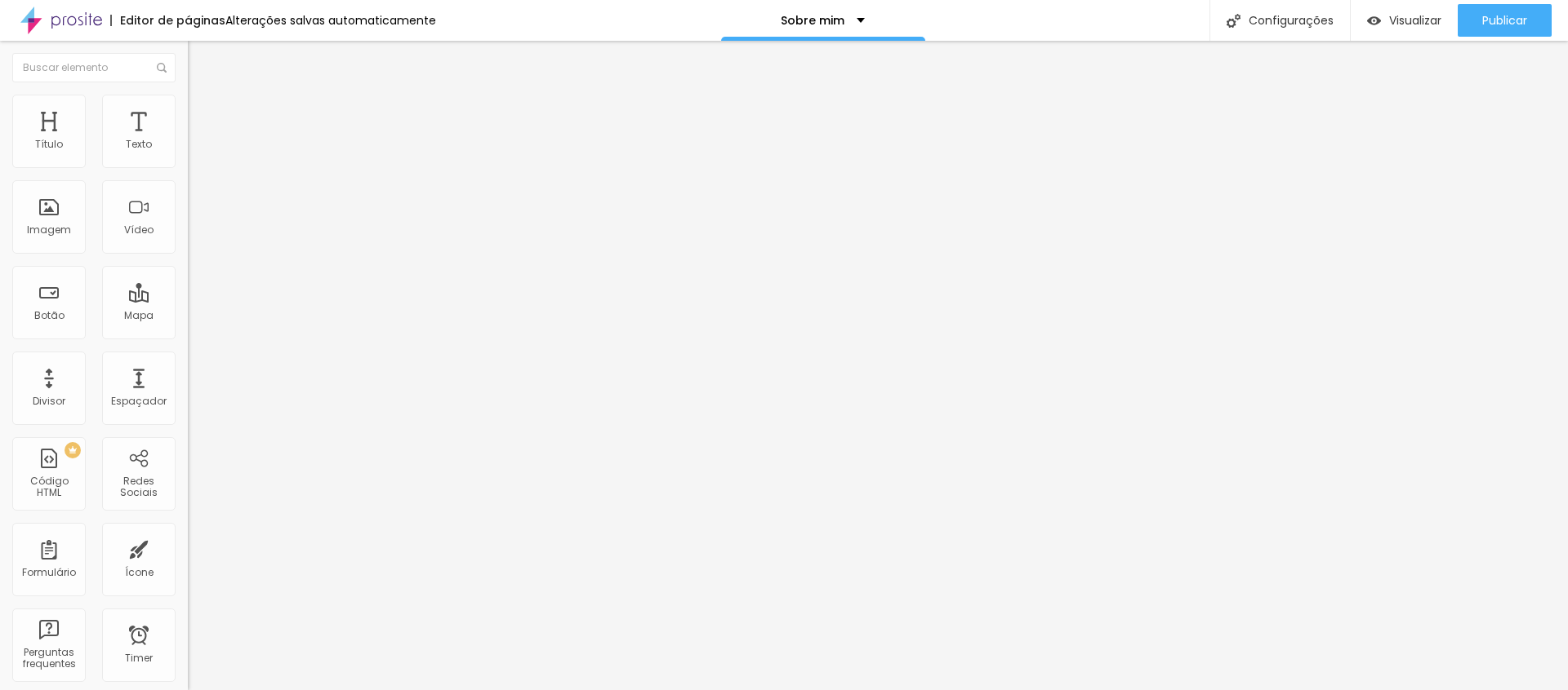
type input "21"
type input "19"
type input "17"
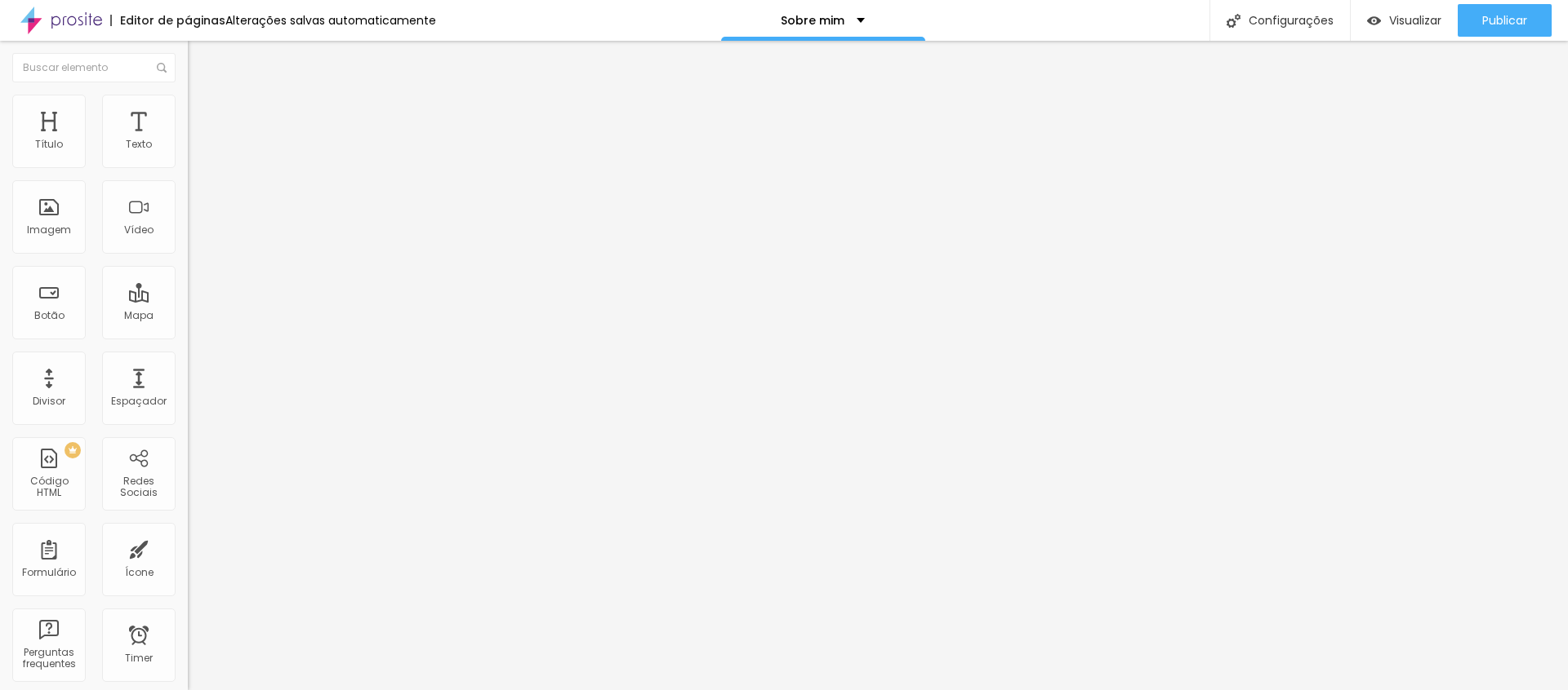
type input "17"
type input "16"
type input "15"
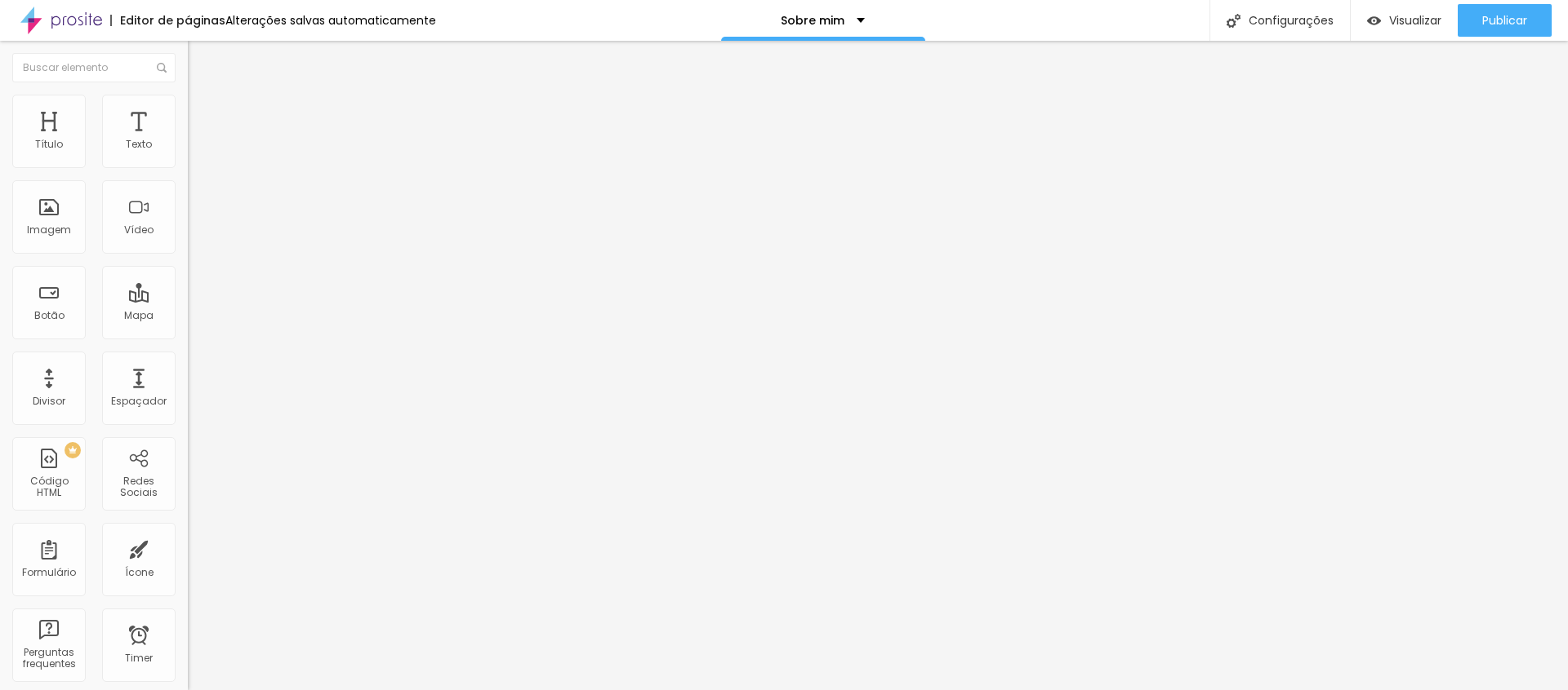
type input "14"
type input "13"
type input "12"
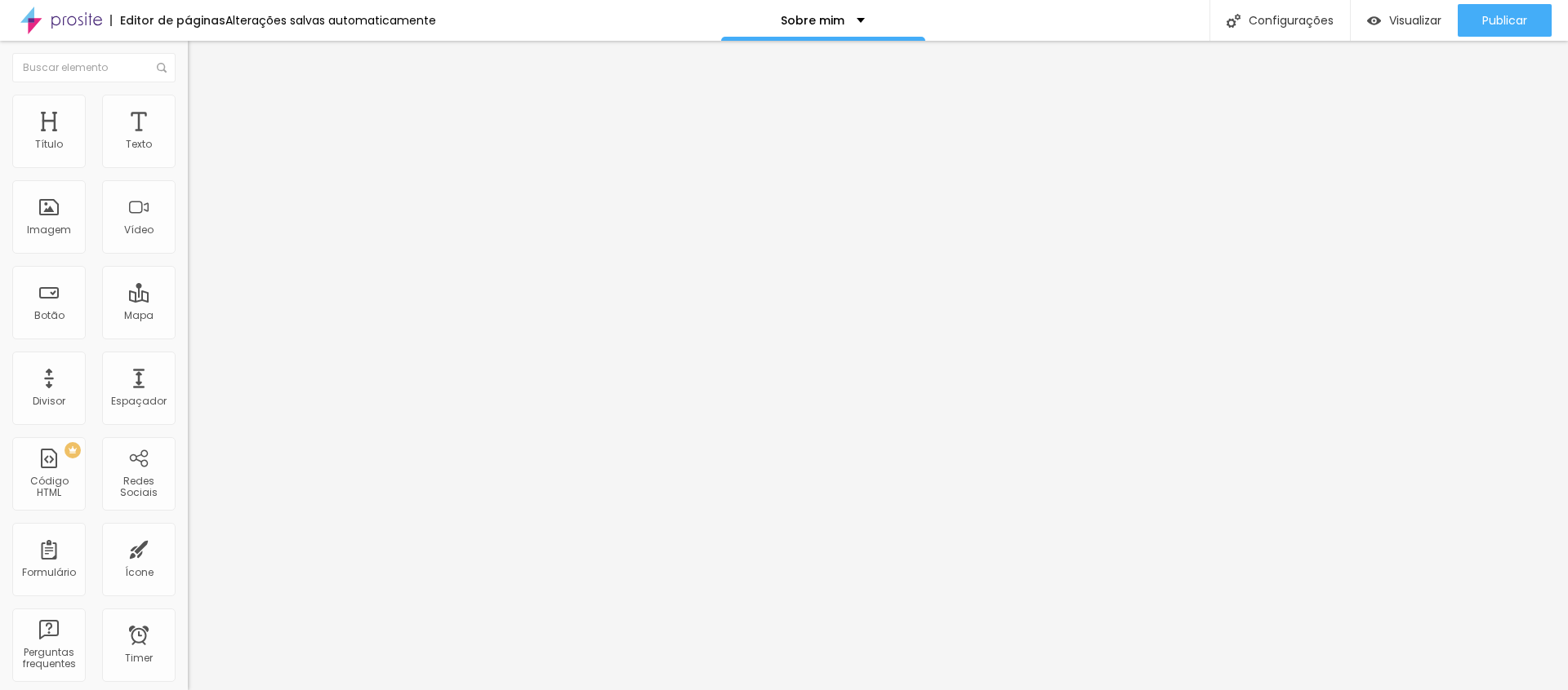
type input "12"
type input "11"
type input "10"
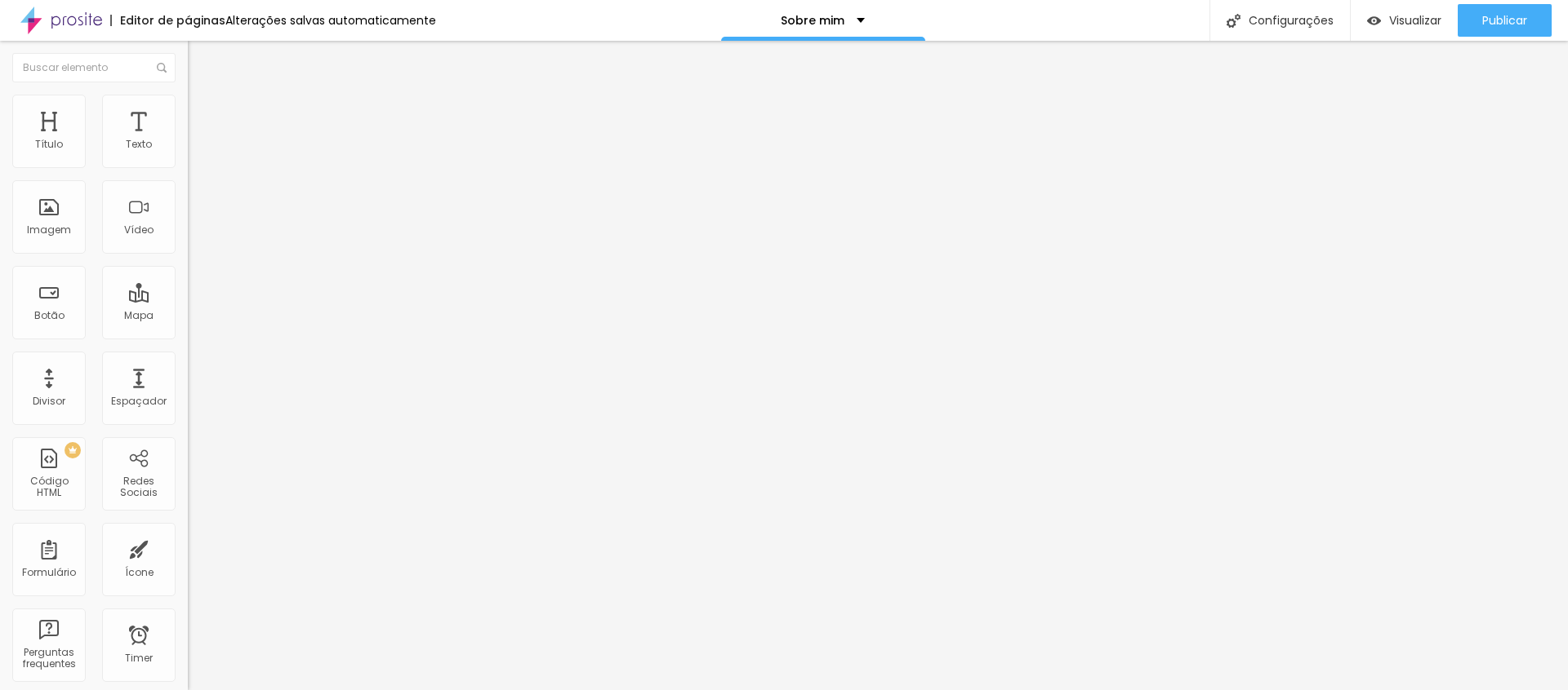
type input "9"
type input "7"
type input "5"
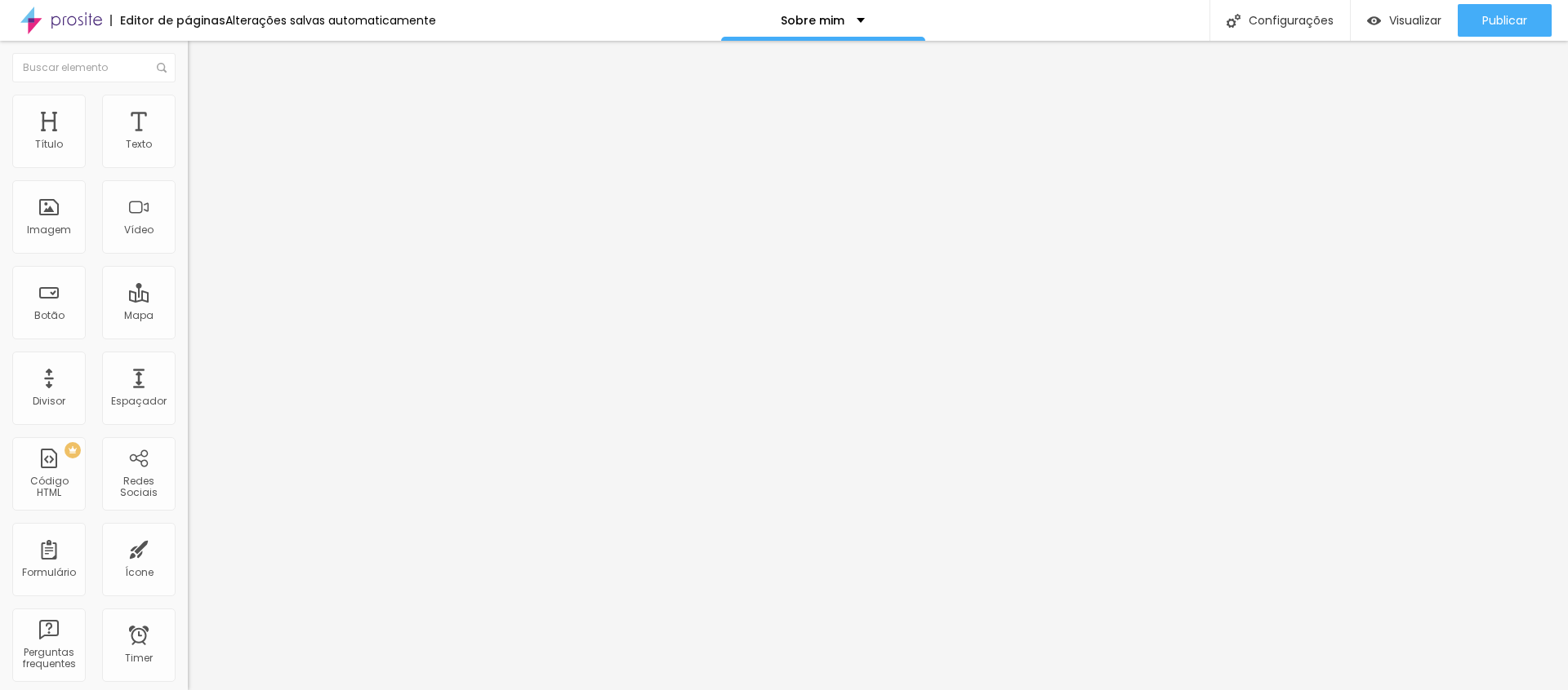
type input "5"
type input "4"
type input "3"
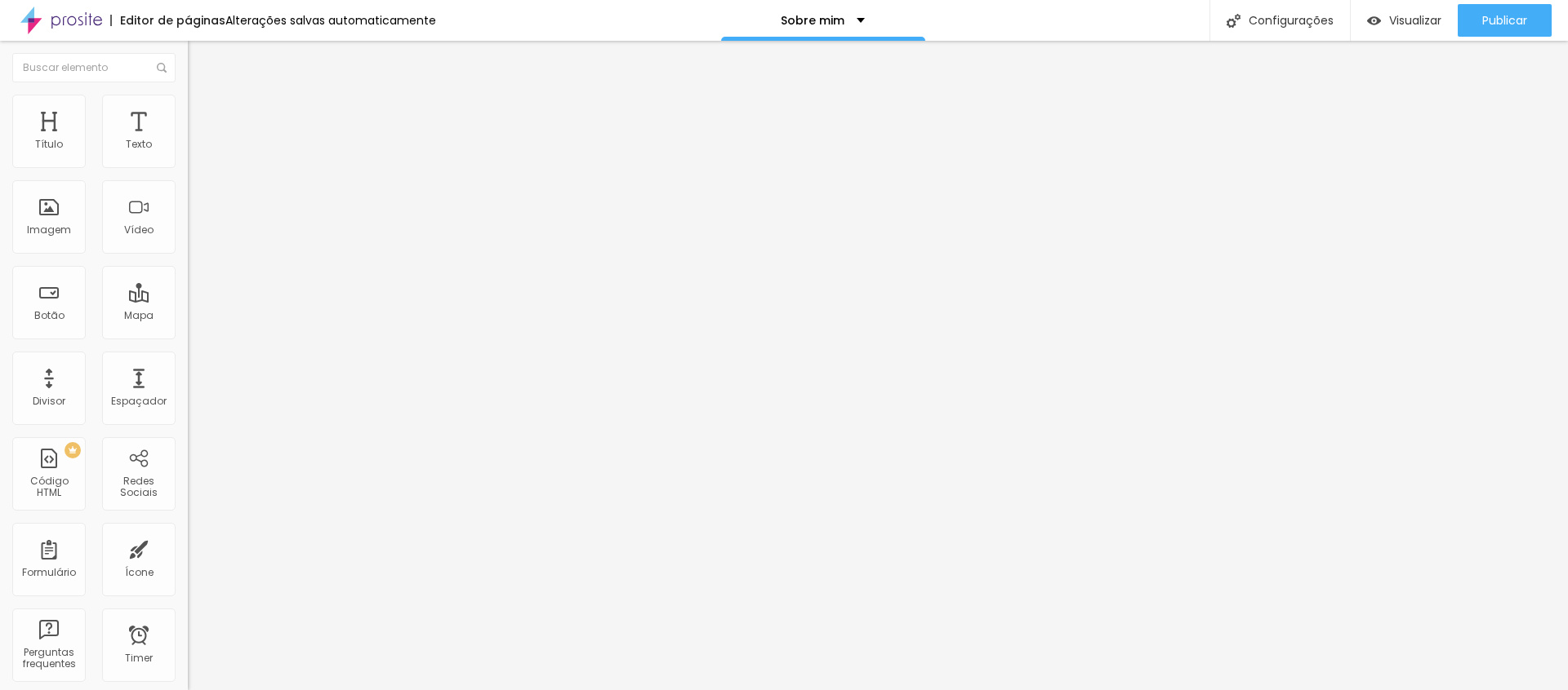
type input "2"
type input "1"
type input "0"
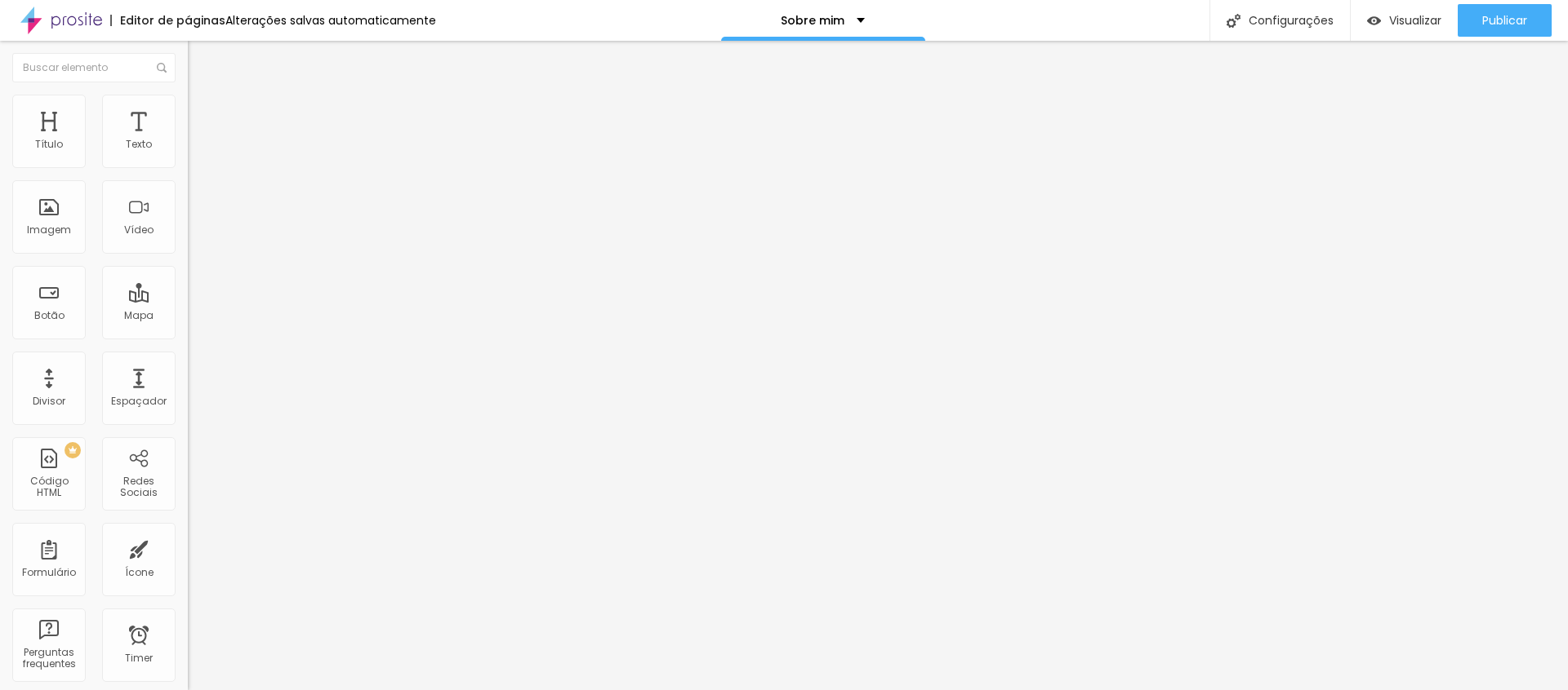
type input "0"
drag, startPoint x: 81, startPoint y: 163, endPoint x: 2, endPoint y: 178, distance: 80.4
type input "0"
click at [188, 174] on div "0 Espaço de cima" at bounding box center [282, 243] width 188 height 231
drag, startPoint x: 1502, startPoint y: 20, endPoint x: 1512, endPoint y: 21, distance: 10.0
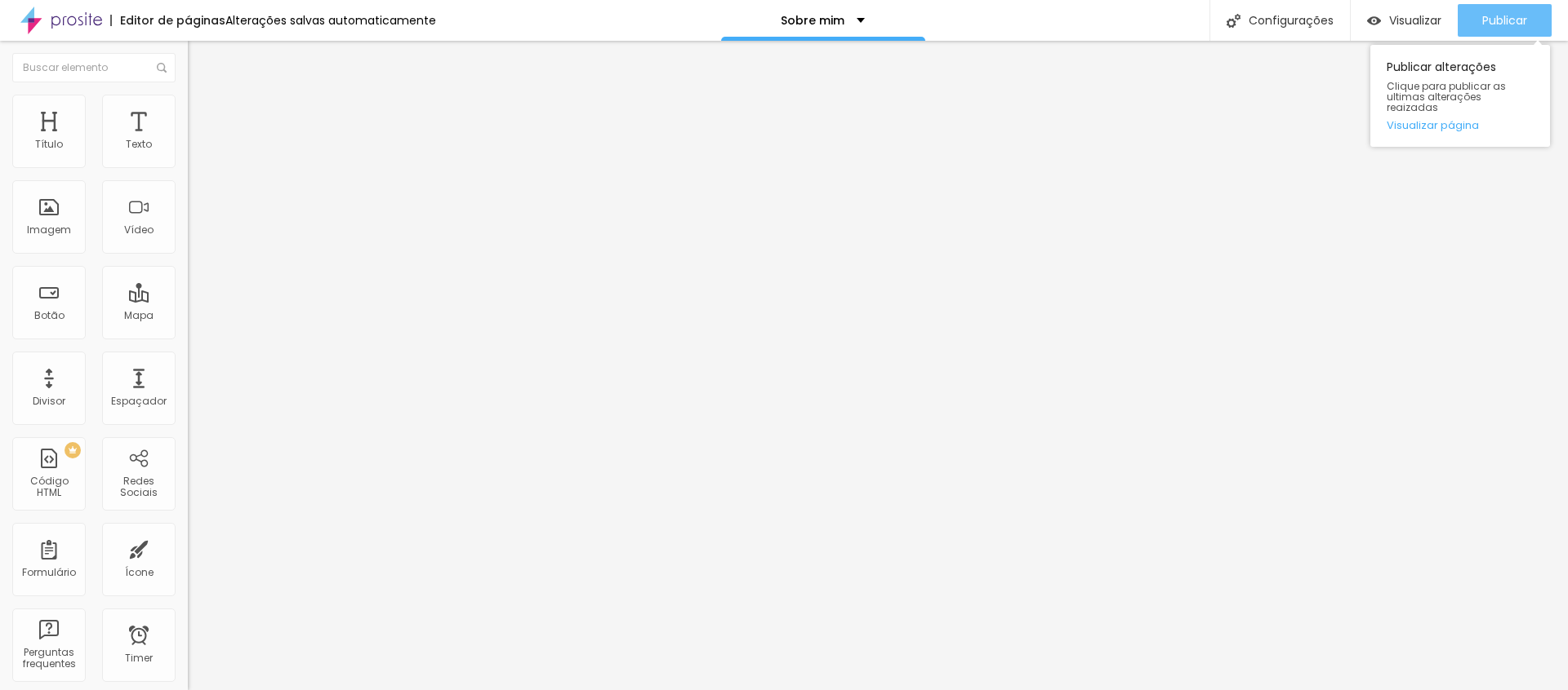
click at [1502, 20] on span "Publicar" at bounding box center [1504, 20] width 45 height 13
click at [203, 112] on span "Estilo" at bounding box center [215, 105] width 26 height 14
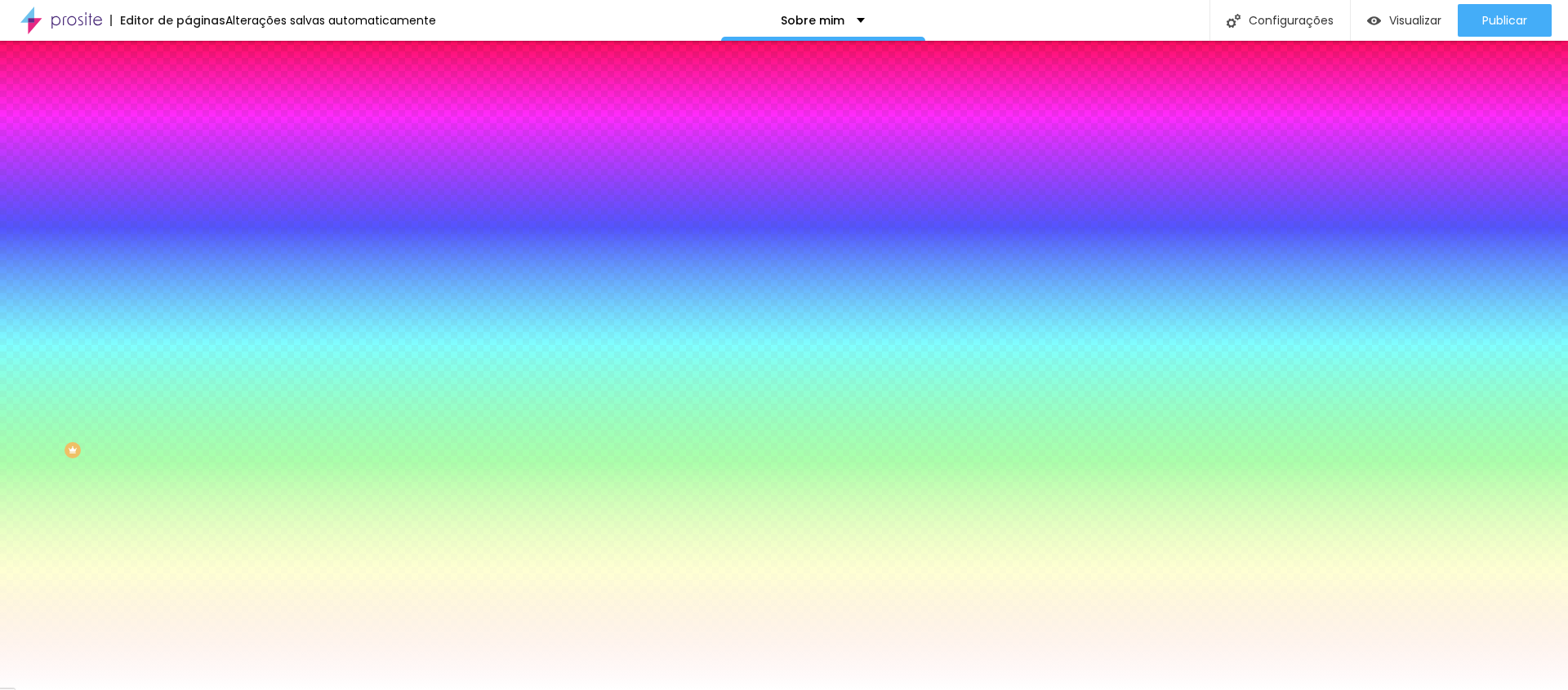
click at [203, 117] on span "Avançado" at bounding box center [230, 122] width 54 height 14
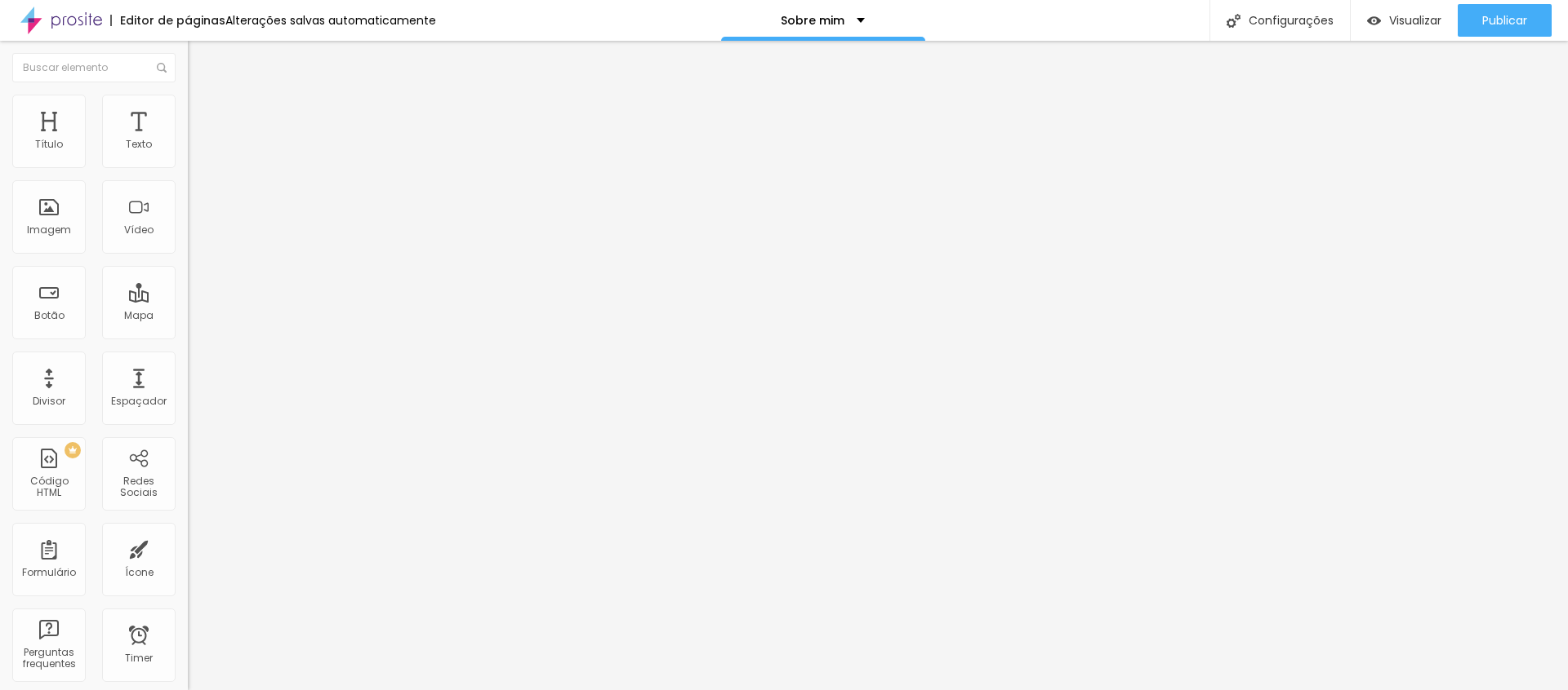
type input "15"
type input "10"
type input "5"
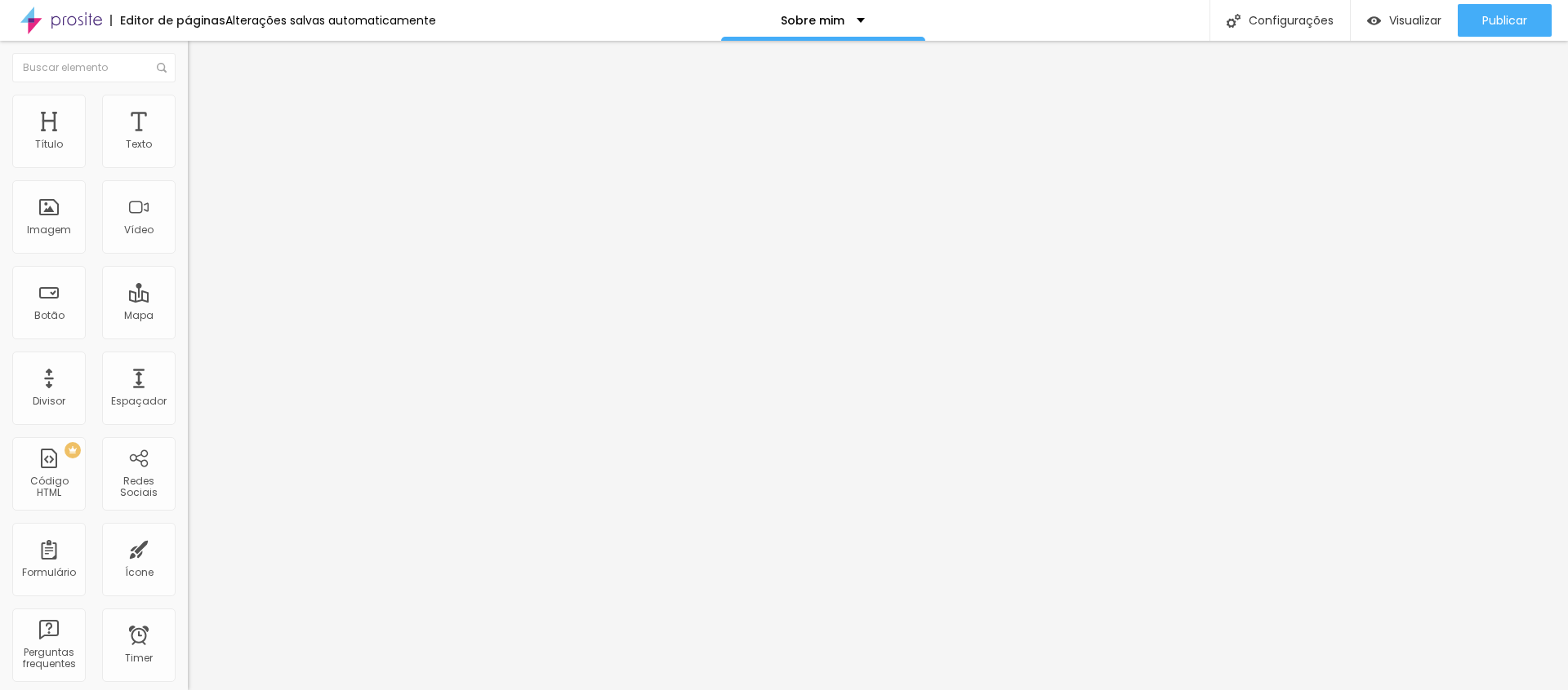
type input "5"
type input "10"
drag, startPoint x: 70, startPoint y: 164, endPoint x: 52, endPoint y: 167, distance: 18.2
click at [188, 316] on div at bounding box center [282, 323] width 188 height 15
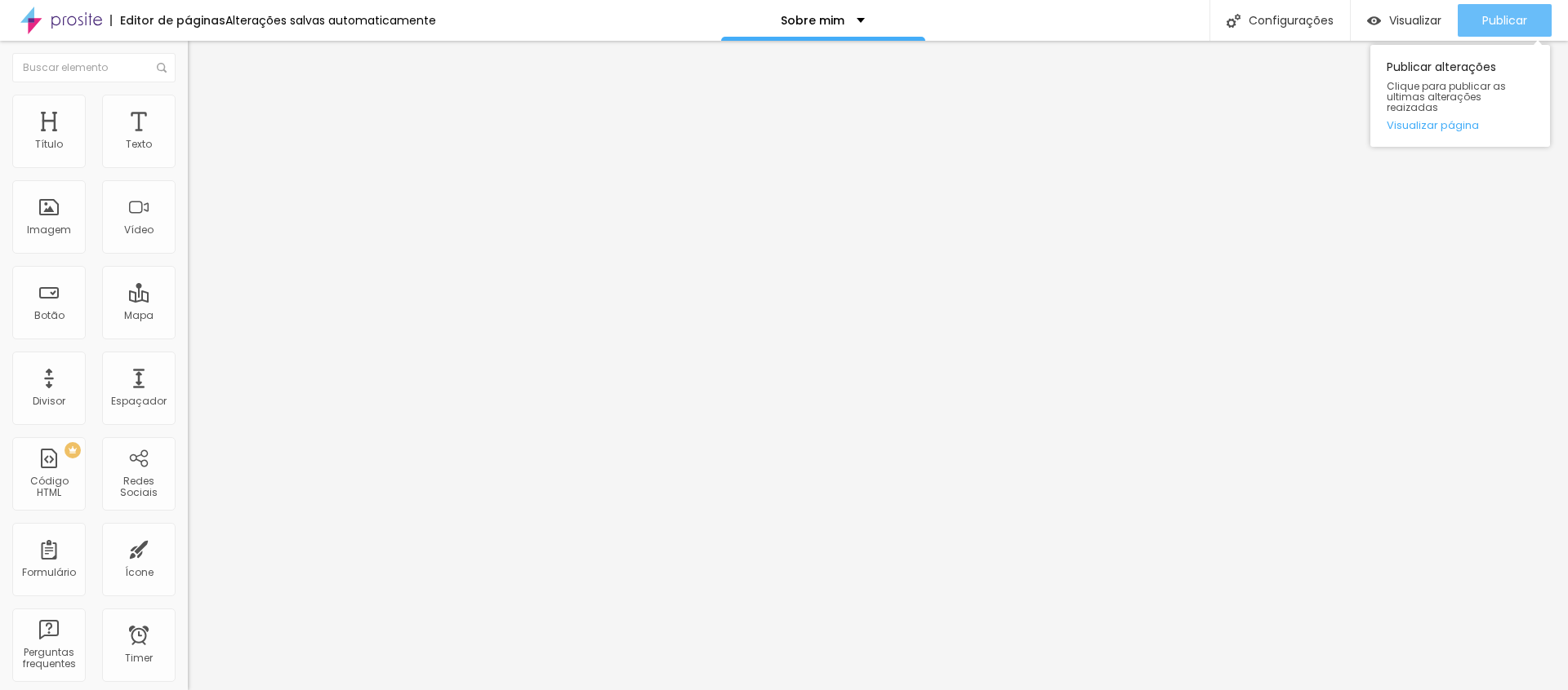
click at [1497, 21] on span "Publicar" at bounding box center [1504, 20] width 45 height 13
type input "15"
type input "20"
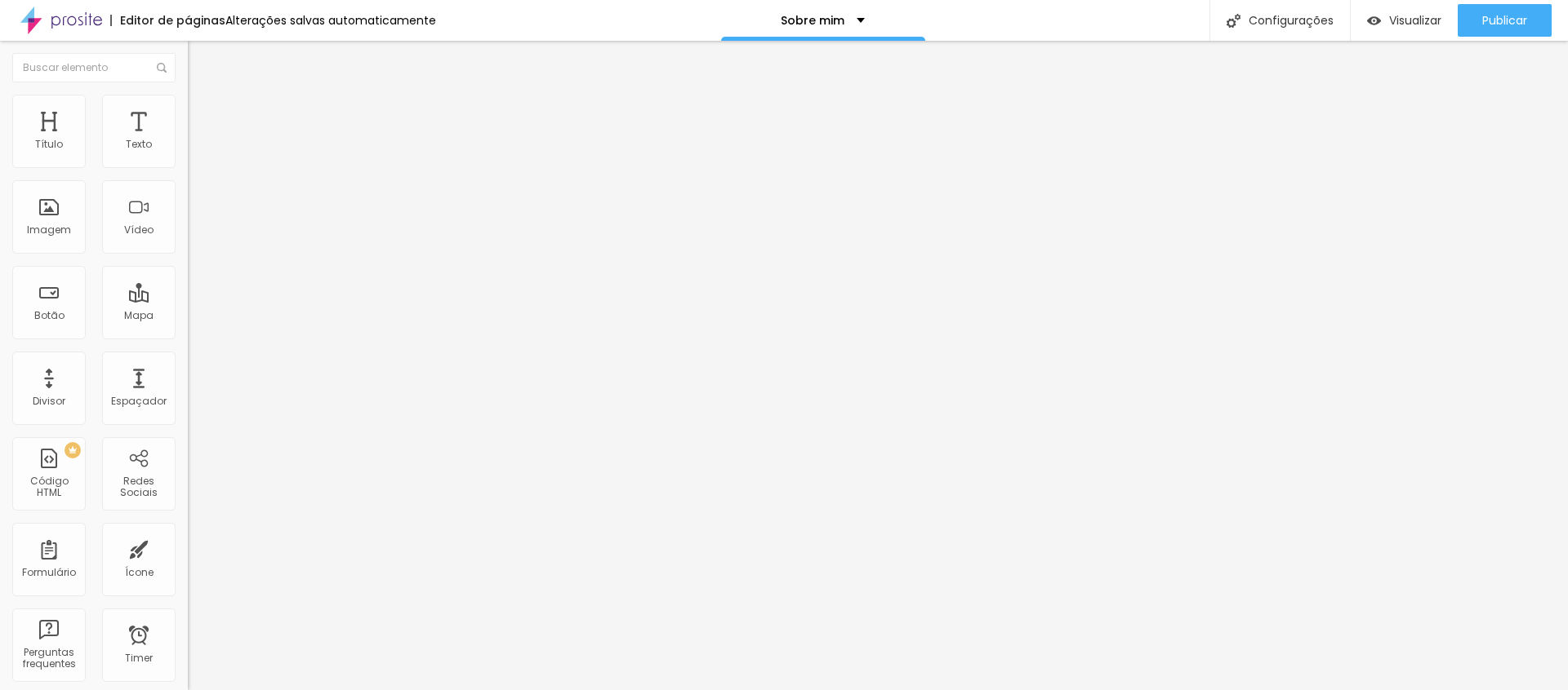
type input "25"
drag, startPoint x: 50, startPoint y: 162, endPoint x: 90, endPoint y: 169, distance: 40.6
type input "25"
click at [188, 316] on input "range" at bounding box center [240, 322] width 105 height 13
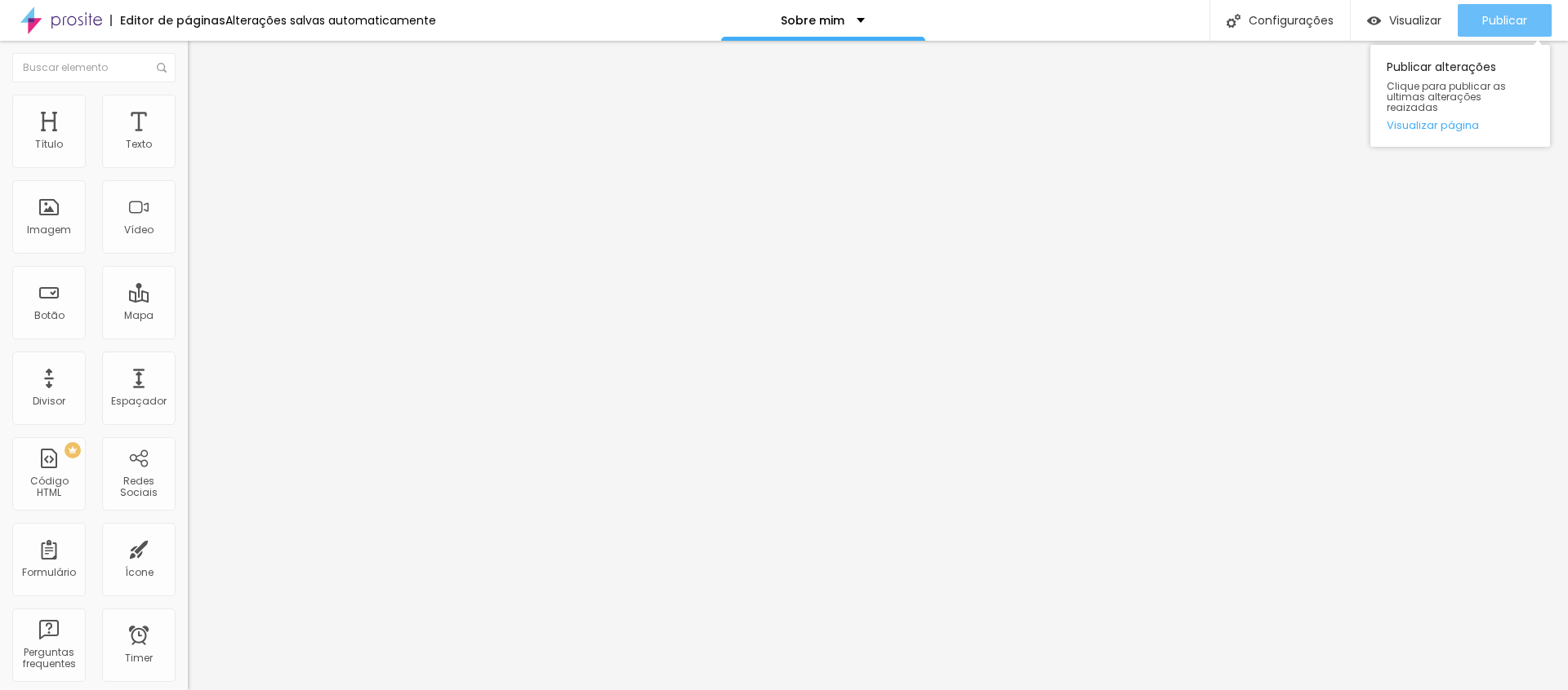
click at [1494, 14] on span "Publicar" at bounding box center [1504, 20] width 45 height 13
drag, startPoint x: 161, startPoint y: 342, endPoint x: 173, endPoint y: 345, distance: 12.4
click at [188, 399] on input "56" at bounding box center [222, 407] width 70 height 17
type input "14"
type input "3"
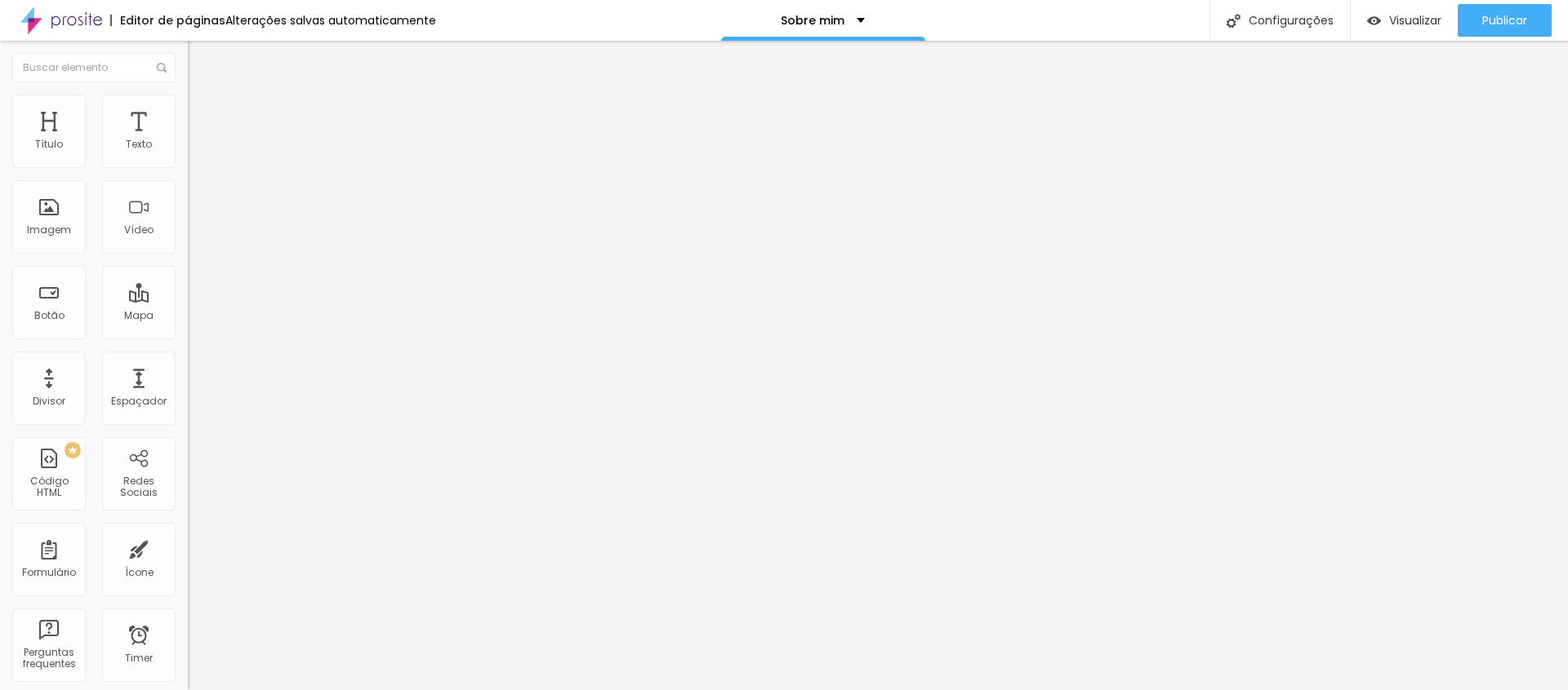
type input "32"
click at [1507, 22] on span "Publicar" at bounding box center [1504, 20] width 45 height 13
click at [188, 399] on input "32" at bounding box center [222, 407] width 70 height 17
drag, startPoint x: 169, startPoint y: 345, endPoint x: 138, endPoint y: 338, distance: 31.8
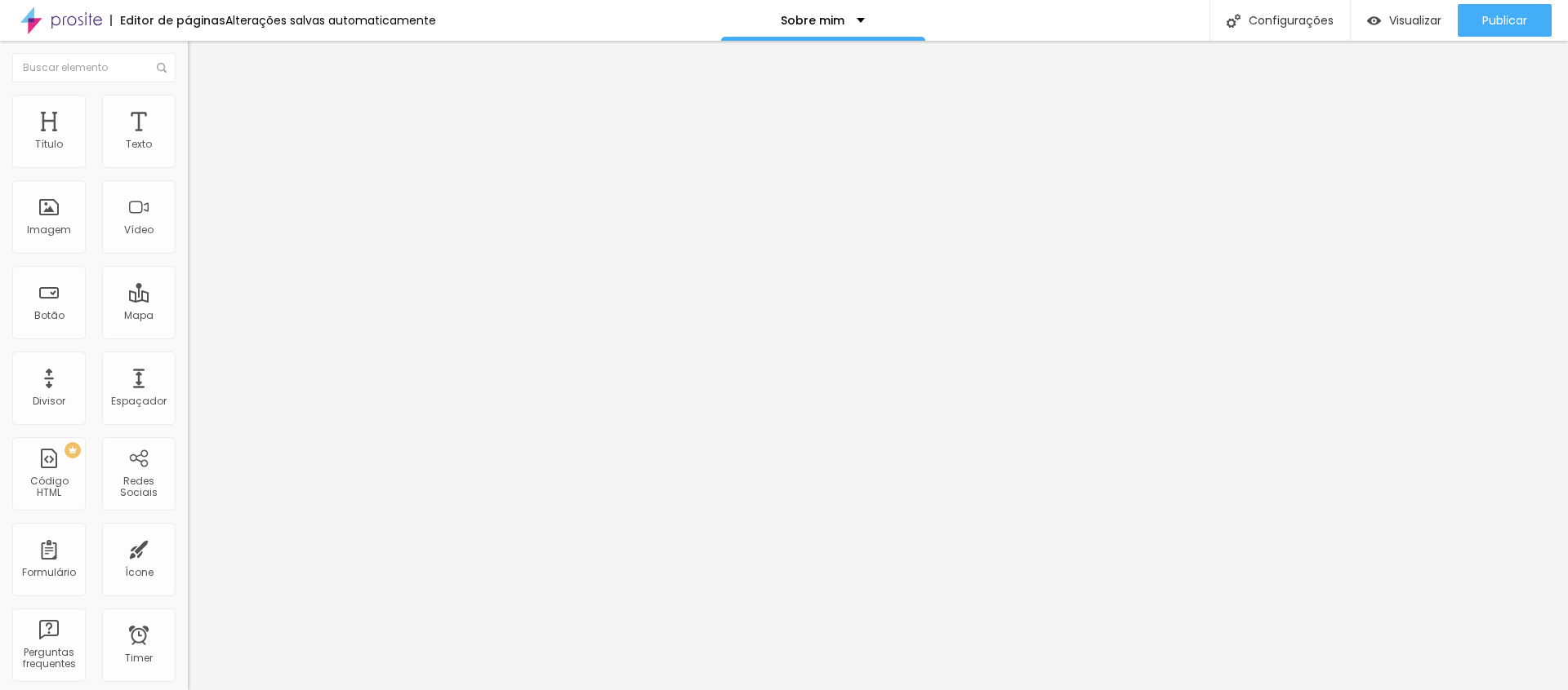
click at [188, 399] on input "32" at bounding box center [222, 407] width 70 height 17
type input "14"
type input "3"
type input "34"
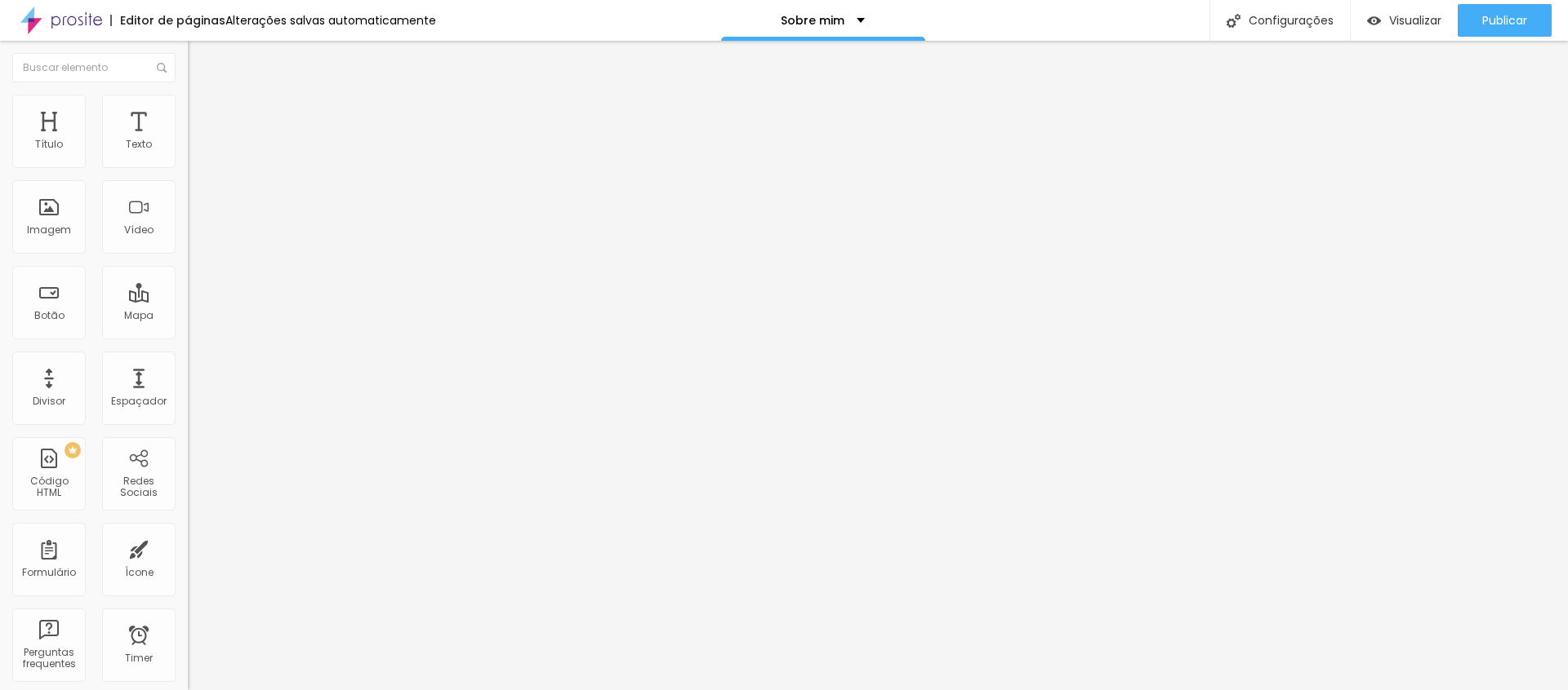
click at [194, 151] on icon "button" at bounding box center [199, 146] width 10 height 10
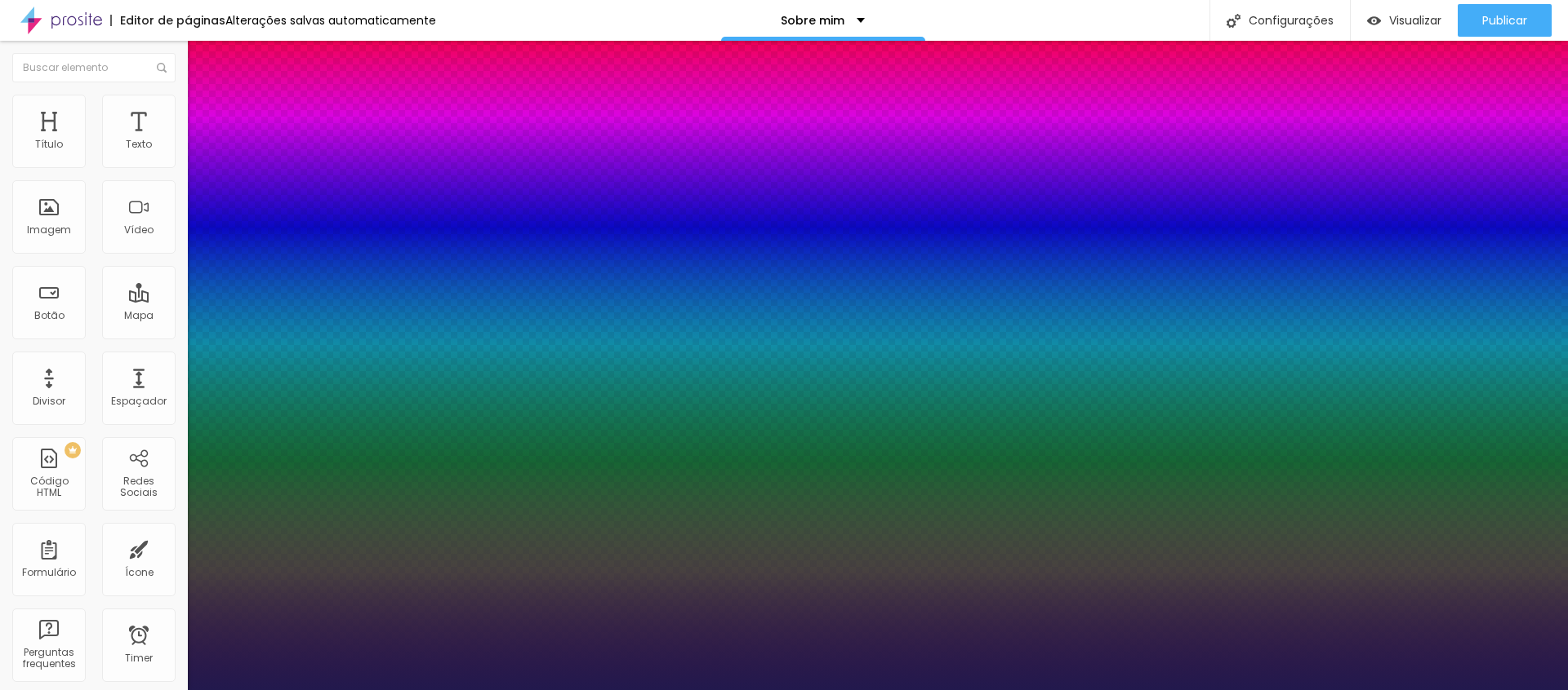
type input "1"
select select "AbrilFatface-Regular"
type input "1"
click at [1026, 690] on div at bounding box center [784, 690] width 1568 height 0
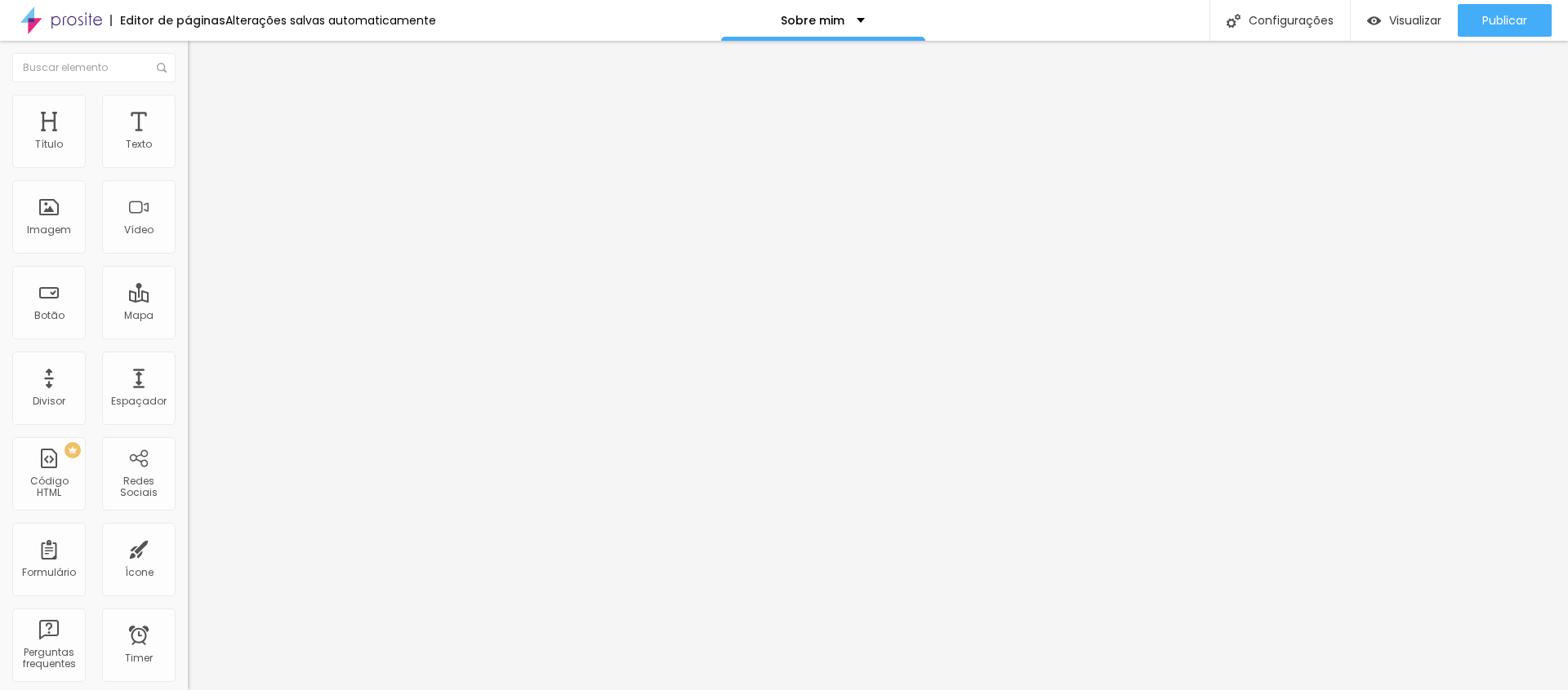
click at [188, 104] on li "Avançado" at bounding box center [282, 103] width 188 height 16
click at [203, 97] on span "Estilo" at bounding box center [215, 89] width 26 height 14
click at [188, 157] on button "button" at bounding box center [199, 148] width 23 height 17
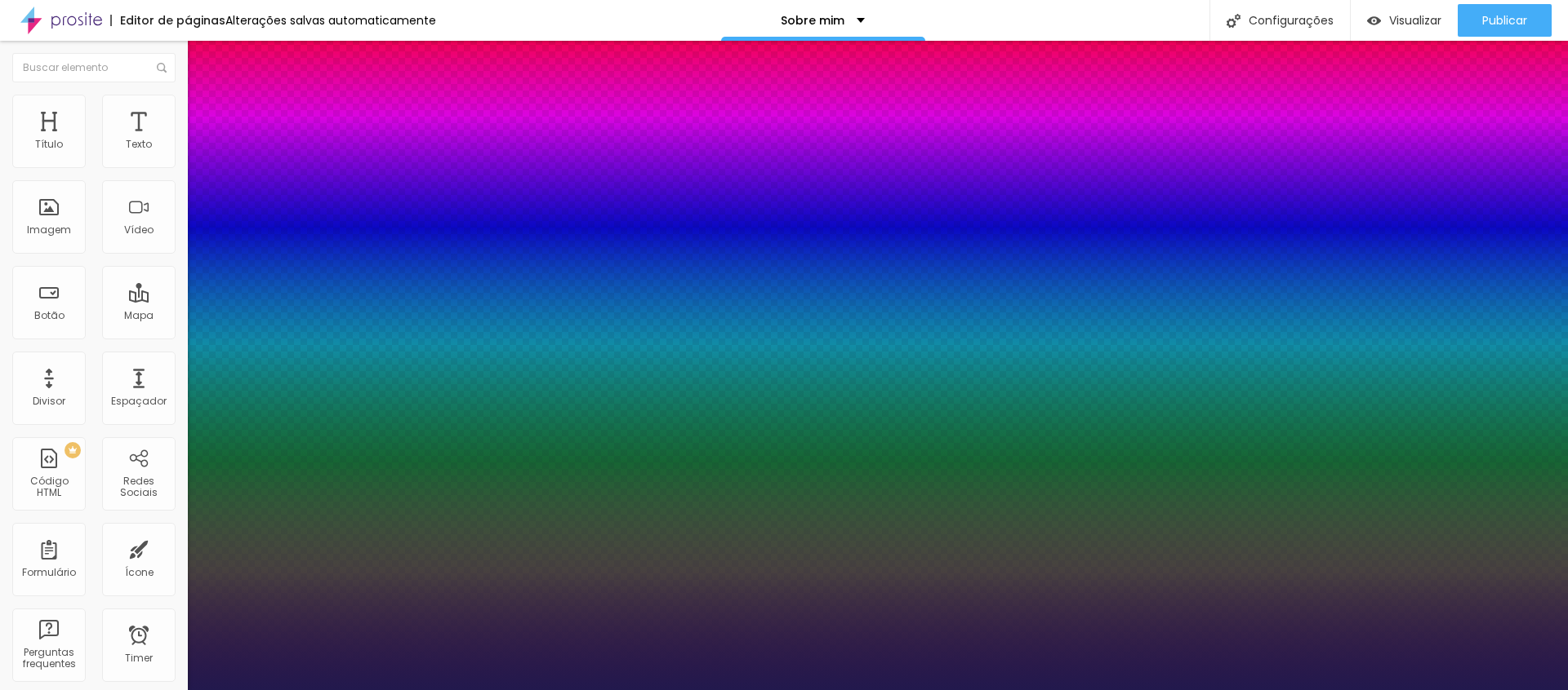
drag, startPoint x: 224, startPoint y: 271, endPoint x: 246, endPoint y: 273, distance: 22.1
click at [133, 690] on div at bounding box center [784, 690] width 1568 height 0
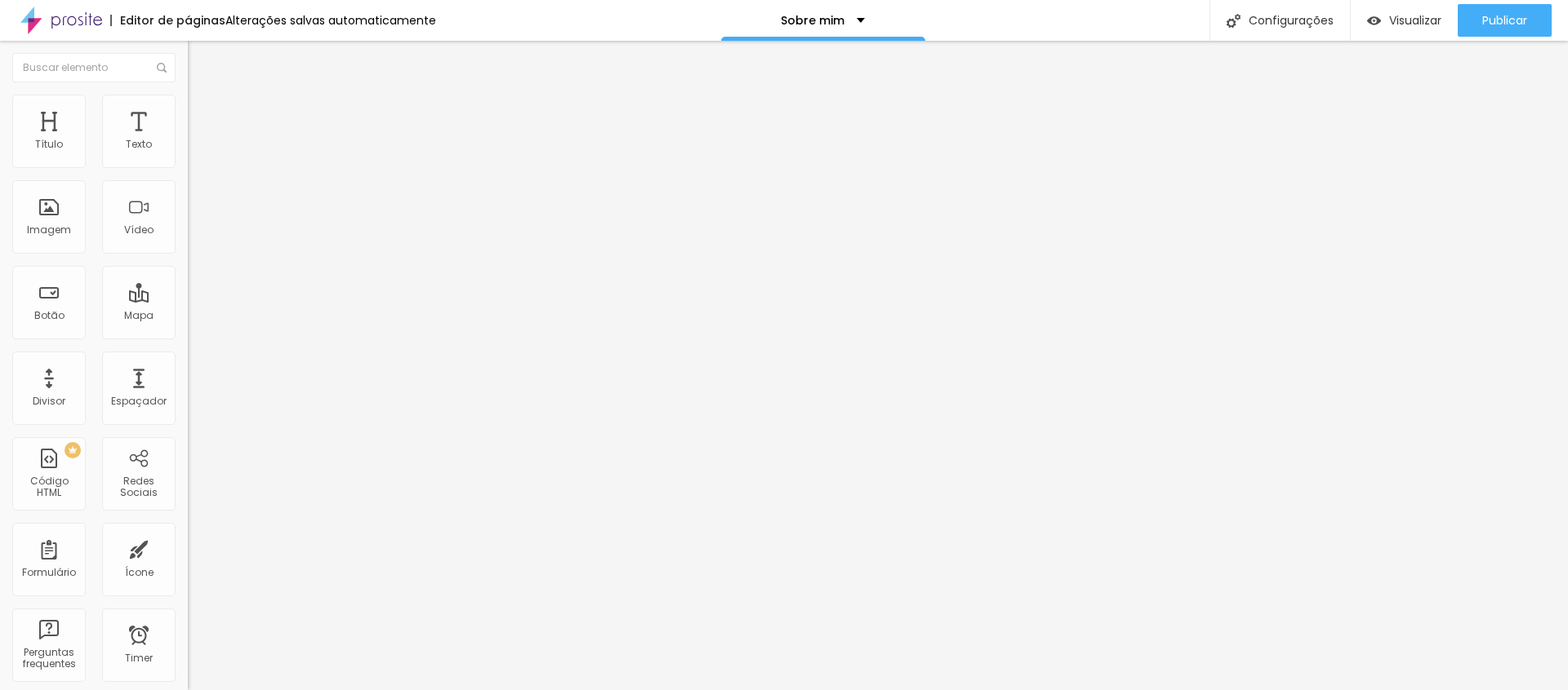
click at [203, 112] on span "Avançado" at bounding box center [230, 105] width 54 height 14
drag, startPoint x: 57, startPoint y: 200, endPoint x: 8, endPoint y: 211, distance: 50.2
click at [188, 342] on div "0 Espaço de baixo" at bounding box center [282, 457] width 188 height 231
click at [1430, 21] on span "Visualizar" at bounding box center [1415, 20] width 52 height 13
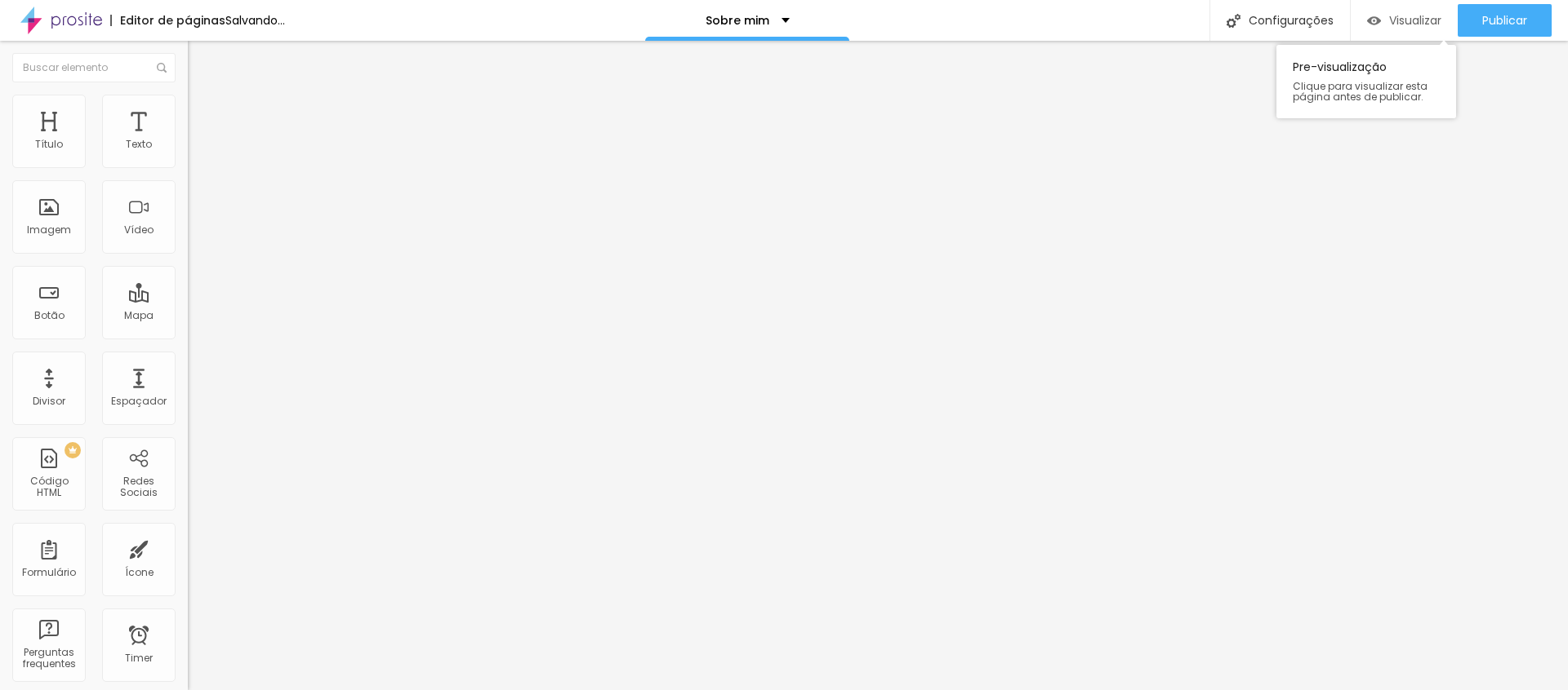
click at [1417, 26] on span "Visualizar" at bounding box center [1415, 20] width 52 height 13
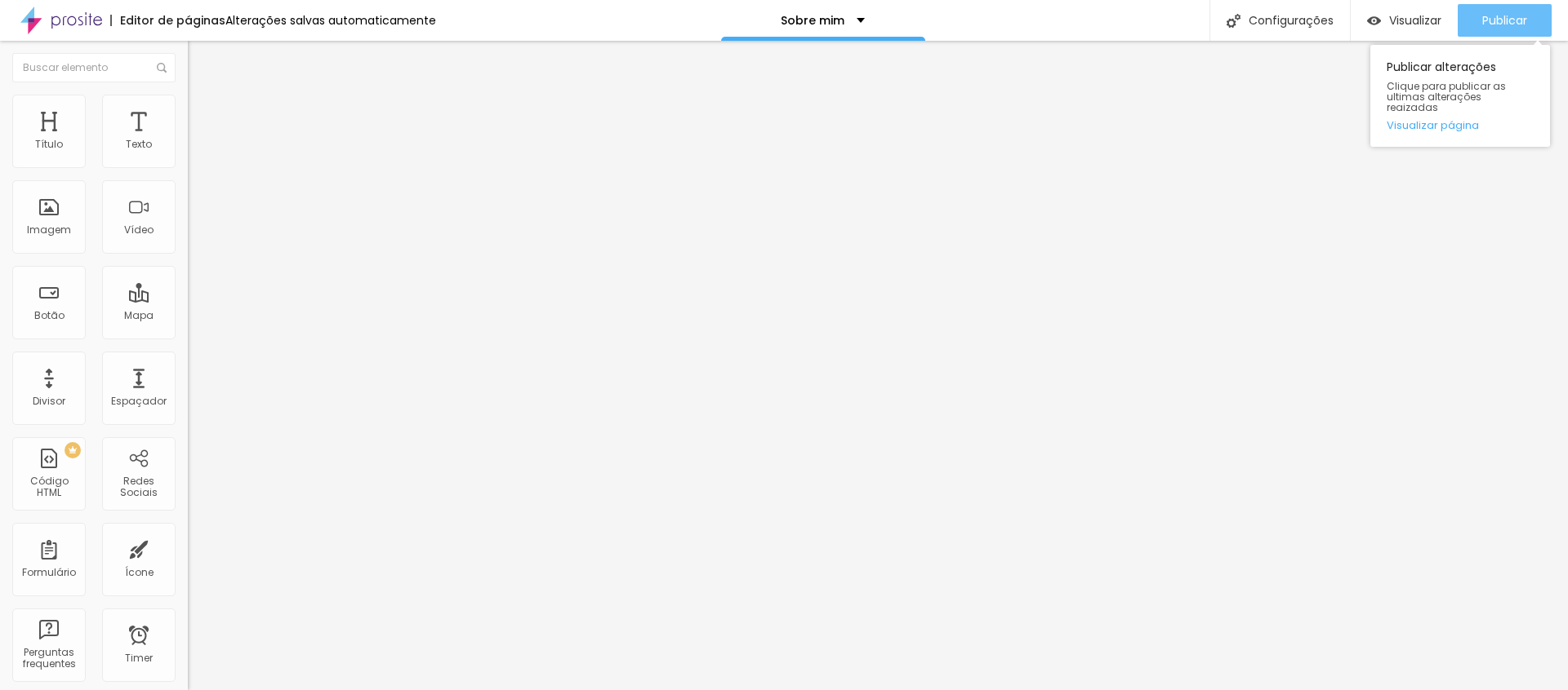
drag, startPoint x: 1511, startPoint y: 30, endPoint x: 1497, endPoint y: 35, distance: 14.9
click at [1509, 29] on div "Publicar" at bounding box center [1504, 20] width 45 height 33
click at [188, 157] on button "button" at bounding box center [199, 148] width 23 height 17
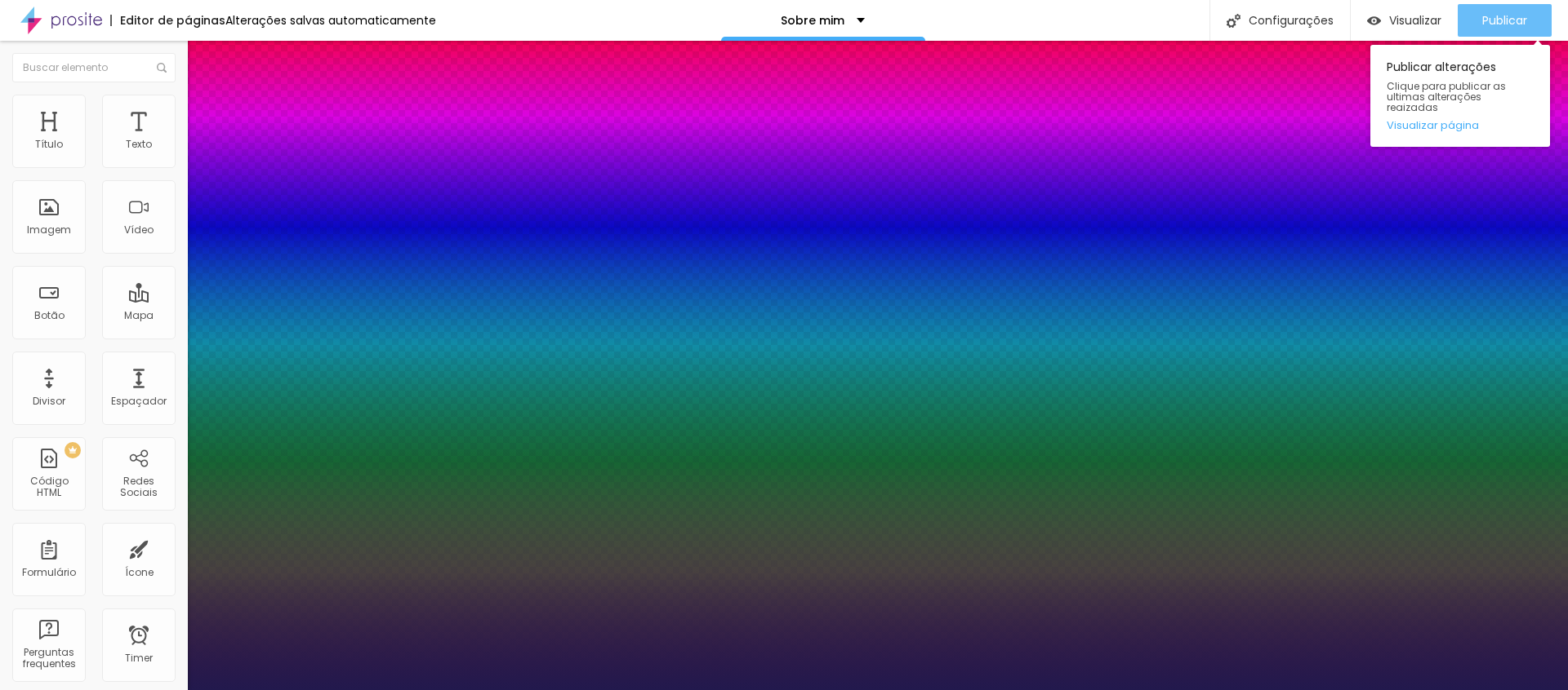
click at [1527, 690] on div at bounding box center [784, 690] width 1568 height 0
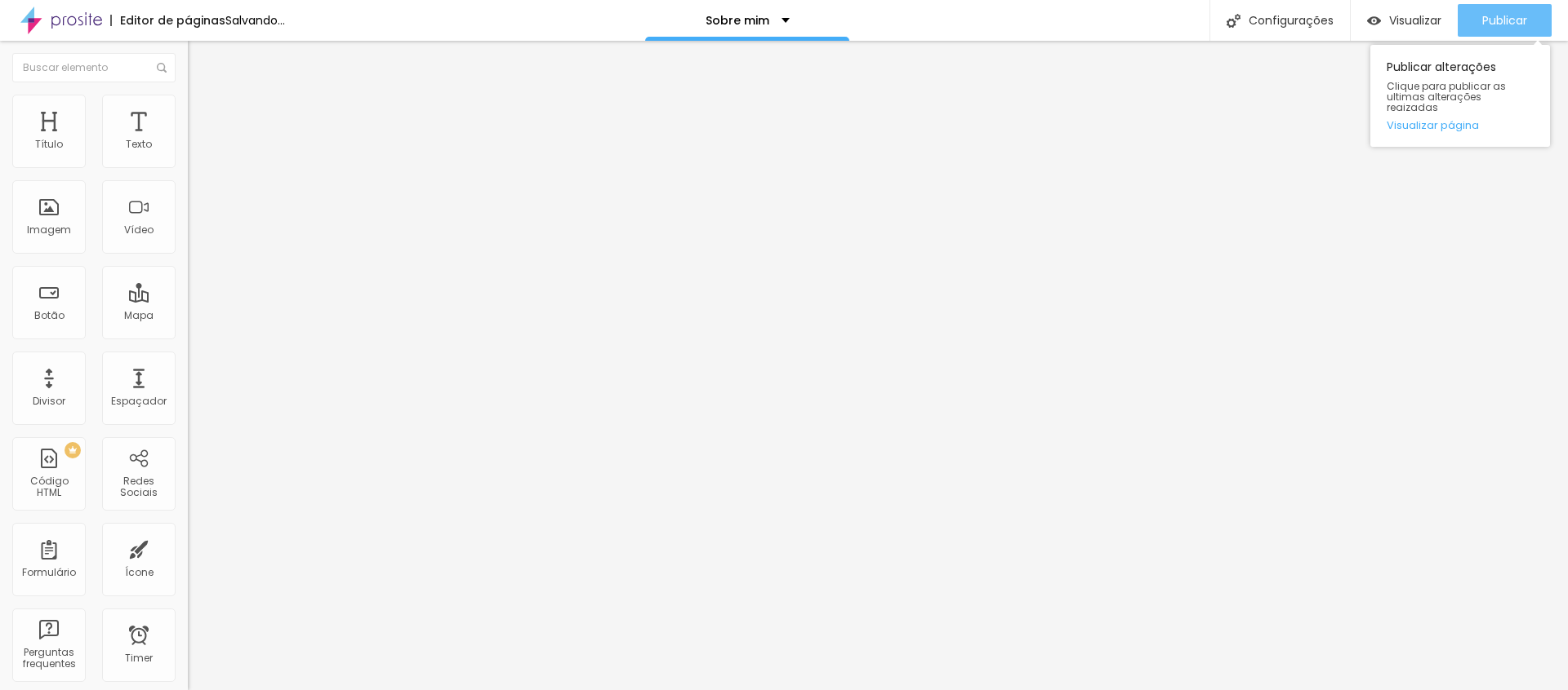
click at [1507, 25] on span "Publicar" at bounding box center [1504, 20] width 45 height 13
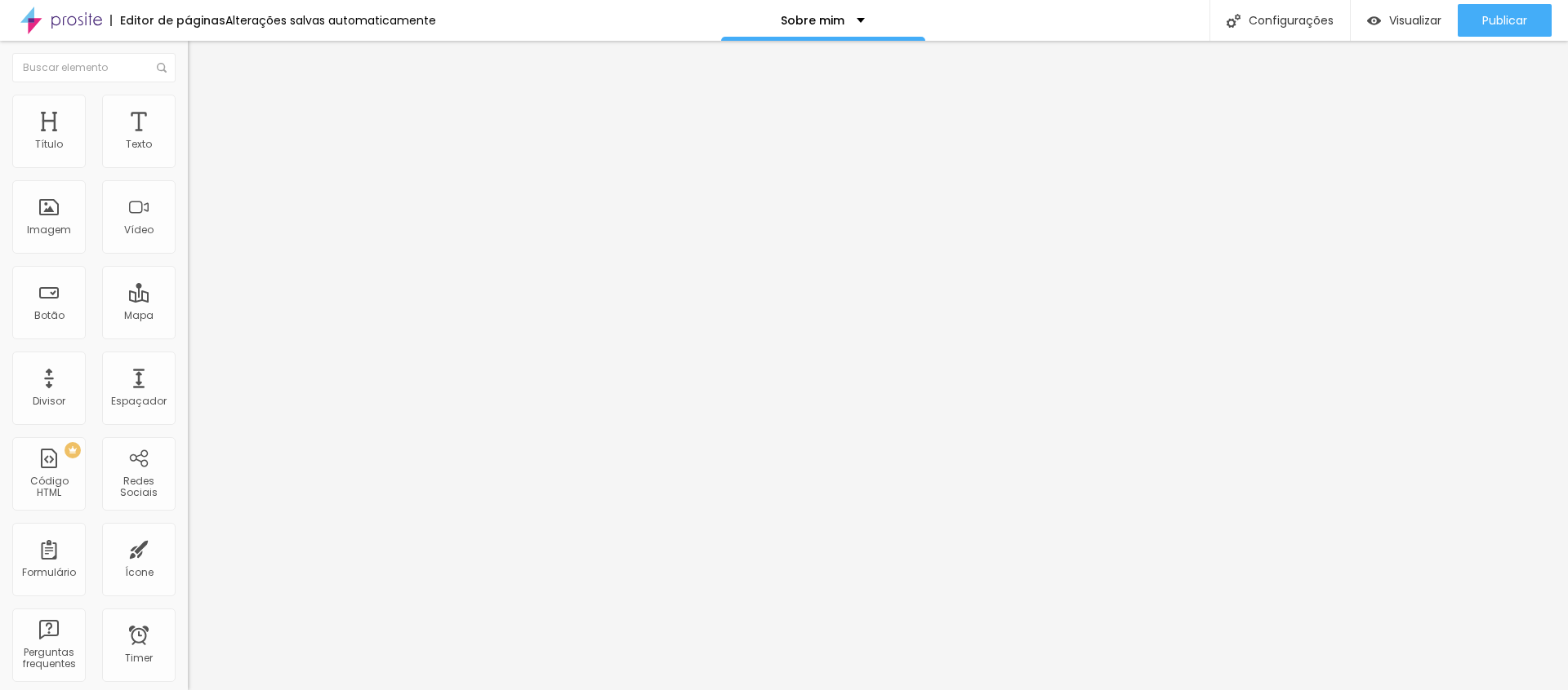
click at [194, 151] on icon "button" at bounding box center [199, 146] width 10 height 10
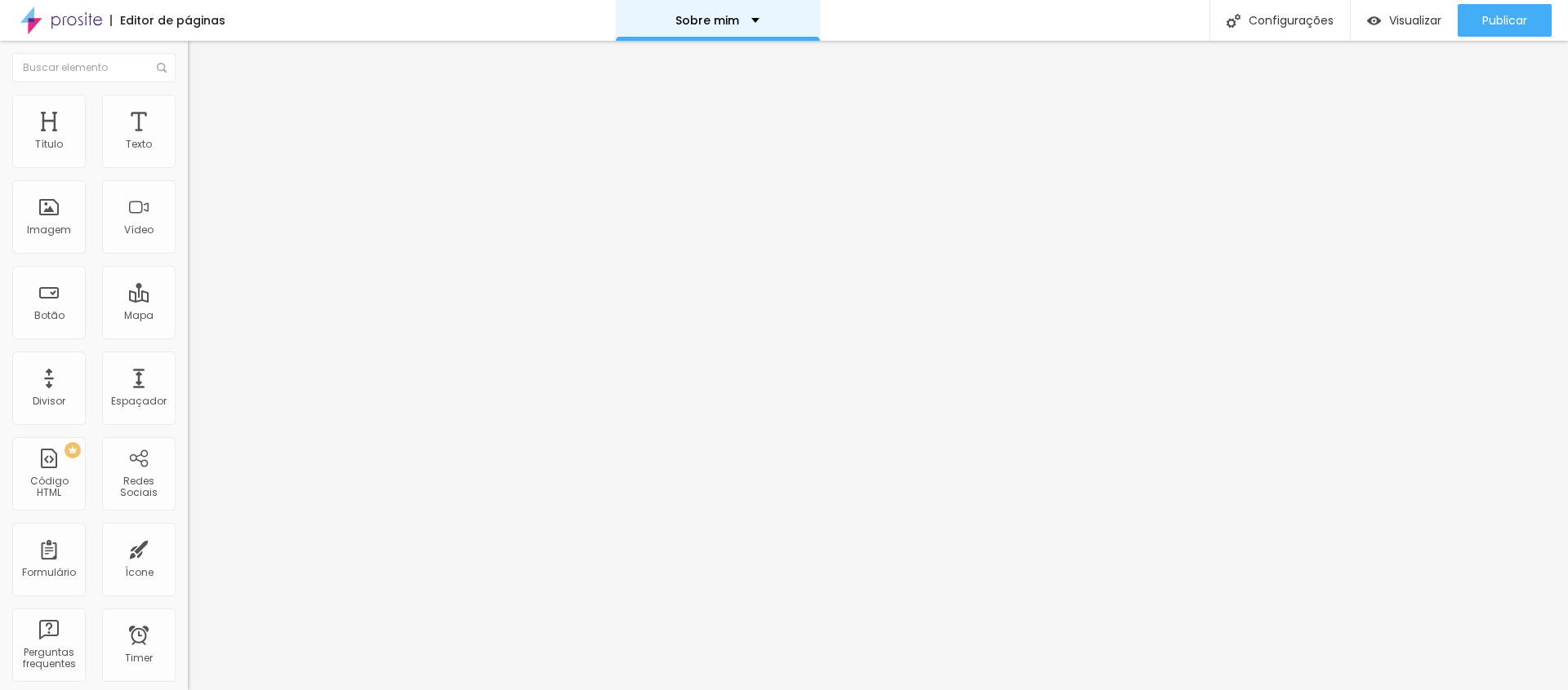
click at [753, 19] on div "Sobre mim" at bounding box center [717, 20] width 84 height 12
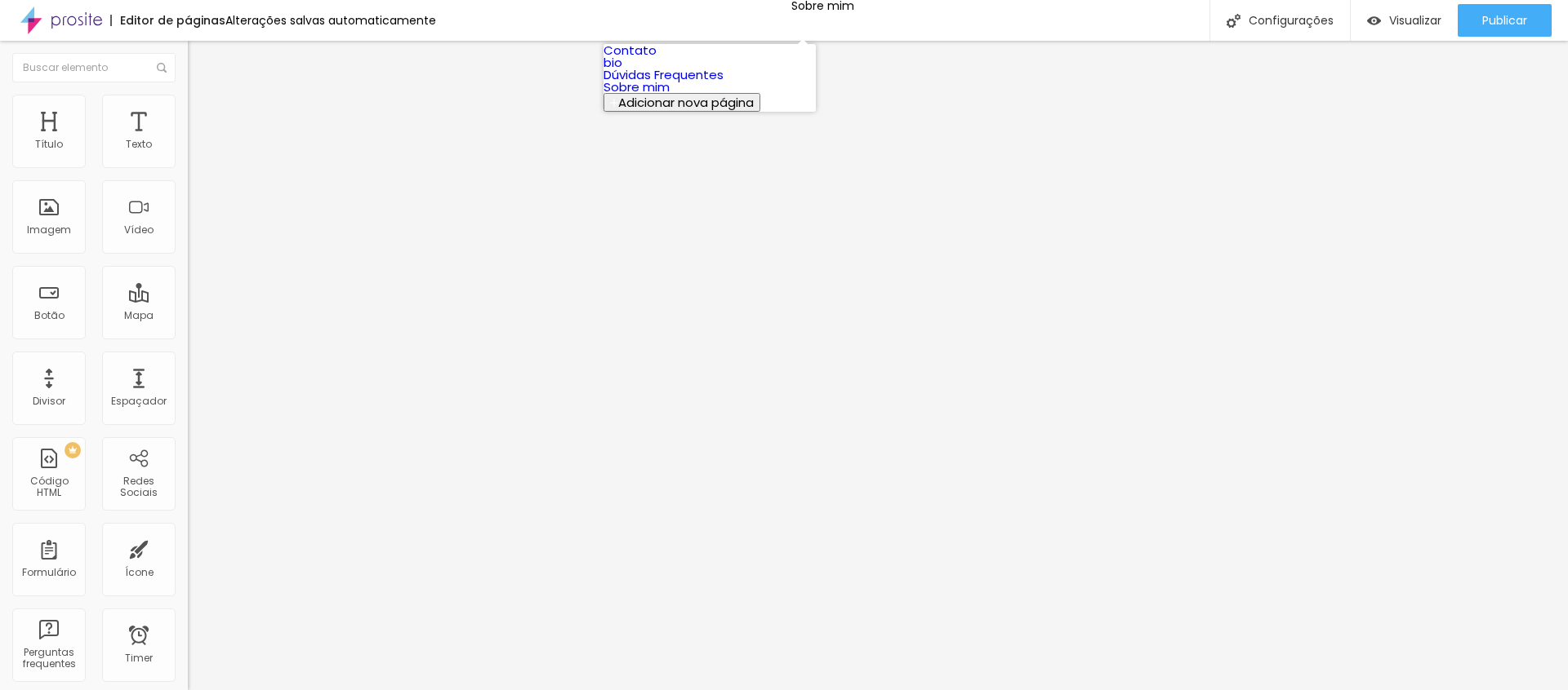
click at [657, 58] on link "Contato" at bounding box center [630, 50] width 53 height 17
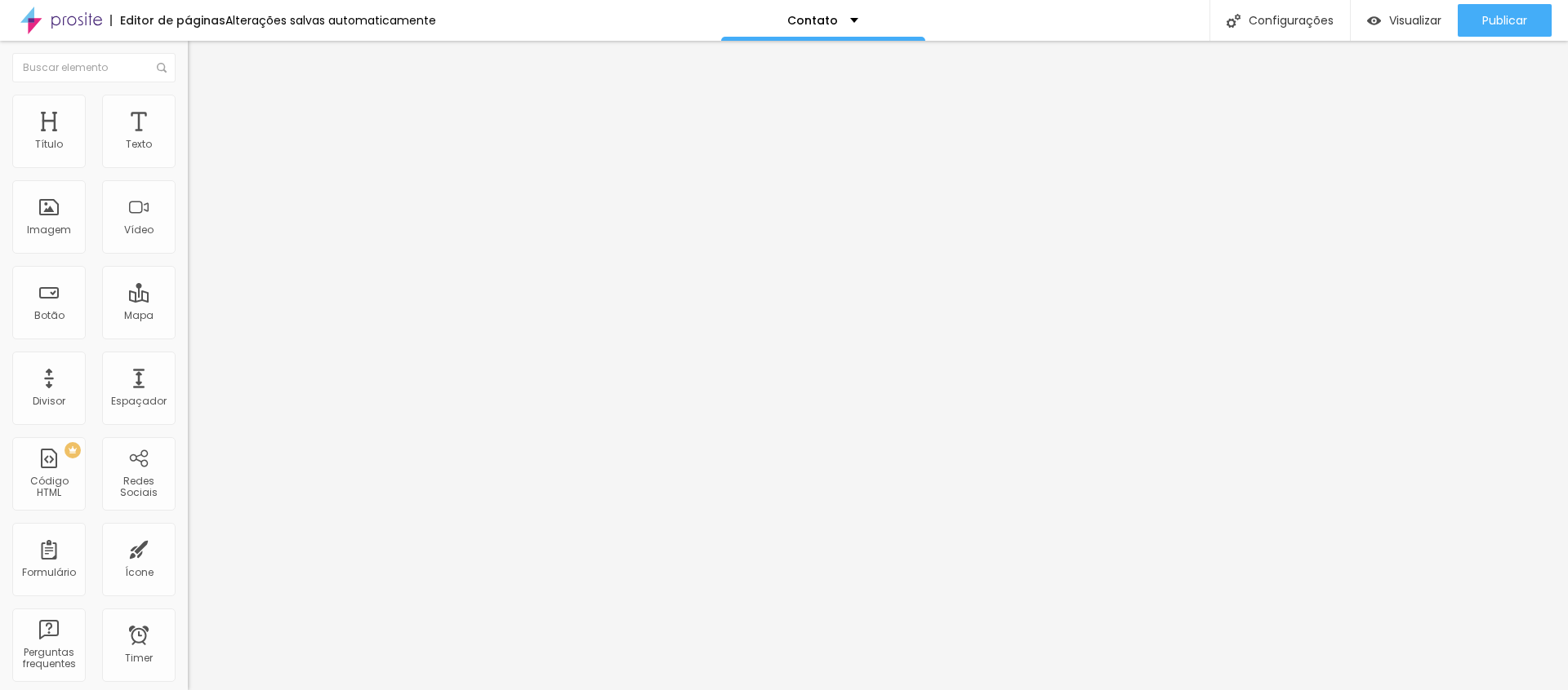
click at [196, 235] on icon "button" at bounding box center [199, 231] width 6 height 6
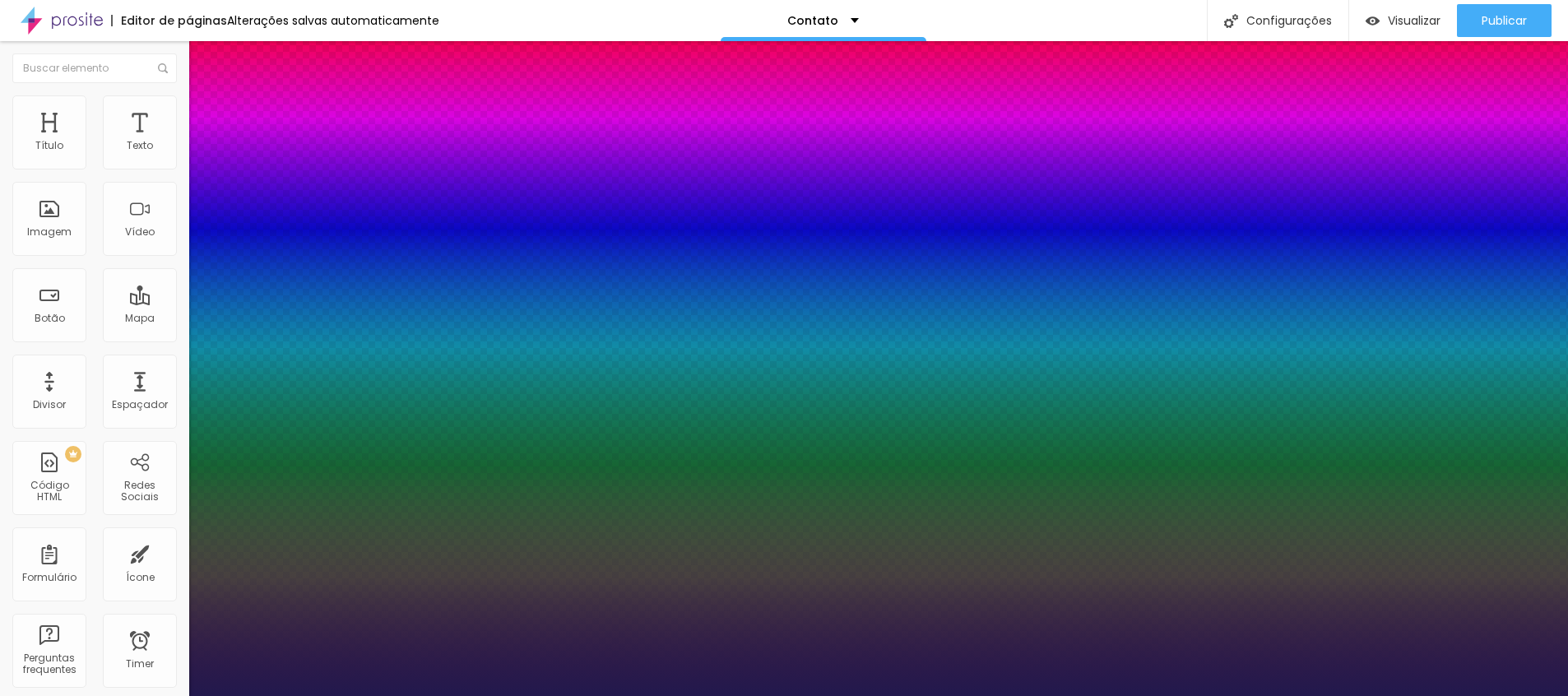
type input "1"
click at [1057, 696] on div at bounding box center [784, 696] width 1568 height 0
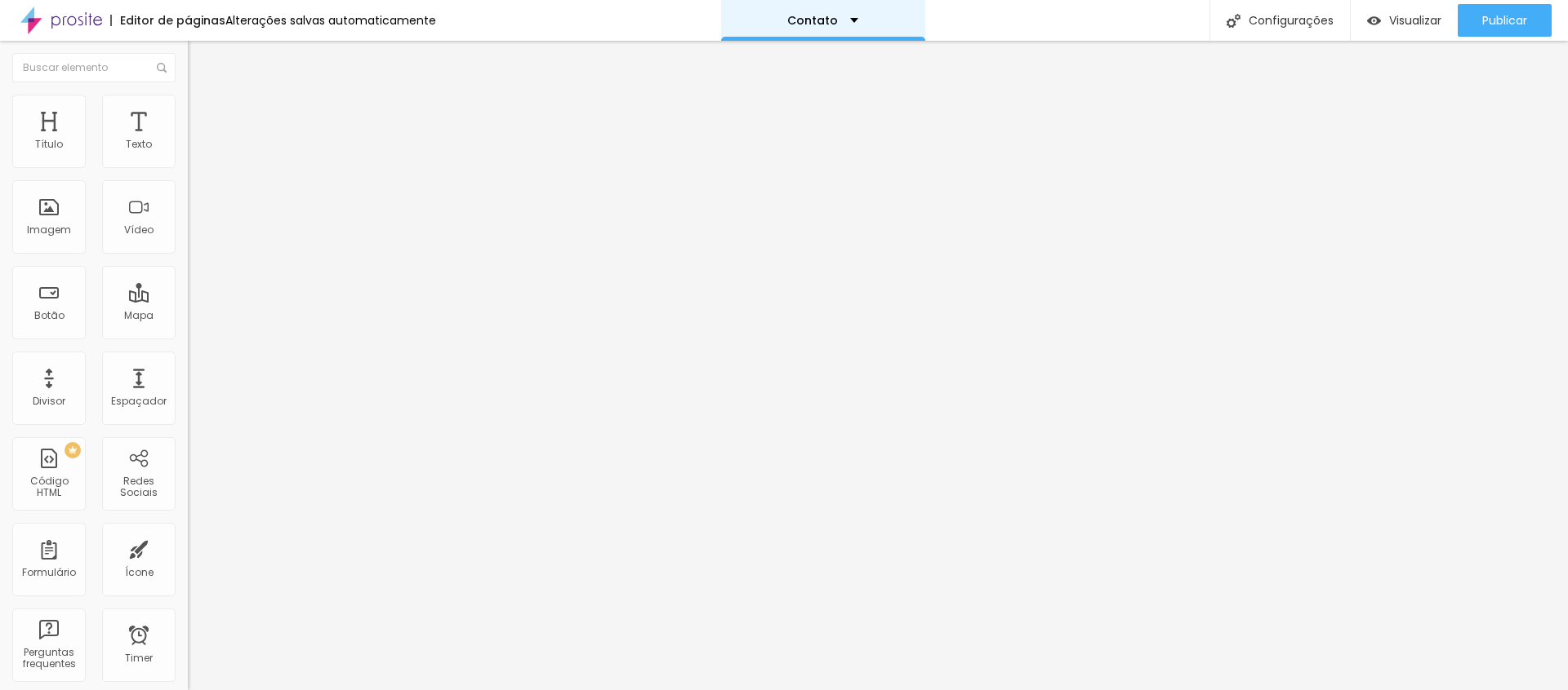
click at [825, 20] on p "Contato" at bounding box center [812, 20] width 51 height 12
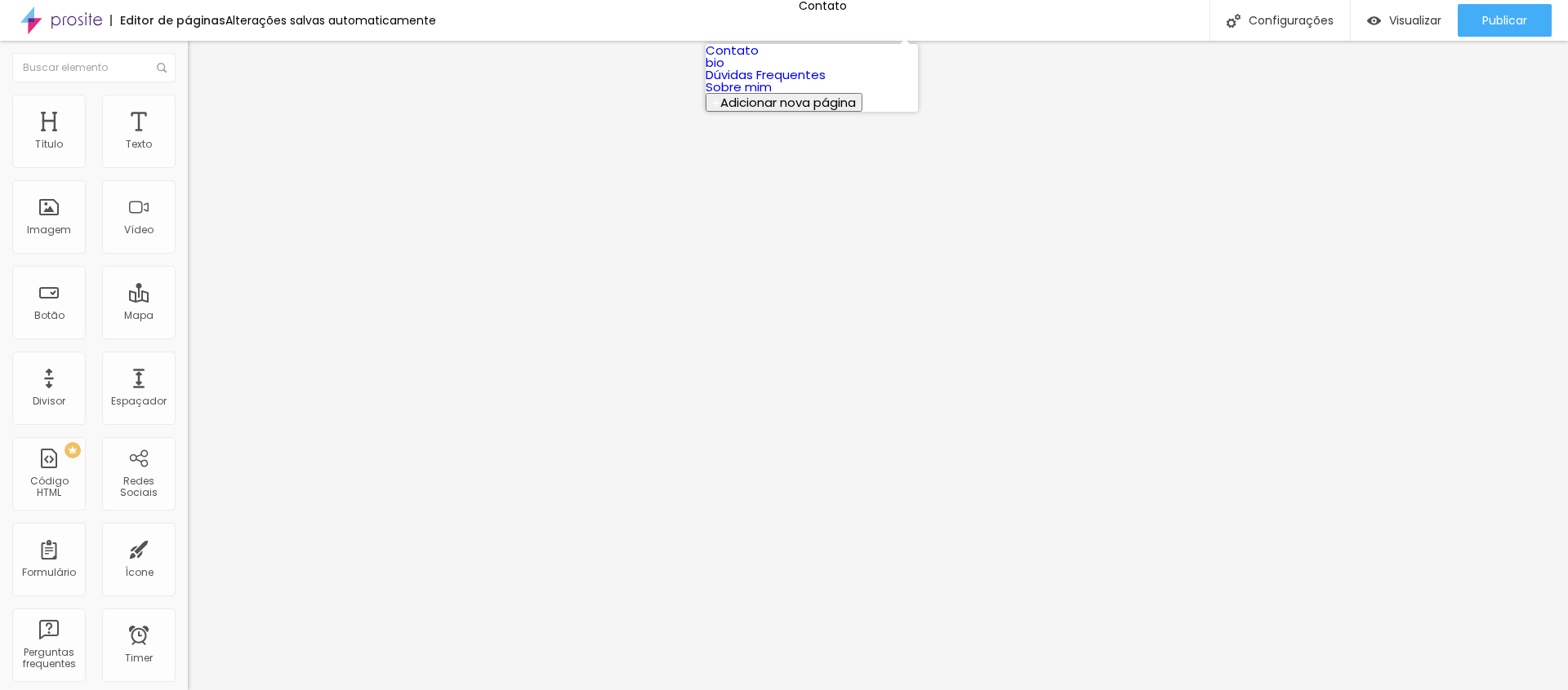
click at [724, 71] on link "bio" at bounding box center [714, 62] width 19 height 17
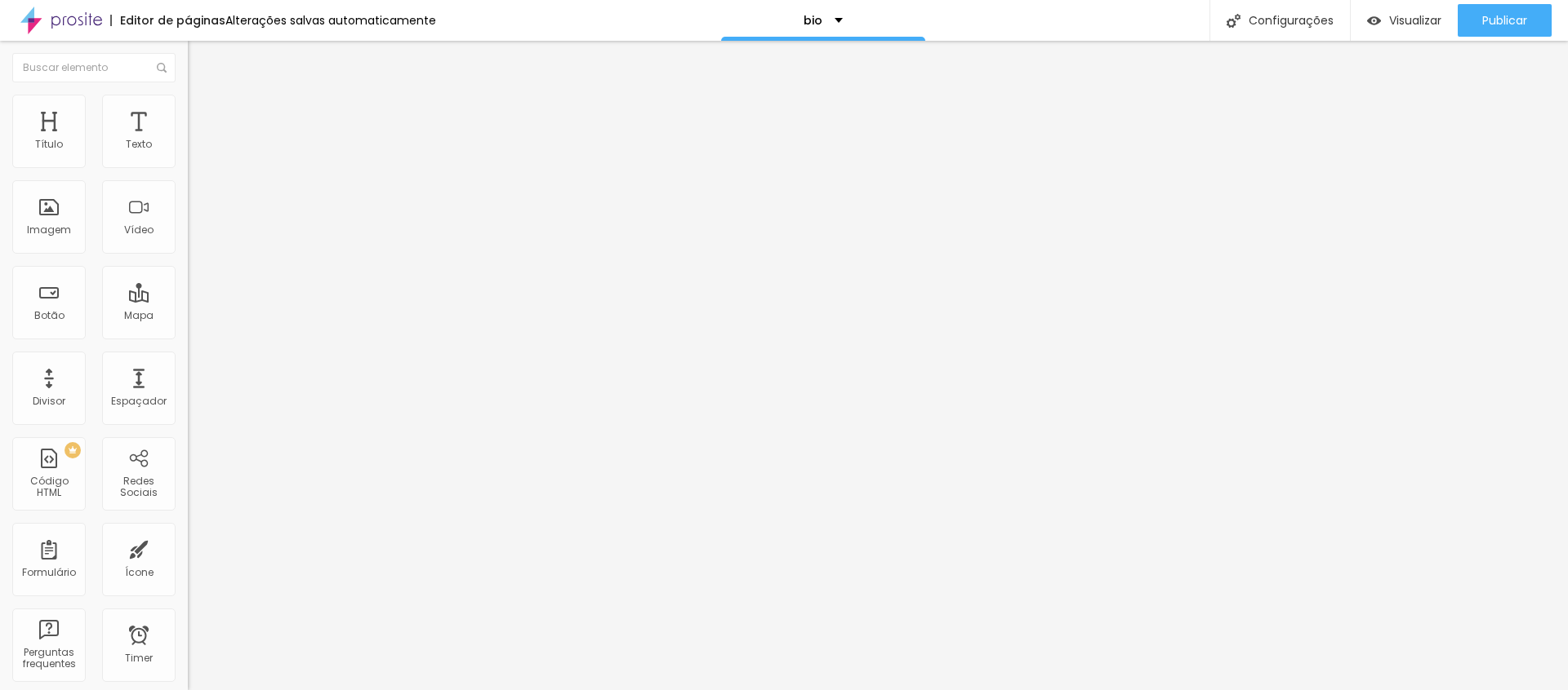
click at [188, 399] on input "32" at bounding box center [222, 407] width 70 height 17
type input "14"
type input "3"
type input "34"
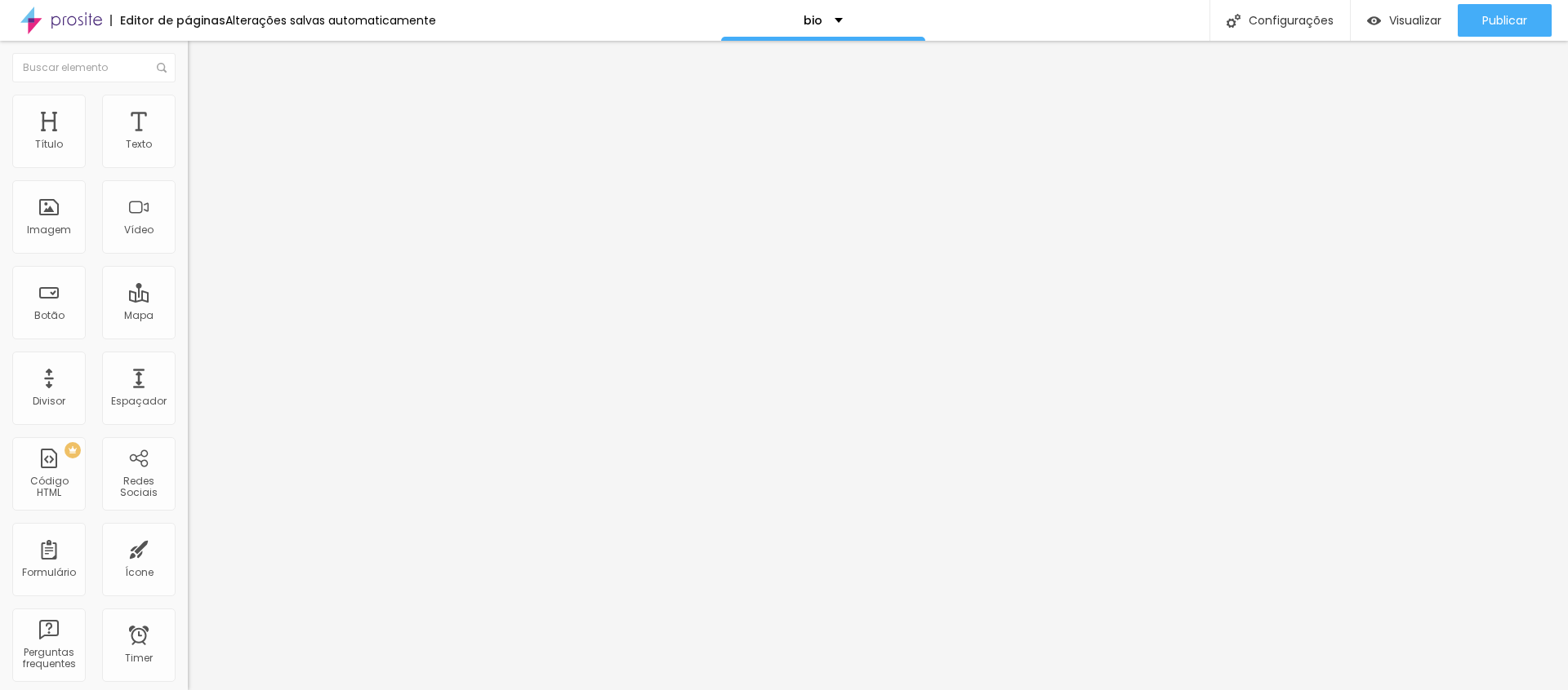
click at [196, 151] on icon "button" at bounding box center [199, 146] width 6 height 6
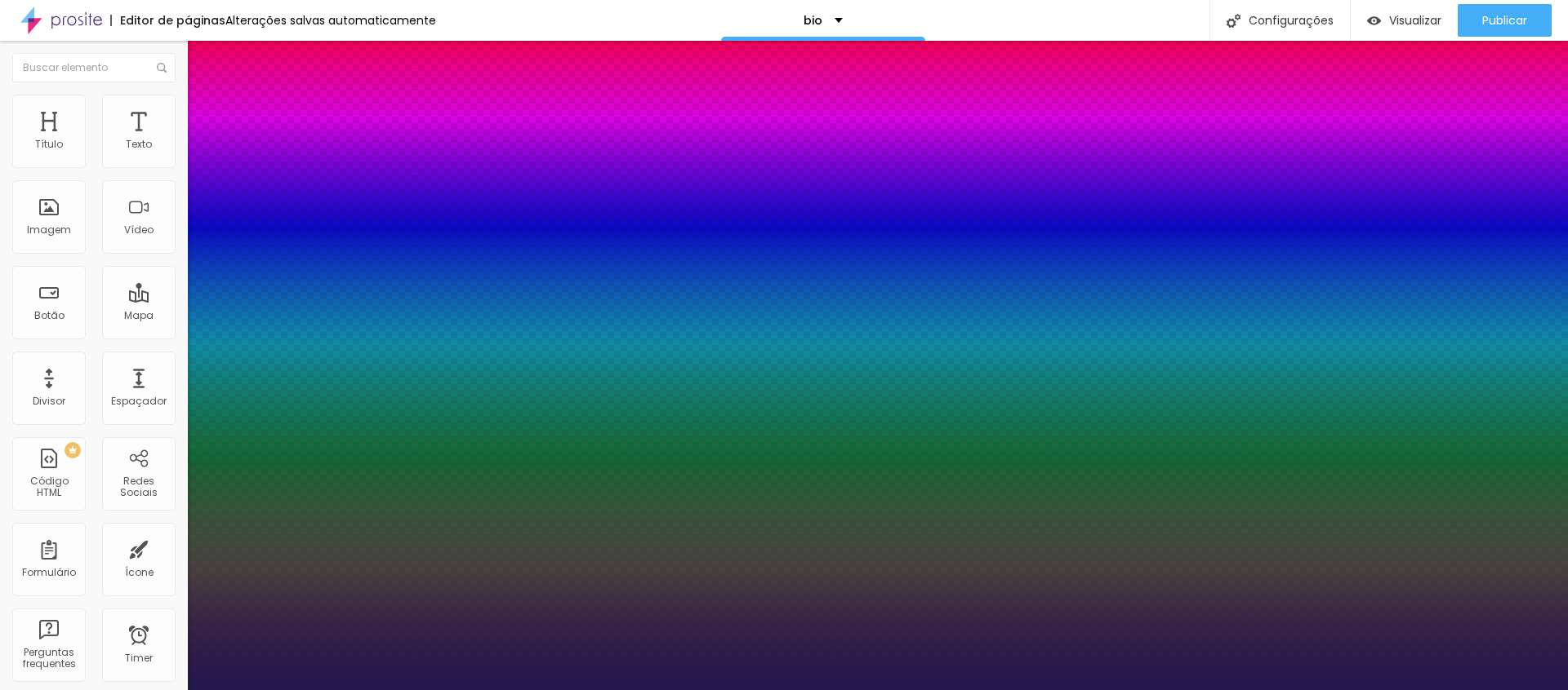
type input "1"
select select "SourceSansPro"
type input "1"
select select "SourceSerifPro"
type input "1"
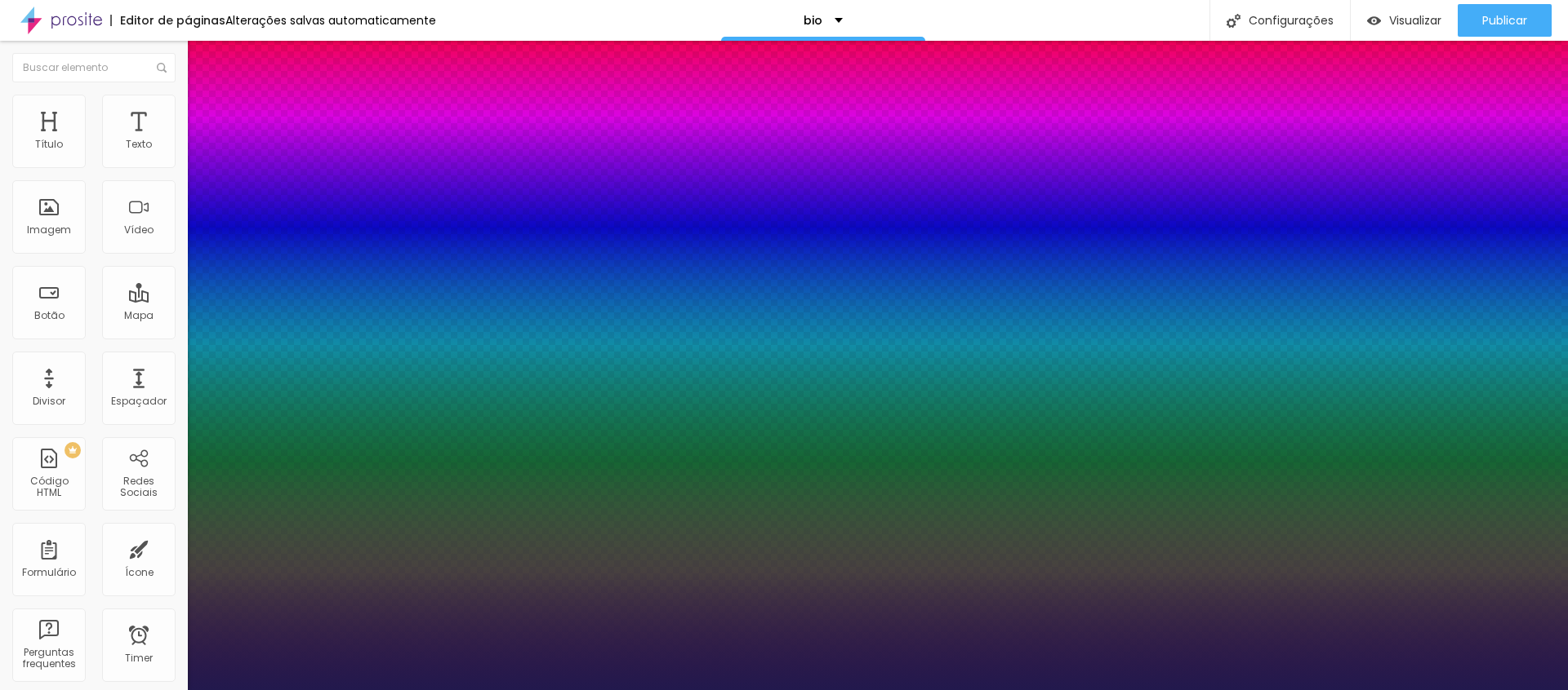
type input "1.5"
type input "1"
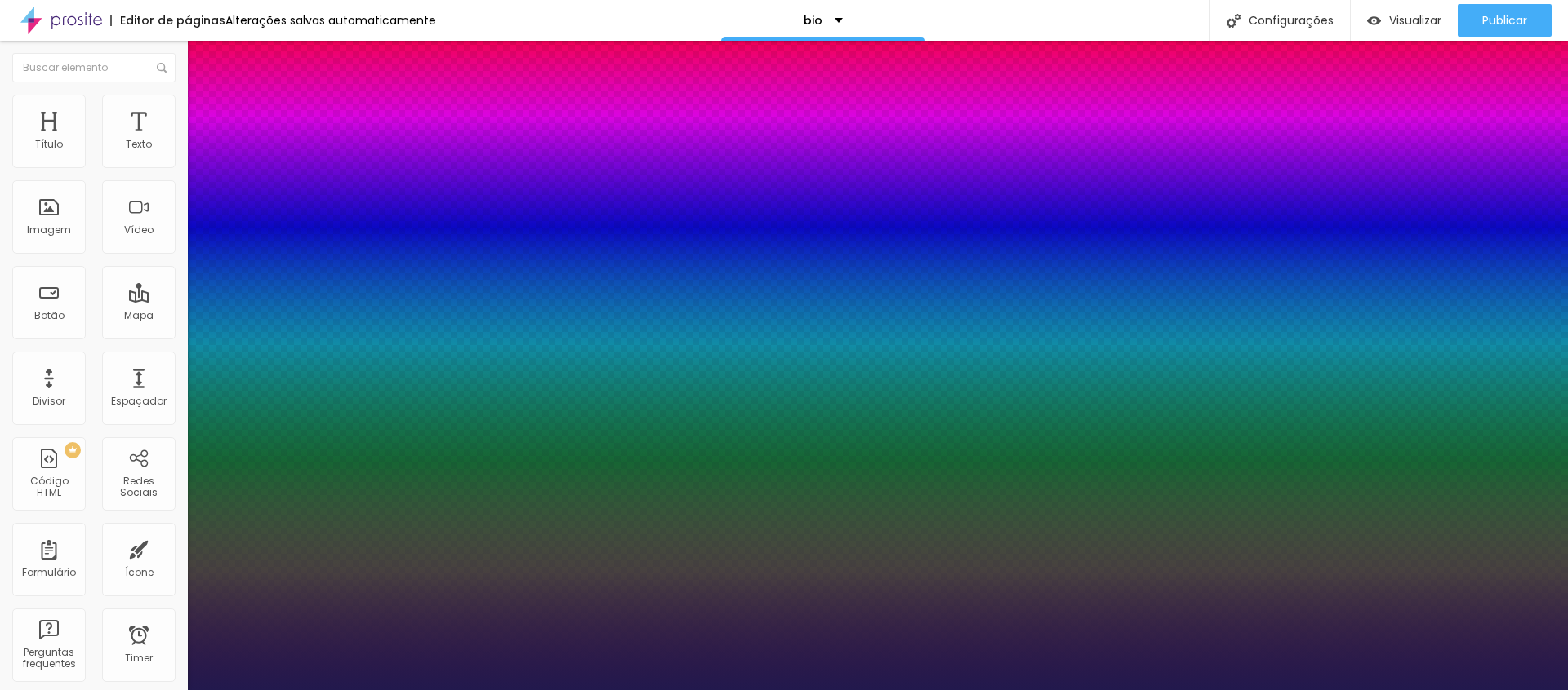
click at [865, 690] on div at bounding box center [784, 690] width 1568 height 0
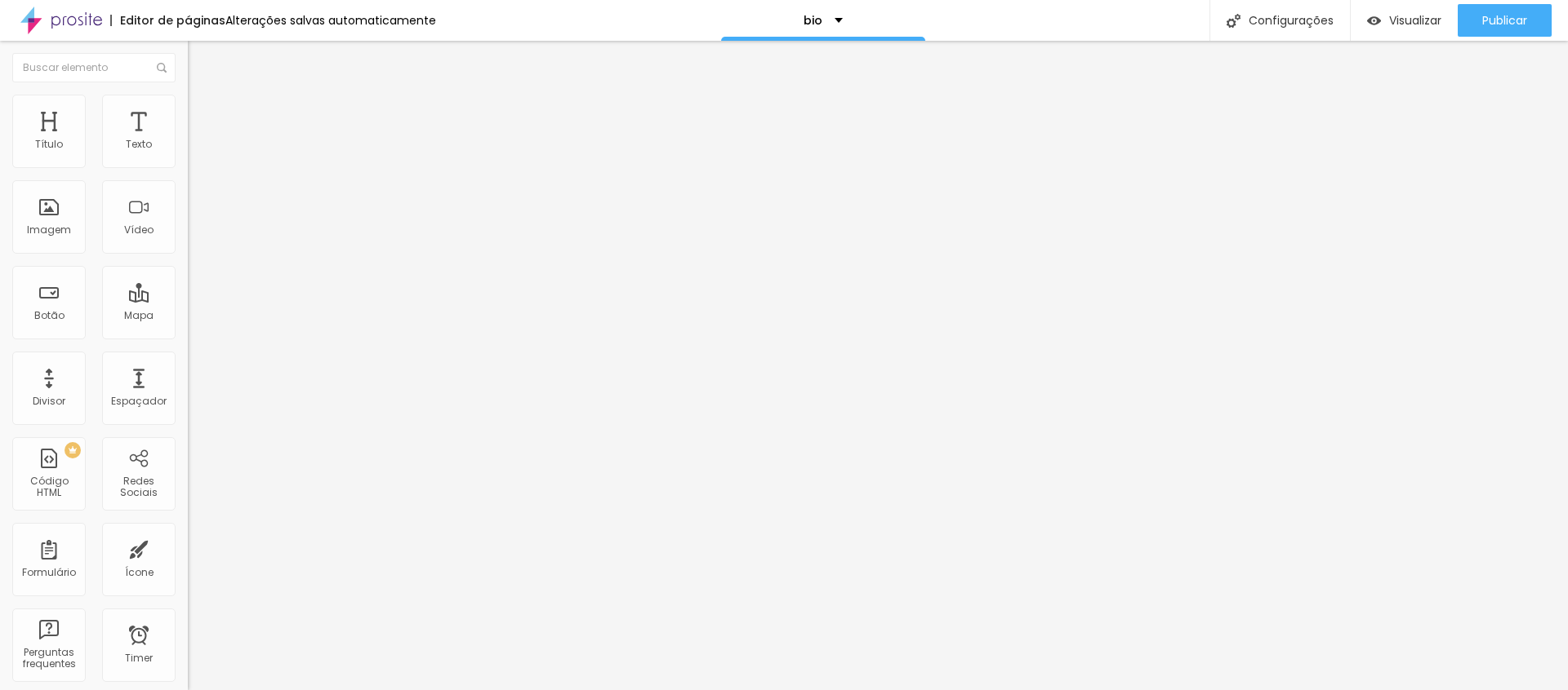
click at [194, 151] on icon "button" at bounding box center [196, 151] width 4 height 4
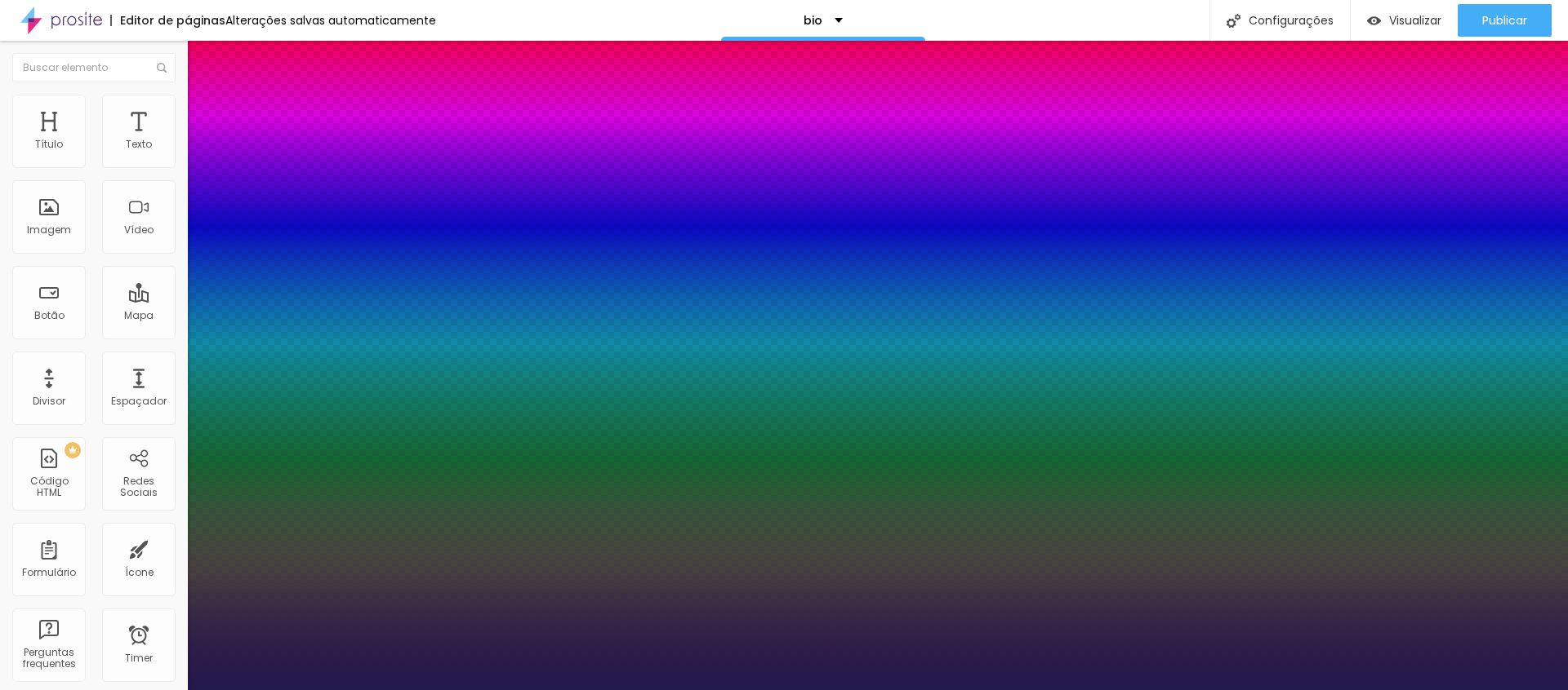
type input "1"
click at [827, 690] on div at bounding box center [784, 690] width 1568 height 0
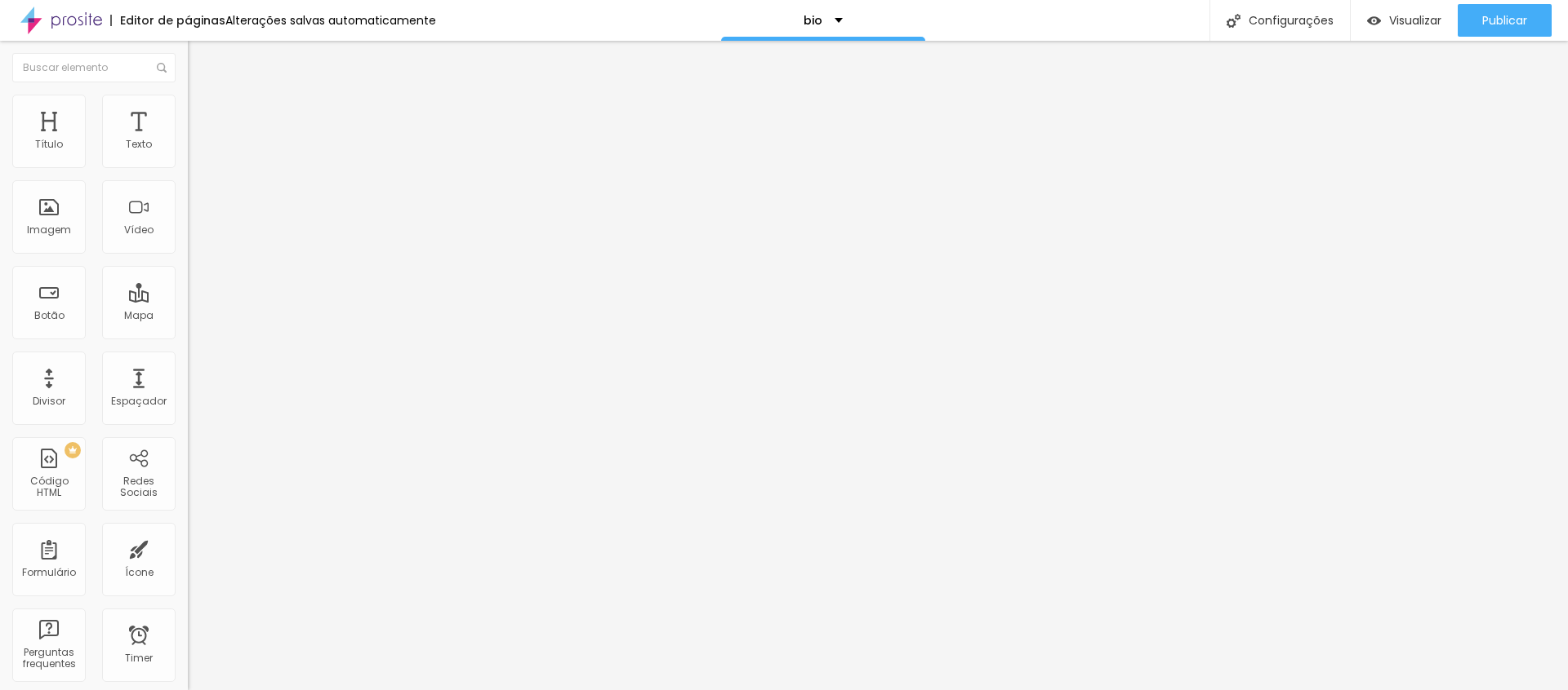
click at [194, 151] on icon "button" at bounding box center [199, 146] width 10 height 10
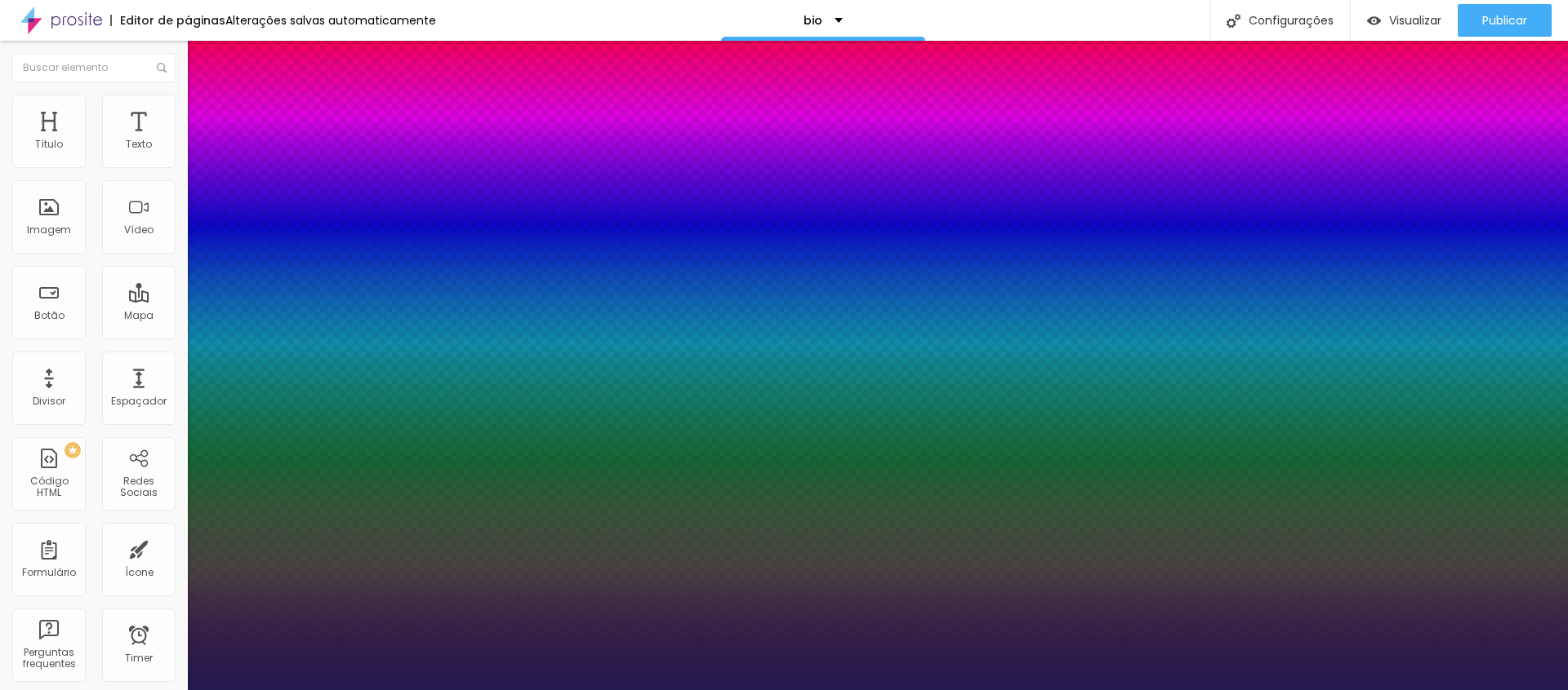
type input "1"
select select "SourceSerifProBold"
type input "1"
type input "21"
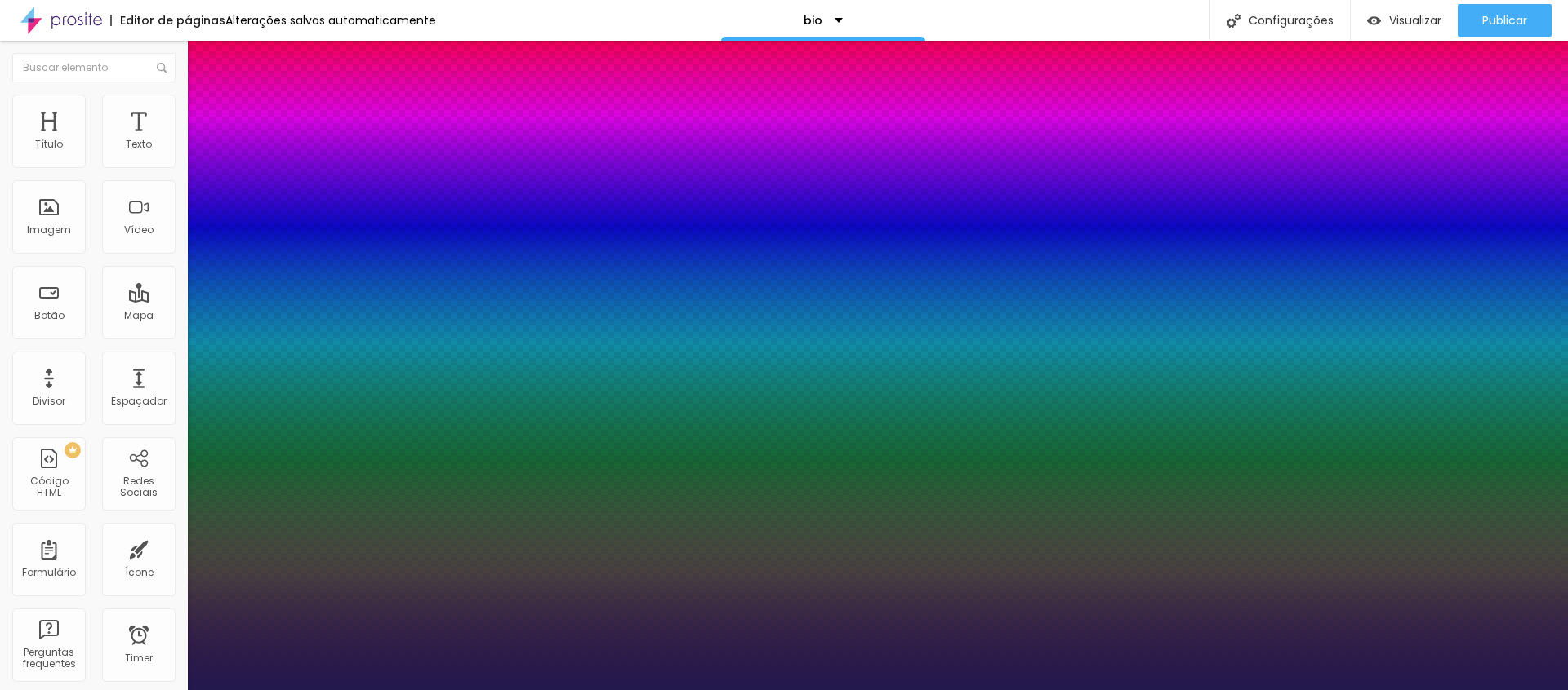
type input "1"
type input "22"
type input "1"
type input "24"
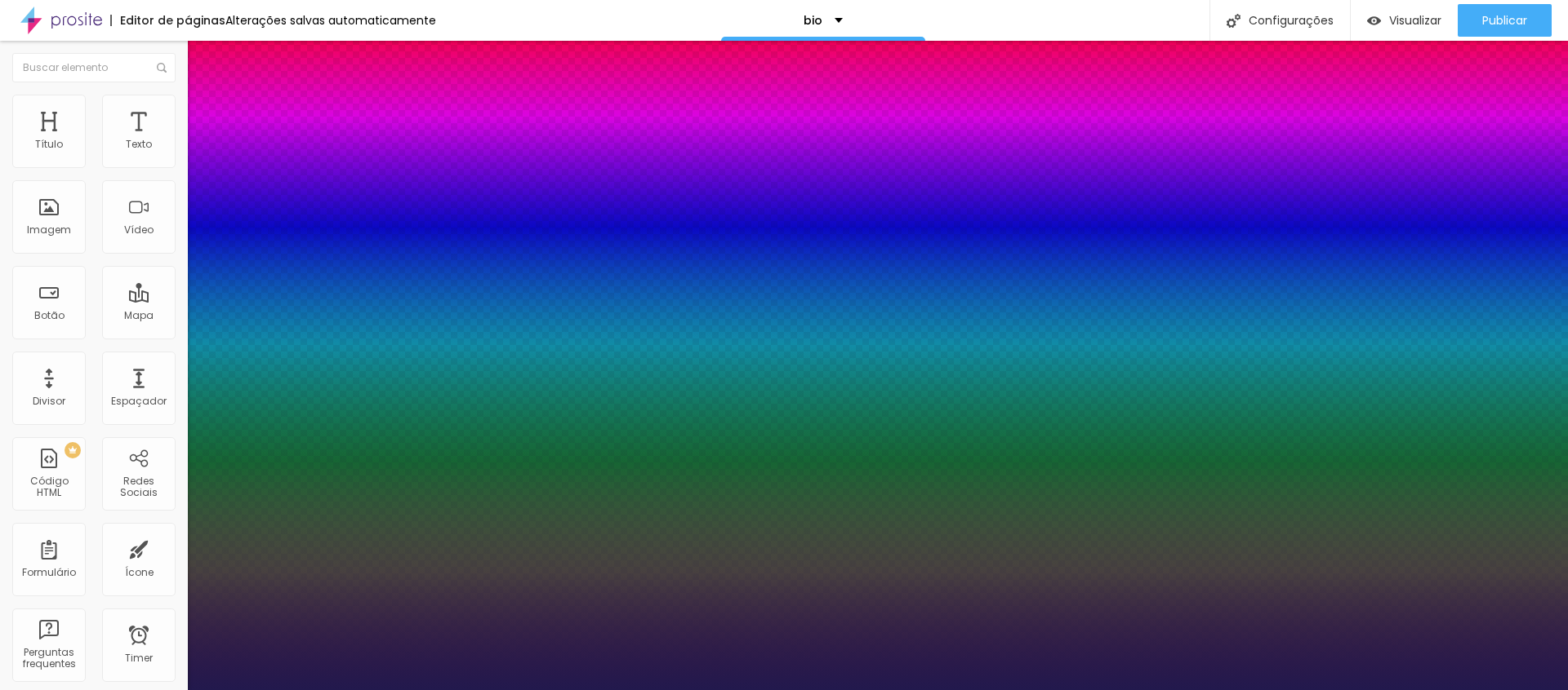
type input "24"
type input "1"
type input "26"
type input "1"
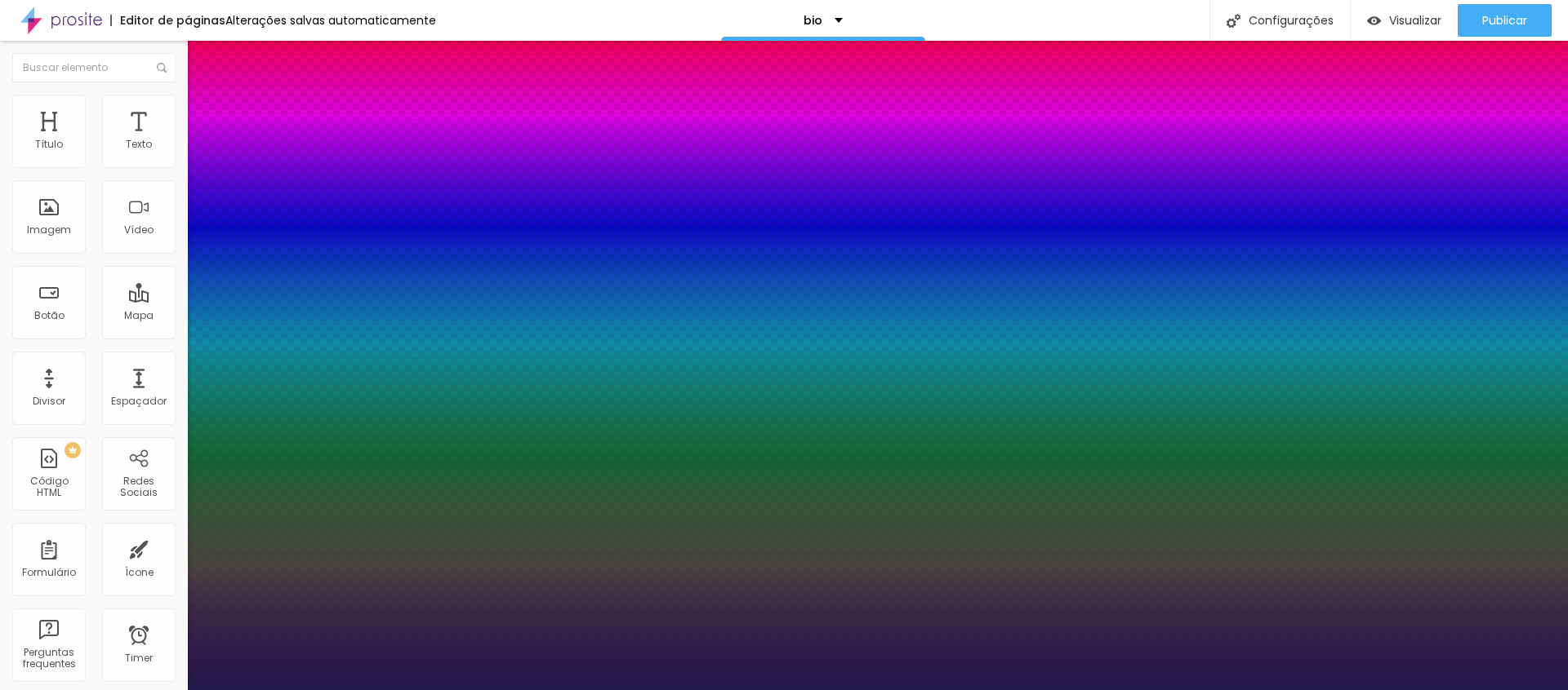
type input "27"
type input "1"
type input "28"
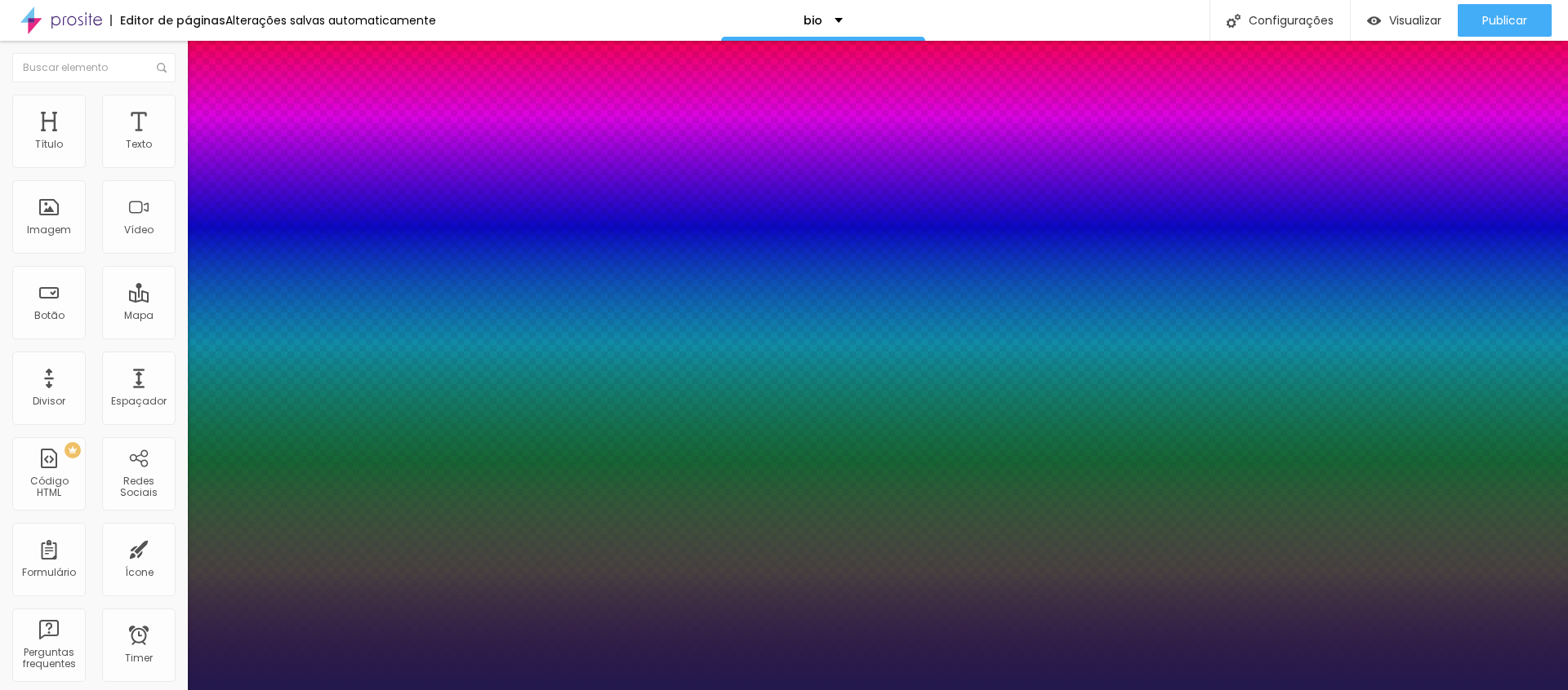
type input "1"
type input "29"
type input "1"
type input "30"
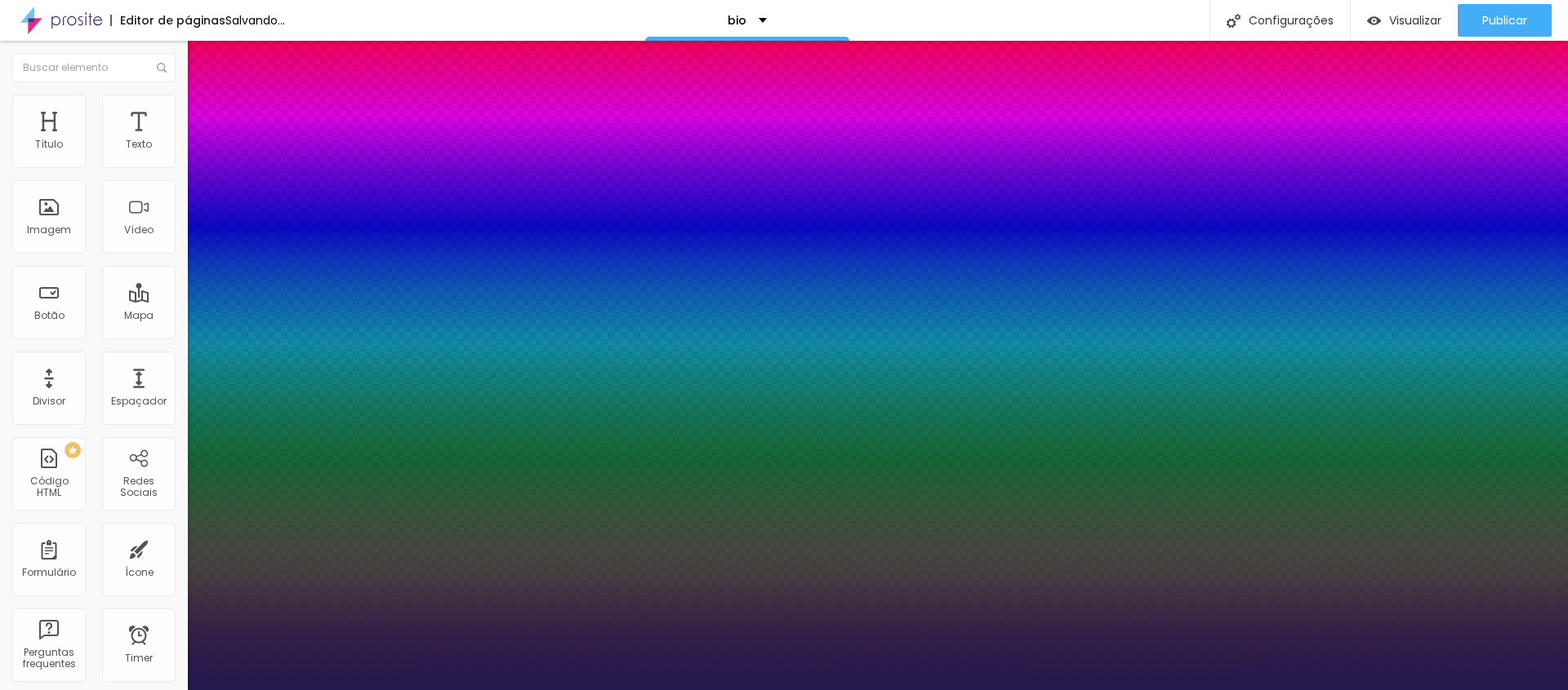
type input "30"
type input "1"
type input "31"
type input "1"
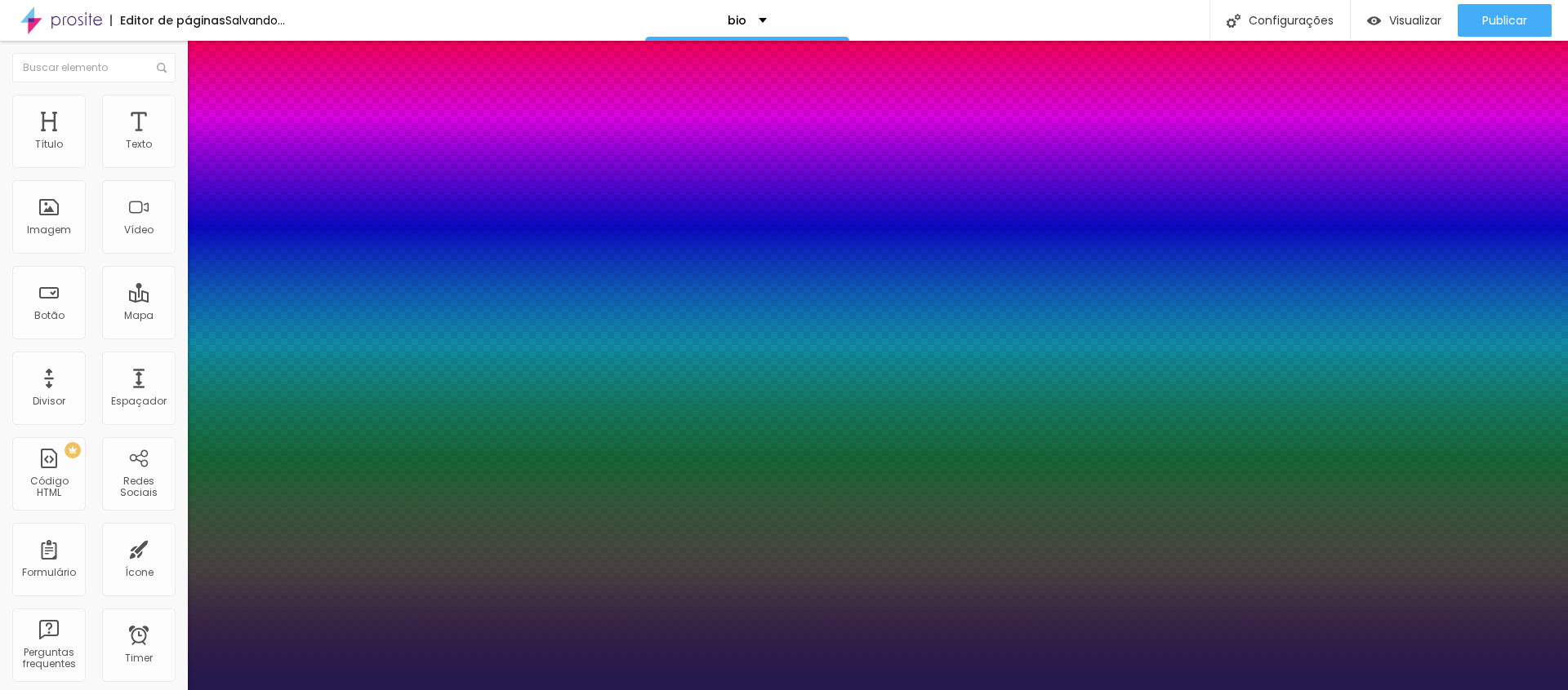
type input "32"
type input "1"
type input "33"
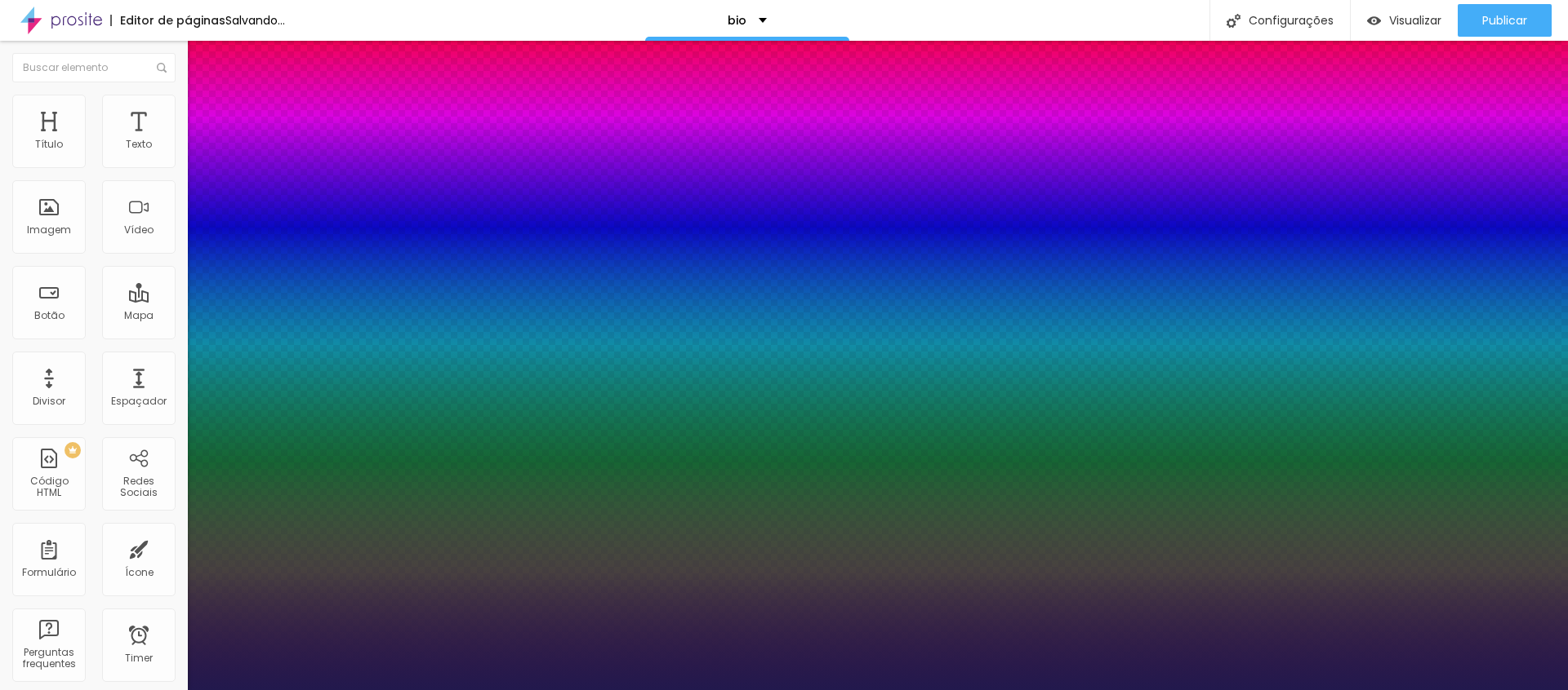
type input "1"
type input "34"
type input "1"
type input "35"
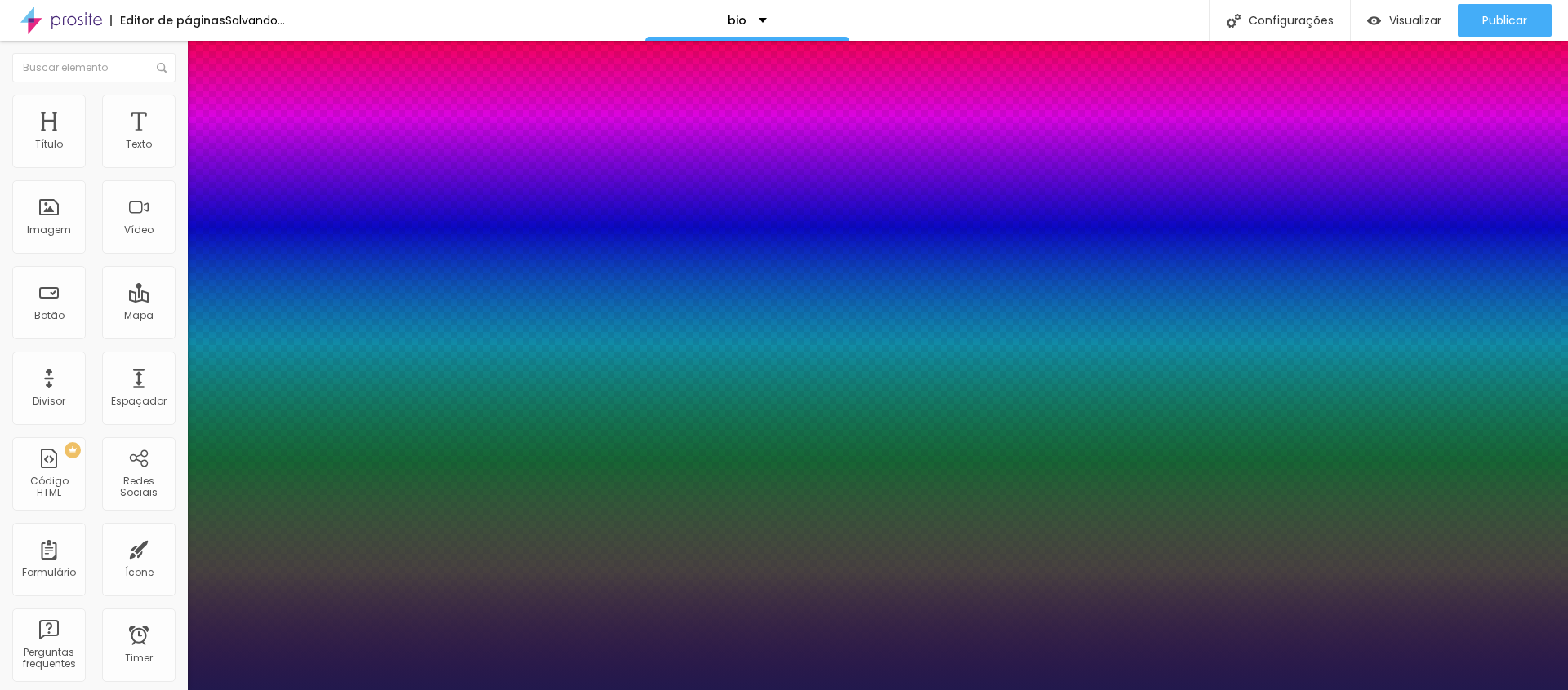
type input "35"
type input "1"
type input "36"
type input "1"
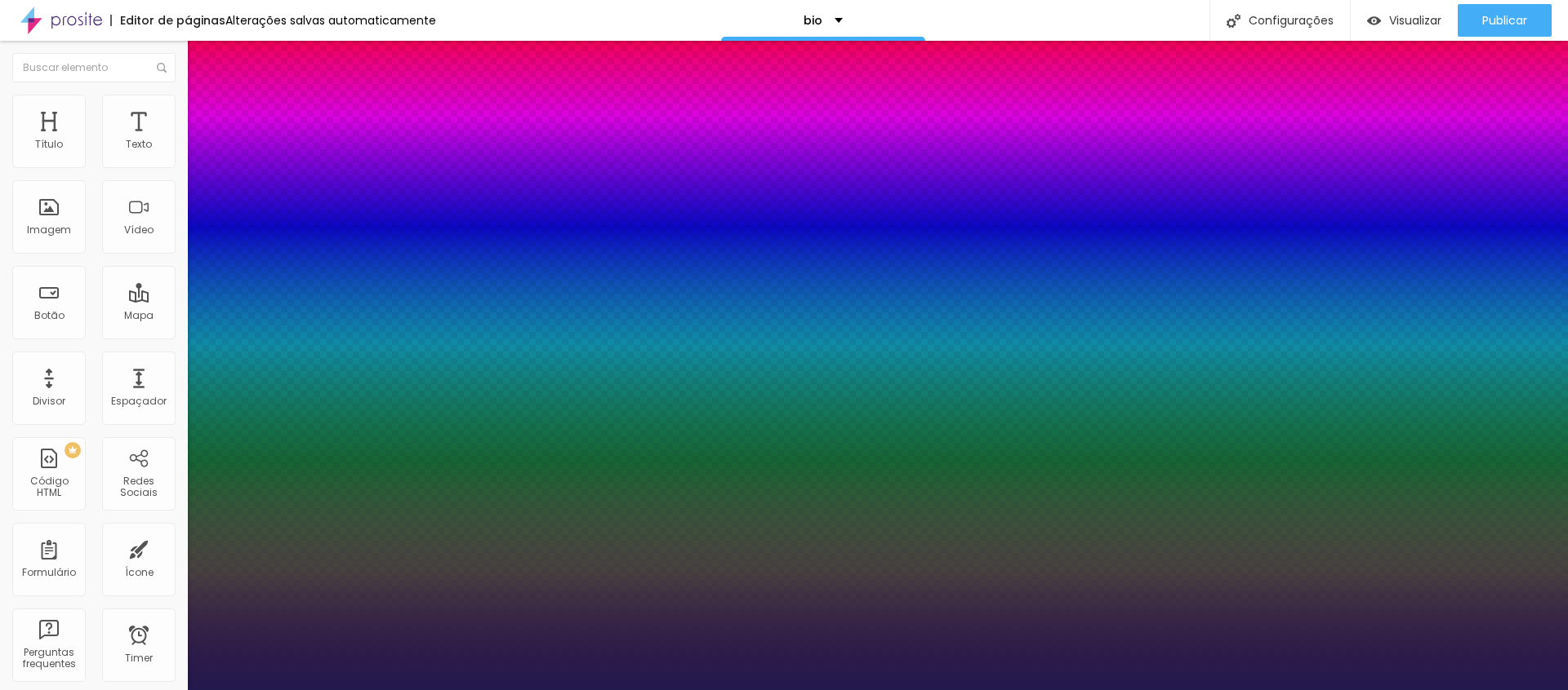
type input "37"
type input "1"
type input "36"
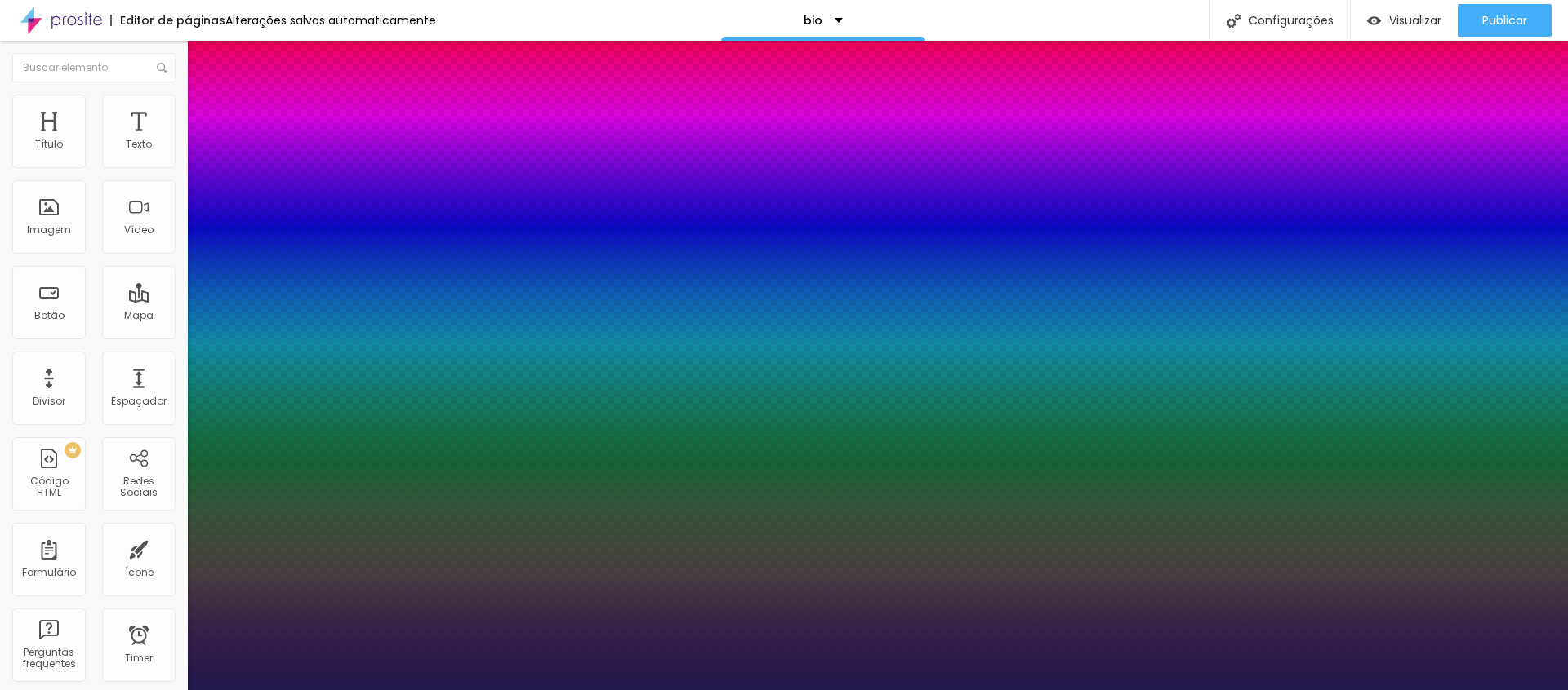
type input "1"
type input "35"
type input "1"
type input "34"
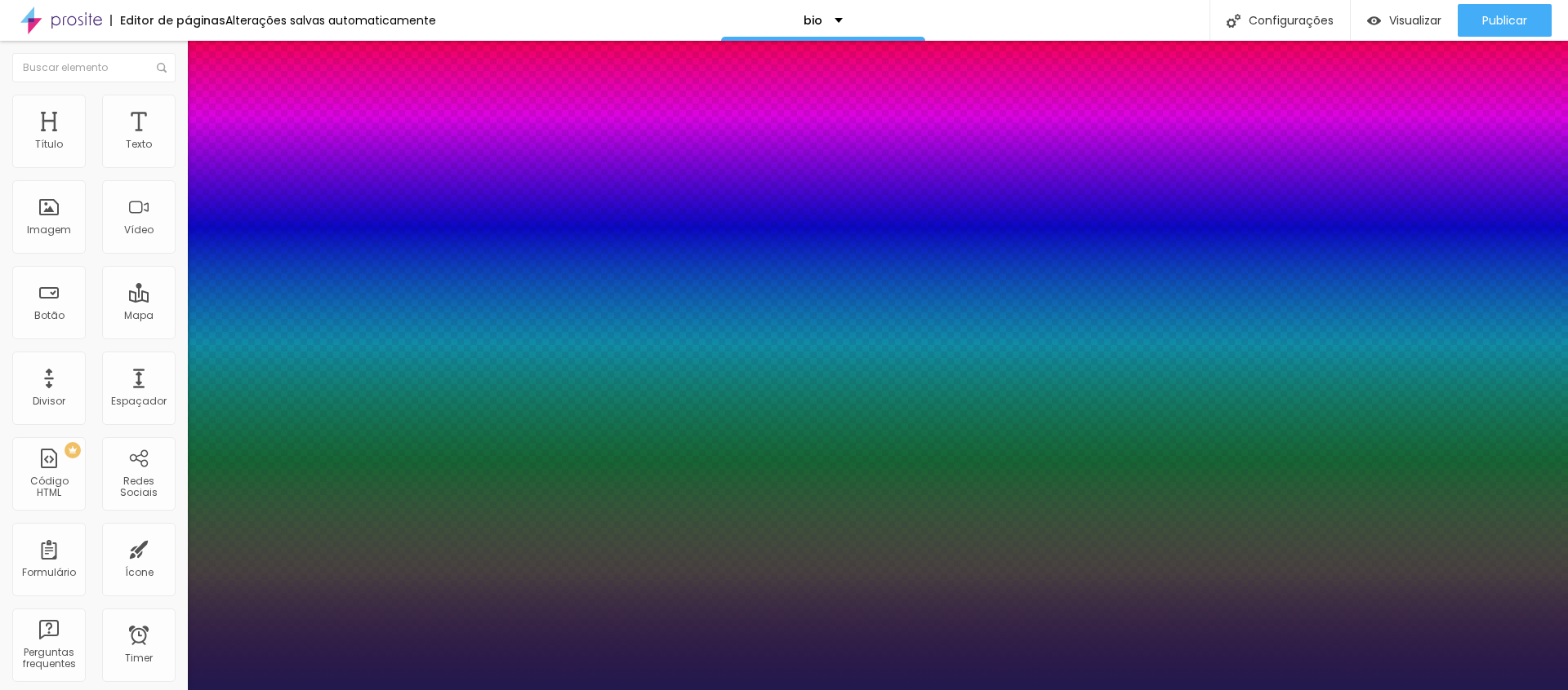
type input "34"
type input "1"
drag, startPoint x: 226, startPoint y: 274, endPoint x: 245, endPoint y: 275, distance: 19.0
type input "34"
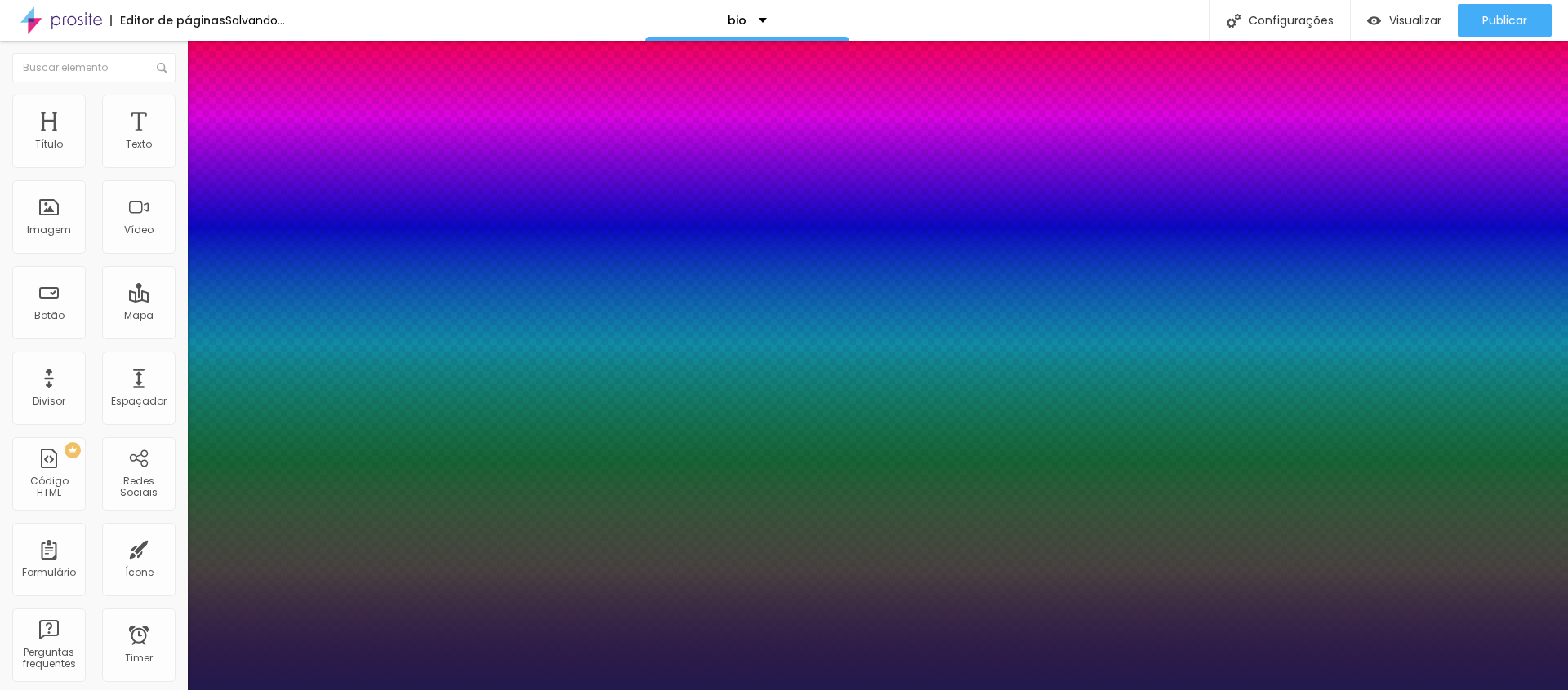
type input "1"
click at [543, 690] on div at bounding box center [784, 690] width 1568 height 0
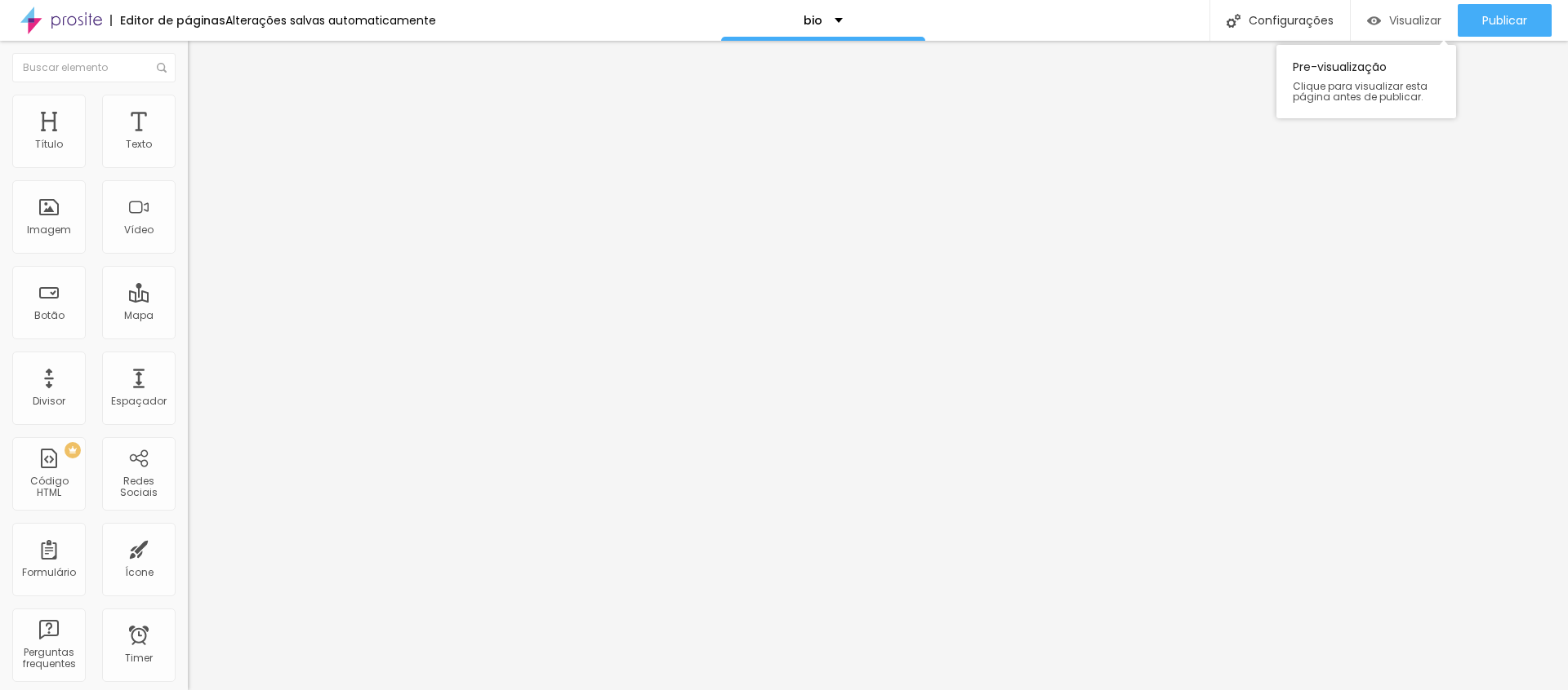
click at [1414, 25] on span "Visualizar" at bounding box center [1415, 20] width 52 height 13
click at [1396, 19] on span "Visualizar" at bounding box center [1415, 20] width 52 height 13
click at [188, 157] on button "button" at bounding box center [199, 148] width 23 height 17
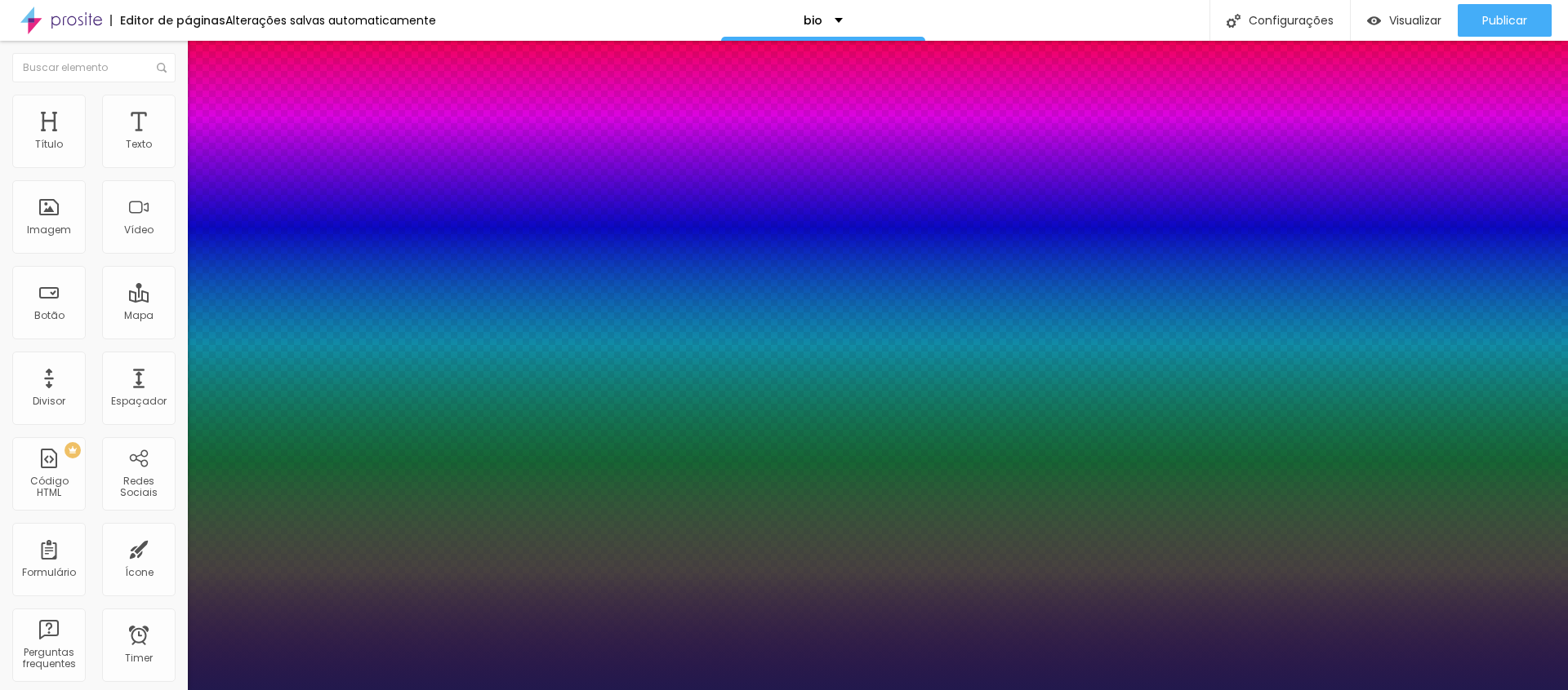
type input "1"
select select "SourceSerifProBold"
type input "1"
click at [792, 690] on div at bounding box center [784, 690] width 1568 height 0
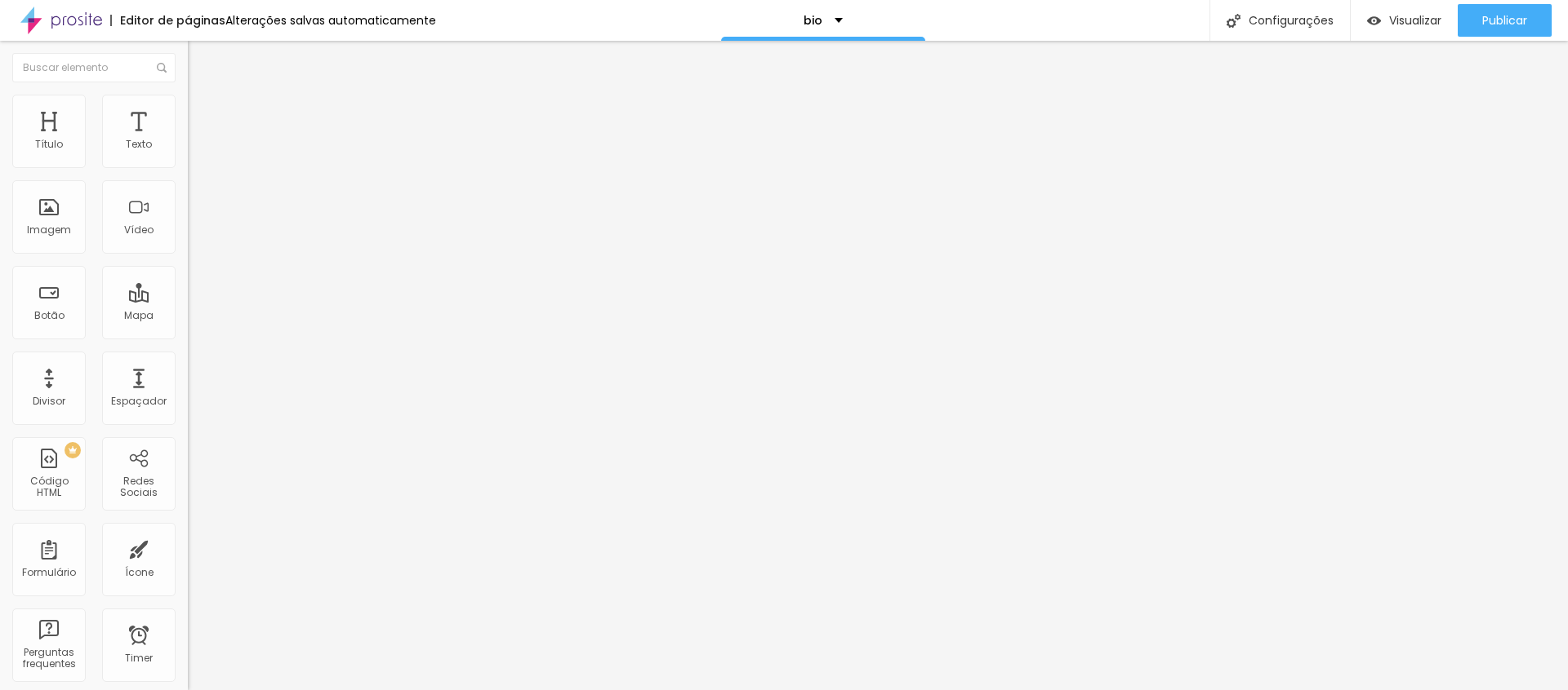
click at [188, 157] on button "button" at bounding box center [199, 148] width 23 height 17
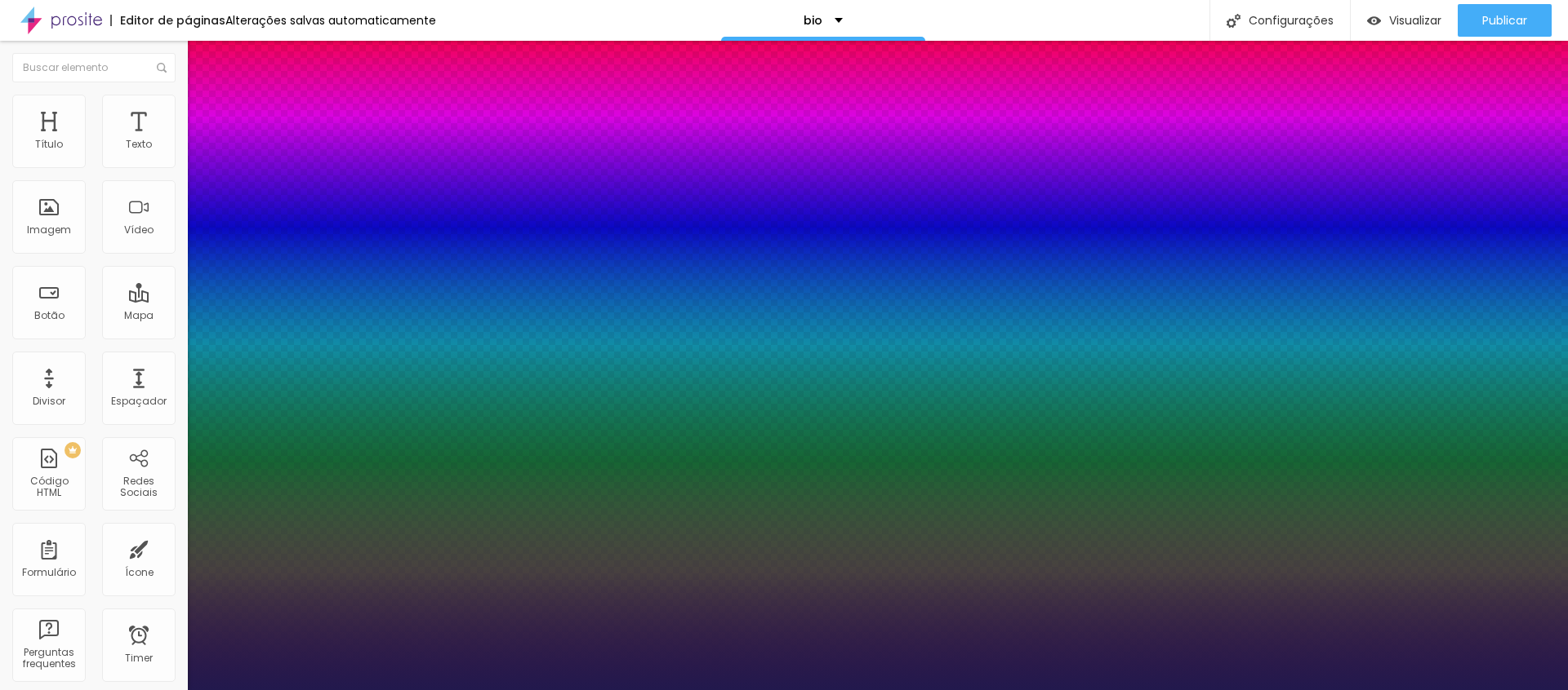
type input "1"
select select "SourceSerifPro"
type input "1"
click at [679, 690] on div at bounding box center [784, 690] width 1568 height 0
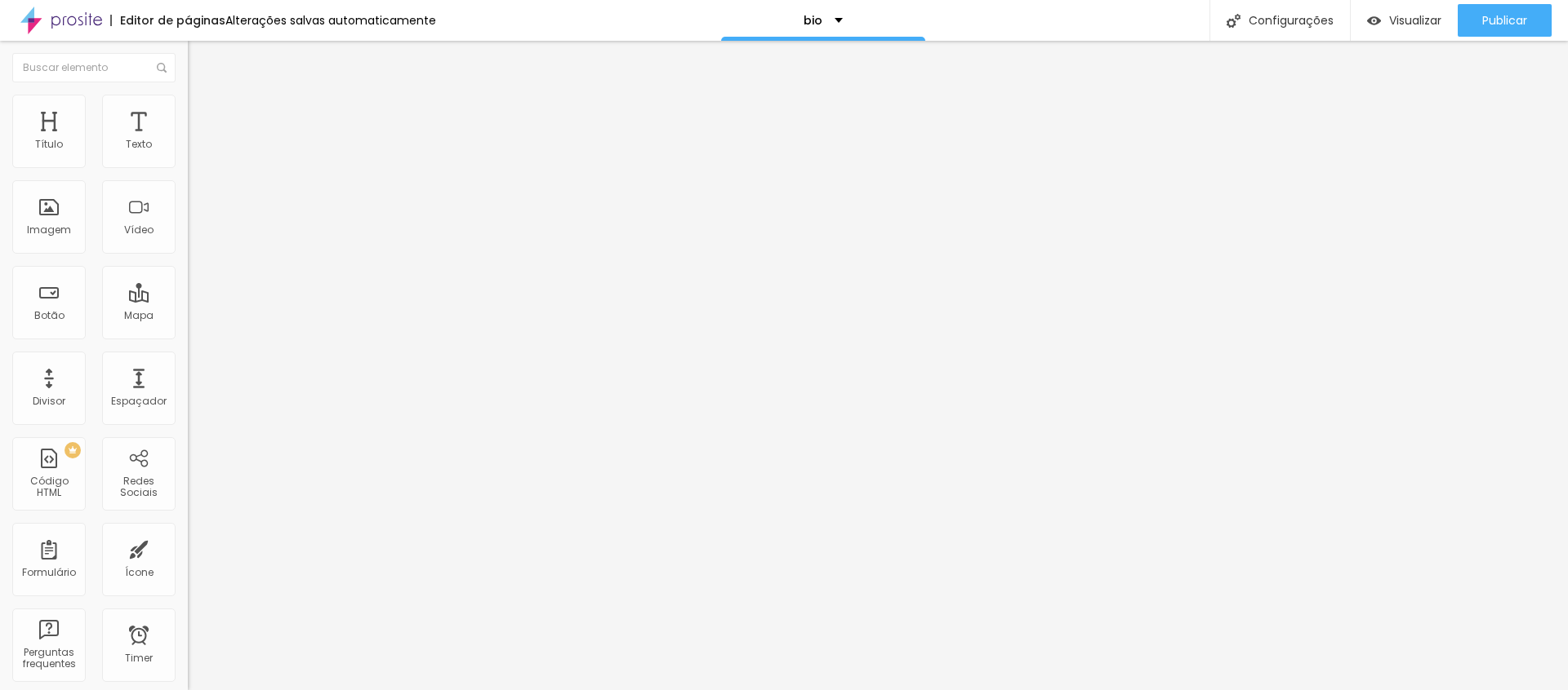
click at [194, 151] on icon "button" at bounding box center [199, 146] width 10 height 10
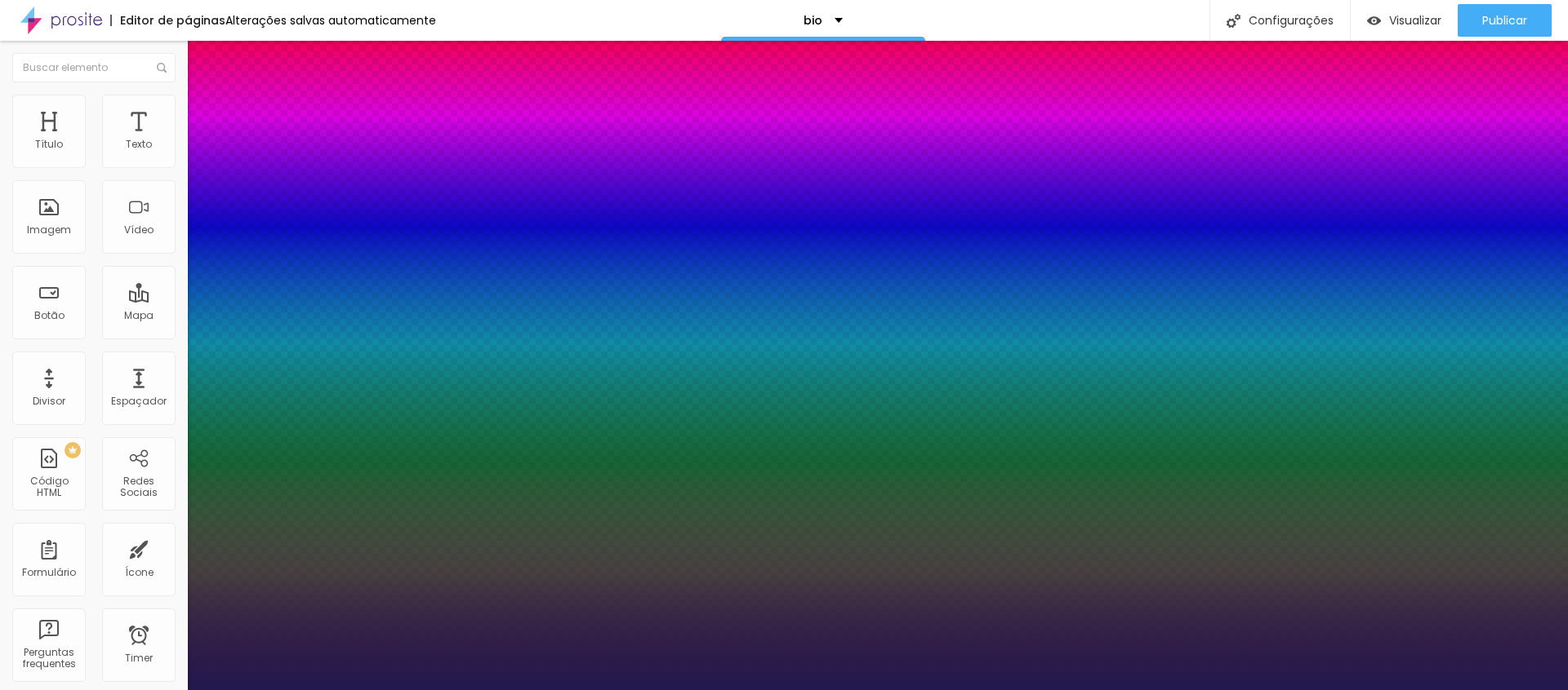
type input "1"
select select "SourceSerifPro"
type input "1"
click at [1018, 690] on div at bounding box center [784, 690] width 1568 height 0
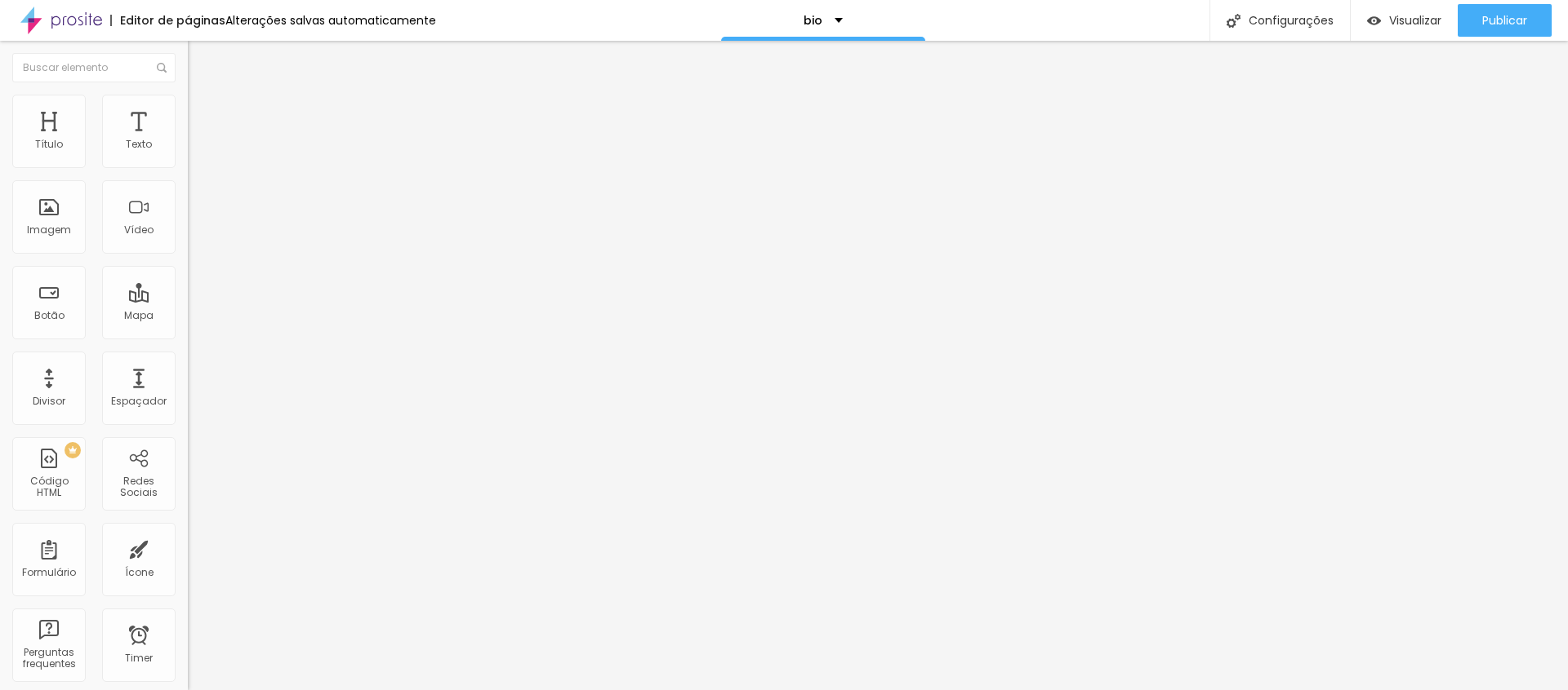
click at [188, 157] on button "button" at bounding box center [199, 148] width 23 height 17
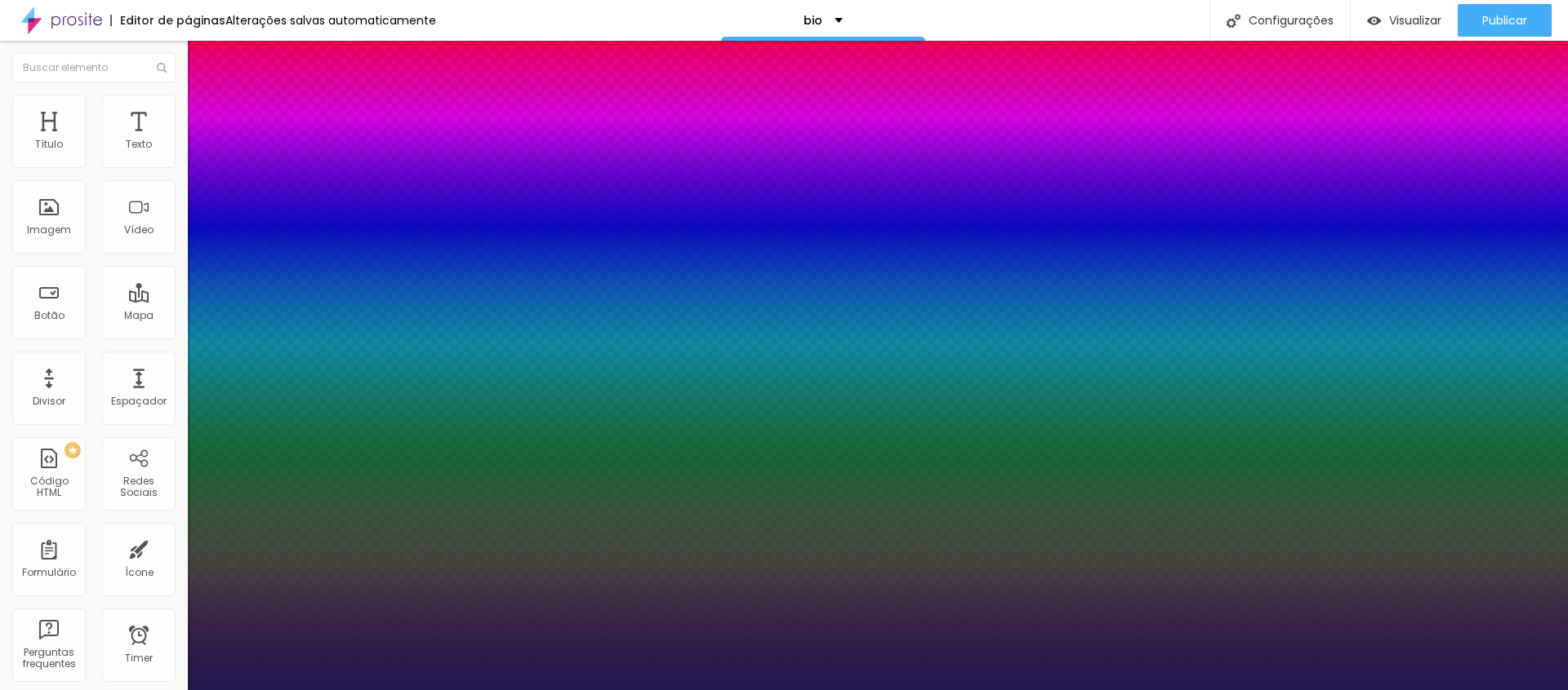
type input "1"
select select "SourceSerifPro"
type input "1"
click at [1412, 690] on div at bounding box center [784, 690] width 1568 height 0
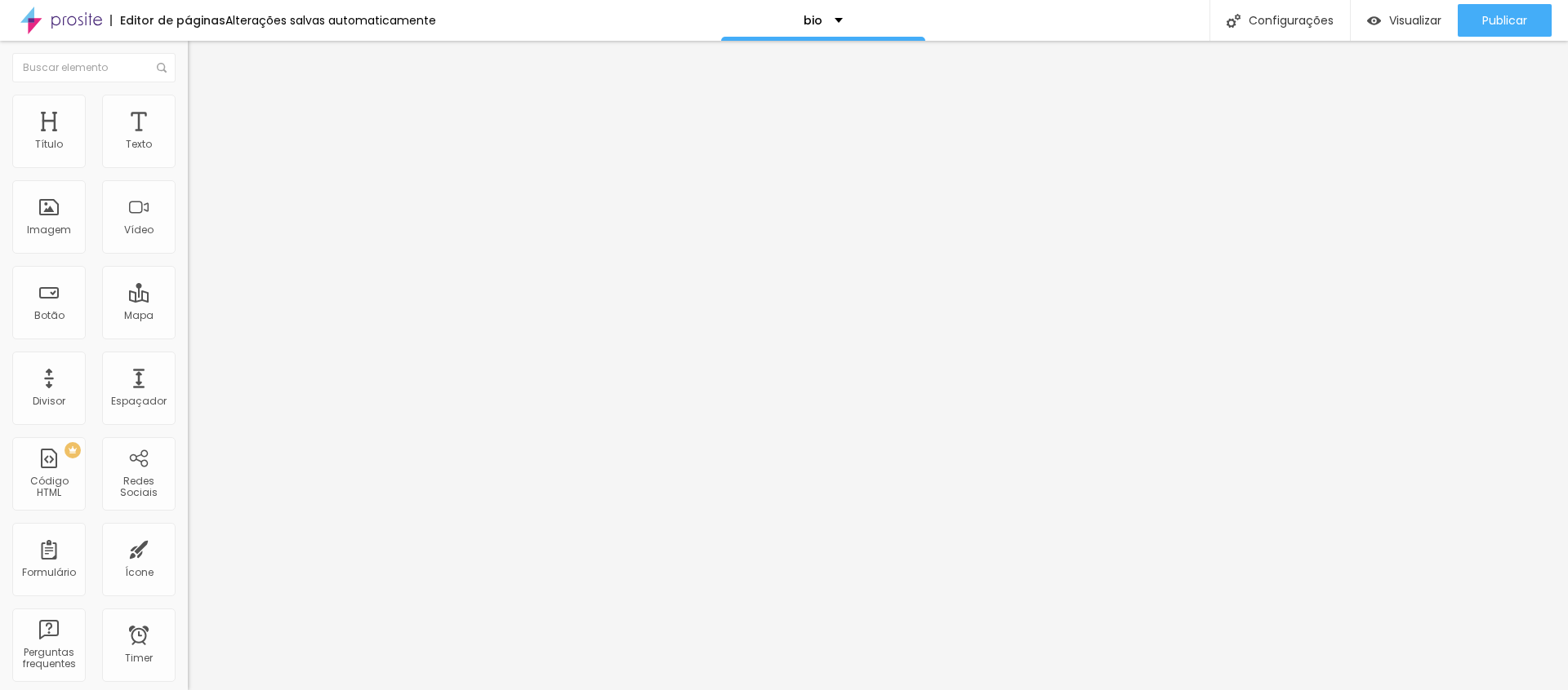
click at [194, 151] on icon "button" at bounding box center [199, 146] width 10 height 10
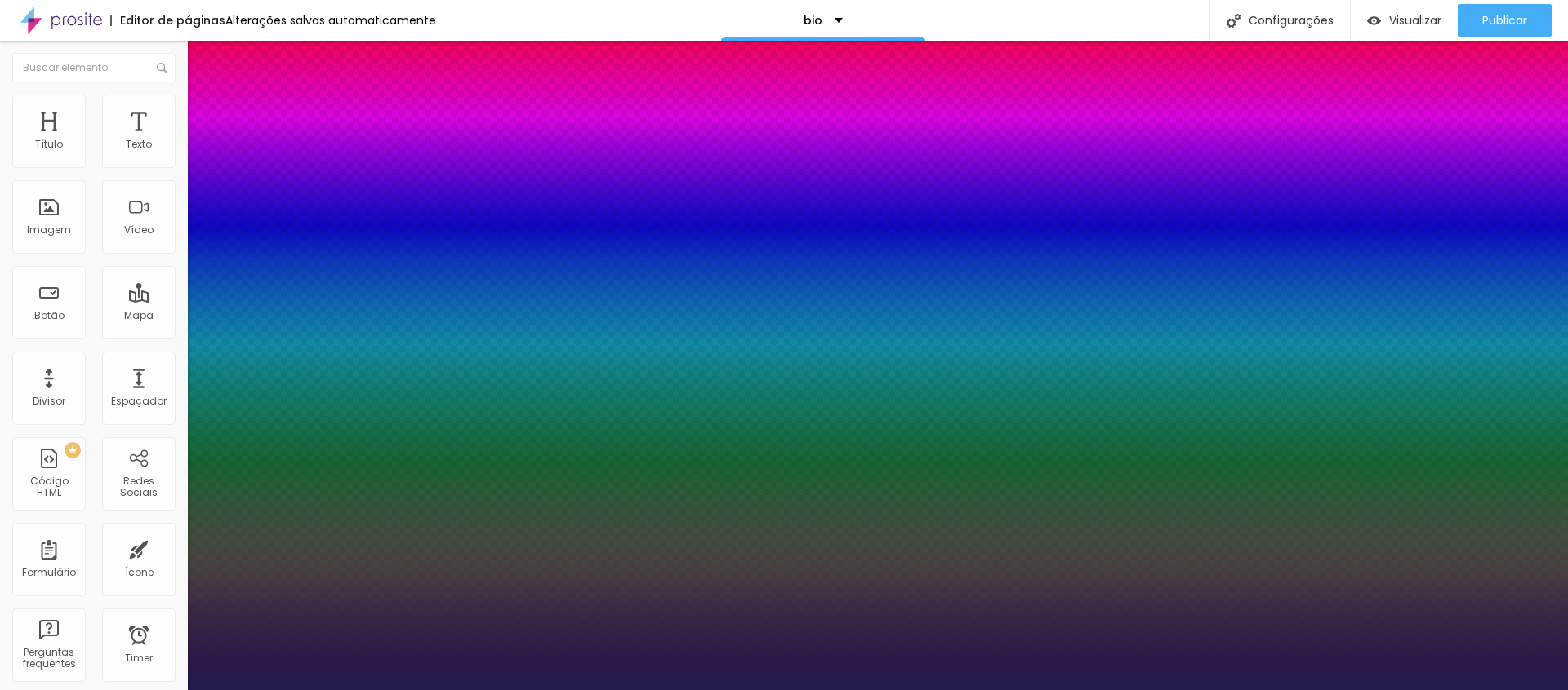
type input "1"
drag, startPoint x: 248, startPoint y: 216, endPoint x: 255, endPoint y: 225, distance: 11.4
select select "SourceSerifPro"
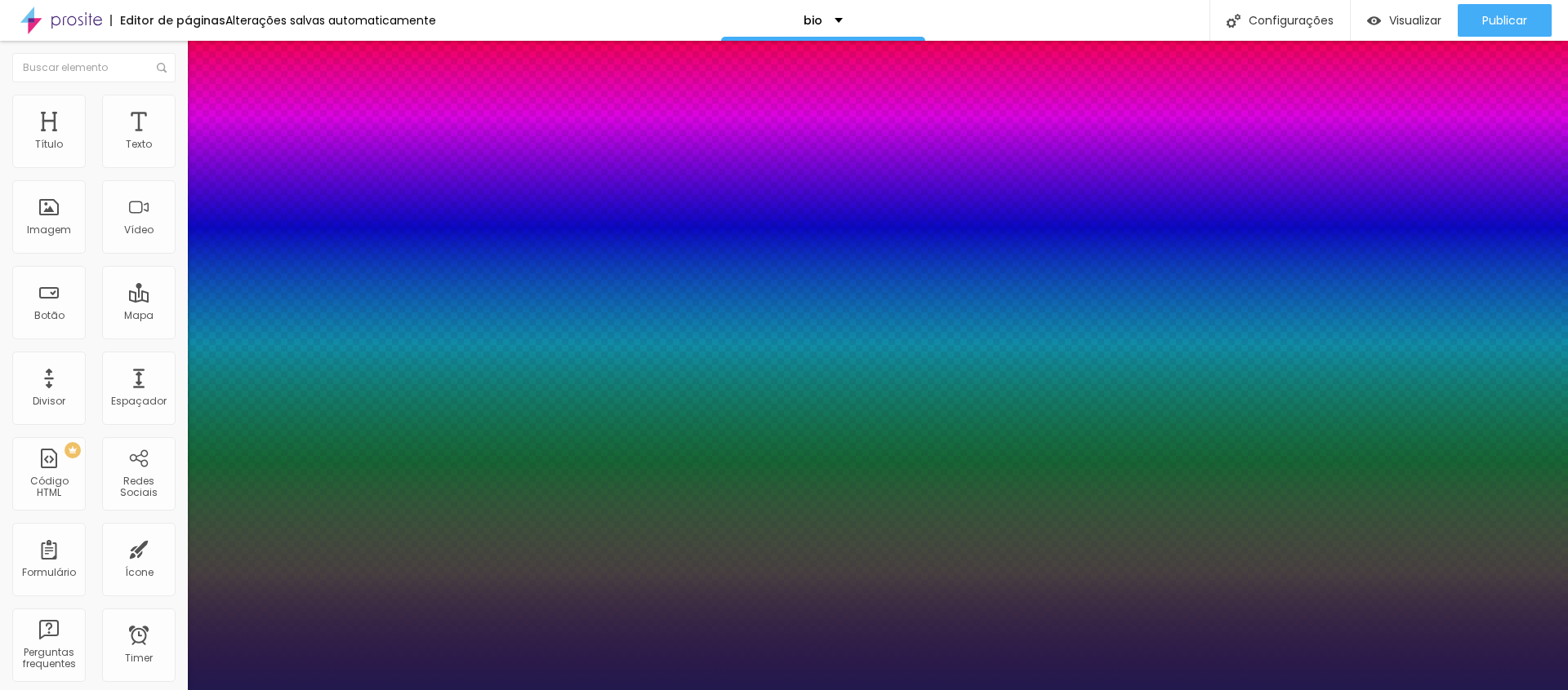
type input "1"
click at [1250, 690] on div at bounding box center [784, 690] width 1568 height 0
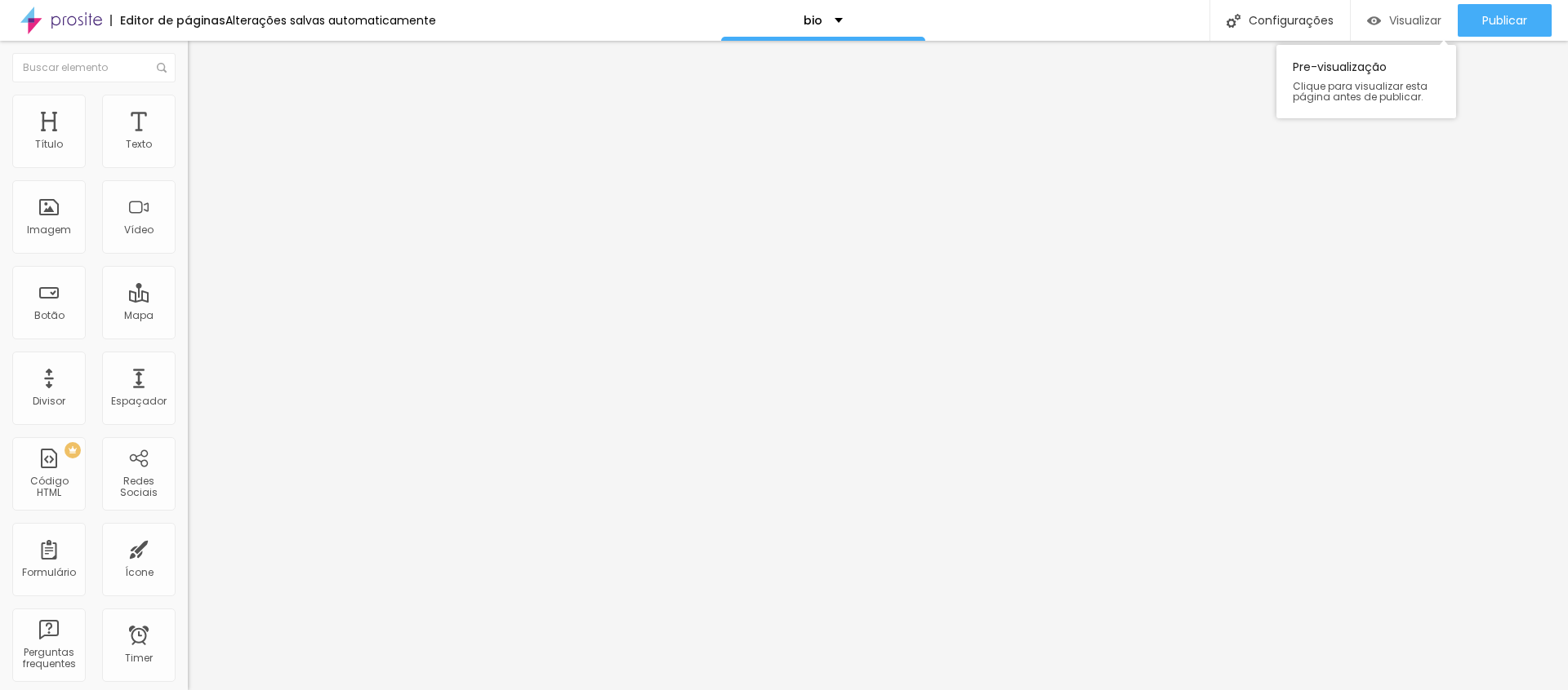
click at [1416, 26] on span "Visualizar" at bounding box center [1415, 20] width 52 height 13
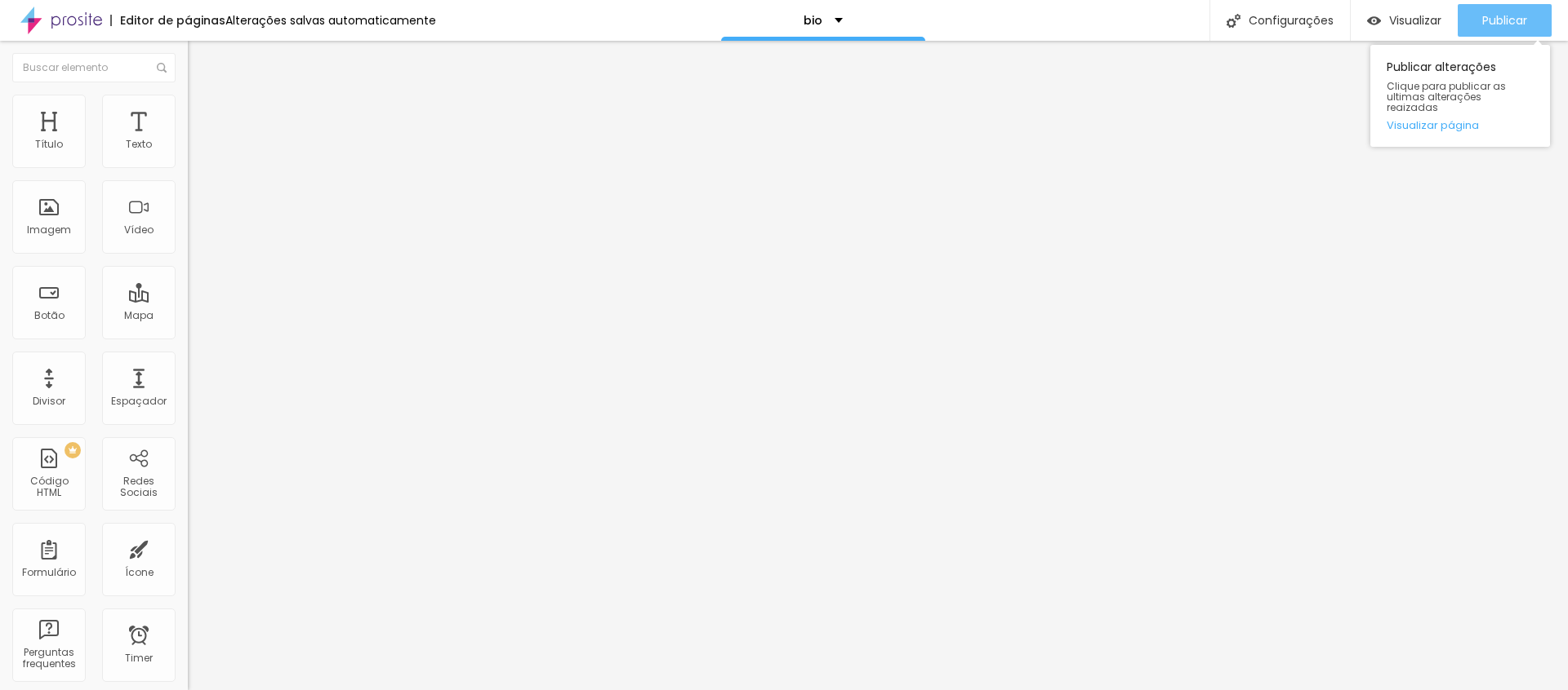
click at [1491, 26] on span "Publicar" at bounding box center [1504, 20] width 45 height 13
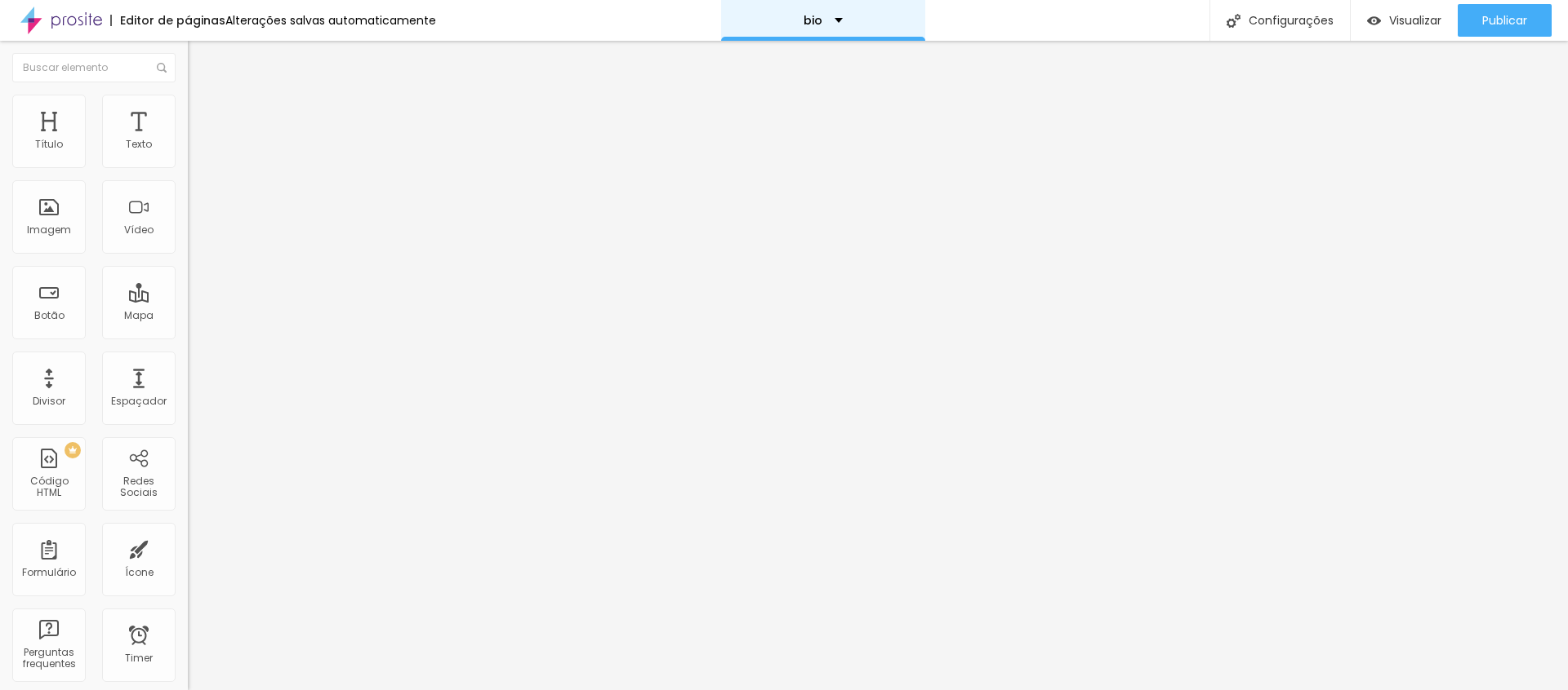
click at [836, 20] on div "bio" at bounding box center [823, 20] width 204 height 41
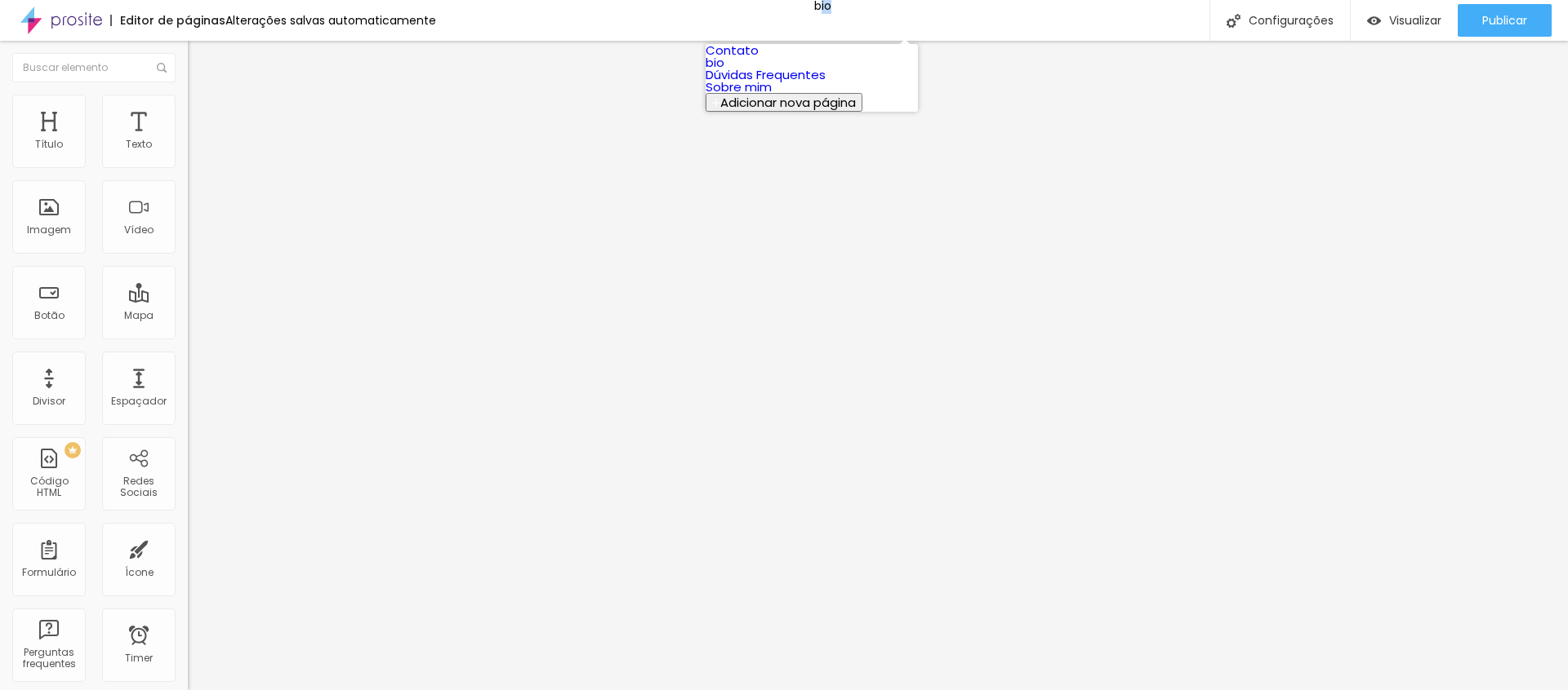
click at [759, 58] on link "Contato" at bounding box center [732, 50] width 53 height 17
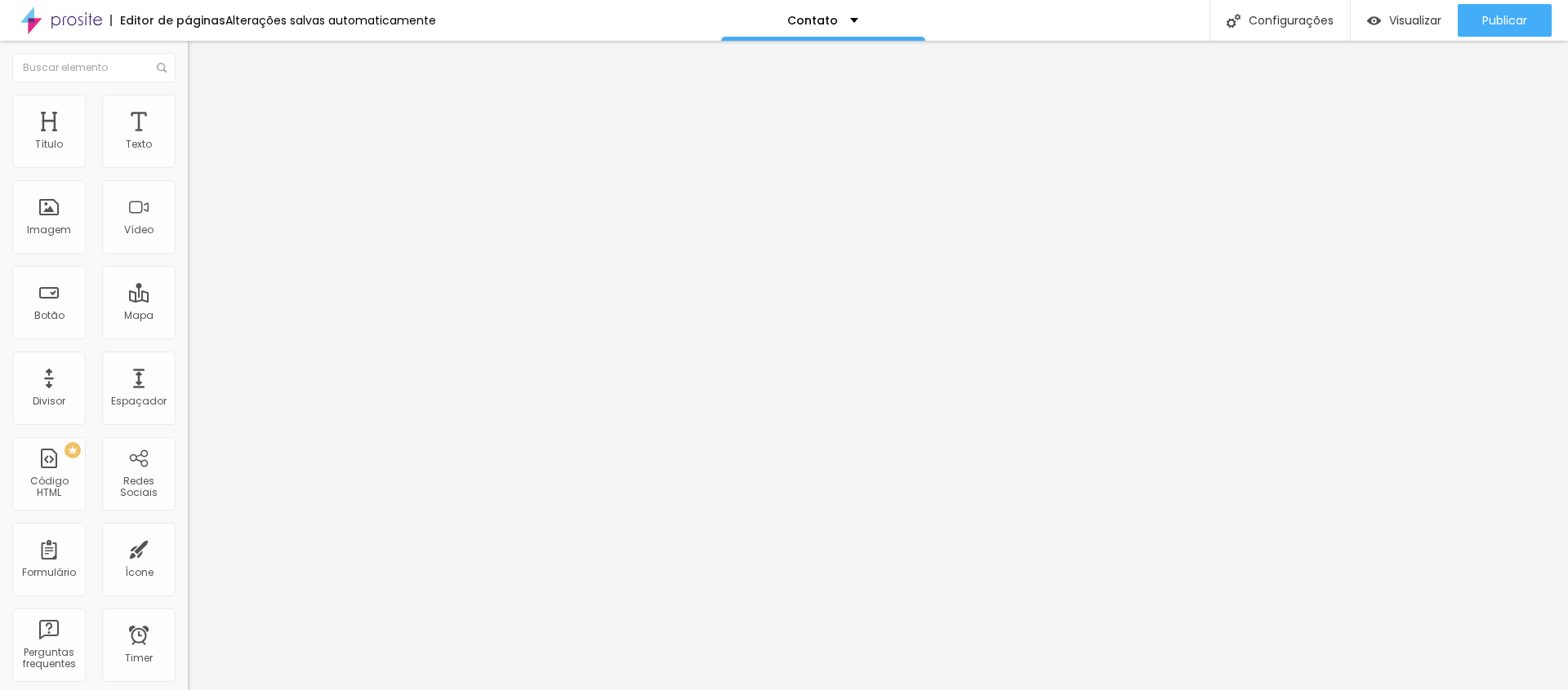
click at [188, 111] on img at bounding box center [195, 118] width 15 height 15
type input "2"
type input "3"
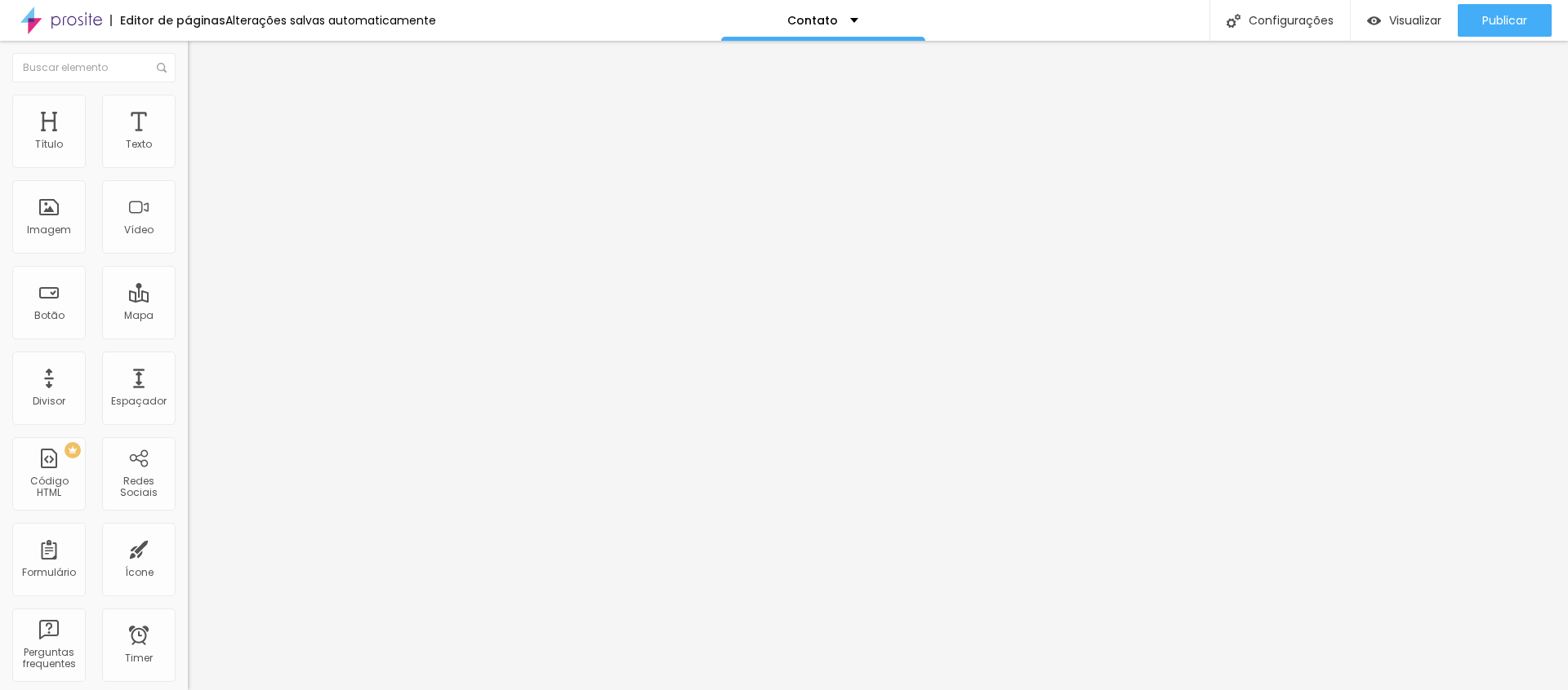
type input "0"
drag, startPoint x: 41, startPoint y: 162, endPoint x: 1, endPoint y: 169, distance: 40.6
type input "0"
click at [188, 165] on div "0 Espaço de cima 10 Espaço de baixo ID Html Classes Html Visível nos dispositiv…" at bounding box center [282, 470] width 188 height 686
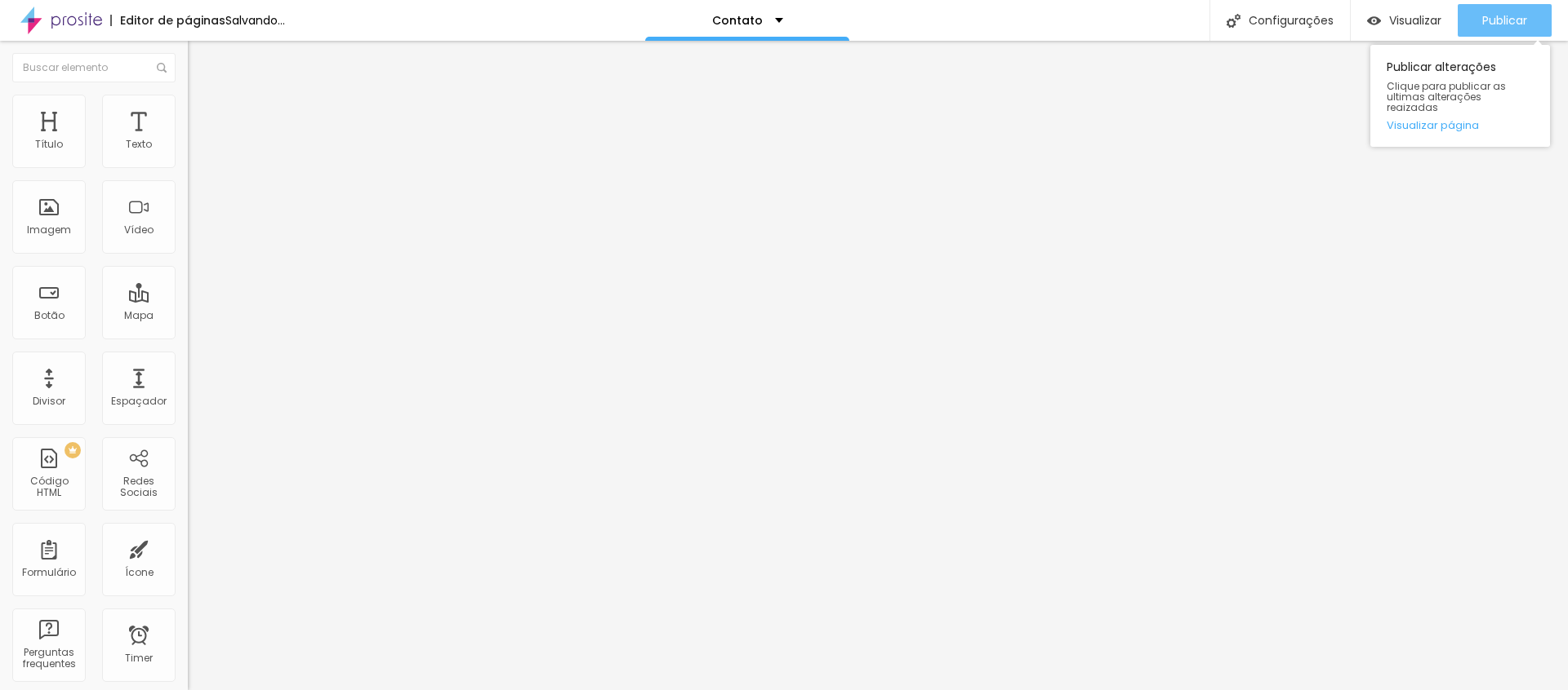
click at [1477, 19] on button "Publicar" at bounding box center [1505, 20] width 94 height 33
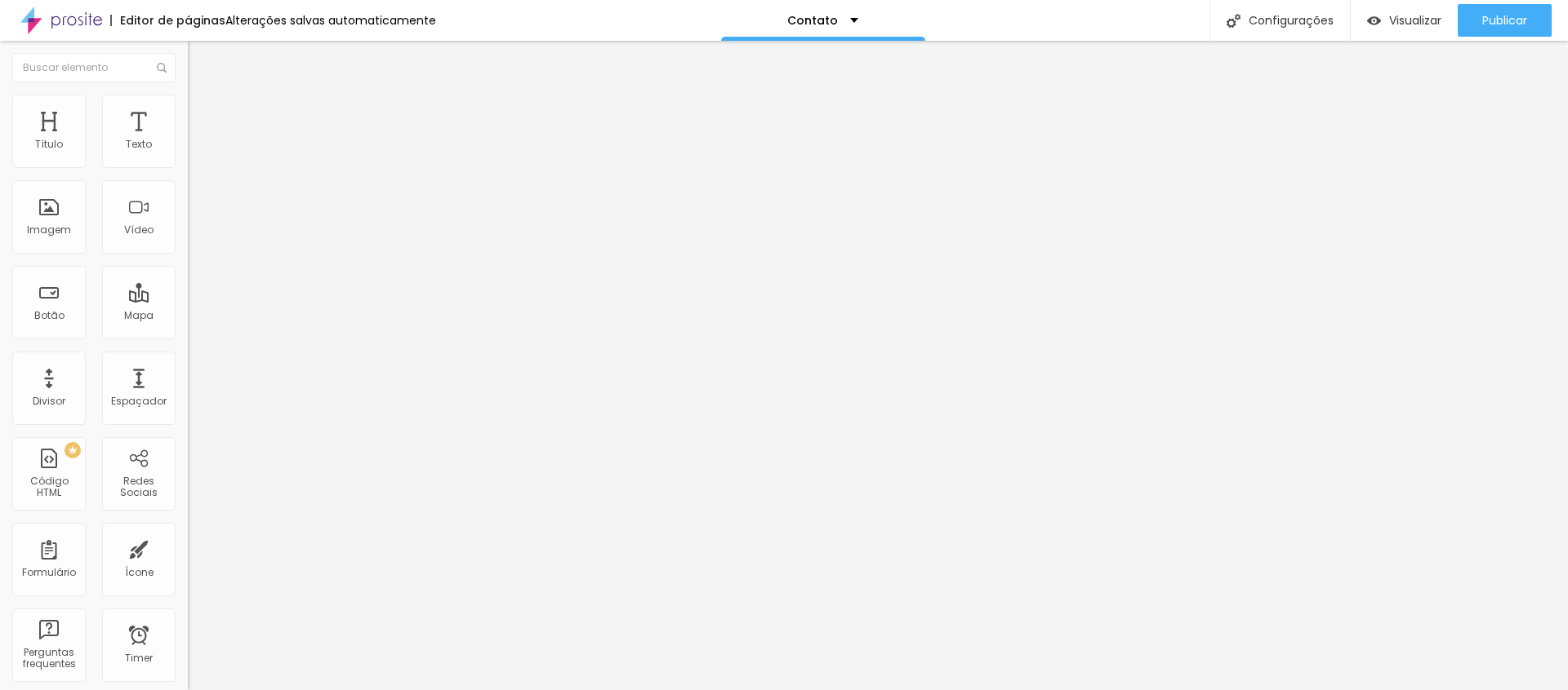
click at [196, 235] on icon "button" at bounding box center [199, 231] width 6 height 6
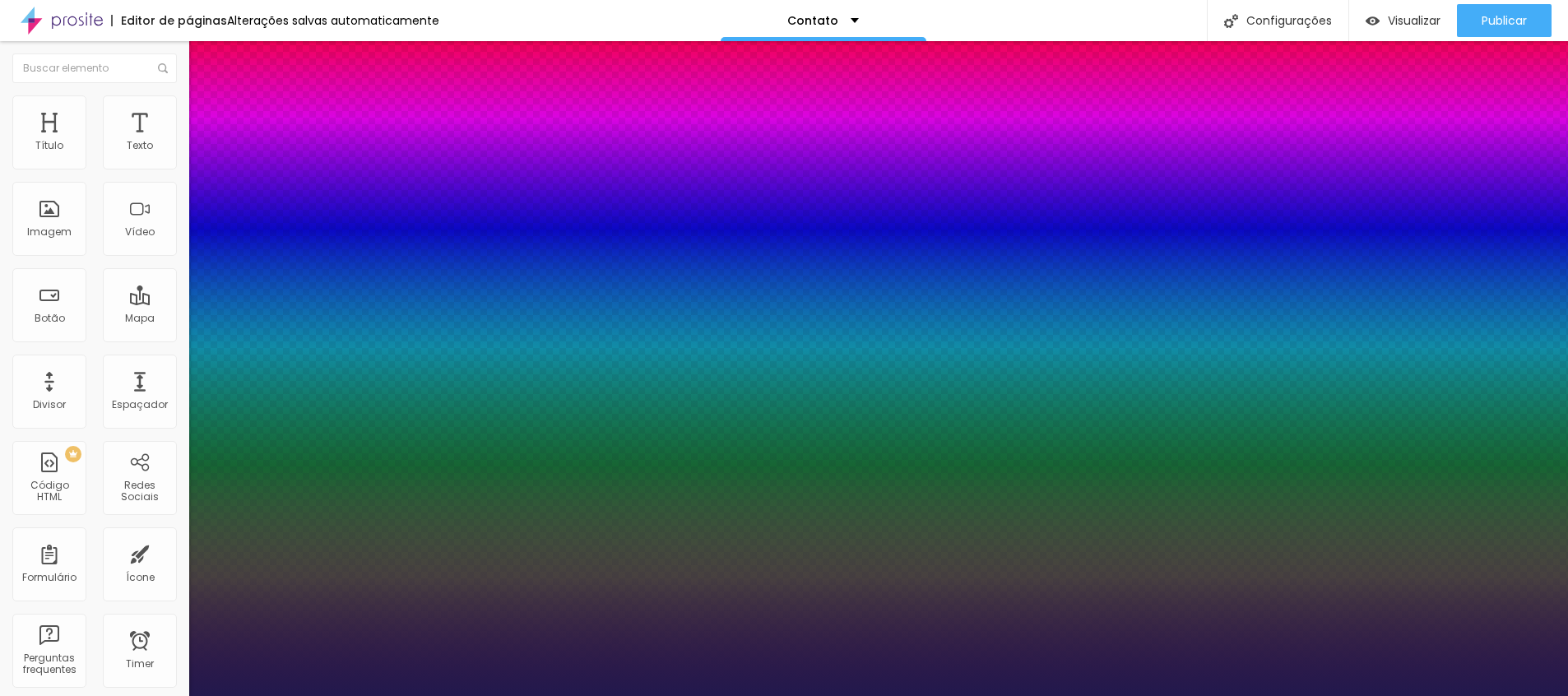
type input "1"
select select "SourceSerifProBold"
type input "1"
click at [1037, 696] on div at bounding box center [784, 696] width 1568 height 0
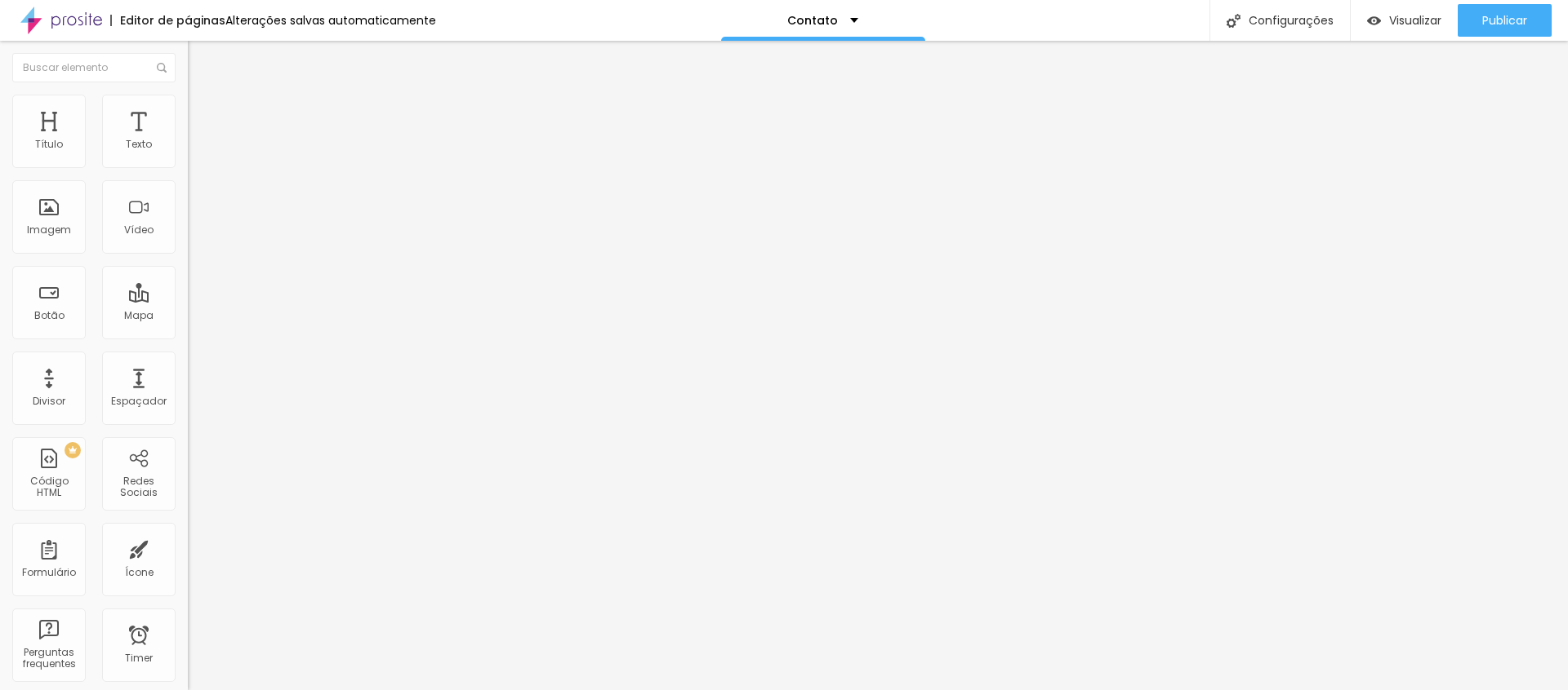
click at [194, 151] on icon "button" at bounding box center [196, 151] width 4 height 4
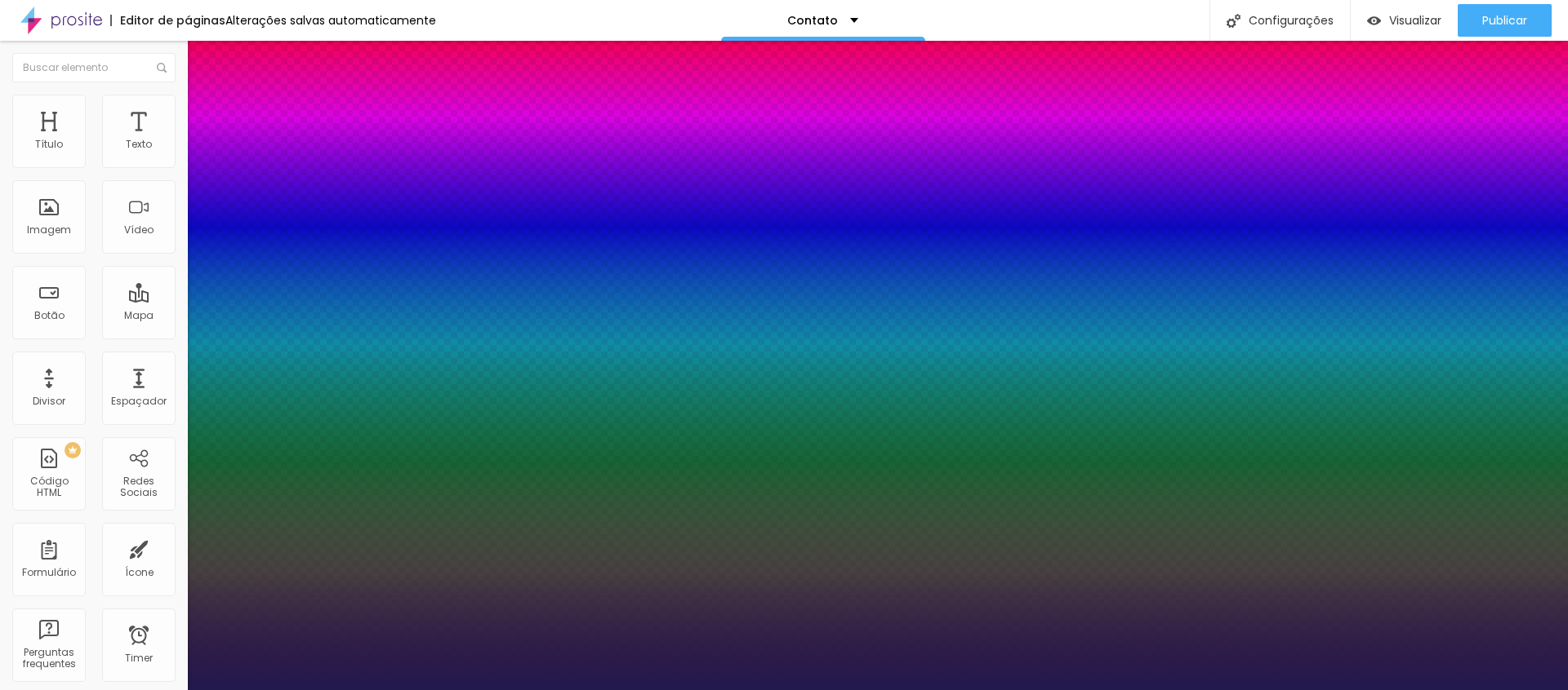
type input "1"
select select "SourceSerifPro"
type input "1"
click at [1048, 690] on div at bounding box center [784, 690] width 1568 height 0
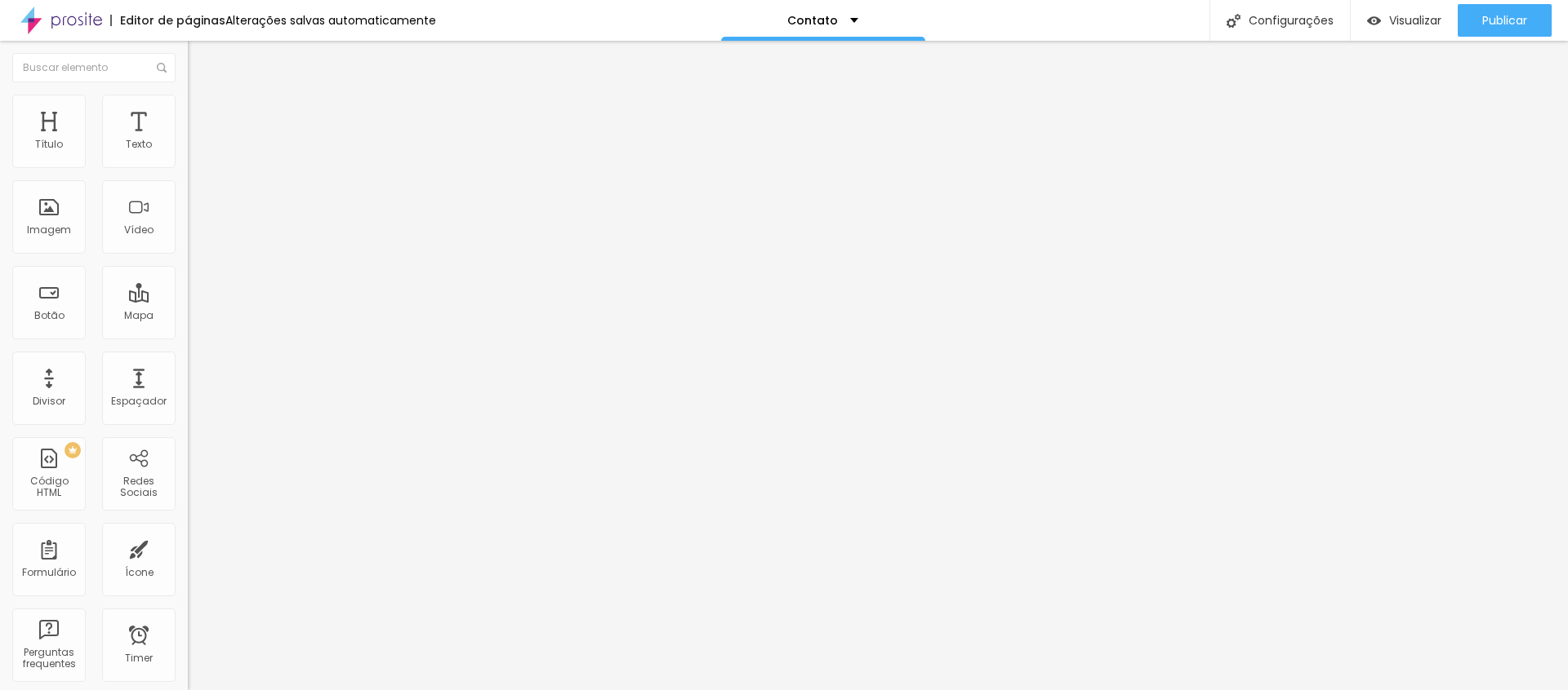
click at [188, 165] on img at bounding box center [192, 169] width 10 height 10
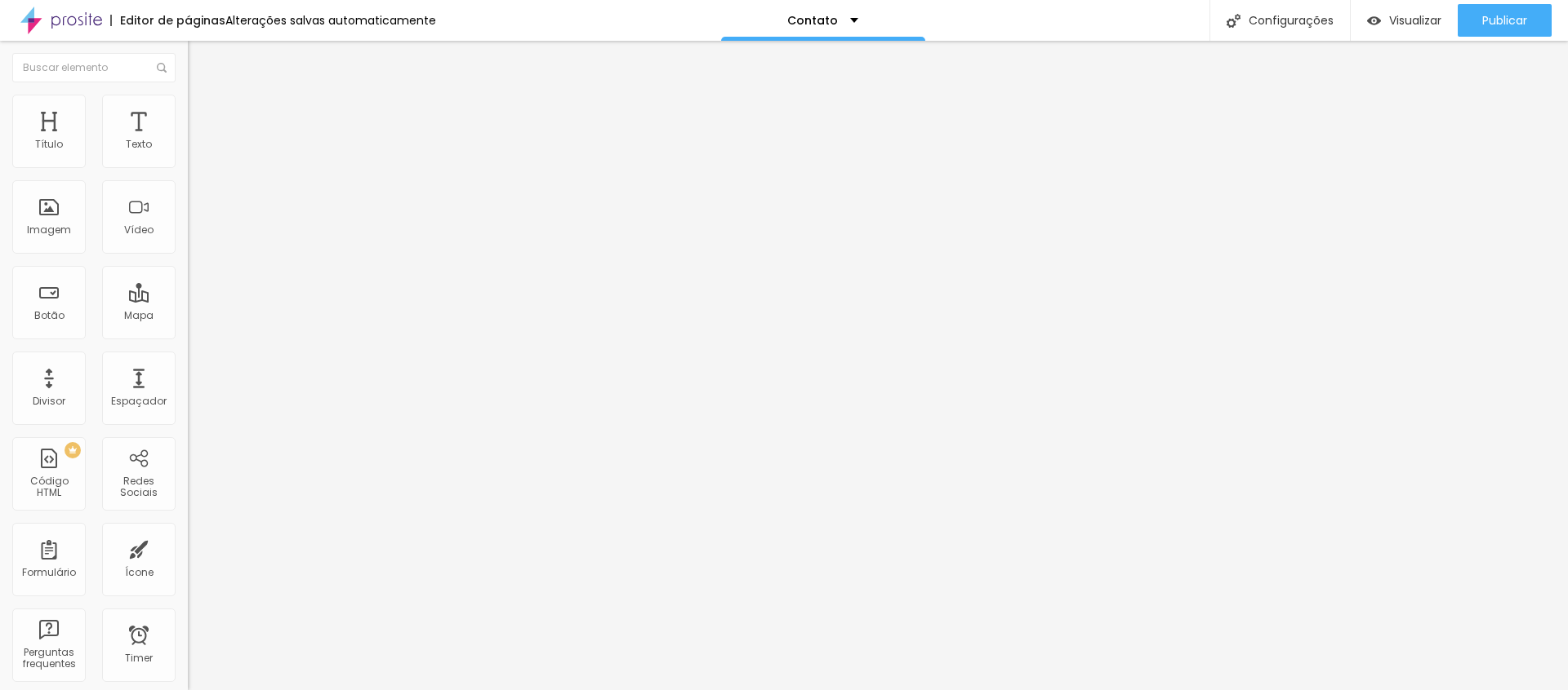
drag, startPoint x: 540, startPoint y: 193, endPoint x: 550, endPoint y: 188, distance: 11.2
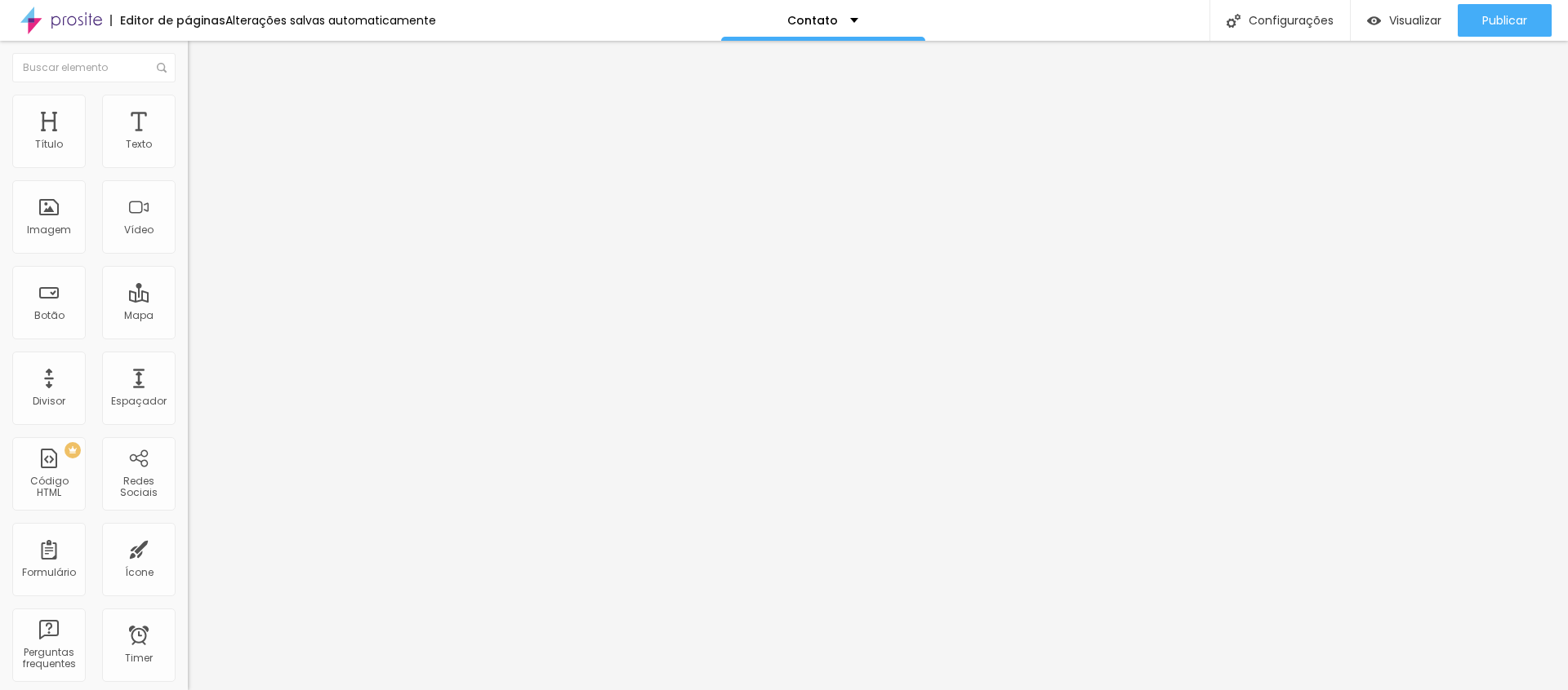
click at [188, 157] on button "button" at bounding box center [199, 148] width 23 height 17
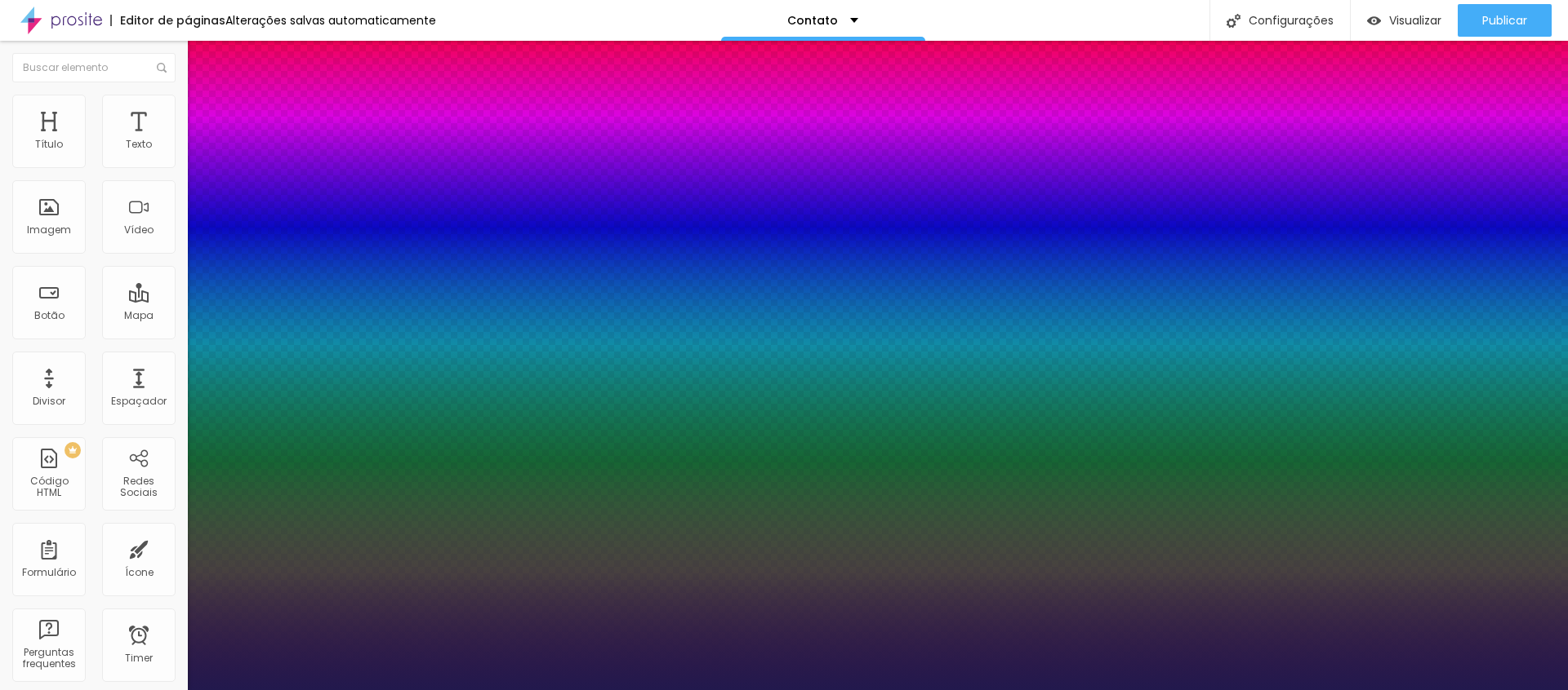
type input "1"
select select "SourceSerifPro"
type input "1"
click at [315, 690] on div at bounding box center [784, 690] width 1568 height 0
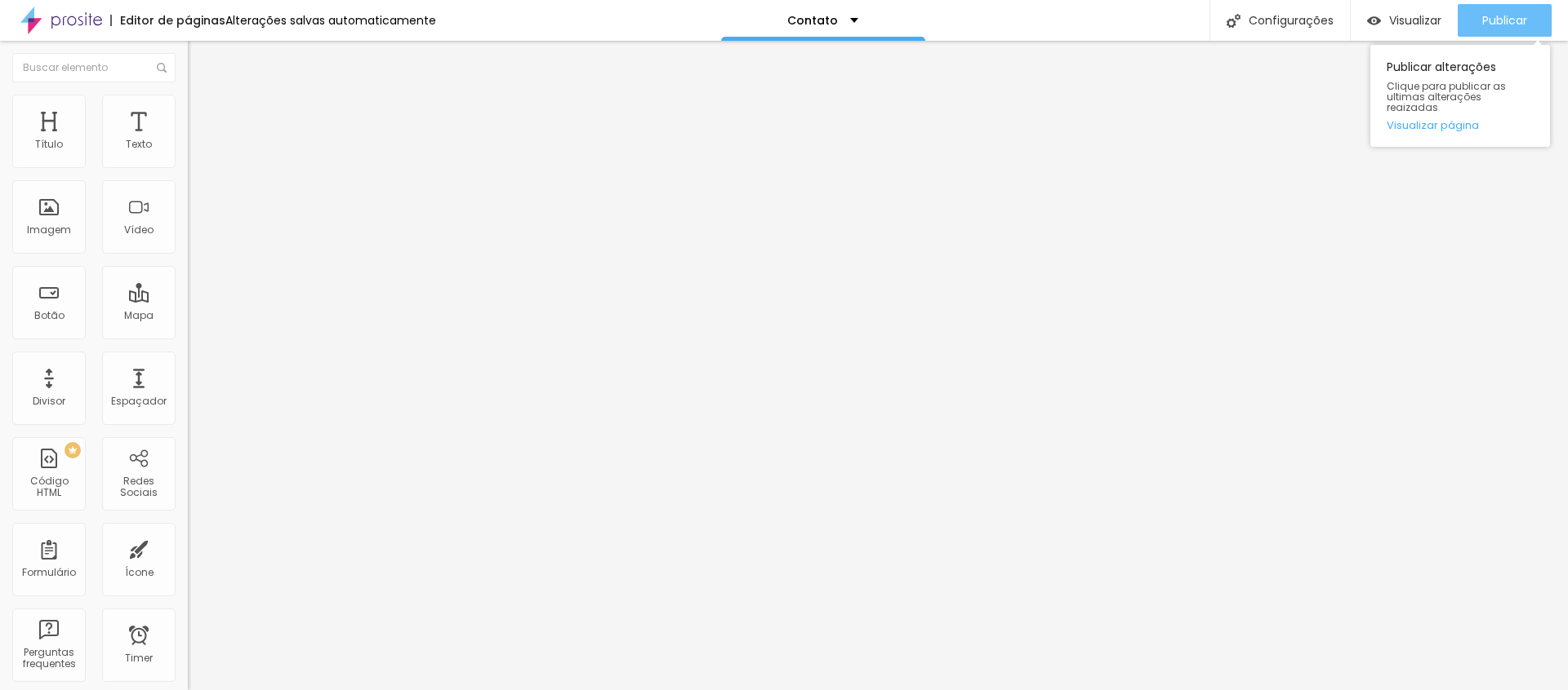
click at [1496, 20] on span "Publicar" at bounding box center [1504, 20] width 45 height 13
click at [1488, 11] on div "Publicar" at bounding box center [1504, 20] width 45 height 33
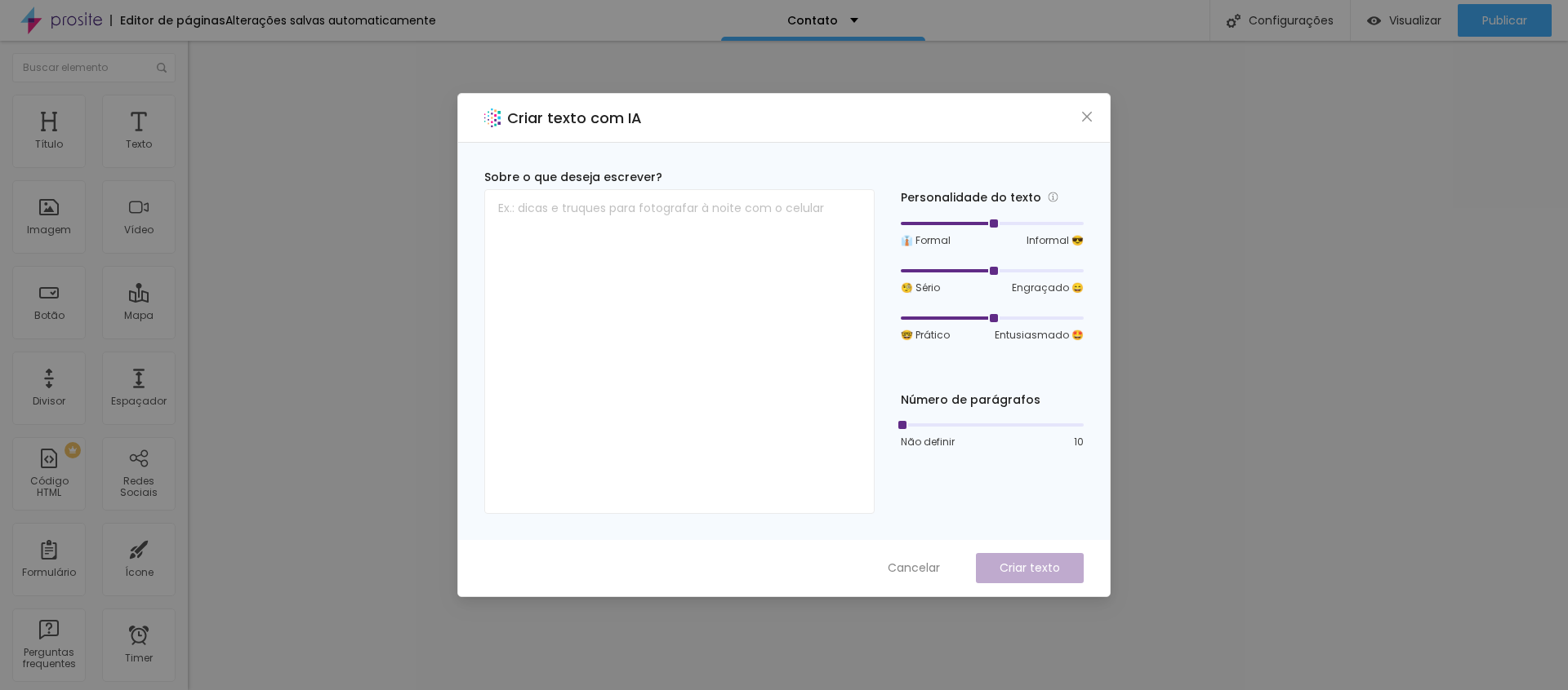
click at [1127, 190] on div "Criar texto com IA Sobre o que deseja escrever? Personalidade do texto 👔 Formal…" at bounding box center [784, 345] width 1568 height 690
click at [1081, 110] on icon "close" at bounding box center [1087, 116] width 13 height 13
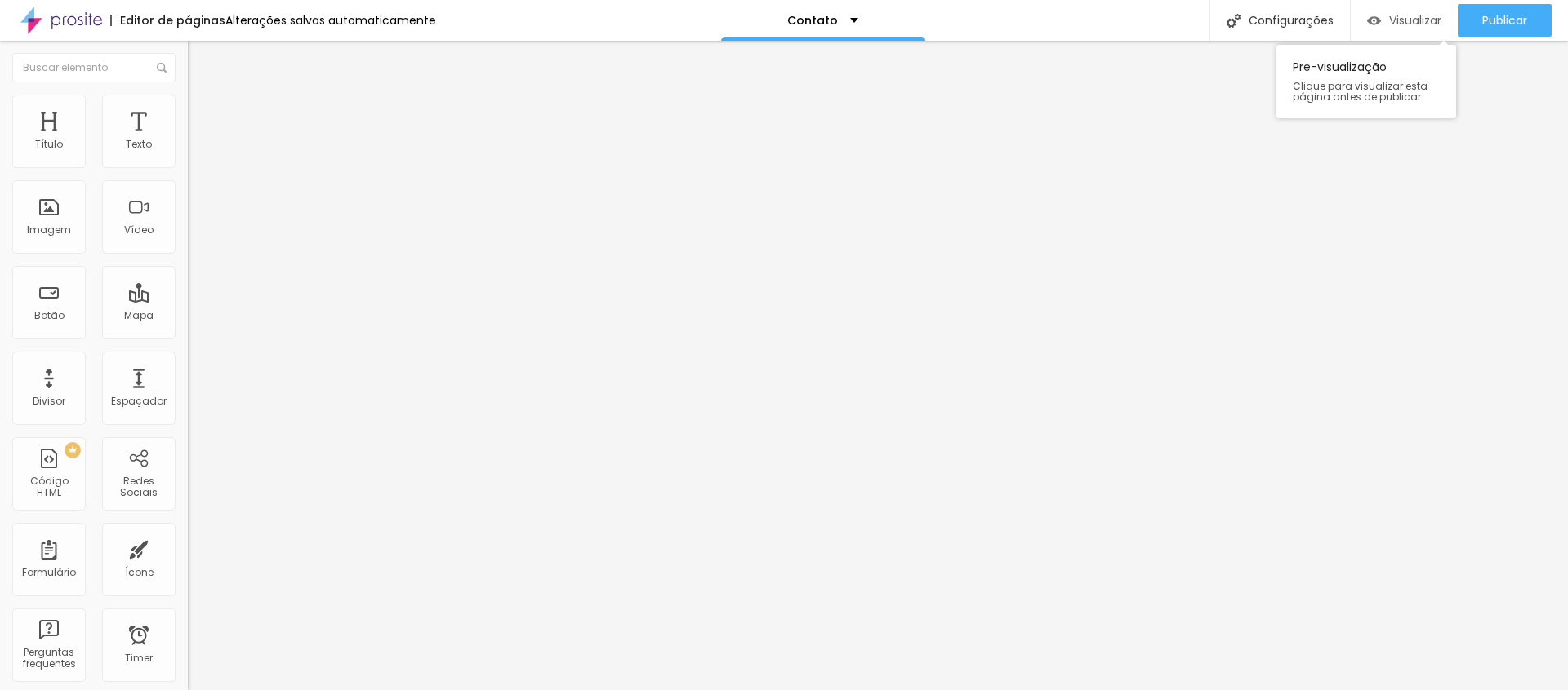
click at [1408, 20] on span "Visualizar" at bounding box center [1415, 20] width 52 height 13
click at [188, 242] on button "button" at bounding box center [199, 232] width 23 height 17
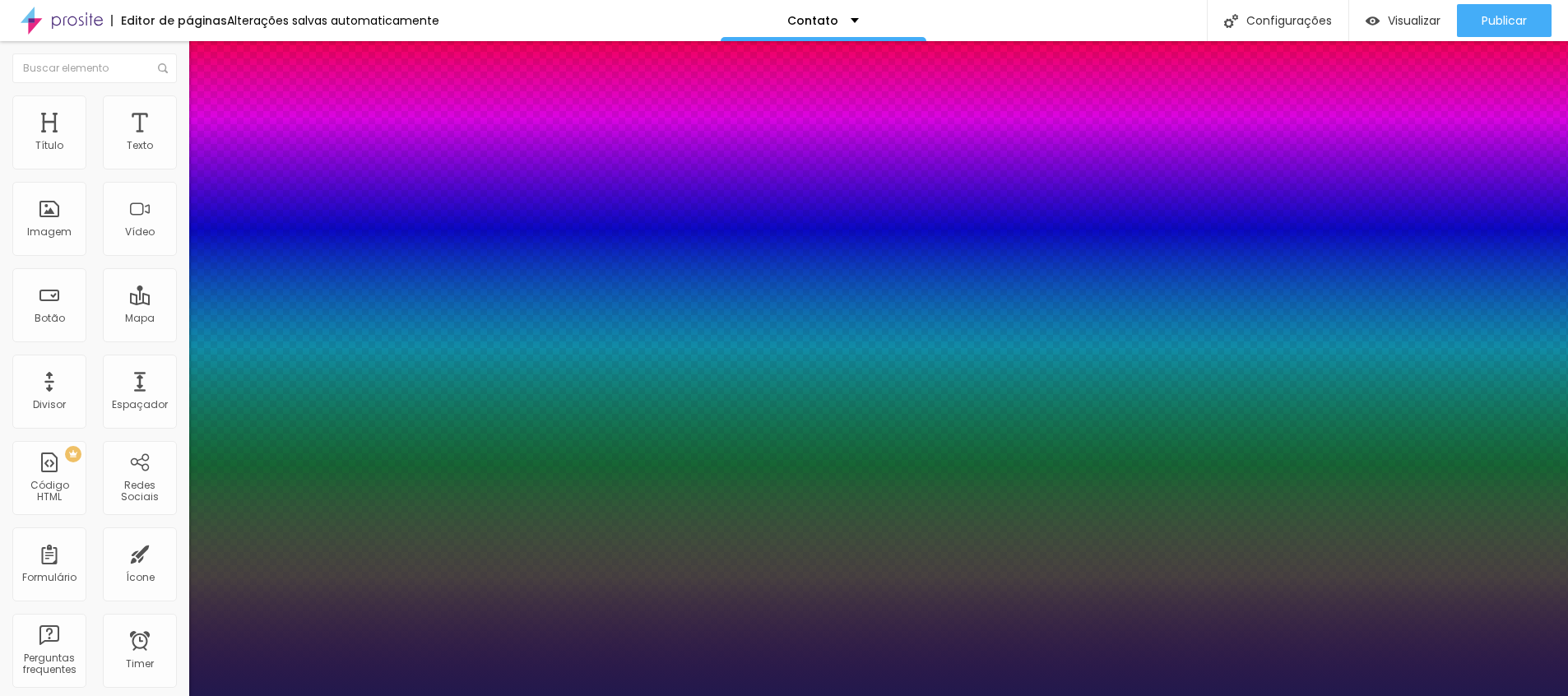
type input "1"
type input "33"
type input "1"
type input "34"
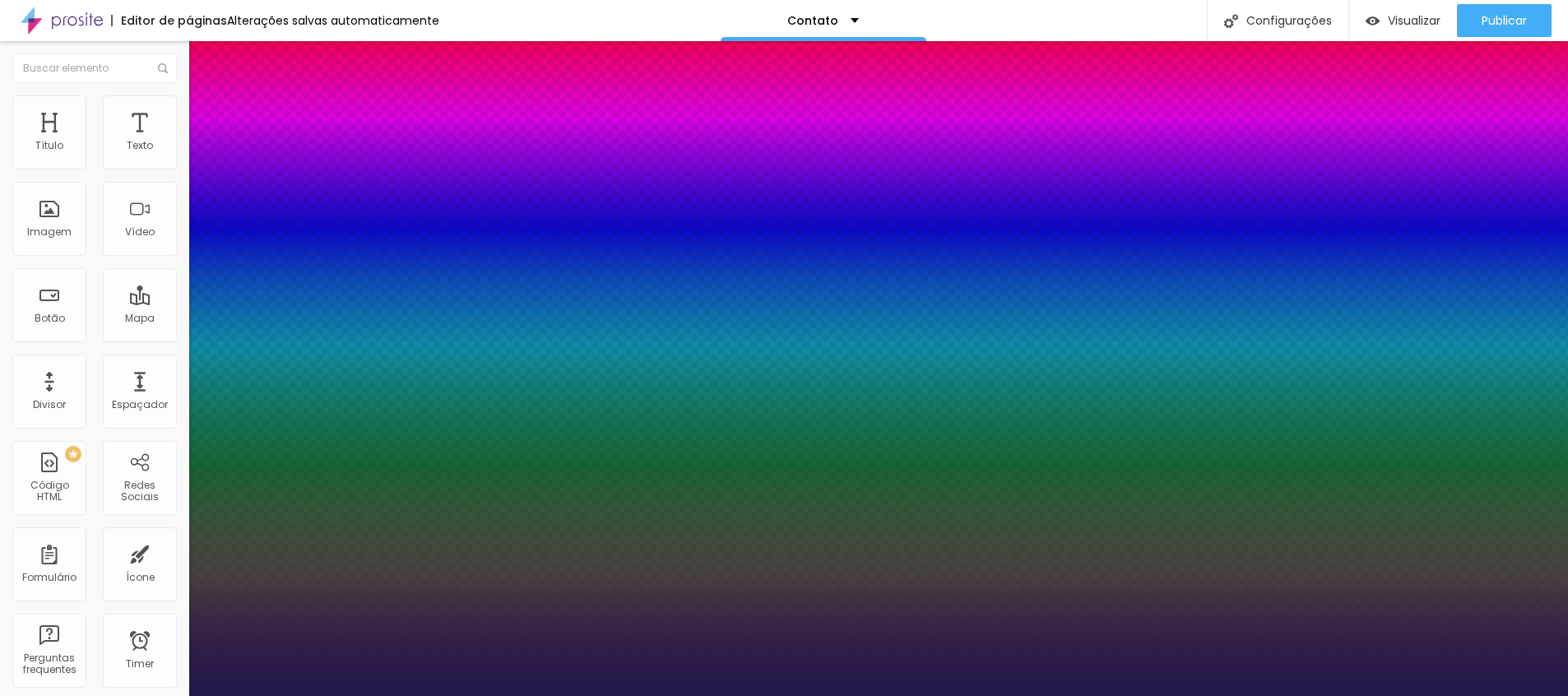
type input "34"
type input "1"
type input "35"
type input "1"
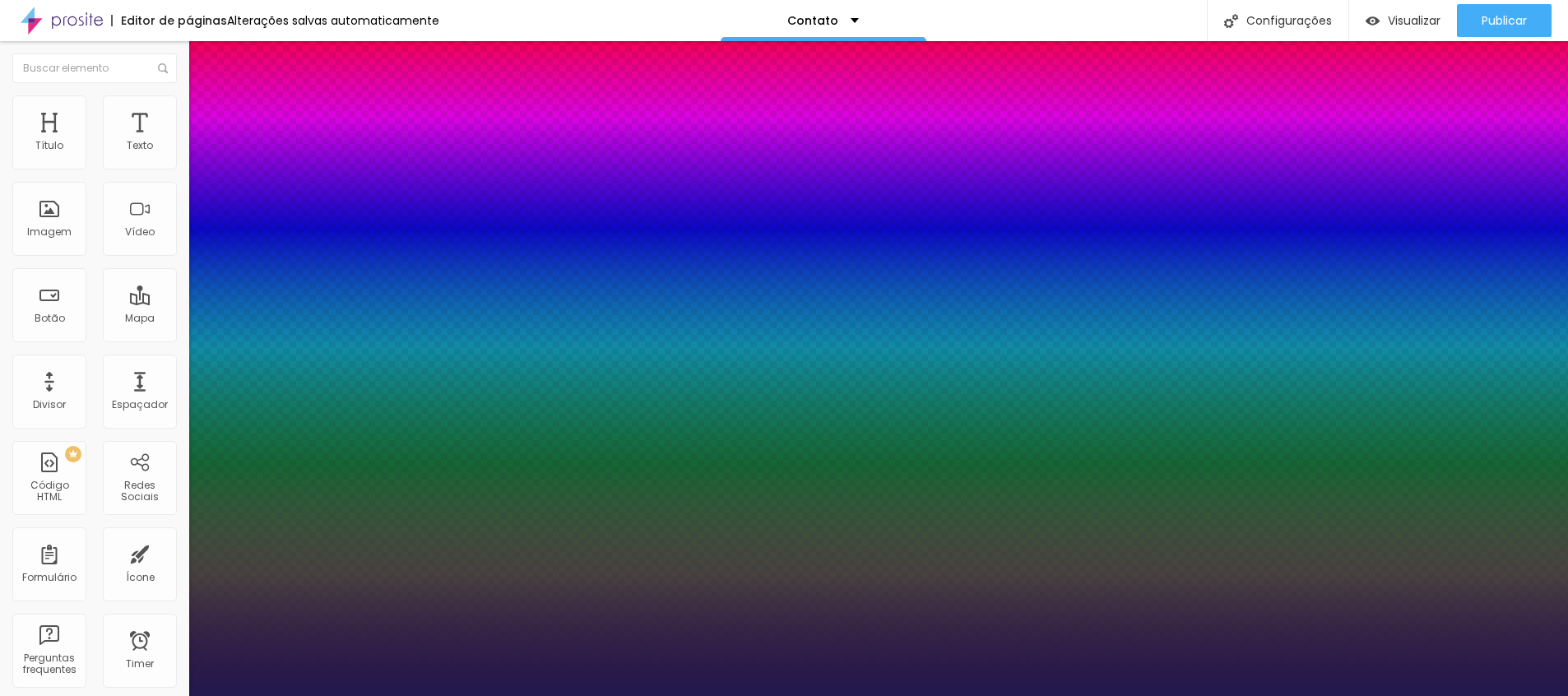
type input "36"
type input "1"
type input "35"
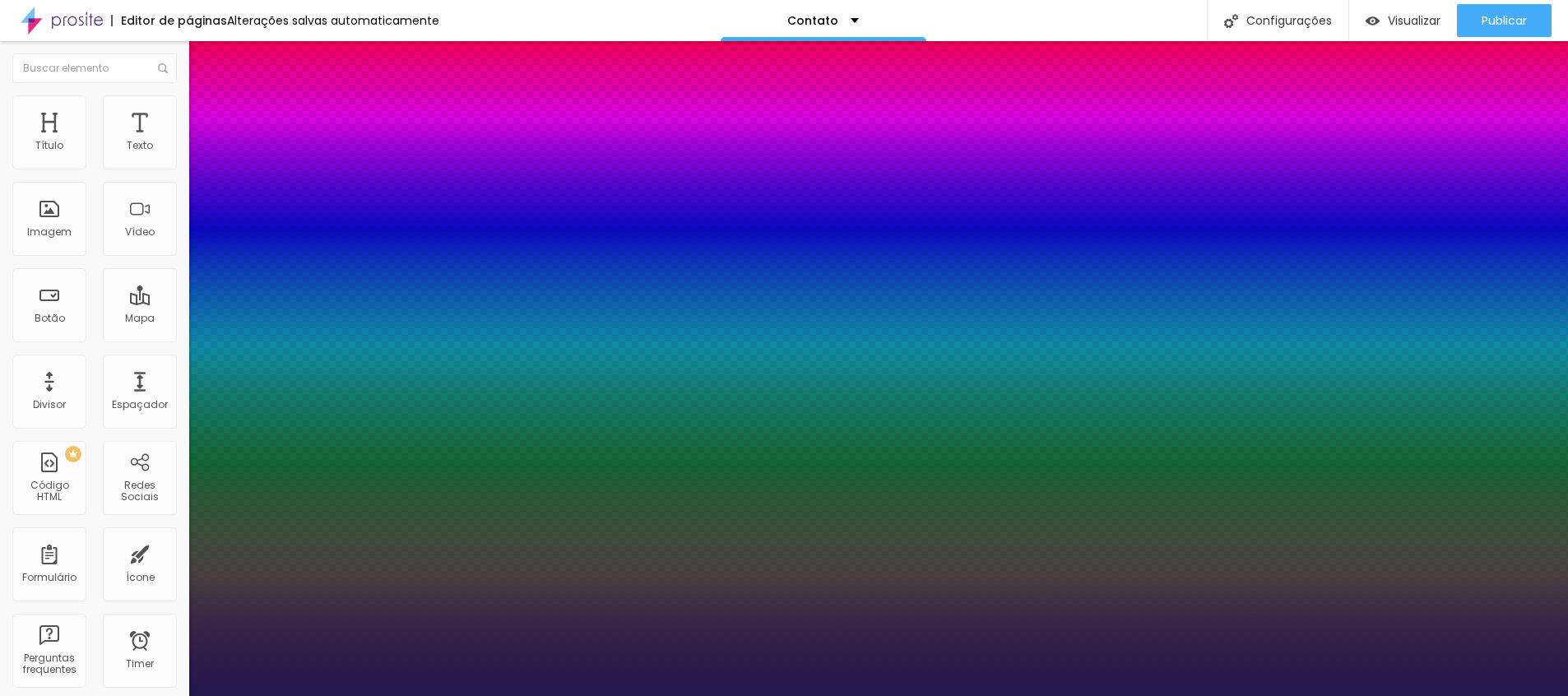
type input "1"
type input "34"
type input "1"
type input "33"
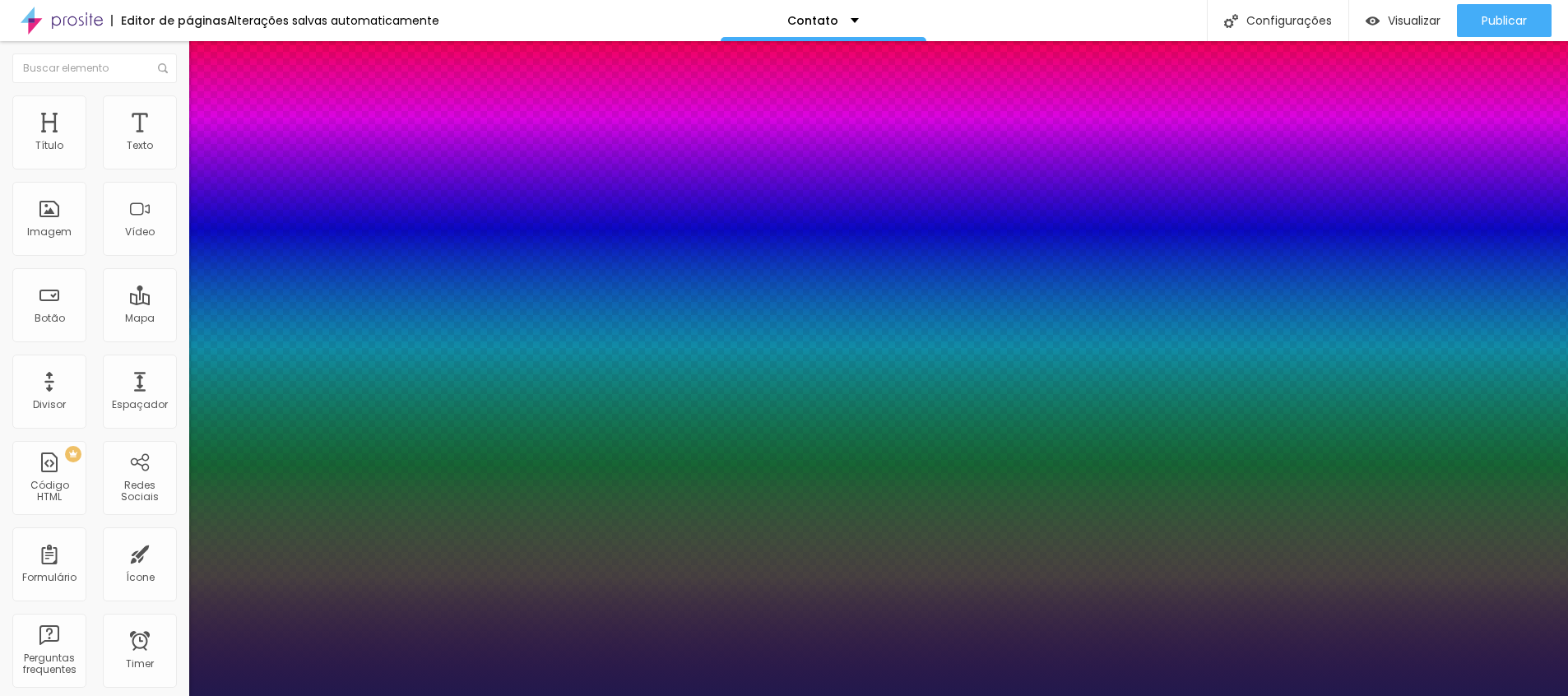
type input "33"
type input "1"
type input "33"
type input "1"
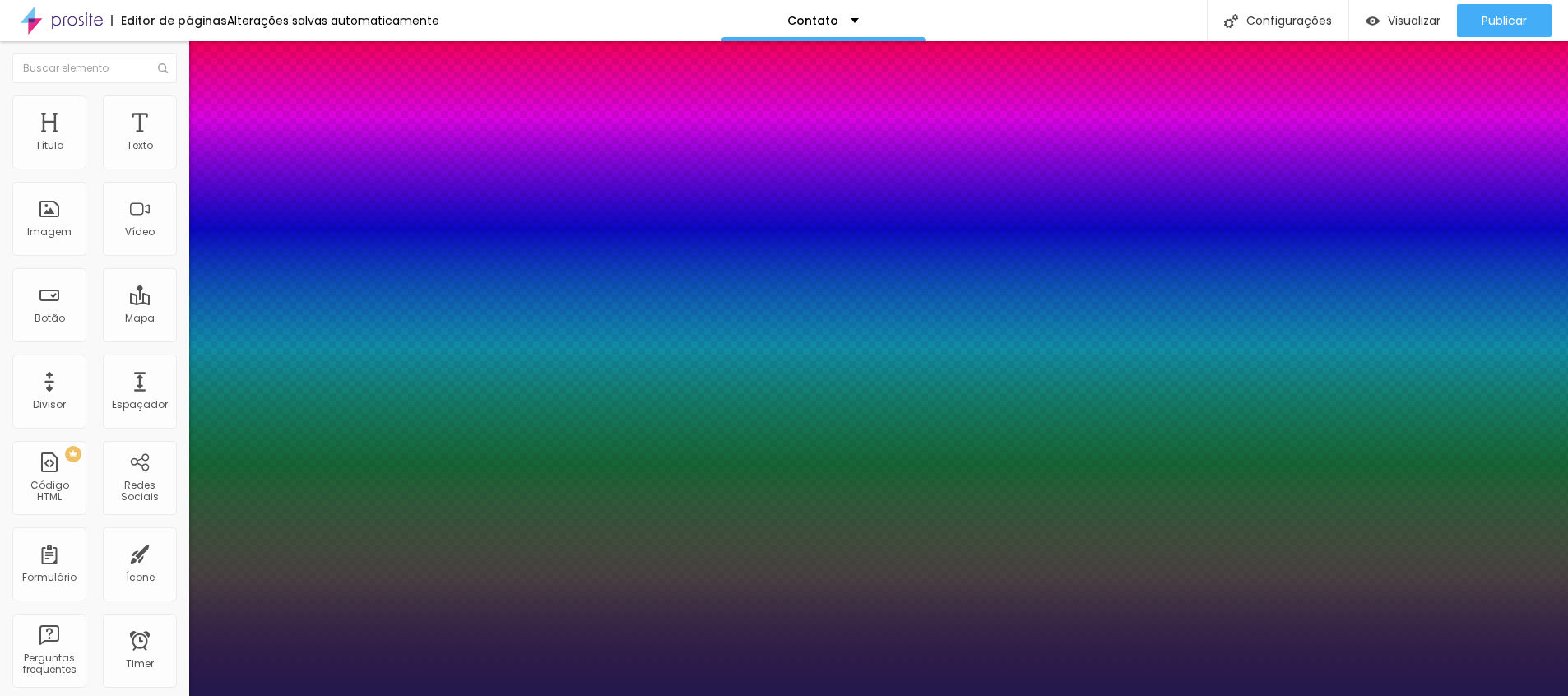
type input "35"
type input "1"
type input "35"
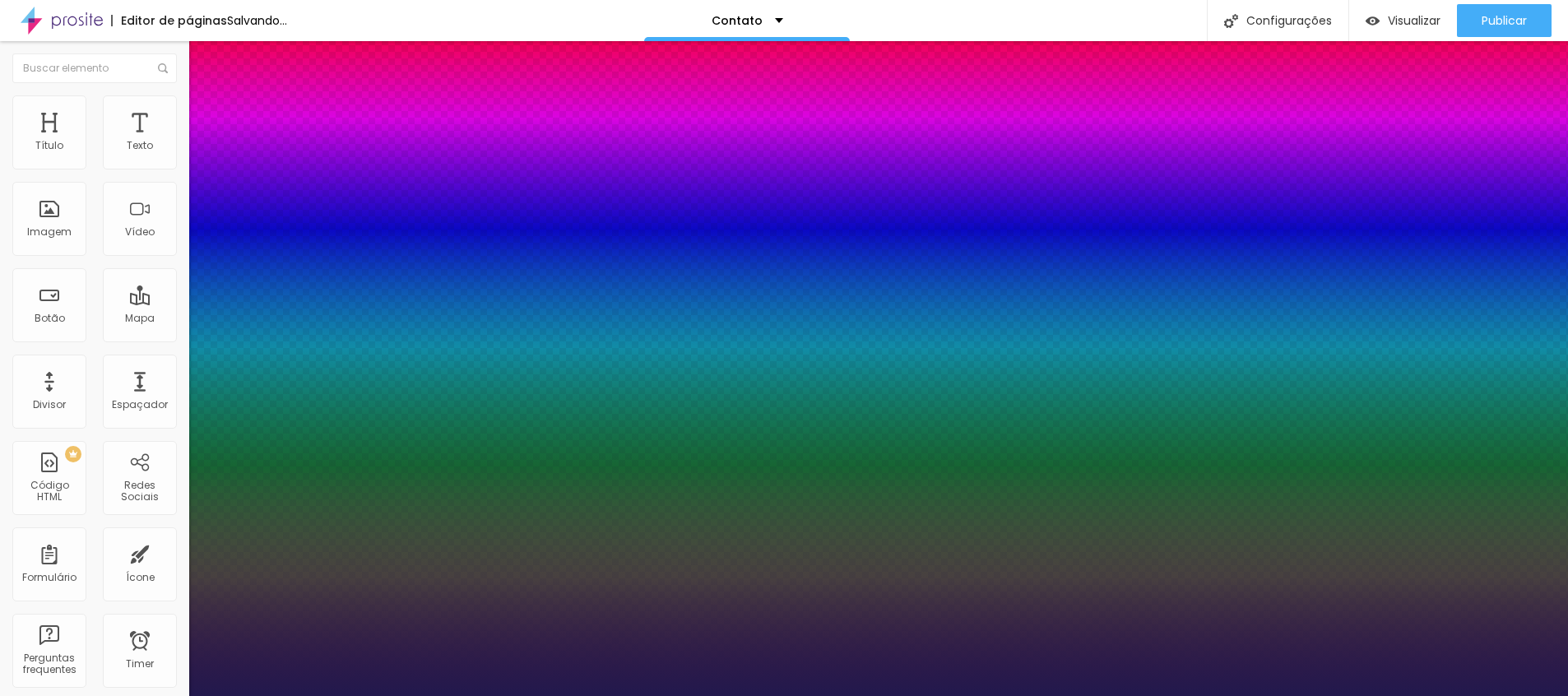
type input "1"
type input "8"
type input "3"
type input "1"
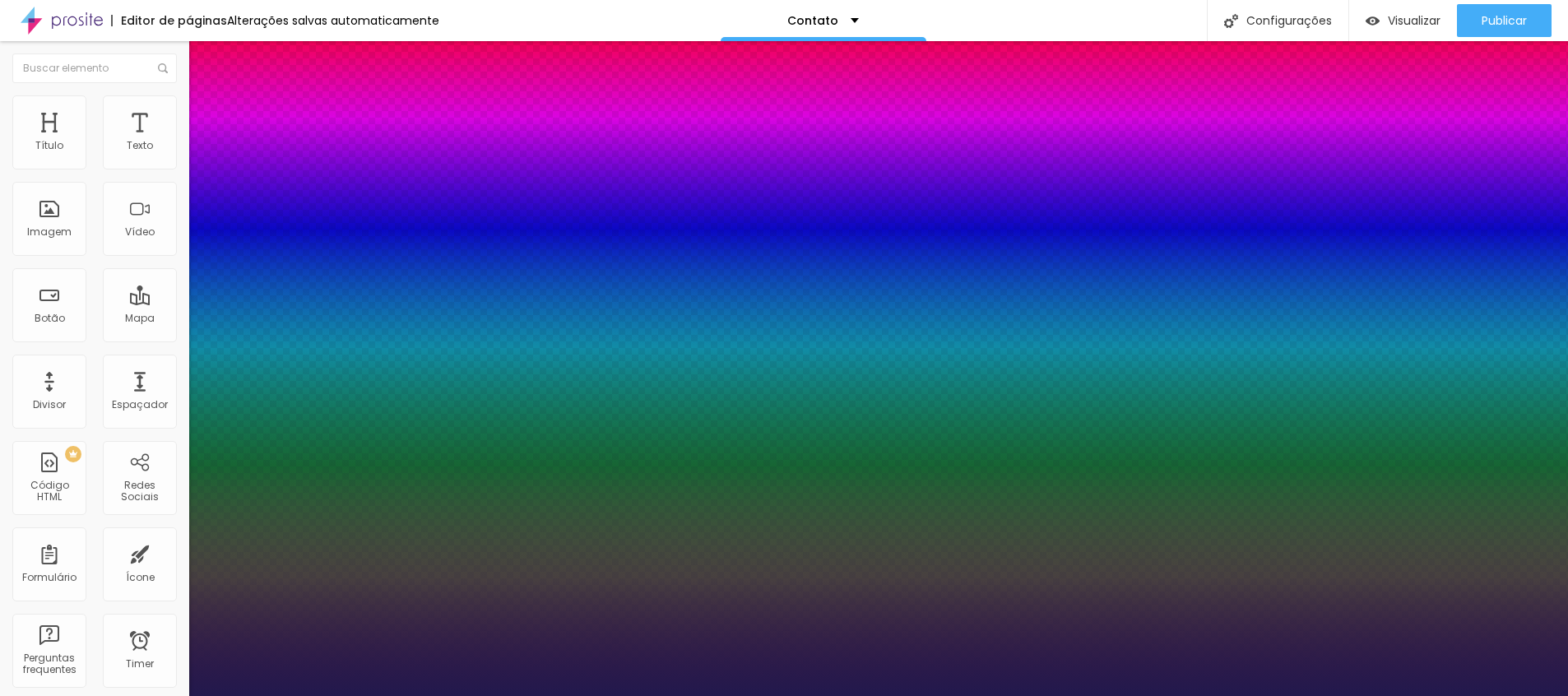
type input "34"
type input "1"
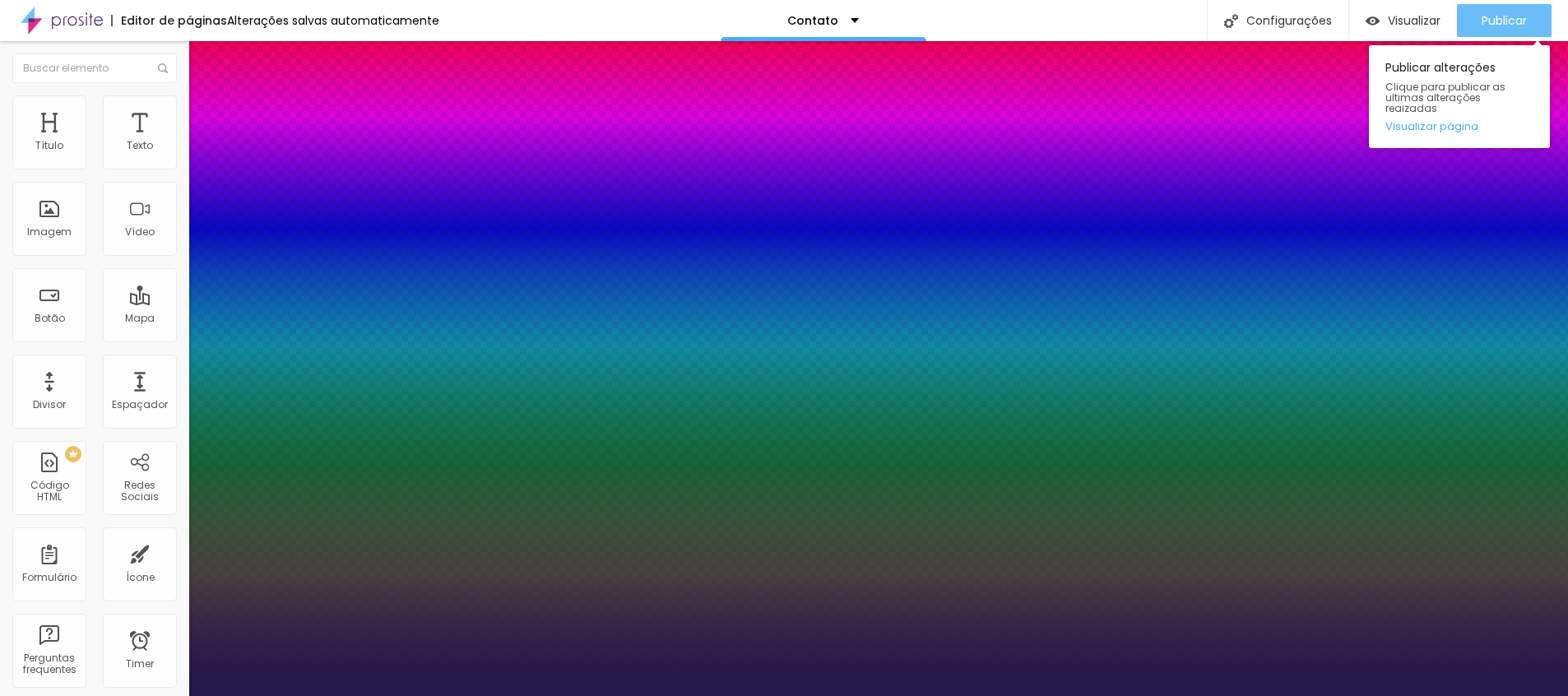
type input "34"
click at [1499, 696] on div at bounding box center [784, 696] width 1568 height 0
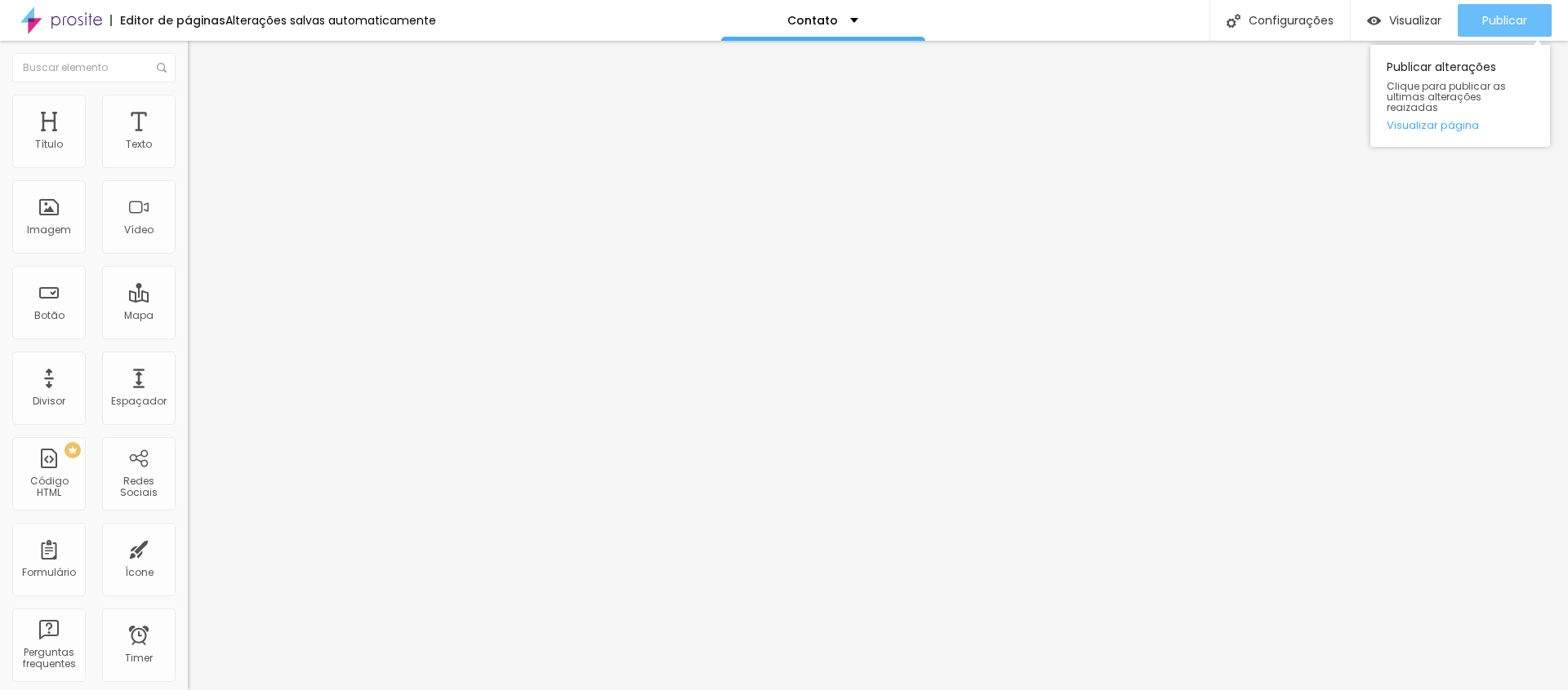
click at [1493, 22] on span "Publicar" at bounding box center [1504, 20] width 45 height 13
